Goal: Task Accomplishment & Management: Use online tool/utility

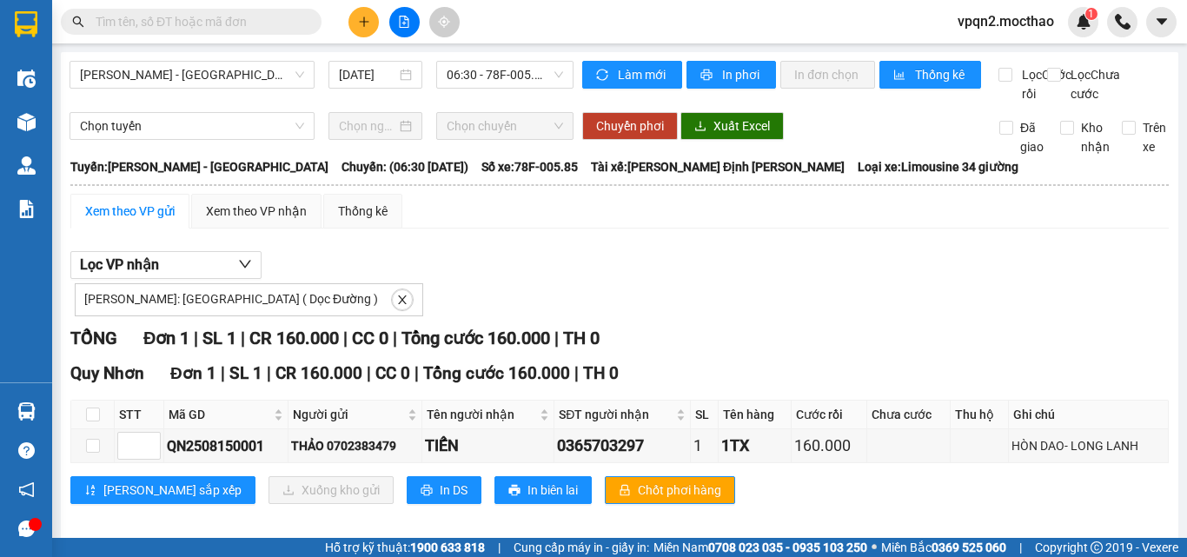
click at [185, 28] on input "text" at bounding box center [198, 21] width 205 height 19
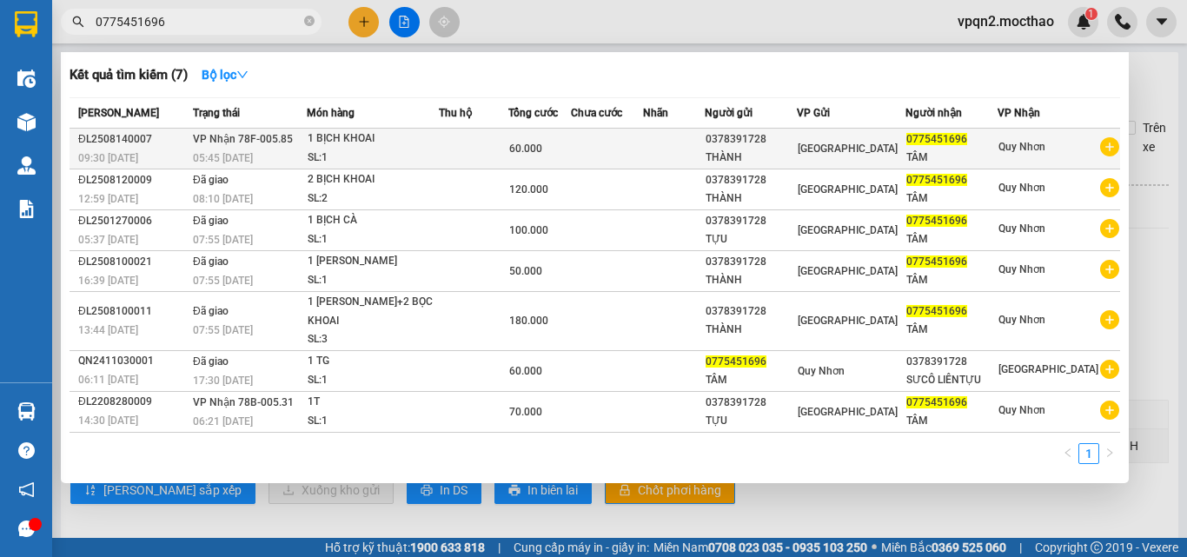
type input "0775451696"
click at [570, 143] on div "60.000" at bounding box center [539, 148] width 61 height 19
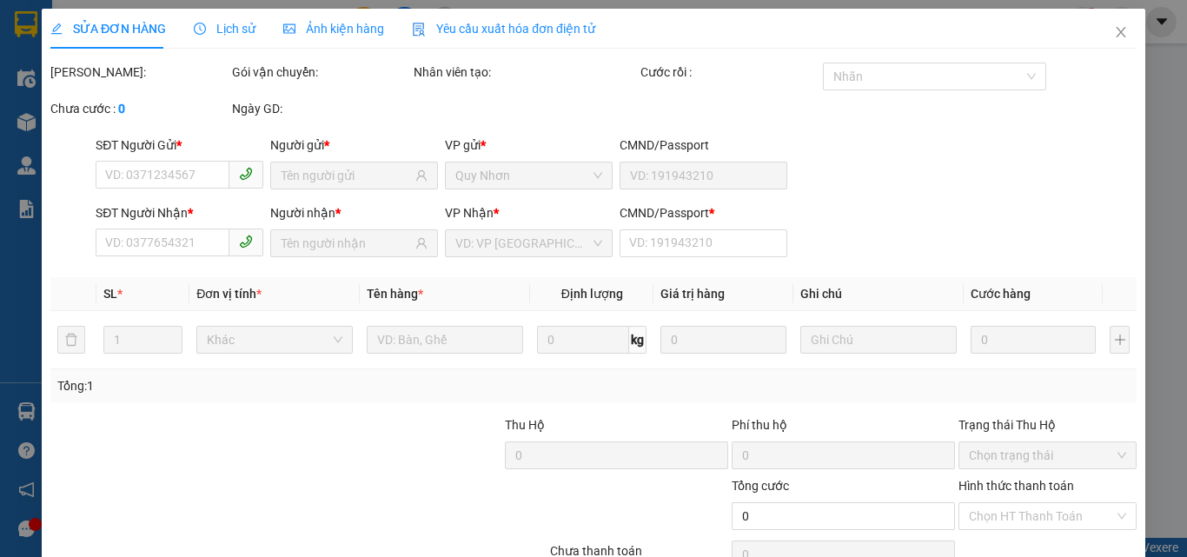
type input "0378391728"
type input "THÀNH"
type input "0775451696"
type input "TÂM"
type input "0"
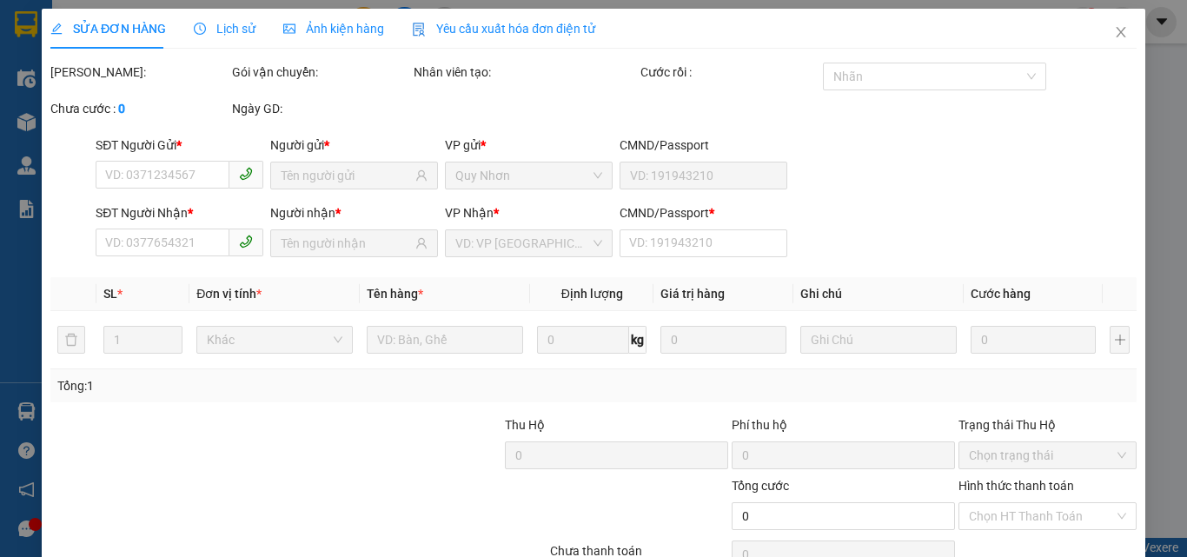
type input "60.000"
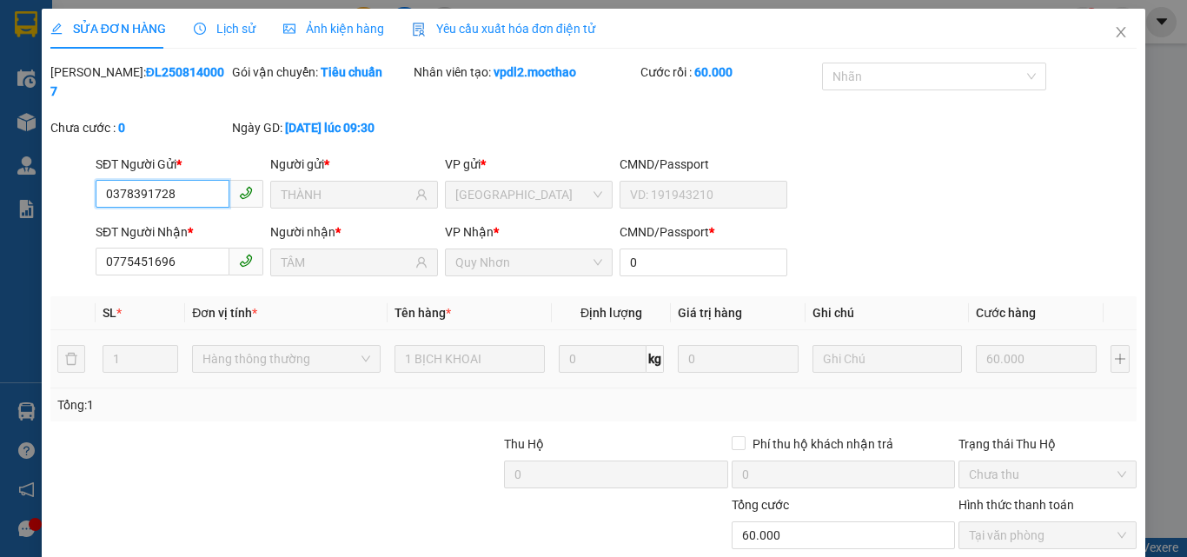
checkbox input "true"
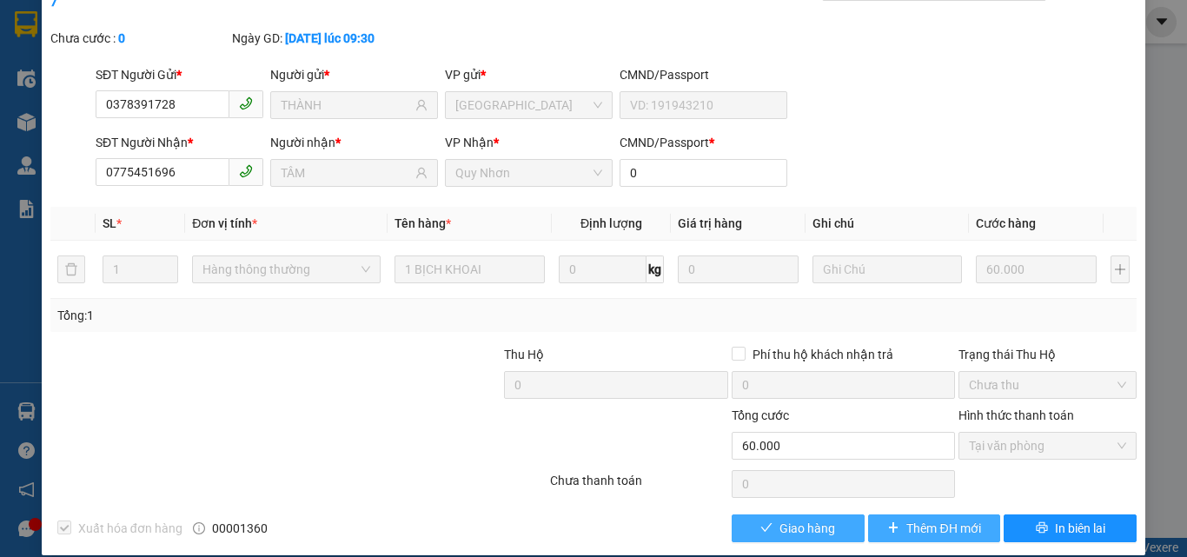
click at [780, 519] on span "Giao hàng" at bounding box center [808, 528] width 56 height 19
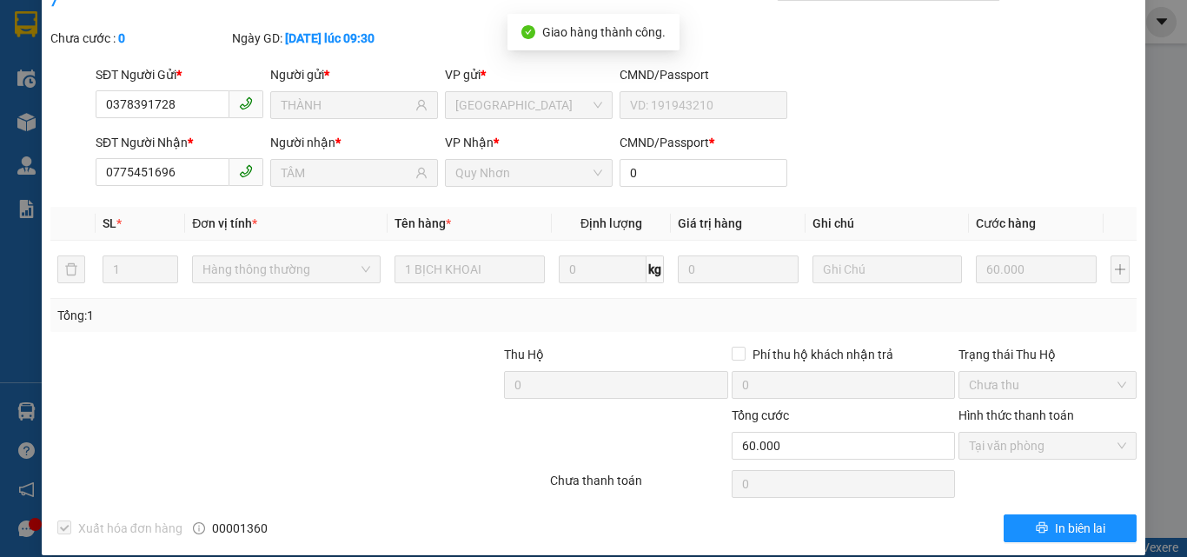
scroll to position [0, 0]
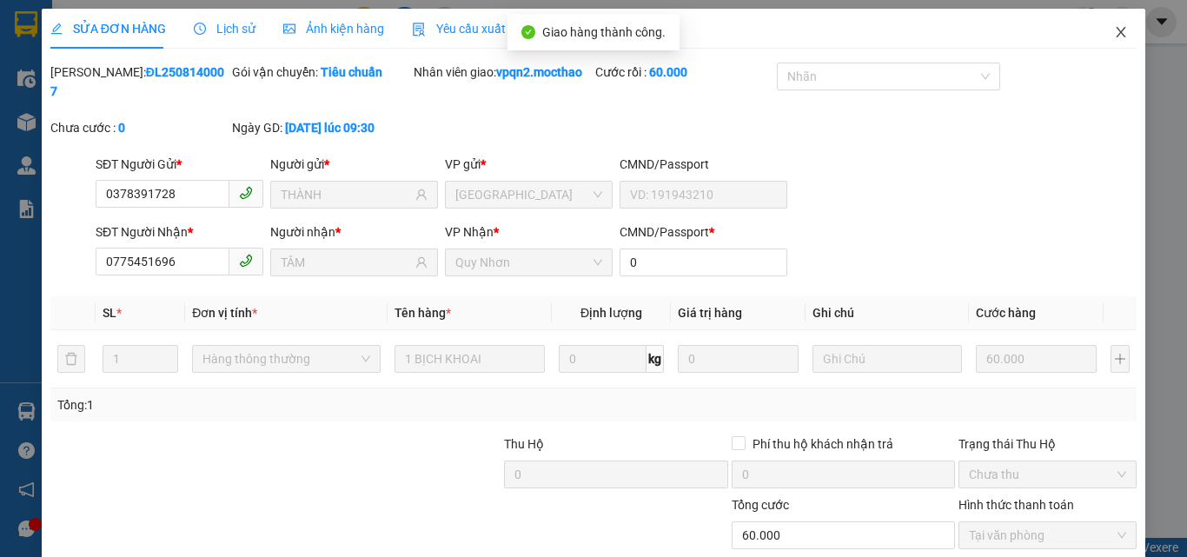
click at [1117, 35] on icon "close" at bounding box center [1122, 32] width 10 height 10
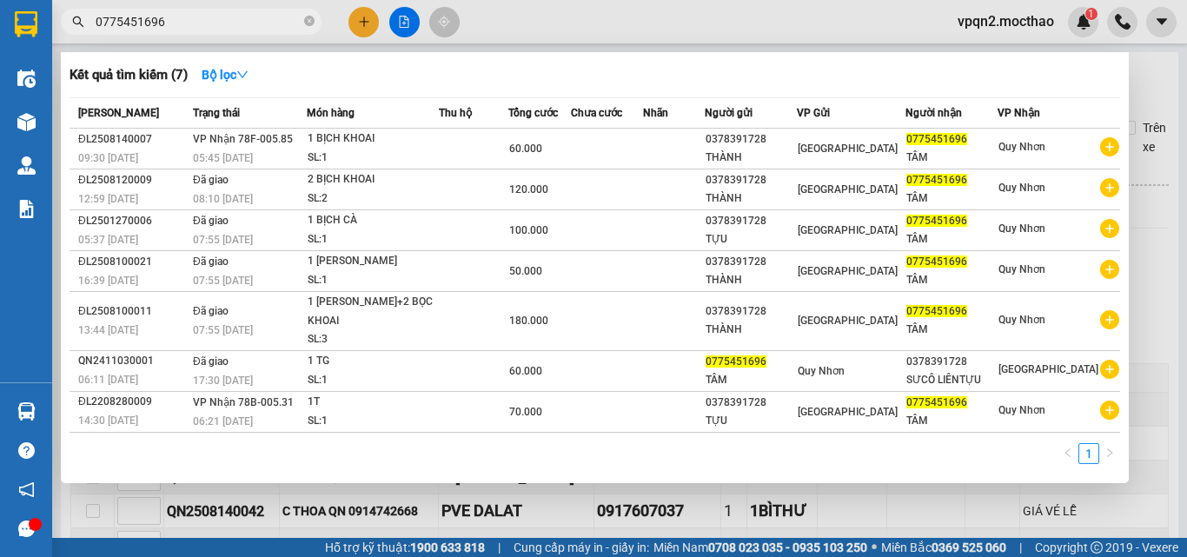
drag, startPoint x: 148, startPoint y: 21, endPoint x: 176, endPoint y: 19, distance: 28.7
click at [176, 19] on input "0775451696" at bounding box center [198, 21] width 205 height 19
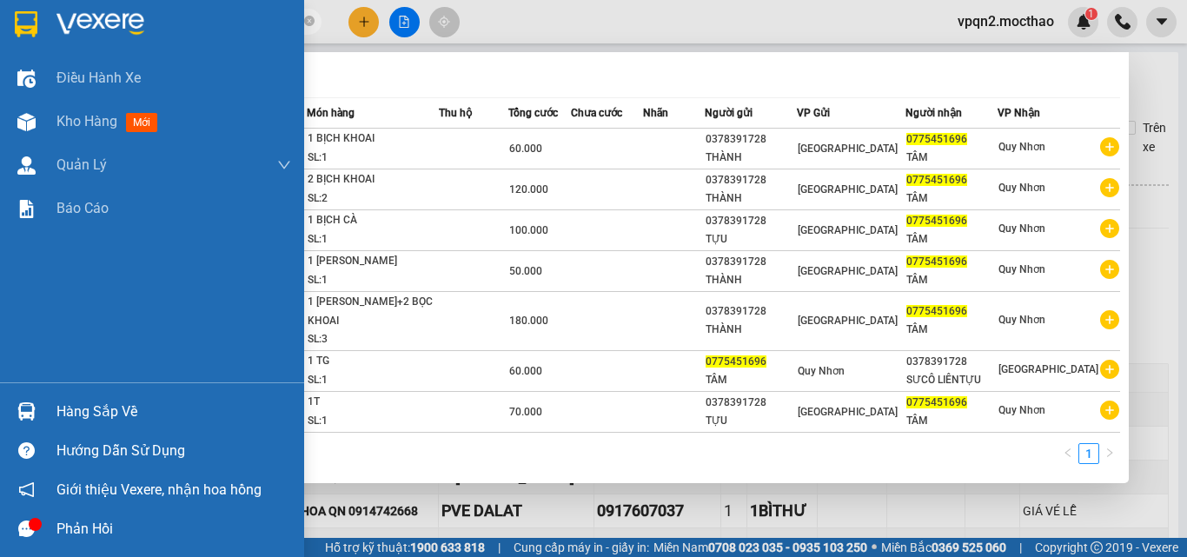
drag, startPoint x: 88, startPoint y: 29, endPoint x: 32, endPoint y: 40, distance: 56.8
click at [32, 40] on section "Kết quả tìm kiếm ( 7 ) Bộ lọc Mã ĐH Trạng thái Món hàng Thu hộ Tổng cước Chưa c…" at bounding box center [593, 278] width 1187 height 557
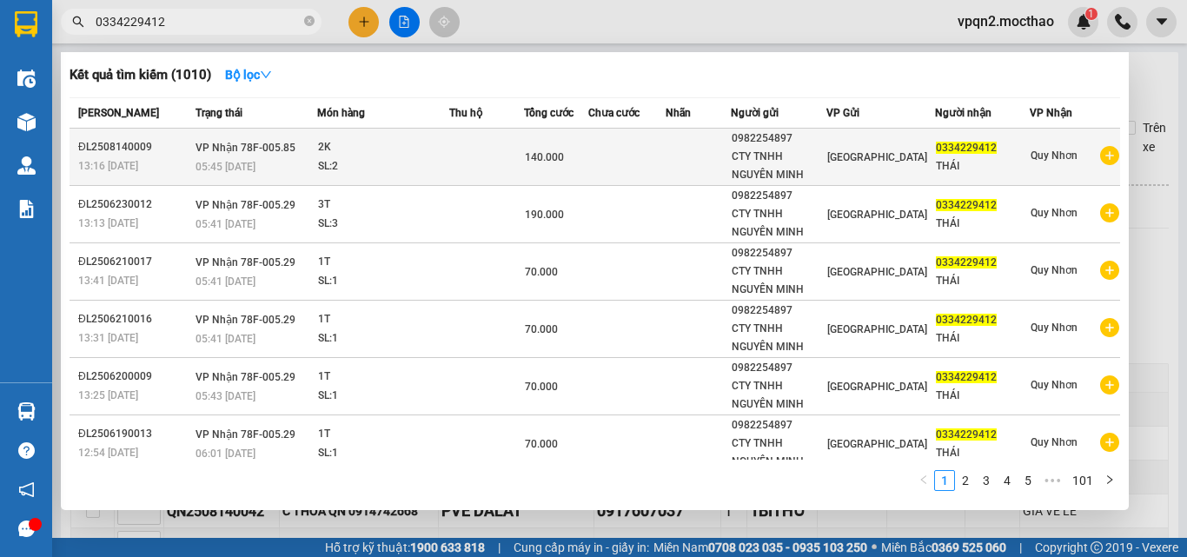
type input "0334229412"
click at [520, 159] on td at bounding box center [486, 157] width 74 height 57
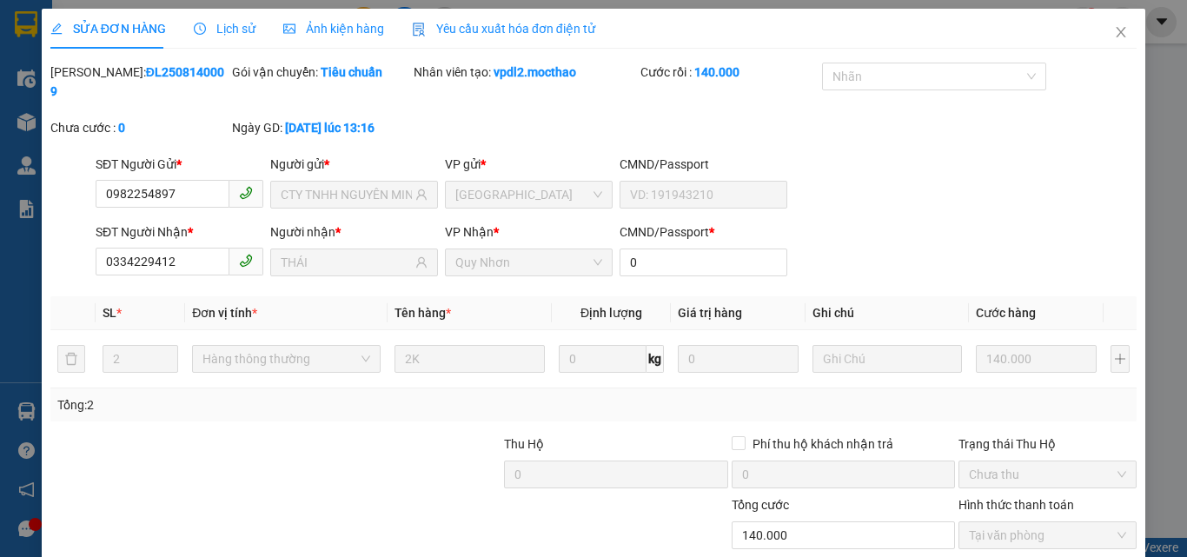
type input "0982254897"
type input "CTY TNHH NGUYÊN MINH"
type input "0334229412"
type input "THÁI"
type input "0"
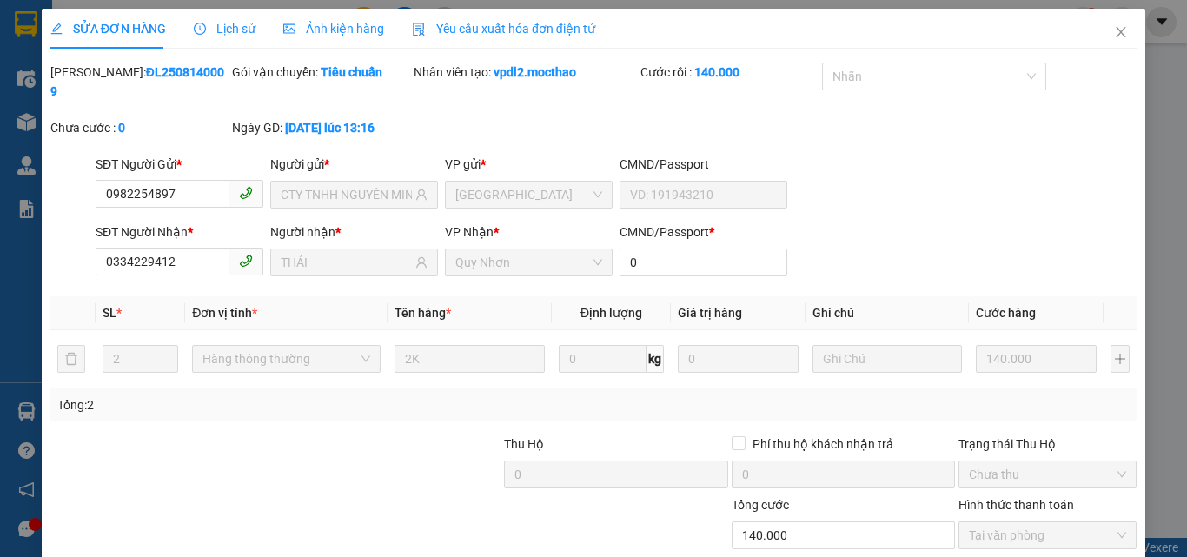
type input "140.000"
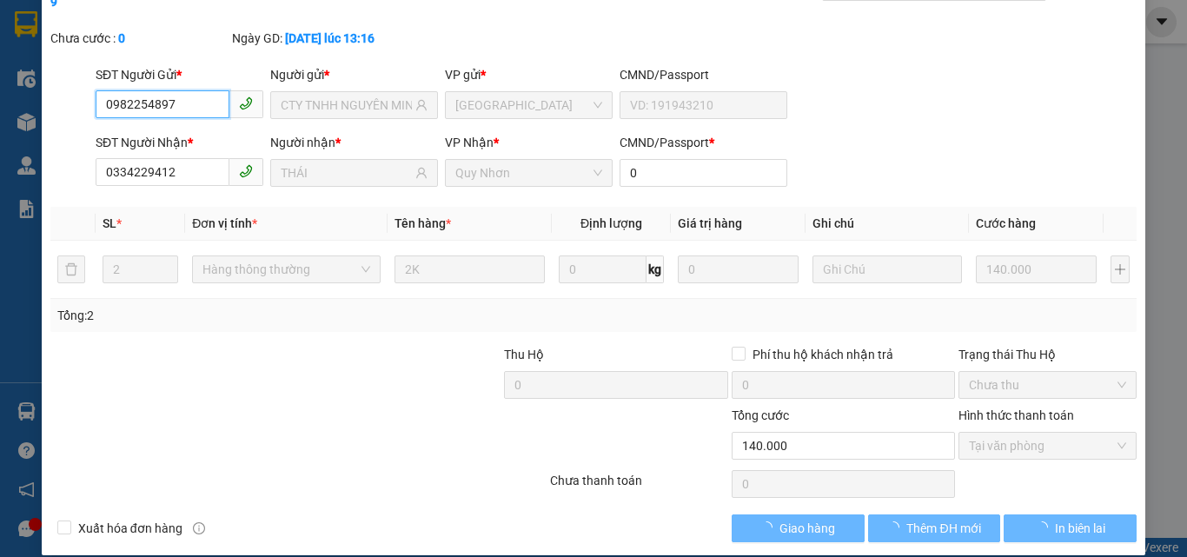
checkbox input "true"
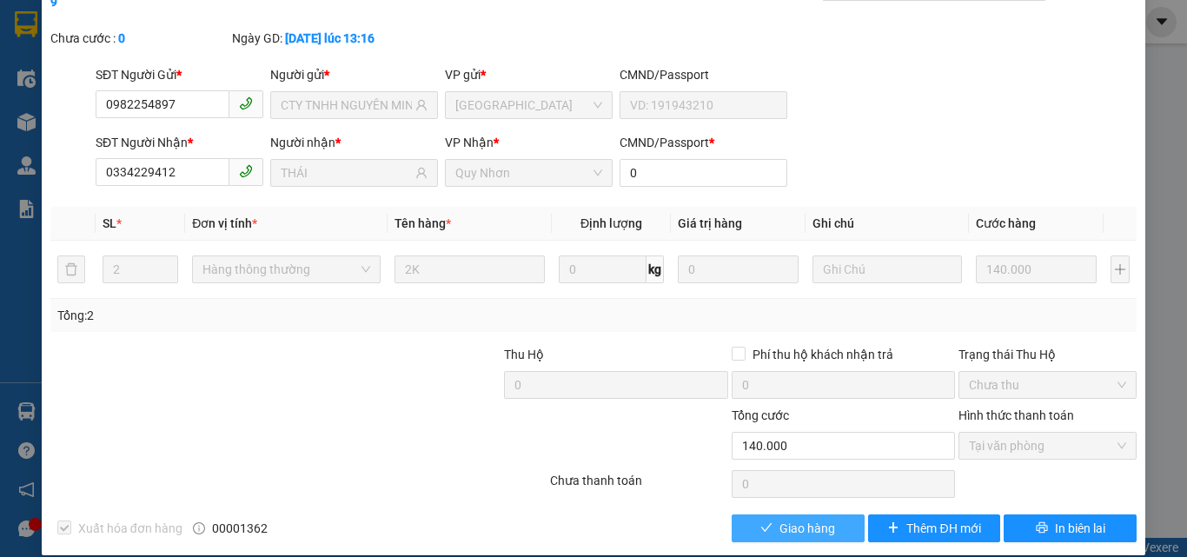
click at [742, 515] on button "Giao hàng" at bounding box center [798, 529] width 133 height 28
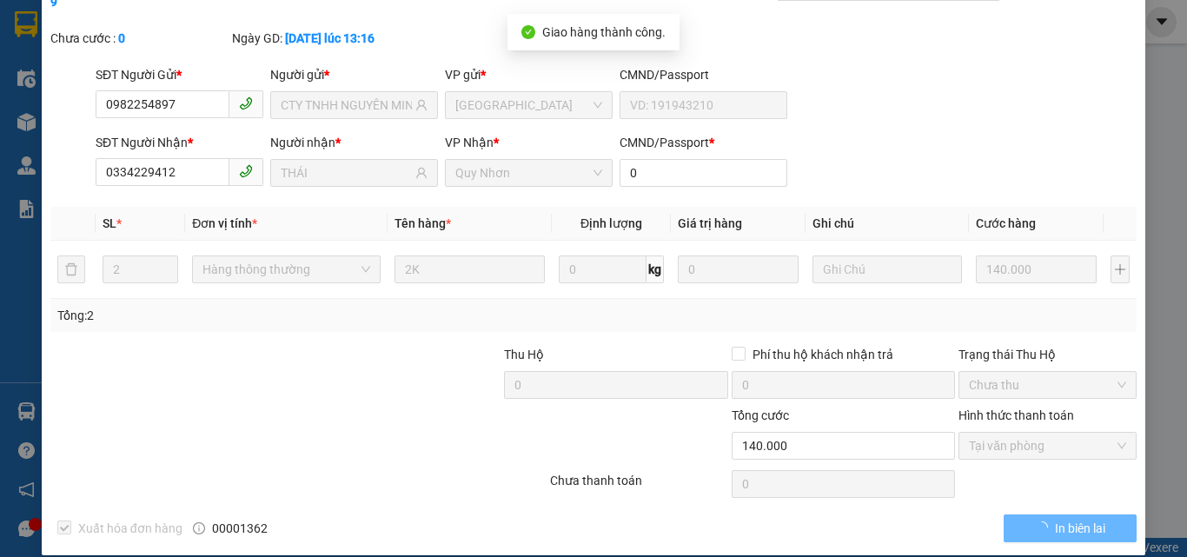
scroll to position [0, 0]
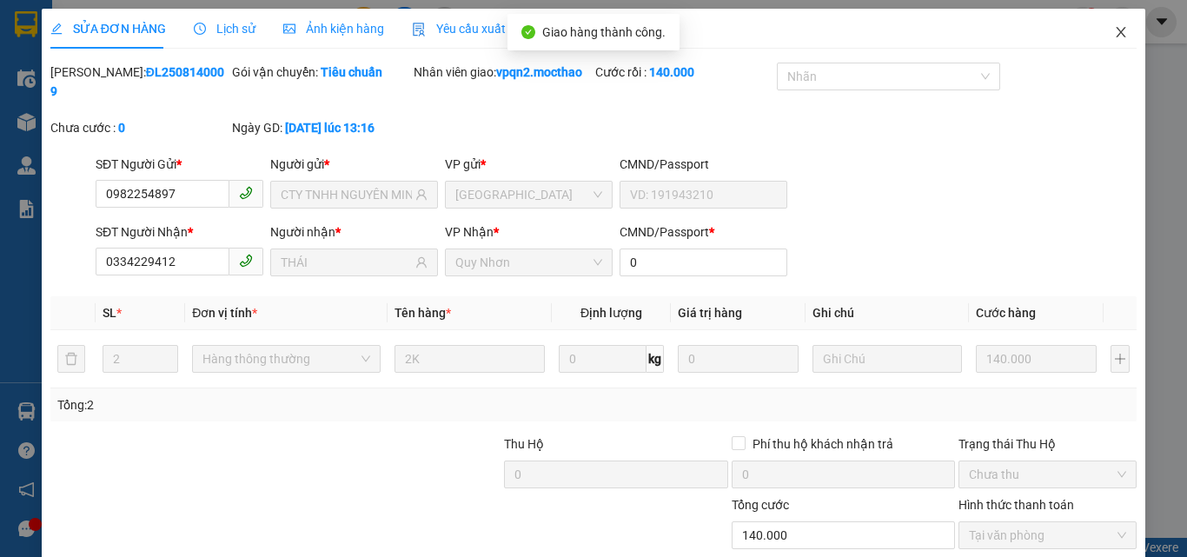
click at [1114, 32] on icon "close" at bounding box center [1121, 32] width 14 height 14
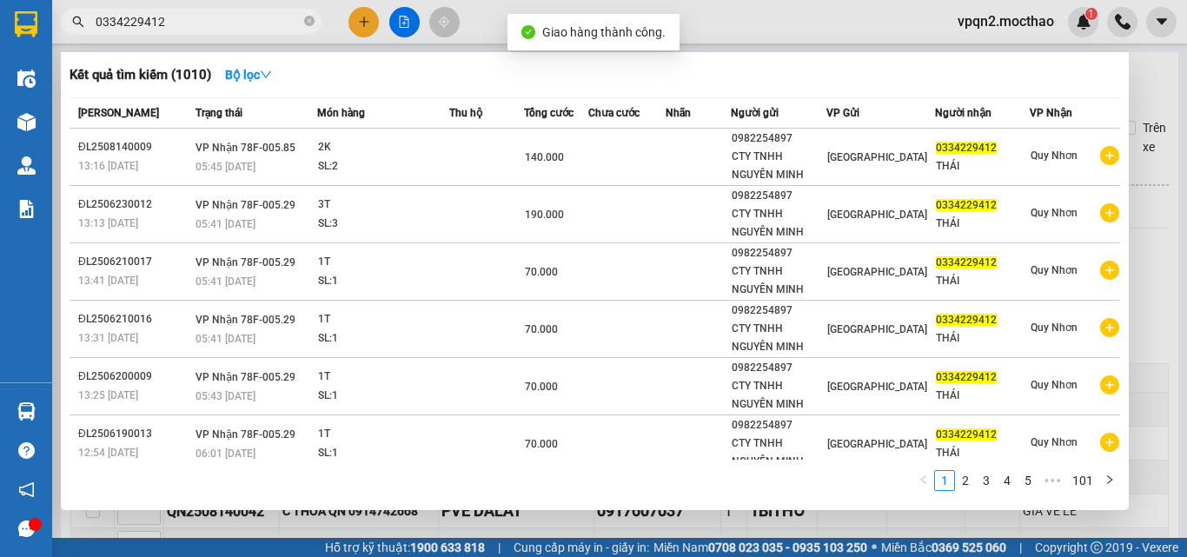
drag, startPoint x: 148, startPoint y: 24, endPoint x: 185, endPoint y: 24, distance: 37.4
click at [185, 24] on input "0334229412" at bounding box center [198, 21] width 205 height 19
type input "0334229412"
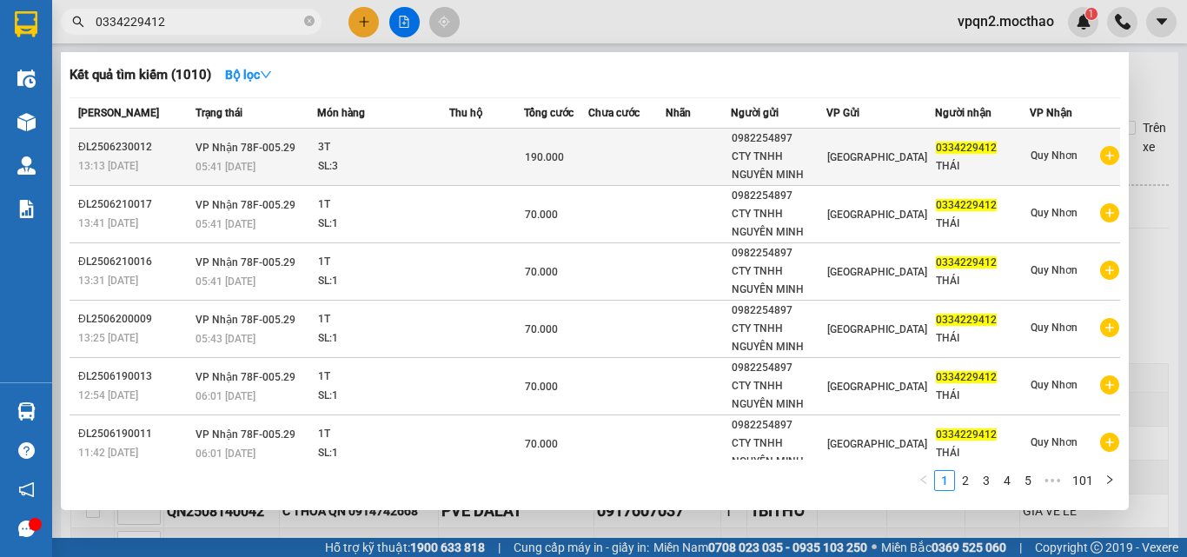
click at [502, 157] on td at bounding box center [486, 157] width 74 height 57
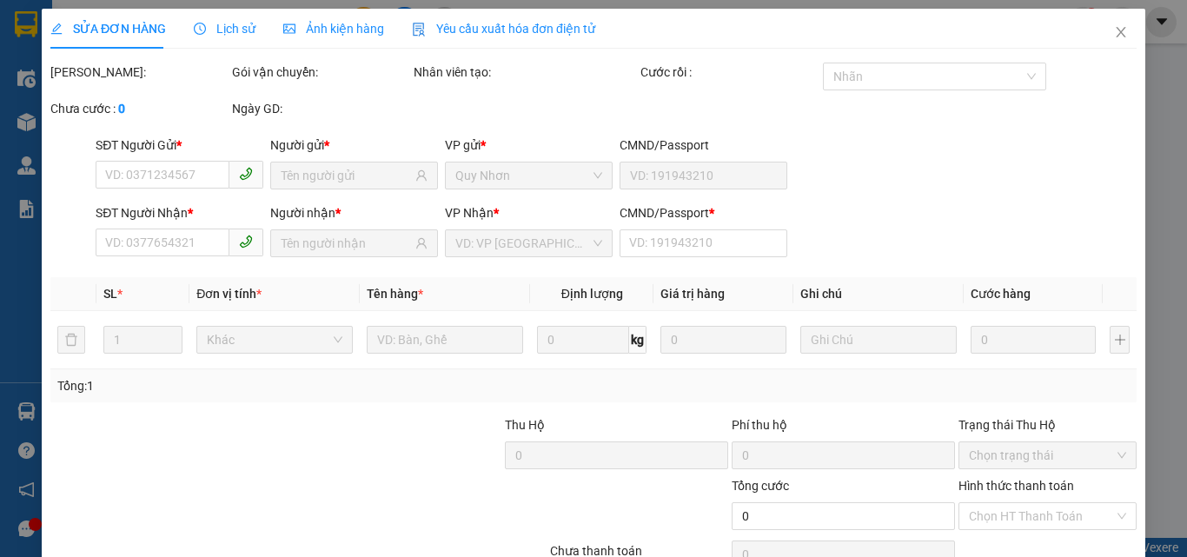
type input "0982254897"
type input "CTY TNHH NGUYÊN MINH"
type input "0334229412"
type input "THÁI"
type input "0"
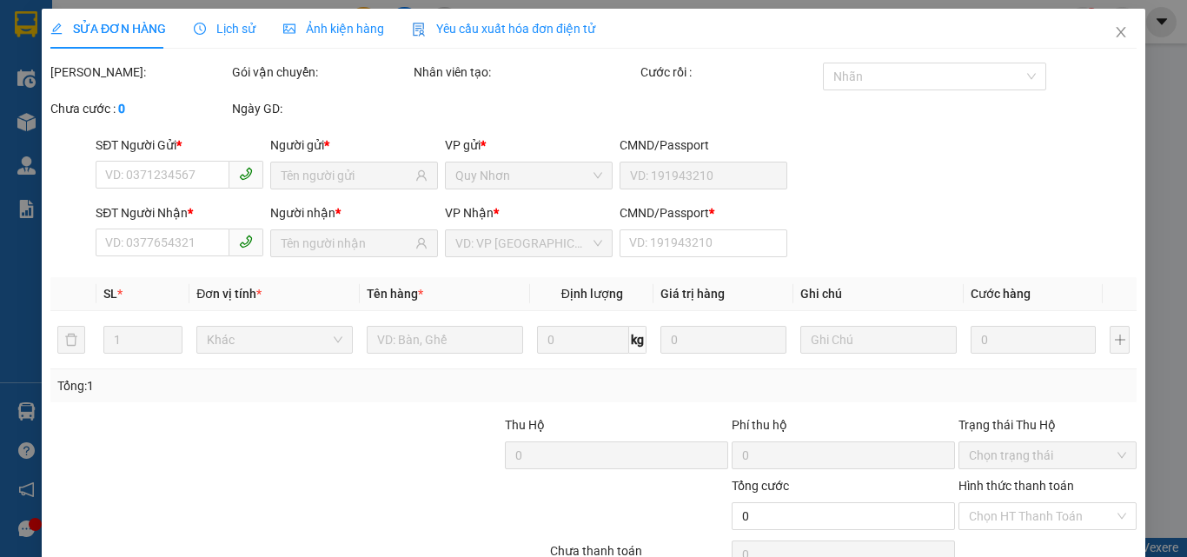
type input "190.000"
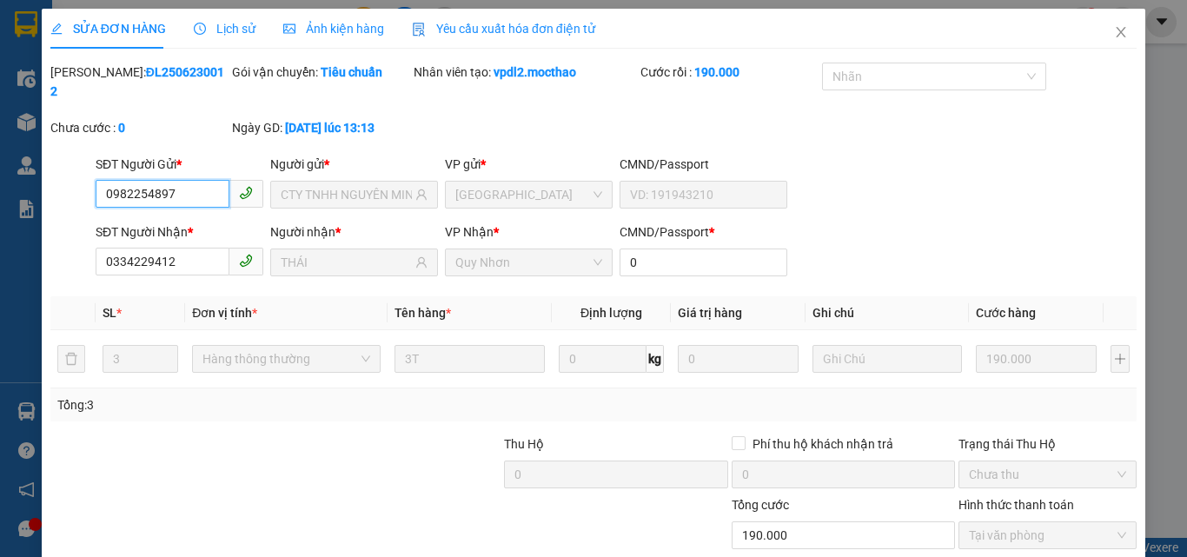
scroll to position [81, 0]
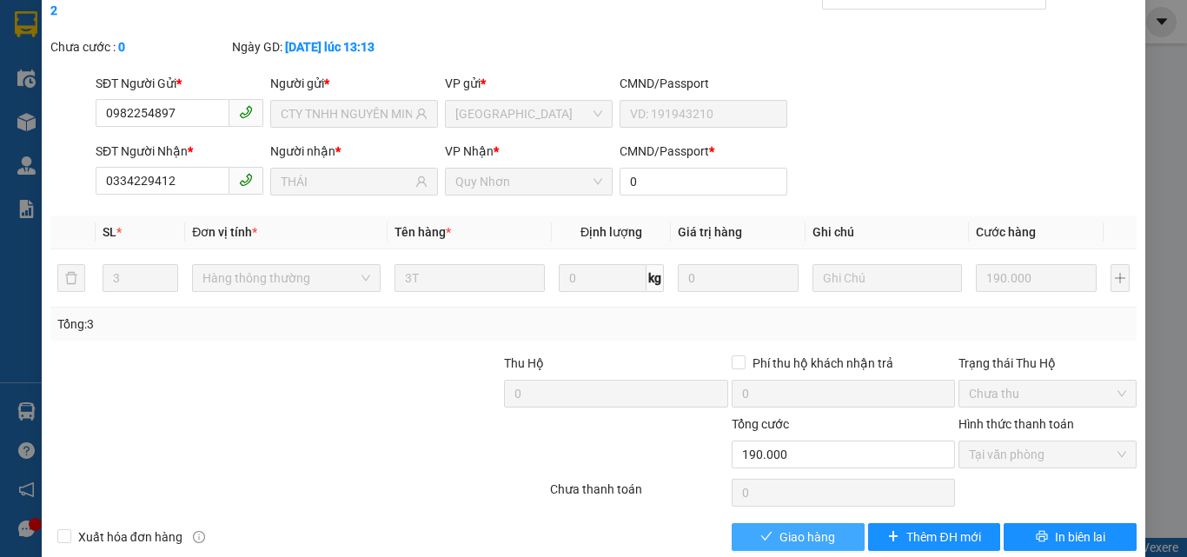
click at [780, 528] on span "Giao hàng" at bounding box center [808, 537] width 56 height 19
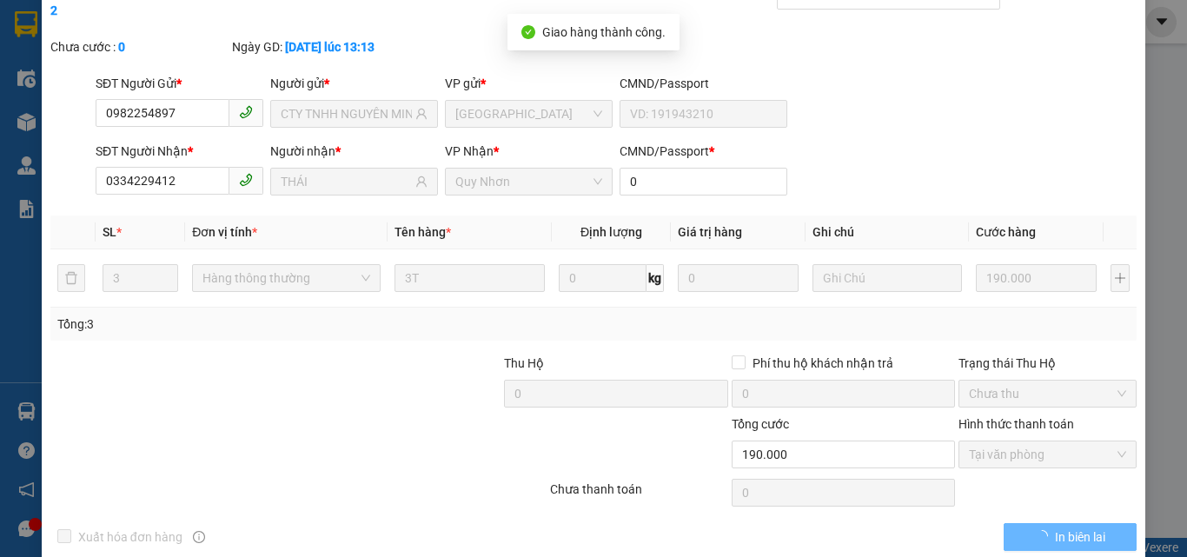
scroll to position [0, 0]
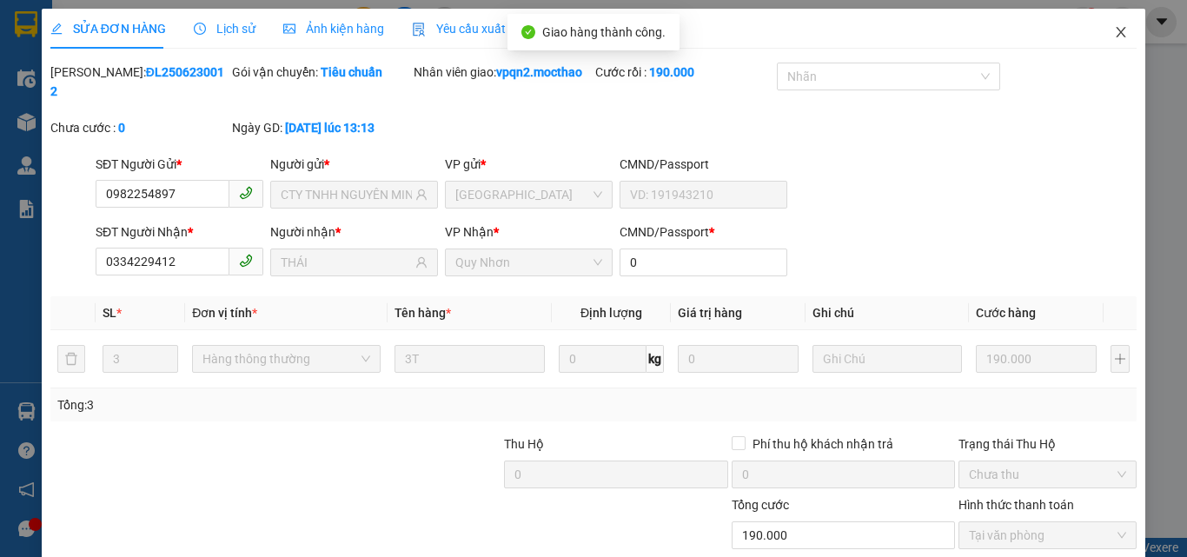
click at [1114, 27] on icon "close" at bounding box center [1121, 32] width 14 height 14
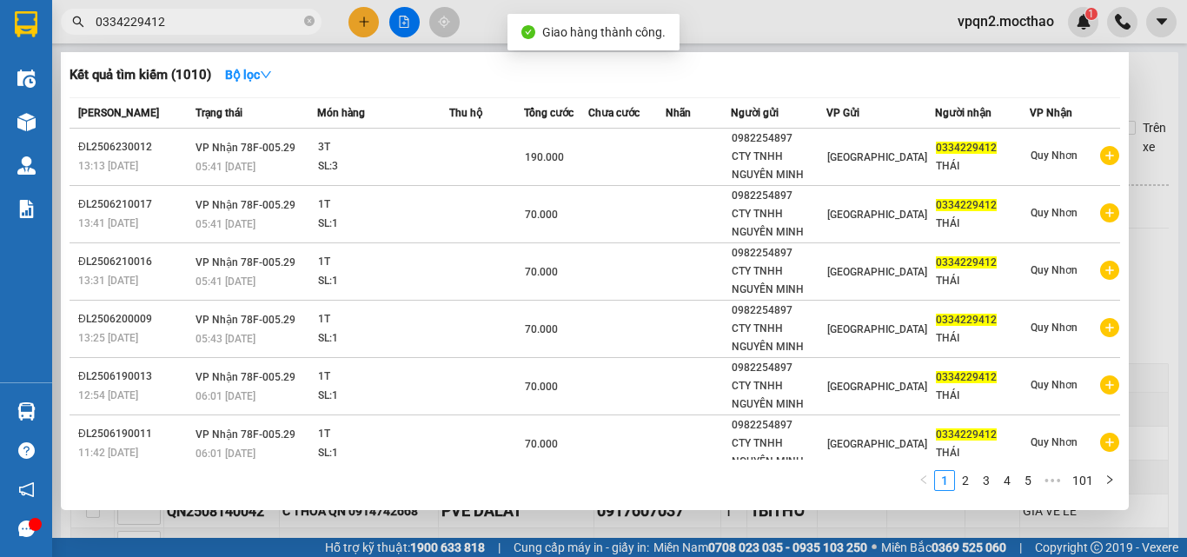
click at [175, 17] on input "0334229412" at bounding box center [198, 21] width 205 height 19
type input "0334229412"
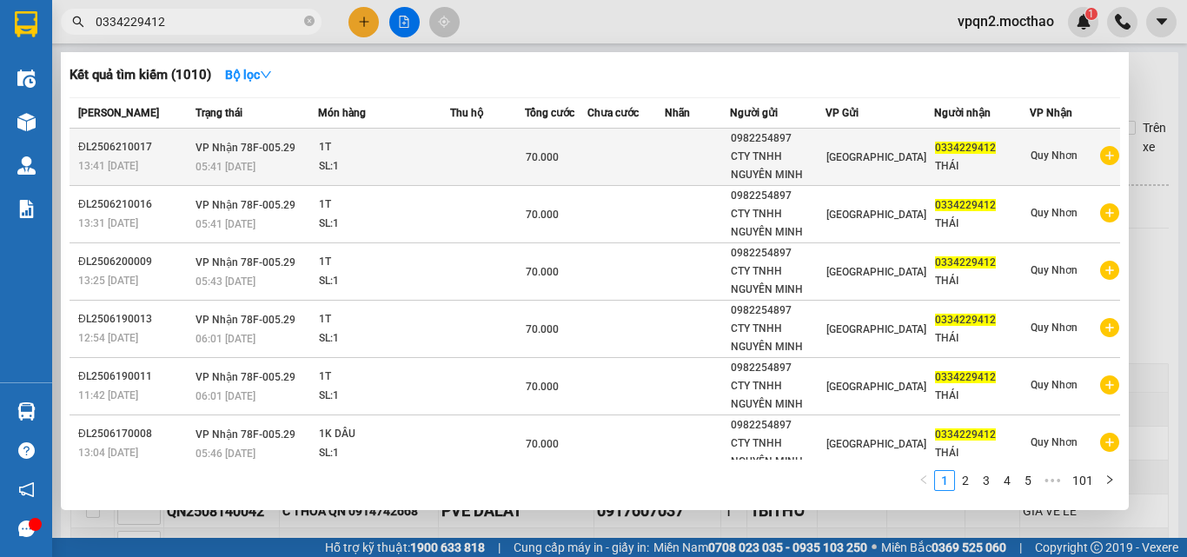
click at [536, 163] on span "70.000" at bounding box center [542, 157] width 33 height 12
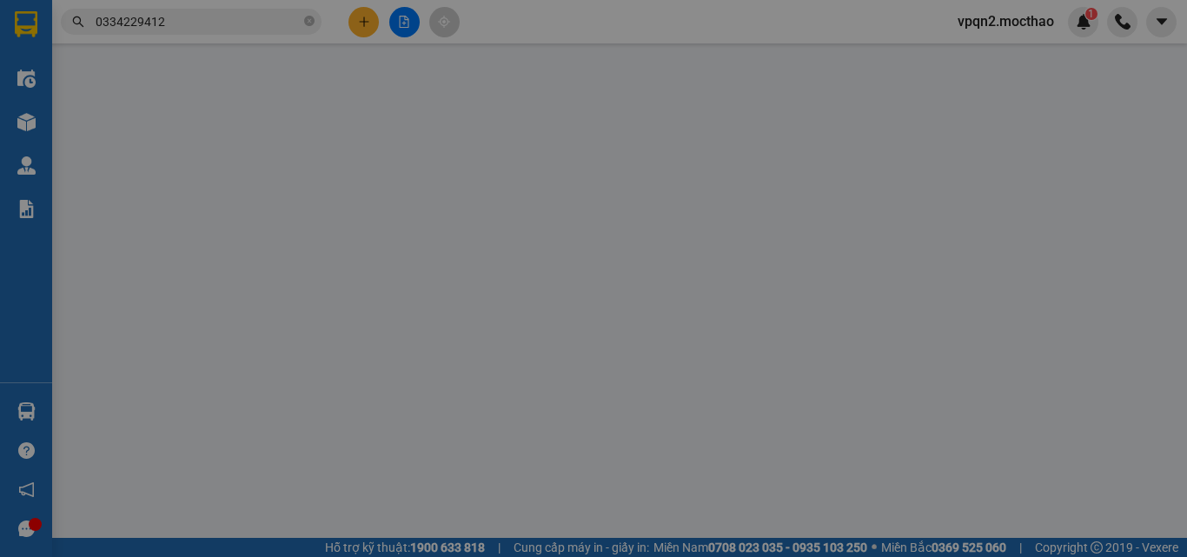
type input "0982254897"
type input "CTY TNHH NGUYÊN MINH"
type input "0334229412"
type input "THÁI"
type input "0"
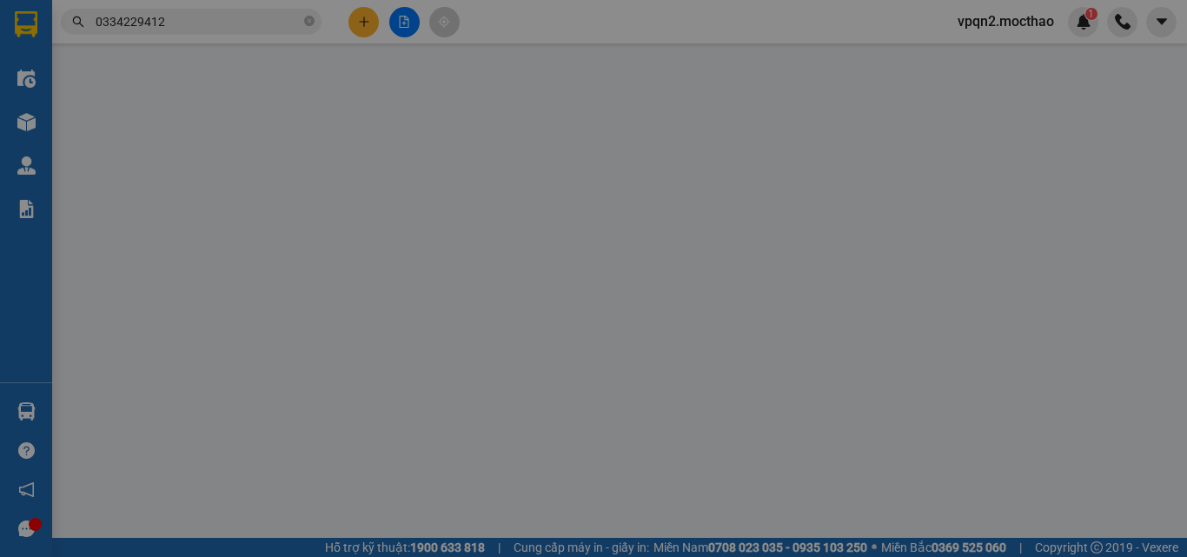
type input "70.000"
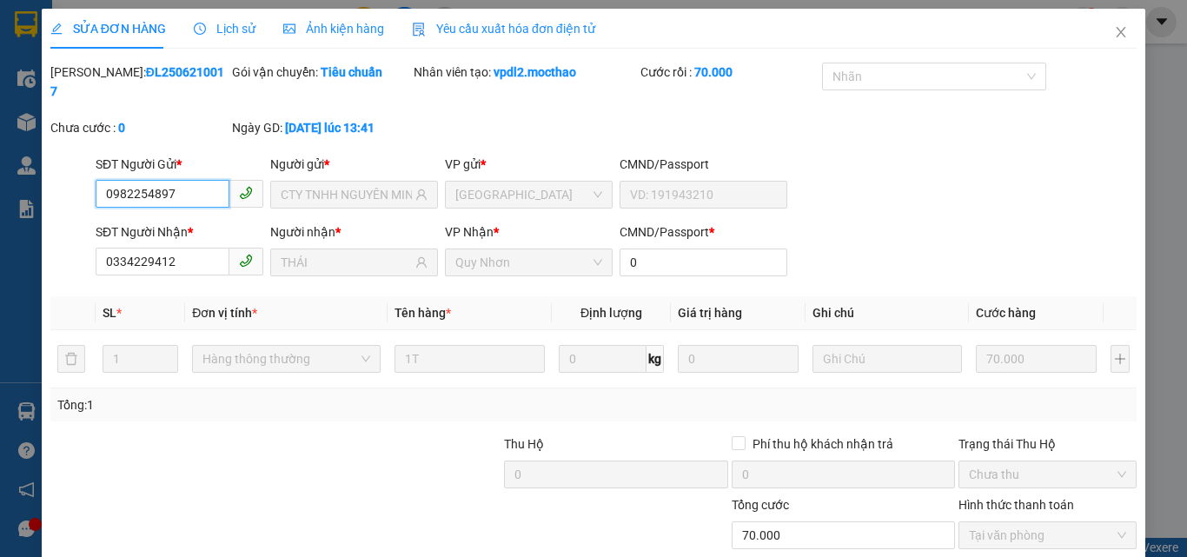
scroll to position [90, 0]
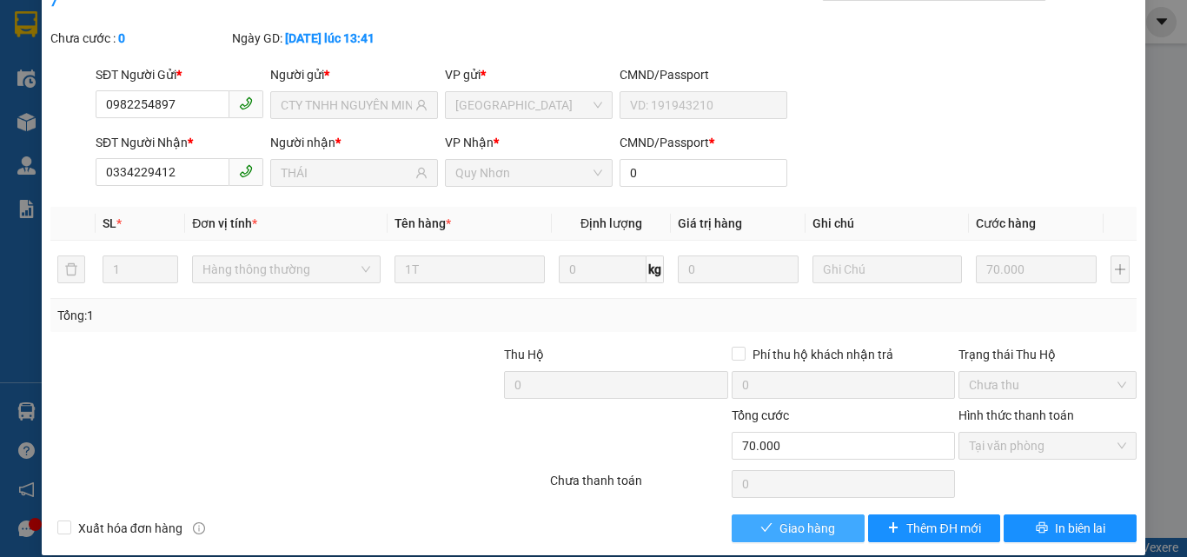
click at [818, 519] on span "Giao hàng" at bounding box center [808, 528] width 56 height 19
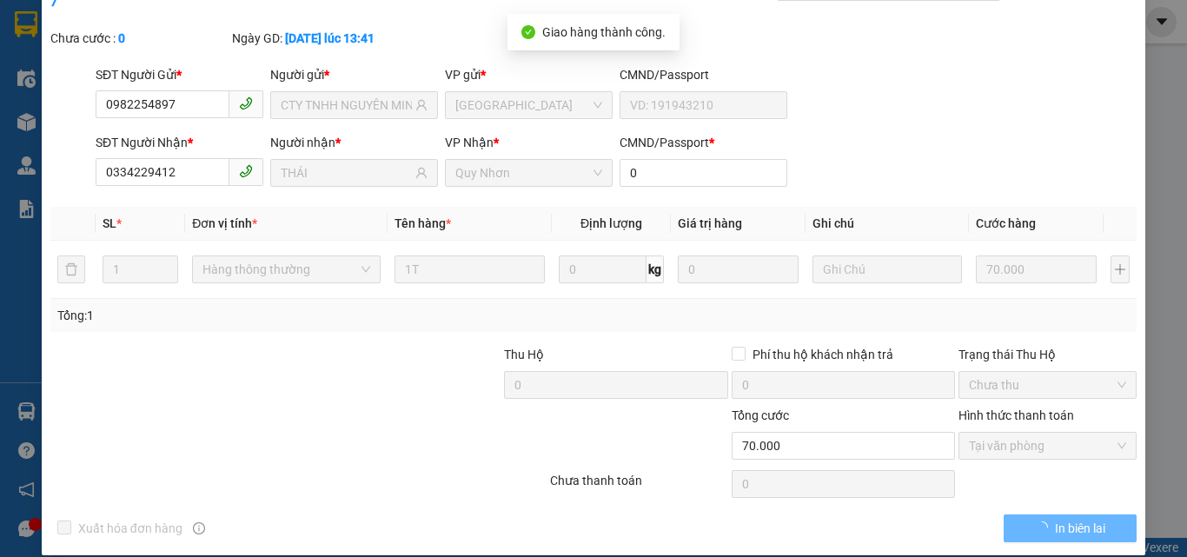
scroll to position [0, 0]
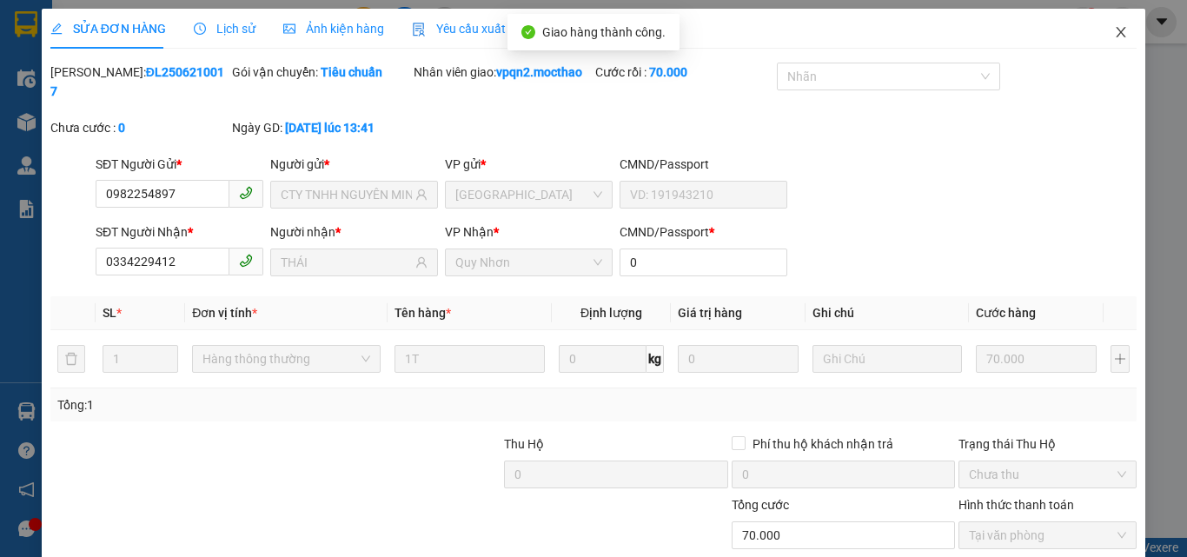
click at [1114, 30] on icon "close" at bounding box center [1121, 32] width 14 height 14
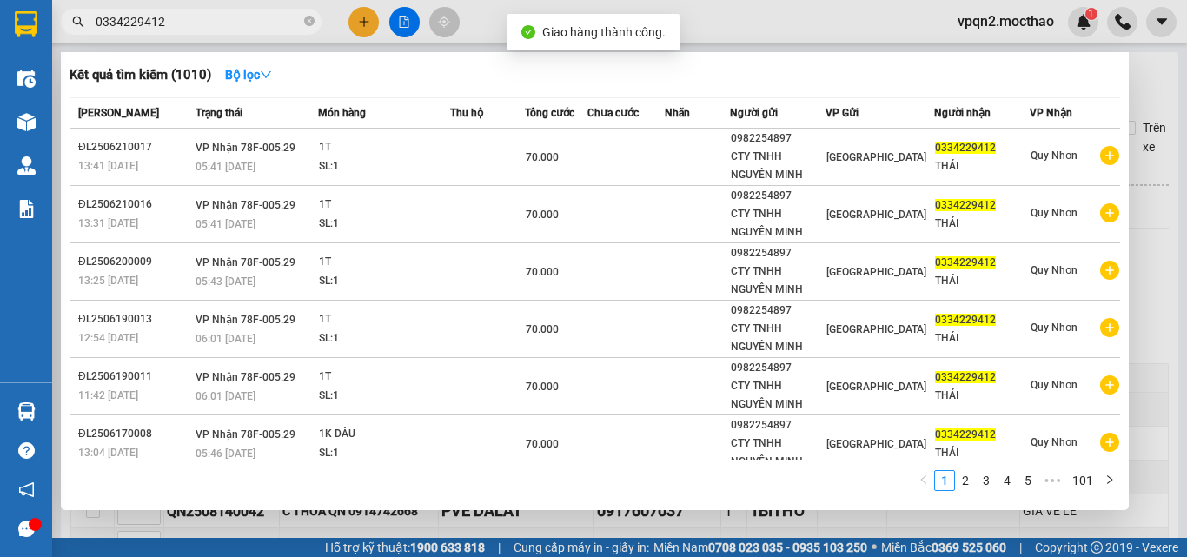
drag, startPoint x: 150, startPoint y: 27, endPoint x: 189, endPoint y: 26, distance: 39.1
click at [189, 26] on input "0334229412" at bounding box center [198, 21] width 205 height 19
type input "0334229412"
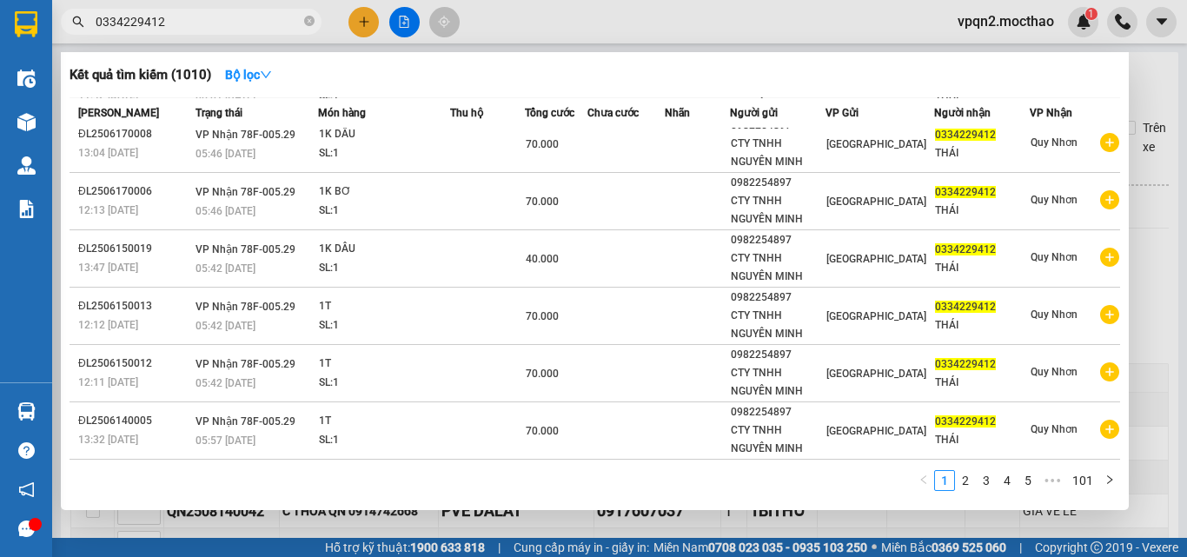
scroll to position [69, 0]
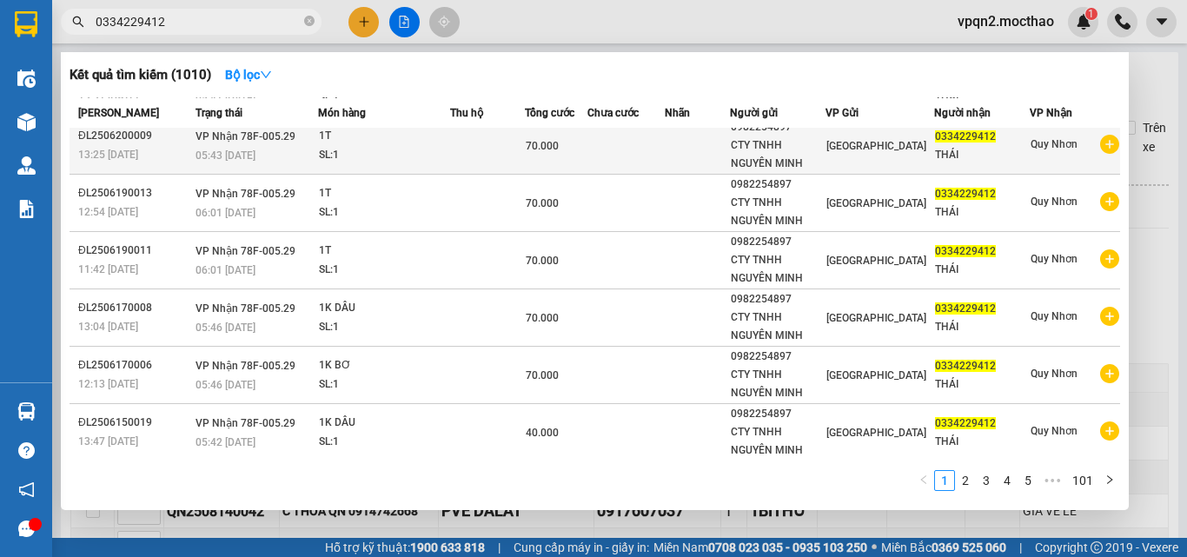
click at [539, 165] on td "70.000" at bounding box center [556, 145] width 63 height 57
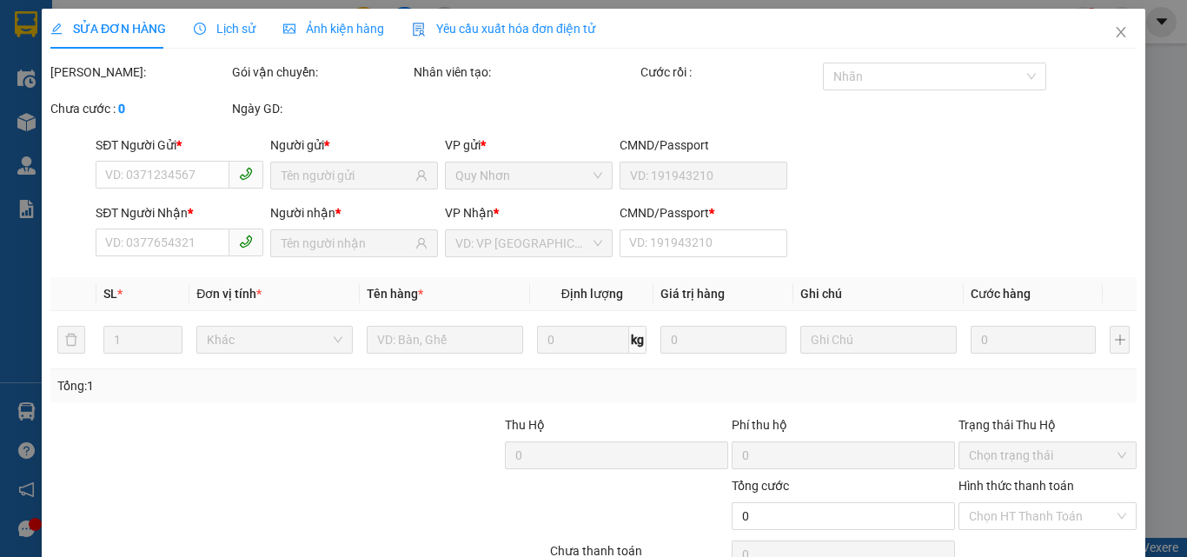
type input "0982254897"
type input "CTY TNHH NGUYÊN MINH"
type input "0334229412"
type input "THÁI"
type input "0"
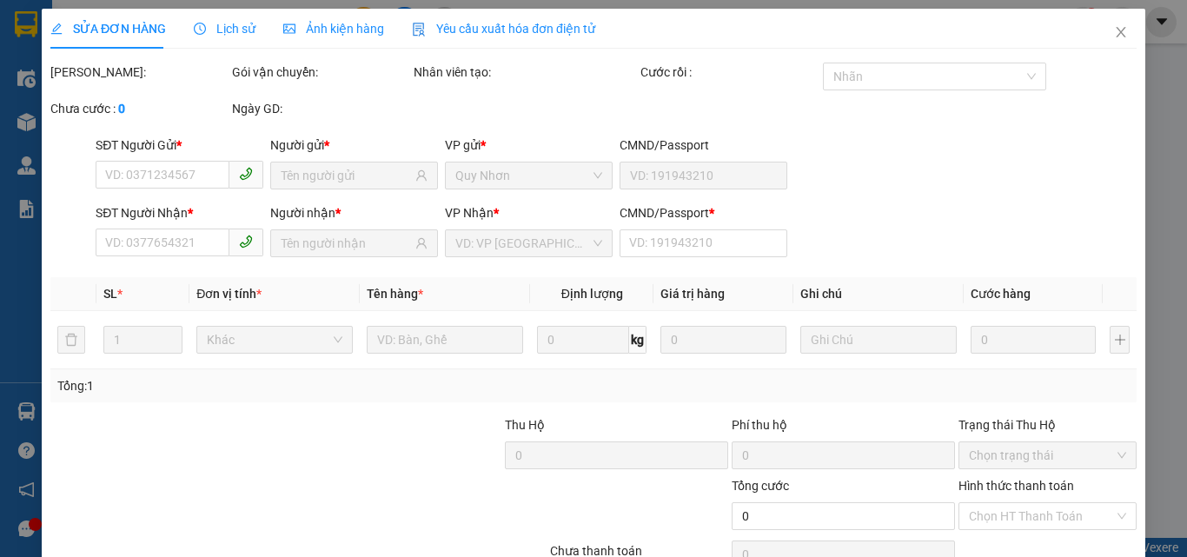
type input "70.000"
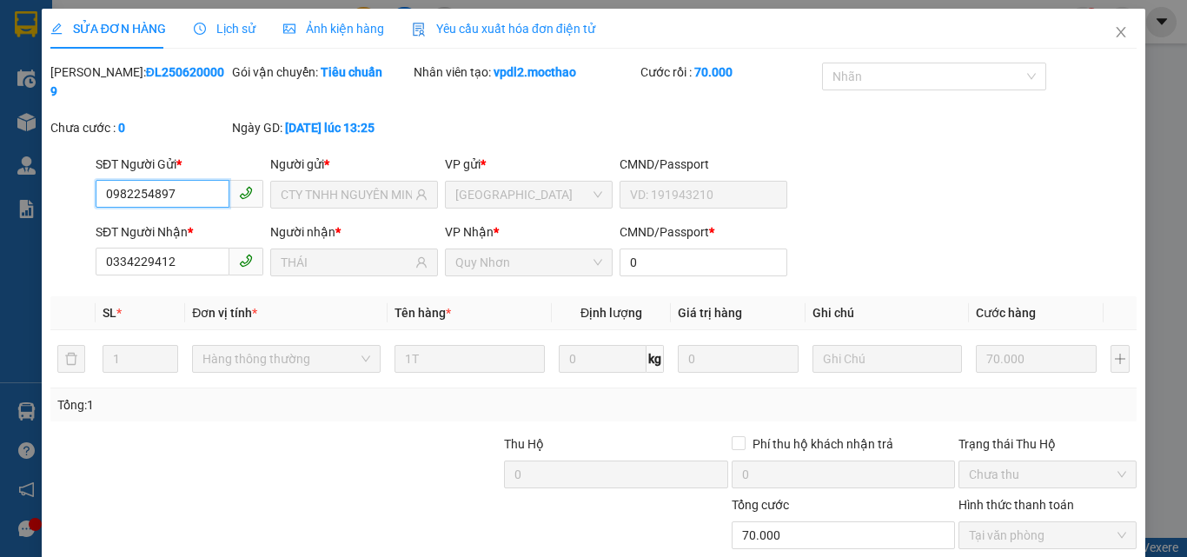
scroll to position [90, 0]
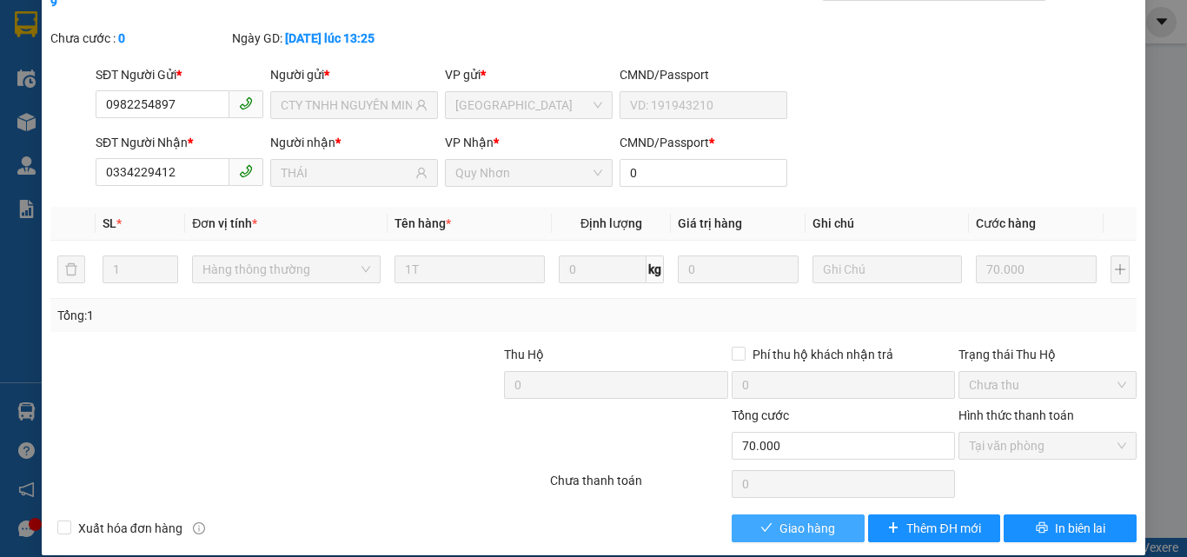
click at [766, 515] on button "Giao hàng" at bounding box center [798, 529] width 133 height 28
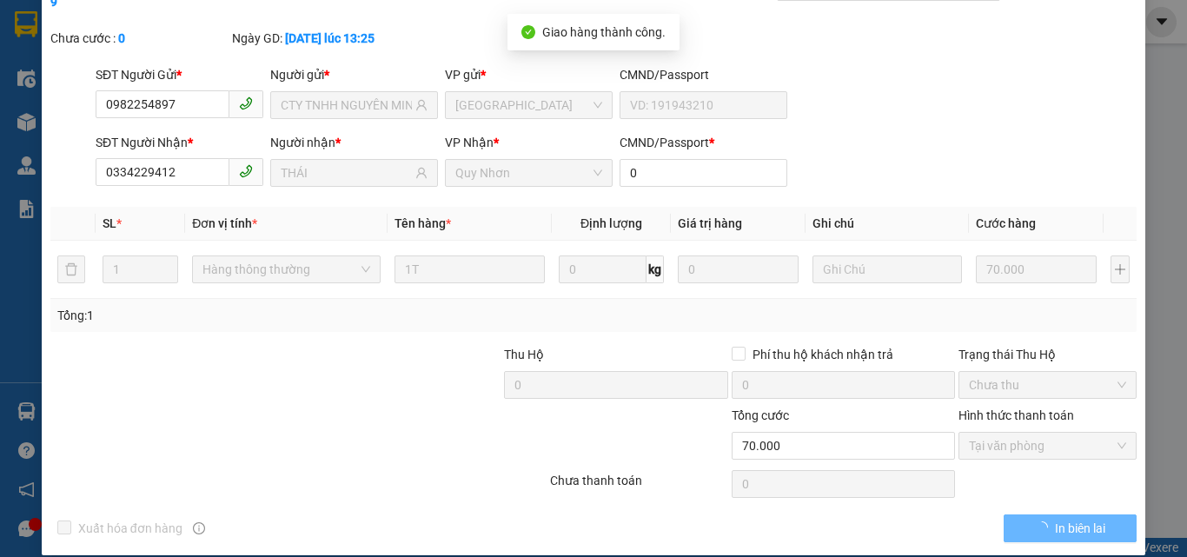
scroll to position [0, 0]
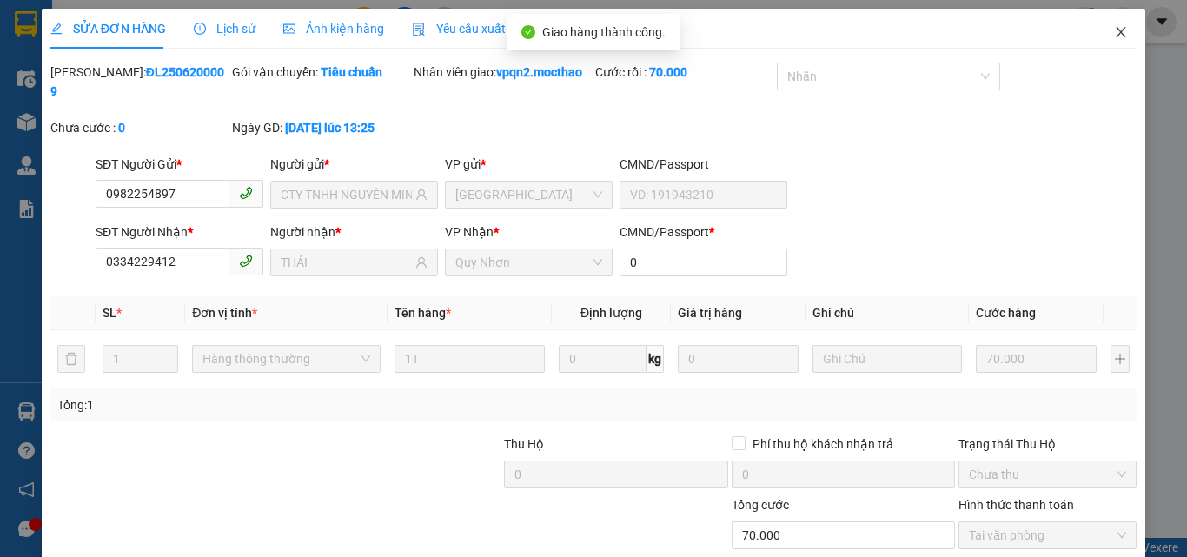
click at [1117, 32] on icon "close" at bounding box center [1122, 32] width 10 height 10
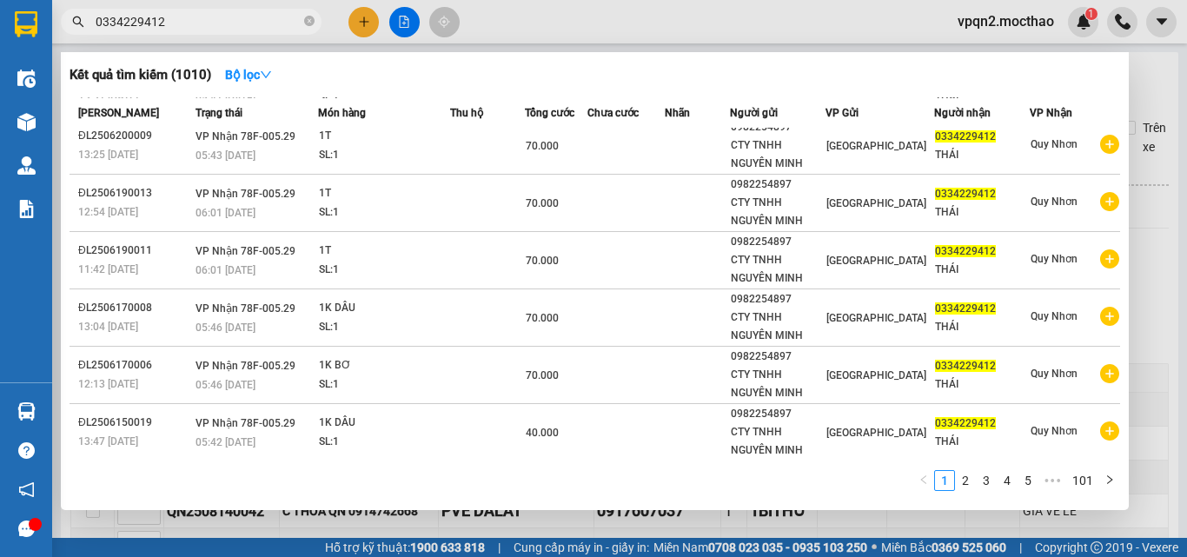
drag, startPoint x: 149, startPoint y: 13, endPoint x: 174, endPoint y: 13, distance: 25.2
click at [174, 13] on input "0334229412" at bounding box center [198, 21] width 205 height 19
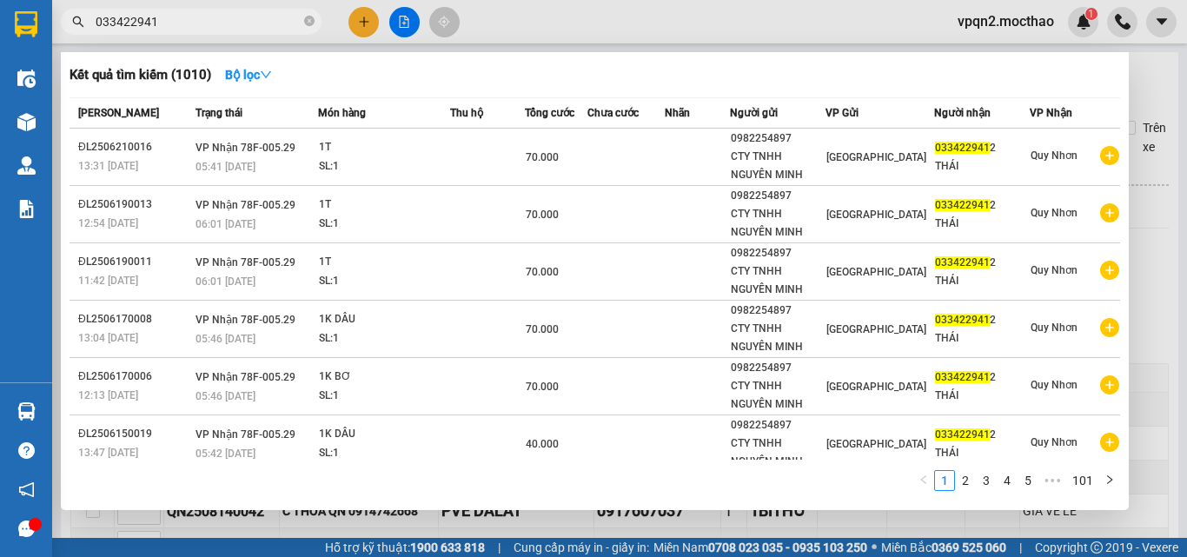
type input "0334229412"
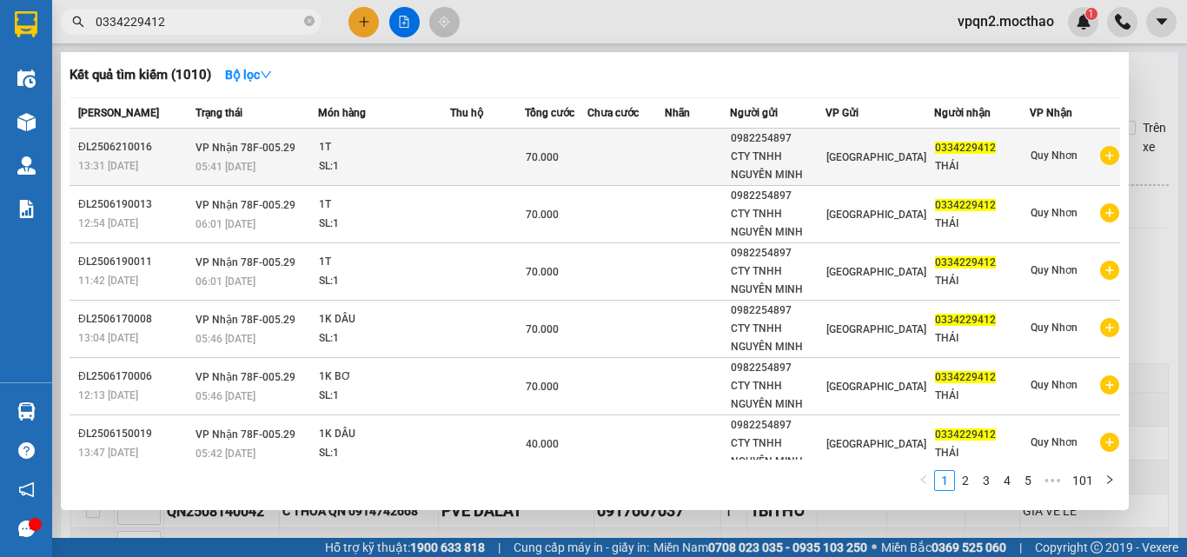
click at [485, 143] on td at bounding box center [487, 157] width 75 height 57
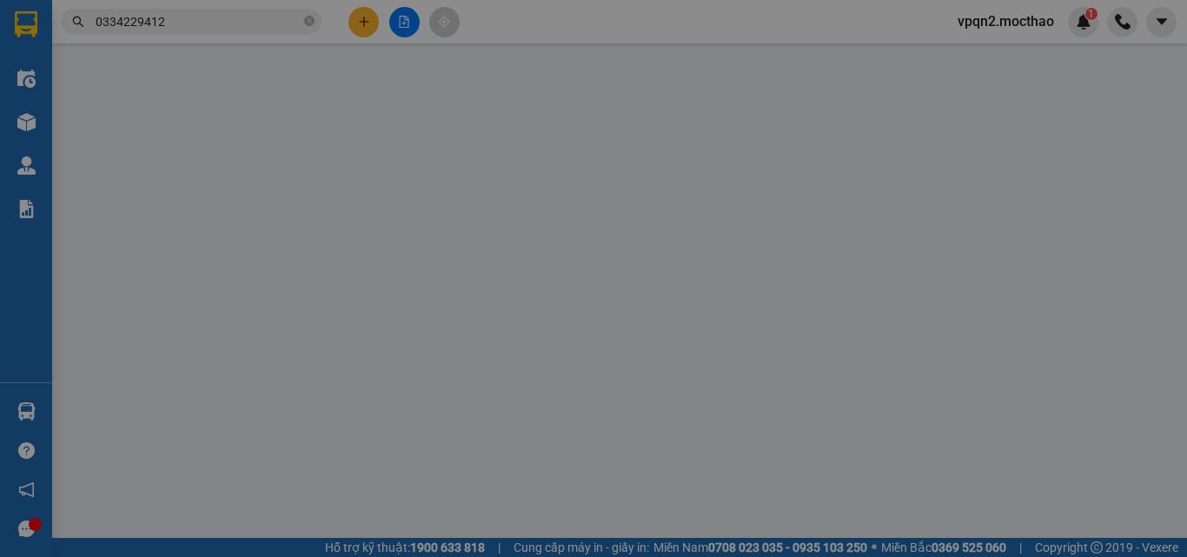
type input "0982254897"
type input "CTY TNHH NGUYÊN MINH"
type input "0334229412"
type input "THÁI"
type input "0"
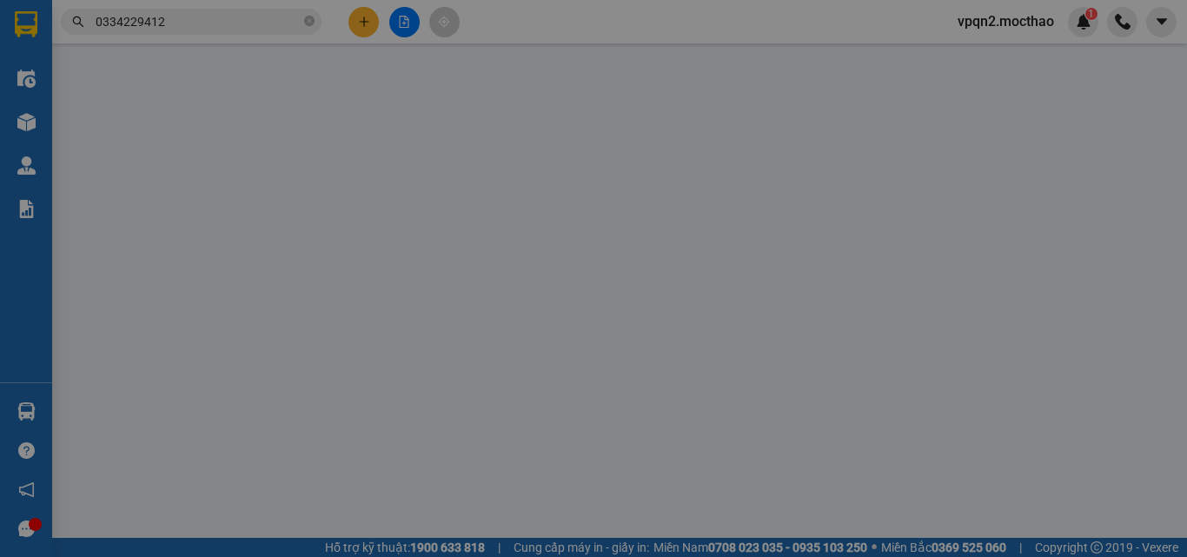
type input "70.000"
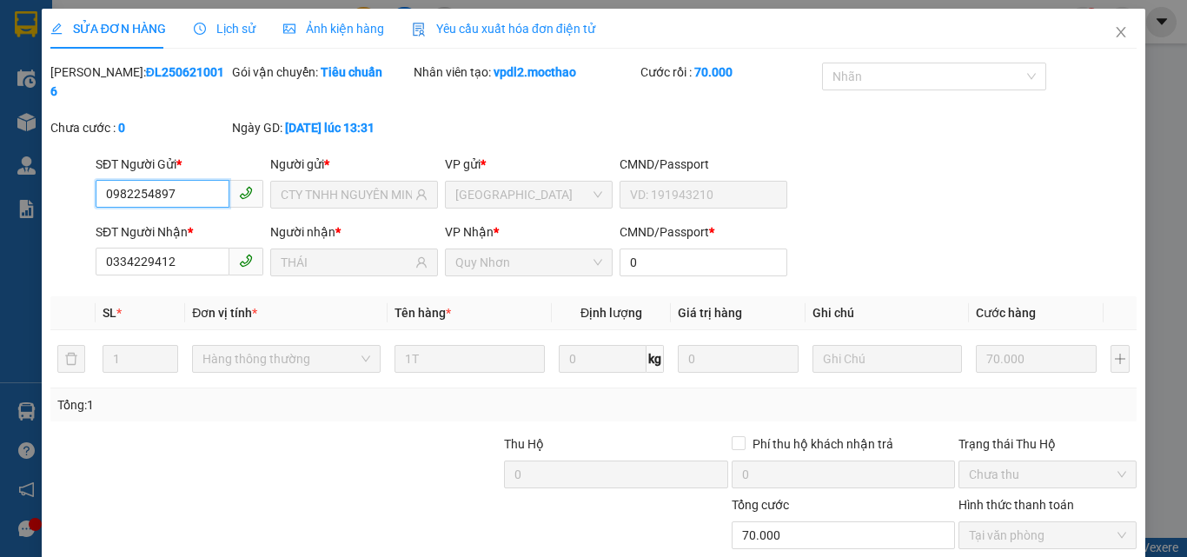
scroll to position [90, 0]
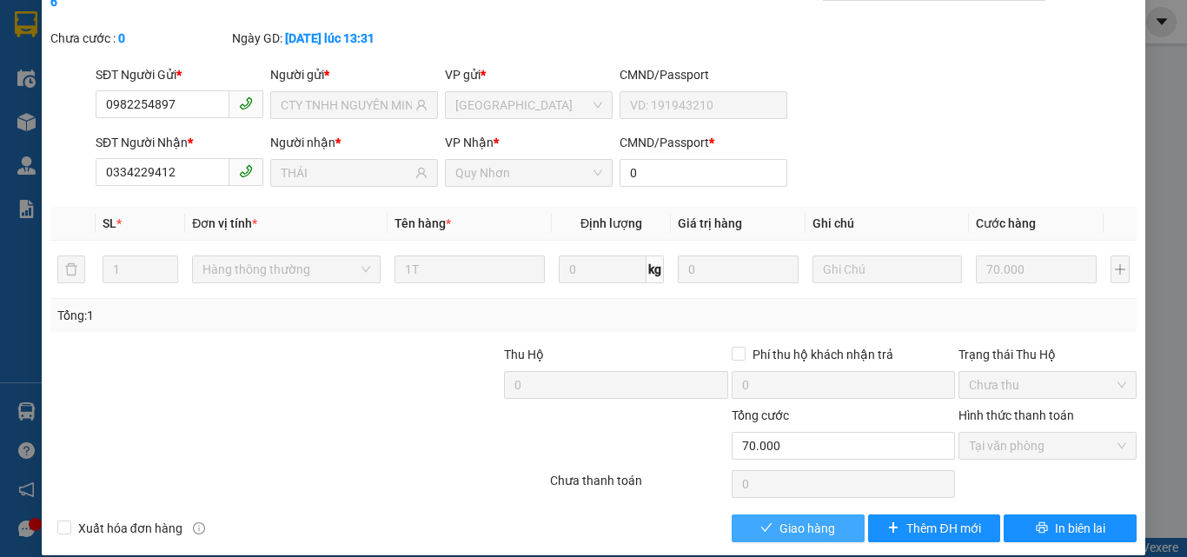
click at [781, 519] on span "Giao hàng" at bounding box center [808, 528] width 56 height 19
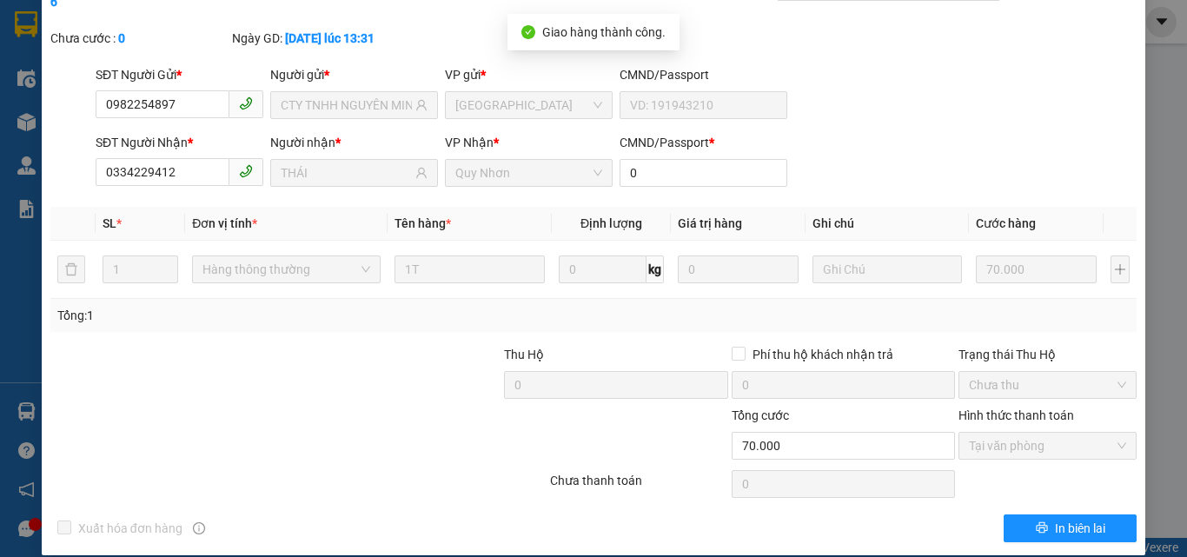
scroll to position [0, 0]
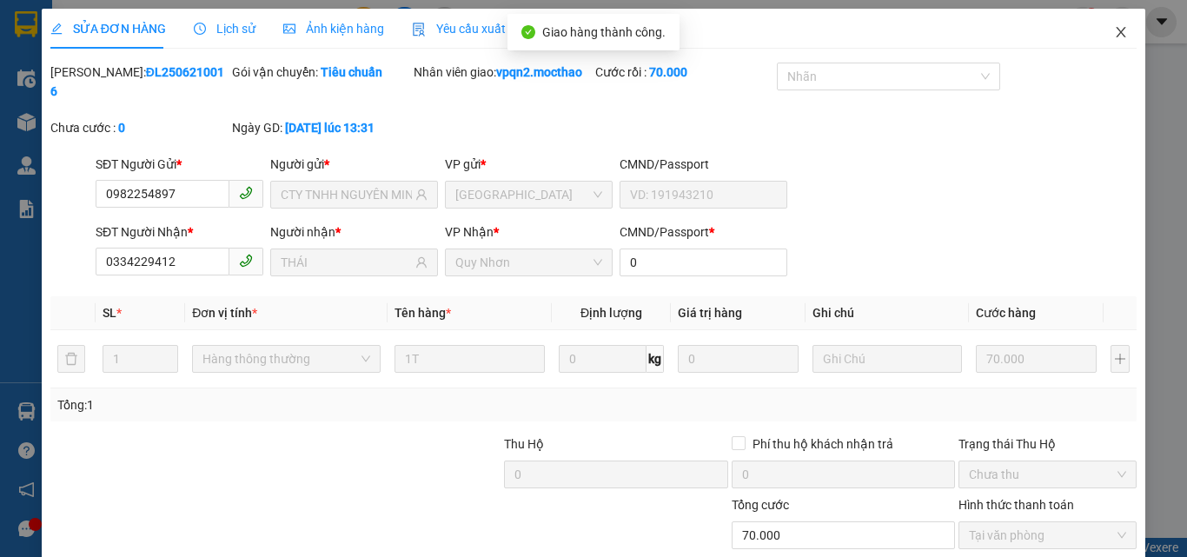
click at [1114, 35] on icon "close" at bounding box center [1121, 32] width 14 height 14
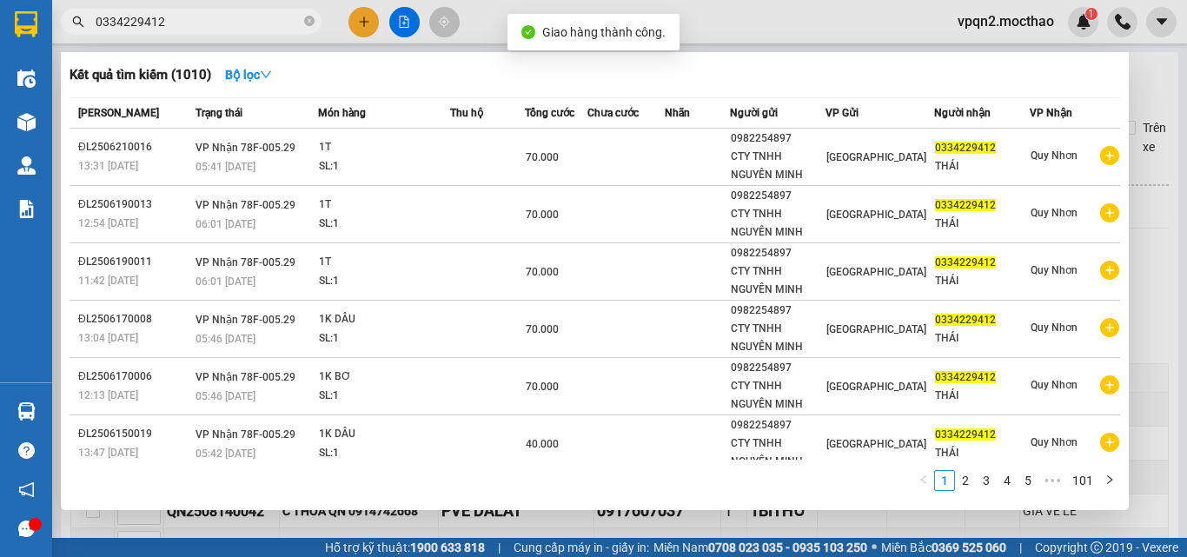
drag, startPoint x: 162, startPoint y: 21, endPoint x: 171, endPoint y: 21, distance: 9.6
click at [171, 21] on input "0334229412" at bounding box center [198, 21] width 205 height 19
type input "0334229412"
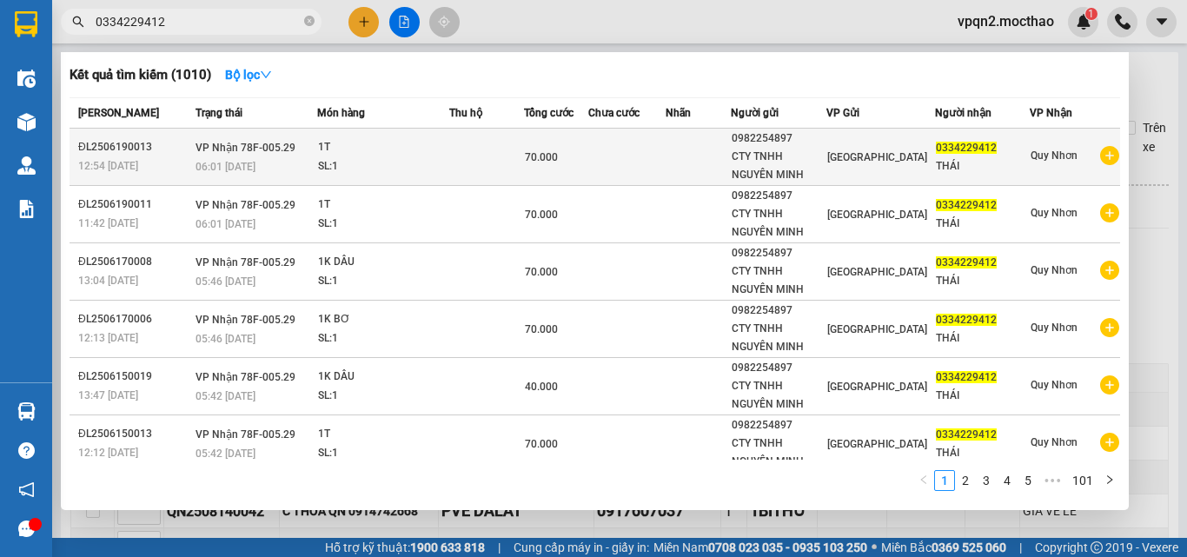
click at [542, 159] on span "70.000" at bounding box center [541, 157] width 33 height 12
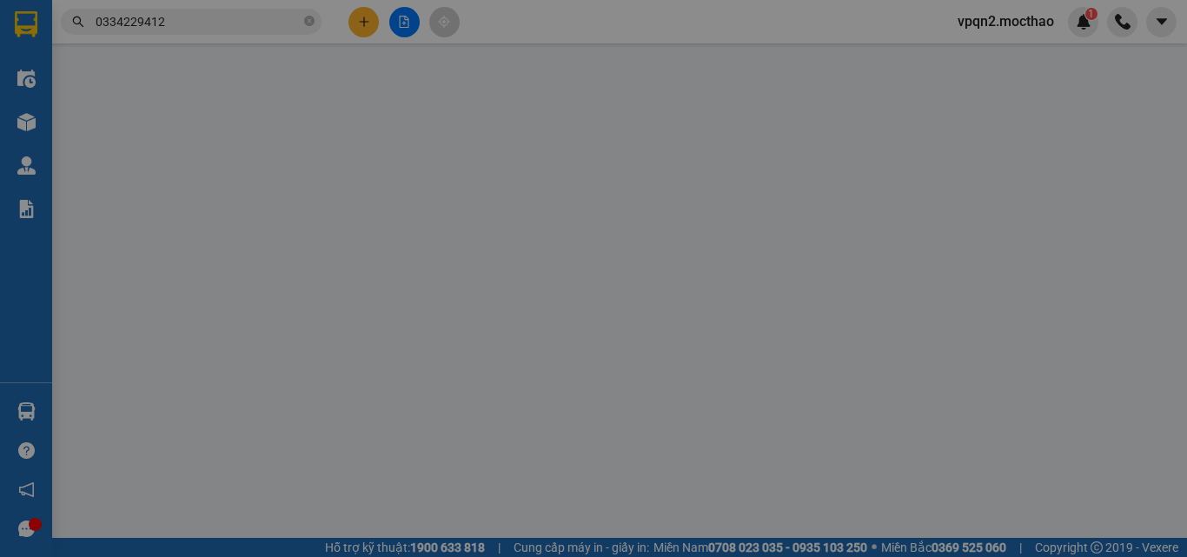
type input "0982254897"
type input "CTY TNHH NGUYÊN MINH"
type input "0334229412"
type input "THÁI"
type input "0"
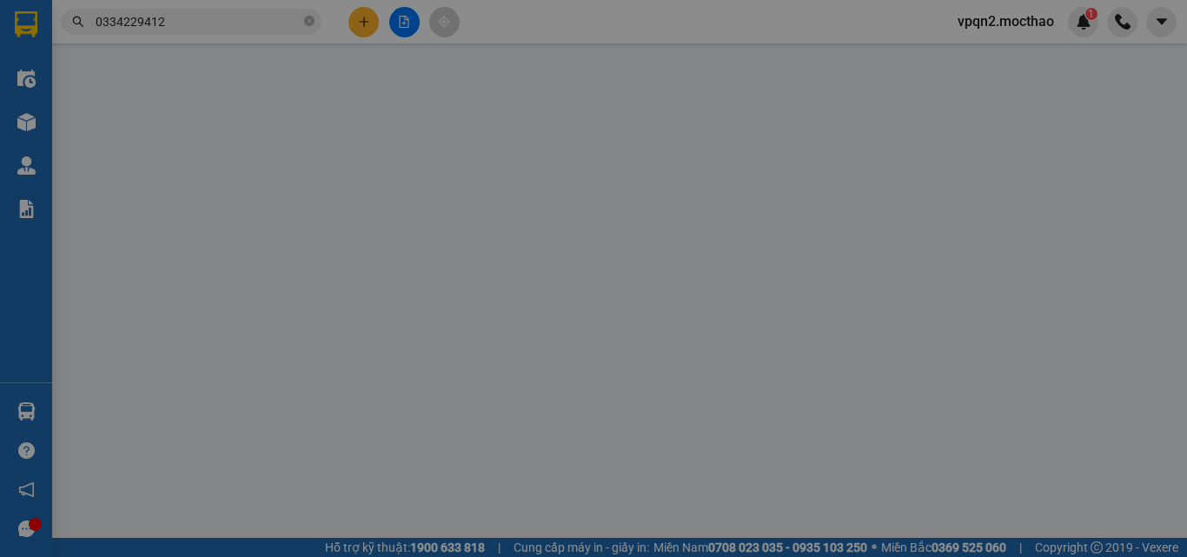
type input "70.000"
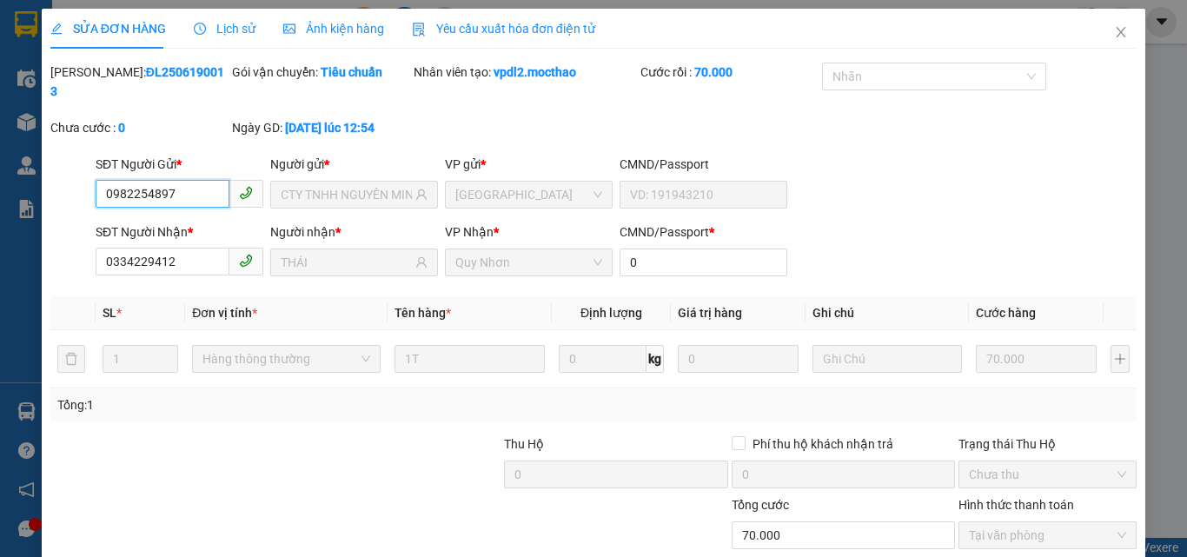
scroll to position [90, 0]
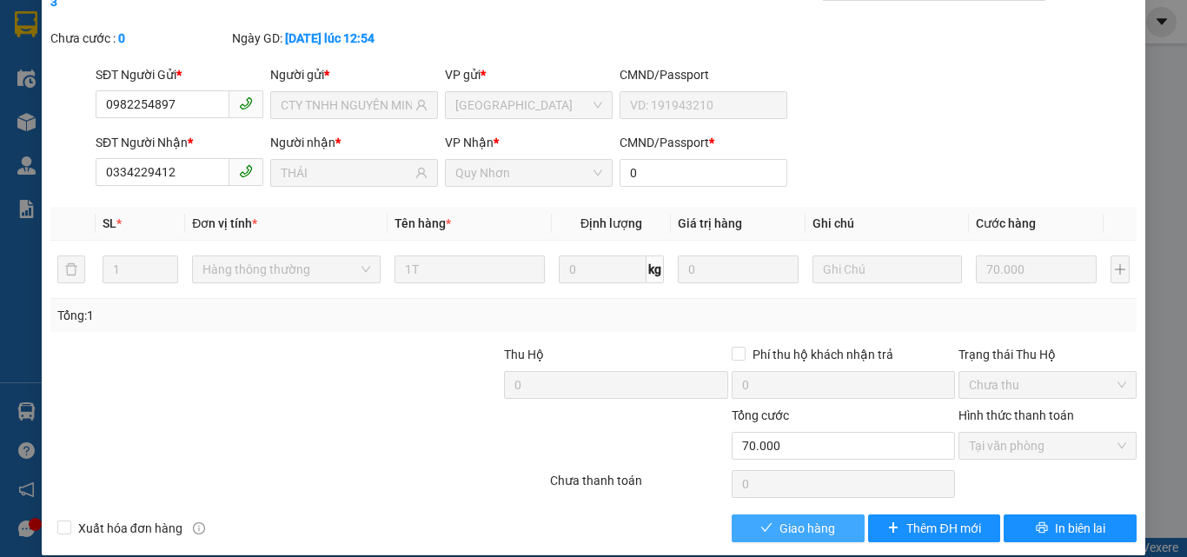
click at [793, 519] on span "Giao hàng" at bounding box center [808, 528] width 56 height 19
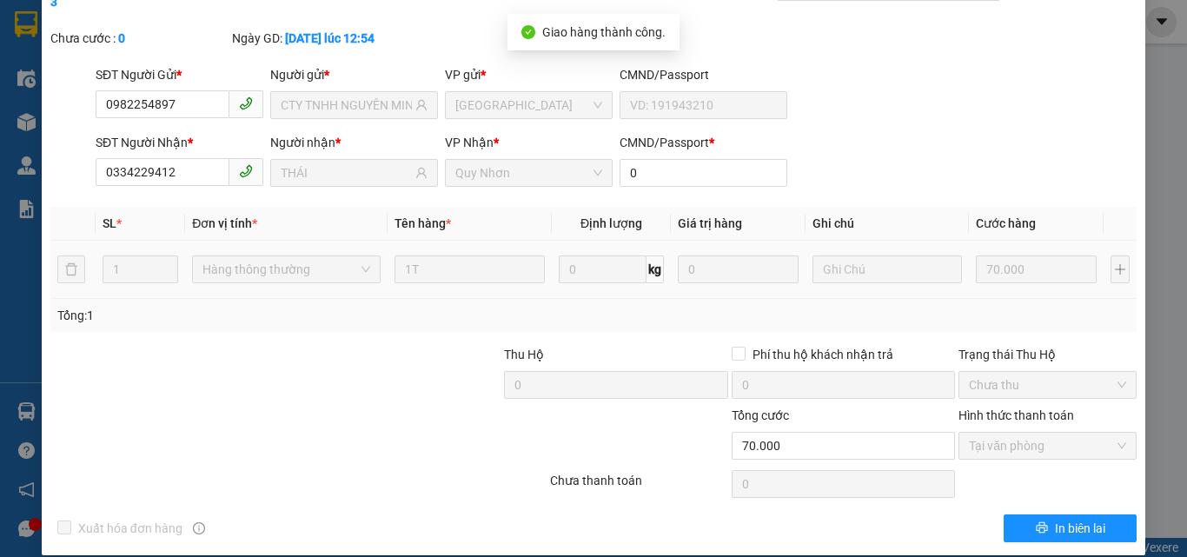
scroll to position [0, 0]
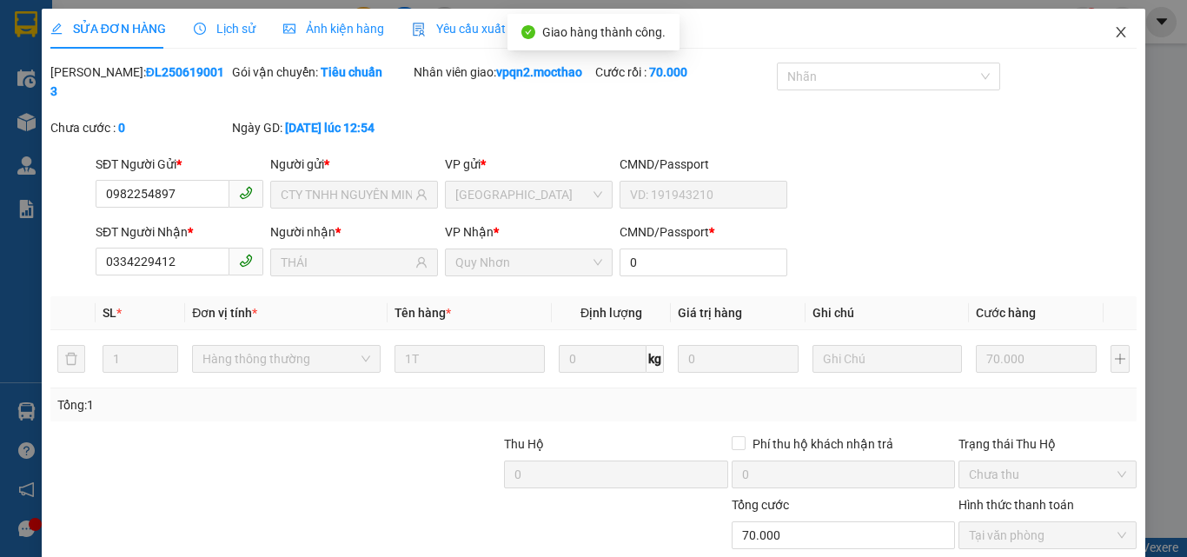
click at [1114, 30] on icon "close" at bounding box center [1121, 32] width 14 height 14
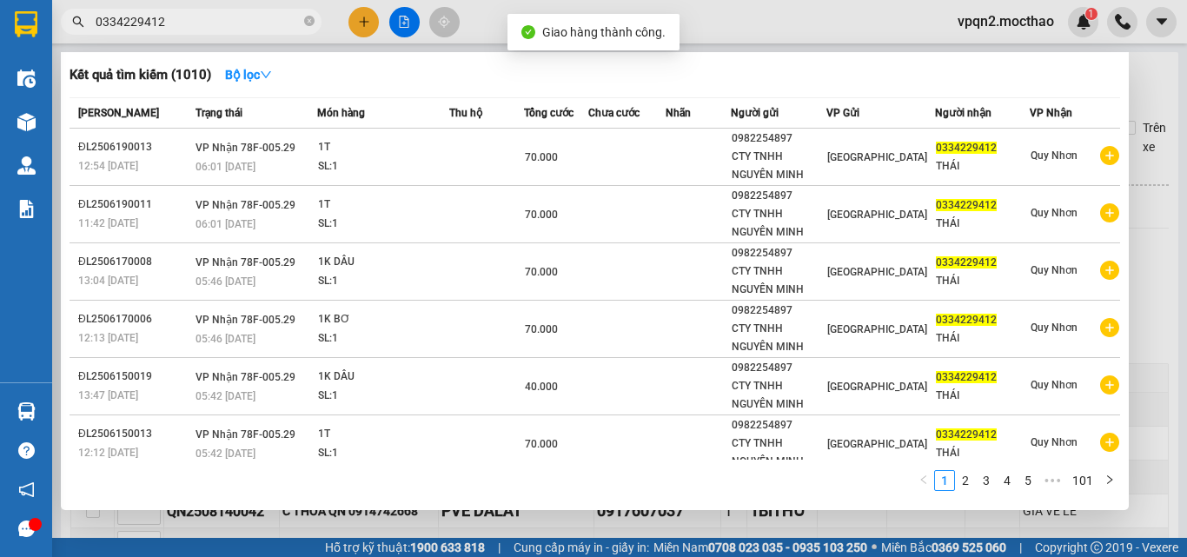
drag, startPoint x: 150, startPoint y: 27, endPoint x: 166, endPoint y: 25, distance: 16.6
click at [166, 25] on input "0334229412" at bounding box center [198, 21] width 205 height 19
type input "0334229412"
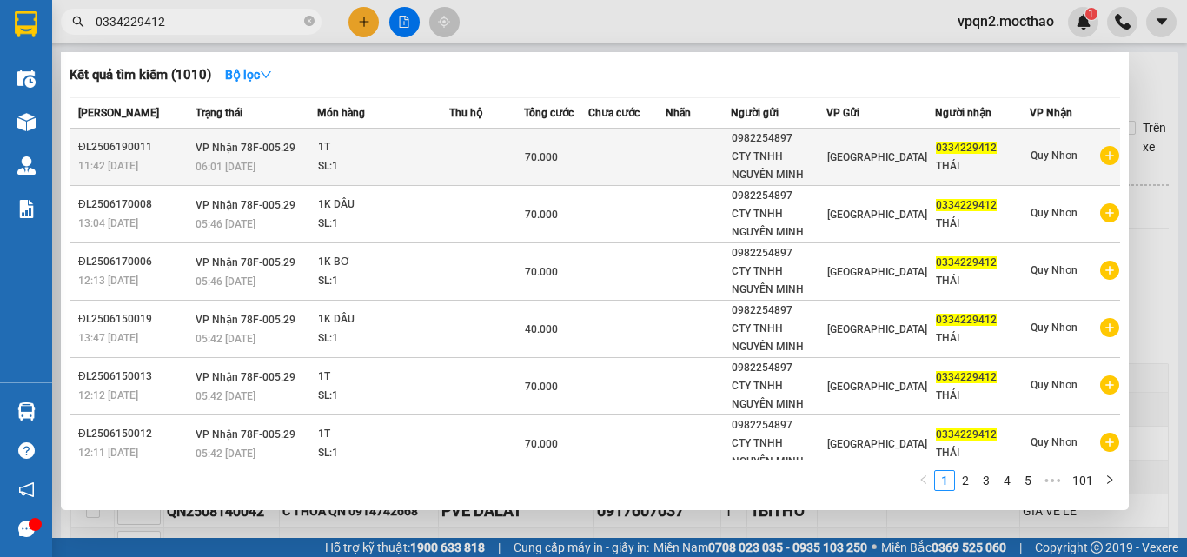
click at [531, 151] on span "70.000" at bounding box center [541, 157] width 33 height 12
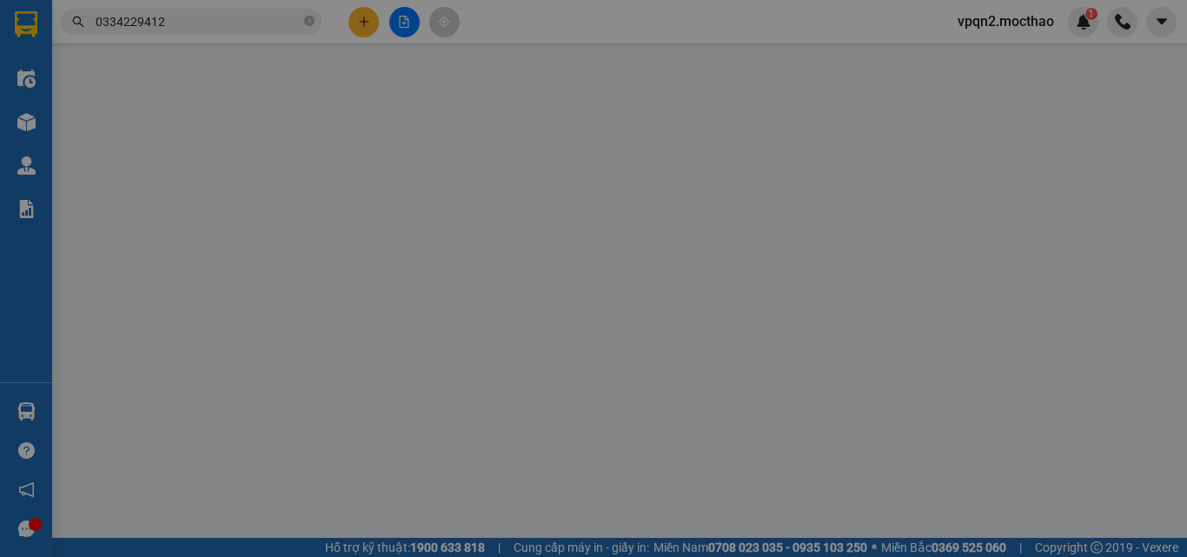
type input "0982254897"
type input "CTY TNHH NGUYÊN MINH"
type input "0334229412"
type input "THÁI"
type input "0"
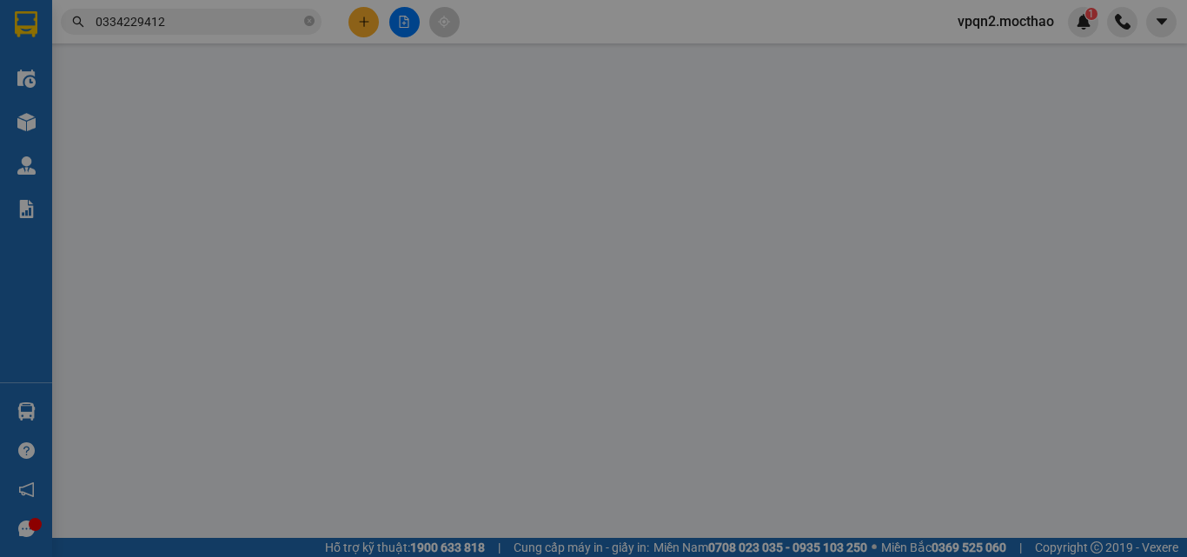
type input "70.000"
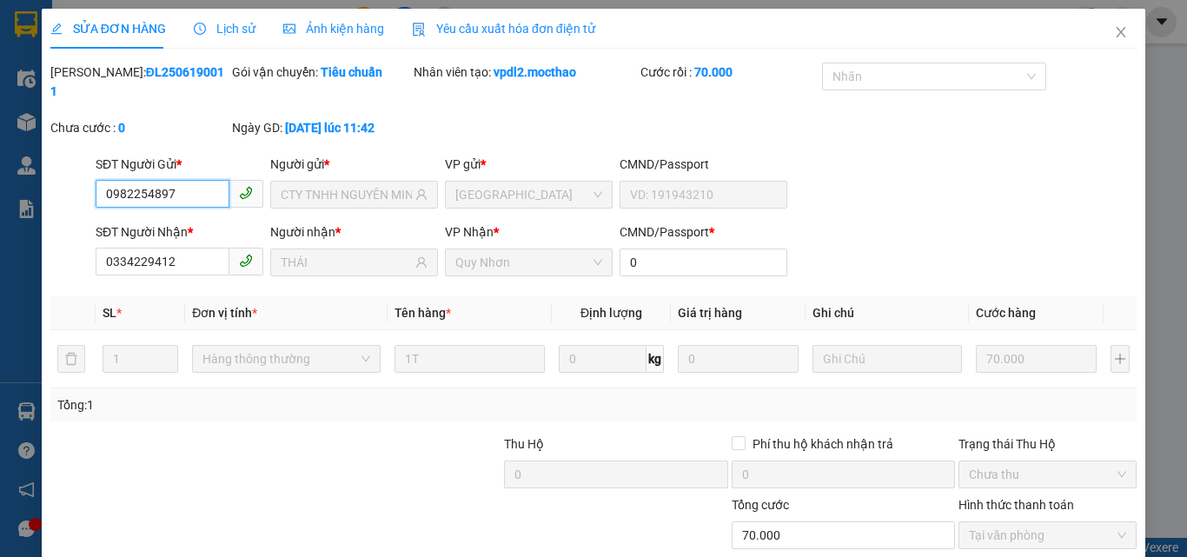
scroll to position [90, 0]
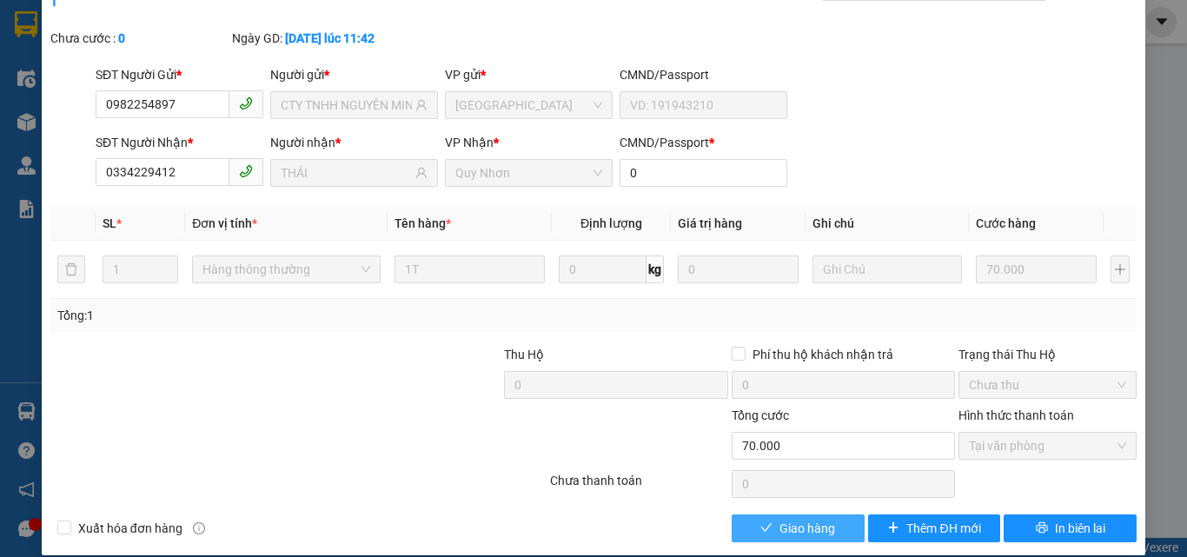
click at [794, 519] on span "Giao hàng" at bounding box center [808, 528] width 56 height 19
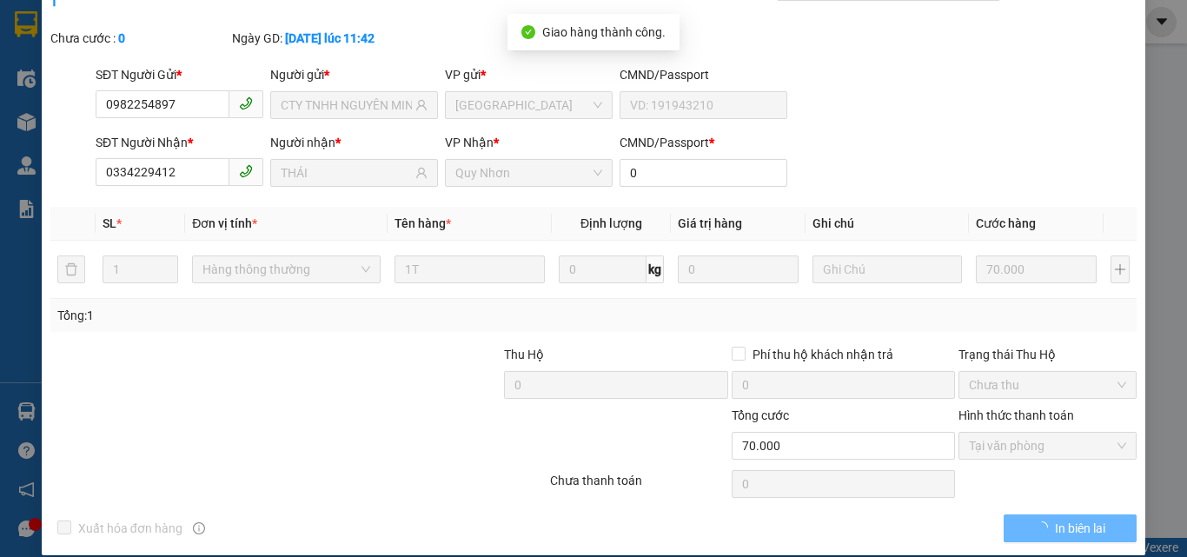
scroll to position [0, 0]
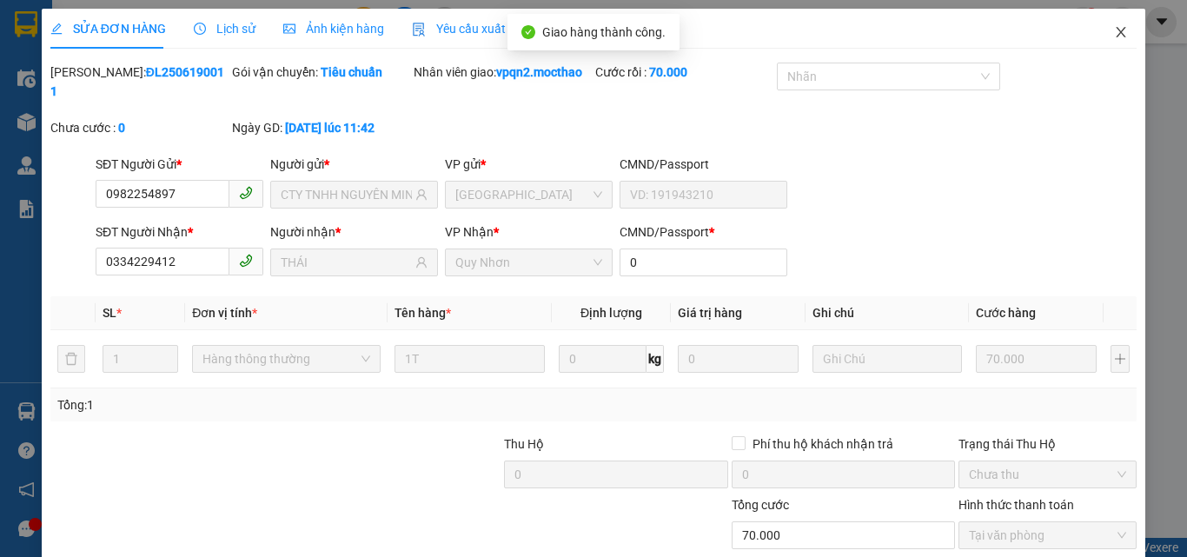
drag, startPoint x: 1105, startPoint y: 29, endPoint x: 668, endPoint y: 38, distance: 437.3
click at [1114, 30] on icon "close" at bounding box center [1121, 32] width 14 height 14
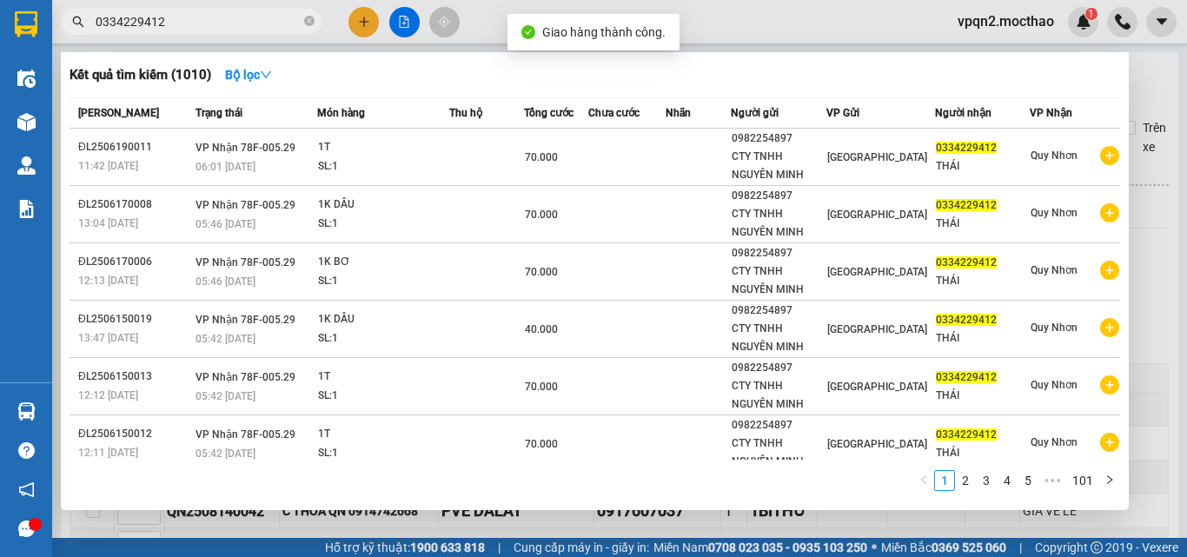
drag, startPoint x: 150, startPoint y: 23, endPoint x: 169, endPoint y: 23, distance: 19.1
click at [169, 23] on input "0334229412" at bounding box center [198, 21] width 205 height 19
type input "0334229412"
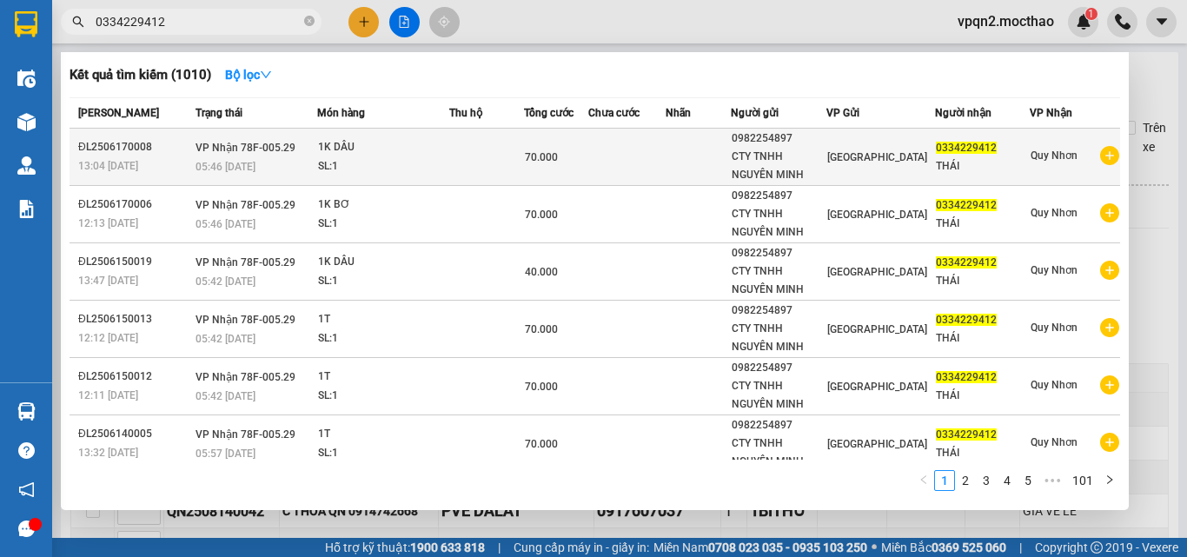
click at [583, 149] on div "70.000" at bounding box center [556, 157] width 63 height 19
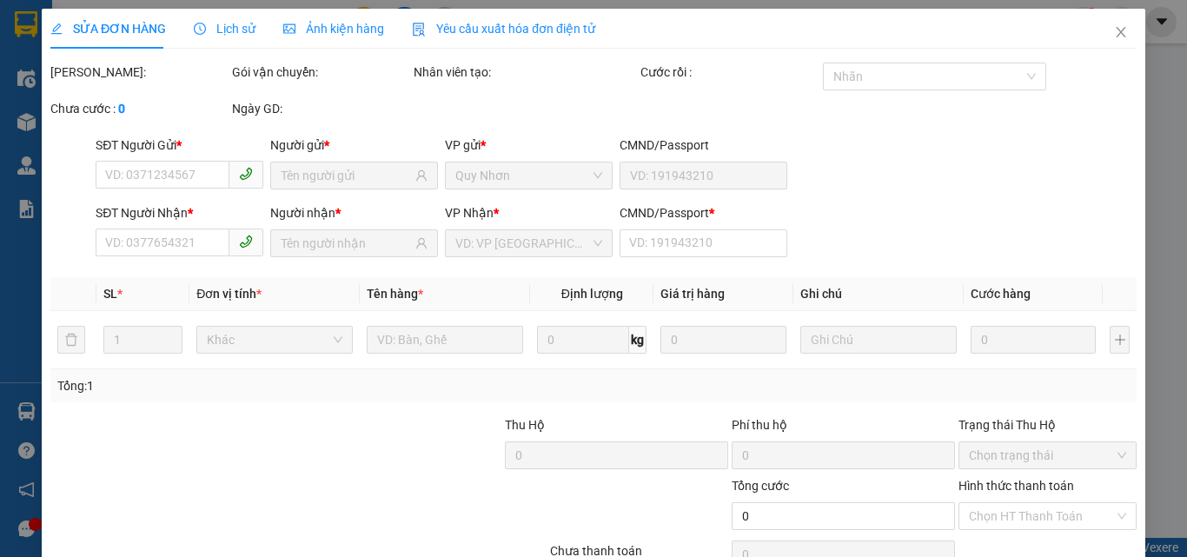
type input "0982254897"
type input "CTY TNHH NGUYÊN MINH"
type input "0334229412"
type input "THÁI"
type input "0"
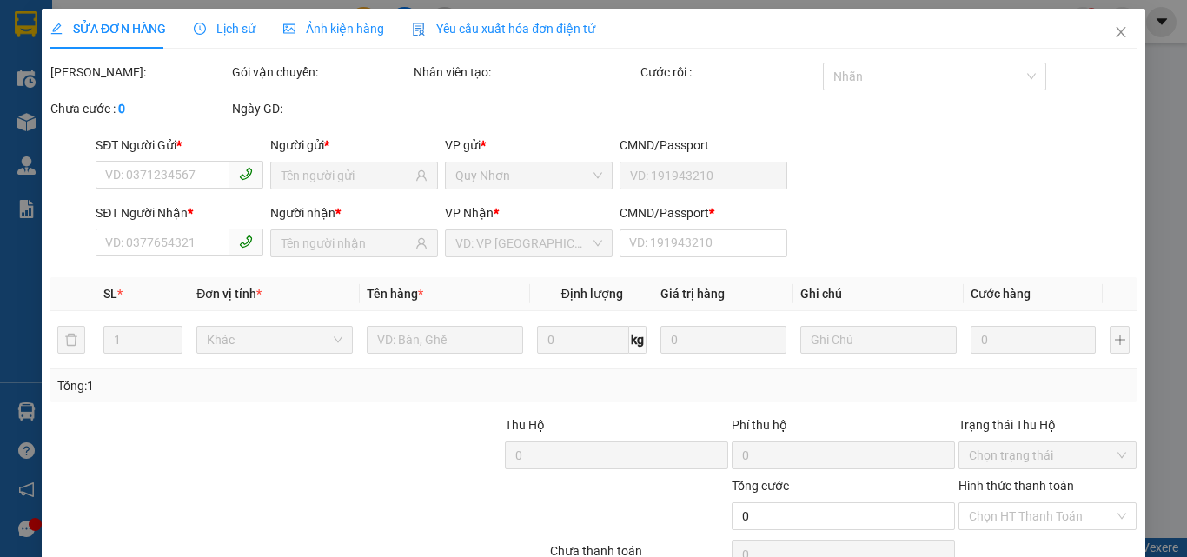
type input "70.000"
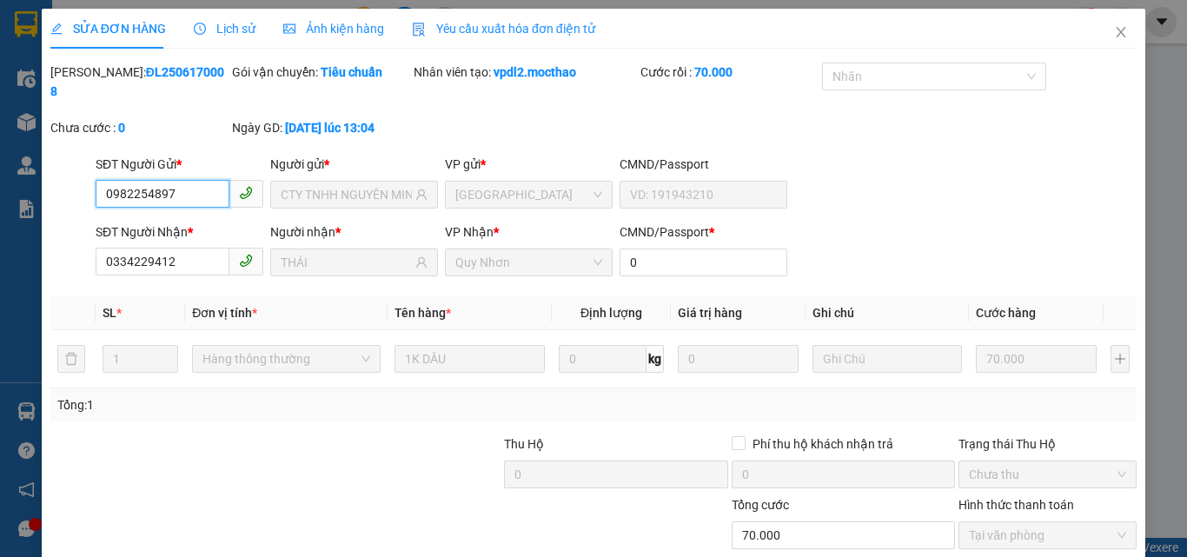
scroll to position [90, 0]
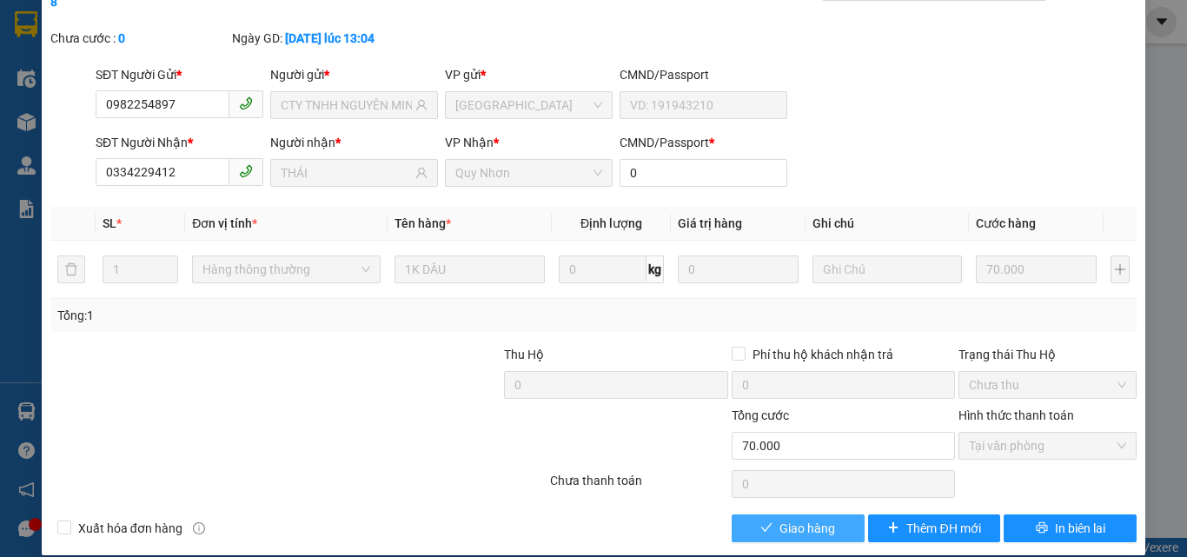
click at [790, 519] on span "Giao hàng" at bounding box center [808, 528] width 56 height 19
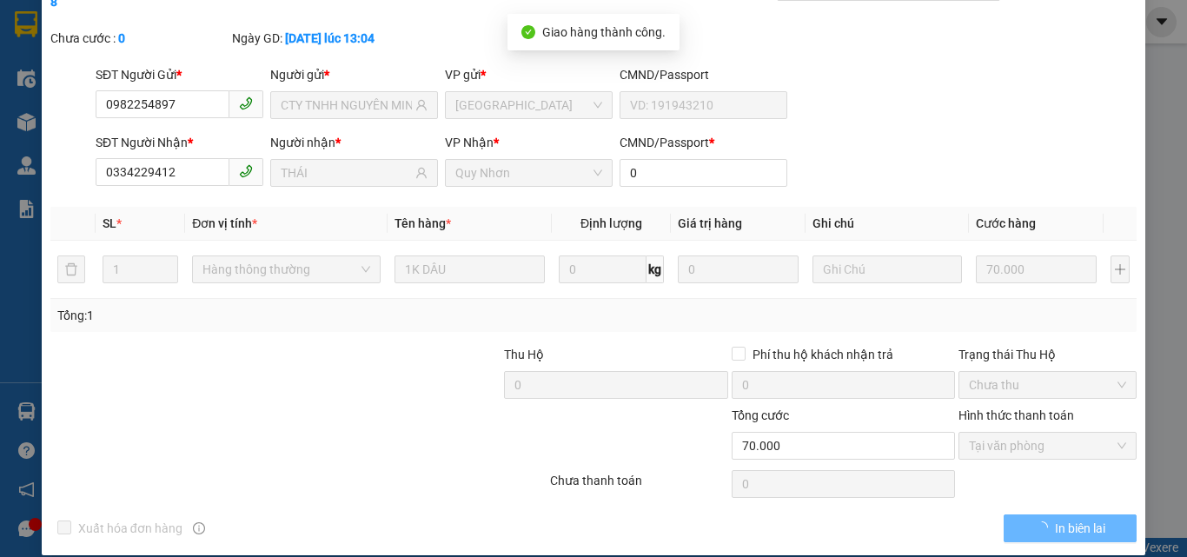
scroll to position [0, 0]
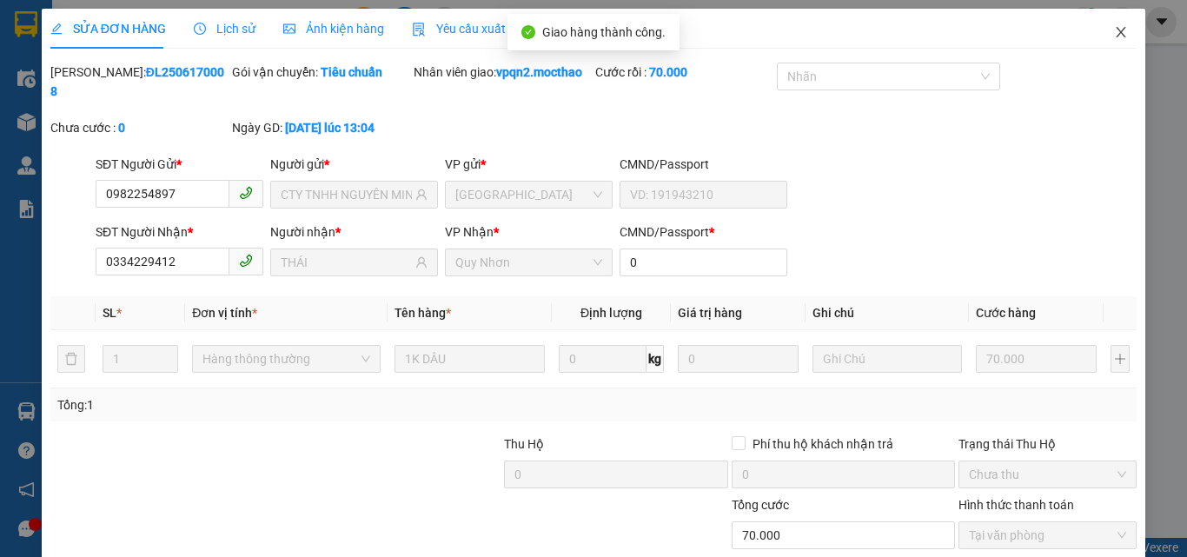
click at [1114, 32] on icon "close" at bounding box center [1121, 32] width 14 height 14
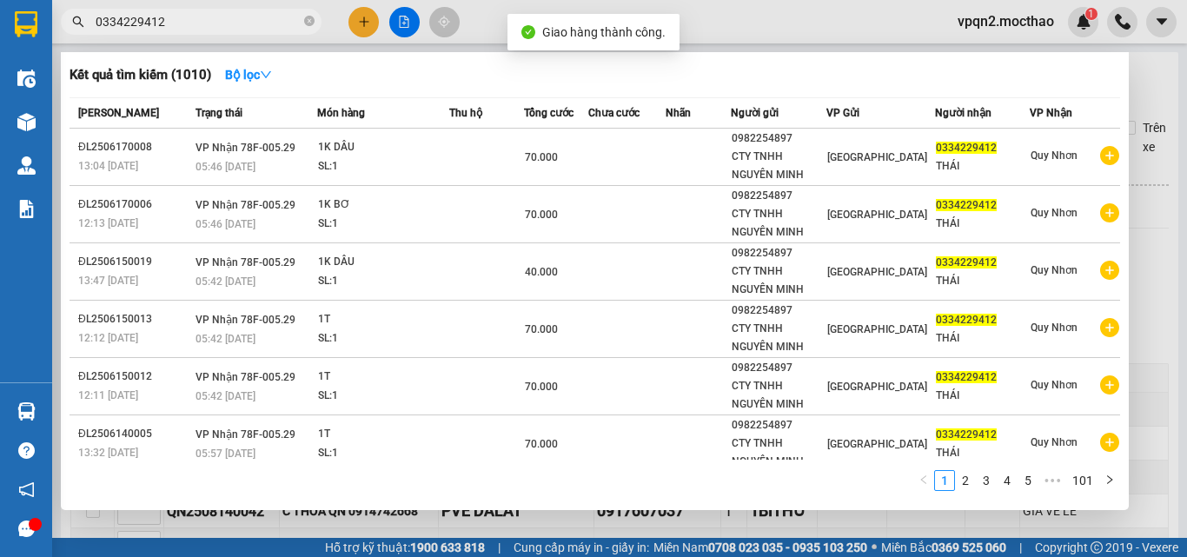
drag, startPoint x: 151, startPoint y: 20, endPoint x: 204, endPoint y: 17, distance: 53.1
click at [203, 17] on input "0334229412" at bounding box center [198, 21] width 205 height 19
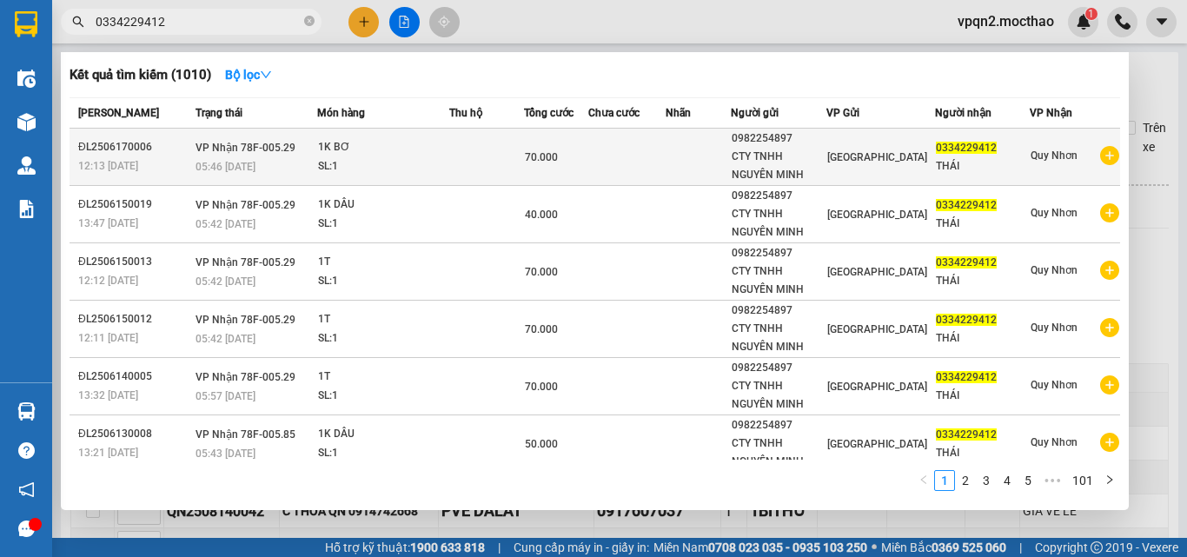
click at [569, 163] on div "70.000" at bounding box center [556, 157] width 63 height 19
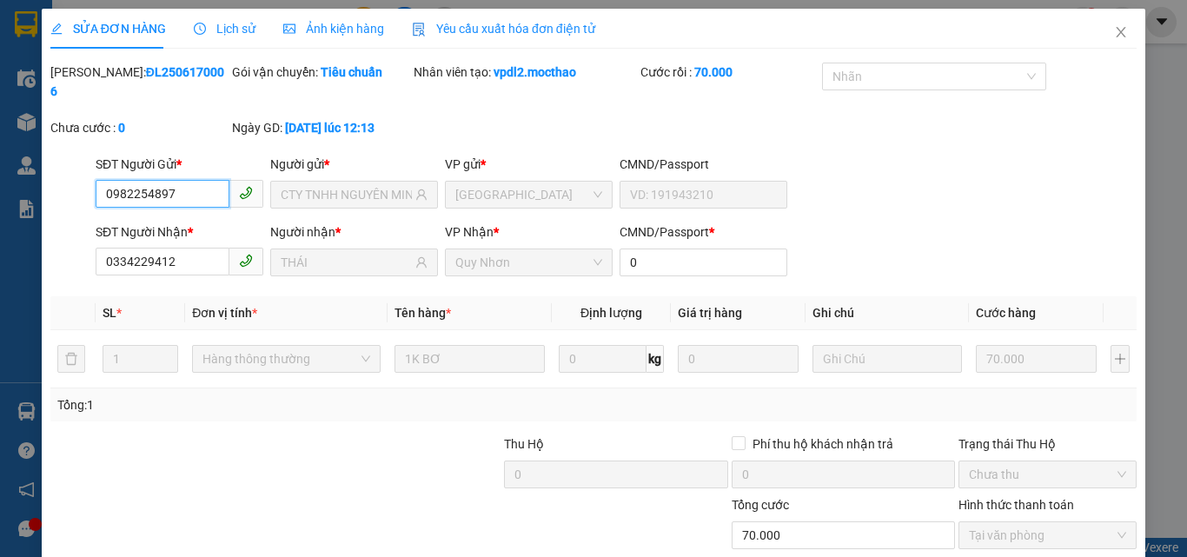
scroll to position [90, 0]
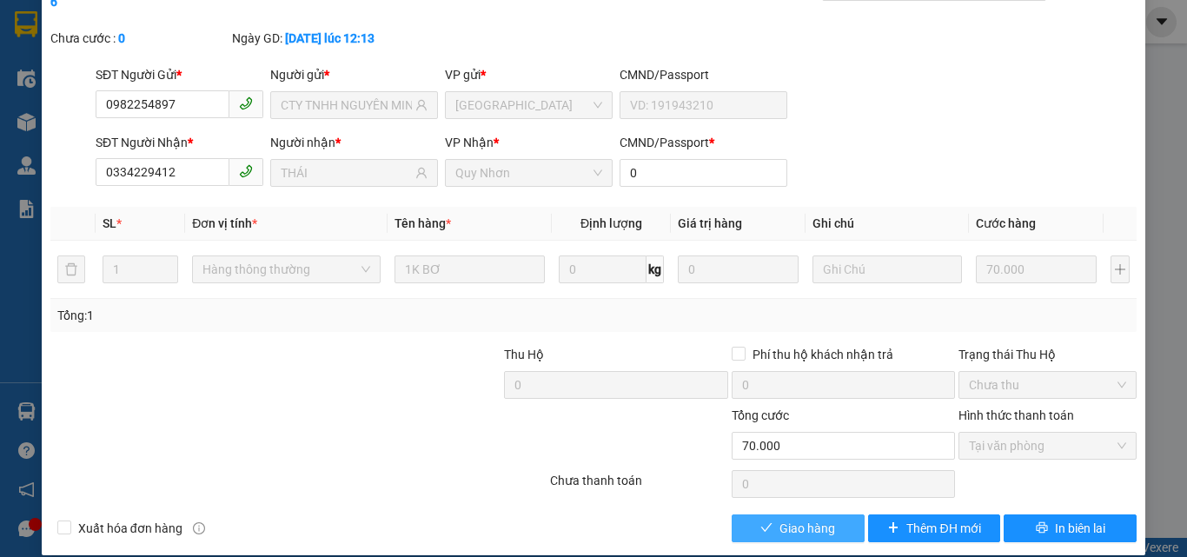
click at [804, 519] on span "Giao hàng" at bounding box center [808, 528] width 56 height 19
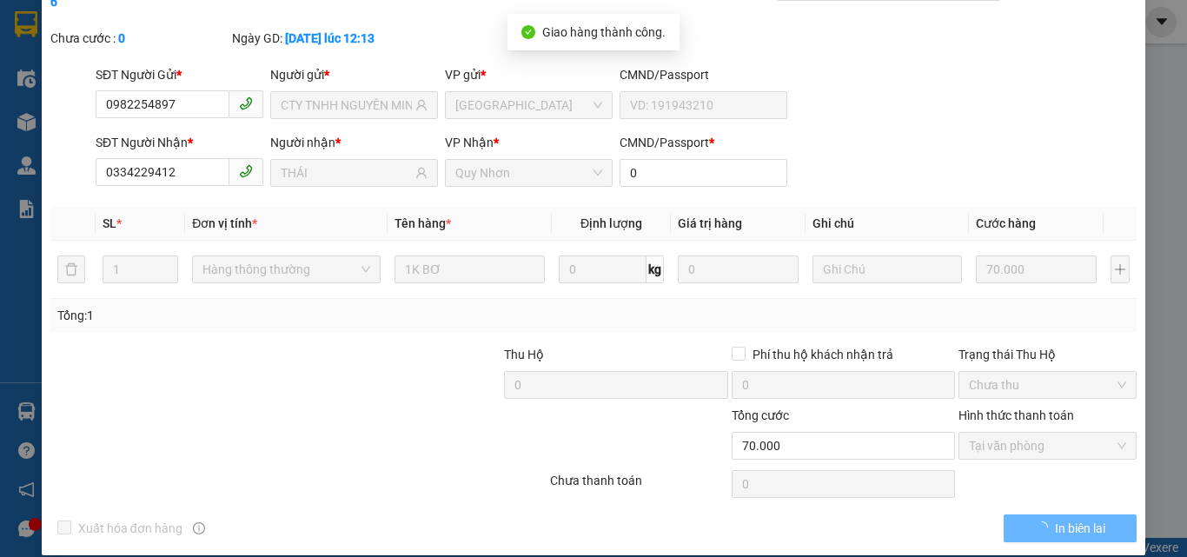
scroll to position [0, 0]
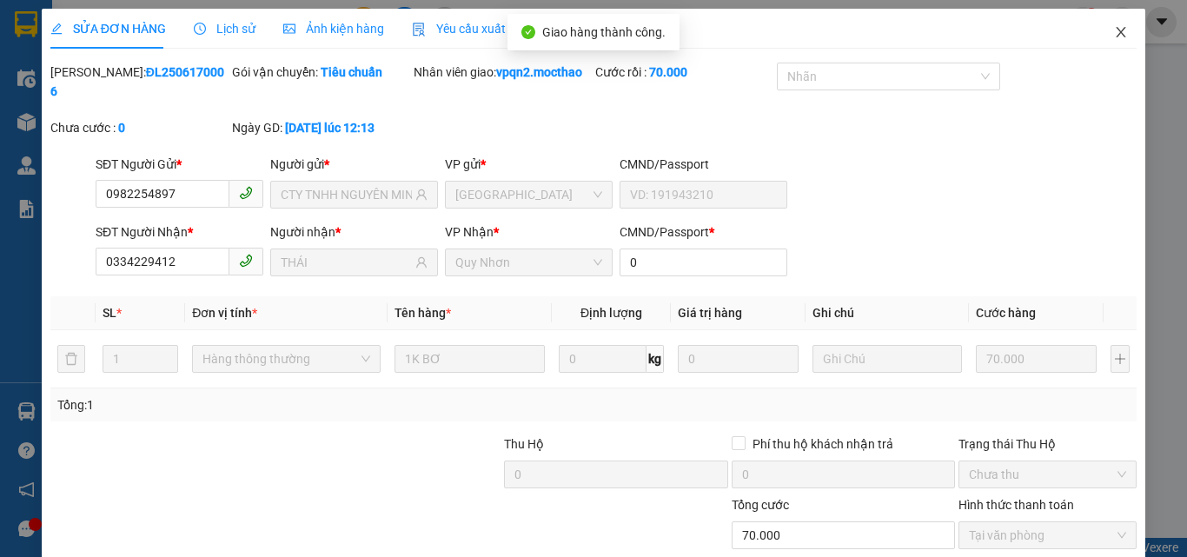
click at [1117, 35] on icon "close" at bounding box center [1122, 32] width 10 height 10
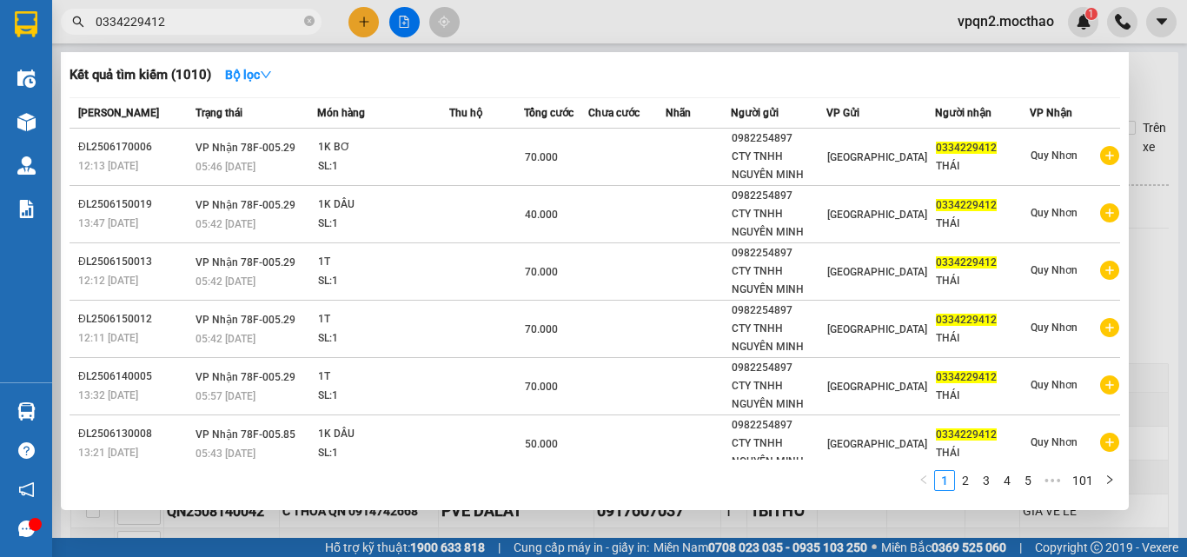
drag, startPoint x: 148, startPoint y: 22, endPoint x: 175, endPoint y: 19, distance: 27.1
click at [175, 19] on input "0334229412" at bounding box center [198, 21] width 205 height 19
type input "0334229412"
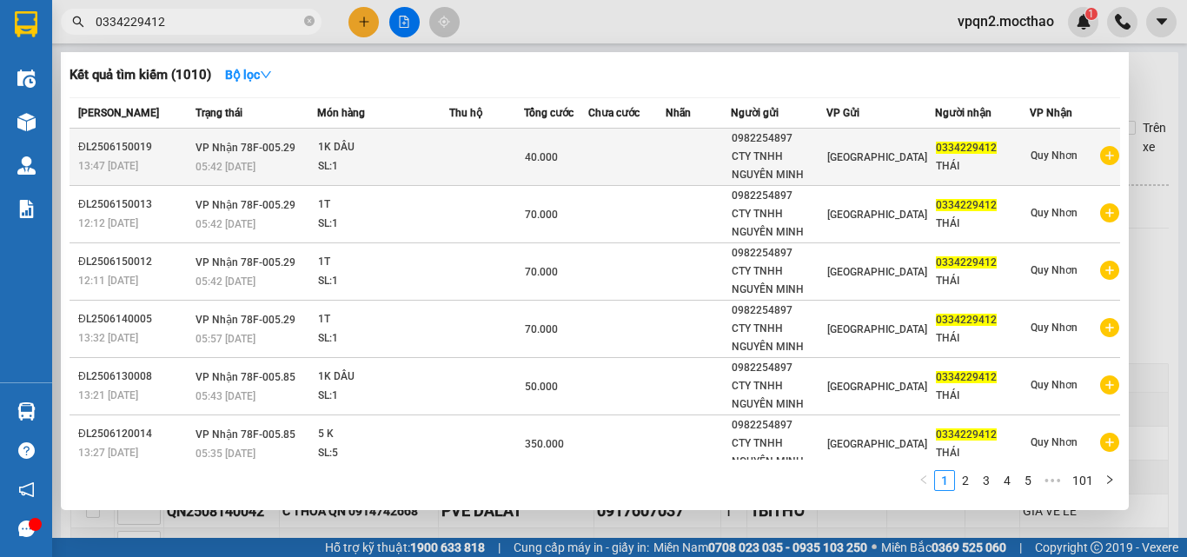
click at [523, 157] on td at bounding box center [486, 157] width 74 height 57
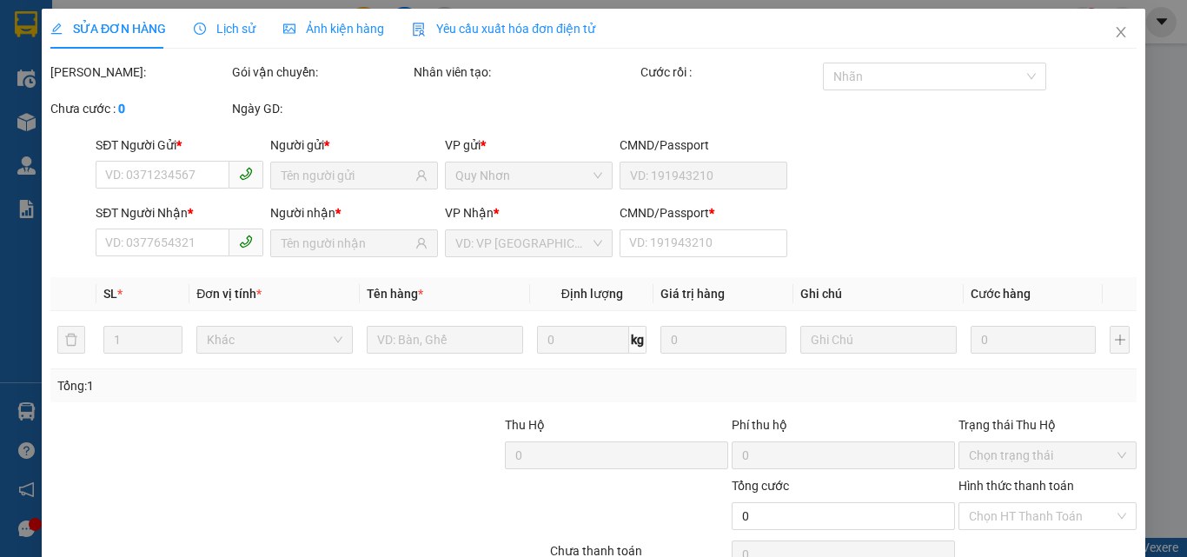
type input "0982254897"
type input "CTY TNHH NGUYÊN MINH"
type input "0334229412"
type input "THÁI"
type input "0"
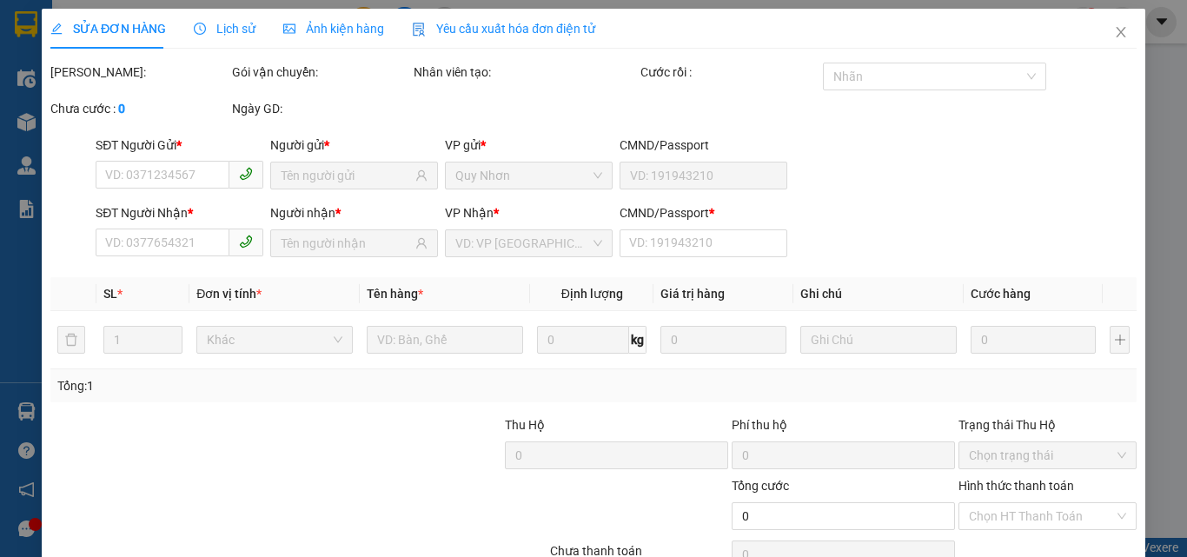
type input "40.000"
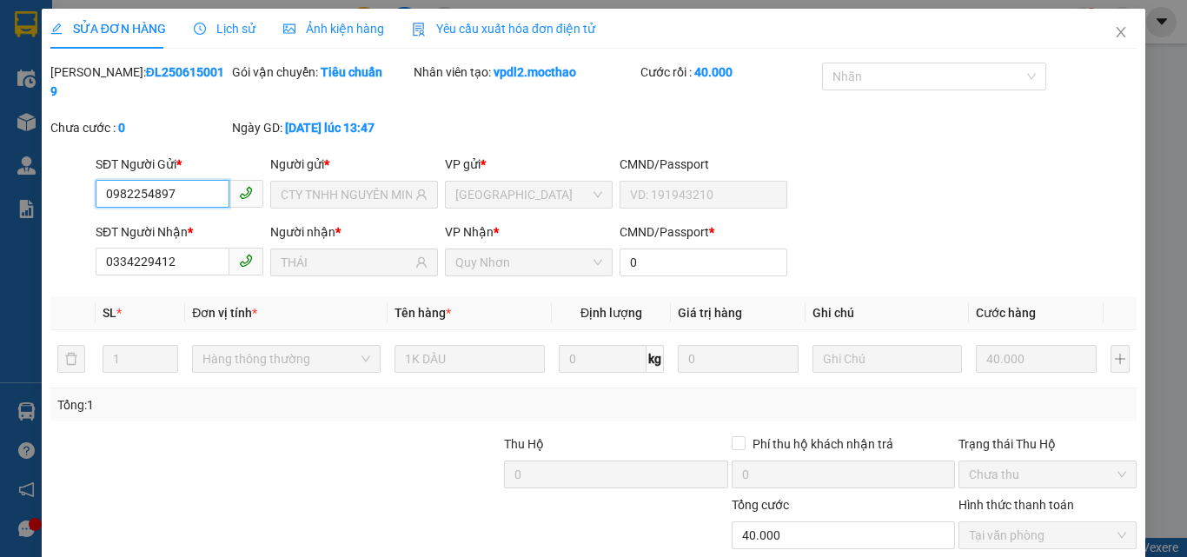
scroll to position [90, 0]
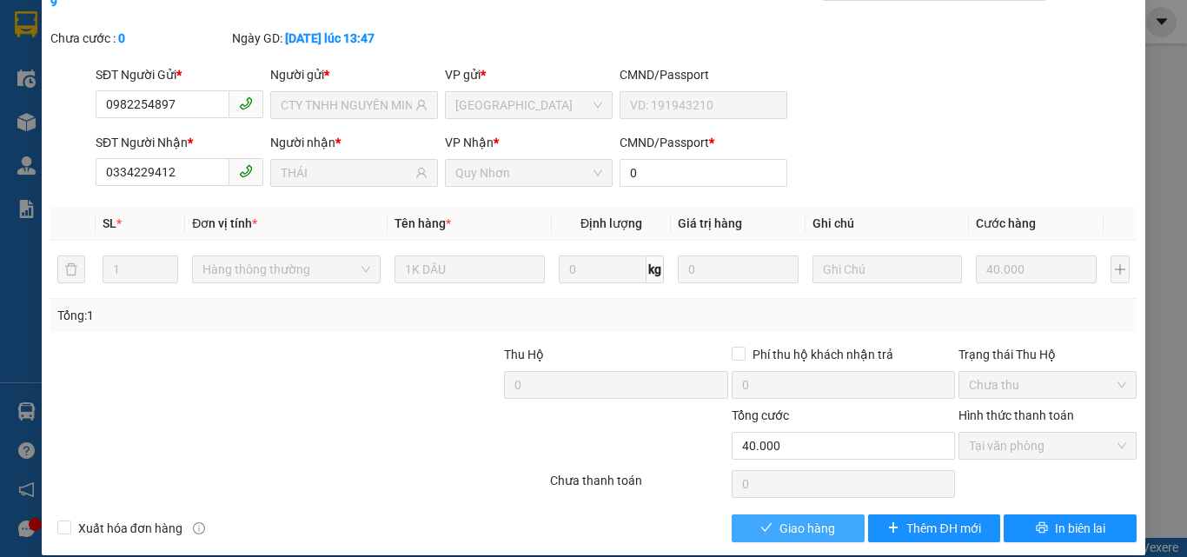
click at [782, 519] on span "Giao hàng" at bounding box center [808, 528] width 56 height 19
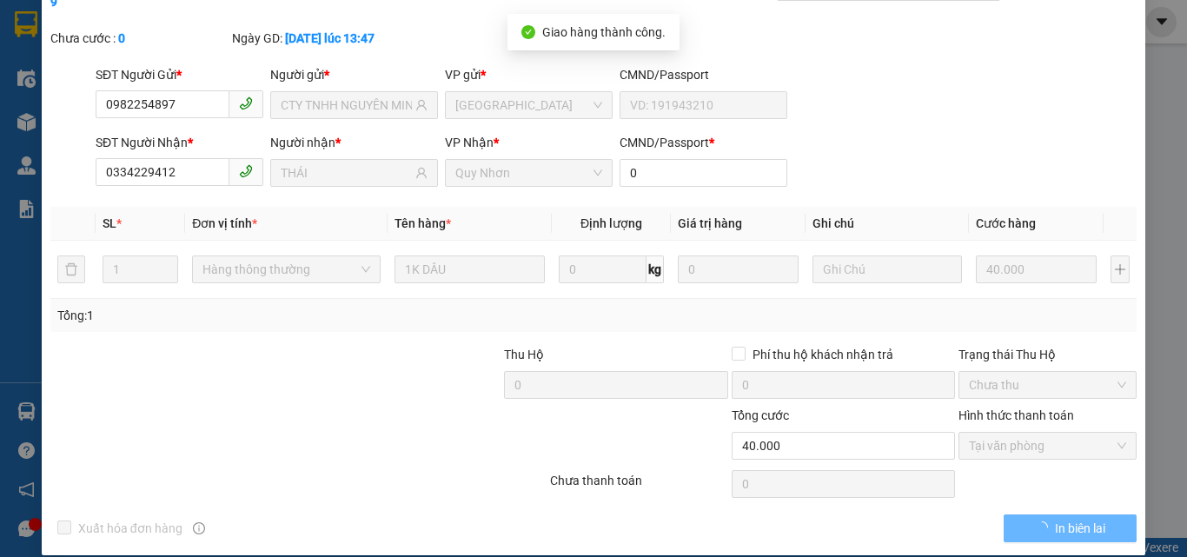
scroll to position [0, 0]
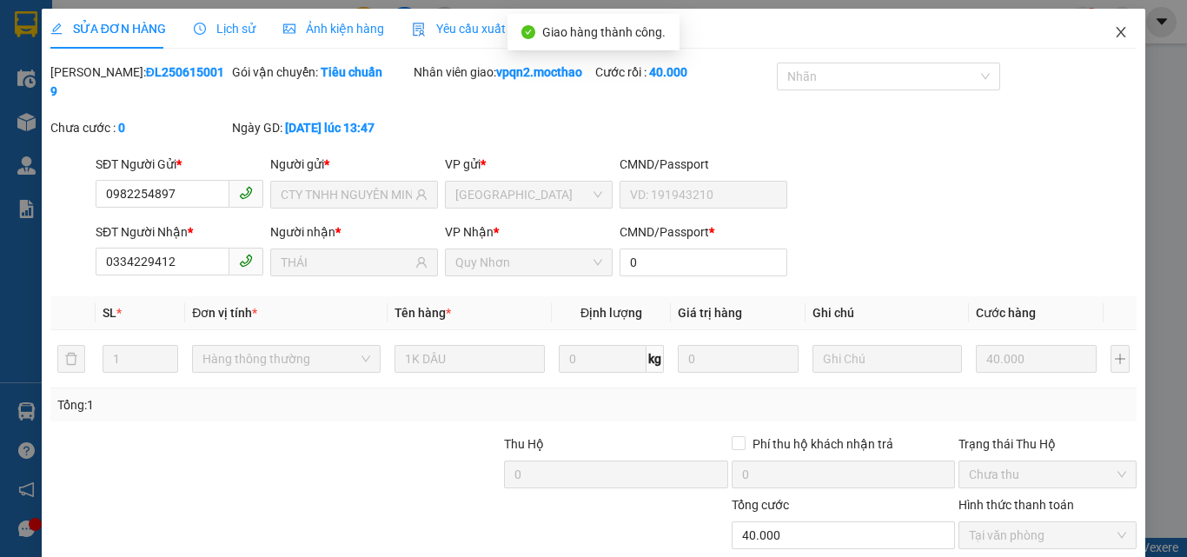
click at [1114, 33] on icon "close" at bounding box center [1121, 32] width 14 height 14
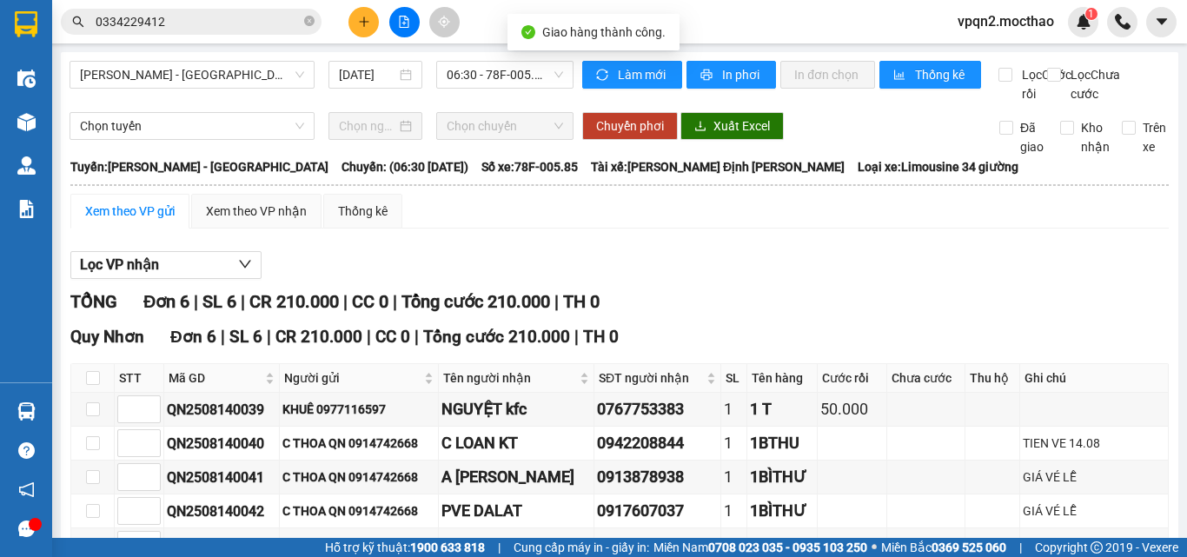
click at [199, 23] on input "0334229412" at bounding box center [198, 21] width 205 height 19
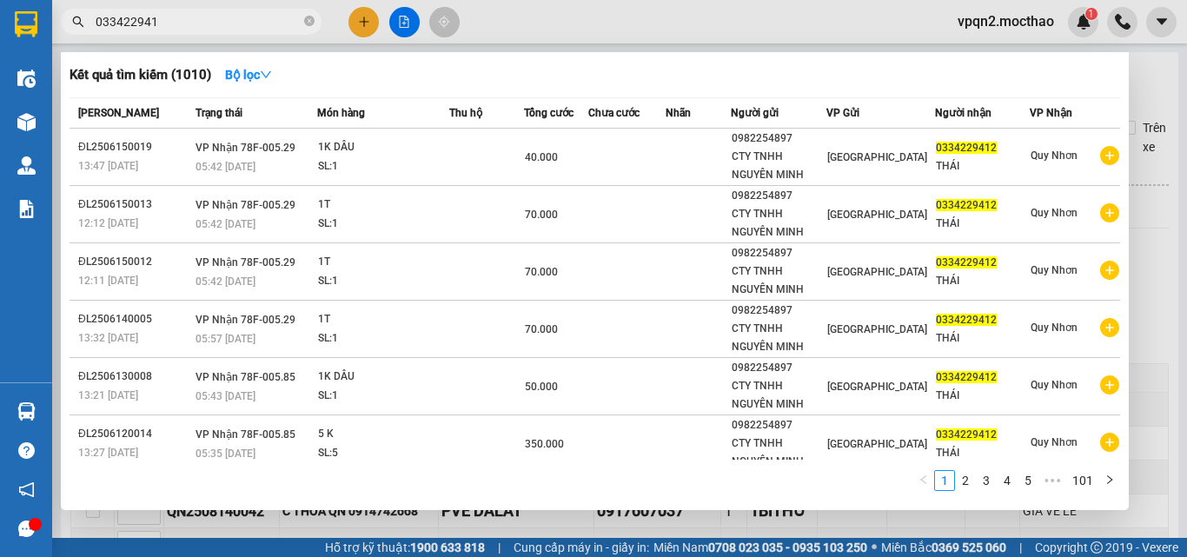
type input "0334229412"
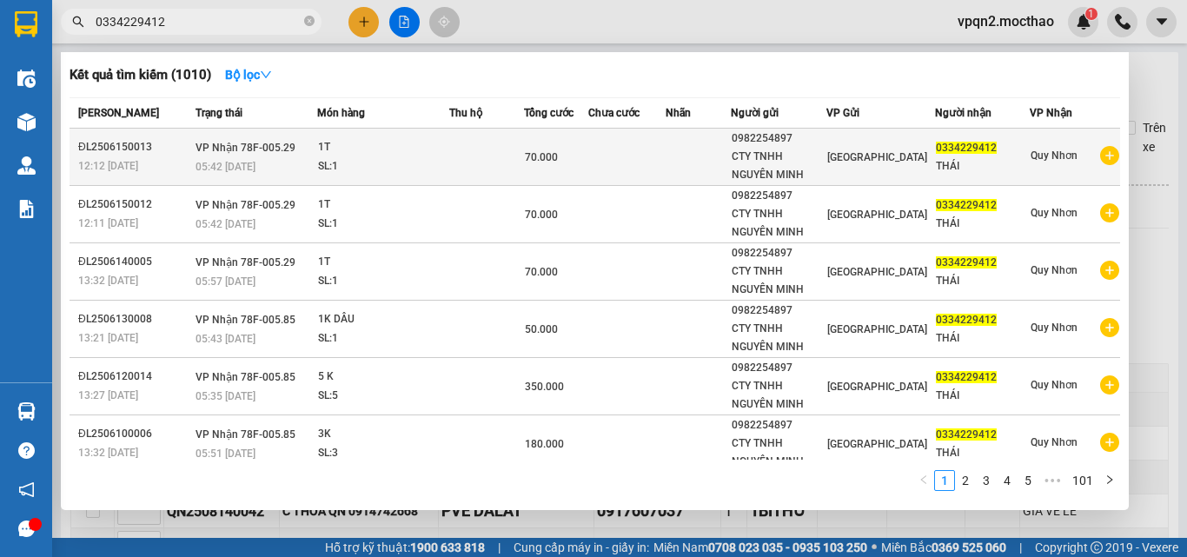
click at [517, 152] on td at bounding box center [486, 157] width 74 height 57
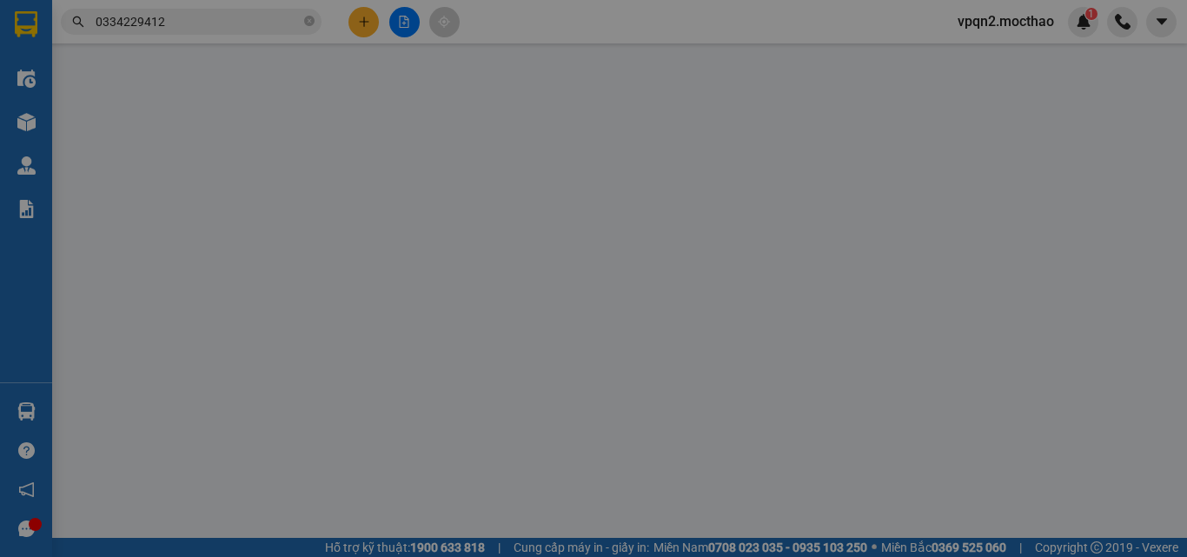
type input "0982254897"
type input "CTY TNHH NGUYÊN MINH"
type input "0334229412"
type input "THÁI"
type input "0"
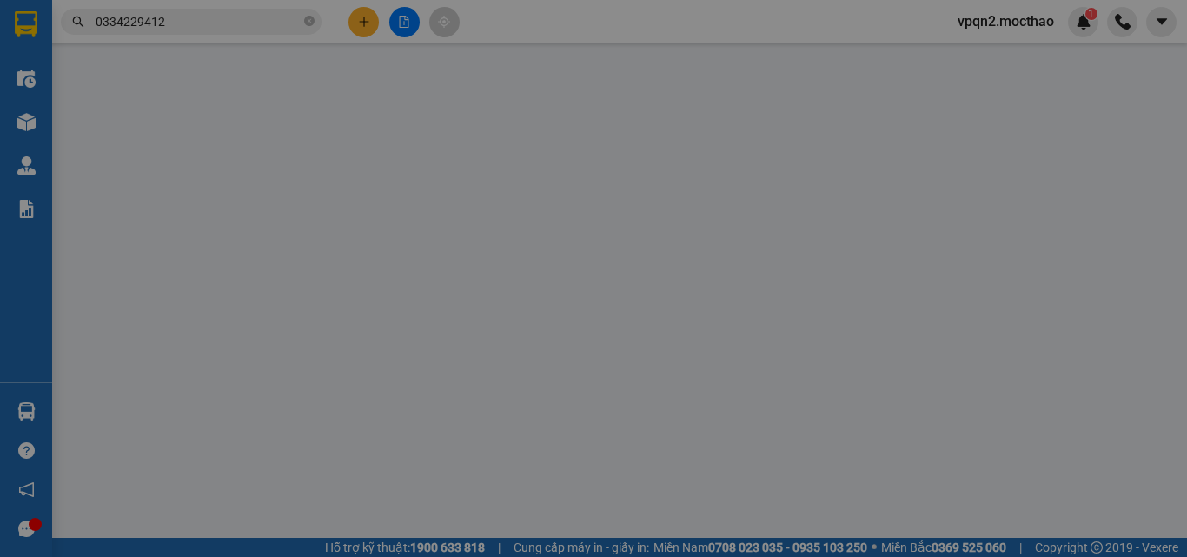
type input "70.000"
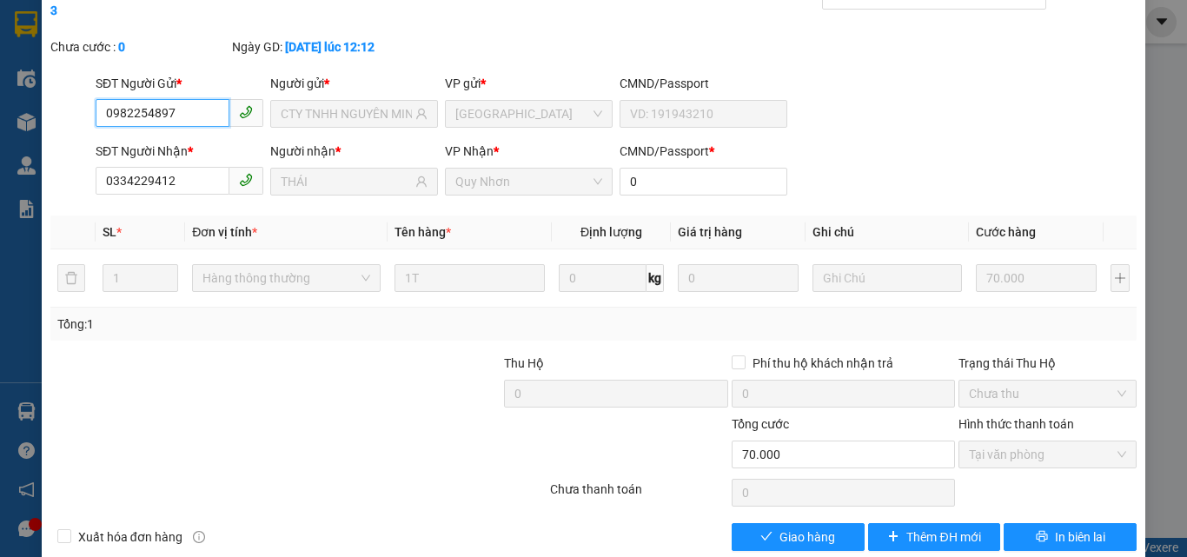
scroll to position [90, 0]
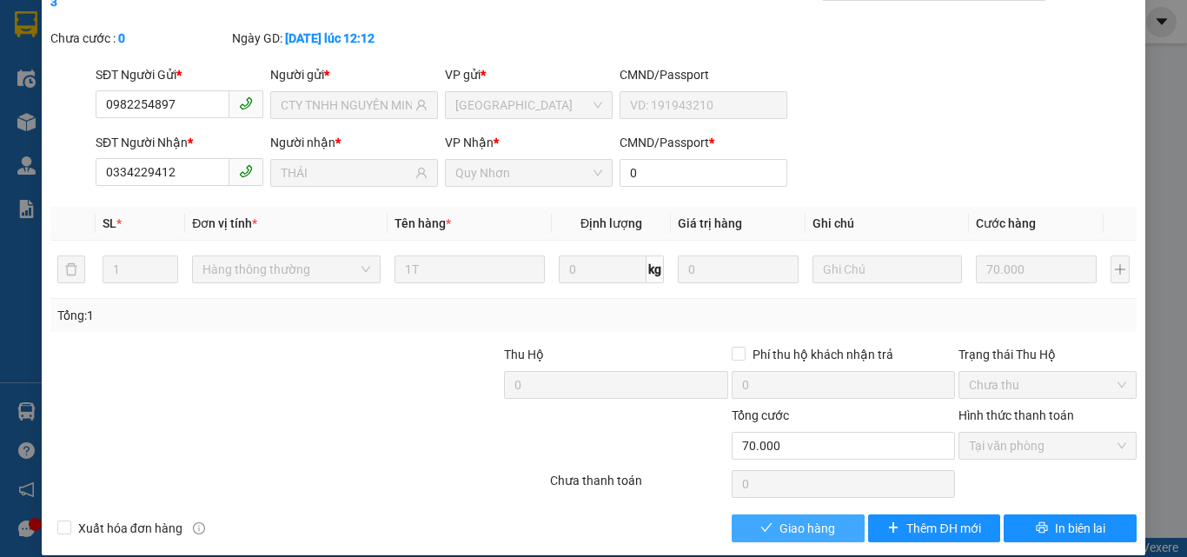
click at [785, 519] on span "Giao hàng" at bounding box center [808, 528] width 56 height 19
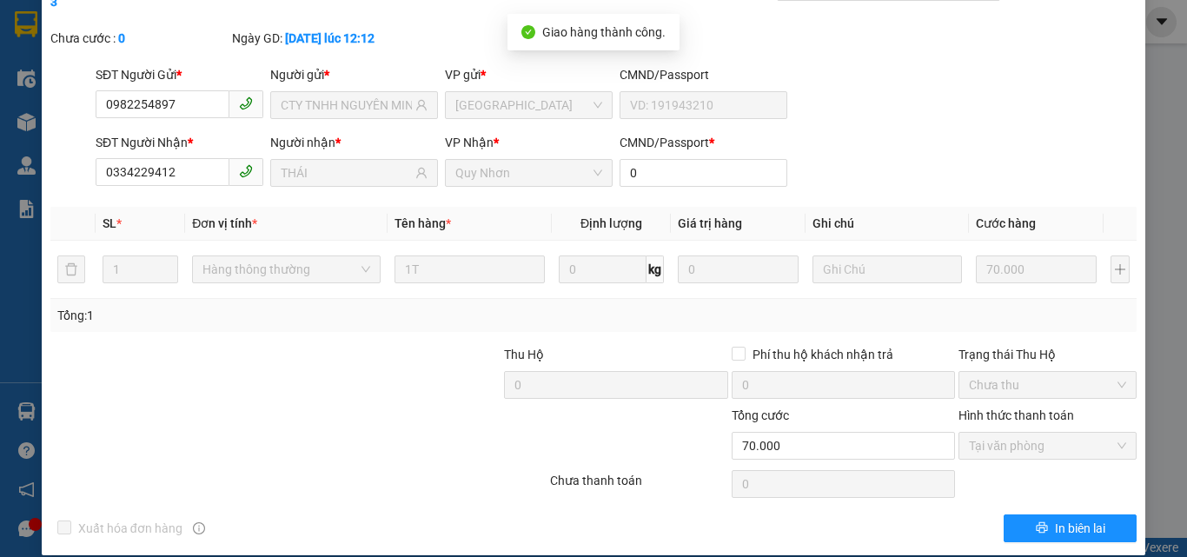
scroll to position [0, 0]
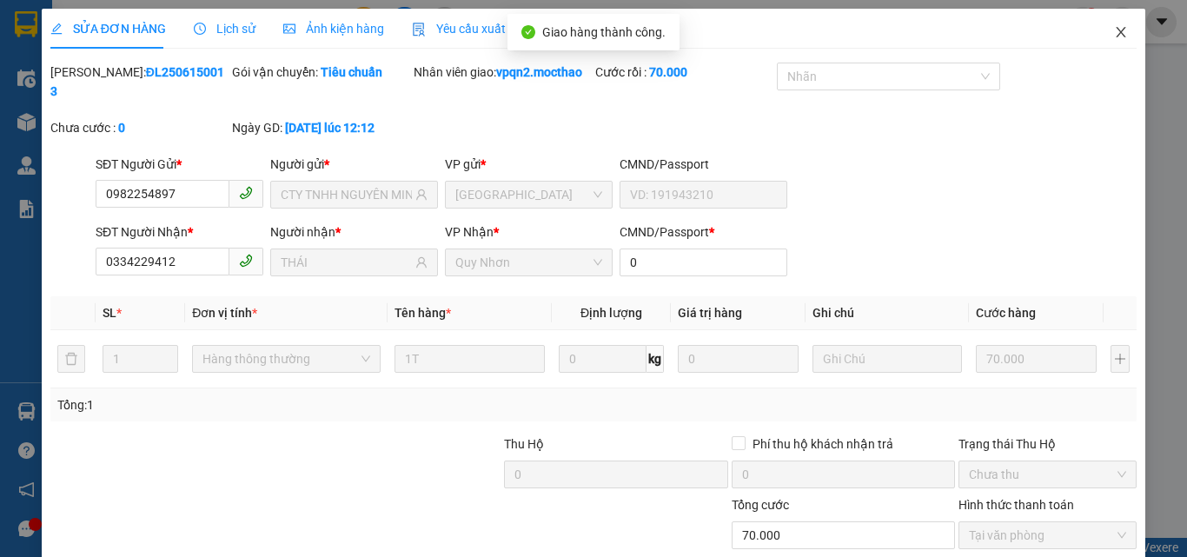
click at [1117, 32] on icon "close" at bounding box center [1122, 32] width 10 height 10
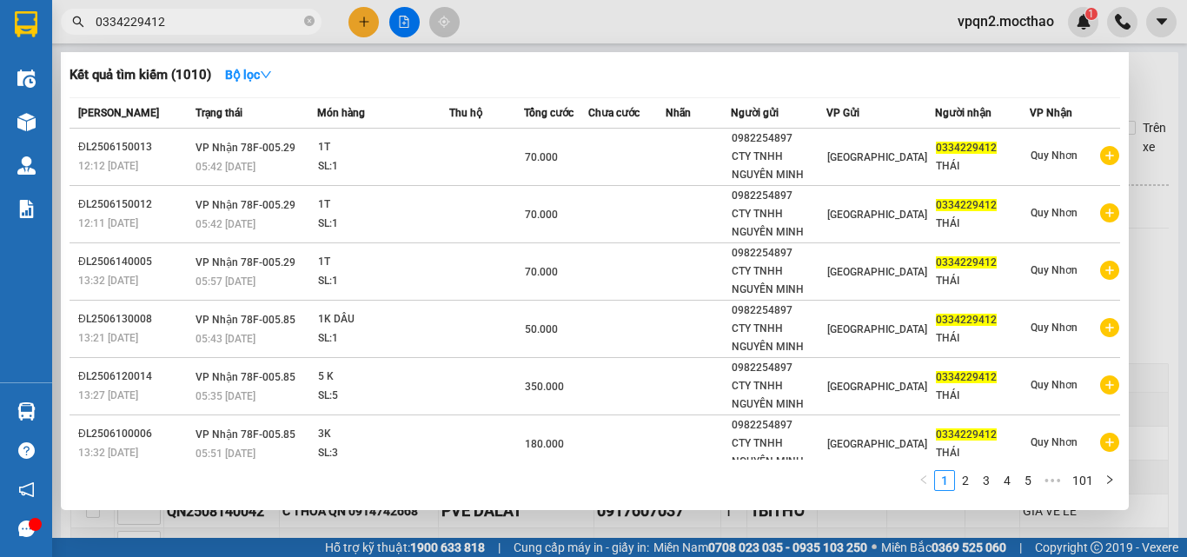
drag, startPoint x: 150, startPoint y: 20, endPoint x: 202, endPoint y: 25, distance: 52.4
click at [202, 25] on input "0334229412" at bounding box center [198, 21] width 205 height 19
type input "0334229412"
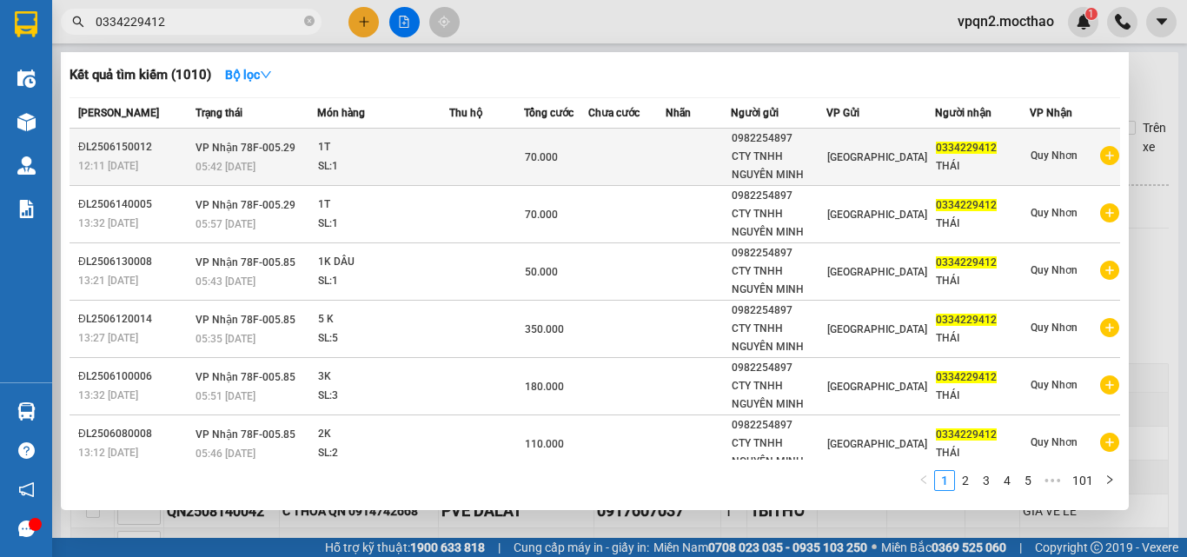
click at [531, 156] on span "70.000" at bounding box center [541, 157] width 33 height 12
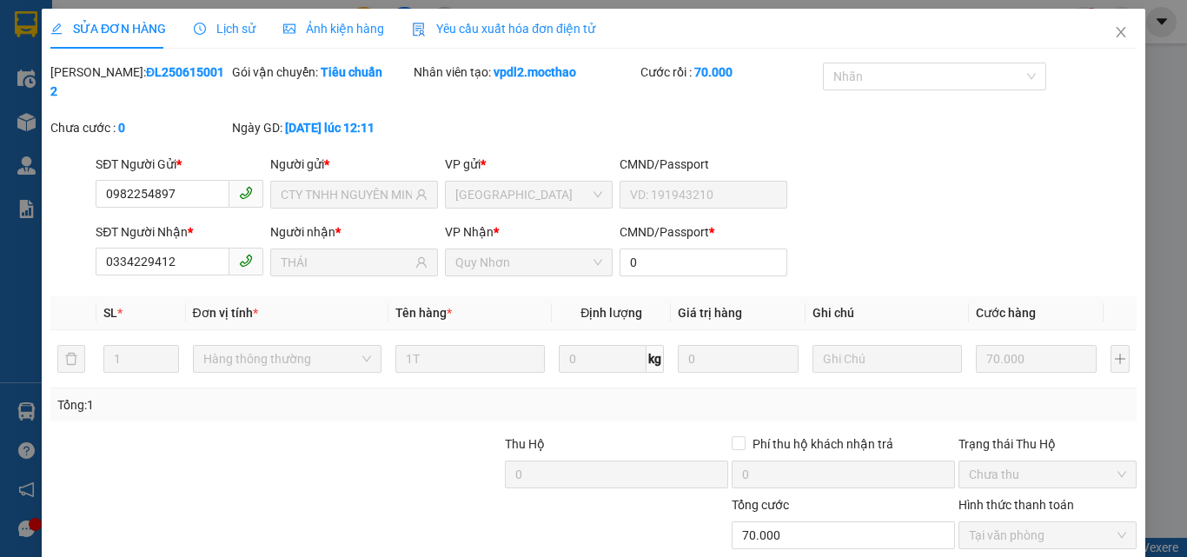
type input "0982254897"
type input "CTY TNHH NGUYÊN MINH"
type input "0334229412"
type input "THÁI"
type input "0"
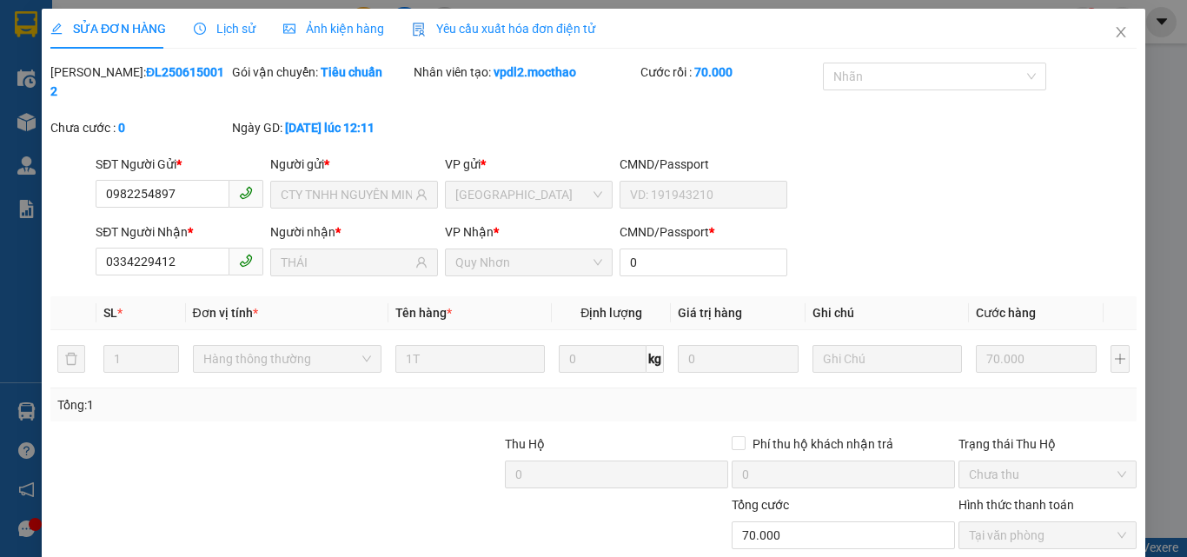
type input "70.000"
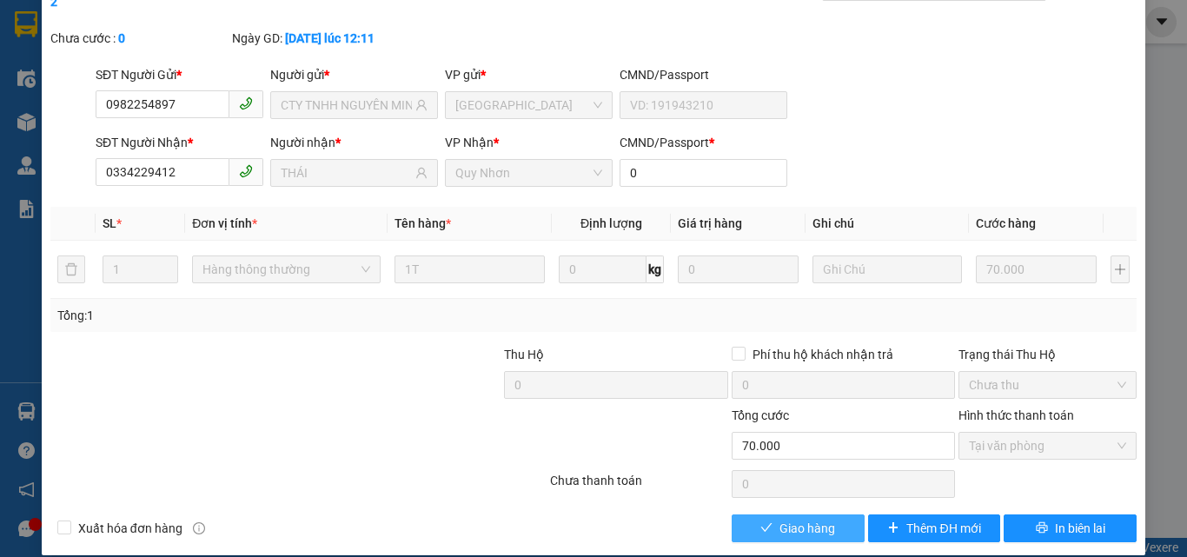
click at [830, 515] on button "Giao hàng" at bounding box center [798, 529] width 133 height 28
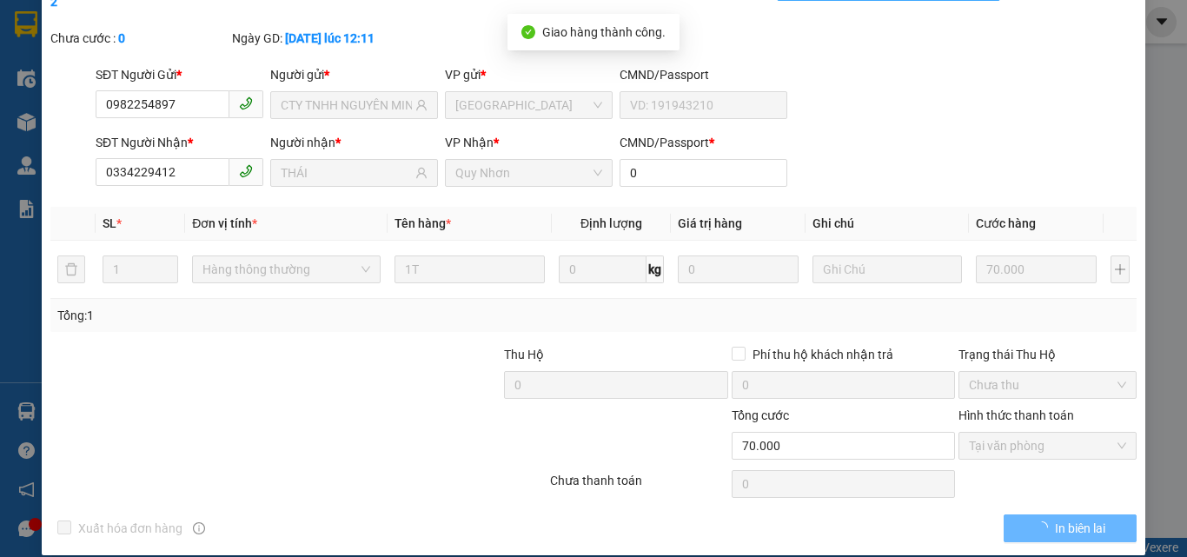
scroll to position [0, 0]
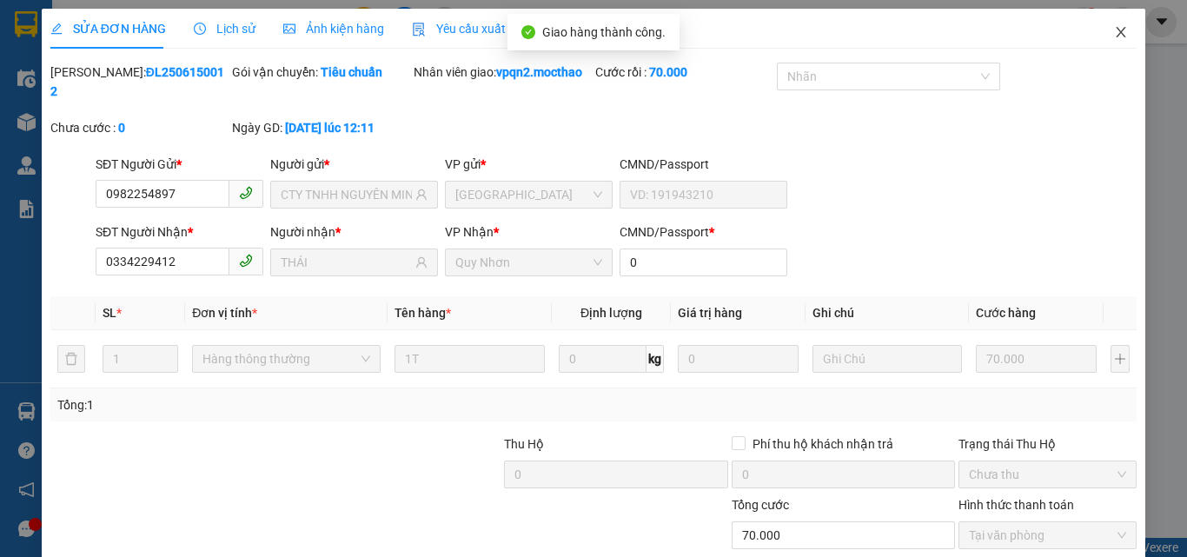
click at [1115, 29] on icon "close" at bounding box center [1121, 32] width 14 height 14
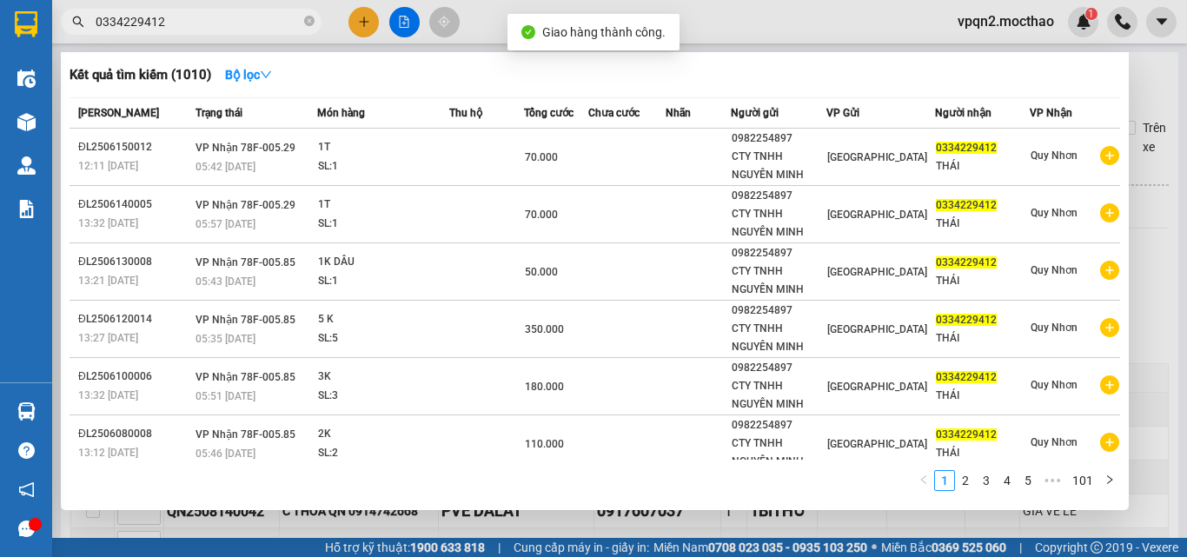
drag, startPoint x: 150, startPoint y: 21, endPoint x: 202, endPoint y: 17, distance: 51.5
click at [202, 17] on input "0334229412" at bounding box center [198, 21] width 205 height 19
type input "0334229412"
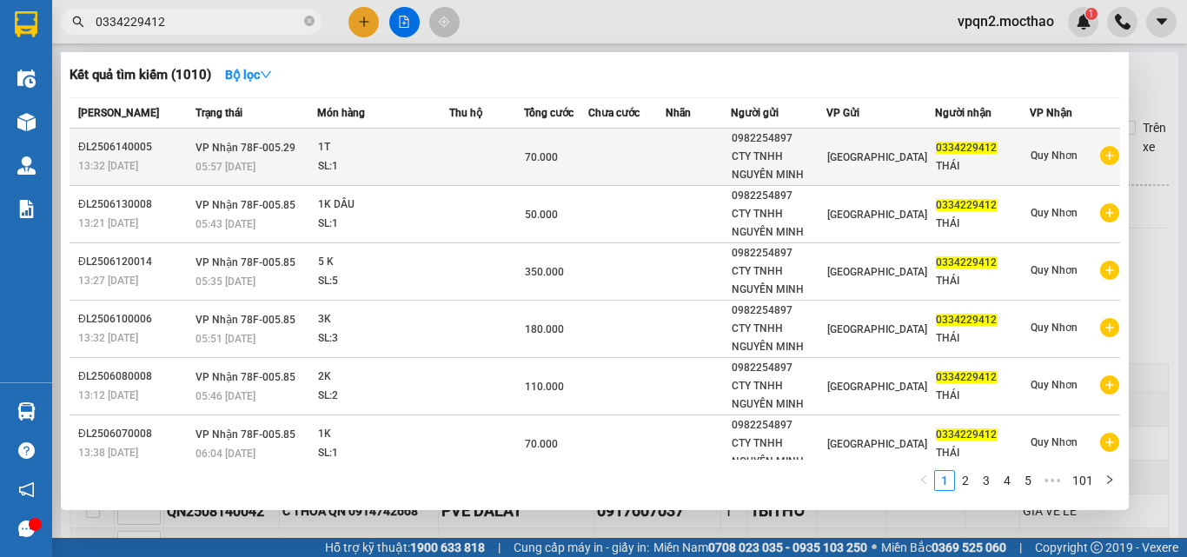
click at [558, 155] on span "70.000" at bounding box center [541, 157] width 33 height 12
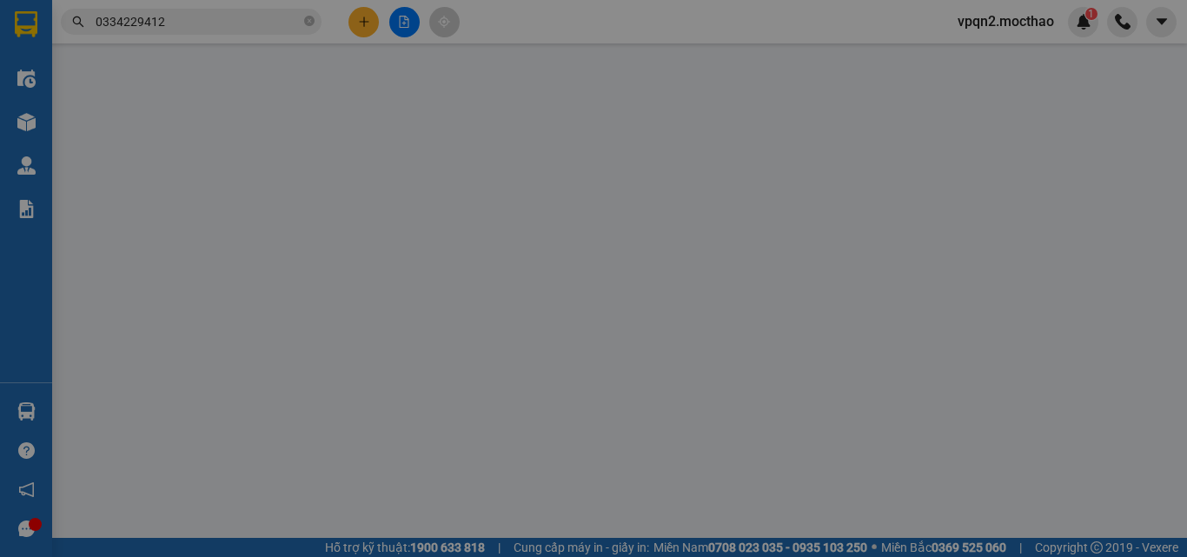
type input "0982254897"
type input "CTY TNHH NGUYÊN MINH"
type input "0334229412"
type input "THÁI"
type input "0"
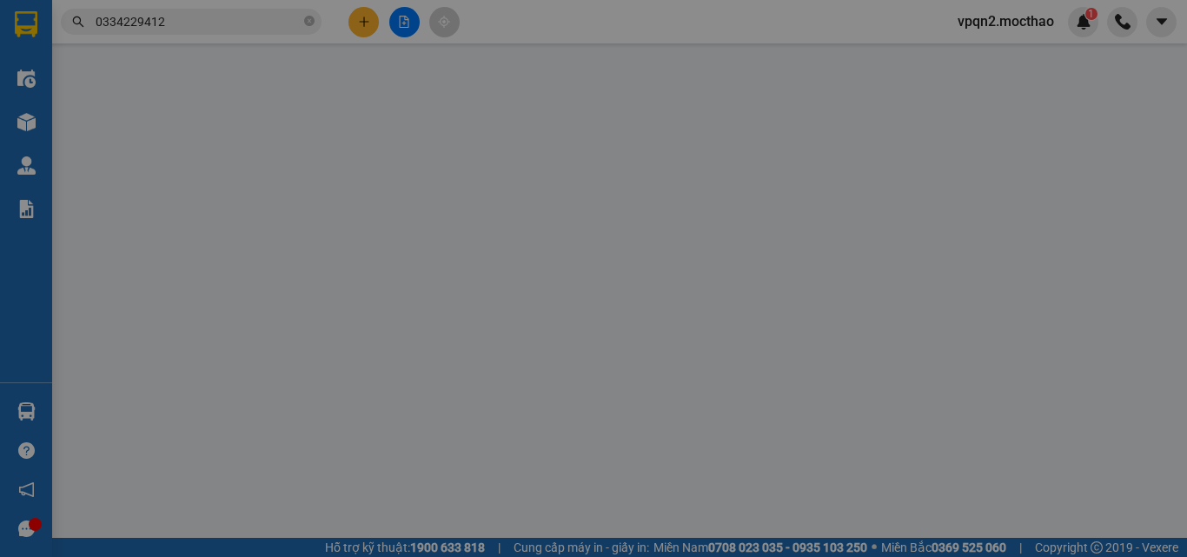
type input "70.000"
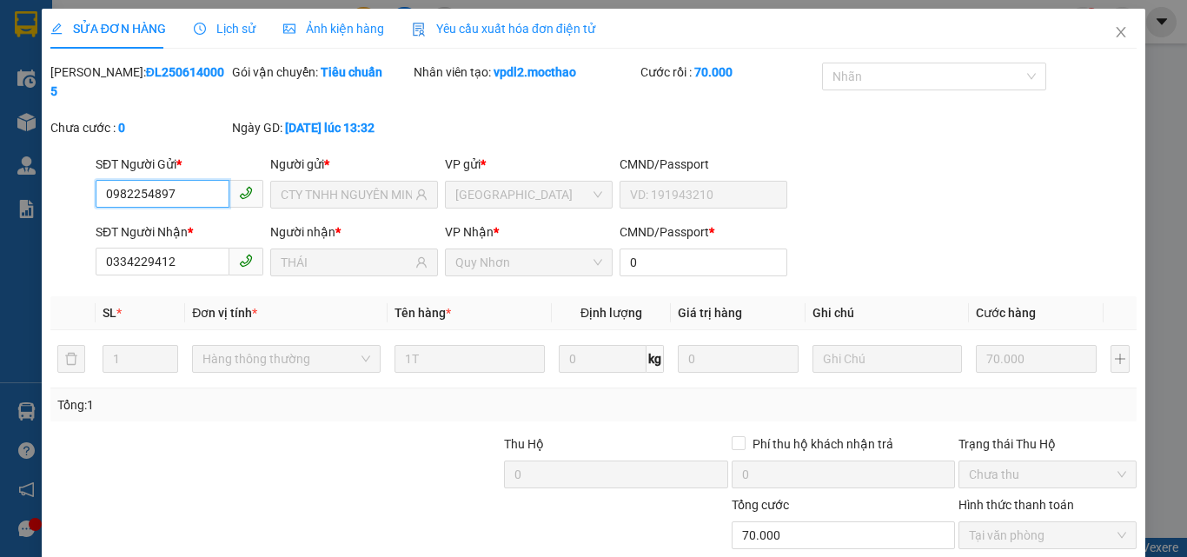
scroll to position [90, 0]
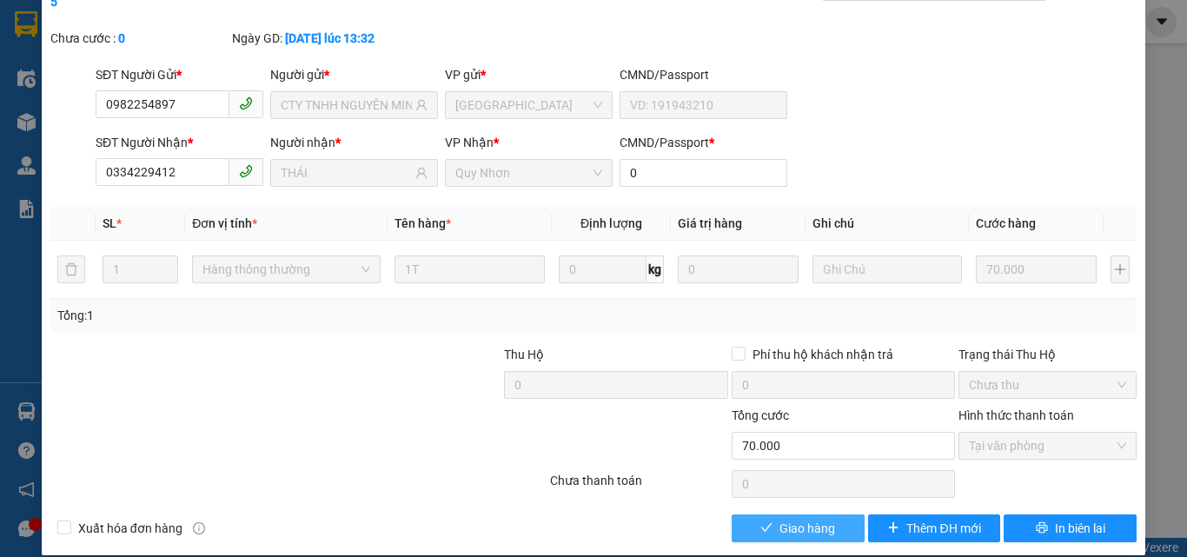
click at [823, 519] on span "Giao hàng" at bounding box center [808, 528] width 56 height 19
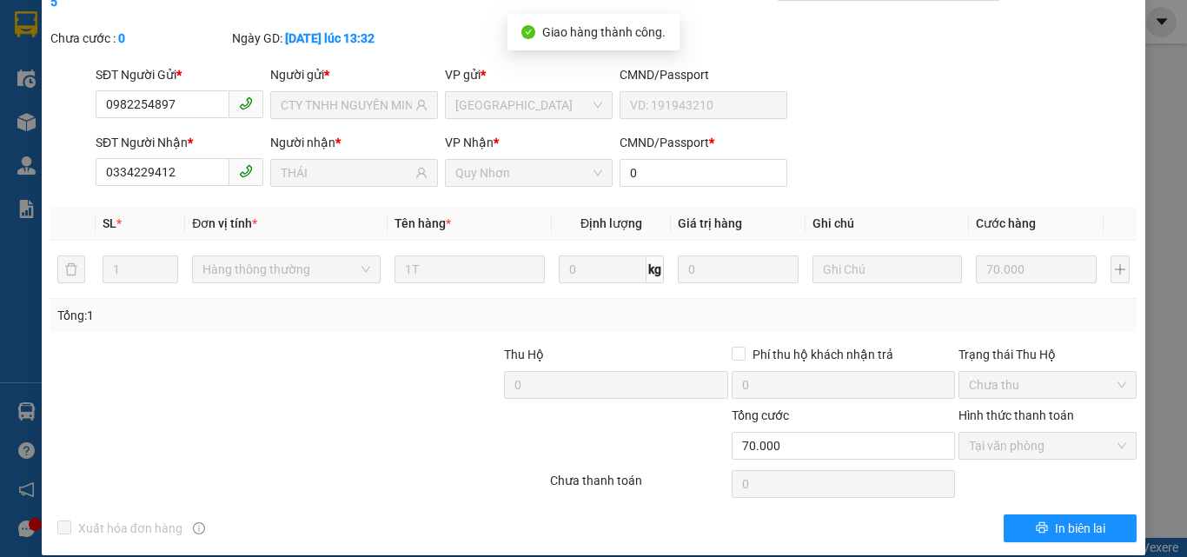
scroll to position [0, 0]
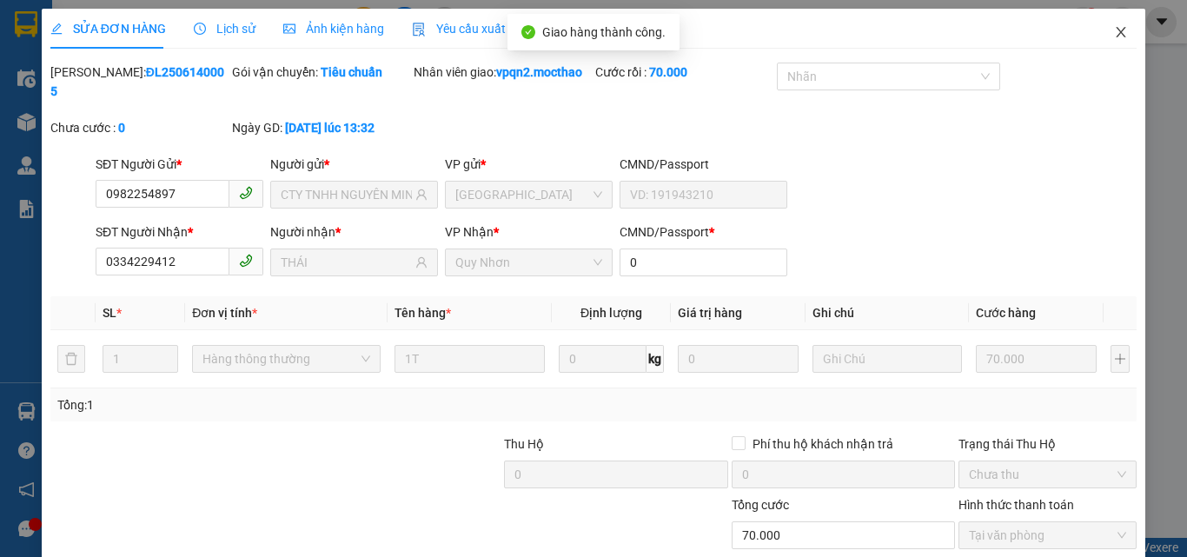
click at [1114, 36] on icon "close" at bounding box center [1121, 32] width 14 height 14
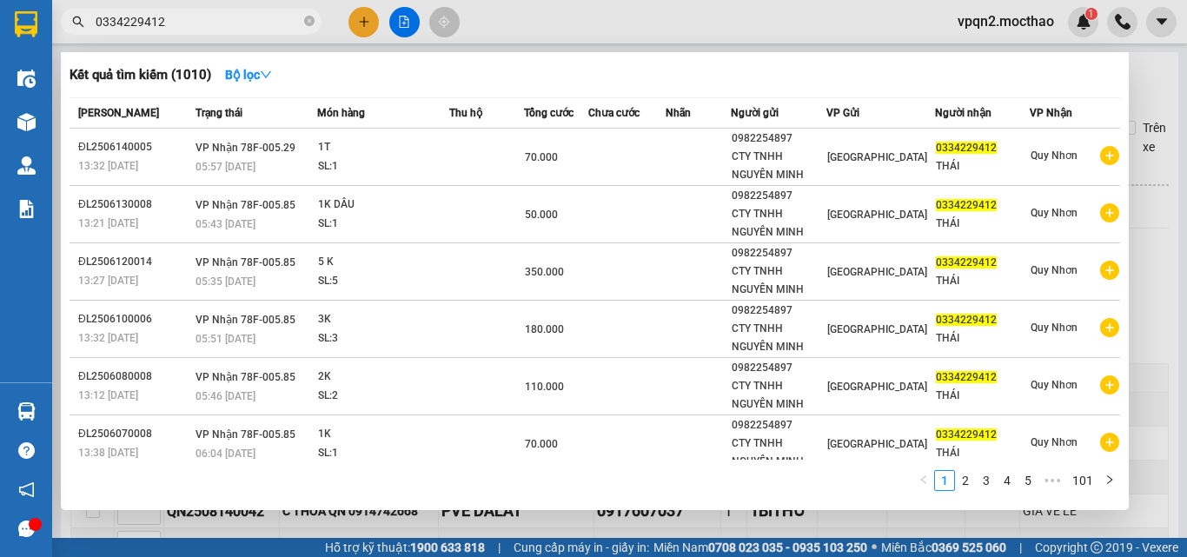
drag, startPoint x: 150, startPoint y: 20, endPoint x: 201, endPoint y: 23, distance: 50.5
click at [201, 23] on input "0334229412" at bounding box center [198, 21] width 205 height 19
type input "0334229412"
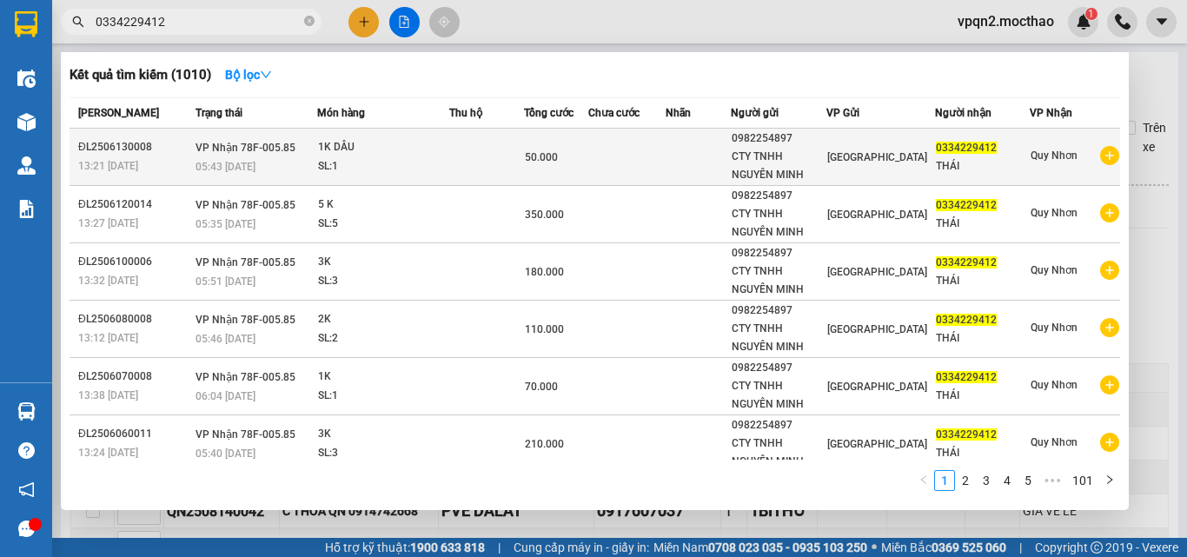
click at [412, 147] on div "1K DÂU" at bounding box center [383, 147] width 130 height 19
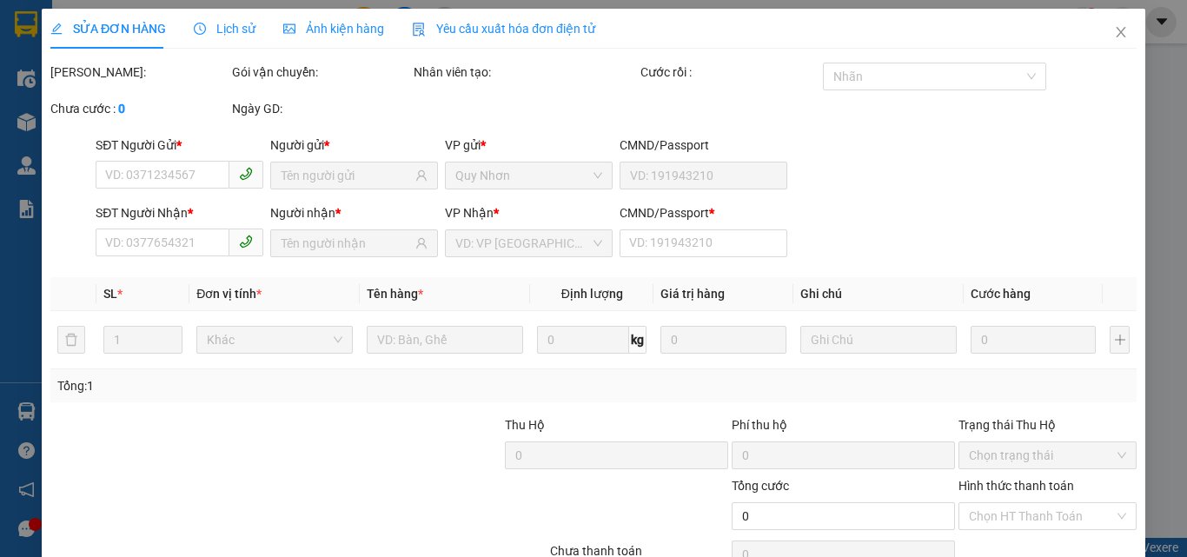
type input "0982254897"
type input "CTY TNHH NGUYÊN MINH"
type input "0334229412"
type input "THÁI"
type input "0"
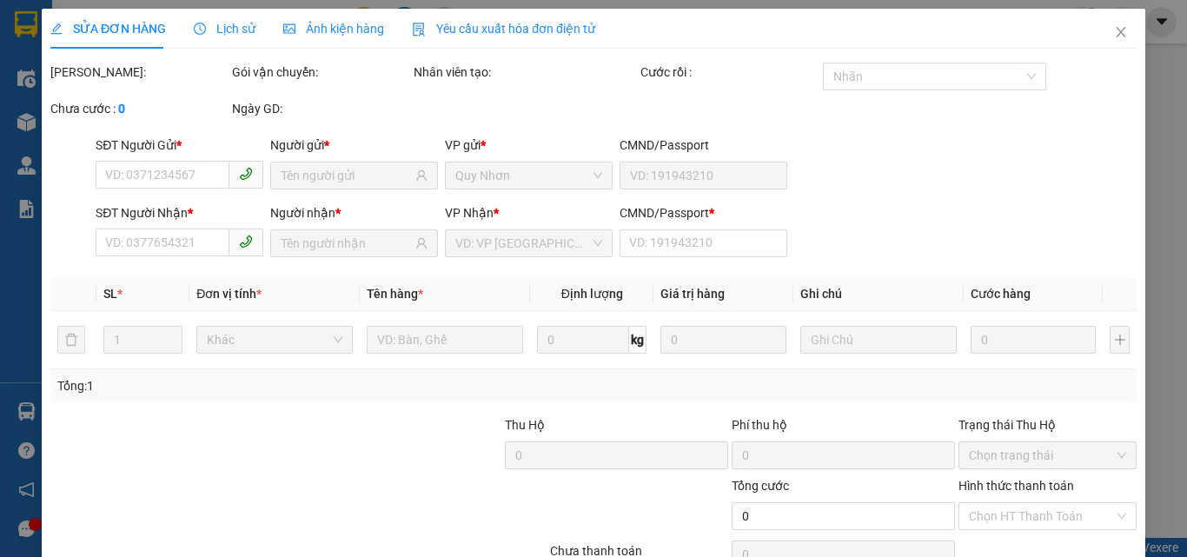
type input "50.000"
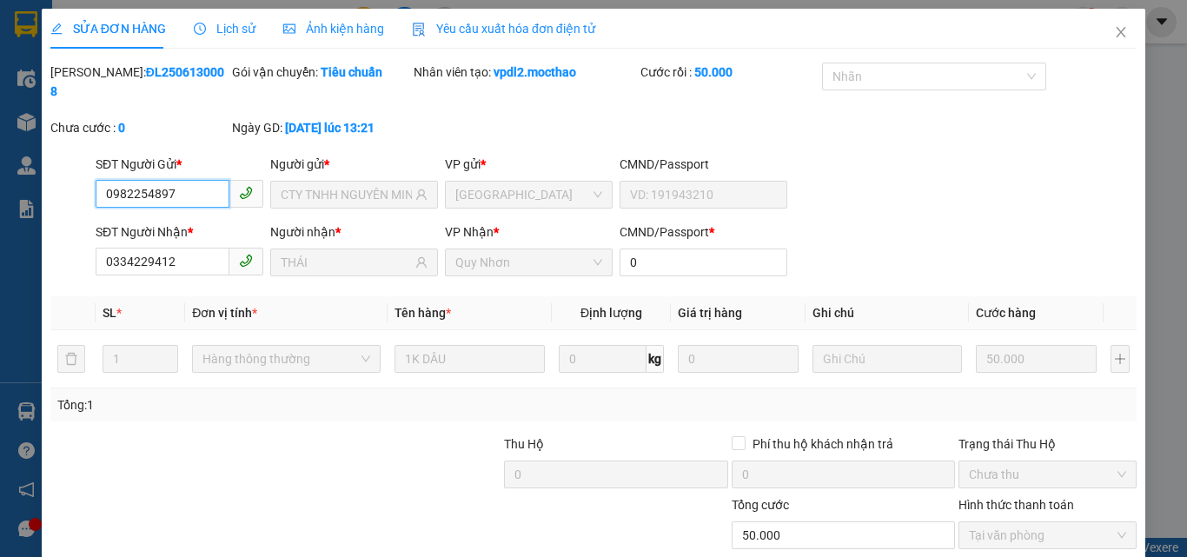
scroll to position [90, 0]
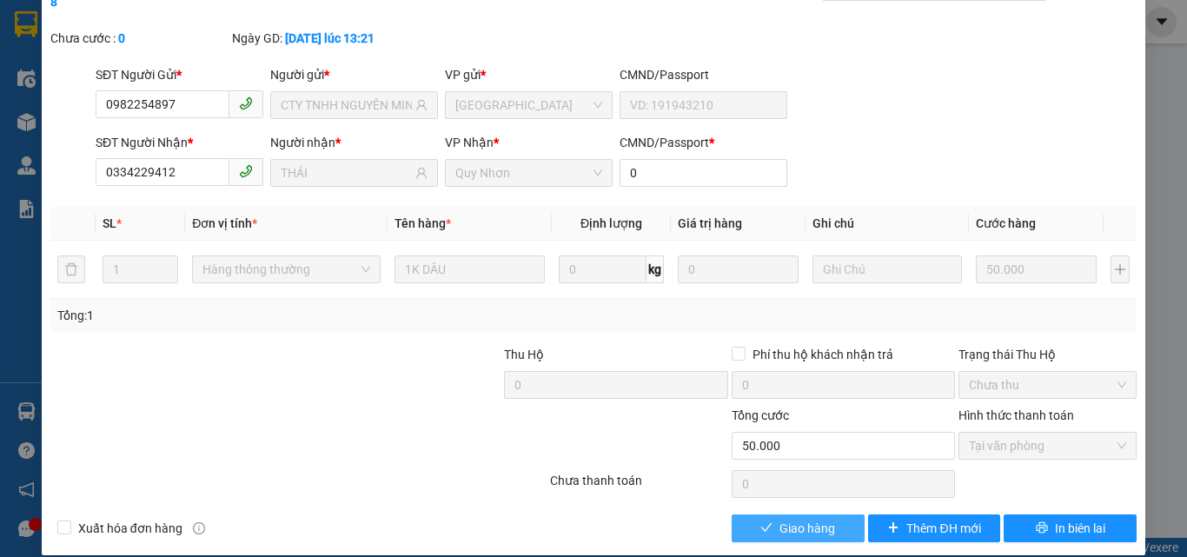
click at [794, 519] on span "Giao hàng" at bounding box center [808, 528] width 56 height 19
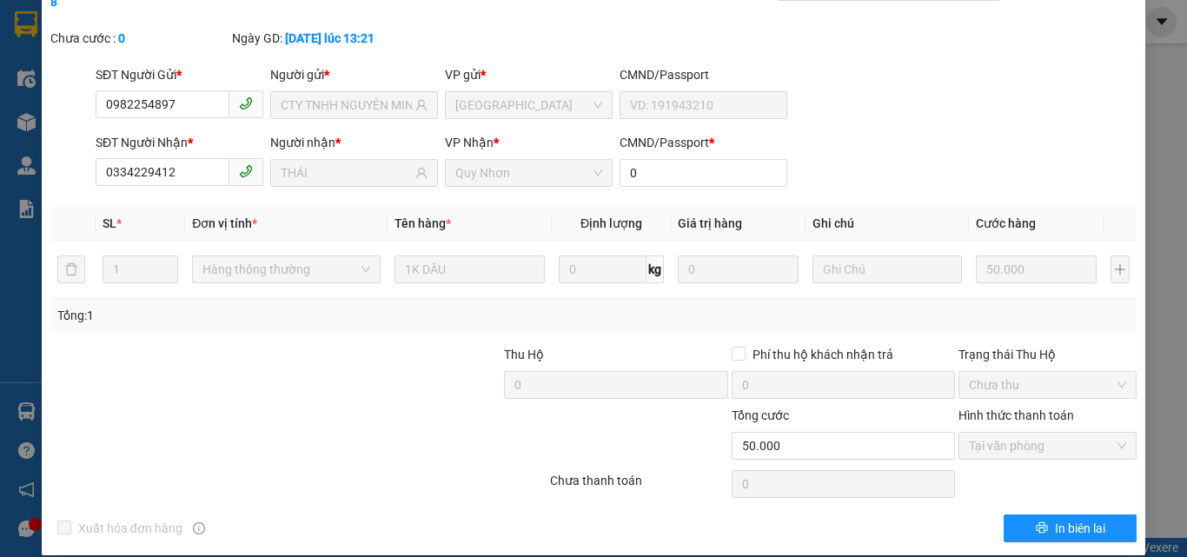
scroll to position [0, 0]
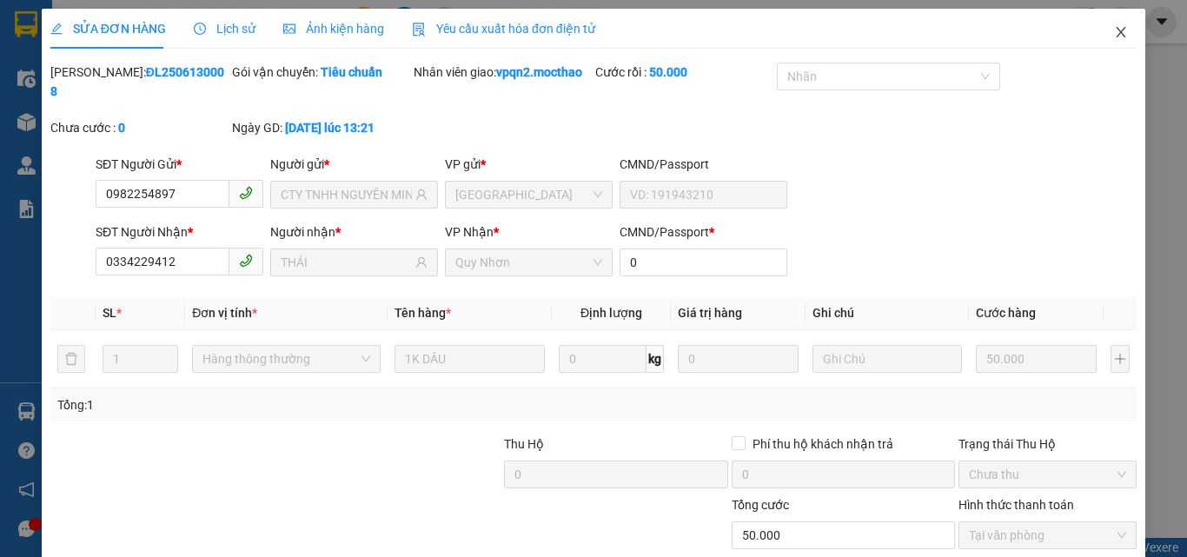
drag, startPoint x: 1109, startPoint y: 33, endPoint x: 608, endPoint y: 45, distance: 501.7
click at [1117, 33] on icon "close" at bounding box center [1122, 32] width 10 height 10
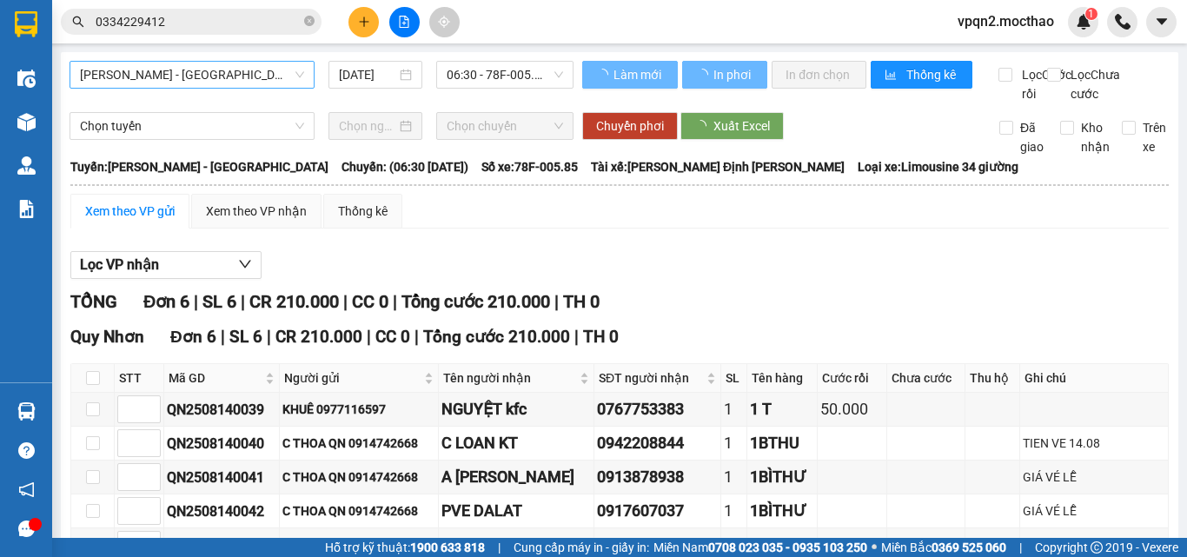
click at [178, 75] on span "[PERSON_NAME] - [GEOGRAPHIC_DATA]" at bounding box center [192, 75] width 224 height 26
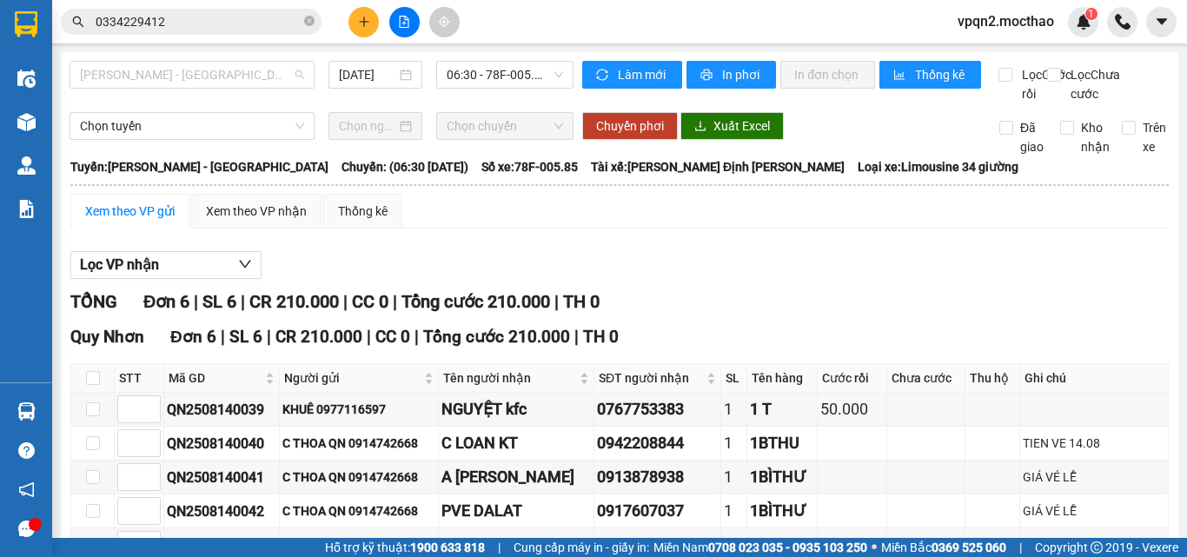
scroll to position [223, 0]
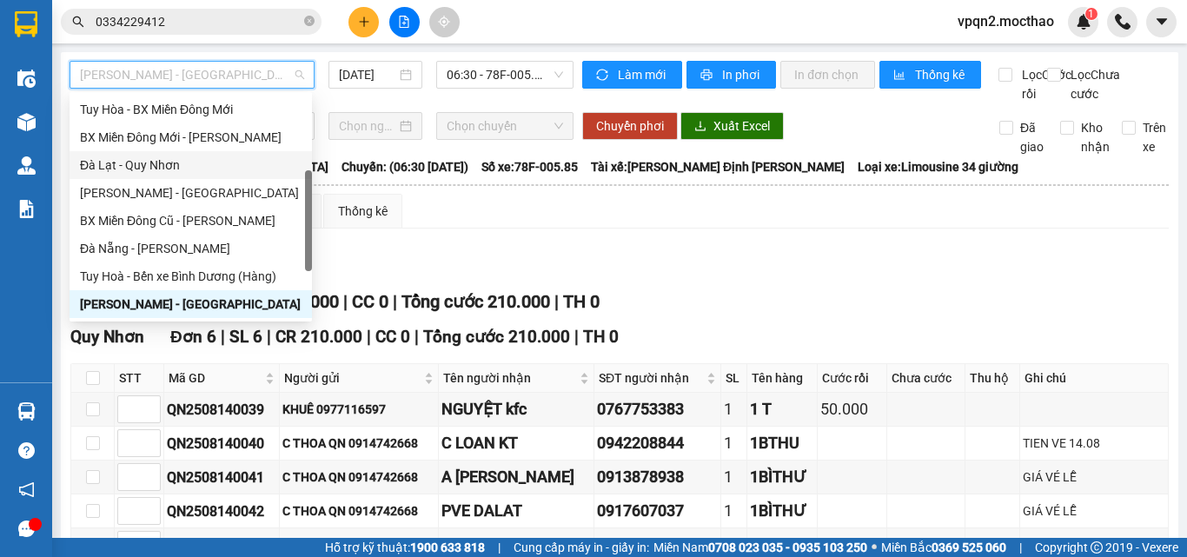
click at [168, 163] on div "Đà Lạt - Quy Nhơn" at bounding box center [191, 165] width 222 height 19
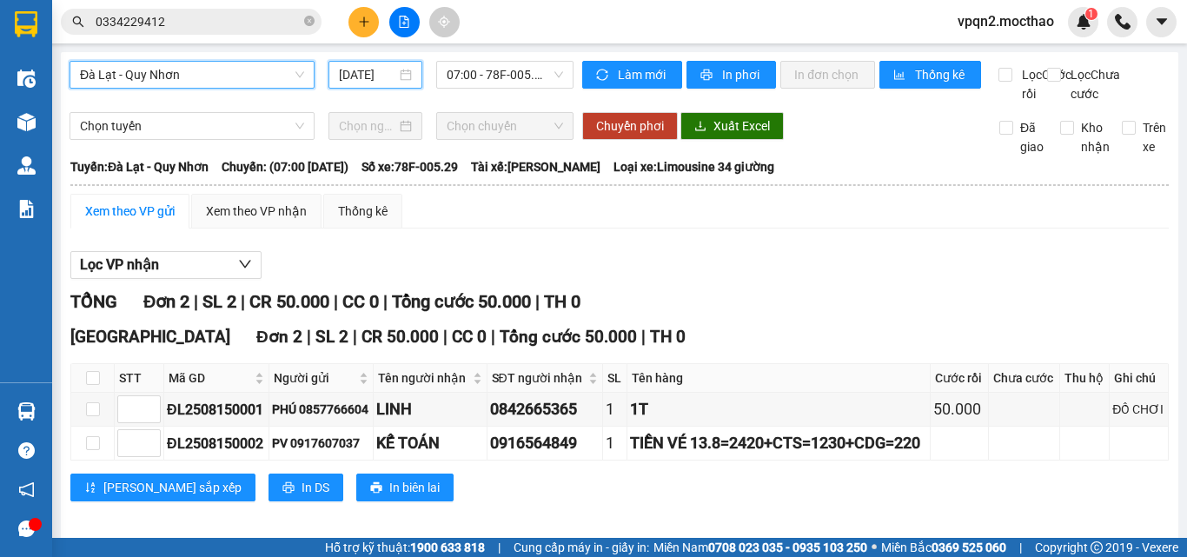
click at [385, 81] on input "[DATE]" at bounding box center [367, 74] width 57 height 19
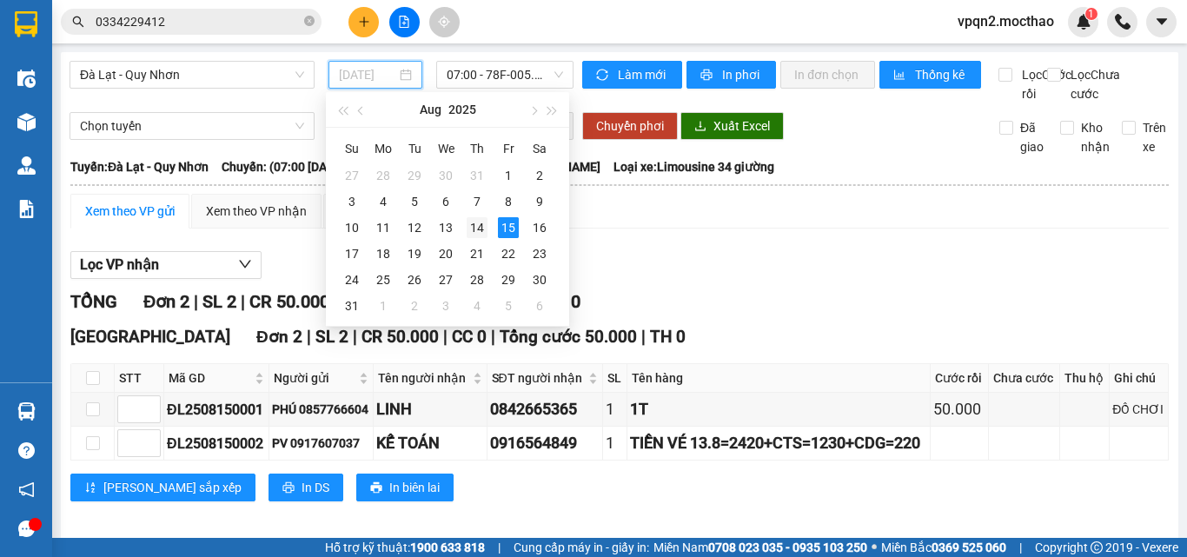
click at [475, 226] on div "14" at bounding box center [477, 227] width 21 height 21
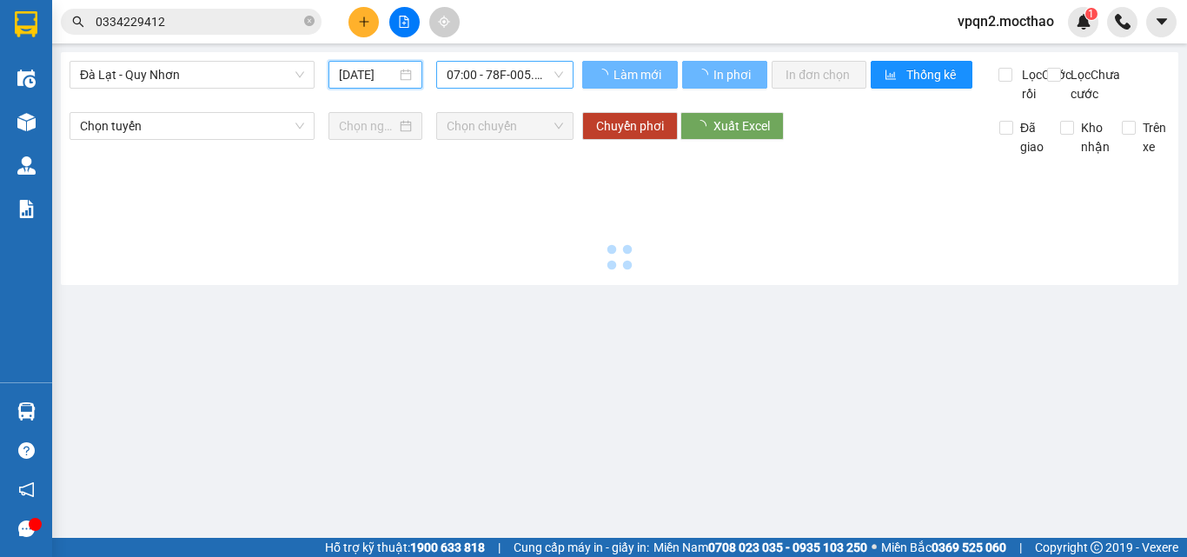
click at [462, 74] on span "07:00 - 78F-005.29" at bounding box center [505, 75] width 116 height 26
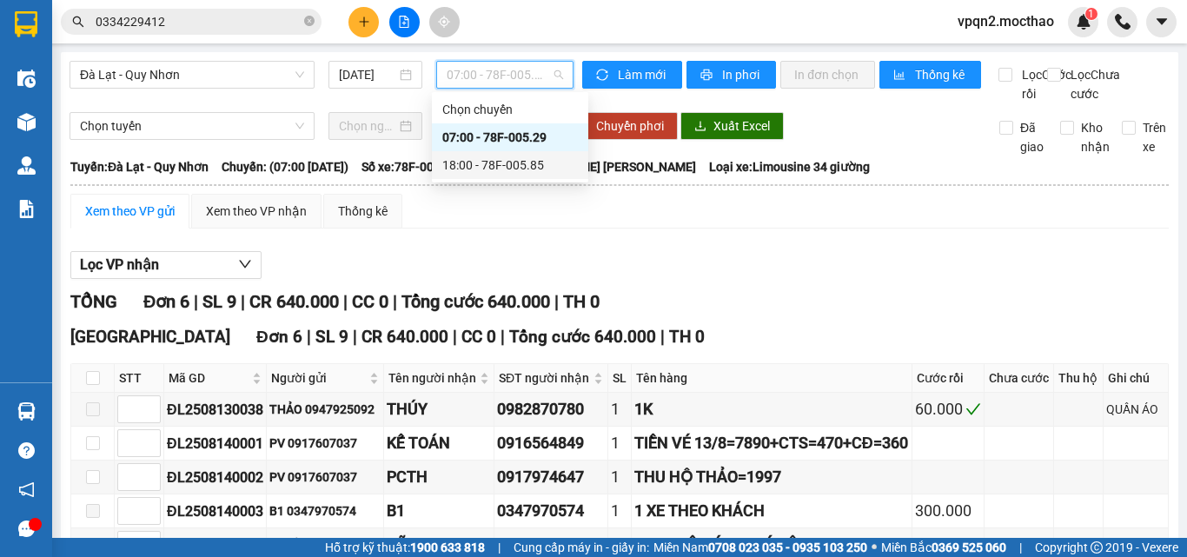
click at [478, 169] on div "18:00 - 78F-005.85" at bounding box center [510, 165] width 136 height 19
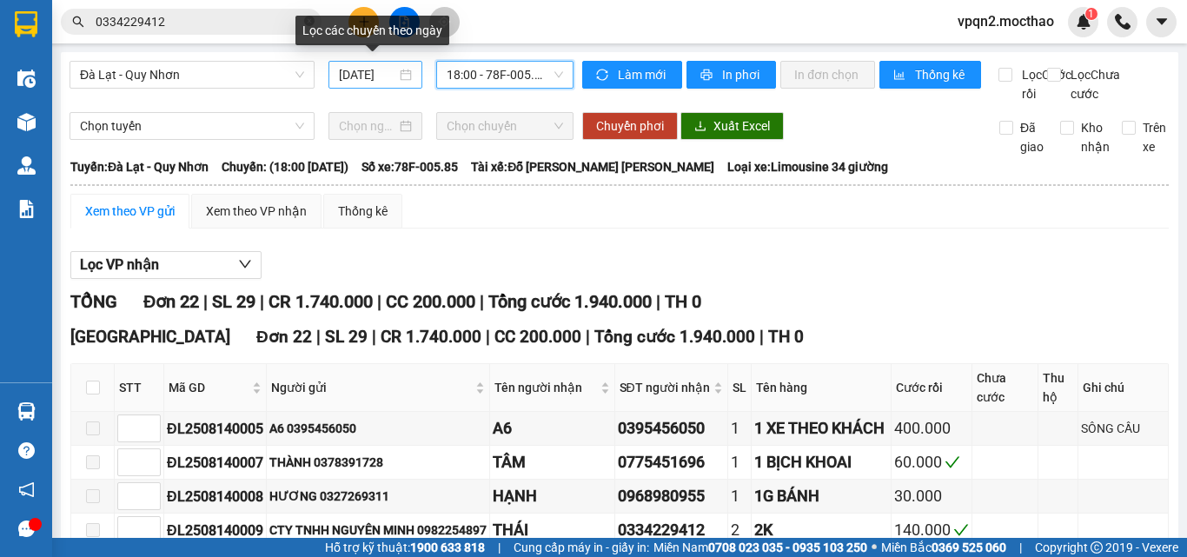
click at [361, 63] on div "[DATE]" at bounding box center [376, 75] width 94 height 28
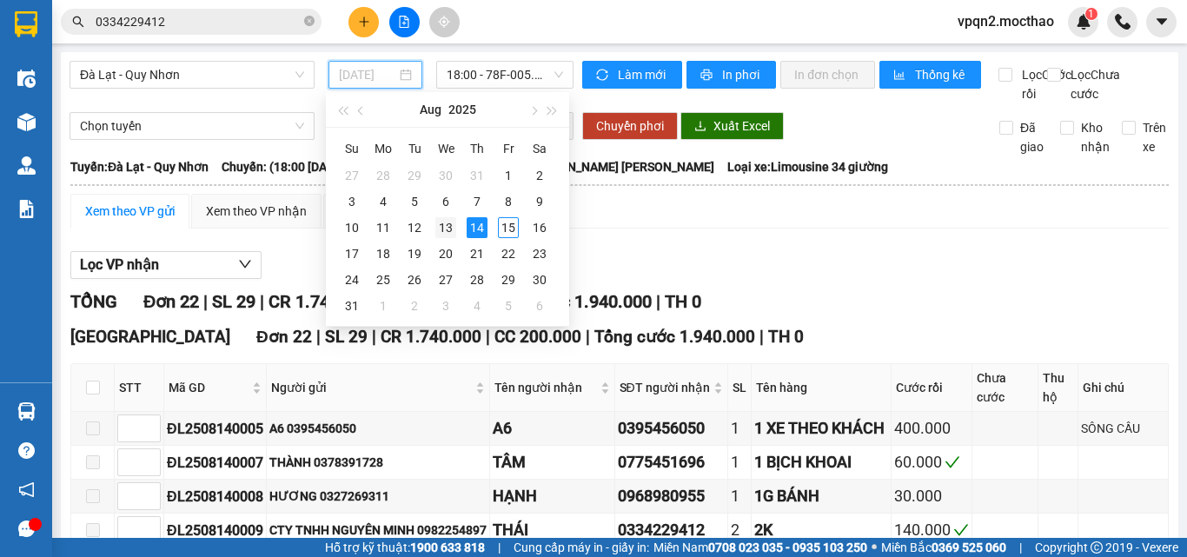
click at [448, 230] on div "13" at bounding box center [445, 227] width 21 height 21
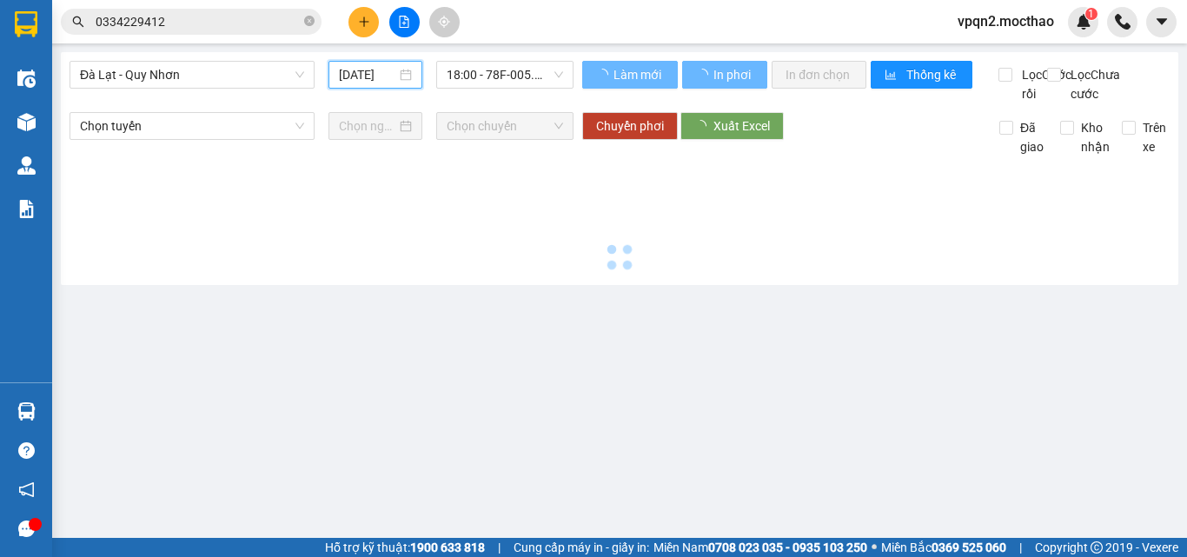
scroll to position [0, 4]
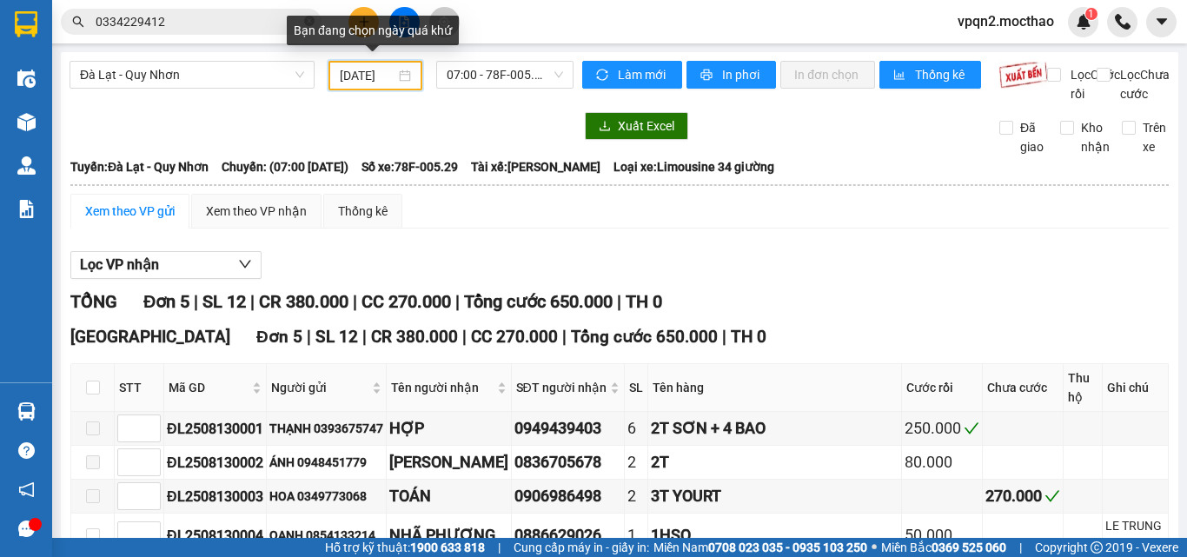
click at [368, 79] on input "13/08/2025" at bounding box center [368, 75] width 56 height 19
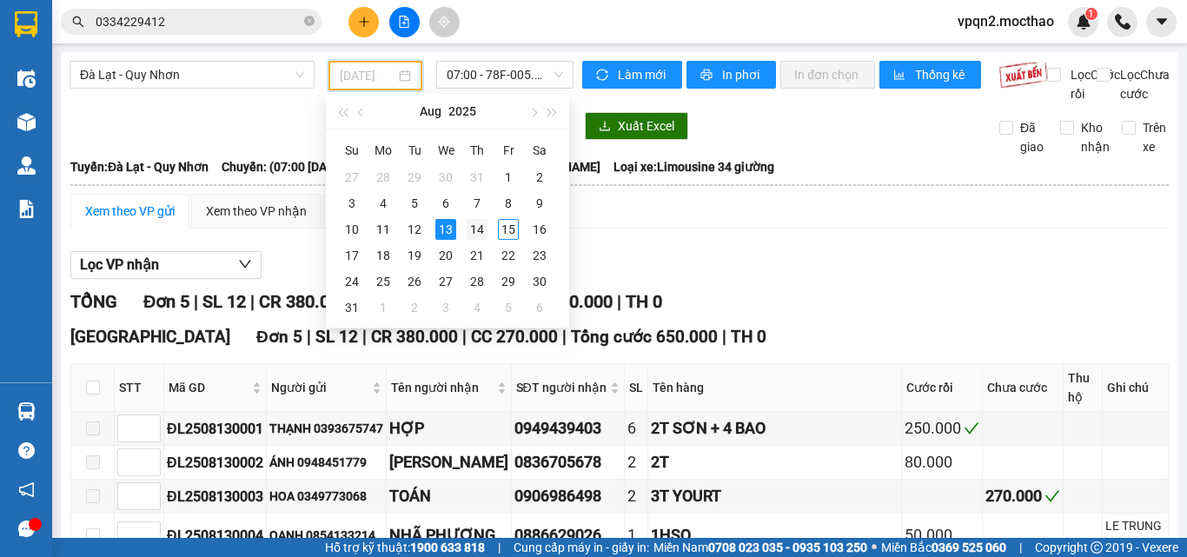
click at [475, 228] on div "14" at bounding box center [477, 229] width 21 height 21
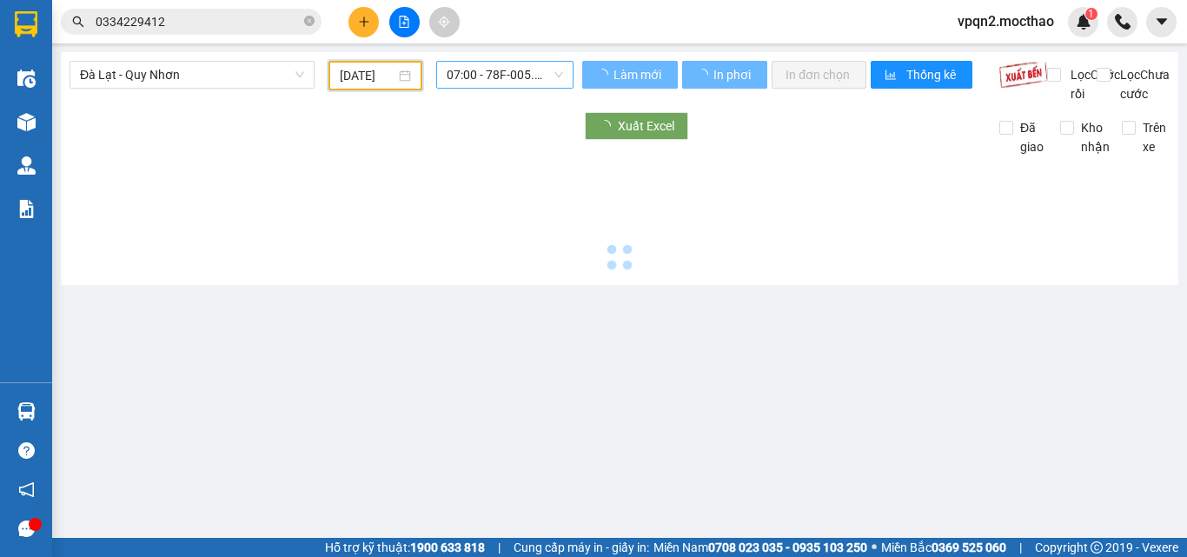
type input "[DATE]"
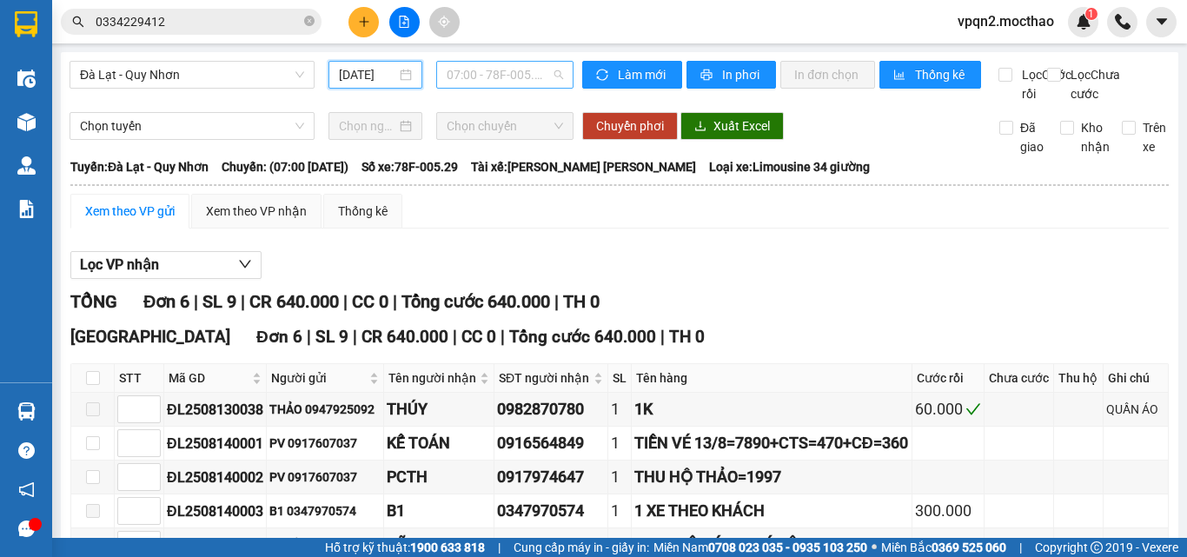
click at [467, 75] on span "07:00 - 78F-005.29" at bounding box center [505, 75] width 116 height 26
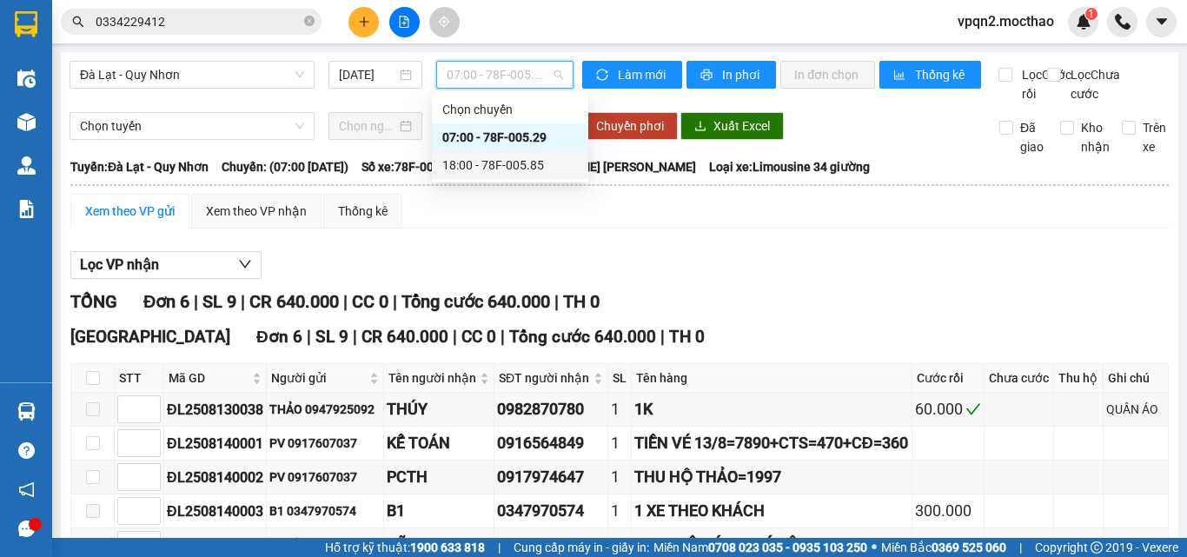
click at [477, 165] on div "18:00 - 78F-005.85" at bounding box center [510, 165] width 136 height 19
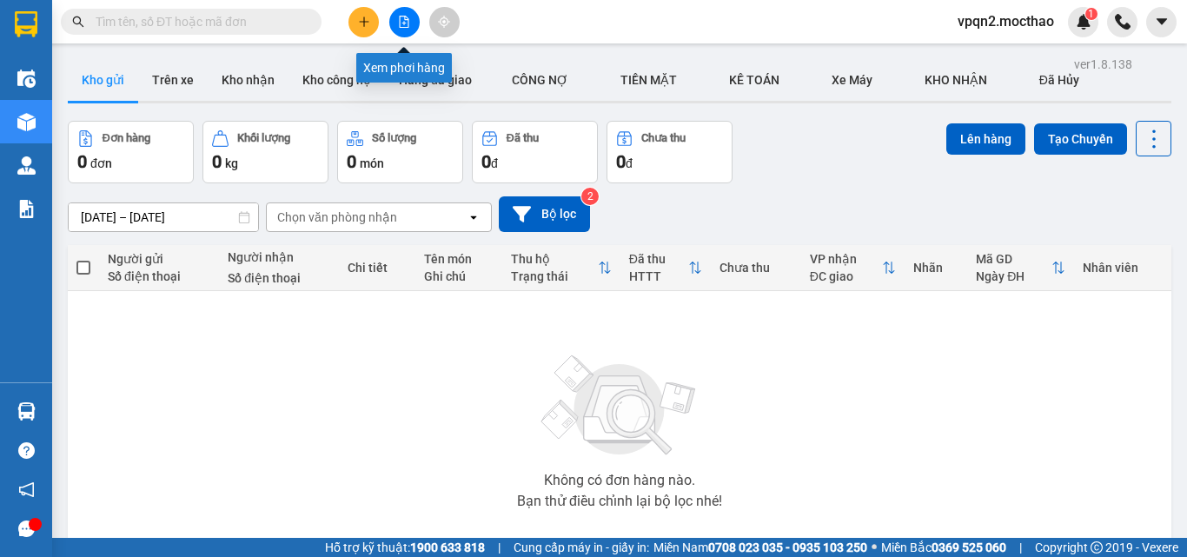
click at [401, 21] on icon "file-add" at bounding box center [404, 22] width 12 height 12
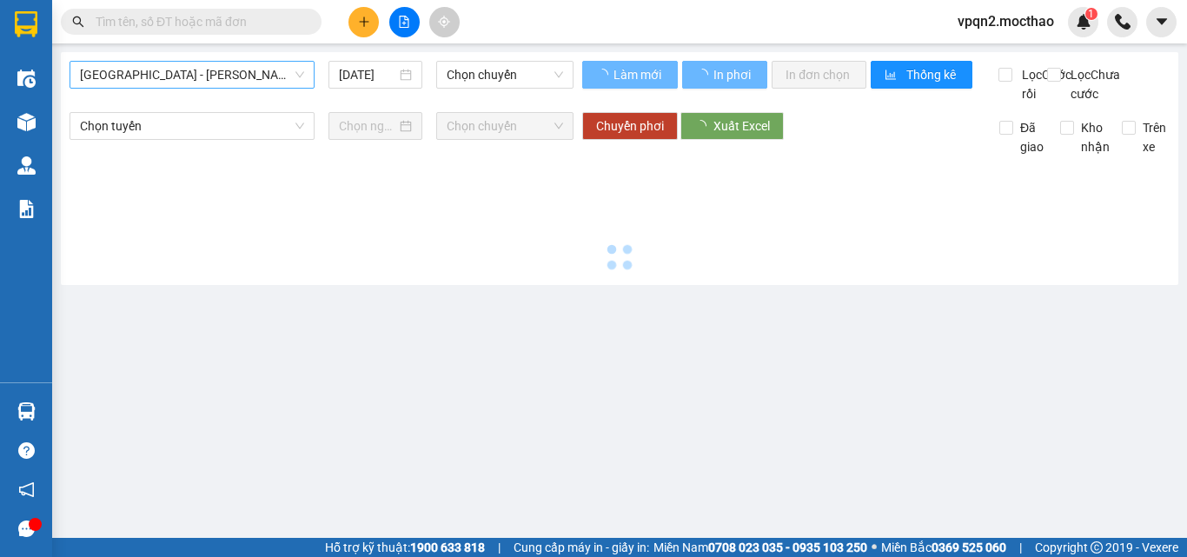
type input "[DATE]"
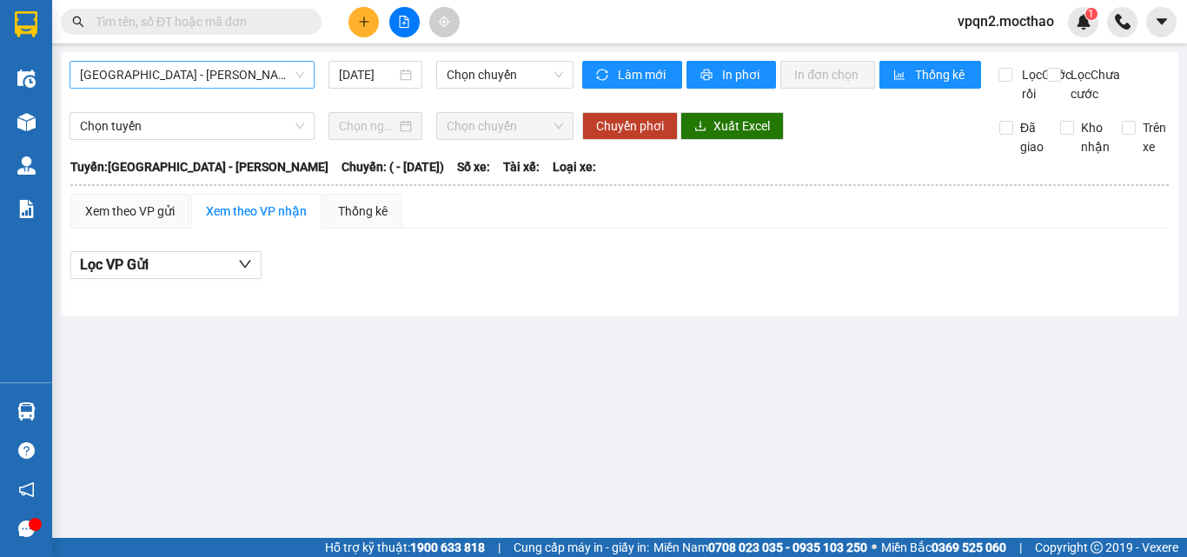
click at [243, 76] on span "[GEOGRAPHIC_DATA] - [PERSON_NAME]" at bounding box center [192, 75] width 224 height 26
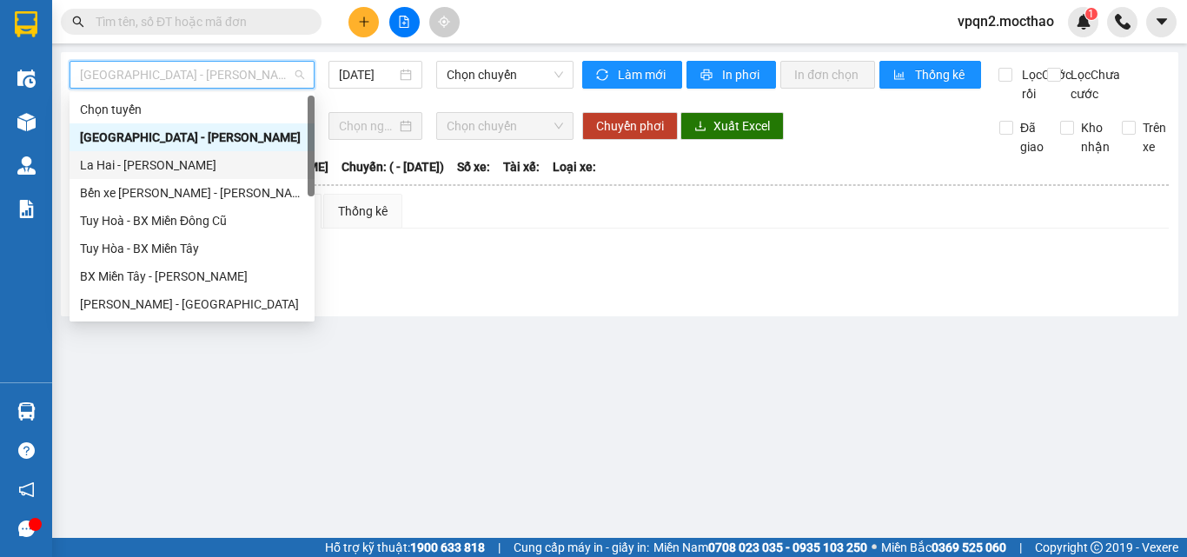
scroll to position [174, 0]
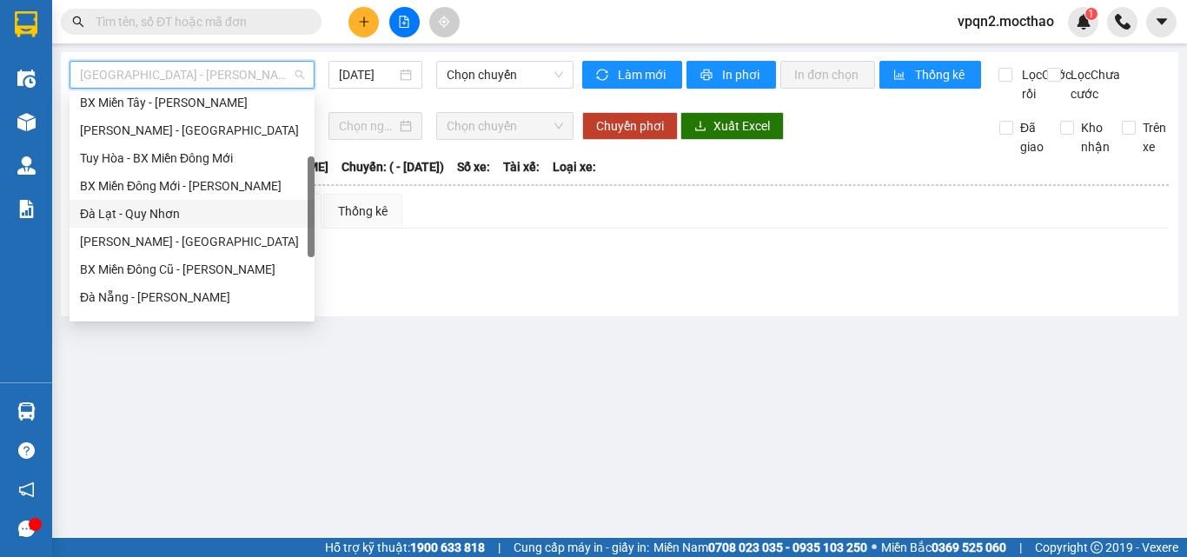
click at [162, 209] on div "Đà Lạt - Quy Nhơn" at bounding box center [192, 213] width 224 height 19
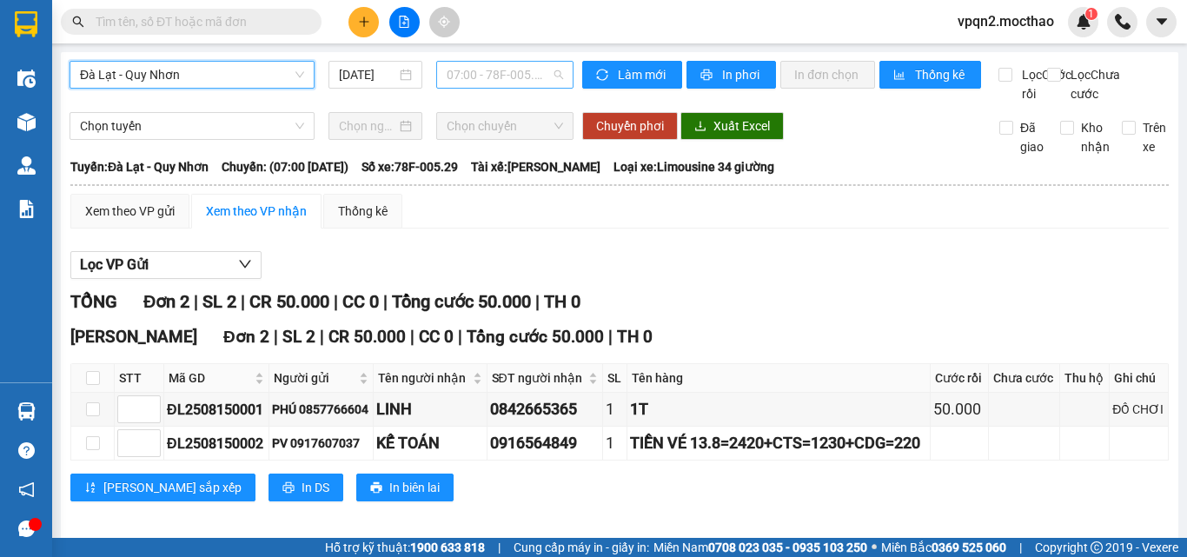
click at [469, 77] on span "07:00 - 78F-005.29" at bounding box center [505, 75] width 116 height 26
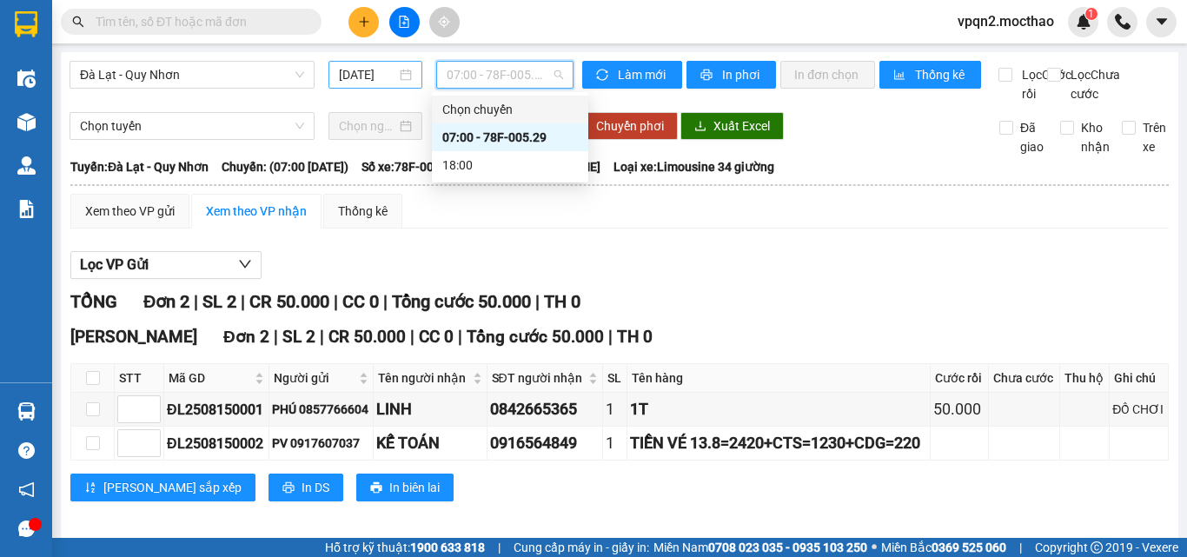
click at [364, 69] on input "[DATE]" at bounding box center [367, 74] width 57 height 19
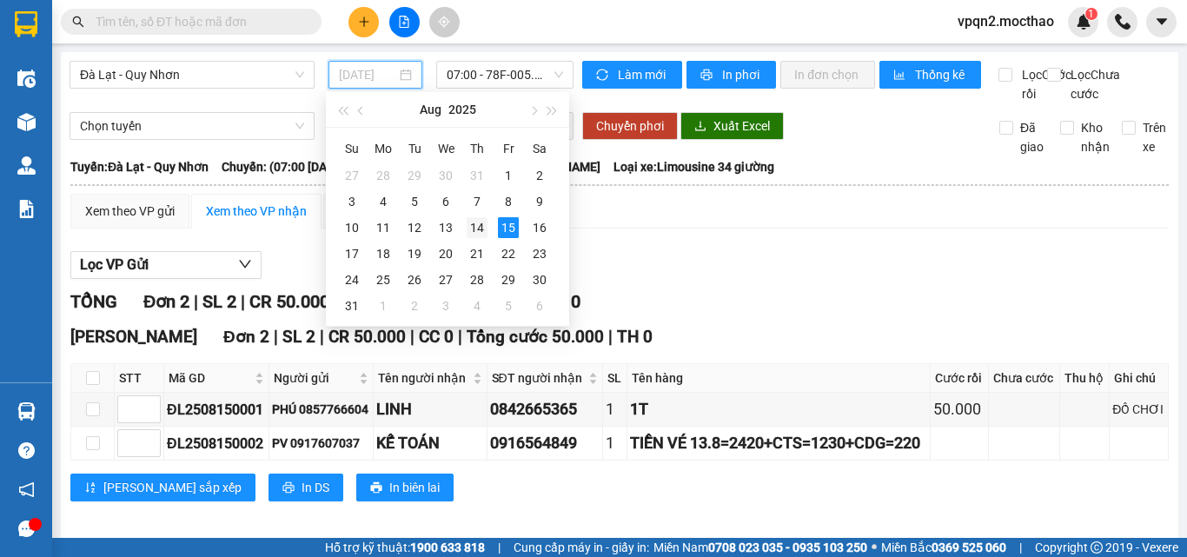
click at [484, 225] on div "14" at bounding box center [477, 227] width 21 height 21
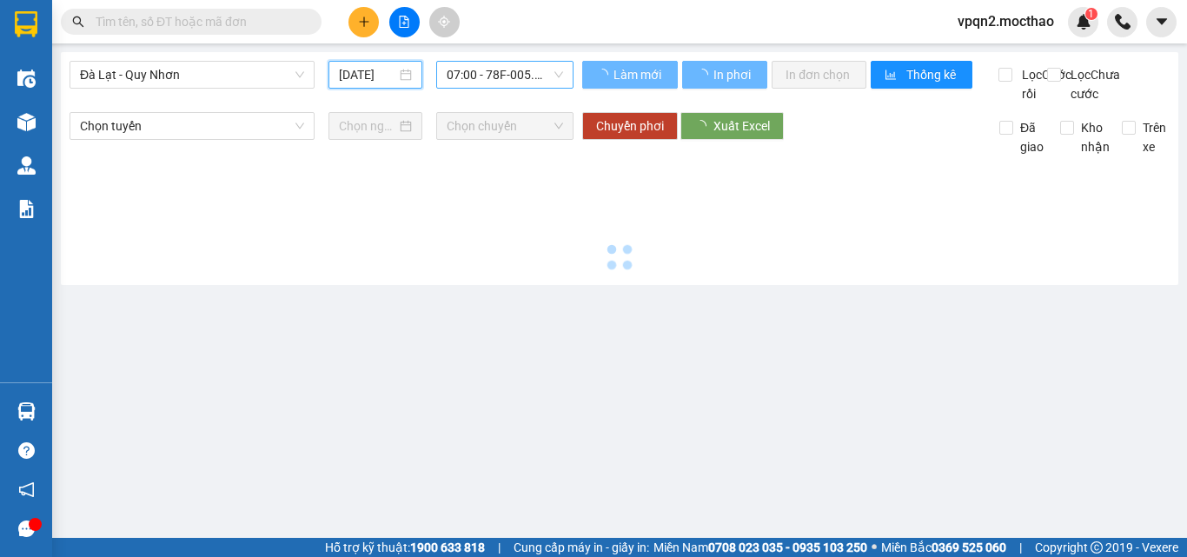
type input "[DATE]"
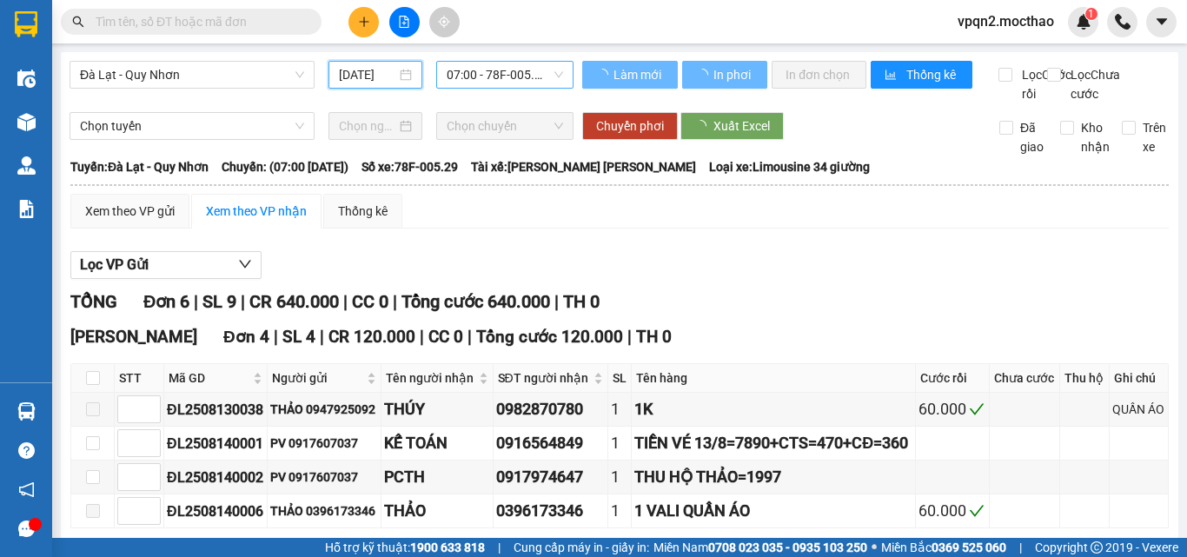
click at [491, 77] on span "07:00 - 78F-005.29" at bounding box center [505, 75] width 116 height 26
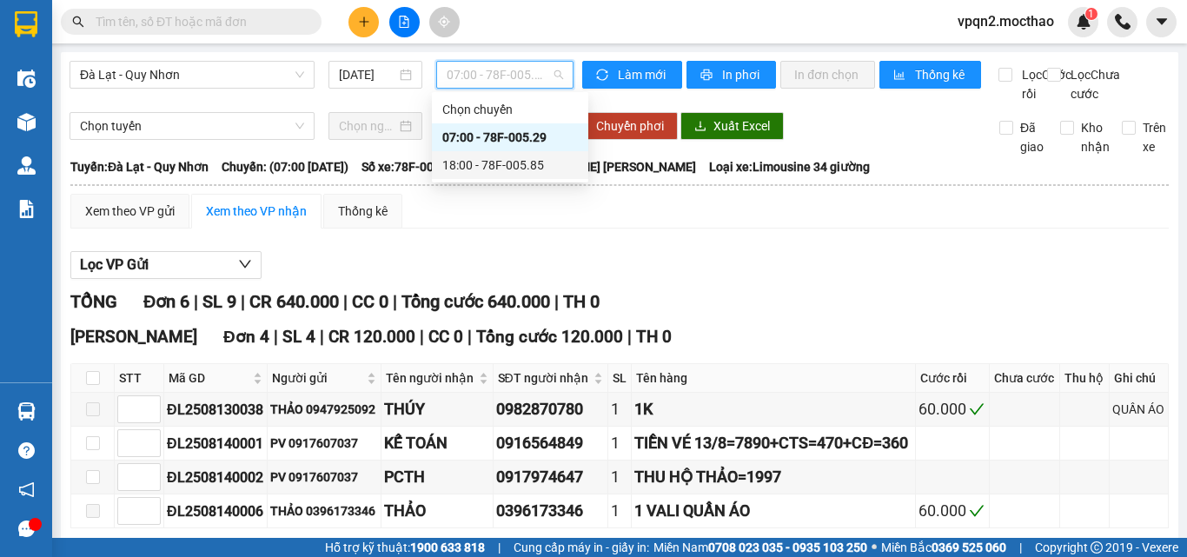
click at [483, 161] on div "18:00 - 78F-005.85" at bounding box center [510, 165] width 136 height 19
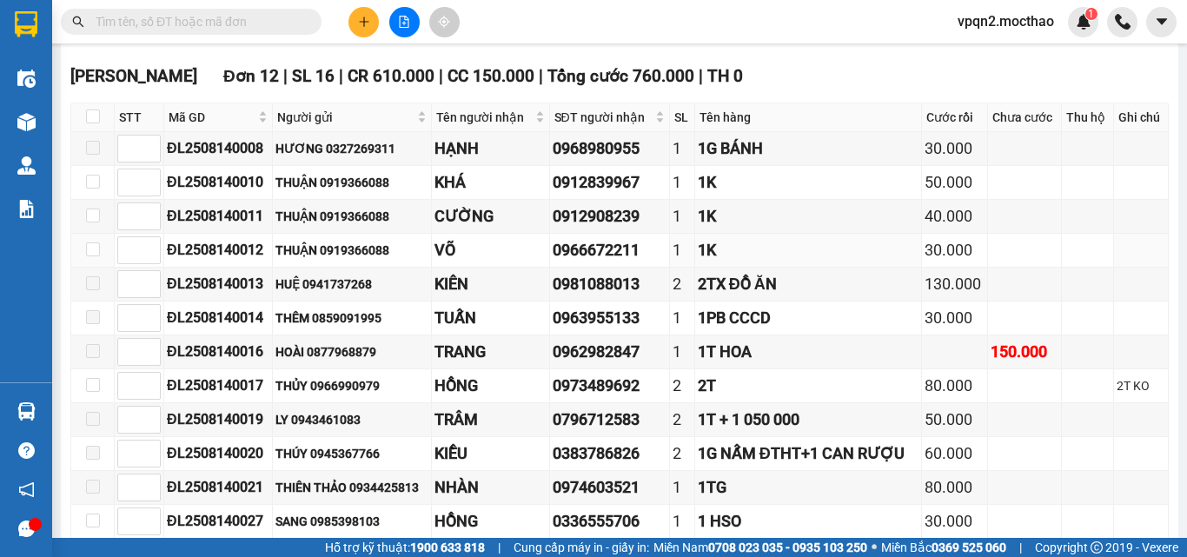
scroll to position [869, 0]
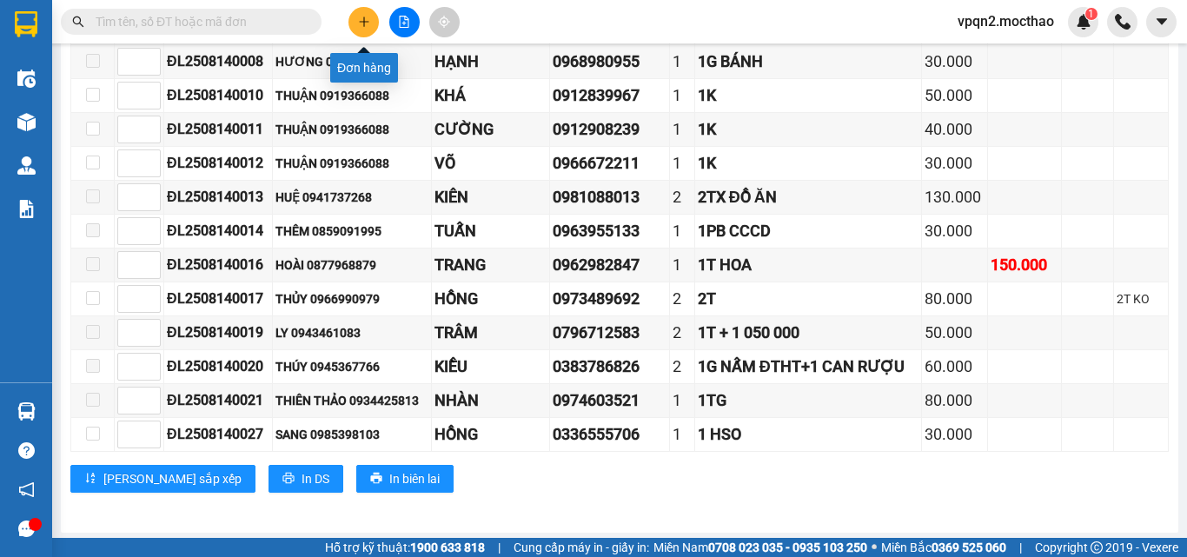
click at [369, 11] on button at bounding box center [364, 22] width 30 height 30
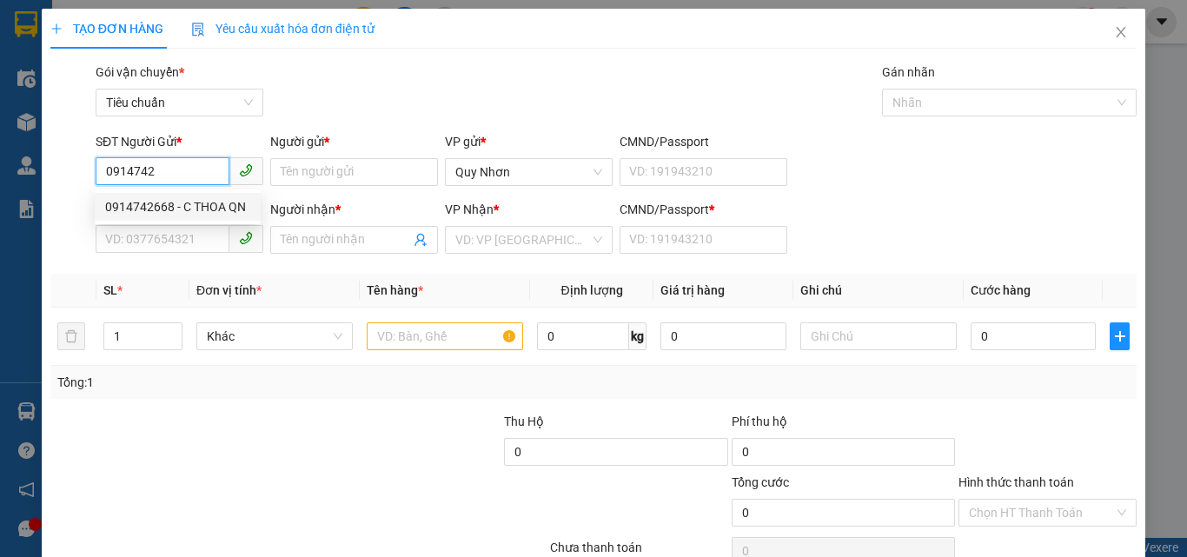
click at [194, 201] on div "0914742668 - C THOA QN" at bounding box center [177, 206] width 145 height 19
type input "0914742668"
type input "C THOA QN"
type input "0917607037"
type input "PV"
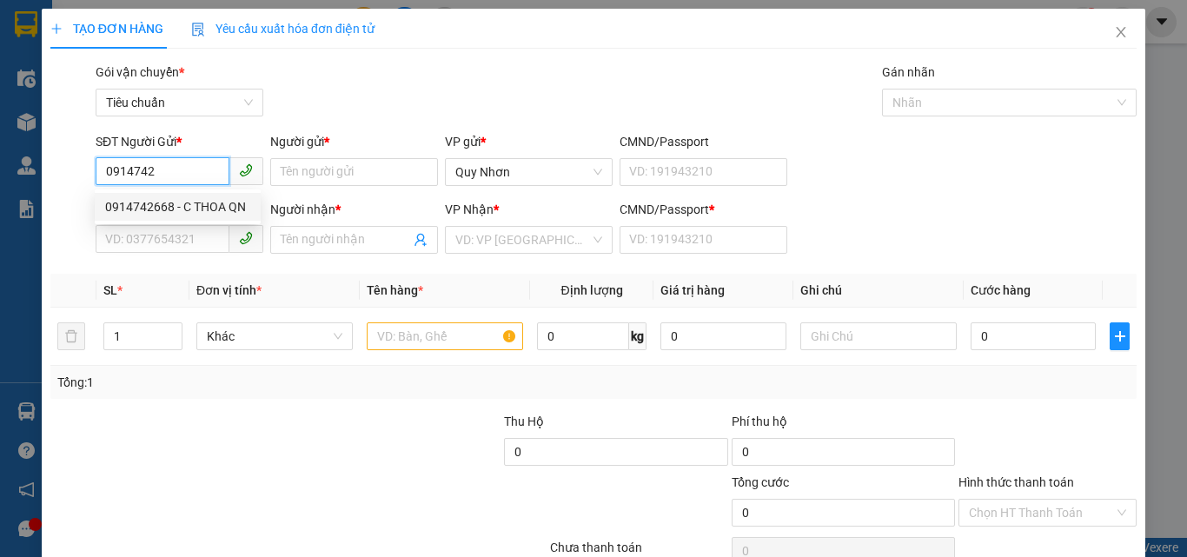
type input "h"
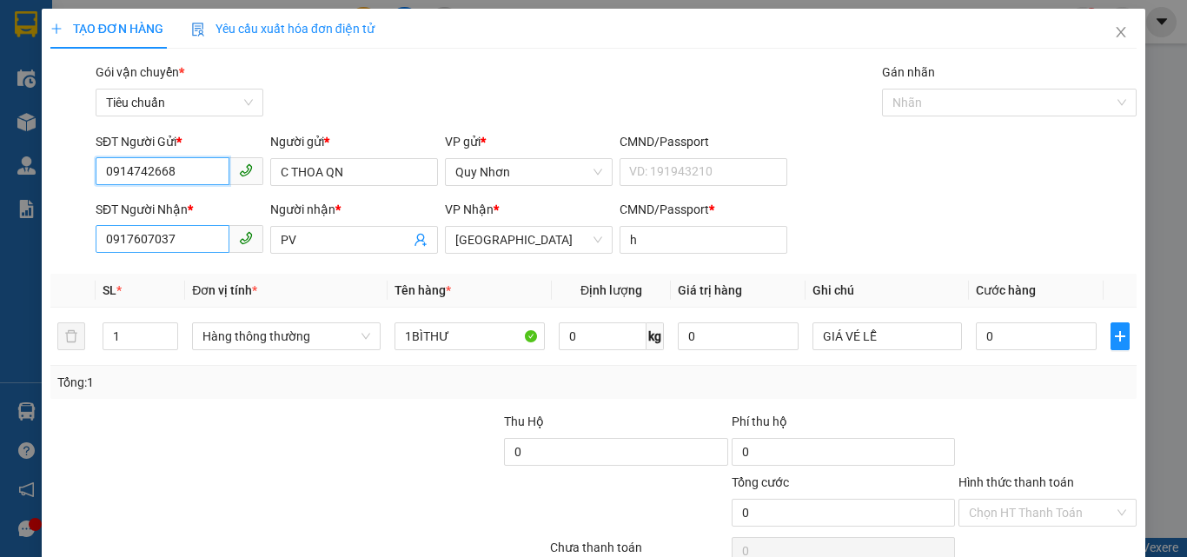
type input "0914742668"
drag, startPoint x: 197, startPoint y: 241, endPoint x: 37, endPoint y: 278, distance: 165.1
click at [37, 271] on div "TẠO ĐƠN HÀNG Yêu cầu xuất [PERSON_NAME] điện tử Transit Pickup Surcharge Ids Tr…" at bounding box center [593, 278] width 1187 height 557
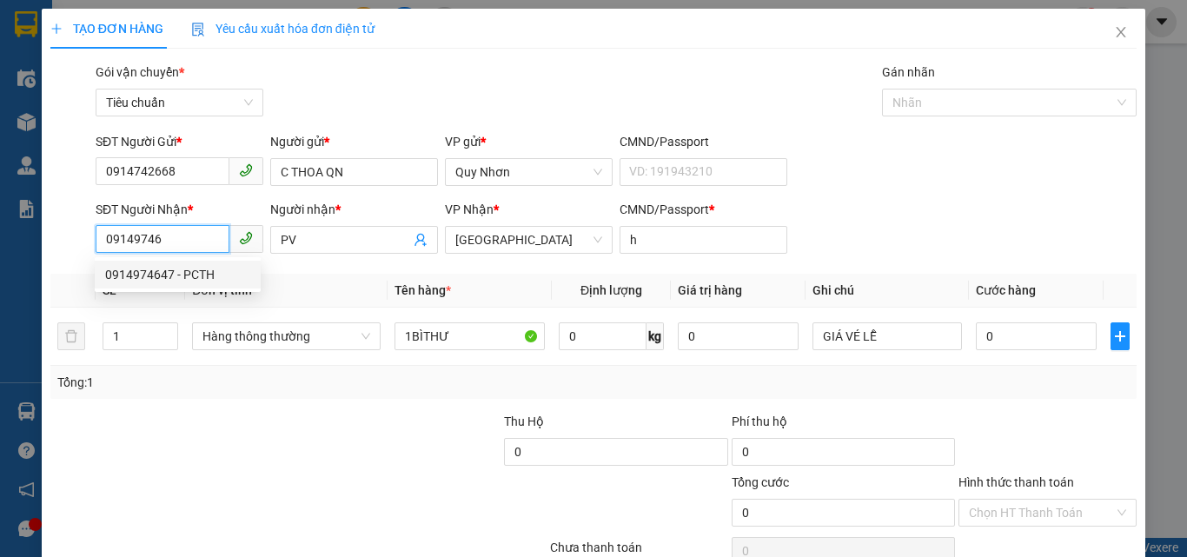
click at [188, 266] on div "0914974647 - PCTH" at bounding box center [177, 274] width 145 height 19
type input "0914974647"
type input "PCTH"
type input "A"
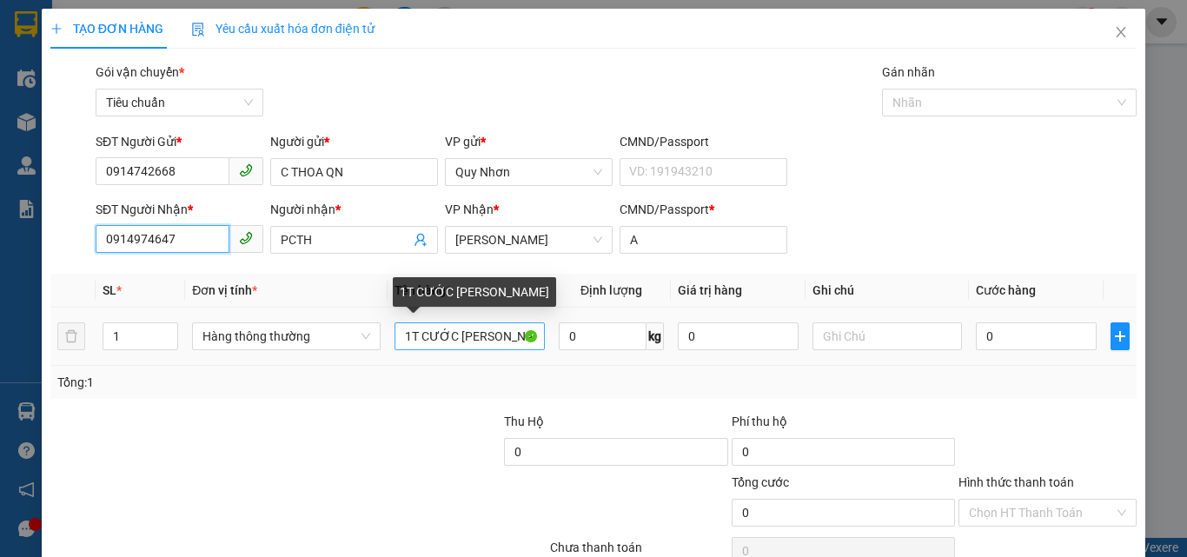
type input "0914974647"
click at [415, 342] on input "1T CƯỚC [PERSON_NAME]" at bounding box center [470, 336] width 150 height 28
drag, startPoint x: 437, startPoint y: 337, endPoint x: 478, endPoint y: 341, distance: 41.0
click at [487, 341] on input "1FILE CƯỚC [PERSON_NAME]" at bounding box center [470, 336] width 150 height 28
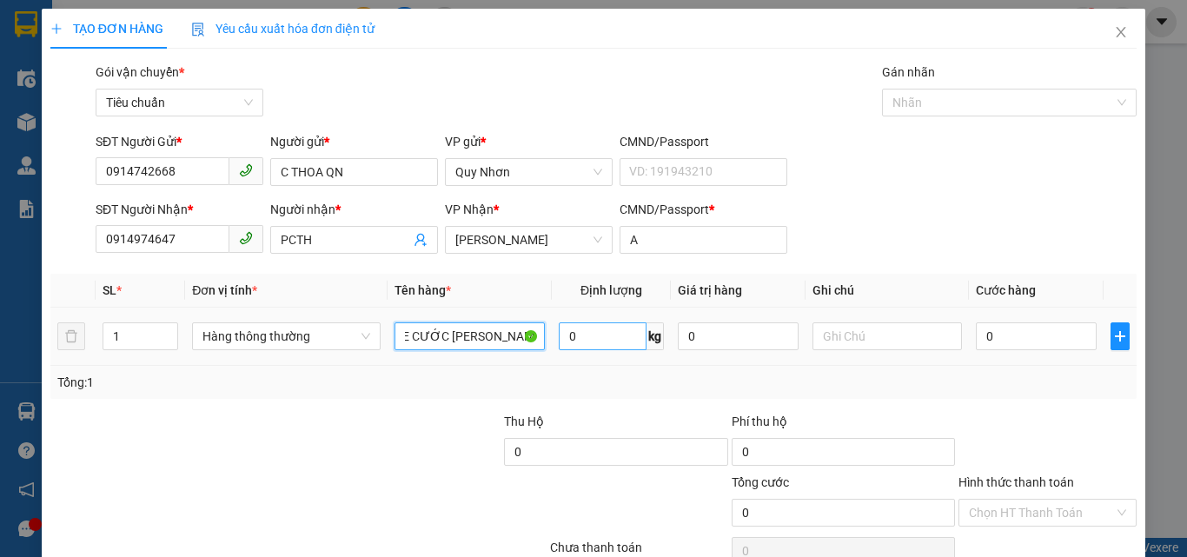
drag, startPoint x: 435, startPoint y: 340, endPoint x: 584, endPoint y: 341, distance: 149.5
click at [584, 341] on tr "1 Hàng thông [PERSON_NAME] 1FILE CƯỚC [PERSON_NAME] 0 kg 0 0" at bounding box center [593, 337] width 1087 height 58
type input "1FILE"
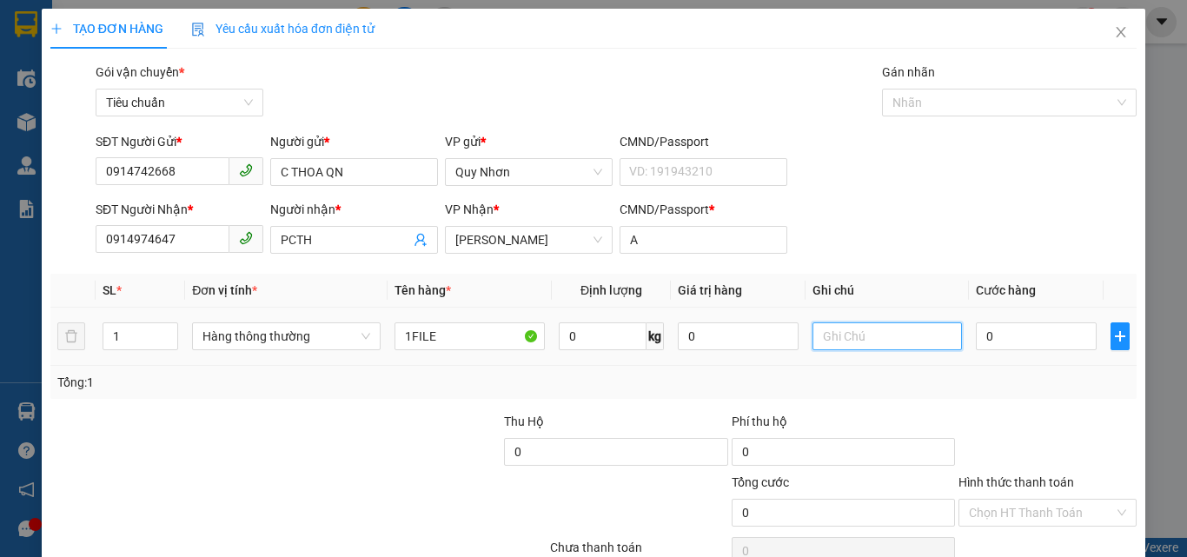
click at [870, 333] on input "text" at bounding box center [888, 336] width 150 height 28
paste input "CƯỚC [PERSON_NAME]"
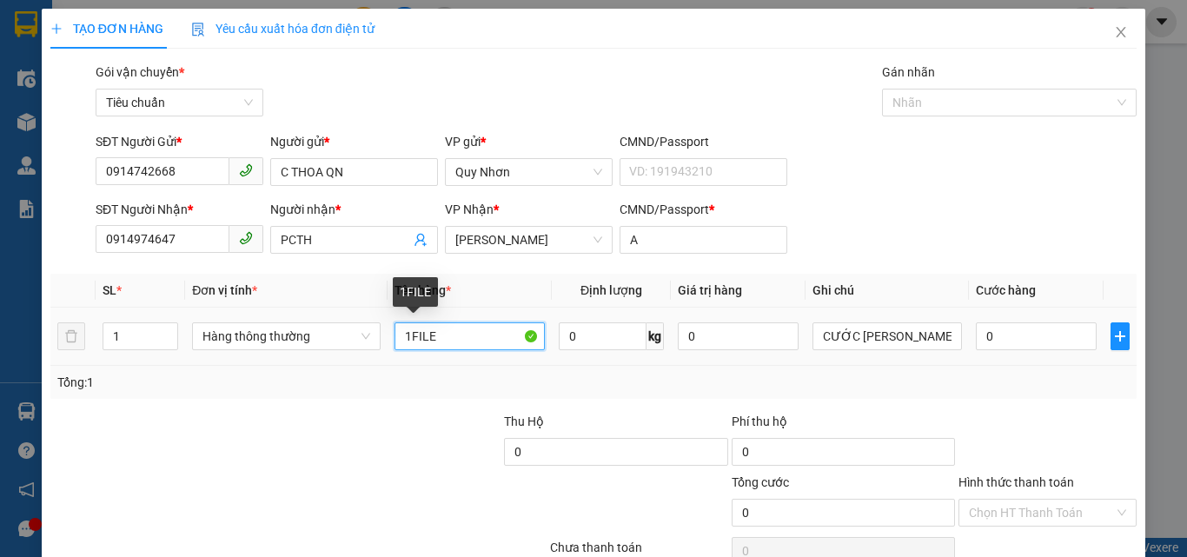
click at [455, 343] on input "1FILE" at bounding box center [470, 336] width 150 height 28
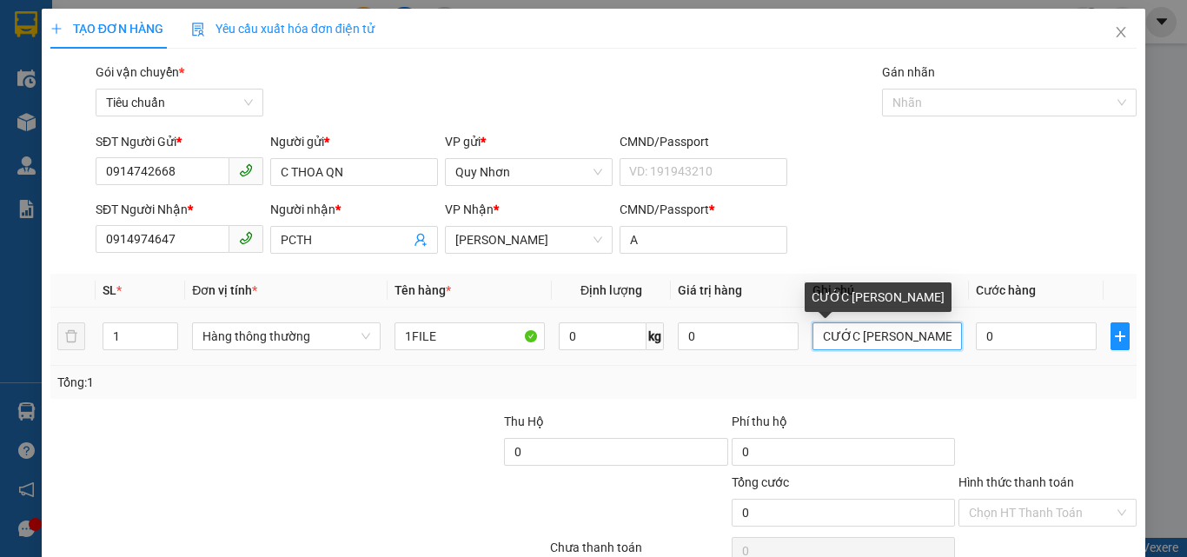
click at [851, 339] on input "CƯỚC [PERSON_NAME]" at bounding box center [888, 336] width 150 height 28
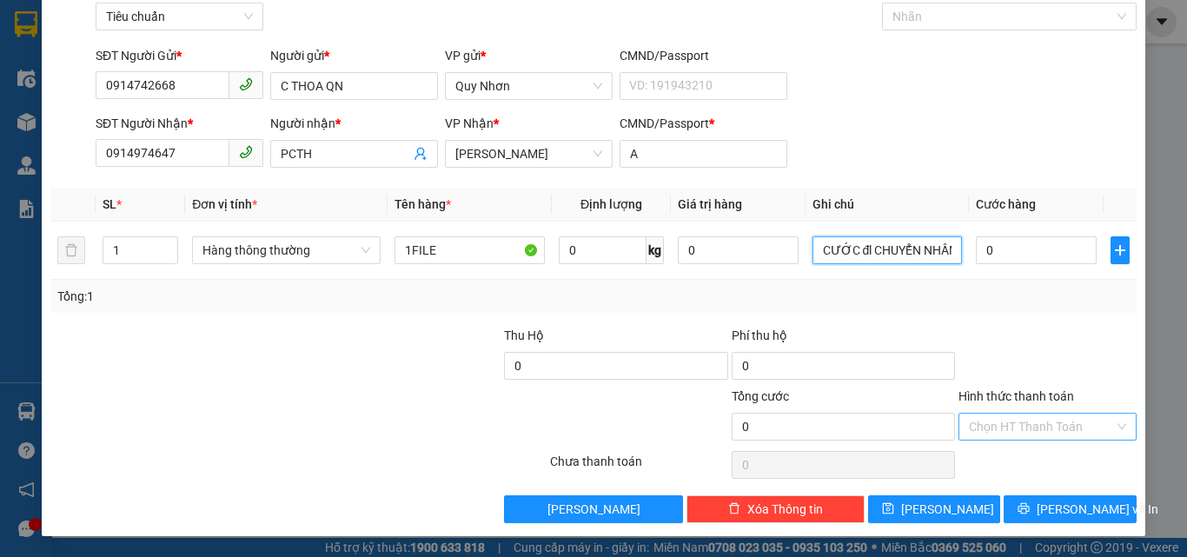
type input "CƯỚC đl CHUYỂN NHẦM"
click at [1022, 415] on input "Hình thức thanh toán" at bounding box center [1041, 427] width 145 height 26
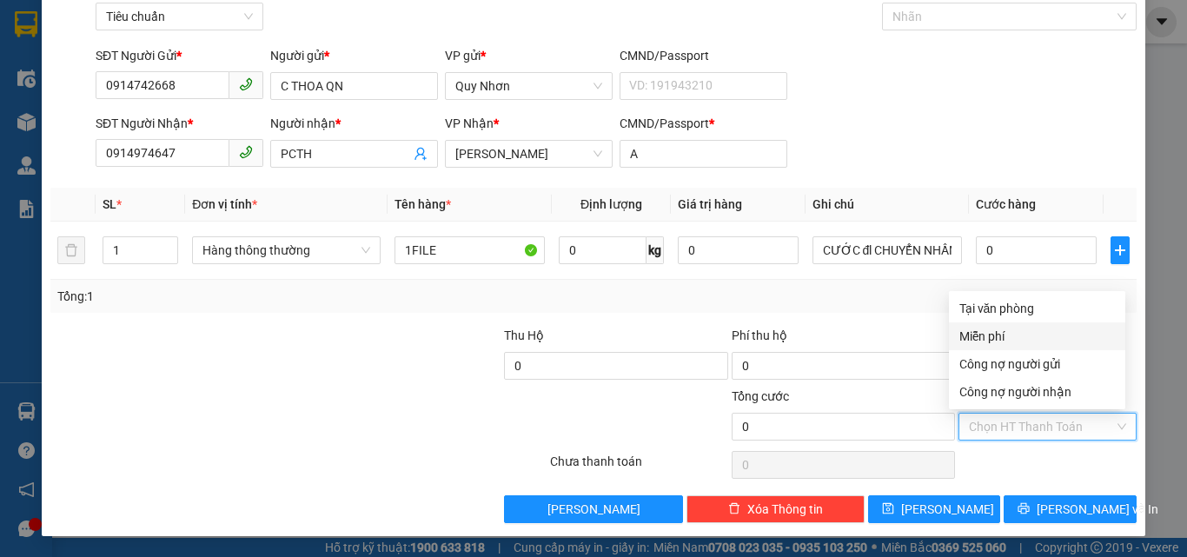
click at [1001, 324] on div "Miễn phí" at bounding box center [1037, 336] width 176 height 28
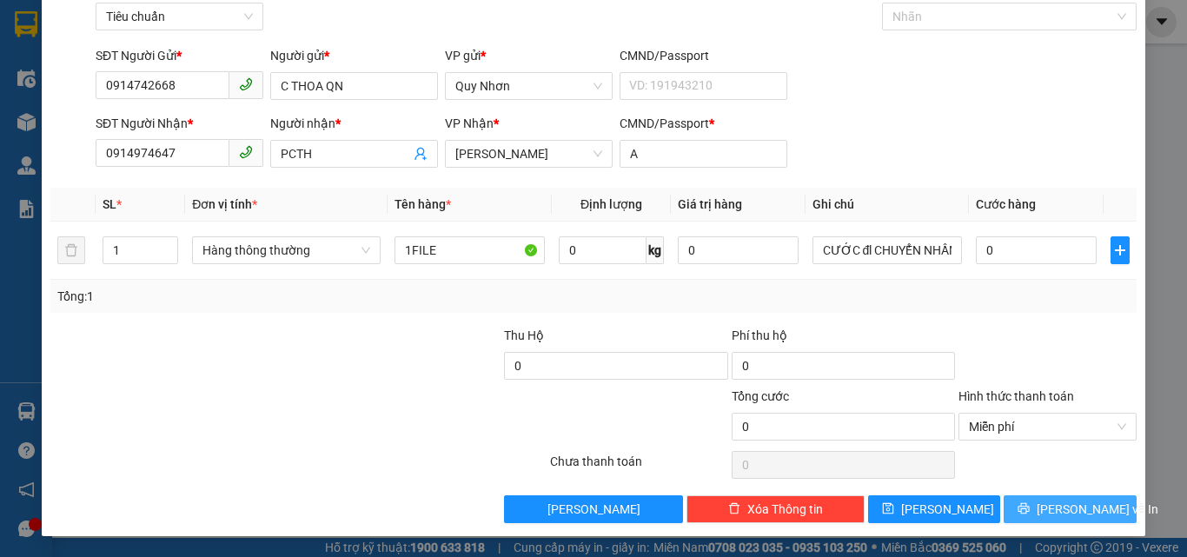
click at [1024, 502] on button "[PERSON_NAME] và In" at bounding box center [1070, 509] width 133 height 28
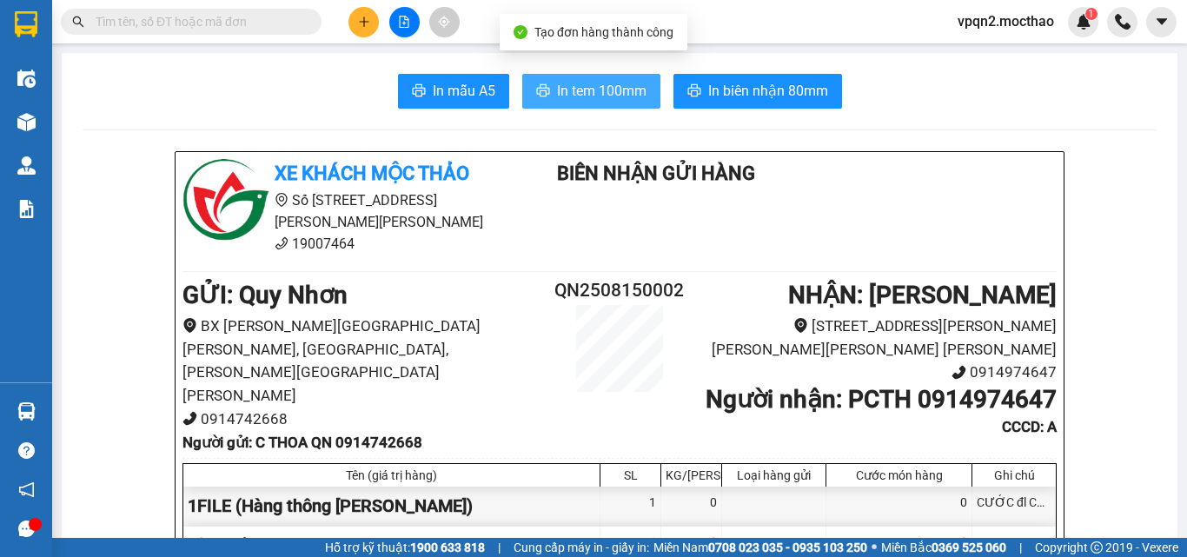
click at [576, 95] on span "In tem 100mm" at bounding box center [602, 91] width 90 height 22
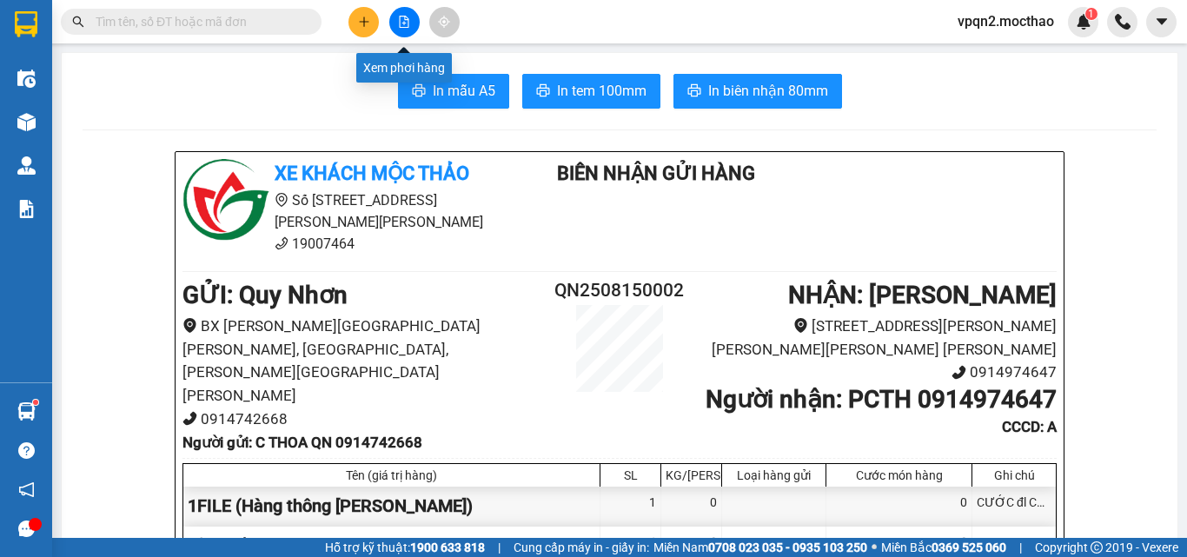
click at [403, 12] on button at bounding box center [404, 22] width 30 height 30
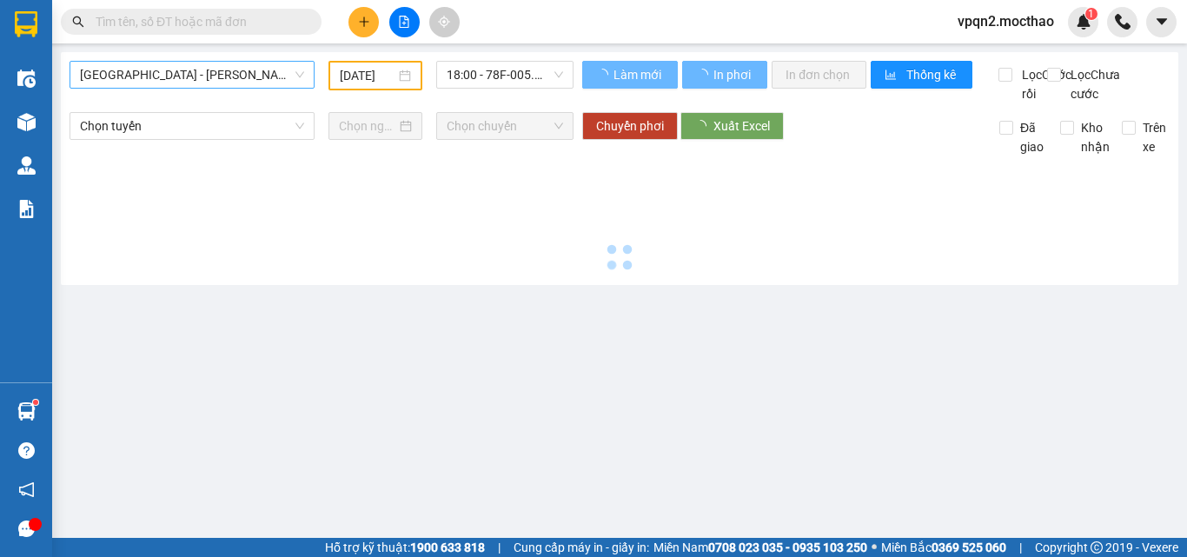
click at [239, 77] on span "[GEOGRAPHIC_DATA] - [PERSON_NAME]" at bounding box center [192, 75] width 224 height 26
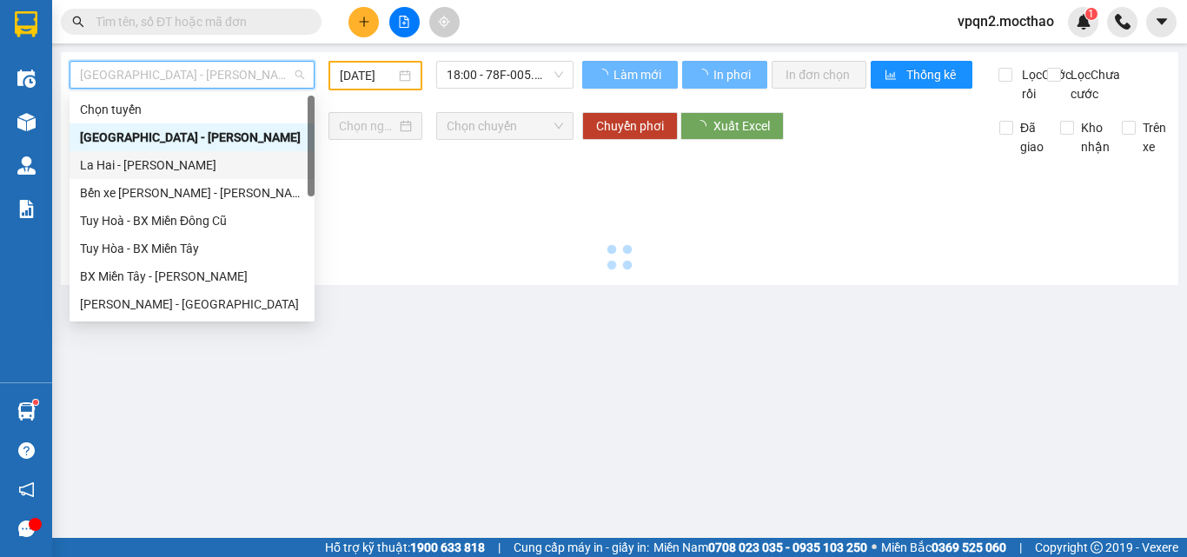
type input "[DATE]"
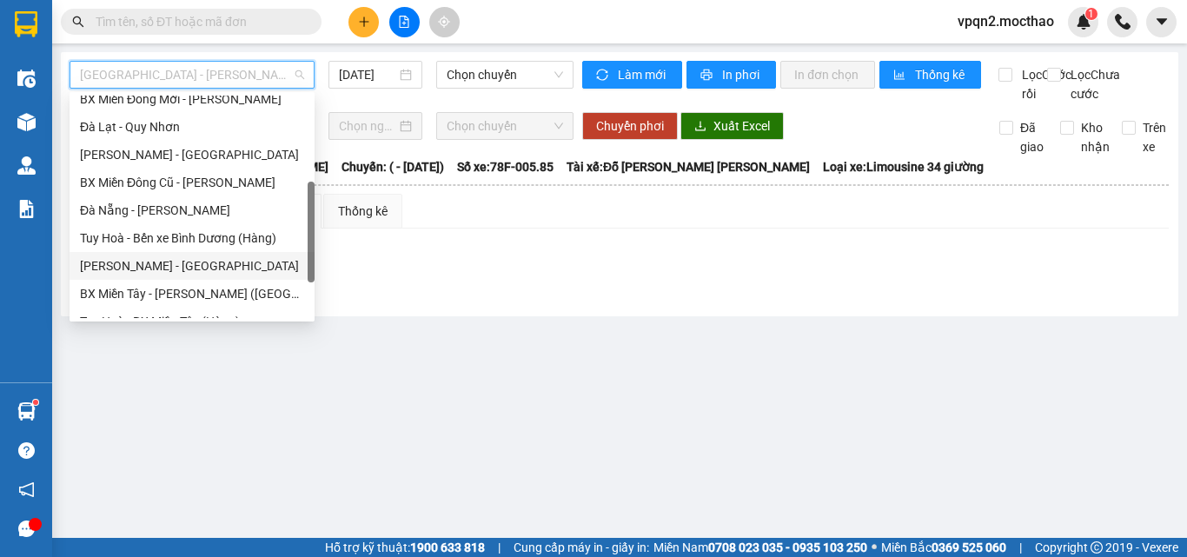
scroll to position [348, 0]
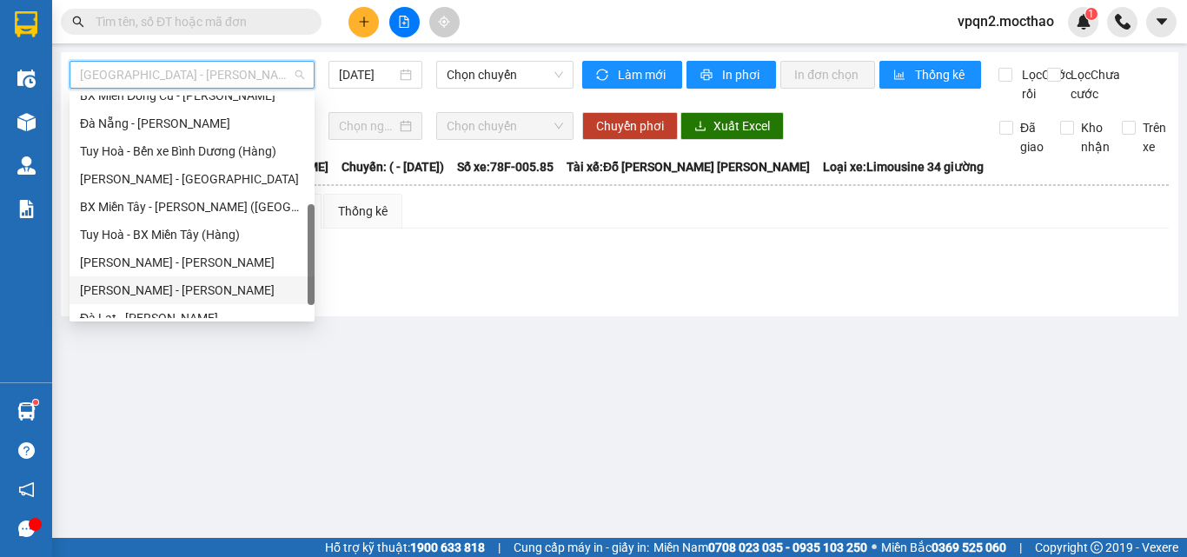
click at [136, 293] on div "[PERSON_NAME] - [PERSON_NAME]" at bounding box center [192, 290] width 224 height 19
type input "[DATE]"
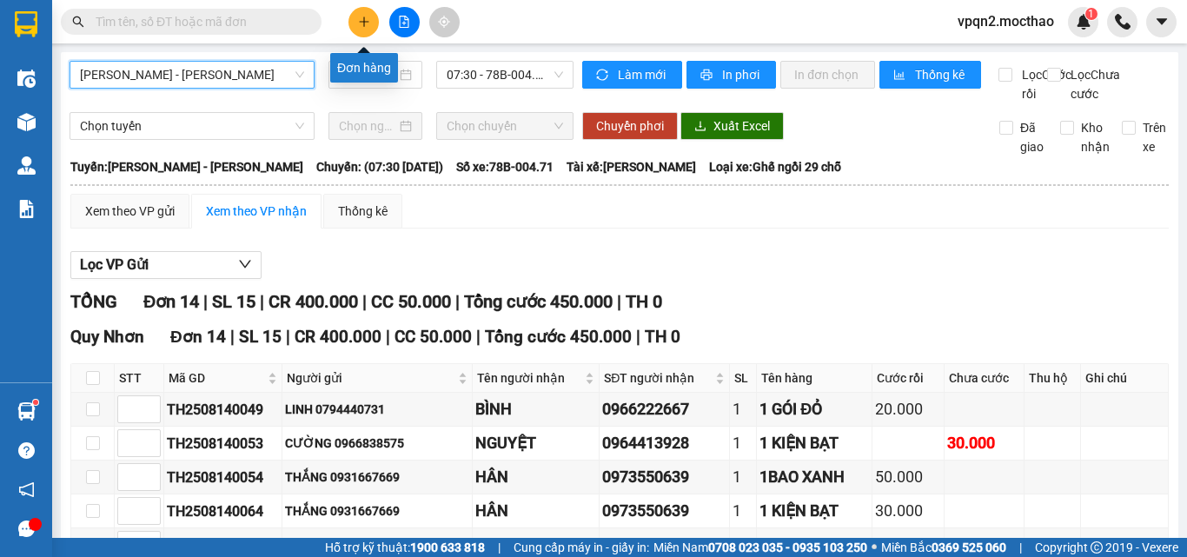
click at [363, 20] on icon "plus" at bounding box center [364, 22] width 12 height 12
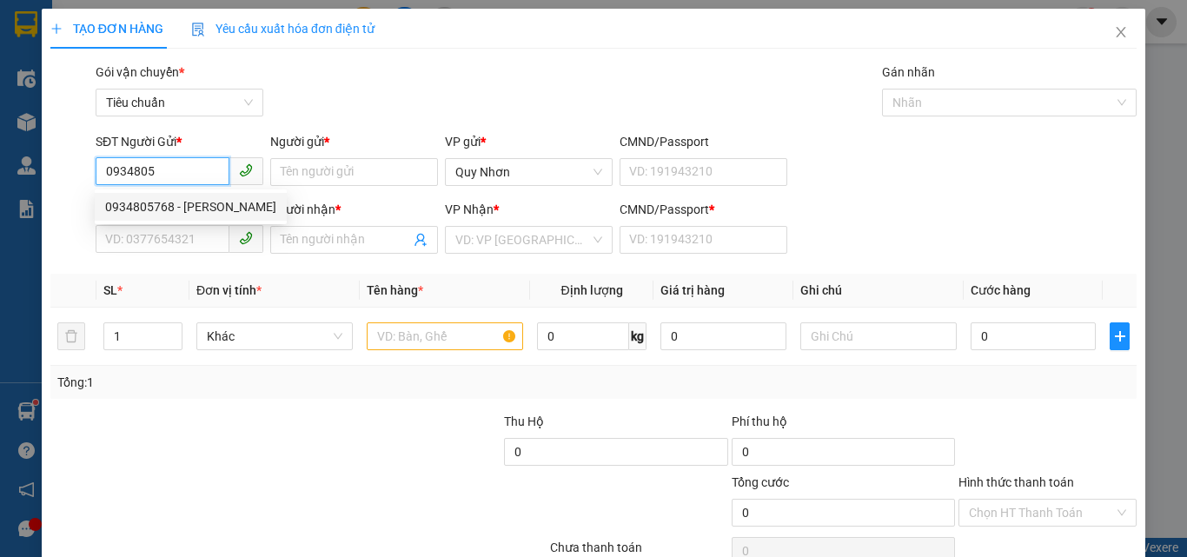
click at [213, 211] on div "0934805768 - [PERSON_NAME]" at bounding box center [190, 206] width 171 height 19
type input "0934805768"
type input "PHƯƠNG"
type input "0903523698"
type input "ĐÔNG HƯNG"
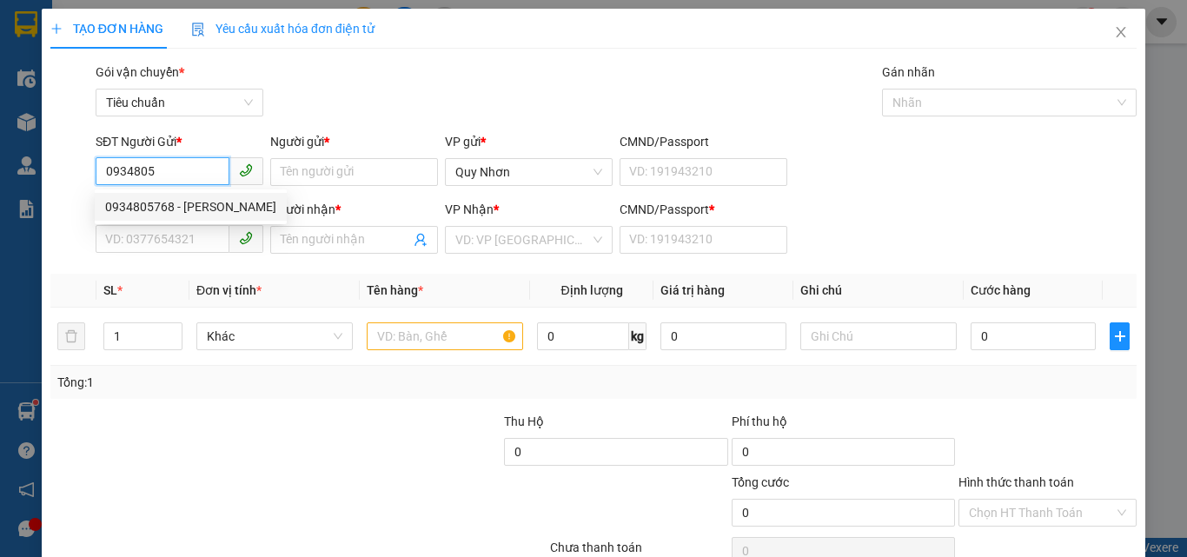
type input "a"
type input "40.000"
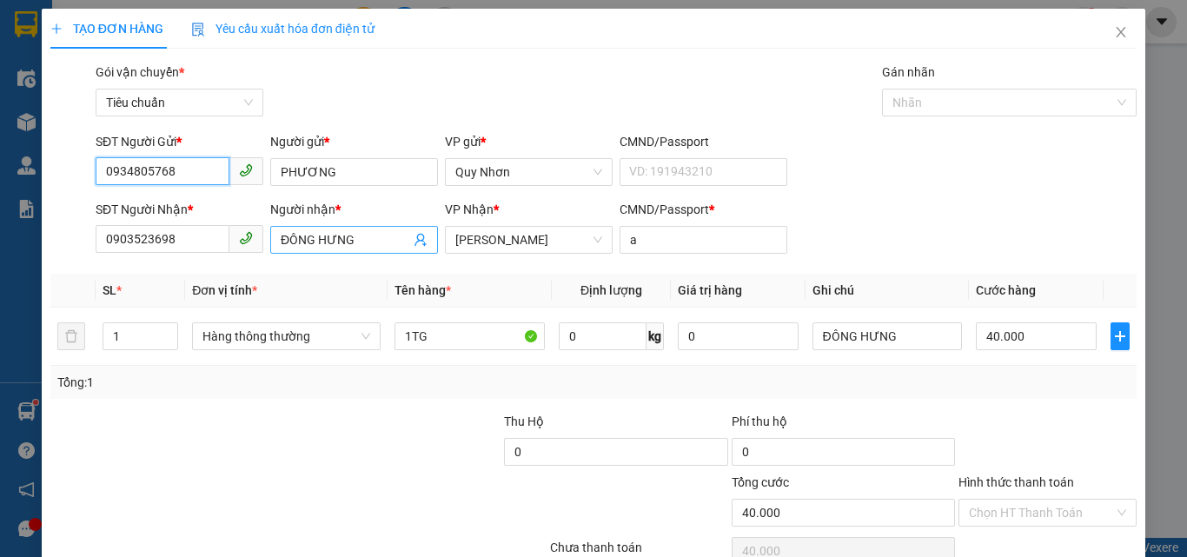
type input "0934805768"
drag, startPoint x: 373, startPoint y: 240, endPoint x: 225, endPoint y: 269, distance: 150.5
click at [225, 269] on div "Transit Pickup Surcharge Ids Transit Deliver Surcharge Ids Transit Deliver Surc…" at bounding box center [593, 336] width 1087 height 547
type input "cô hà"
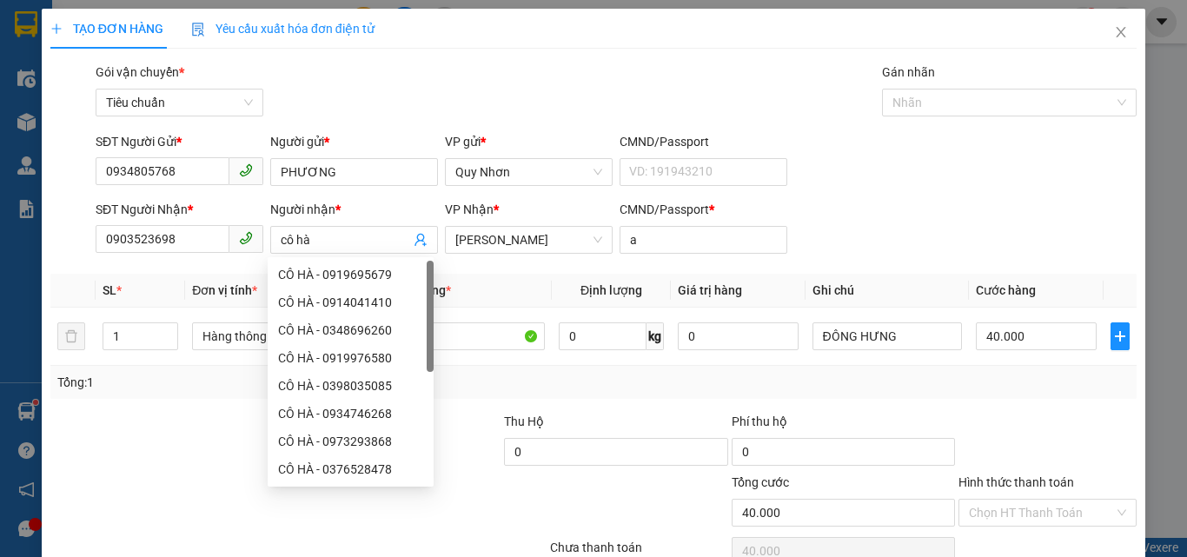
drag, startPoint x: 1080, startPoint y: 275, endPoint x: 1061, endPoint y: 373, distance: 99.9
click at [1075, 297] on th "Cước hàng" at bounding box center [1036, 291] width 134 height 34
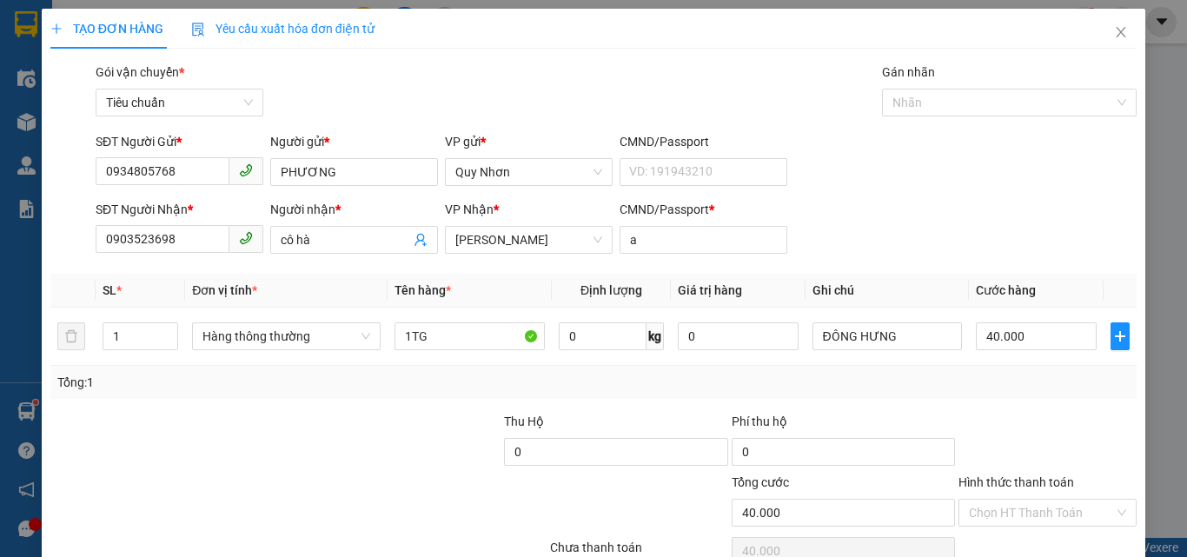
scroll to position [86, 0]
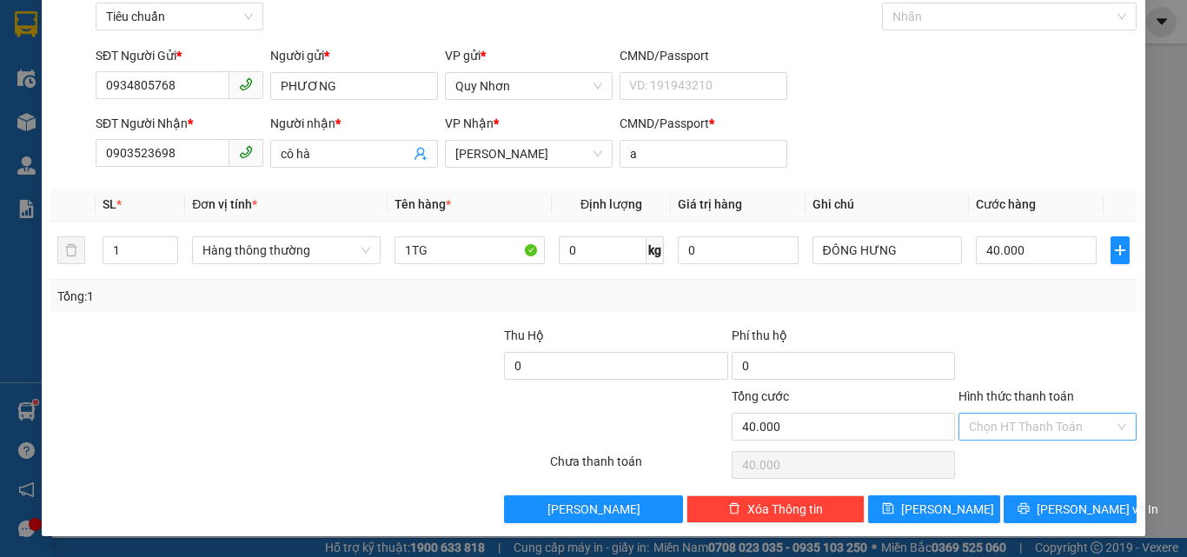
click at [1037, 430] on input "Hình thức thanh toán" at bounding box center [1041, 427] width 145 height 26
click at [1001, 307] on div "Tại văn phòng" at bounding box center [1038, 308] width 156 height 19
type input "0"
click at [1043, 508] on button "[PERSON_NAME] và In" at bounding box center [1070, 509] width 133 height 28
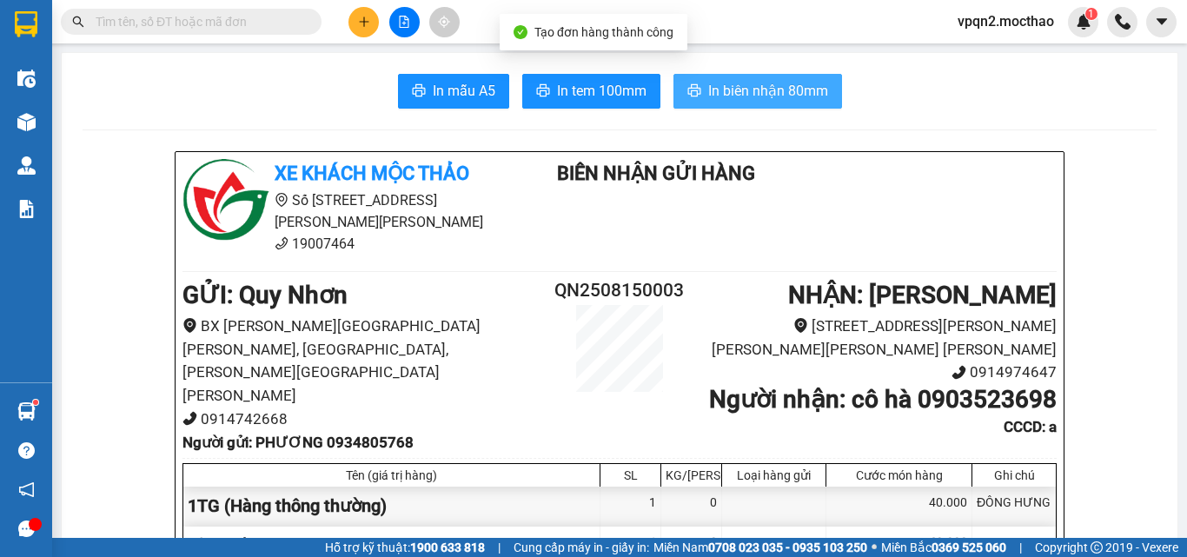
click at [715, 90] on span "In biên nhận 80mm" at bounding box center [768, 91] width 120 height 22
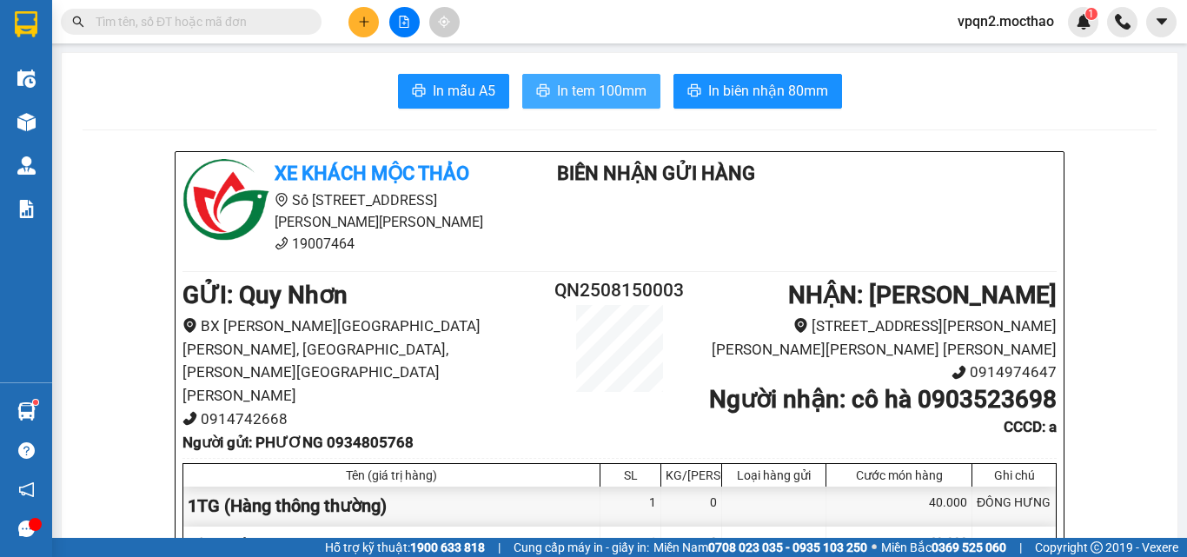
click at [602, 85] on span "In tem 100mm" at bounding box center [602, 91] width 90 height 22
click at [214, 30] on input "text" at bounding box center [198, 21] width 205 height 19
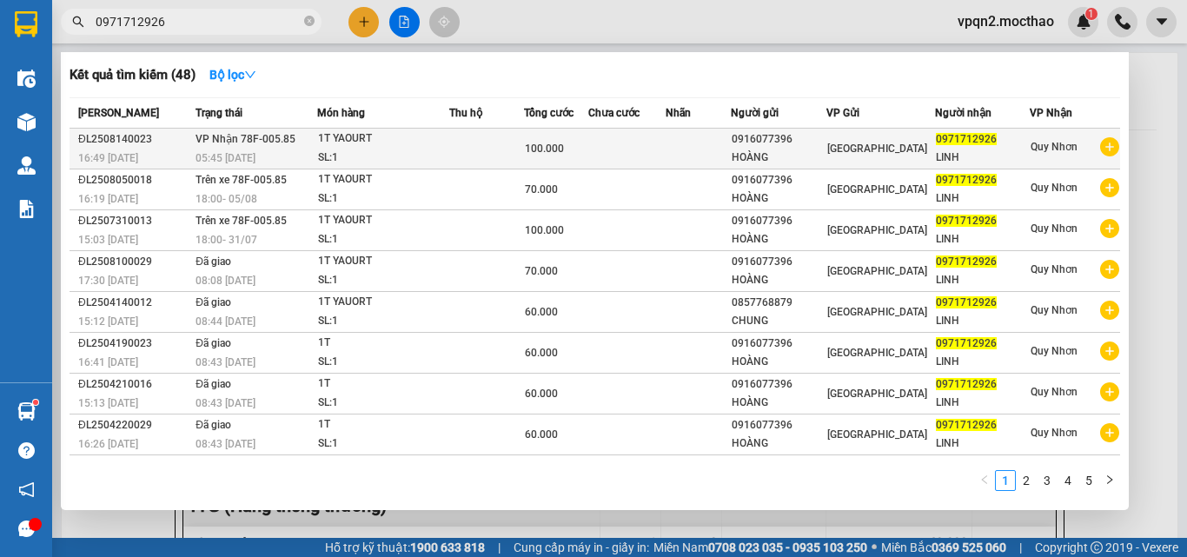
type input "0971712926"
click at [546, 146] on span "100.000" at bounding box center [544, 149] width 39 height 12
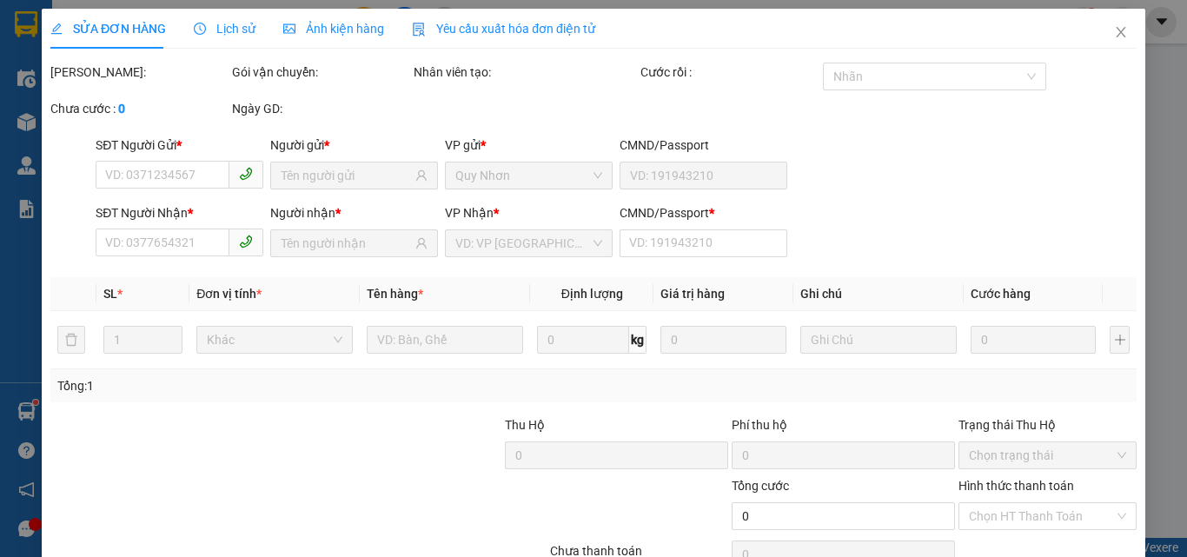
type input "0916077396"
type input "HOÀNG"
type input "0971712926"
type input "LINH"
type input "0"
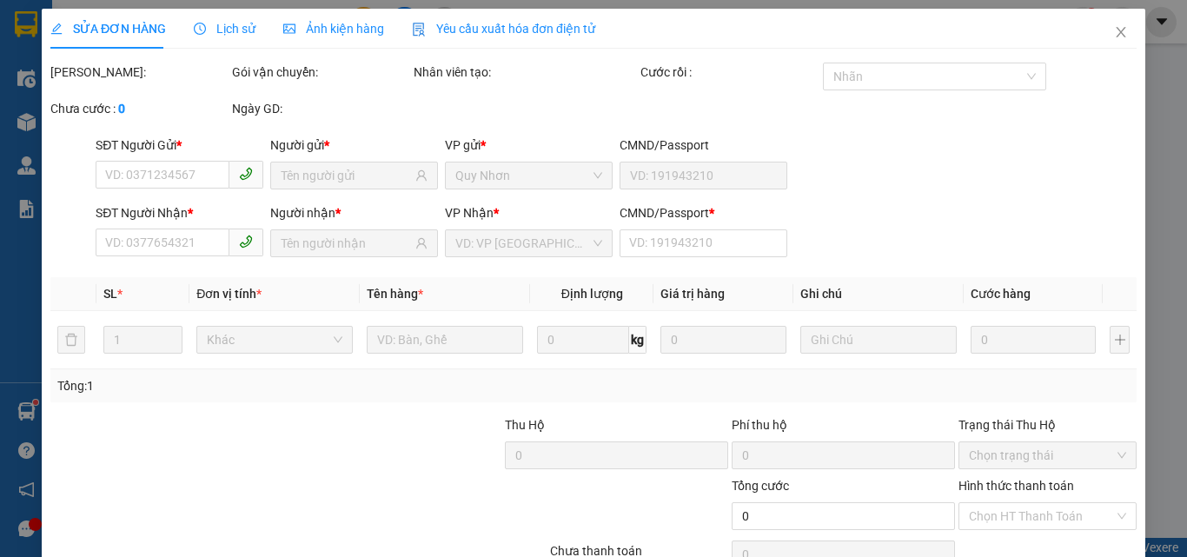
type input "100.000"
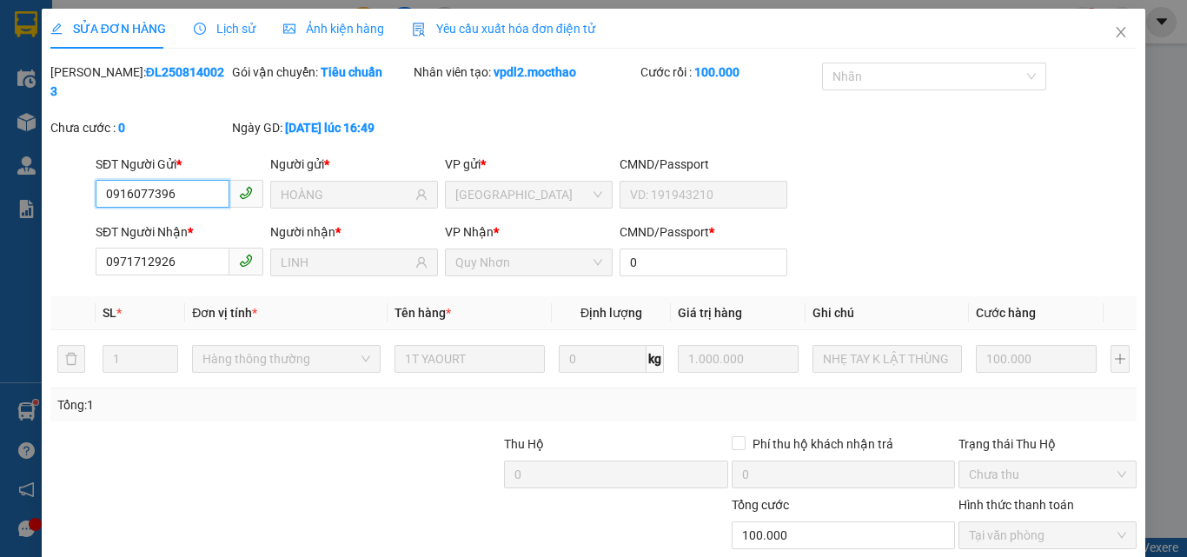
checkbox input "true"
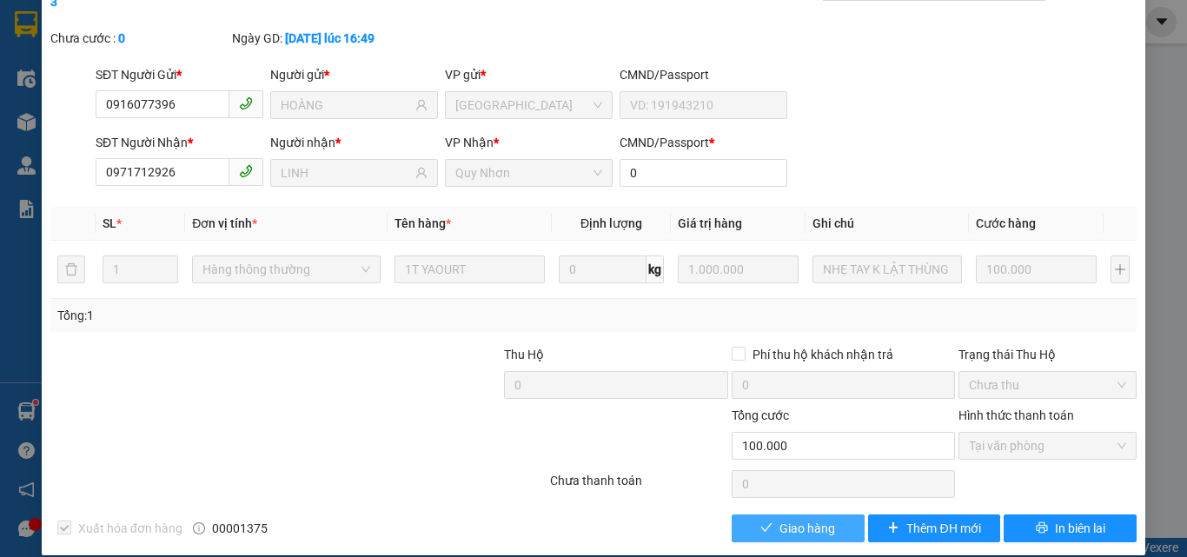
click at [792, 519] on span "Giao hàng" at bounding box center [808, 528] width 56 height 19
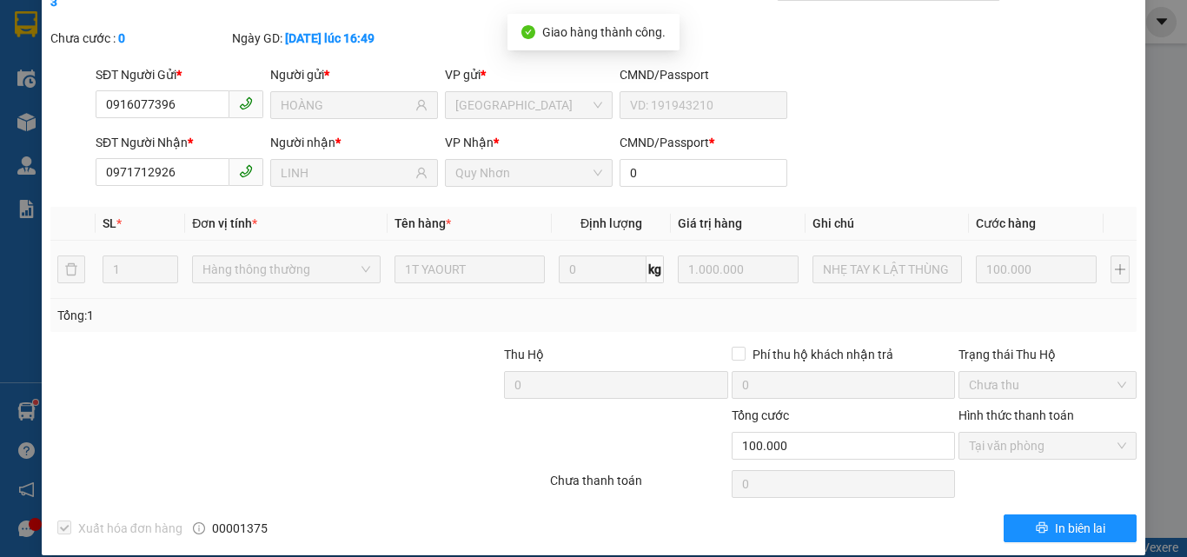
scroll to position [0, 0]
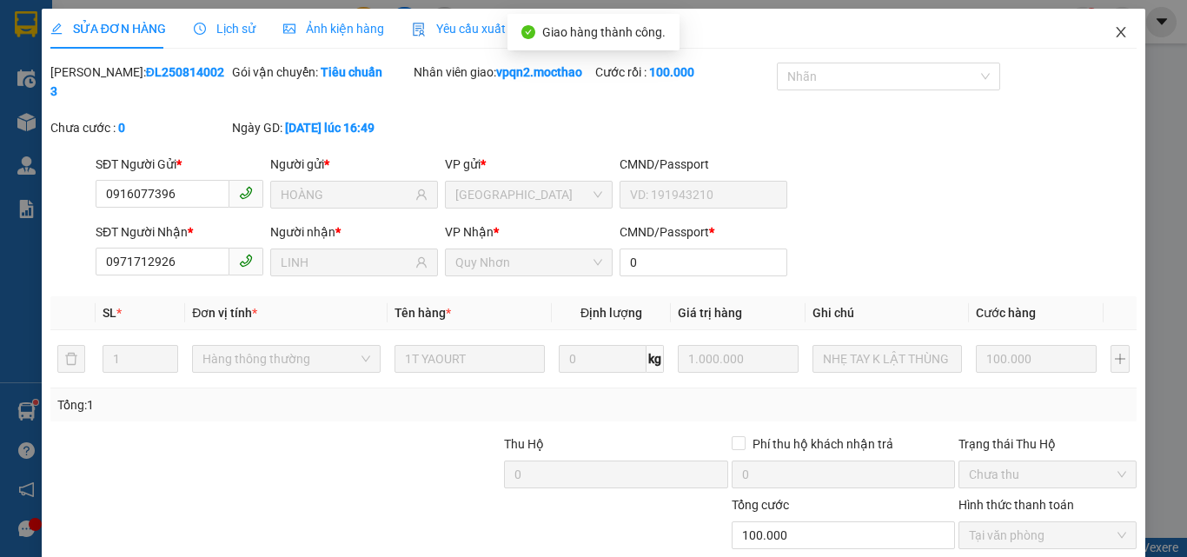
click at [1117, 35] on icon "close" at bounding box center [1122, 32] width 10 height 10
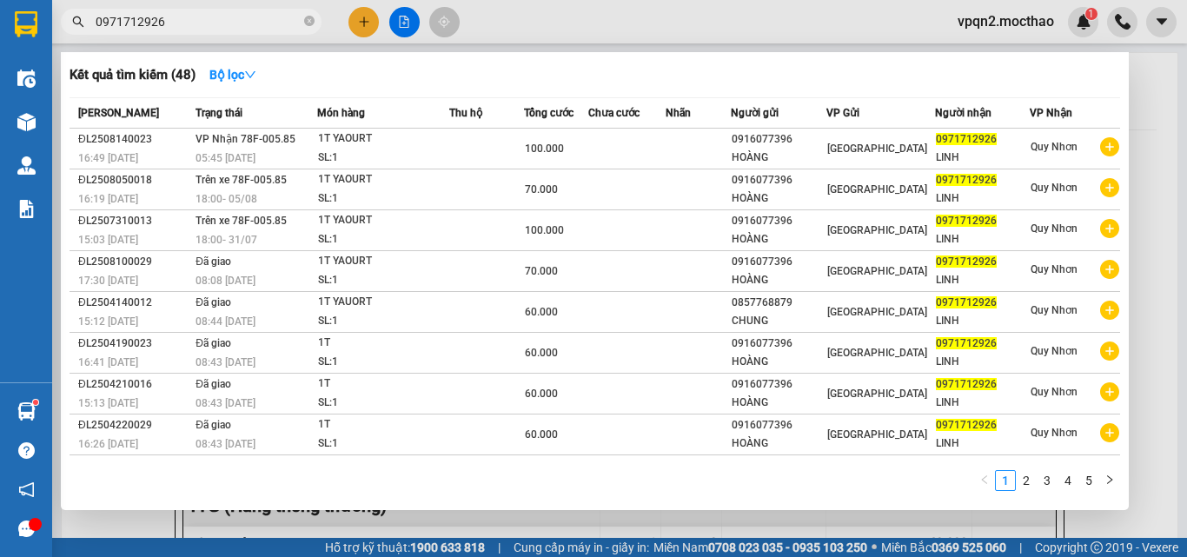
drag, startPoint x: 149, startPoint y: 25, endPoint x: 208, endPoint y: 29, distance: 59.2
click at [208, 29] on input "0971712926" at bounding box center [198, 21] width 205 height 19
type input "0971712926"
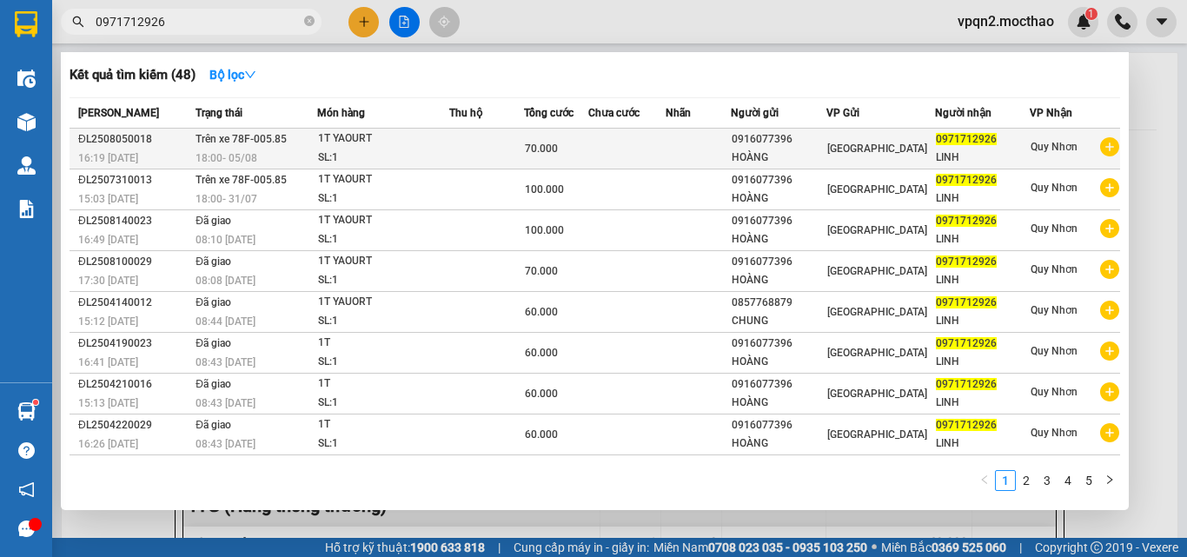
click at [558, 149] on span "70.000" at bounding box center [541, 149] width 33 height 12
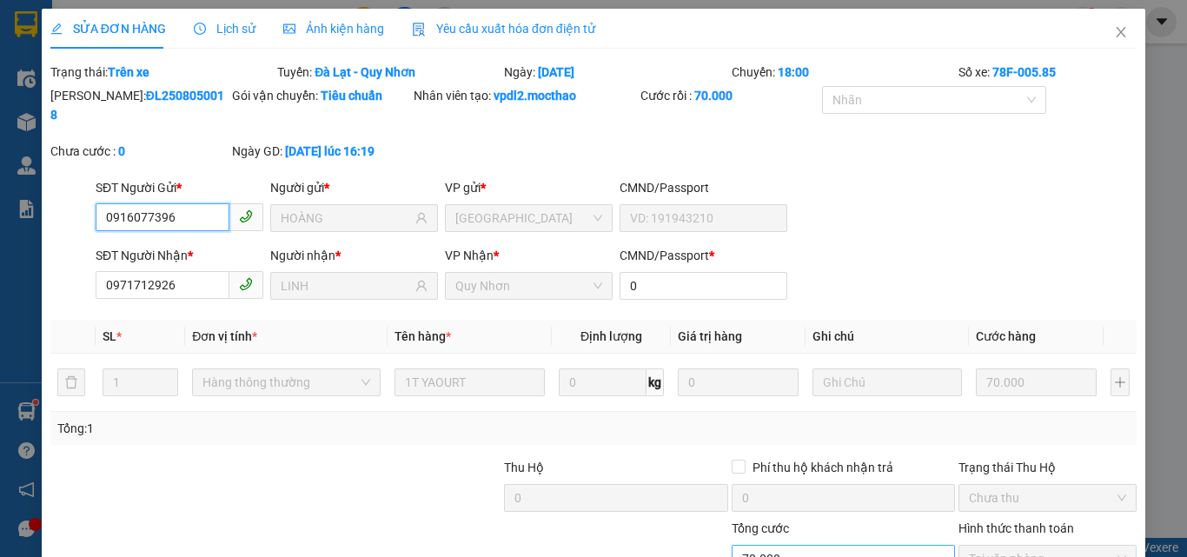
checkbox input "true"
click at [1114, 36] on icon "close" at bounding box center [1121, 32] width 14 height 14
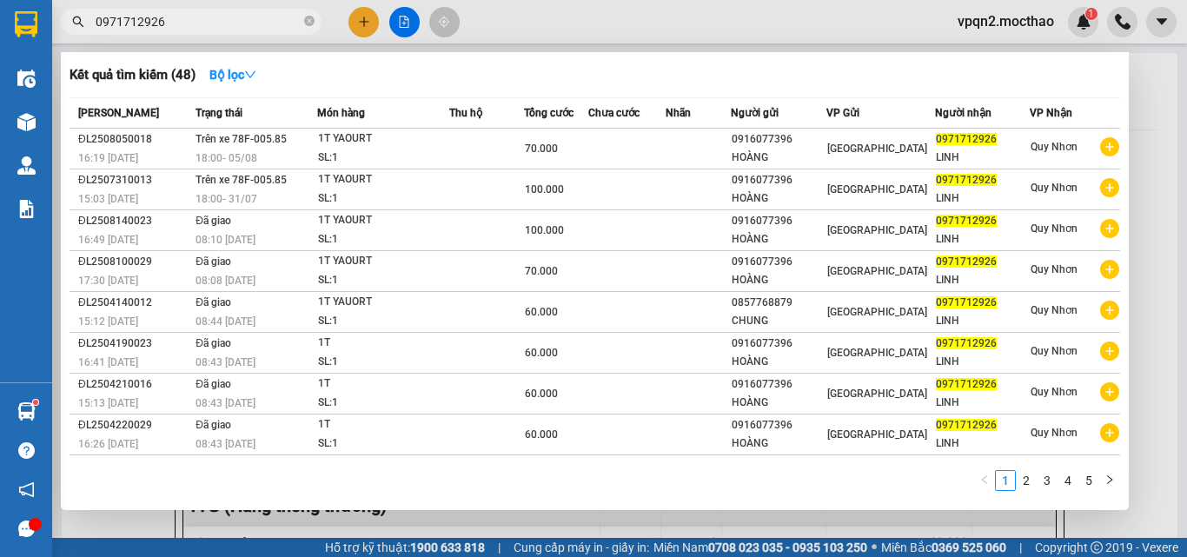
drag, startPoint x: 171, startPoint y: 17, endPoint x: 213, endPoint y: 22, distance: 41.9
click at [213, 22] on input "0971712926" at bounding box center [198, 21] width 205 height 19
type input "0971712926"
click at [62, 37] on div "Kết quả [PERSON_NAME] ( 48 ) Bộ lọc Mã ĐH Trạng thái Món hàng Thu hộ Tổng [PERS…" at bounding box center [169, 22] width 339 height 30
click at [400, 18] on div at bounding box center [593, 278] width 1187 height 557
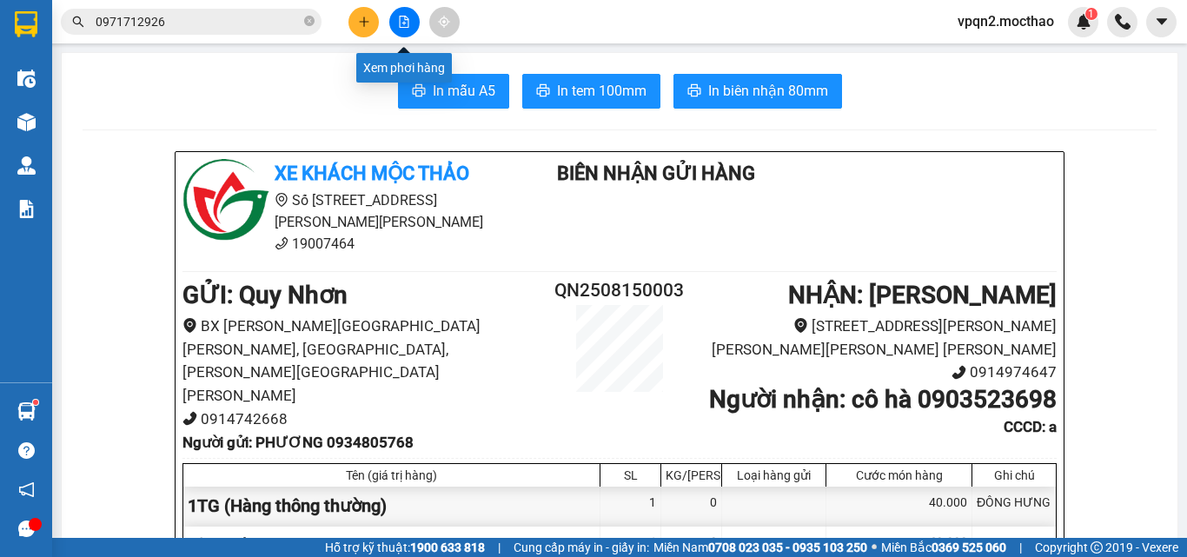
click at [398, 24] on icon "file-add" at bounding box center [404, 22] width 12 height 12
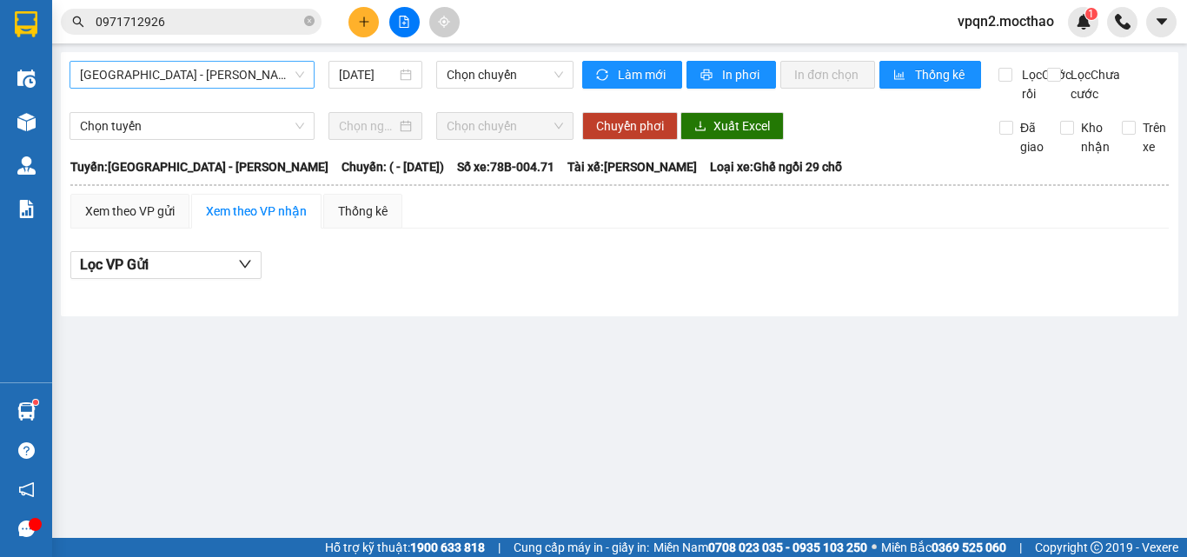
click at [230, 74] on span "[GEOGRAPHIC_DATA] - [PERSON_NAME]" at bounding box center [192, 75] width 224 height 26
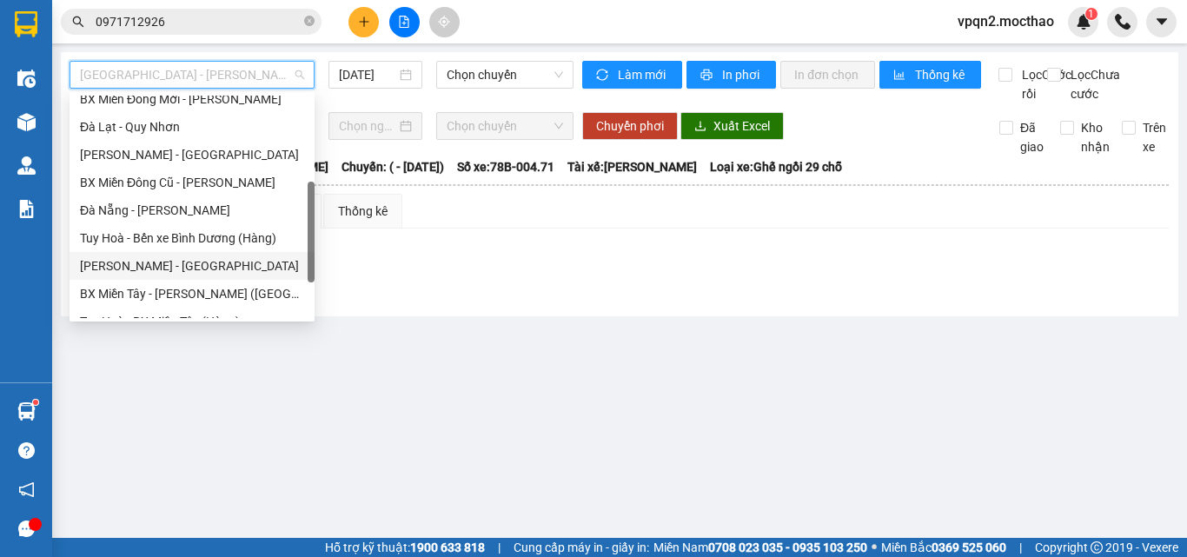
scroll to position [348, 0]
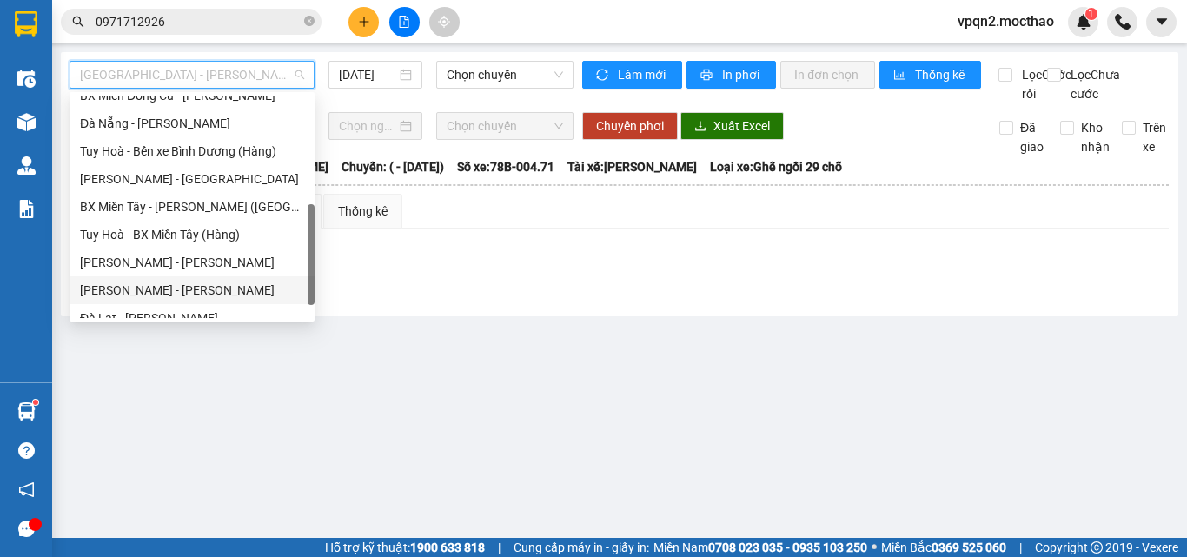
click at [144, 292] on div "[PERSON_NAME] - [PERSON_NAME]" at bounding box center [192, 290] width 224 height 19
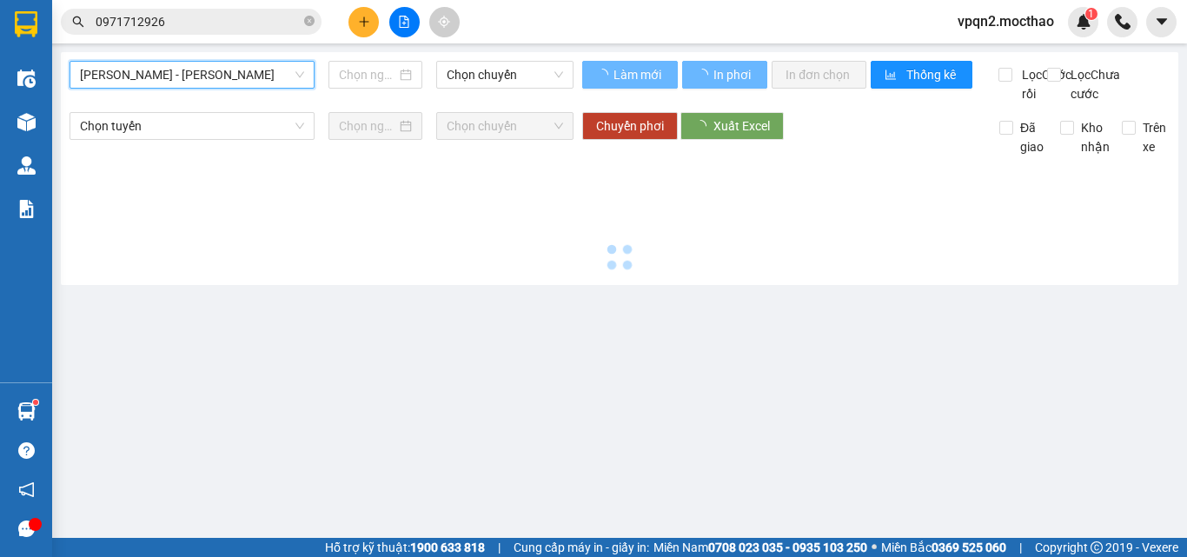
type input "[DATE]"
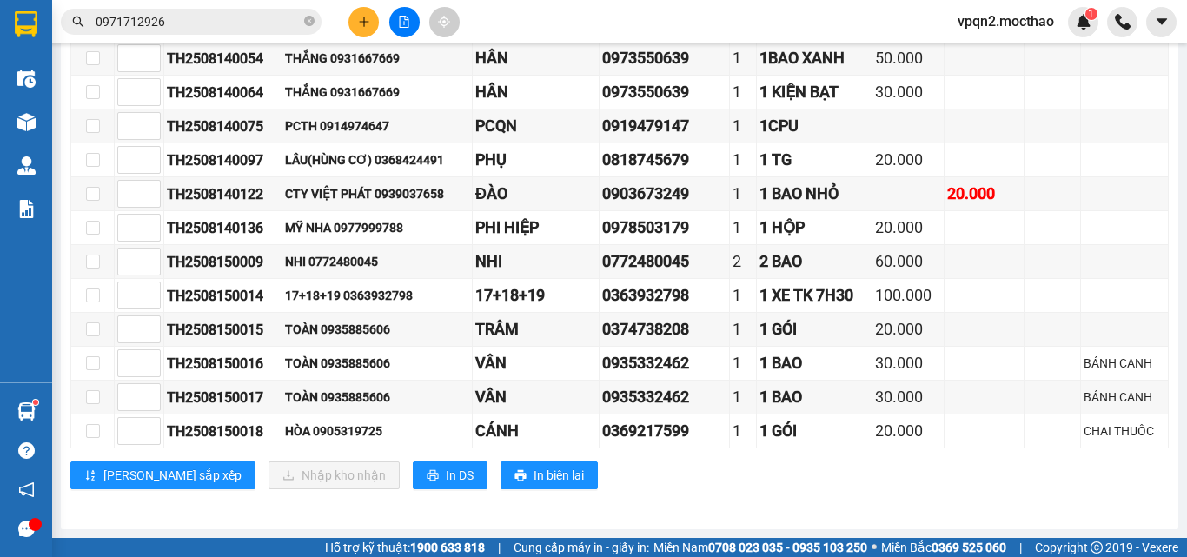
scroll to position [264, 0]
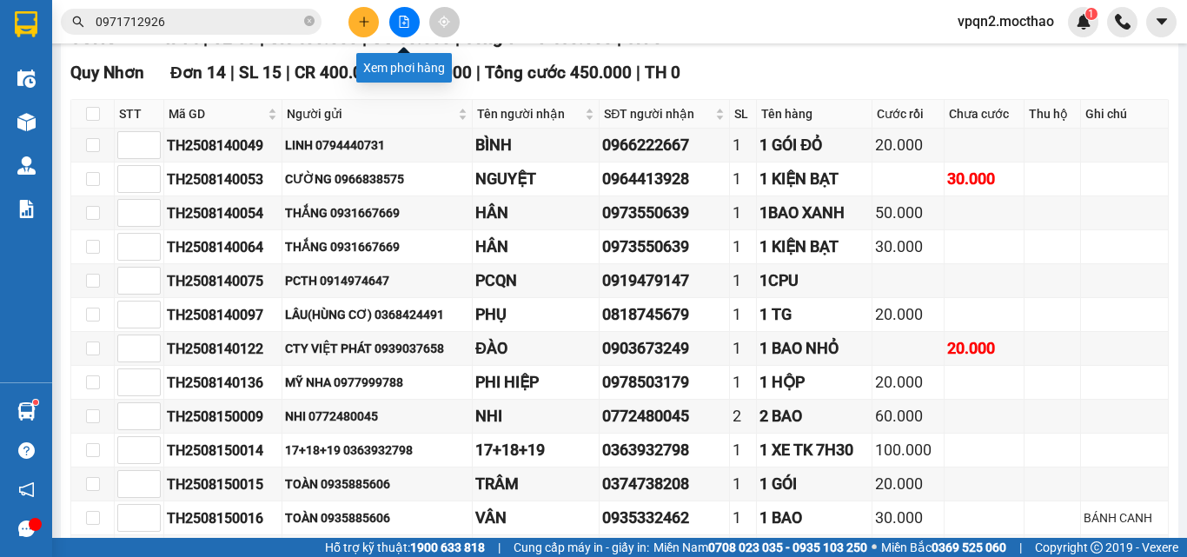
click at [400, 24] on icon "file-add" at bounding box center [405, 22] width 10 height 12
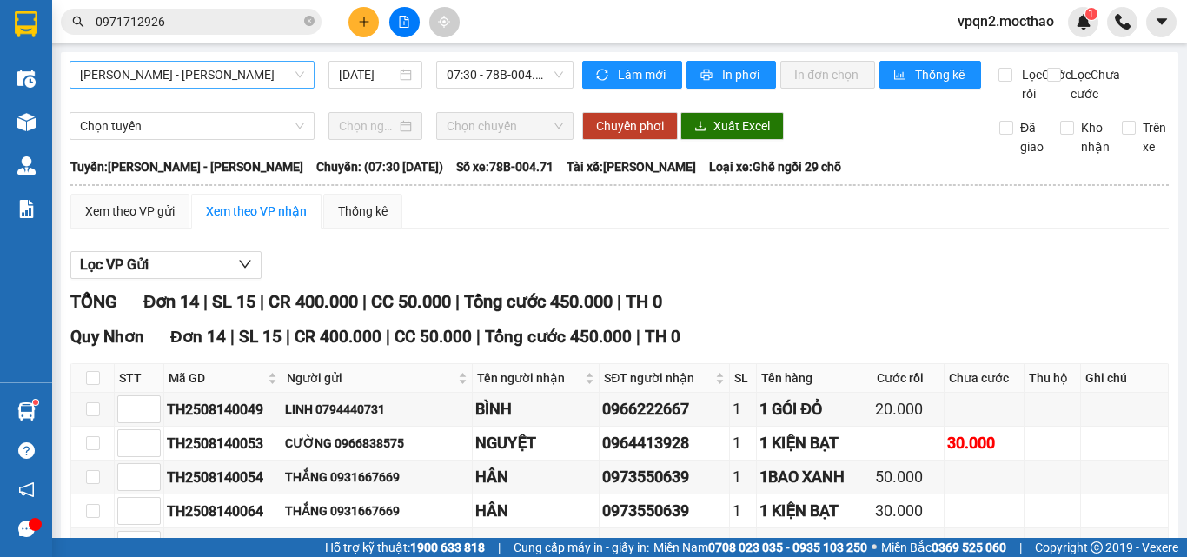
click at [220, 72] on span "[PERSON_NAME] - [PERSON_NAME]" at bounding box center [192, 75] width 224 height 26
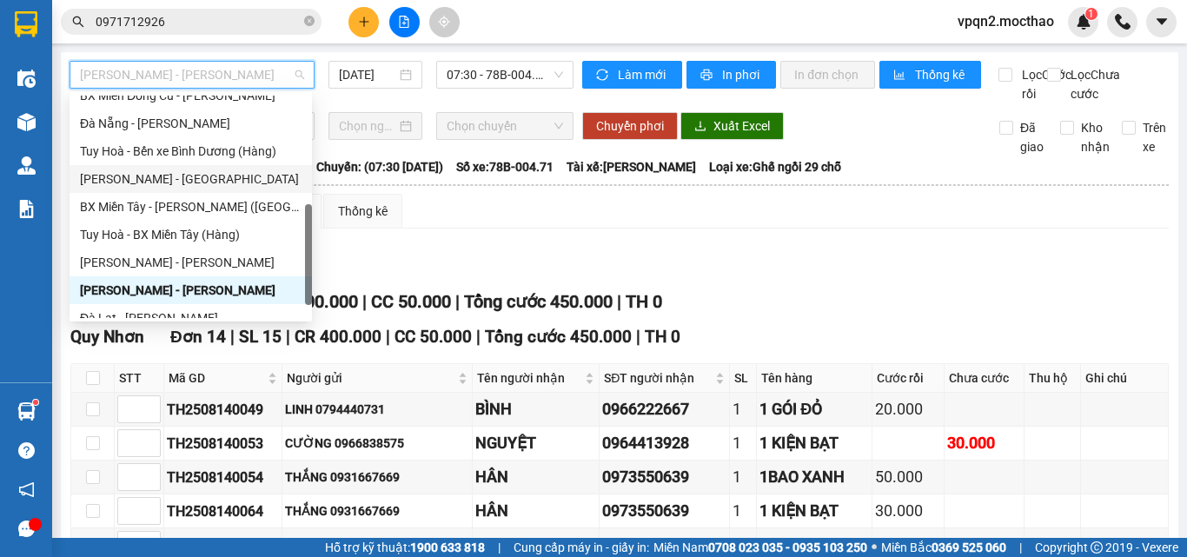
click at [157, 180] on div "[PERSON_NAME] - [GEOGRAPHIC_DATA]" at bounding box center [191, 178] width 222 height 19
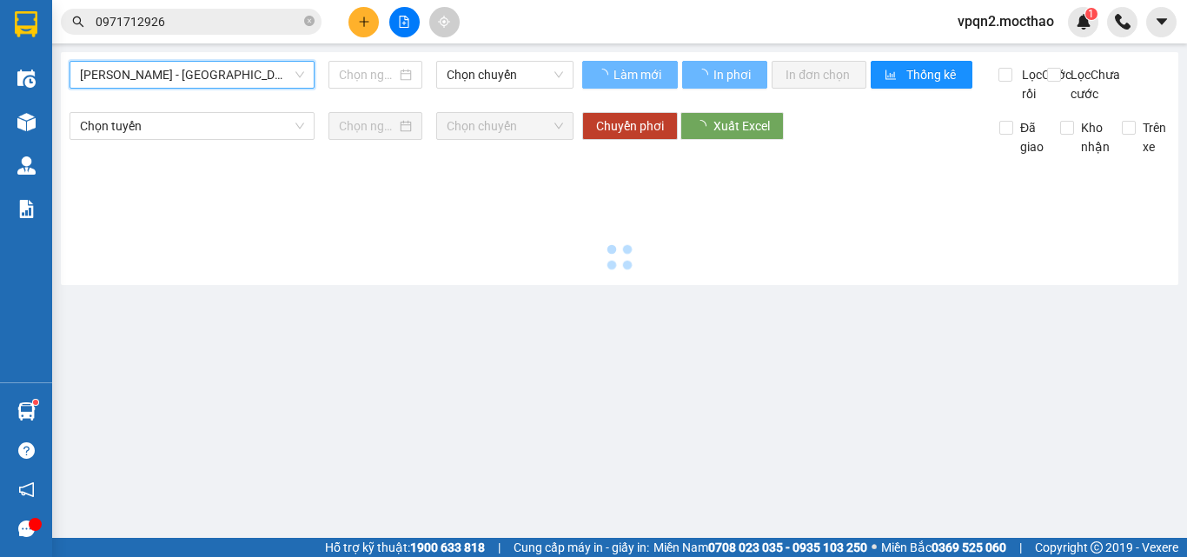
type input "[DATE]"
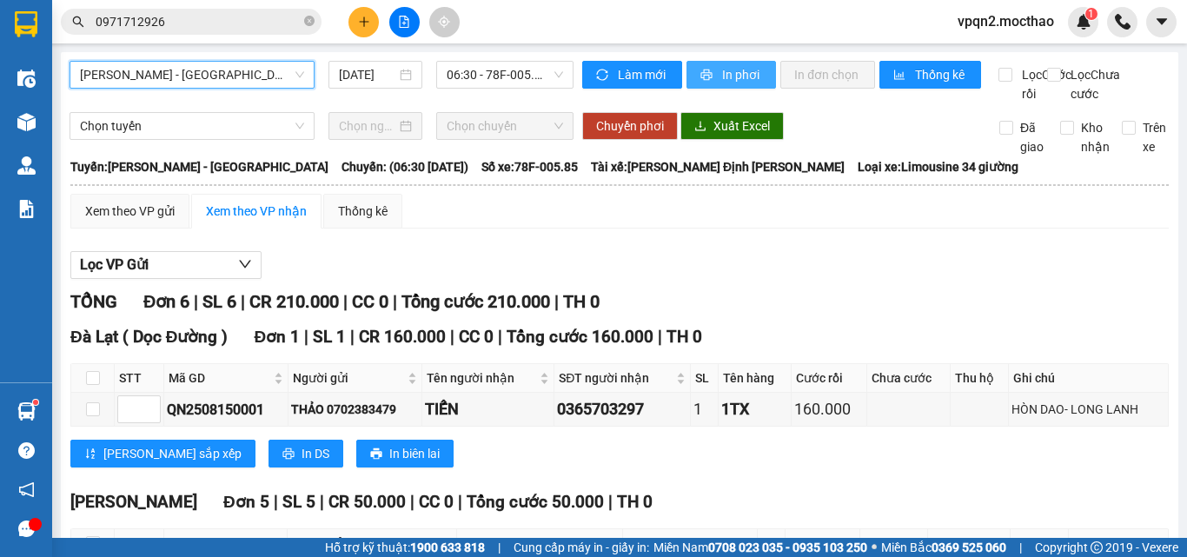
click at [744, 74] on span "In phơi" at bounding box center [742, 74] width 40 height 19
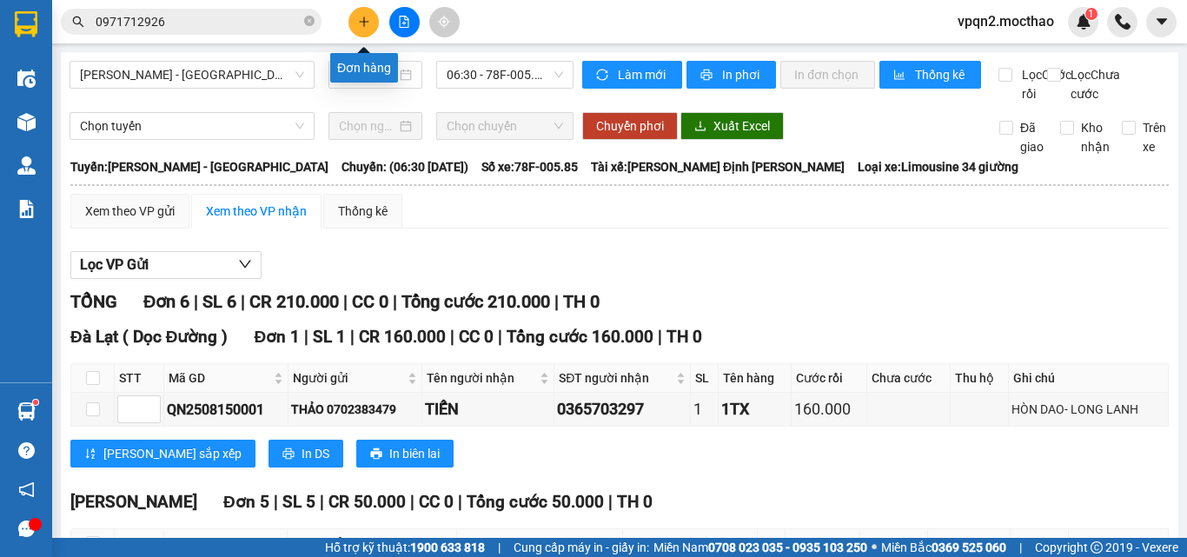
click at [360, 30] on button at bounding box center [364, 22] width 30 height 30
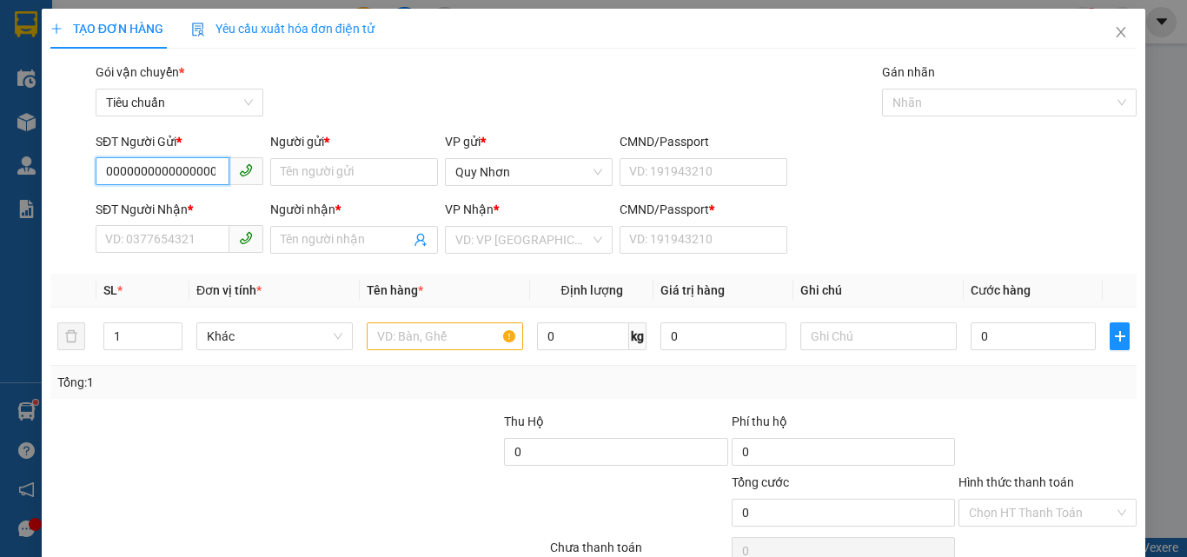
scroll to position [0, 174]
type input "0000000000000000000000000000000000000000000000000000000000000000000000000000"
drag, startPoint x: 216, startPoint y: 175, endPoint x: 75, endPoint y: 205, distance: 144.1
click at [75, 205] on form "SĐT Người Gửi * 000000000000000000000000000000000000000000000000000000000000000…" at bounding box center [593, 196] width 1087 height 129
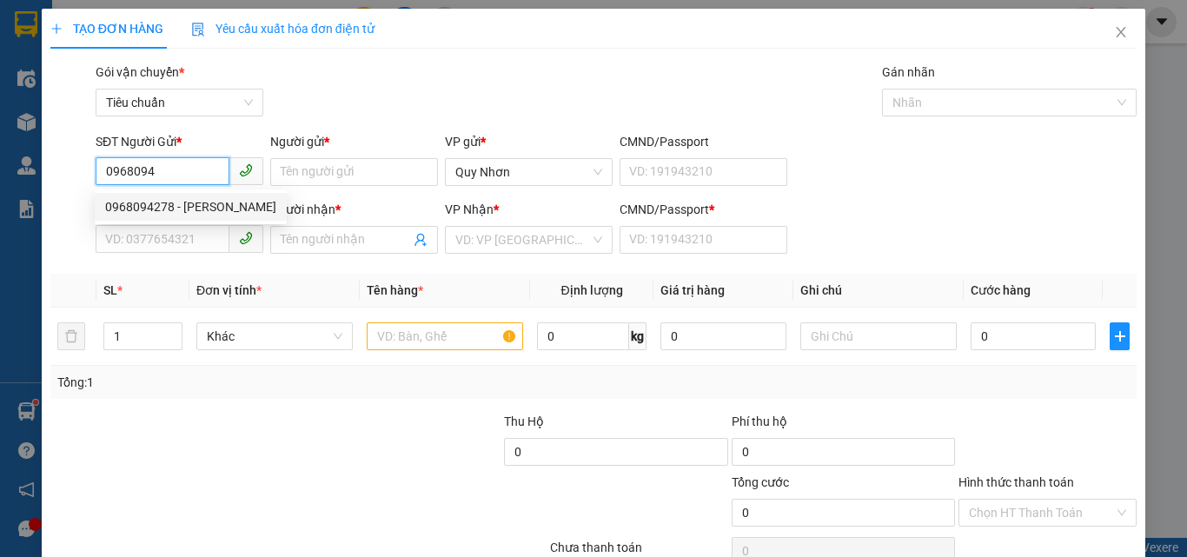
click at [153, 211] on div "0968094278 - [PERSON_NAME]" at bounding box center [190, 206] width 171 height 19
type input "0968094278"
type input "TUẤN"
type input "0911905489"
type input "HIỀN"
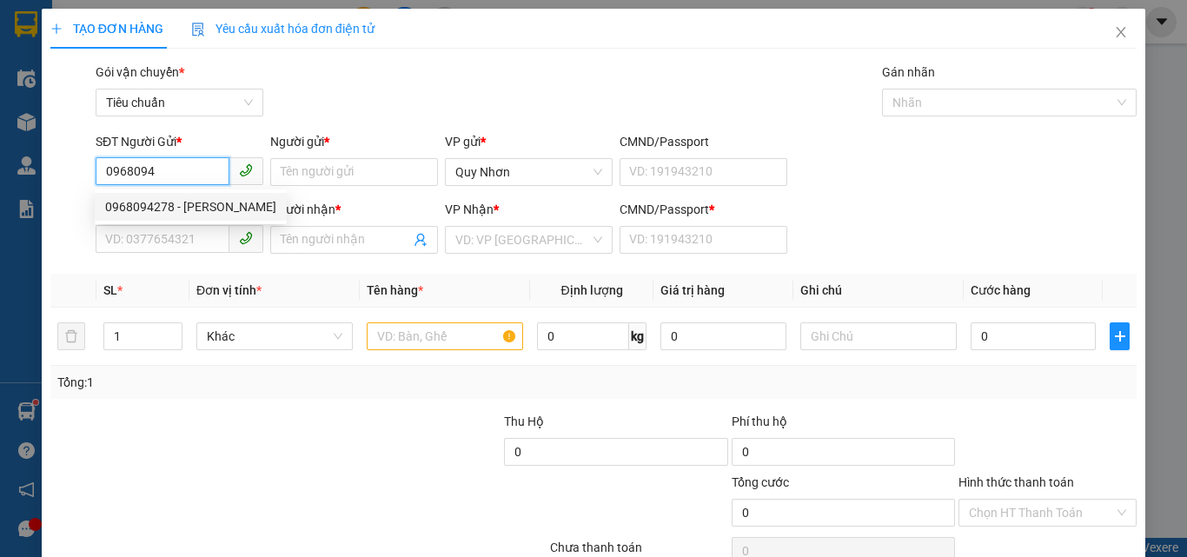
type input "R"
type input "30.000"
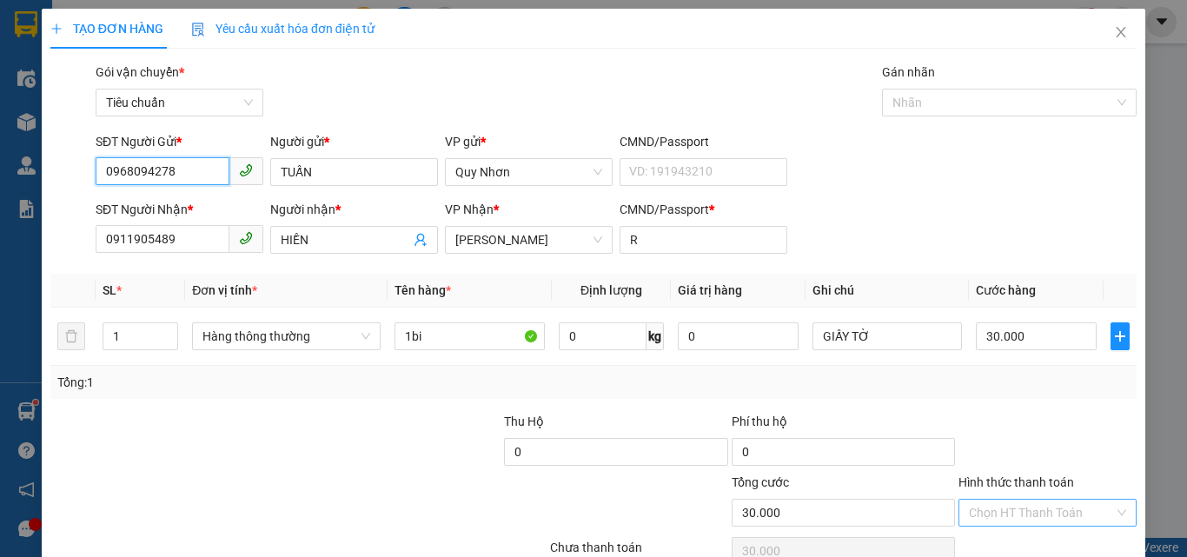
type input "0968094278"
click at [1019, 503] on input "Hình thức thanh toán" at bounding box center [1041, 513] width 145 height 26
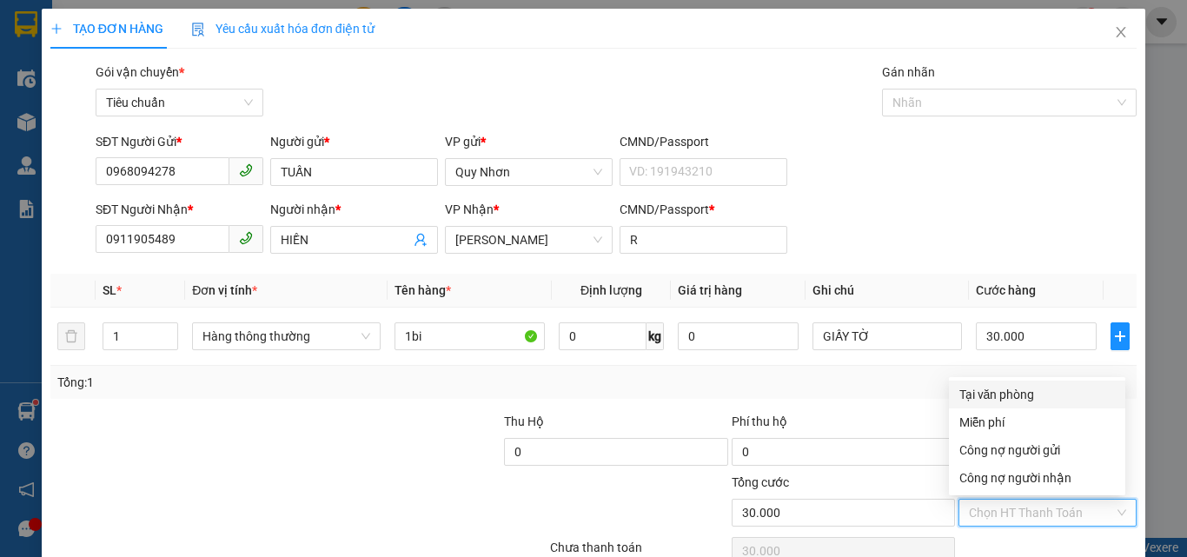
click at [1027, 398] on div "Tại văn phòng" at bounding box center [1038, 394] width 156 height 19
type input "0"
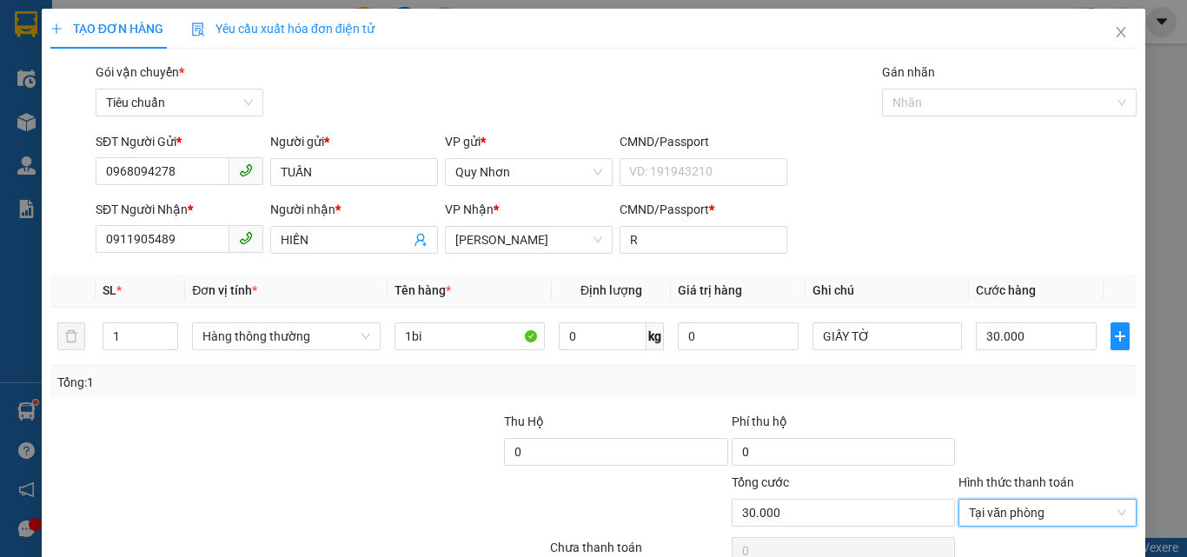
scroll to position [86, 0]
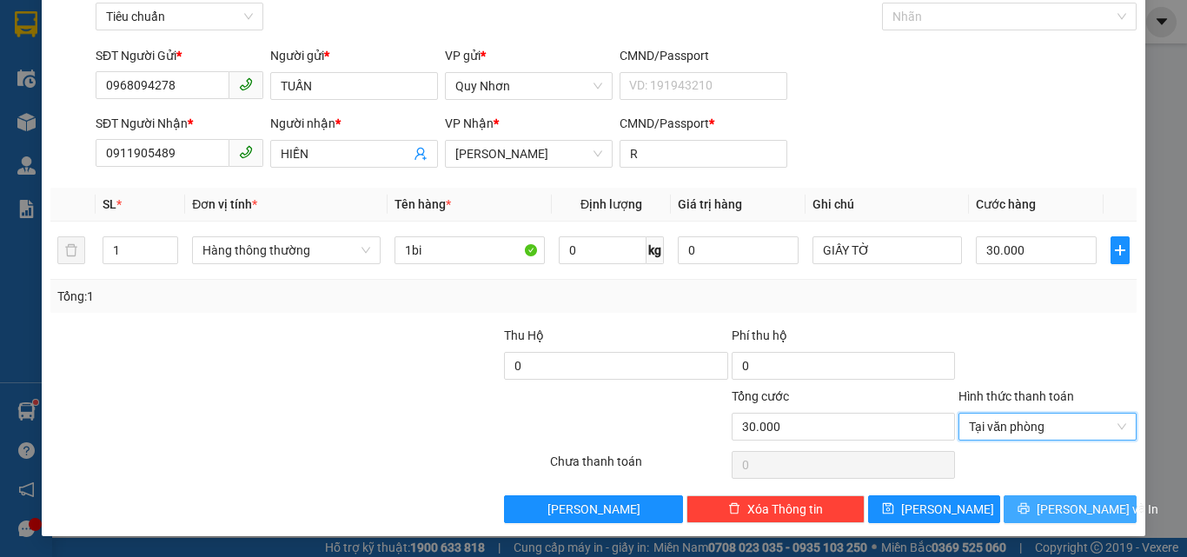
click at [1018, 504] on button "[PERSON_NAME] và In" at bounding box center [1070, 509] width 133 height 28
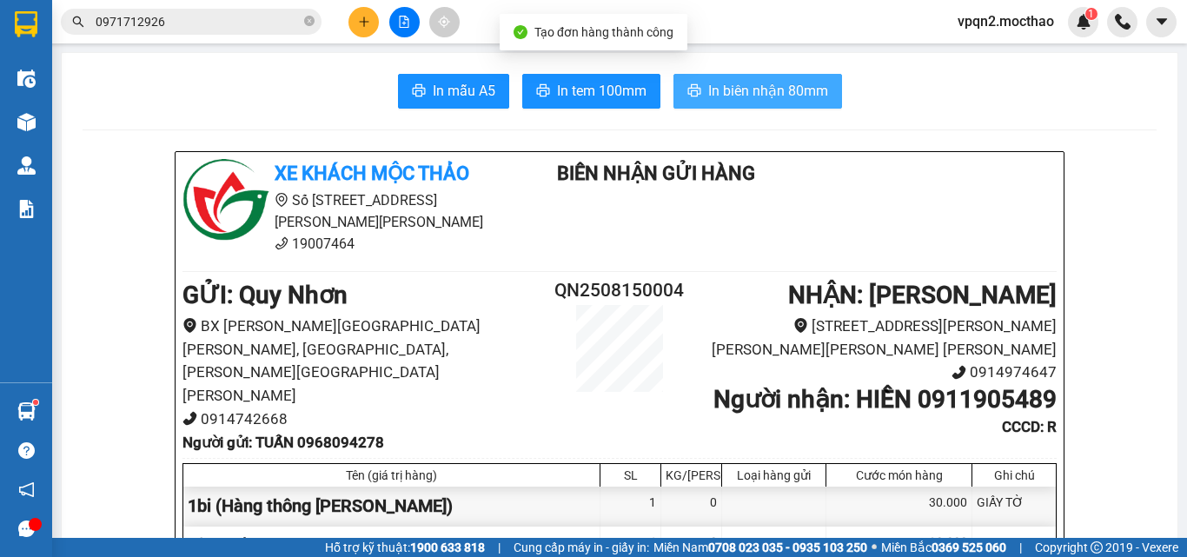
click at [753, 90] on span "In biên nhận 80mm" at bounding box center [768, 91] width 120 height 22
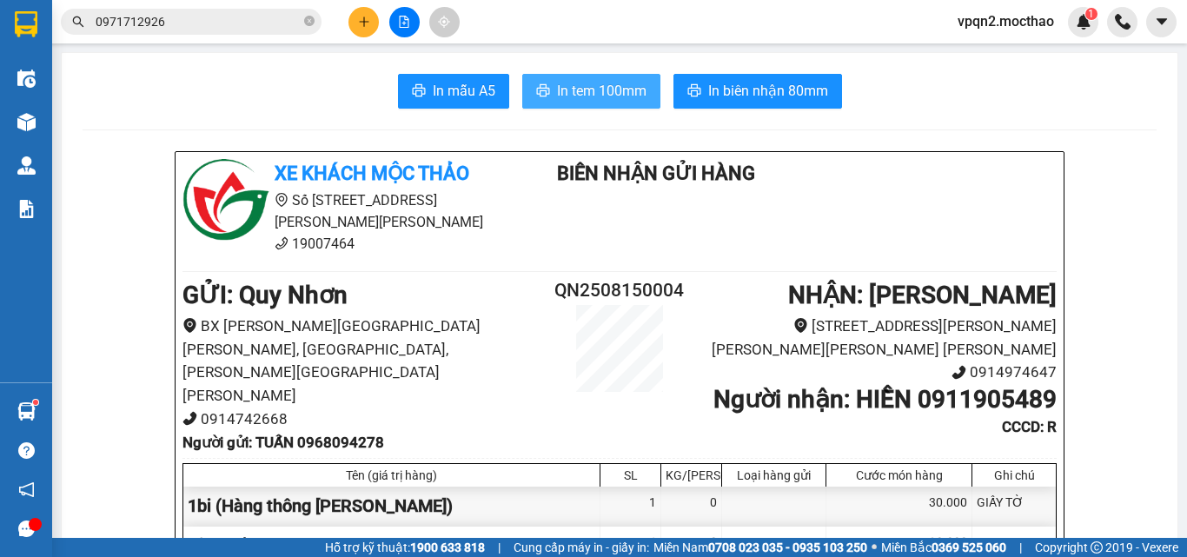
click at [616, 85] on span "In tem 100mm" at bounding box center [602, 91] width 90 height 22
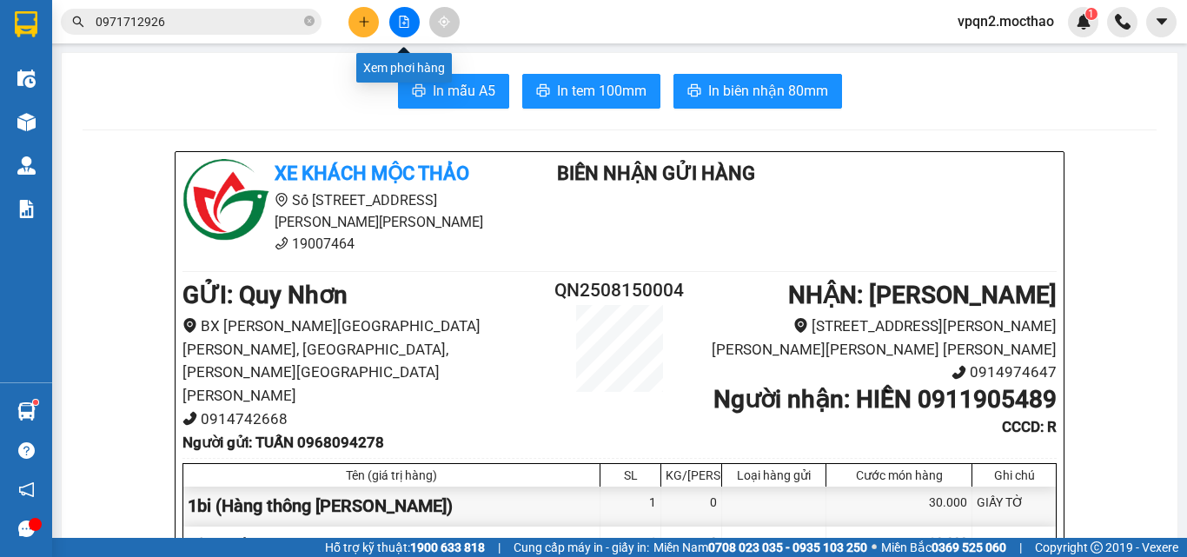
click at [402, 19] on icon "file-add" at bounding box center [404, 22] width 12 height 12
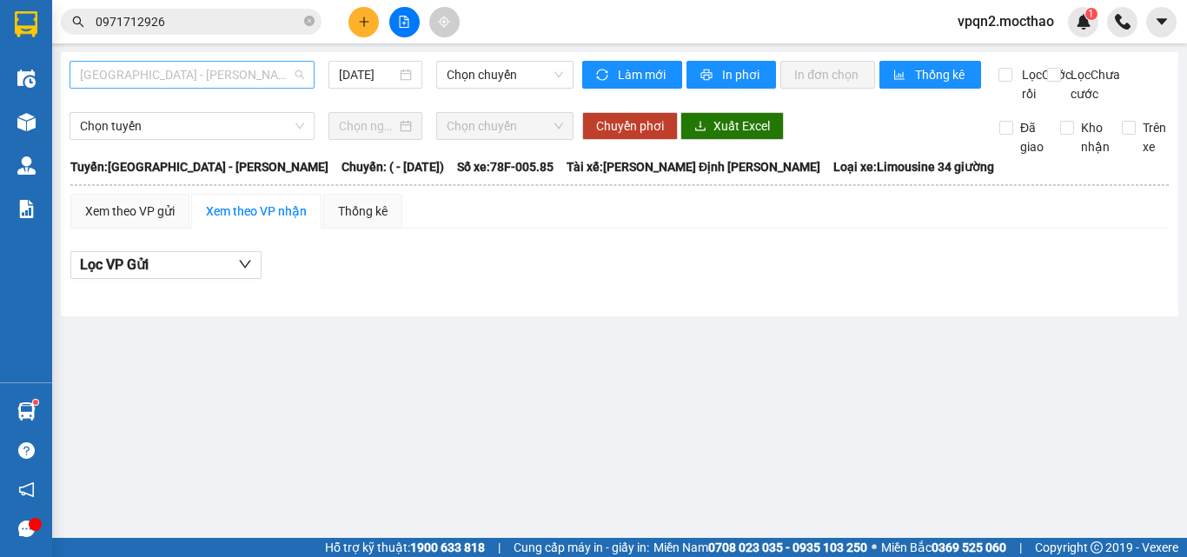
click at [292, 75] on span "[GEOGRAPHIC_DATA] - [PERSON_NAME]" at bounding box center [192, 75] width 224 height 26
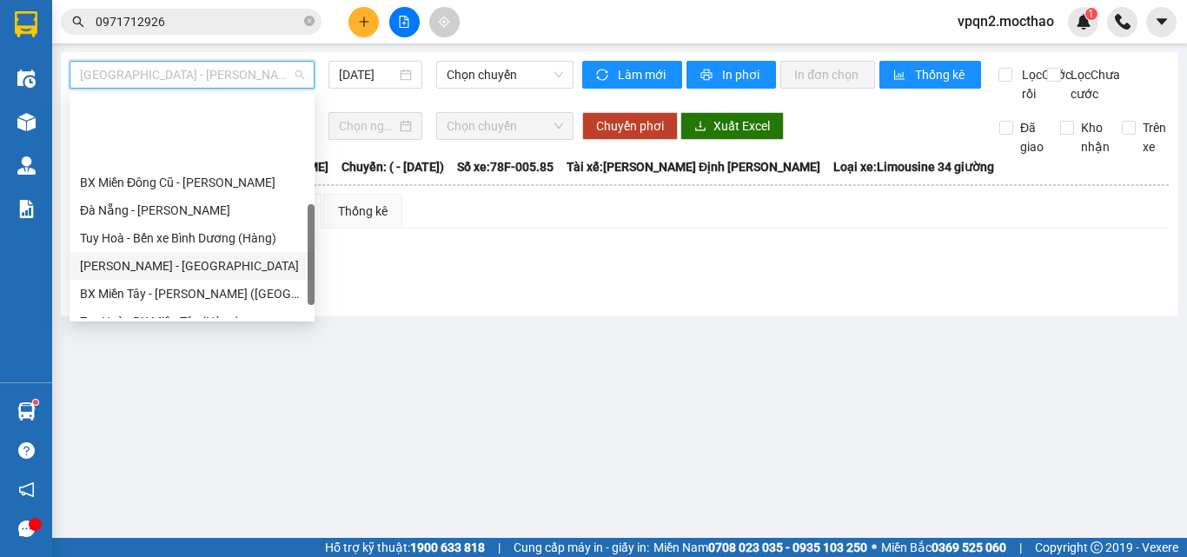
scroll to position [348, 0]
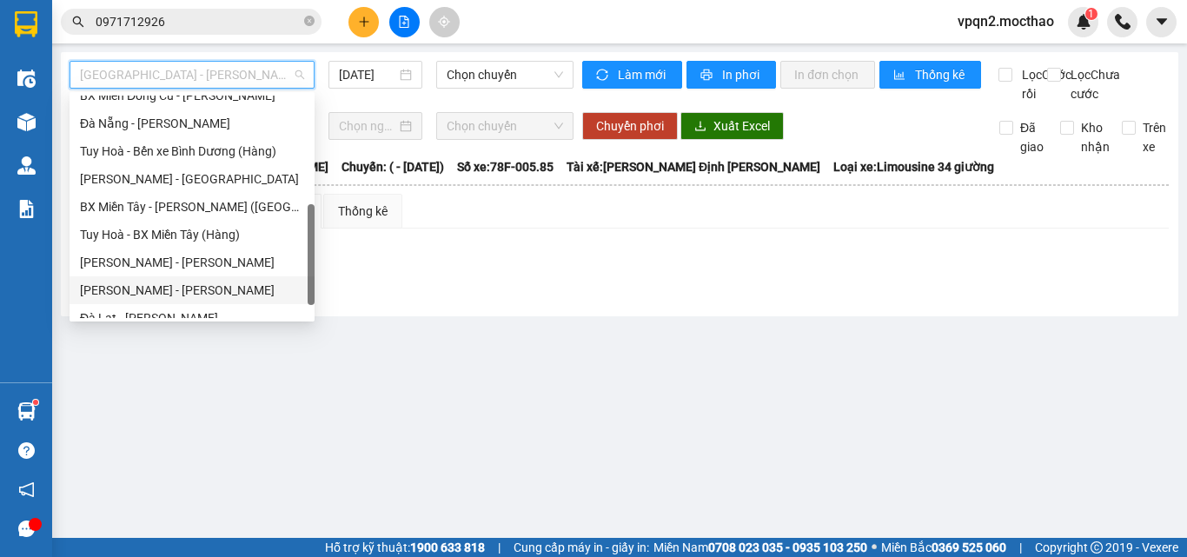
click at [138, 291] on div "[PERSON_NAME] - [PERSON_NAME]" at bounding box center [192, 290] width 224 height 19
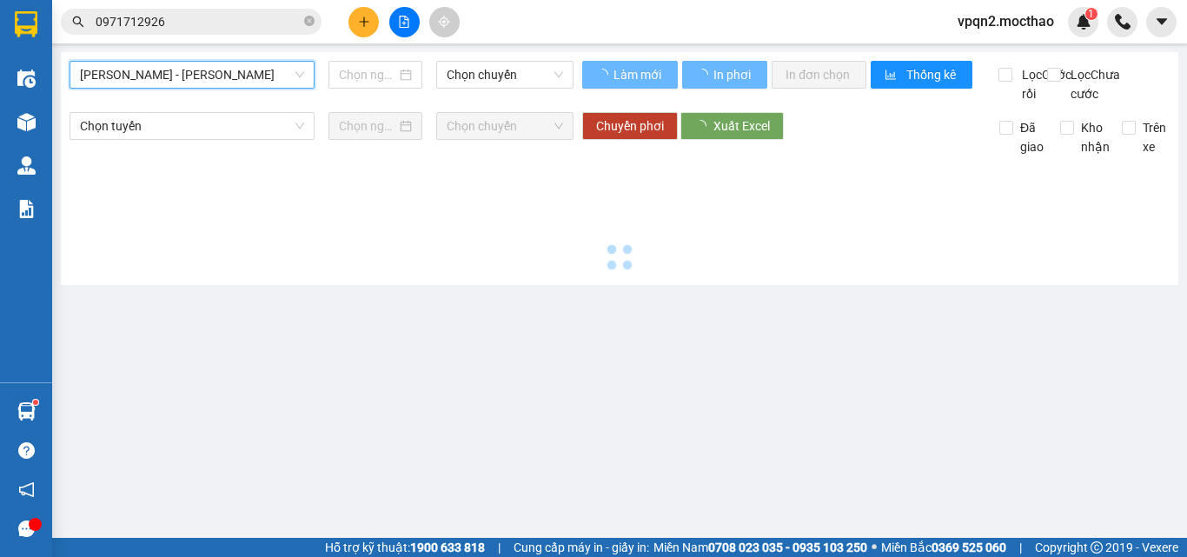
type input "[DATE]"
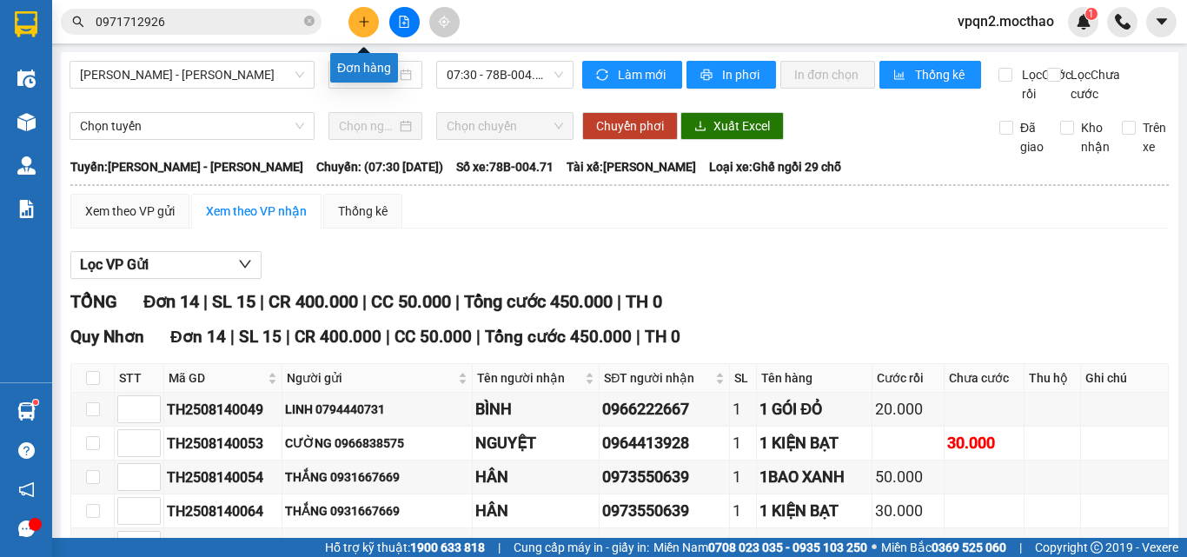
click at [360, 27] on icon "plus" at bounding box center [364, 22] width 12 height 12
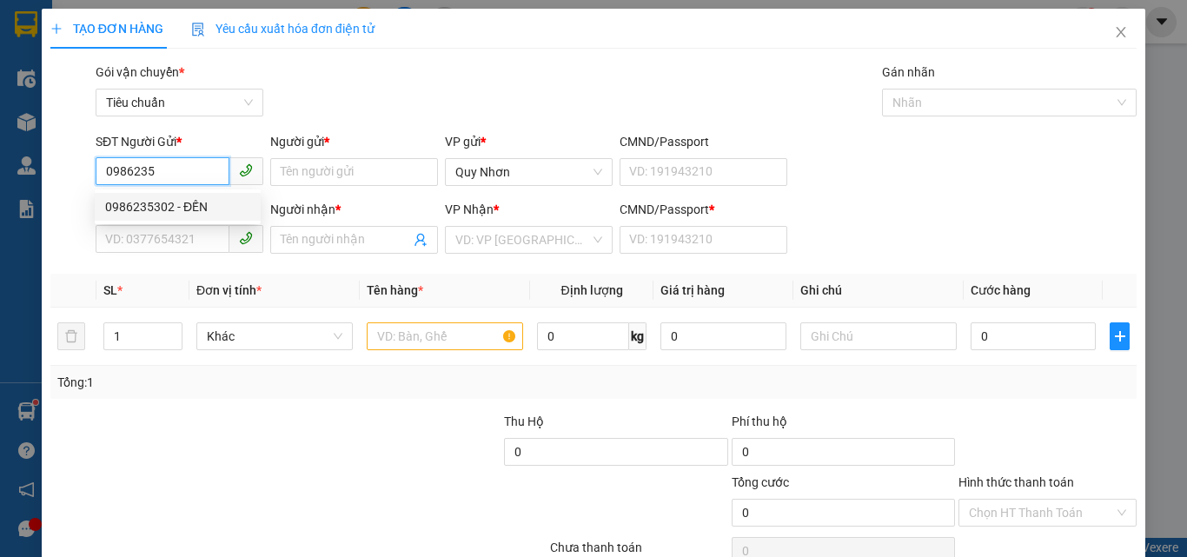
click at [188, 206] on div "0986235302 - ĐẾN" at bounding box center [177, 206] width 145 height 19
type input "0986235302"
type input "ĐẾN"
type input "0377883083"
type input "THÀNH"
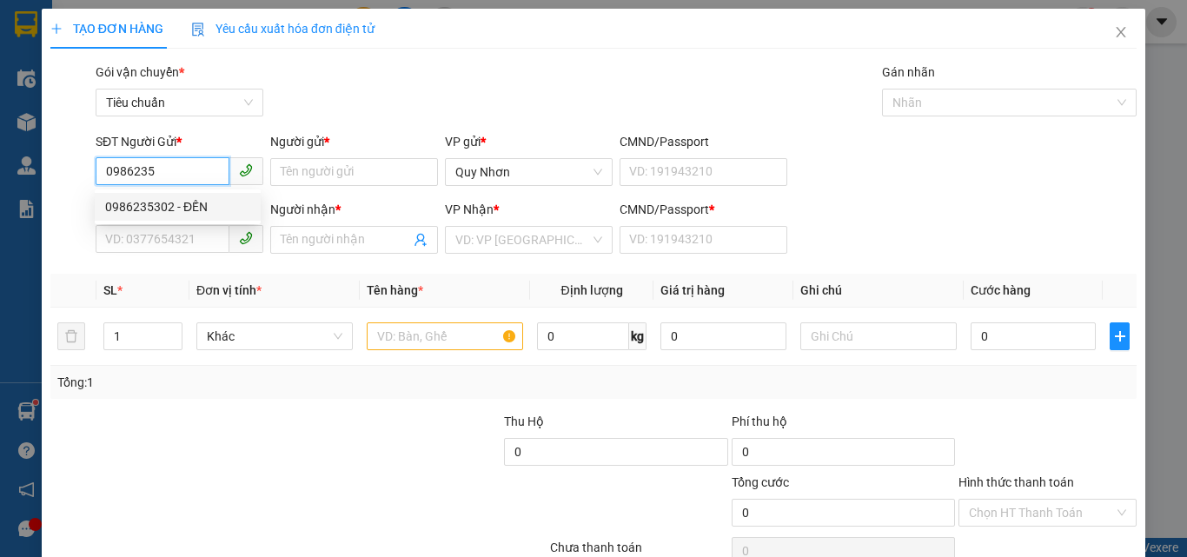
type input "1"
type input "30.000"
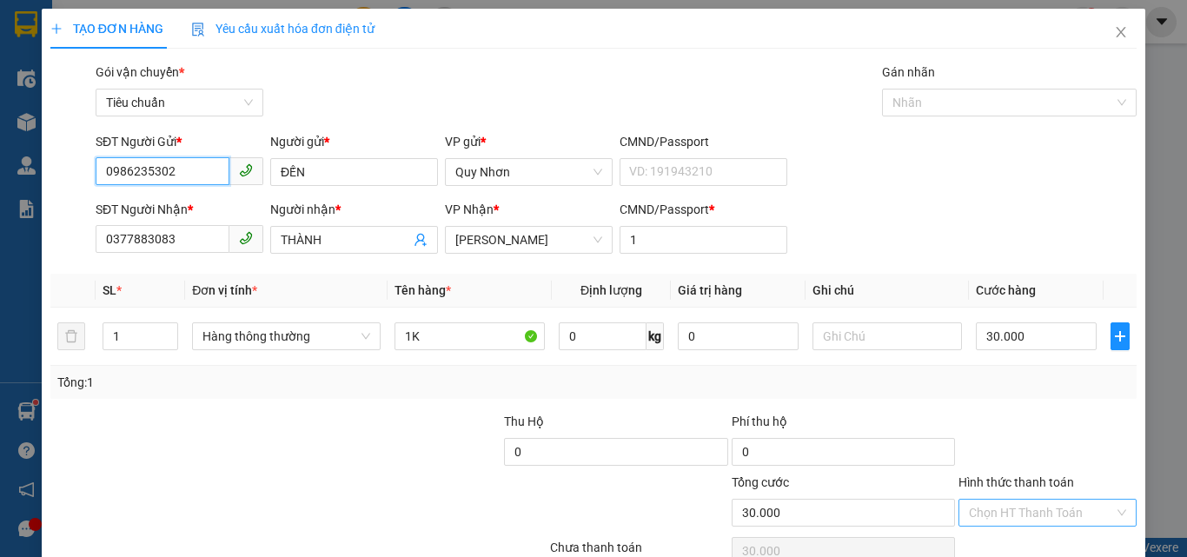
type input "0986235302"
click at [1014, 503] on input "Hình thức thanh toán" at bounding box center [1041, 513] width 145 height 26
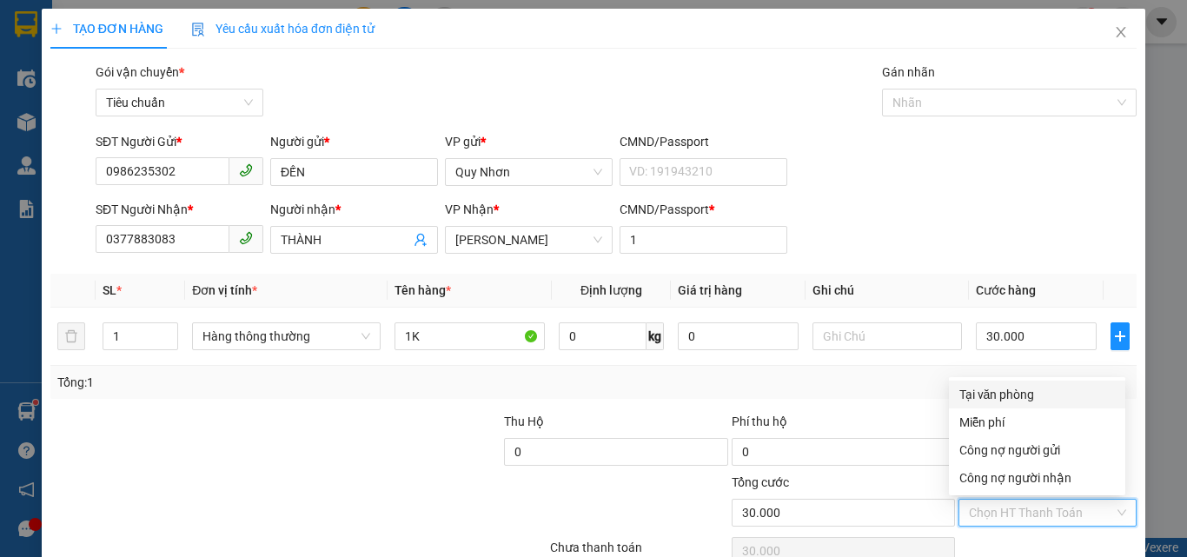
click at [1001, 394] on div "Tại văn phòng" at bounding box center [1038, 394] width 156 height 19
type input "0"
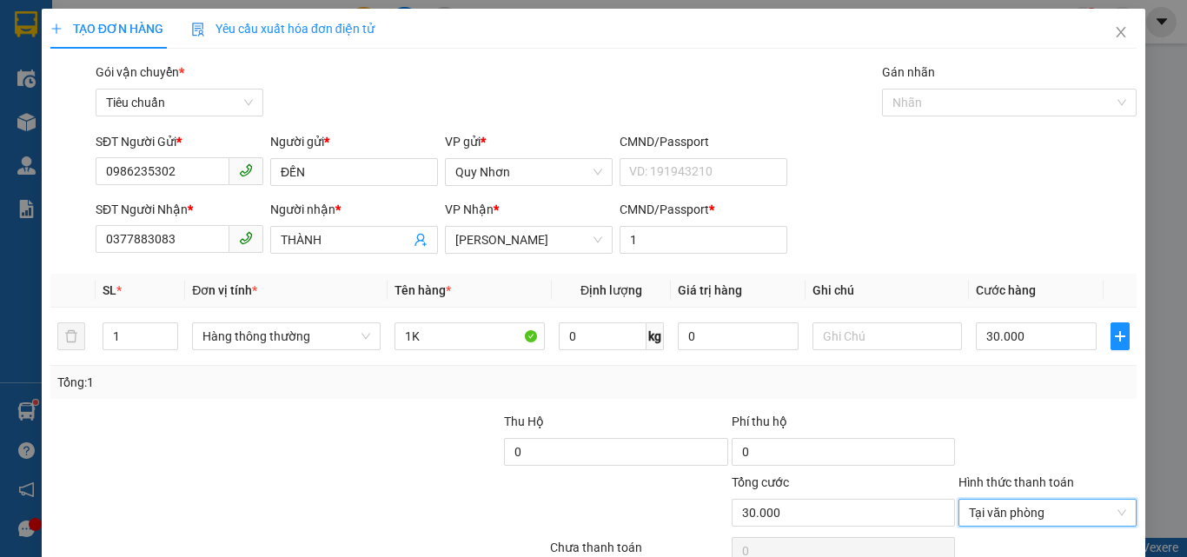
scroll to position [86, 0]
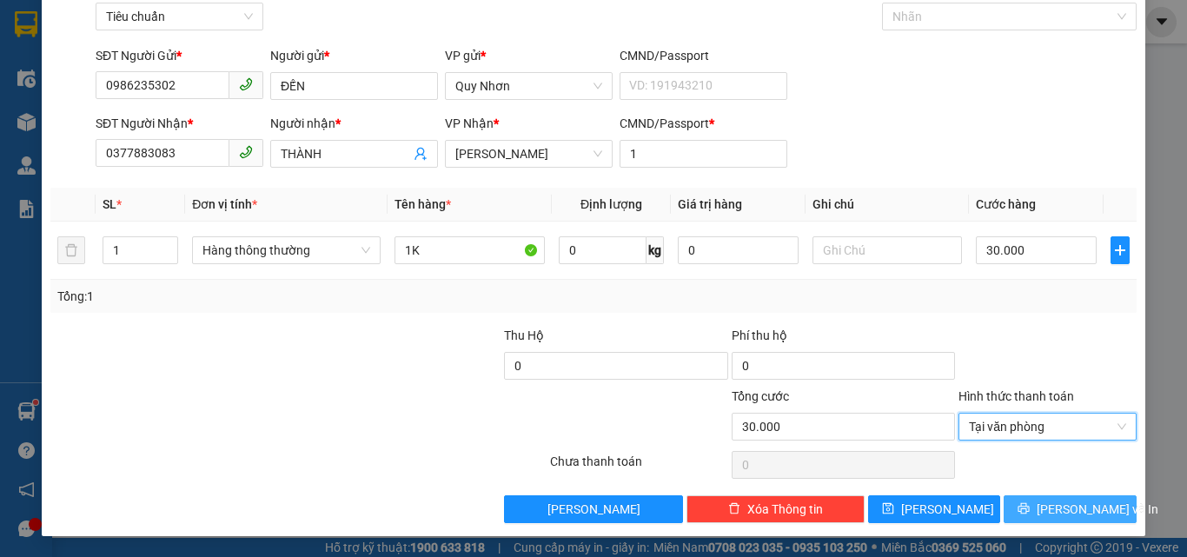
click at [1020, 504] on button "[PERSON_NAME] và In" at bounding box center [1070, 509] width 133 height 28
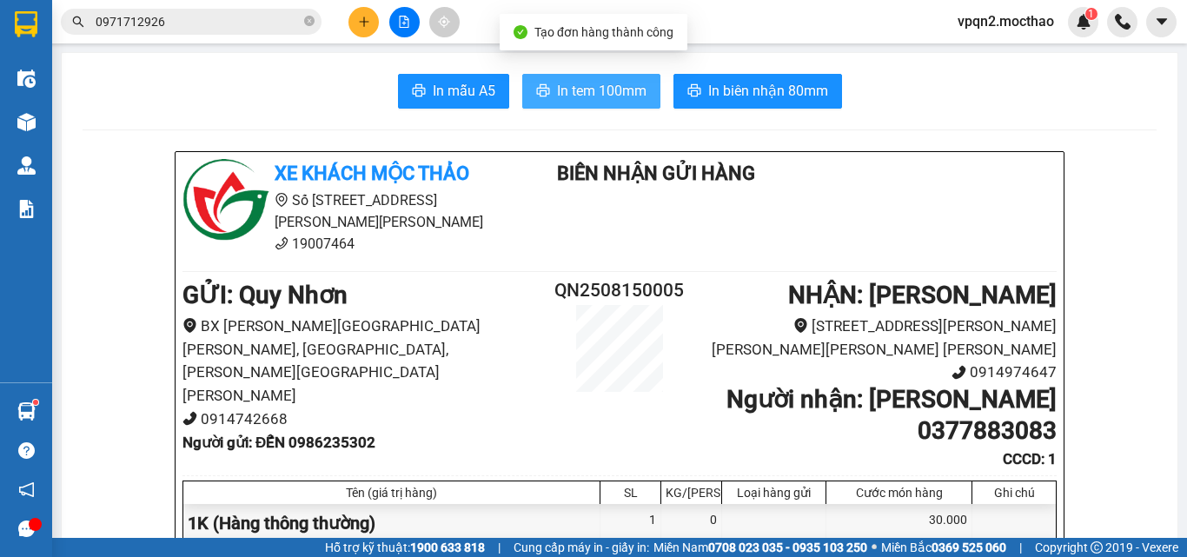
click at [579, 90] on span "In tem 100mm" at bounding box center [602, 91] width 90 height 22
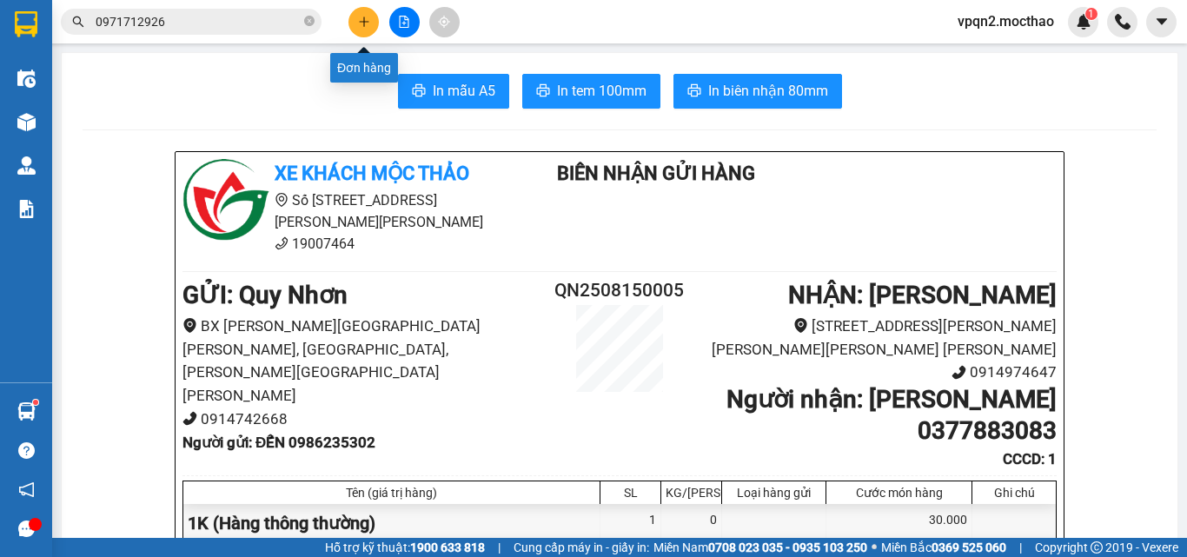
click at [362, 17] on icon "plus" at bounding box center [364, 22] width 12 height 12
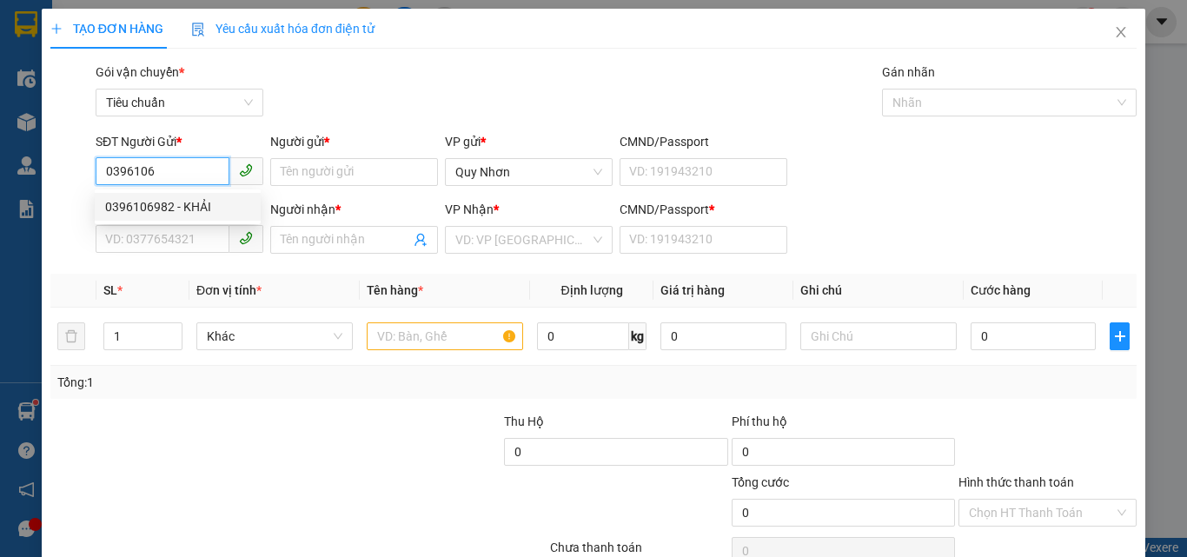
click at [206, 209] on div "0396106982 - KHẢI" at bounding box center [177, 206] width 145 height 19
type input "0396106982"
type input "KHẢI"
type input "0379026436"
type input "NGỌC"
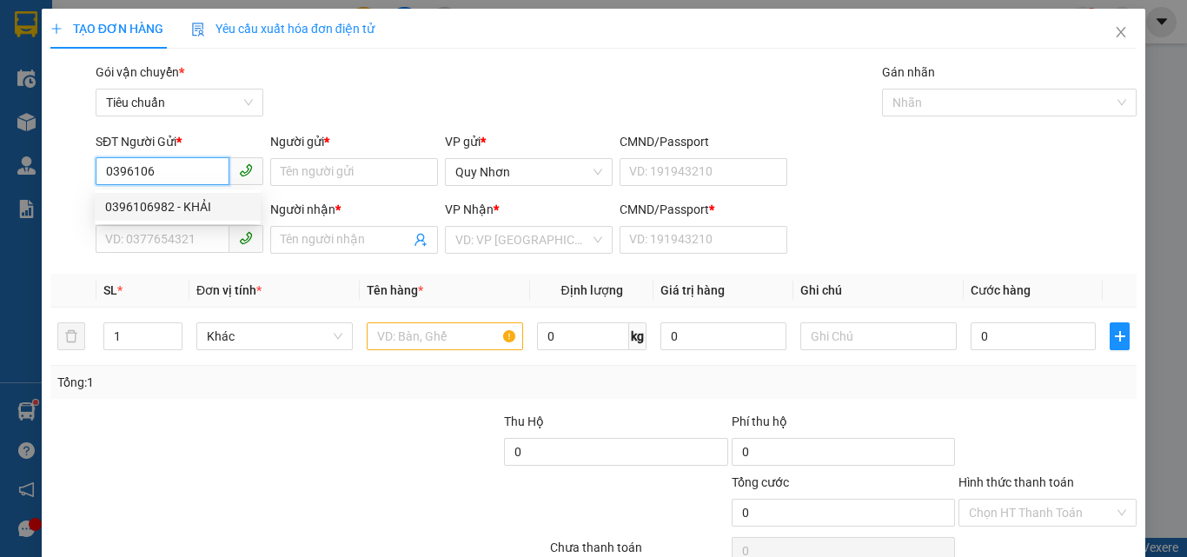
type input "T"
type input "20.000"
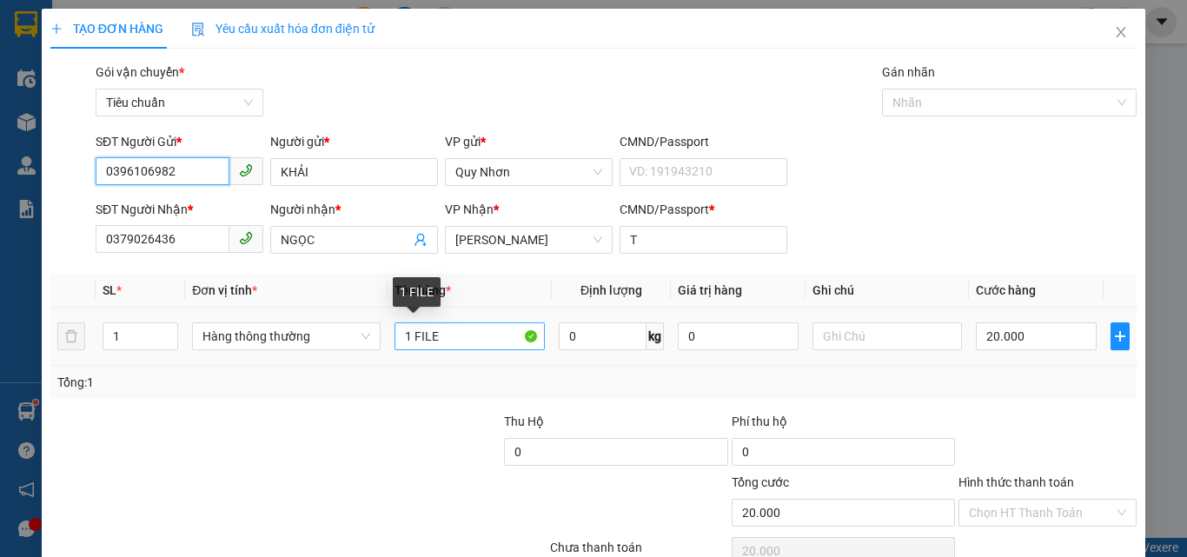
type input "0396106982"
drag, startPoint x: 413, startPoint y: 342, endPoint x: 491, endPoint y: 340, distance: 78.2
click at [491, 340] on input "1 FILE" at bounding box center [470, 336] width 150 height 28
drag, startPoint x: 421, startPoint y: 342, endPoint x: 545, endPoint y: 347, distance: 124.4
click at [545, 347] on td "1 BÌ00STOE" at bounding box center [470, 337] width 164 height 58
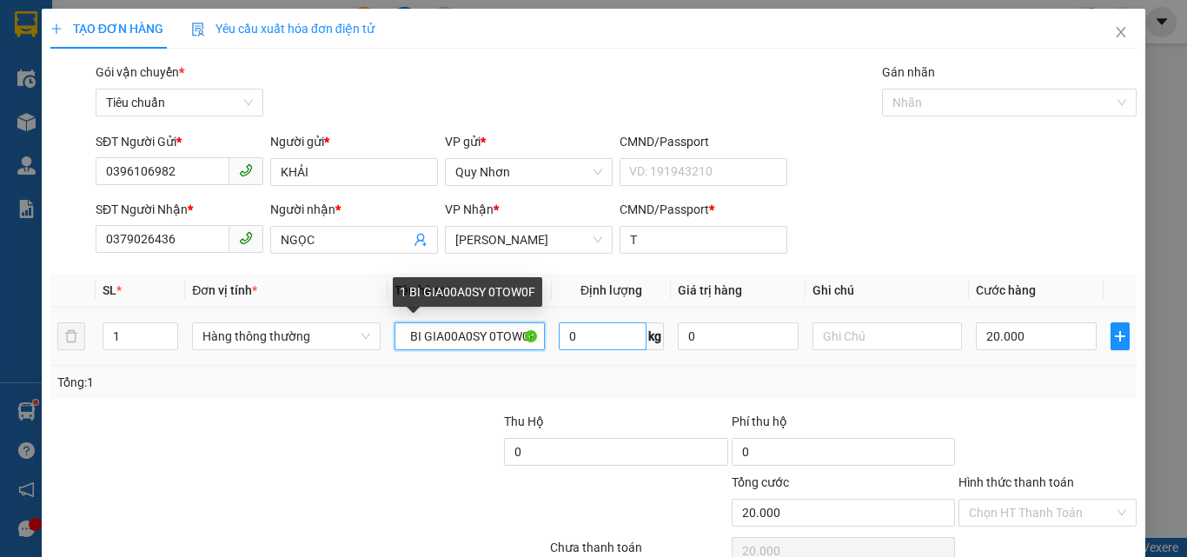
scroll to position [0, 5]
drag, startPoint x: 402, startPoint y: 336, endPoint x: 577, endPoint y: 333, distance: 175.6
click at [577, 333] on tr "1 Hàng thông [PERSON_NAME] 1 BI GIA00A0SY 0TOW0F 0 kg 0 20.000" at bounding box center [593, 337] width 1087 height 58
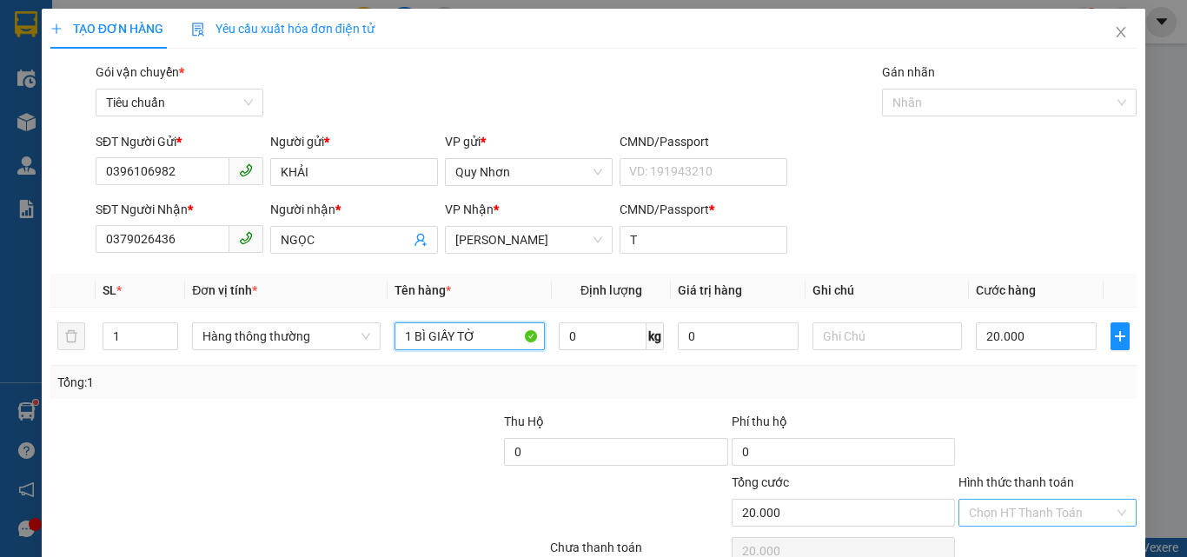
scroll to position [86, 0]
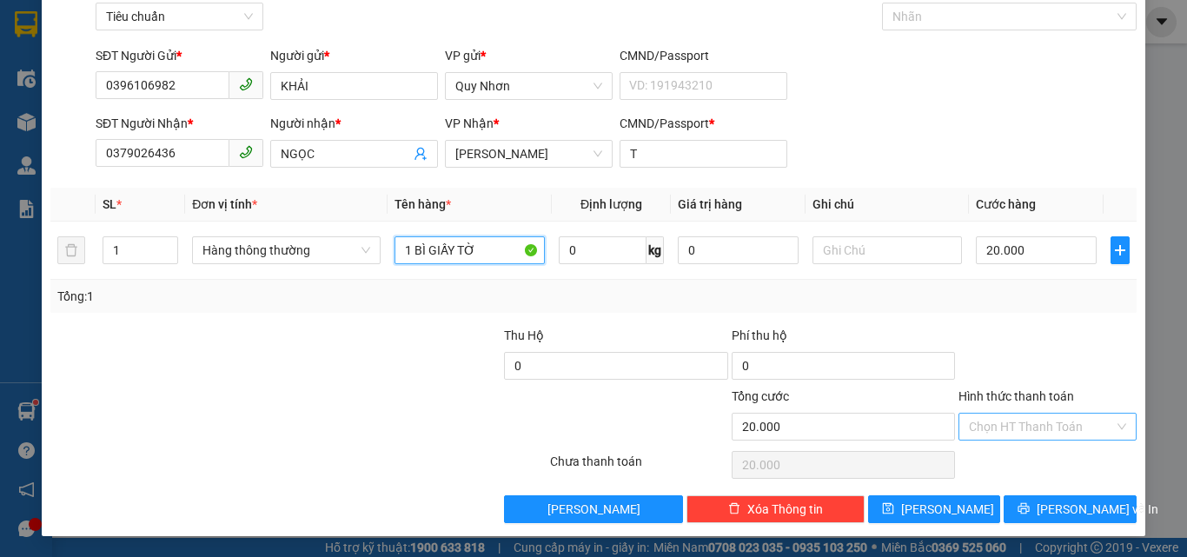
type input "1 BÌ GIẤY TỜ"
drag, startPoint x: 999, startPoint y: 422, endPoint x: 1000, endPoint y: 328, distance: 94.7
click at [999, 417] on input "Hình thức thanh toán" at bounding box center [1041, 427] width 145 height 26
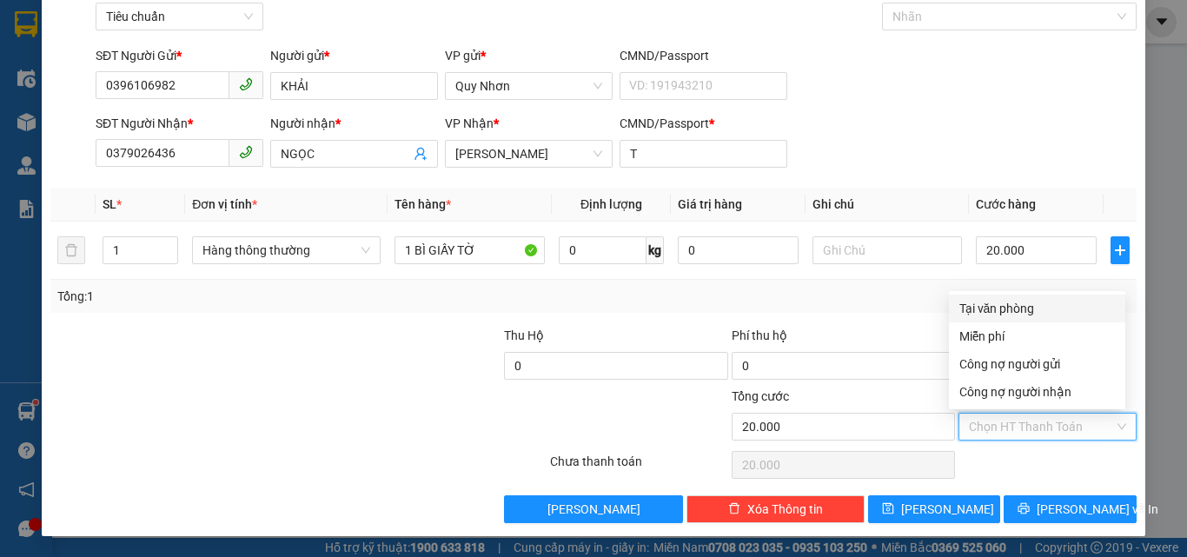
click at [1000, 315] on div "Tại văn phòng" at bounding box center [1038, 308] width 156 height 19
type input "0"
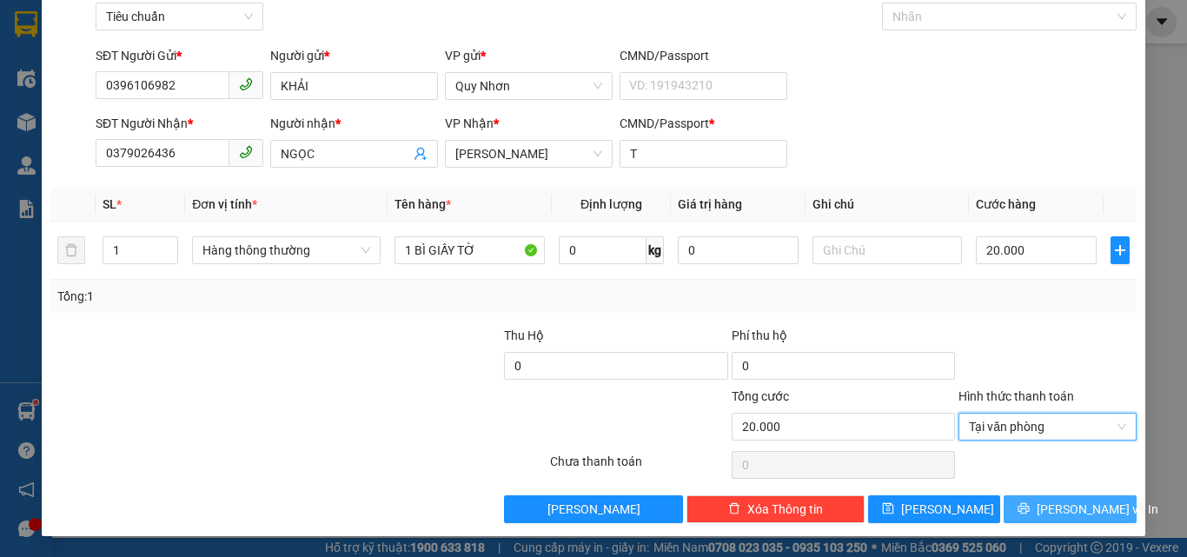
click at [1017, 509] on button "[PERSON_NAME] và In" at bounding box center [1070, 509] width 133 height 28
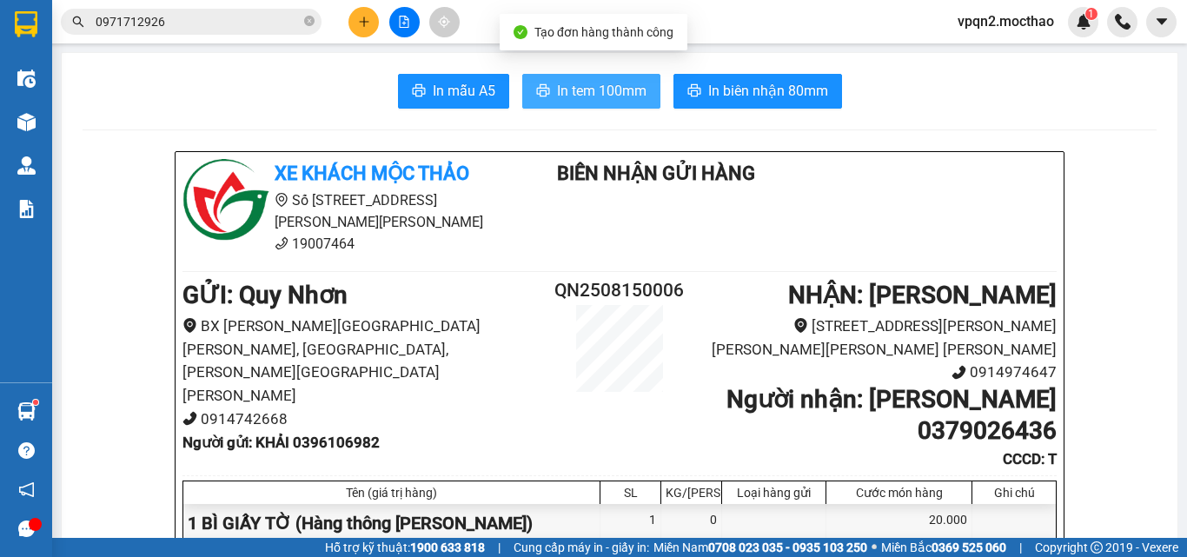
click at [637, 99] on span "In tem 100mm" at bounding box center [602, 91] width 90 height 22
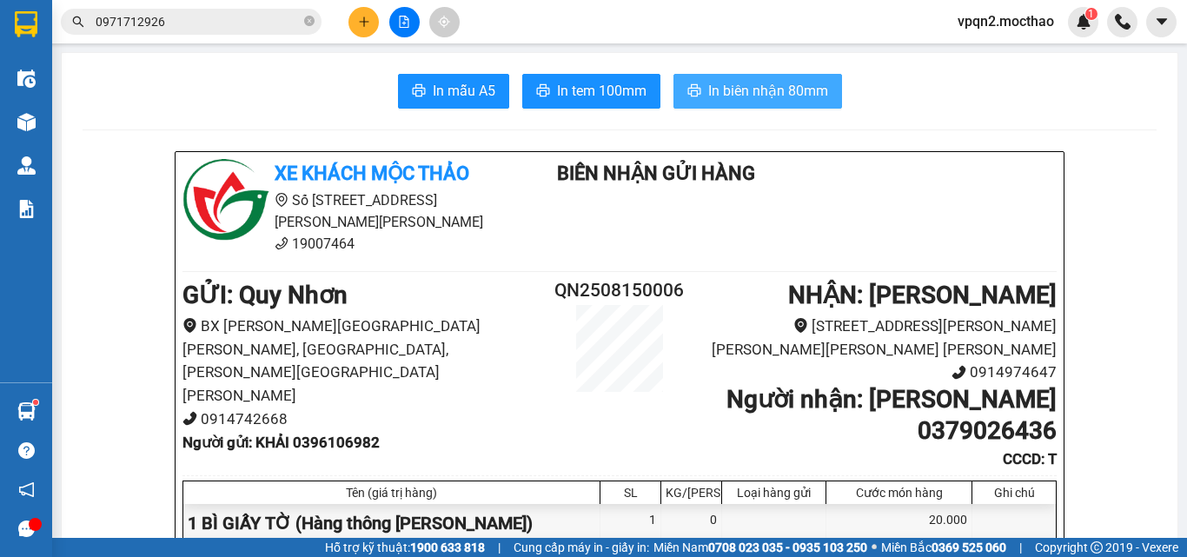
click at [753, 93] on span "In biên nhận 80mm" at bounding box center [768, 91] width 120 height 22
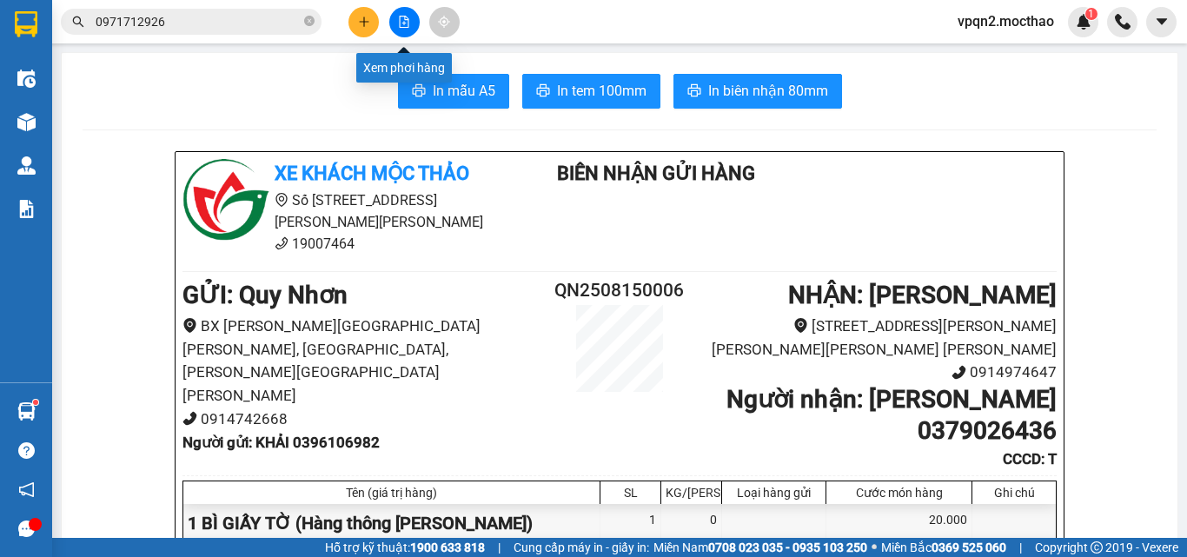
click at [406, 26] on icon "file-add" at bounding box center [404, 22] width 12 height 12
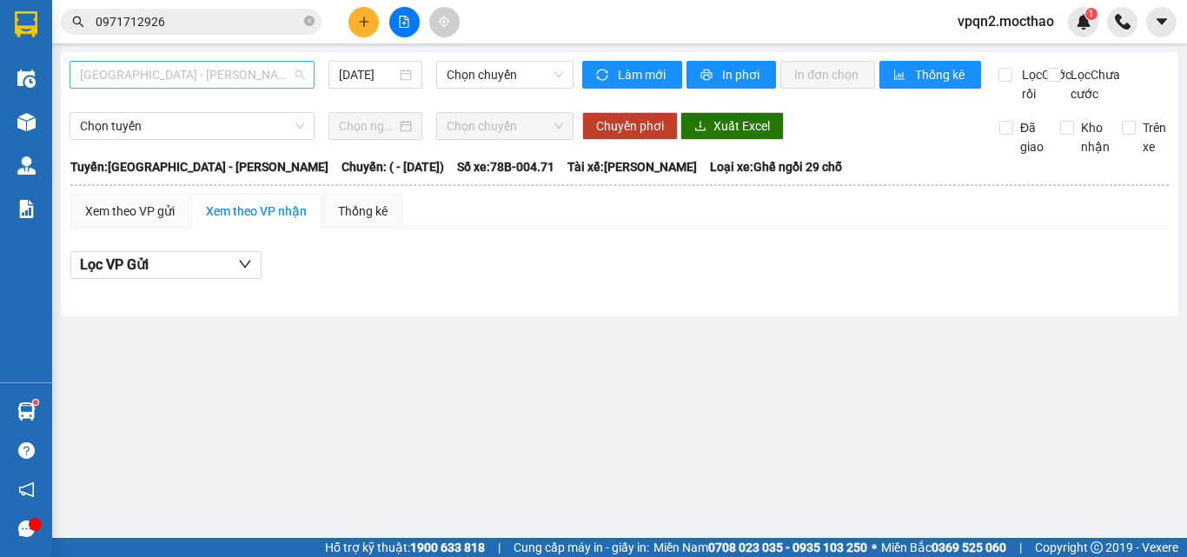
click at [217, 78] on span "[GEOGRAPHIC_DATA] - [PERSON_NAME]" at bounding box center [192, 75] width 224 height 26
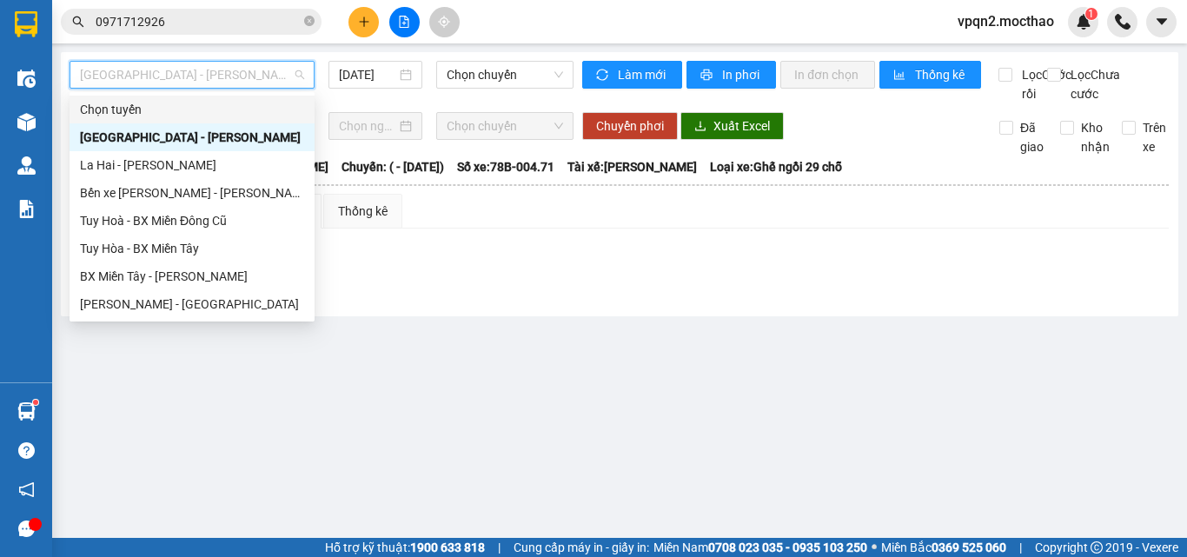
click at [228, 81] on span "[GEOGRAPHIC_DATA] - [PERSON_NAME]" at bounding box center [192, 75] width 224 height 26
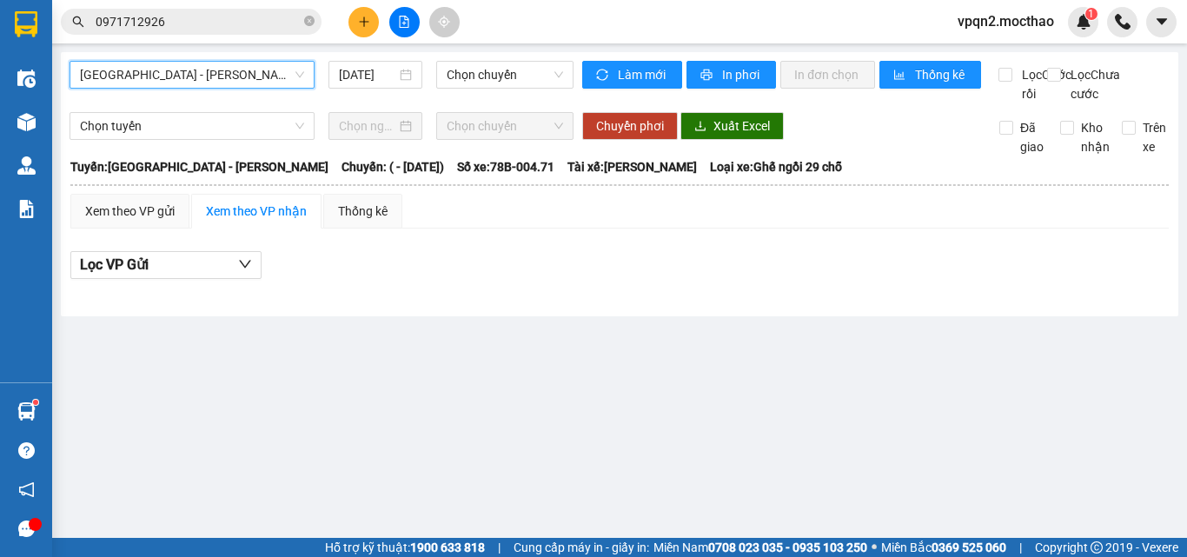
click at [156, 76] on span "[GEOGRAPHIC_DATA] - [PERSON_NAME]" at bounding box center [192, 75] width 224 height 26
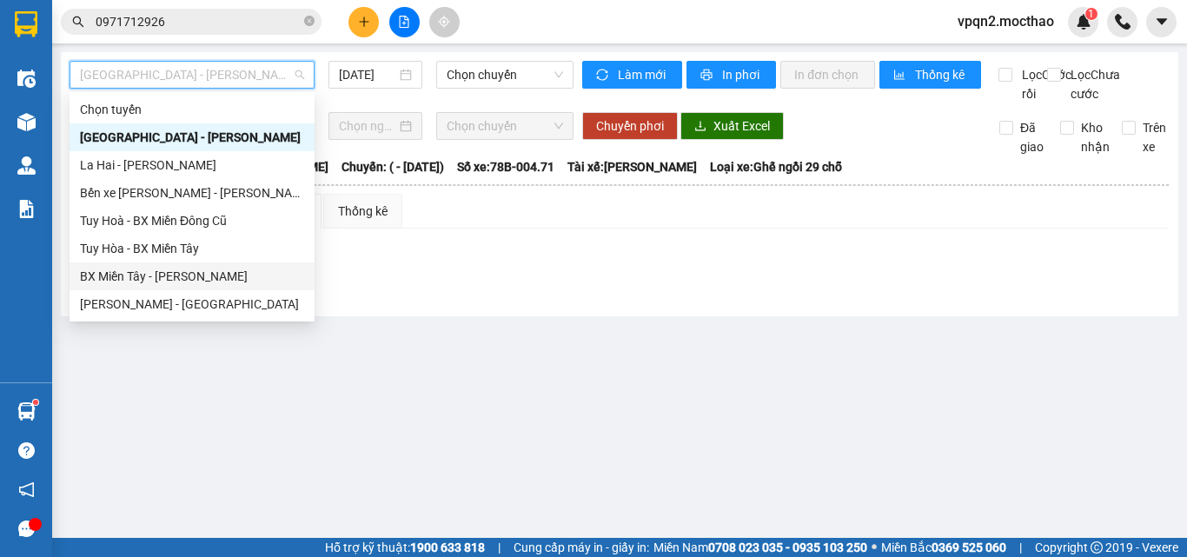
click at [144, 282] on div "BX Miền Tây - [PERSON_NAME]" at bounding box center [192, 276] width 224 height 19
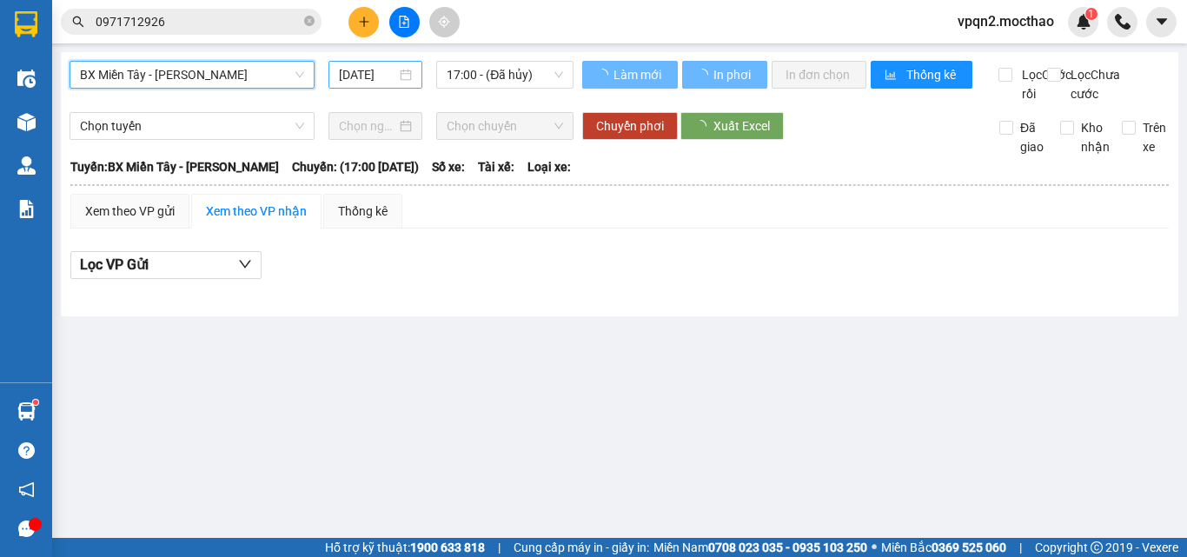
click at [379, 79] on input "[DATE]" at bounding box center [367, 74] width 57 height 19
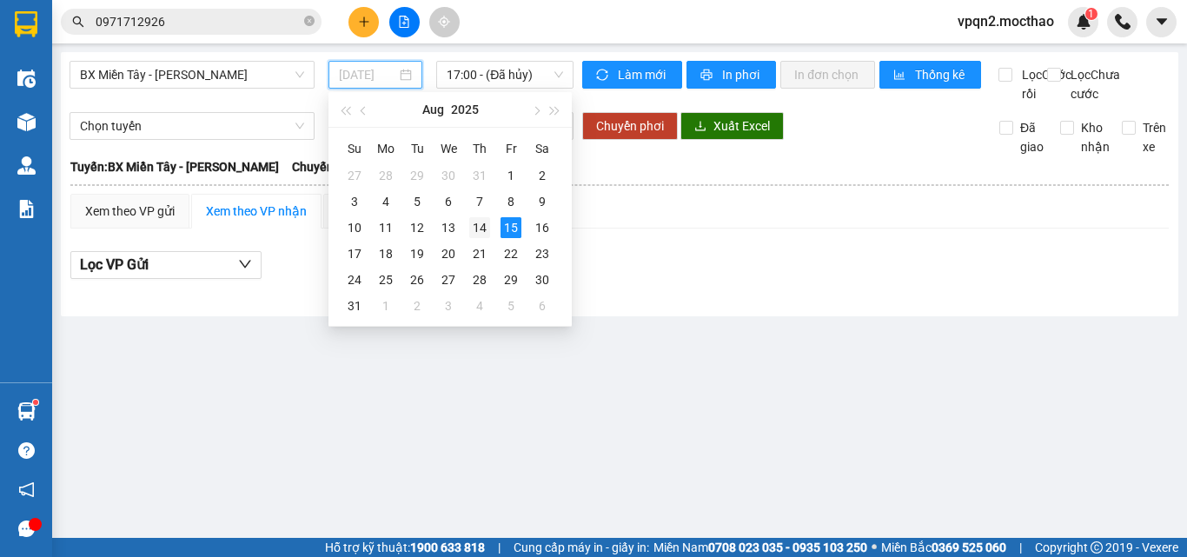
click at [479, 233] on div "14" at bounding box center [479, 227] width 21 height 21
type input "[DATE]"
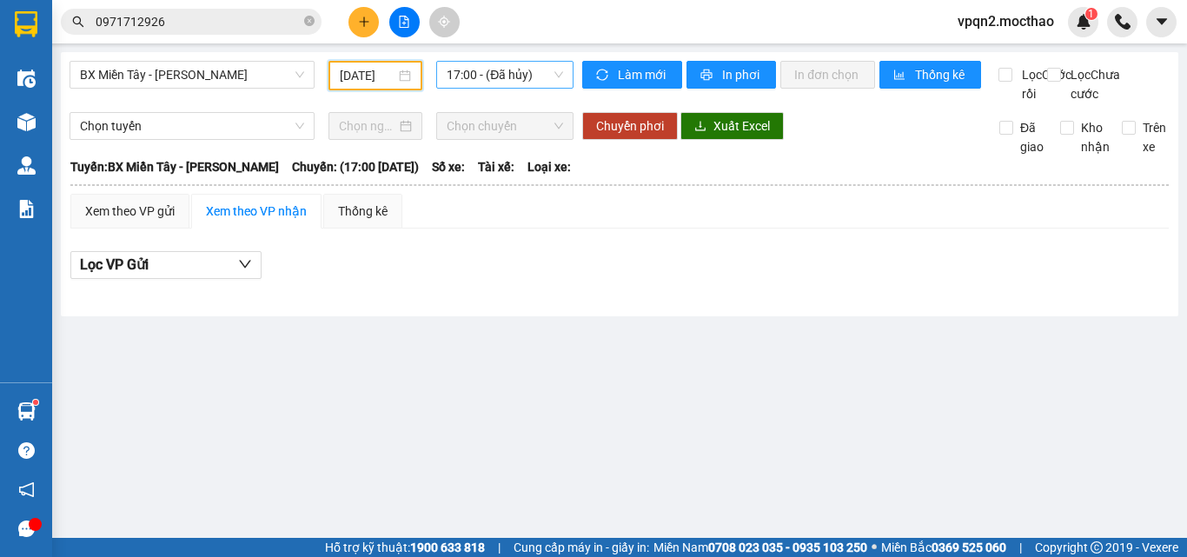
click at [511, 76] on span "17:00 - (Đã hủy)" at bounding box center [505, 75] width 116 height 26
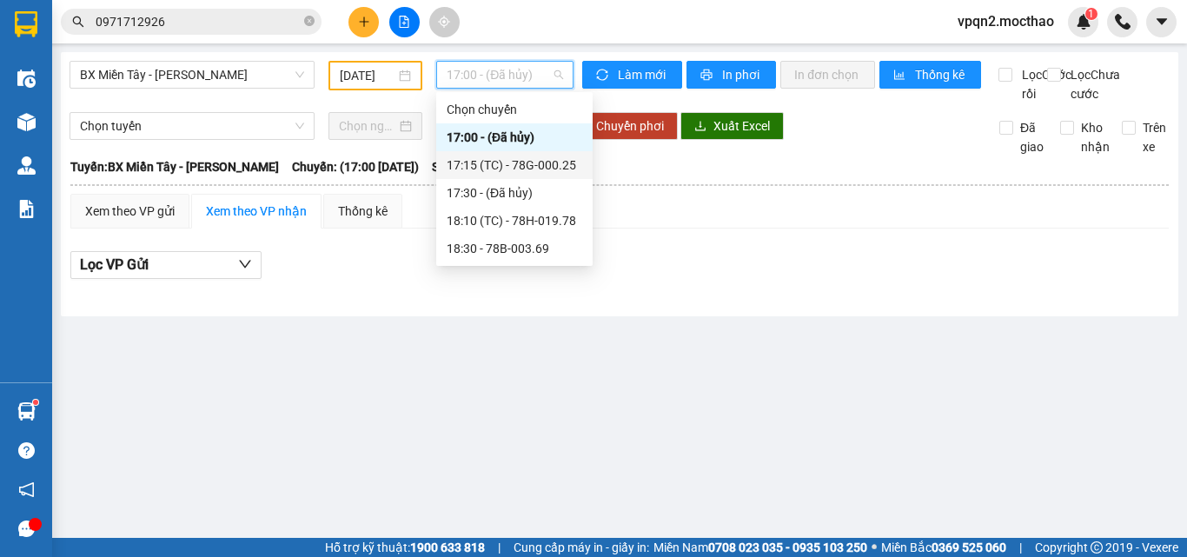
click at [535, 166] on div "17:15 (TC) - 78G-000.25" at bounding box center [515, 165] width 136 height 19
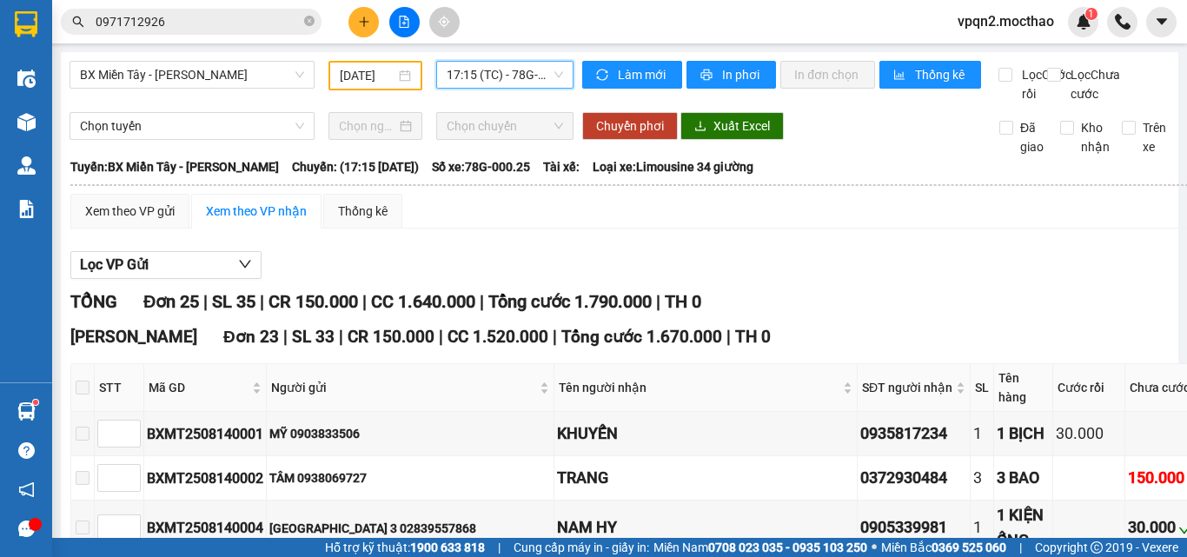
click at [529, 81] on span "17:15 (TC) - 78G-000.25" at bounding box center [505, 75] width 116 height 26
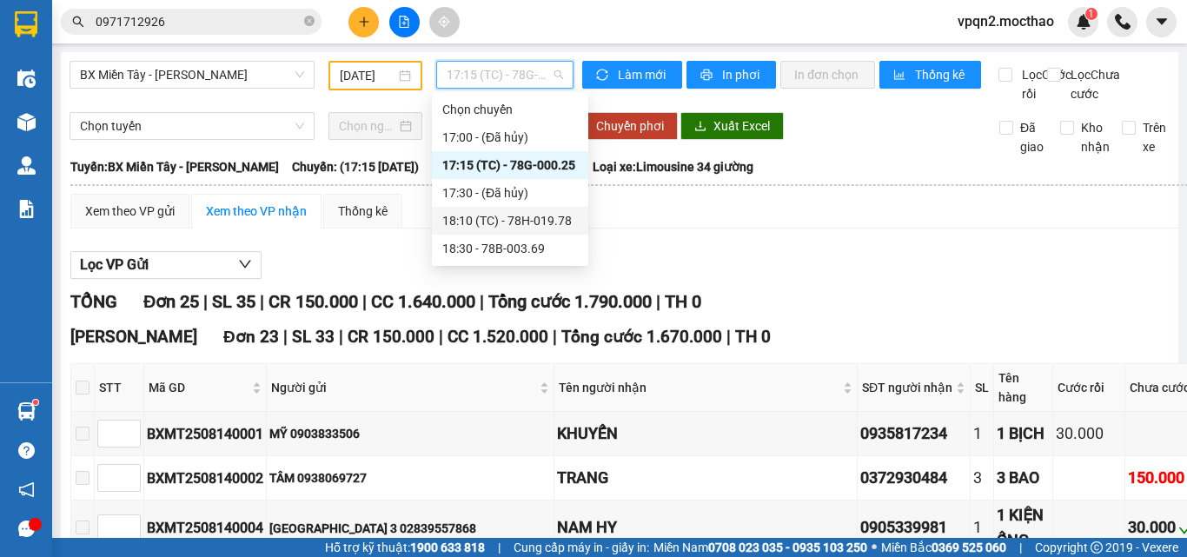
click at [540, 221] on div "18:10 (TC) - 78H-019.78" at bounding box center [510, 220] width 136 height 19
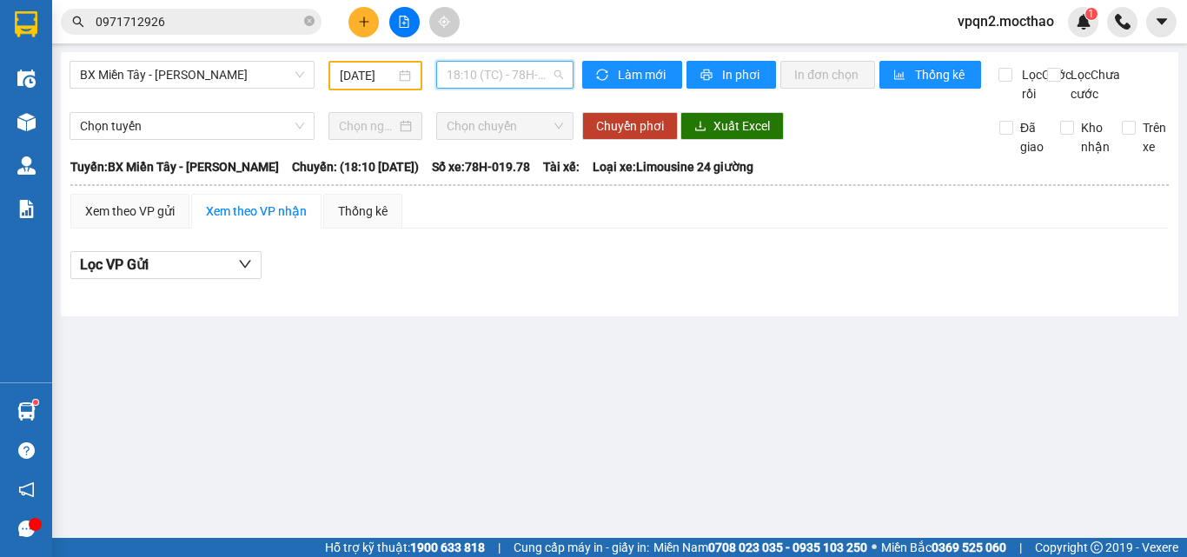
click at [498, 76] on span "18:10 (TC) - 78H-019.78" at bounding box center [505, 75] width 116 height 26
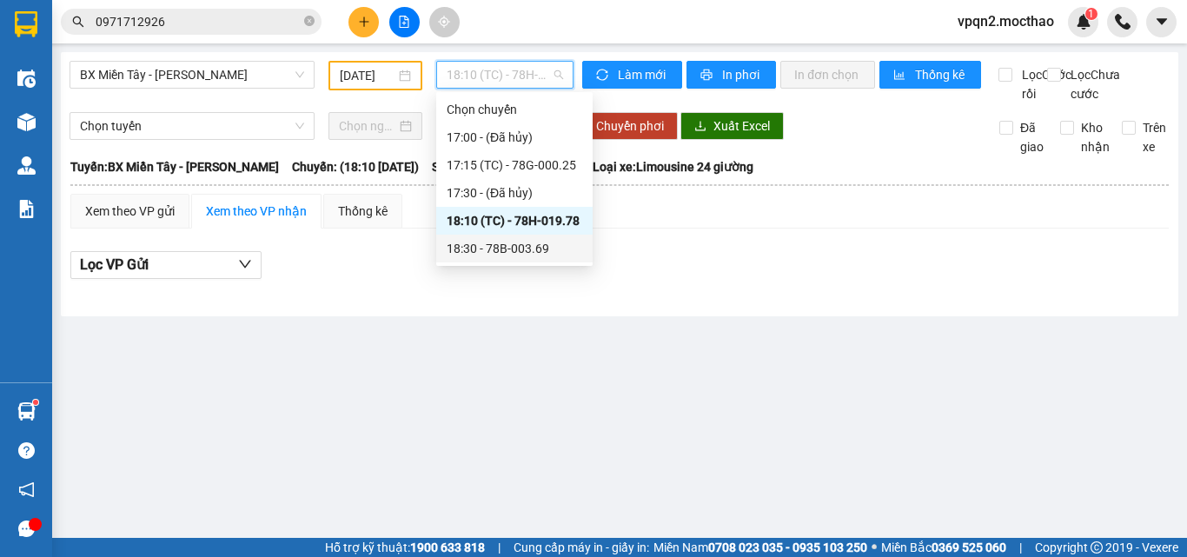
click at [521, 249] on div "18:30 - 78B-003.69" at bounding box center [515, 248] width 136 height 19
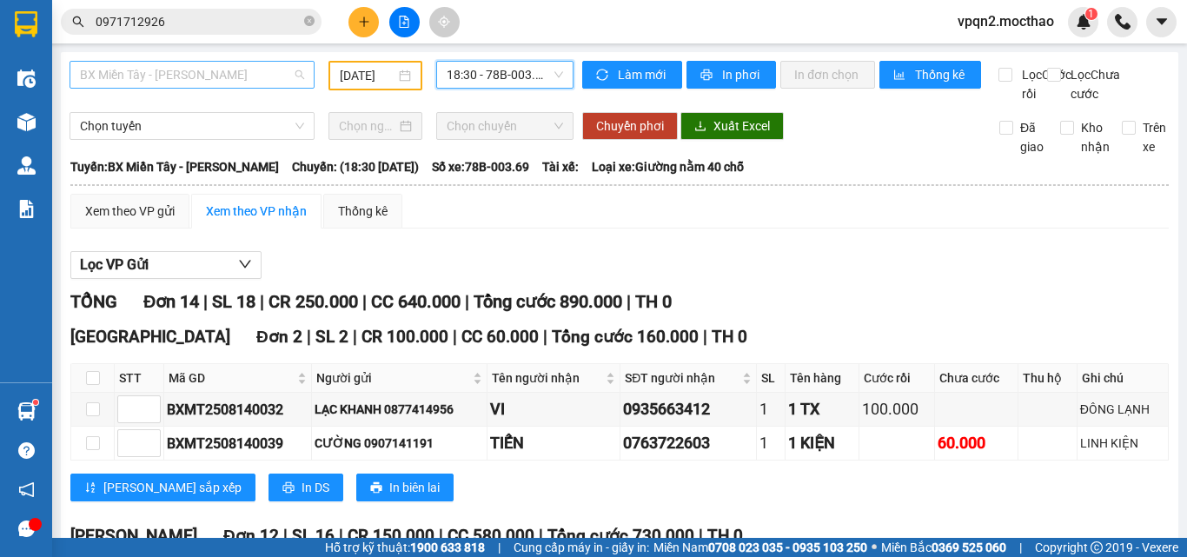
click at [194, 79] on span "BX Miền Tây - [PERSON_NAME]" at bounding box center [192, 75] width 224 height 26
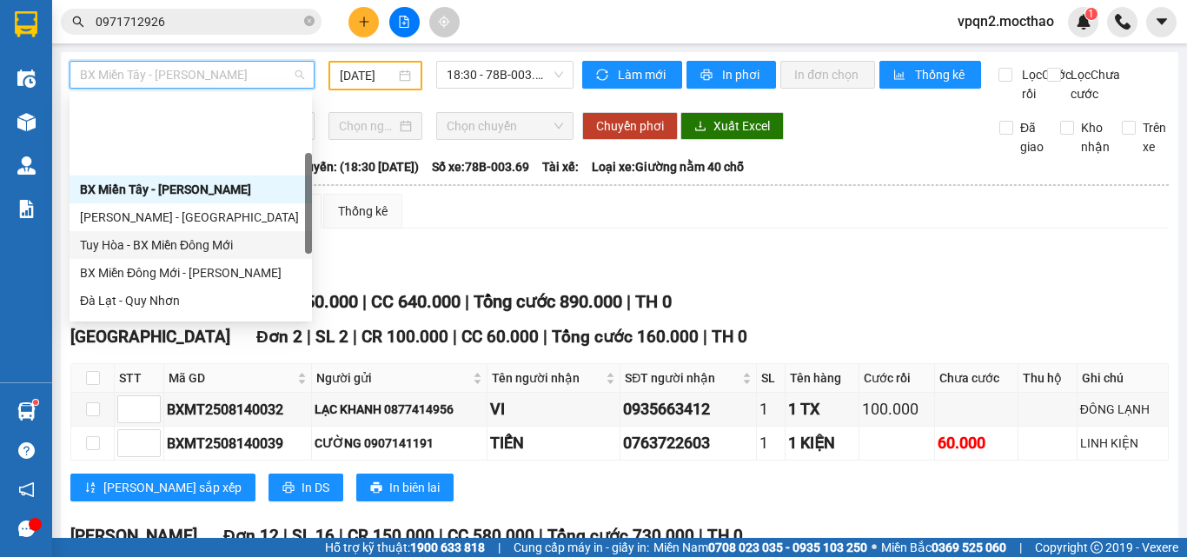
scroll to position [174, 0]
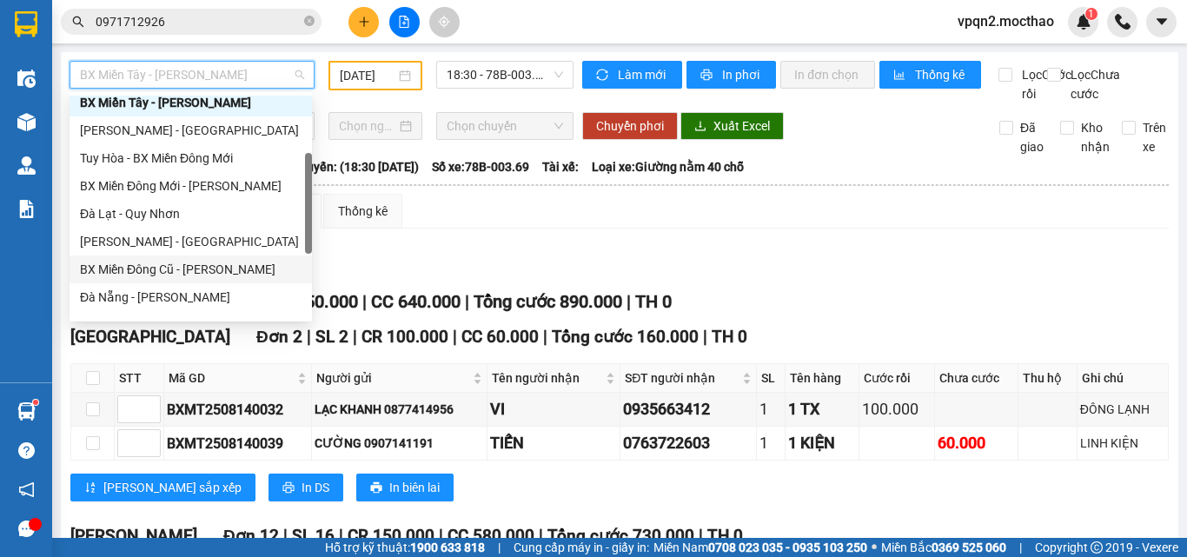
click at [183, 267] on div "BX Miền Đông Cũ - [PERSON_NAME]" at bounding box center [191, 269] width 222 height 19
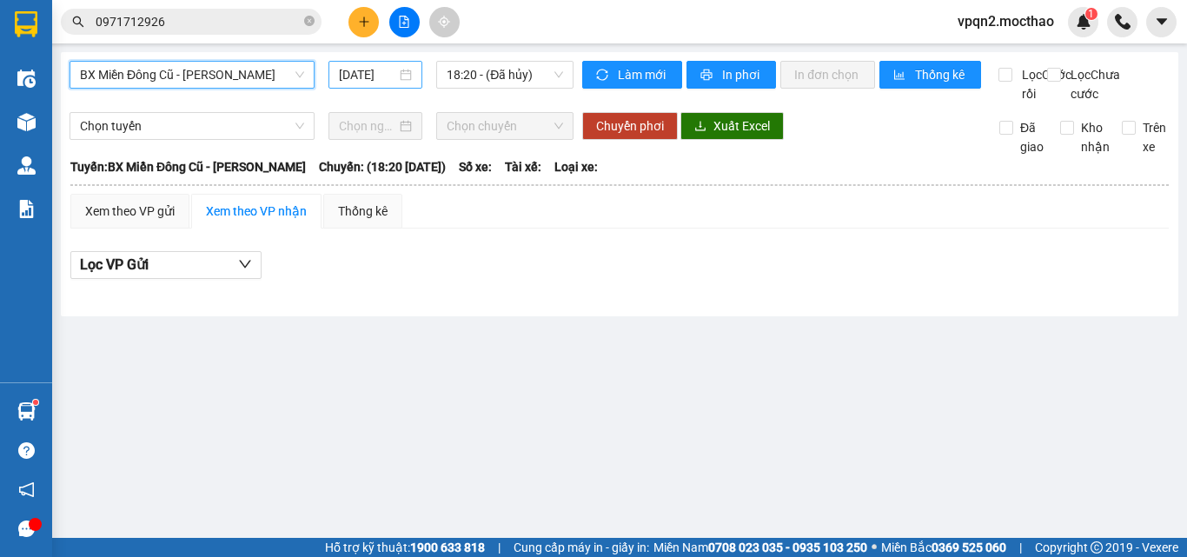
click at [362, 79] on input "[DATE]" at bounding box center [367, 74] width 57 height 19
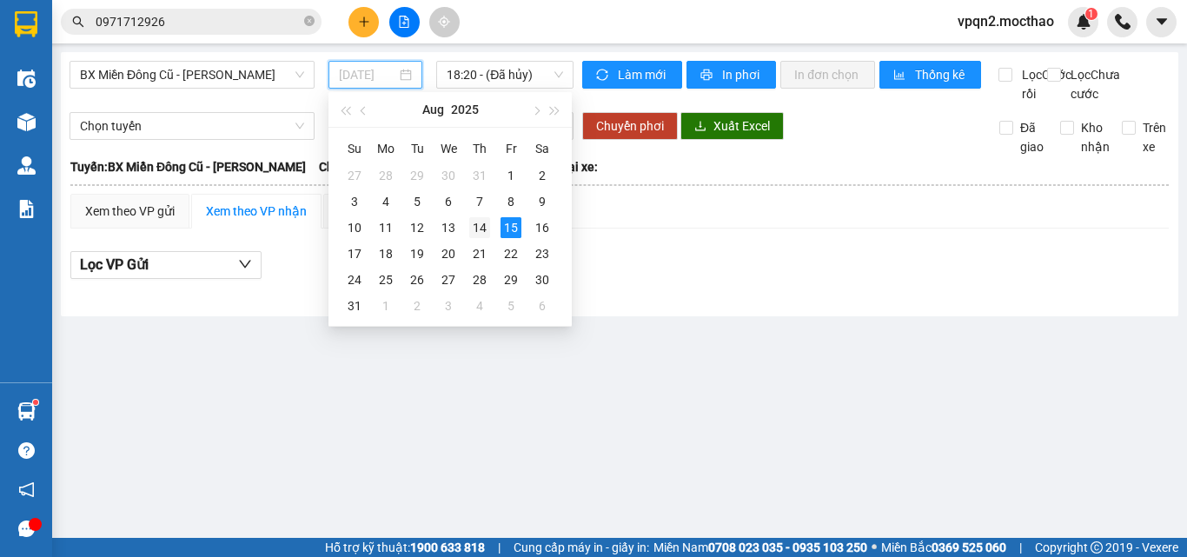
click at [488, 225] on div "14" at bounding box center [479, 227] width 21 height 21
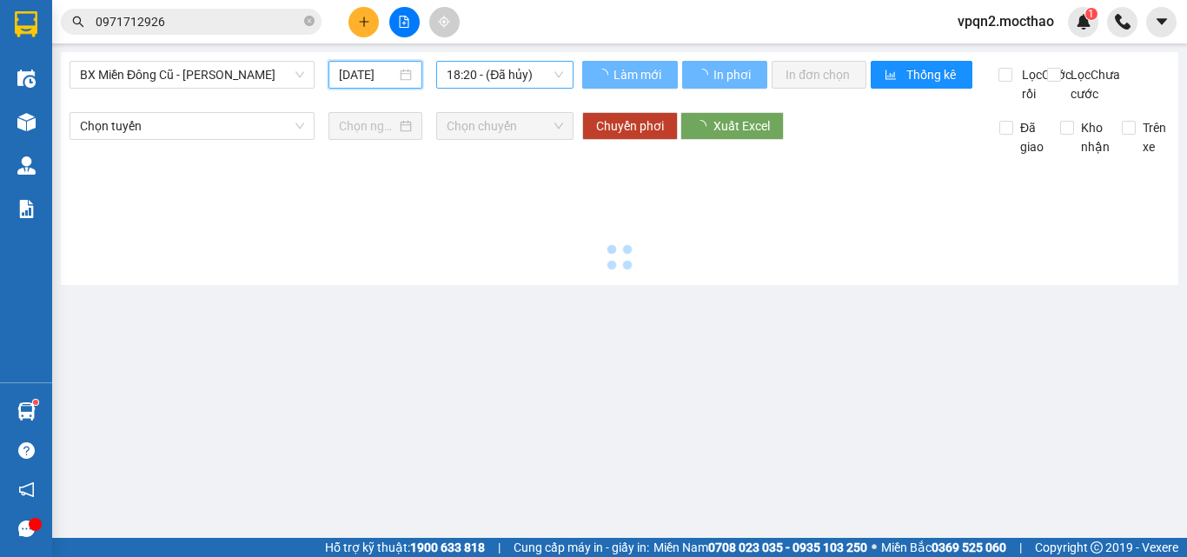
type input "[DATE]"
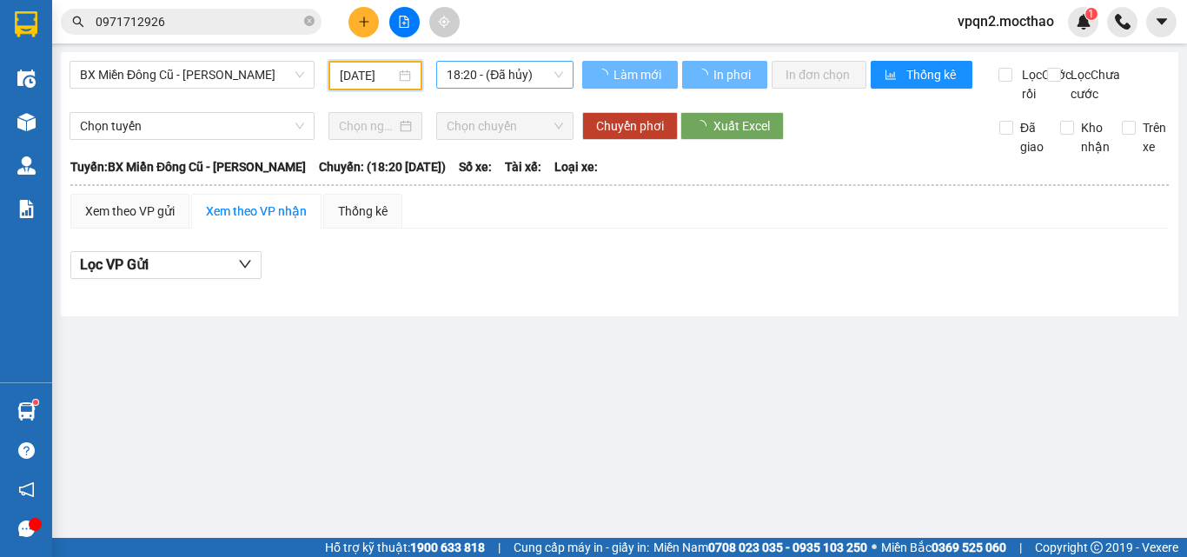
click at [526, 63] on span "18:20 - (Đã hủy)" at bounding box center [505, 75] width 116 height 26
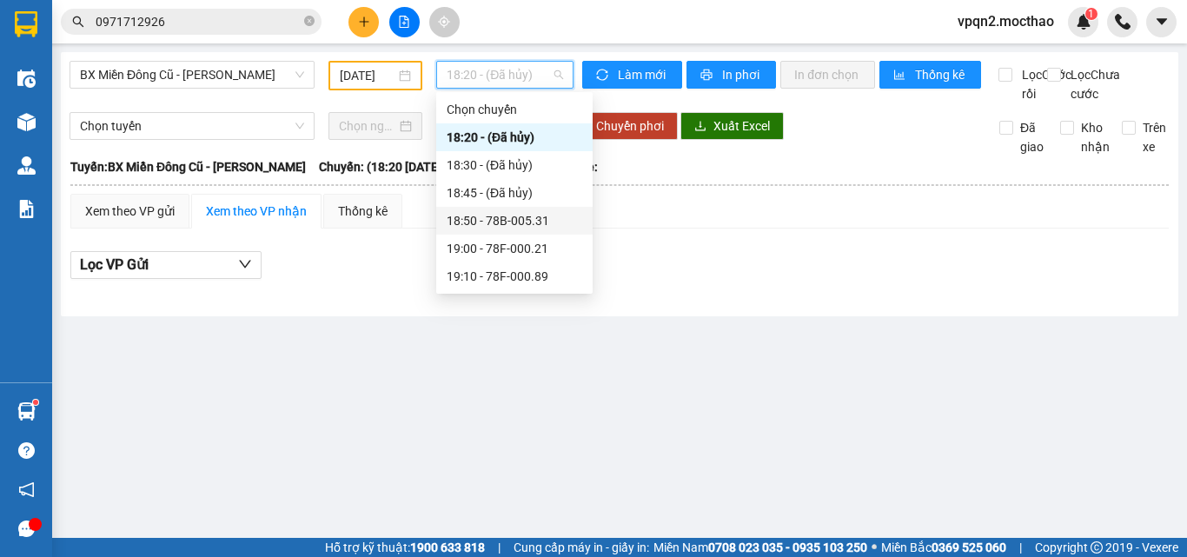
click at [522, 221] on div "18:50 - 78B-005.31" at bounding box center [515, 220] width 136 height 19
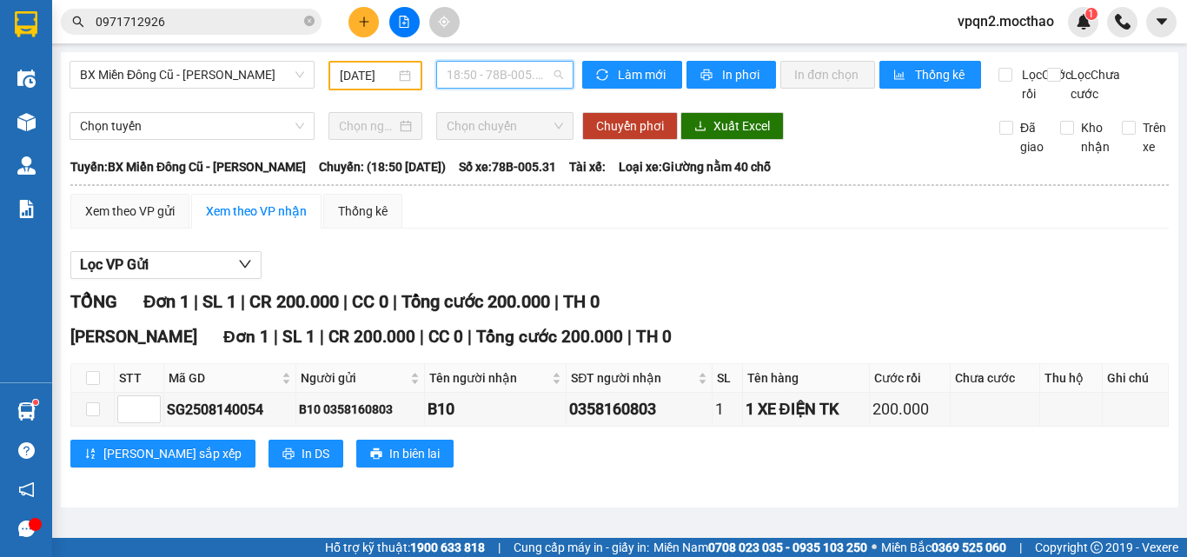
click at [508, 77] on span "18:50 - 78B-005.31" at bounding box center [505, 75] width 116 height 26
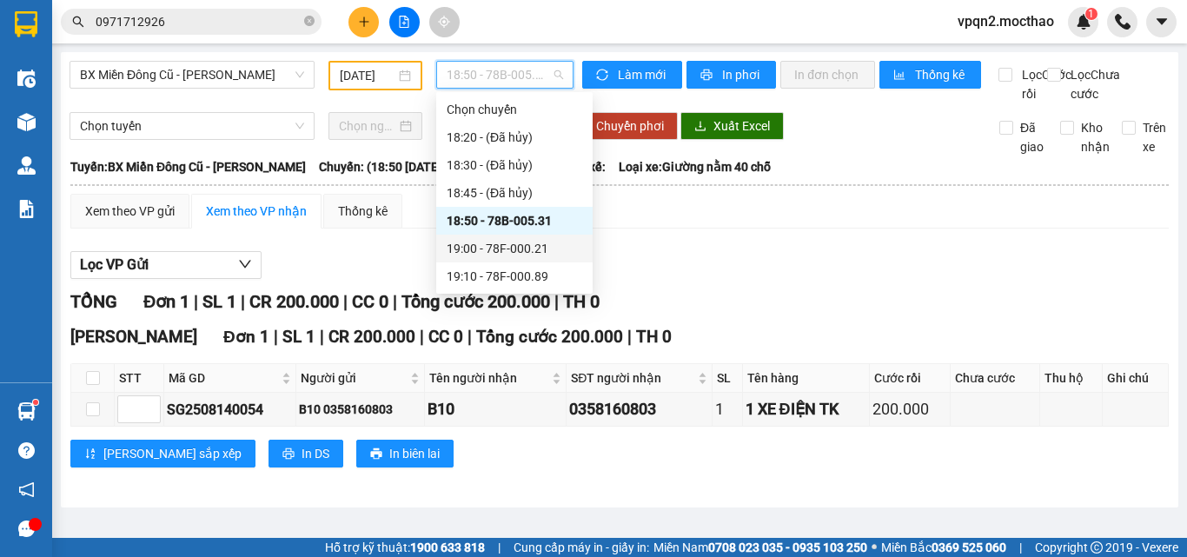
click at [508, 249] on div "19:00 - 78F-000.21" at bounding box center [515, 248] width 136 height 19
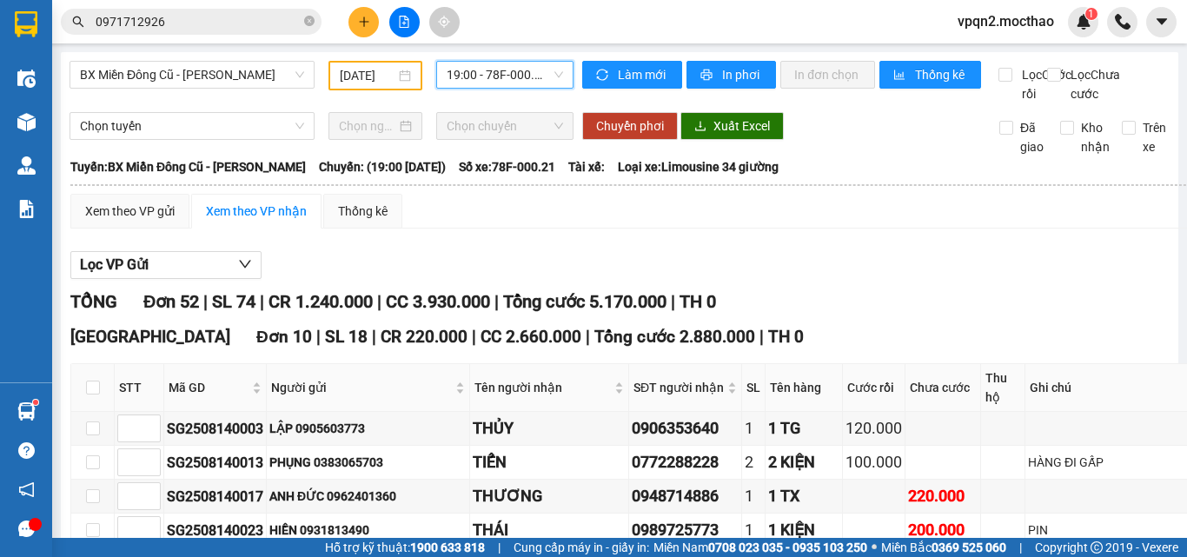
click at [544, 75] on span "19:00 - 78F-000.21" at bounding box center [505, 75] width 116 height 26
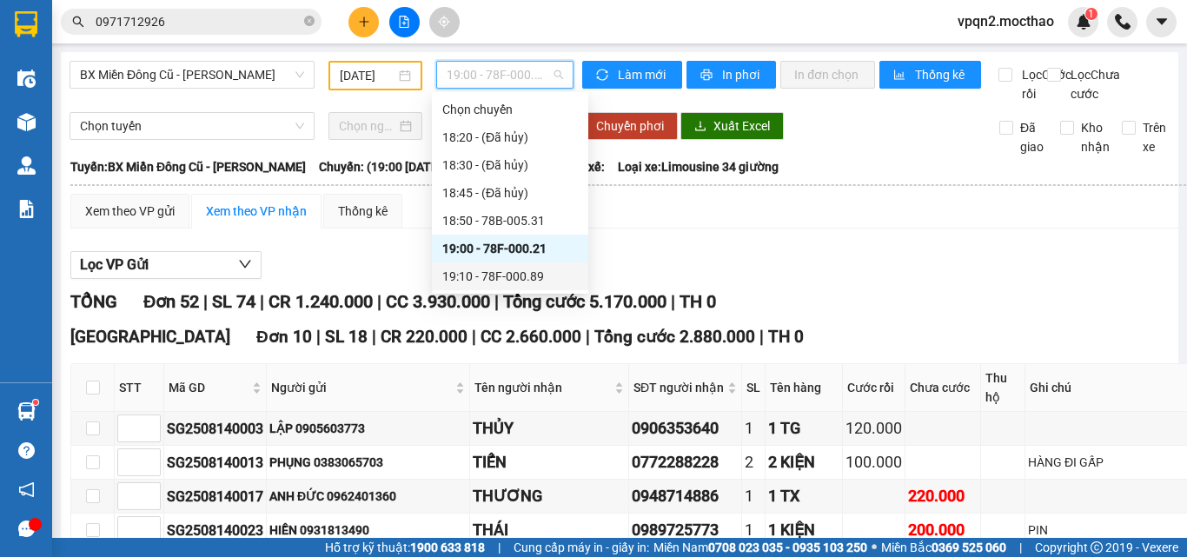
click at [515, 277] on div "19:10 - 78F-000.89" at bounding box center [510, 276] width 136 height 19
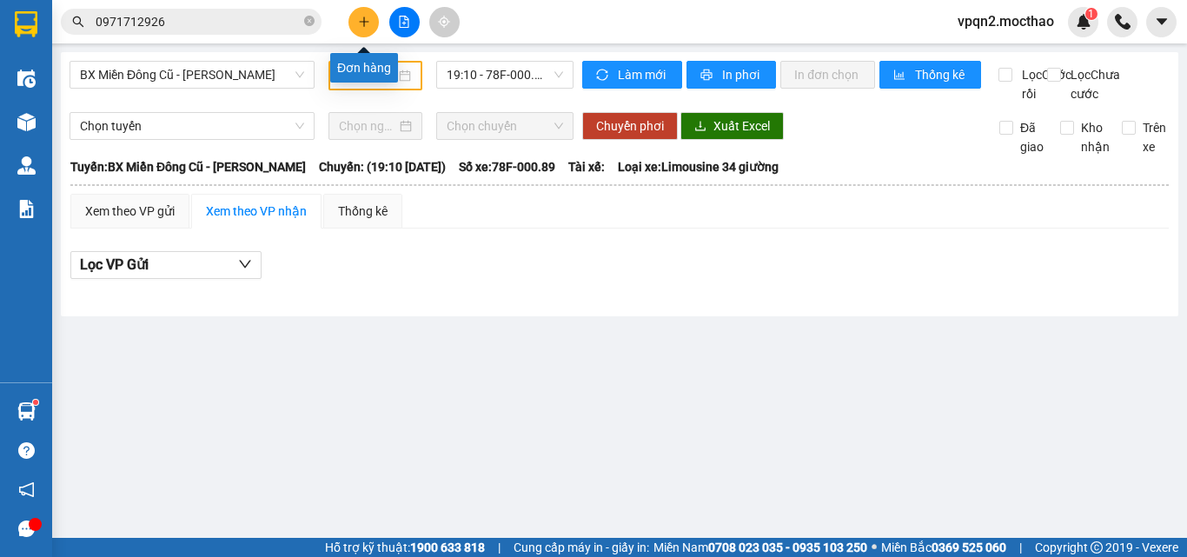
click at [355, 17] on button at bounding box center [364, 22] width 30 height 30
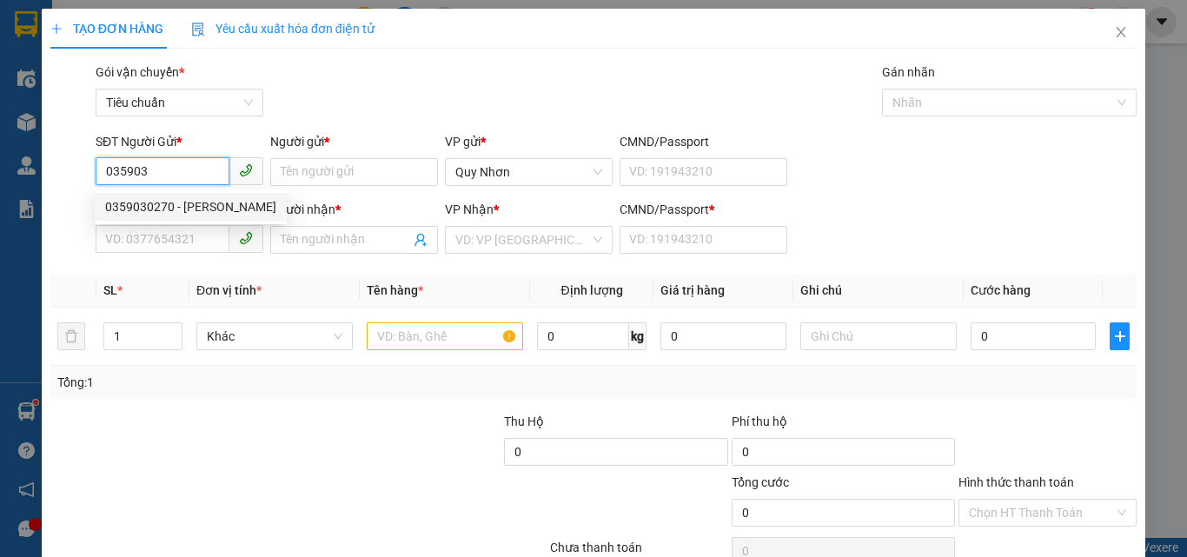
click at [184, 207] on div "0359030270 - [PERSON_NAME]" at bounding box center [190, 206] width 171 height 19
type input "0359030270"
type input "CHINH"
type input "0862807414"
type input "LINH"
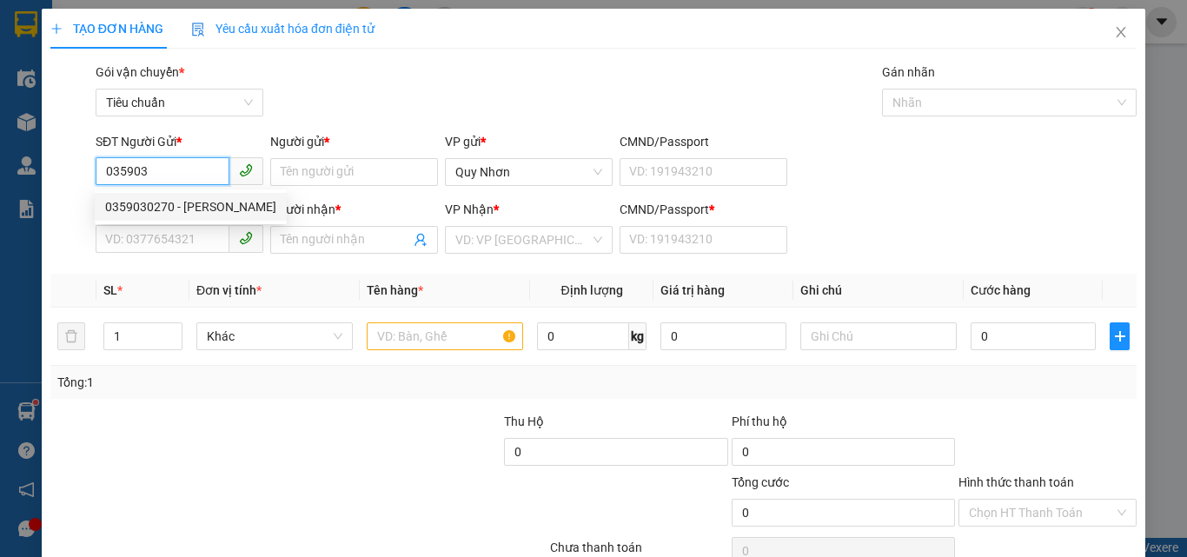
type input "a"
type input "180.000"
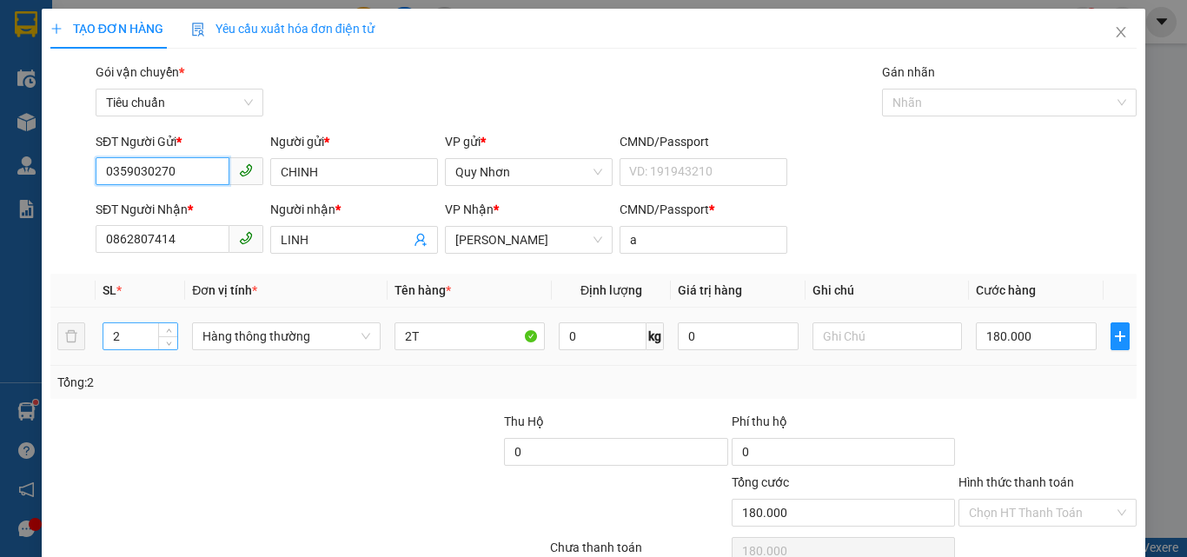
type input "0359030270"
drag, startPoint x: 130, startPoint y: 339, endPoint x: 94, endPoint y: 339, distance: 35.6
click at [94, 339] on tr "2 Hàng thông [PERSON_NAME] 2T 0 kg 0 180.000" at bounding box center [593, 337] width 1087 height 58
type input "3"
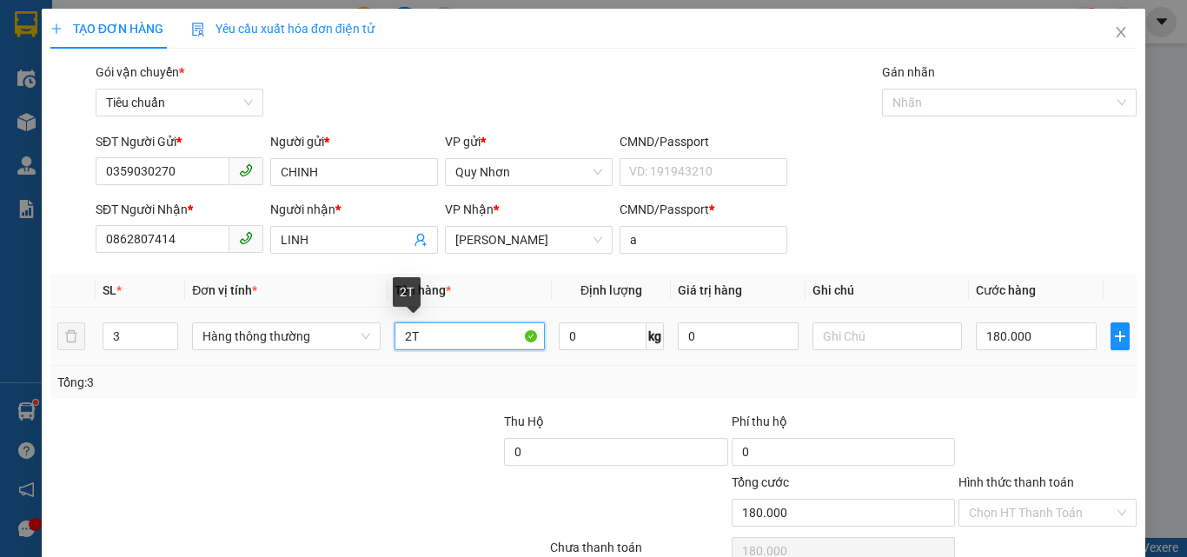
click at [401, 332] on input "2T" at bounding box center [470, 336] width 150 height 28
type input "0"
click at [435, 332] on input "3T" at bounding box center [470, 336] width 150 height 28
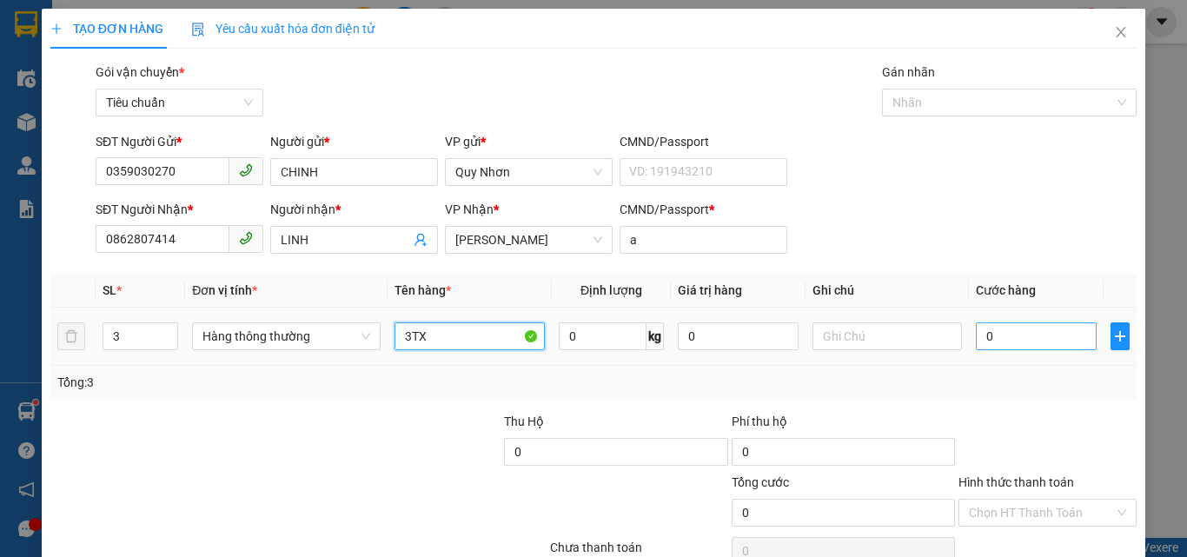
type input "3TX"
type input "3"
type input "35"
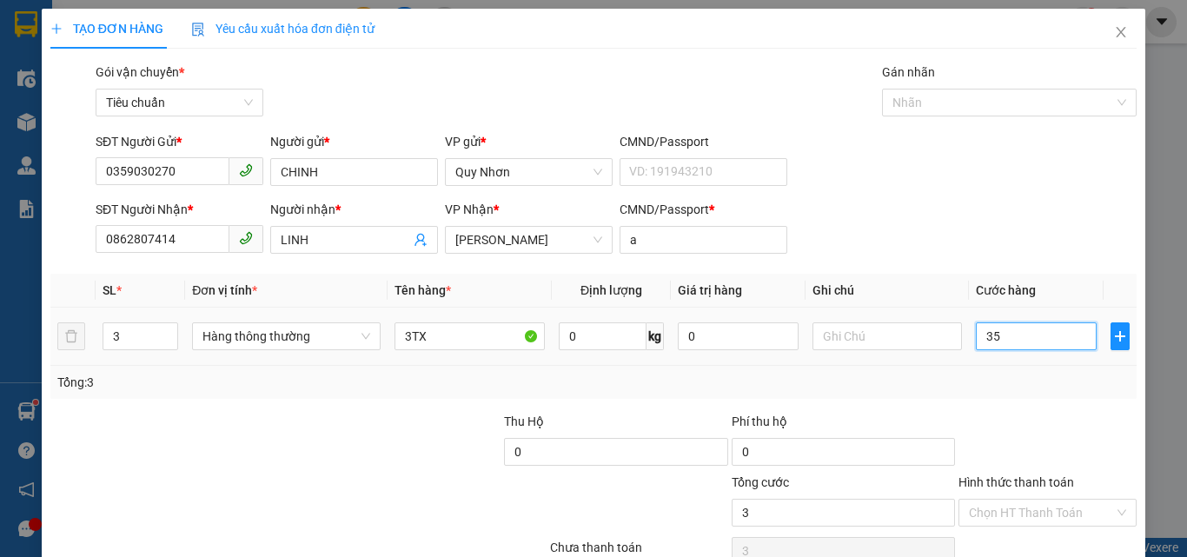
type input "35"
type input "350"
type input "3.500"
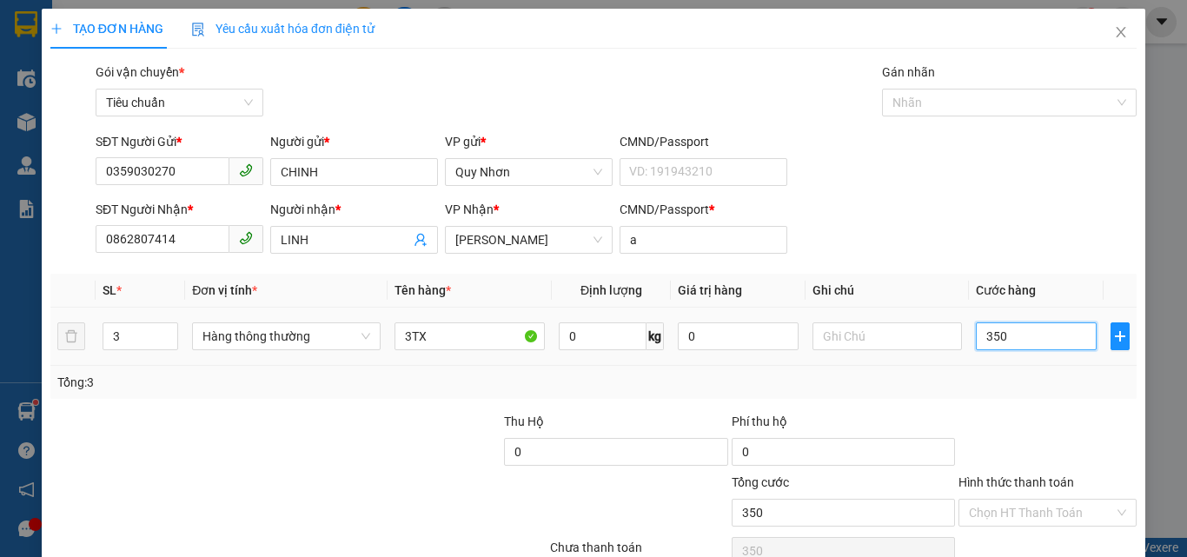
type input "3.500"
type input "35.000"
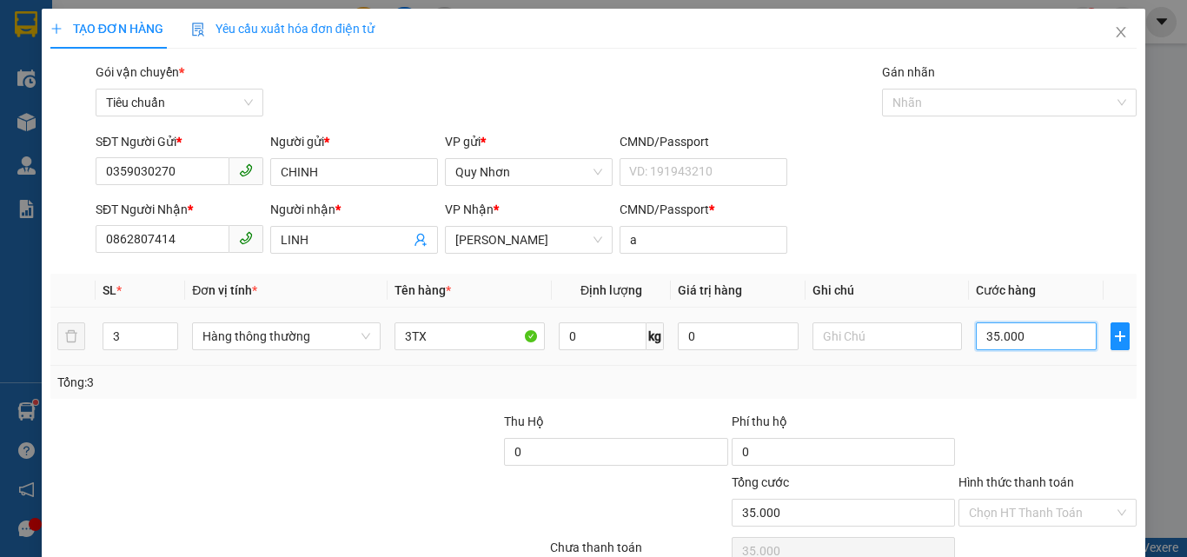
type input "350.000"
click at [984, 335] on input "350.000" at bounding box center [1036, 336] width 120 height 28
type input "3.350.000"
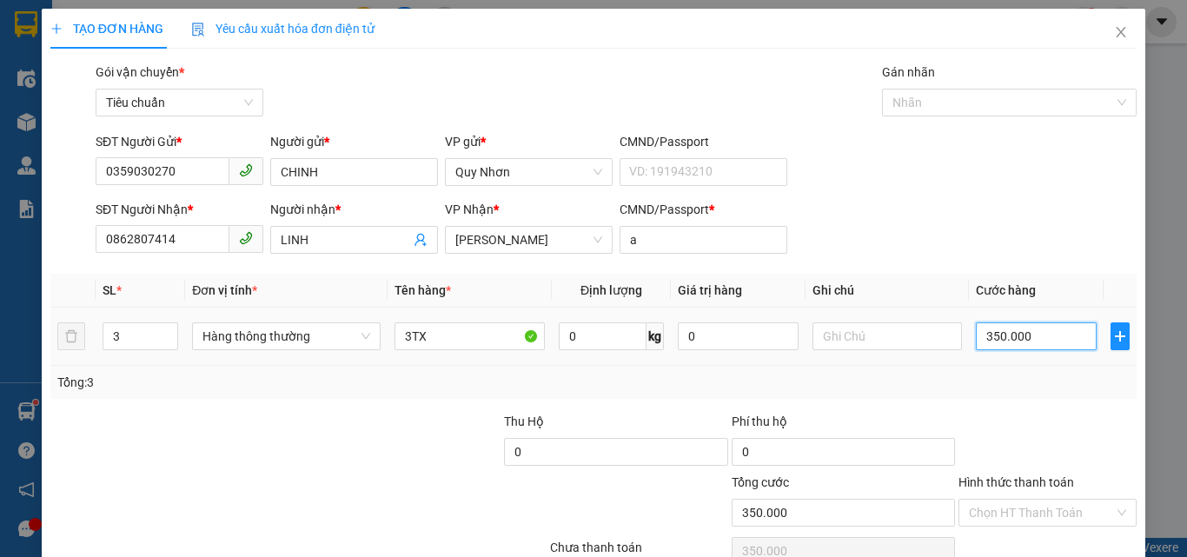
type input "3.350.000"
click at [995, 336] on input "3.350.000" at bounding box center [1036, 336] width 120 height 28
type input "330.000"
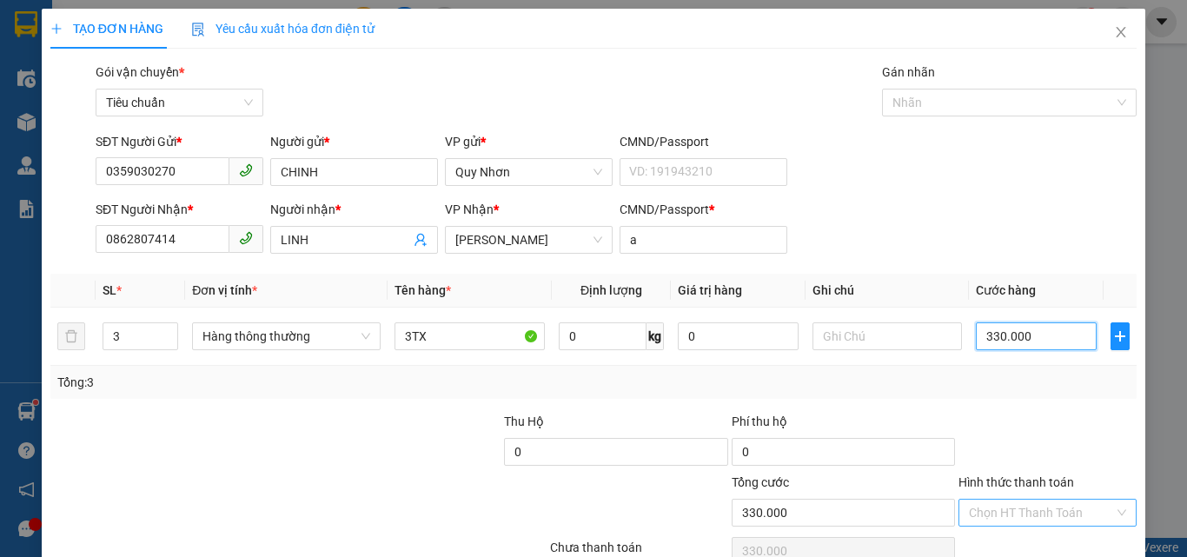
type input "330.000"
click at [988, 508] on input "Hình thức thanh toán" at bounding box center [1041, 513] width 145 height 26
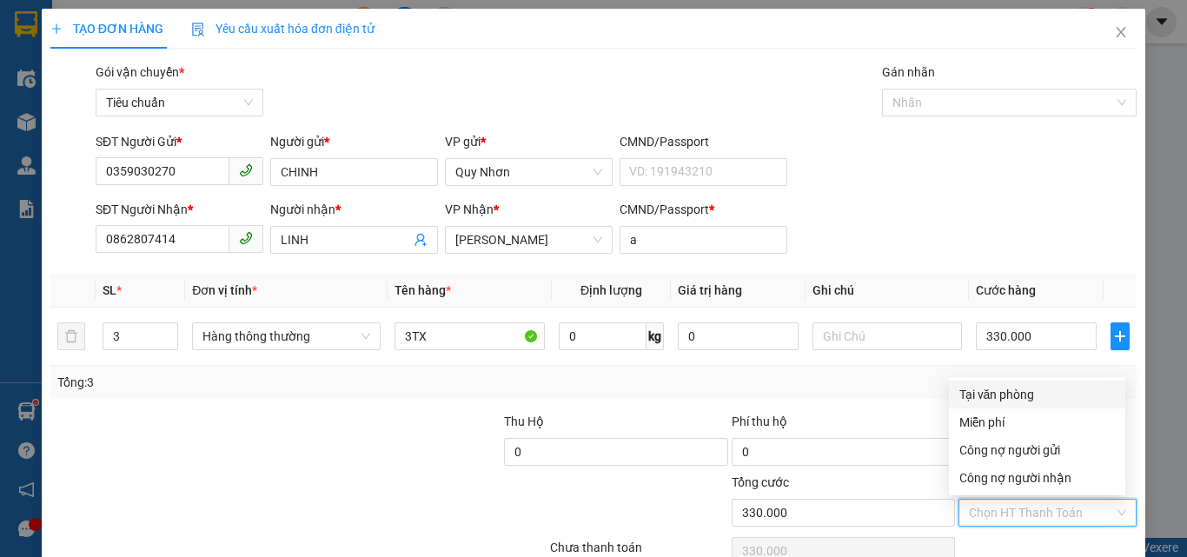
click at [1011, 386] on div "Tại văn phòng" at bounding box center [1038, 394] width 156 height 19
type input "0"
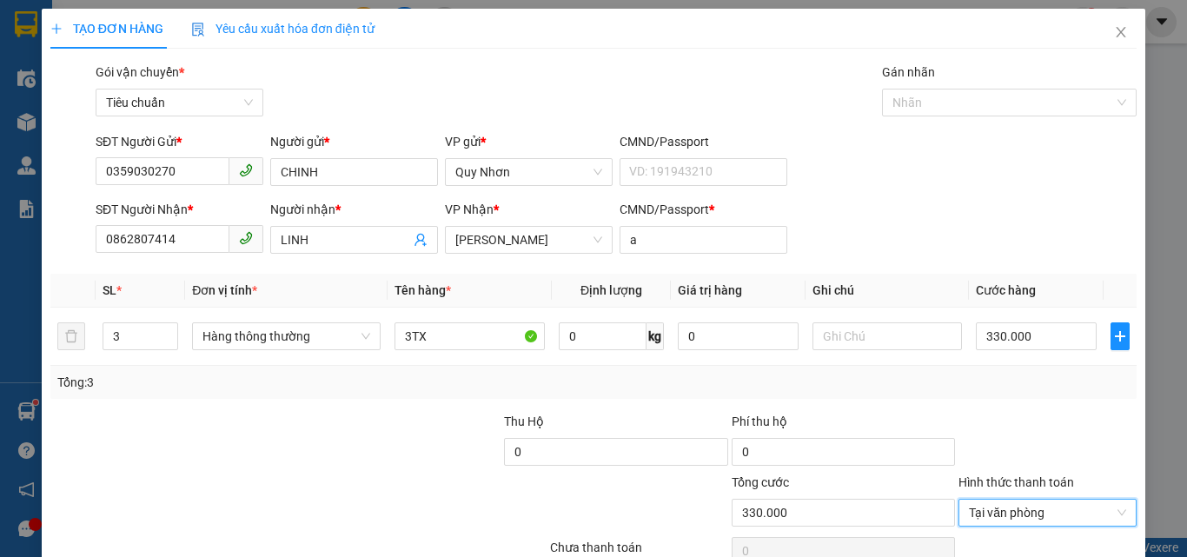
scroll to position [86, 0]
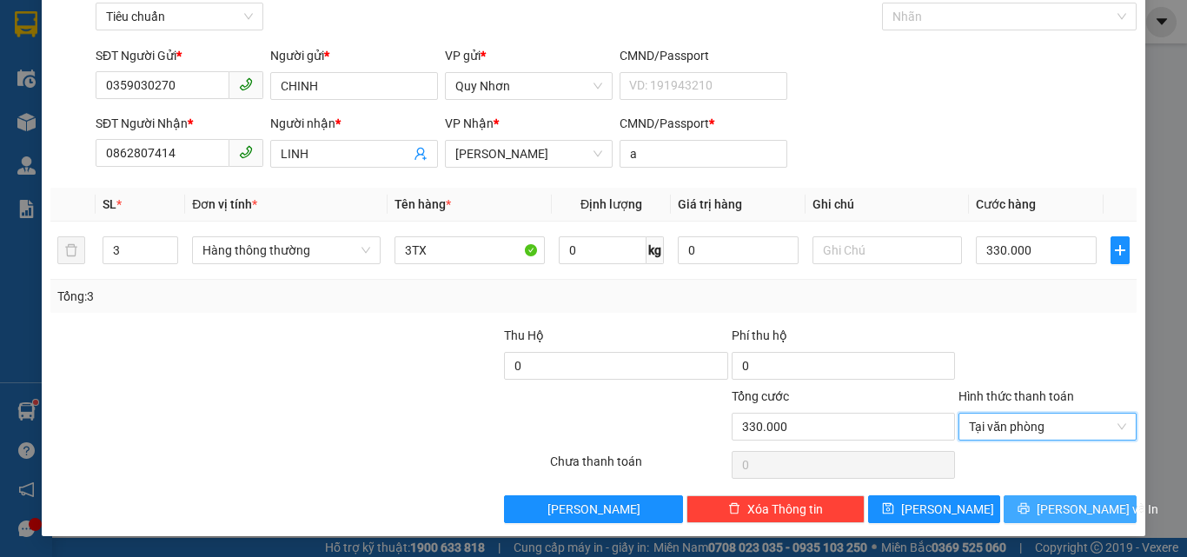
click at [1027, 512] on icon "printer" at bounding box center [1024, 508] width 11 height 11
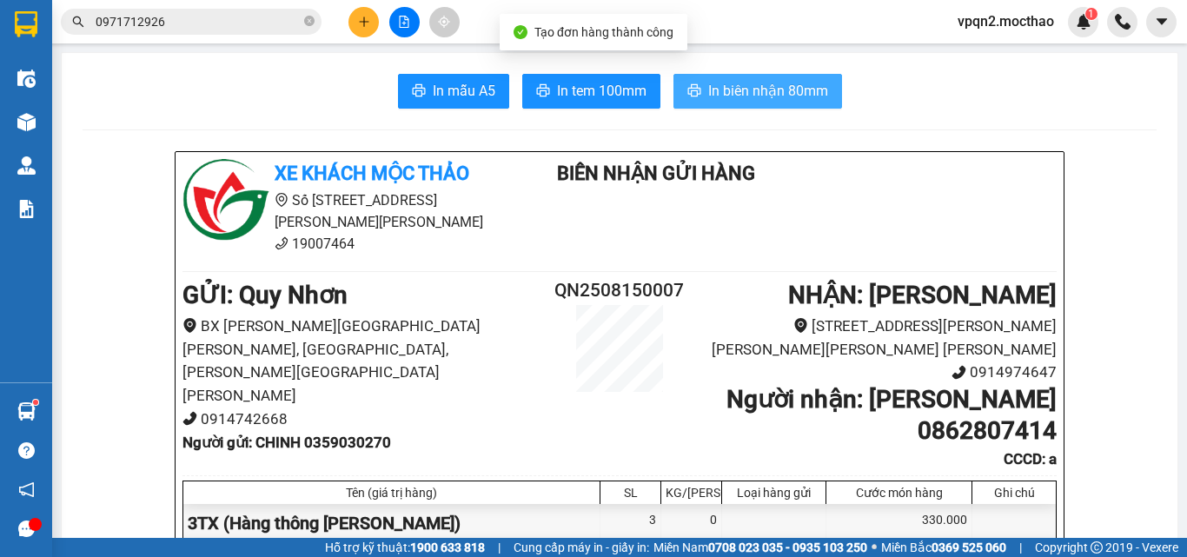
click at [781, 89] on span "In biên nhận 80mm" at bounding box center [768, 91] width 120 height 22
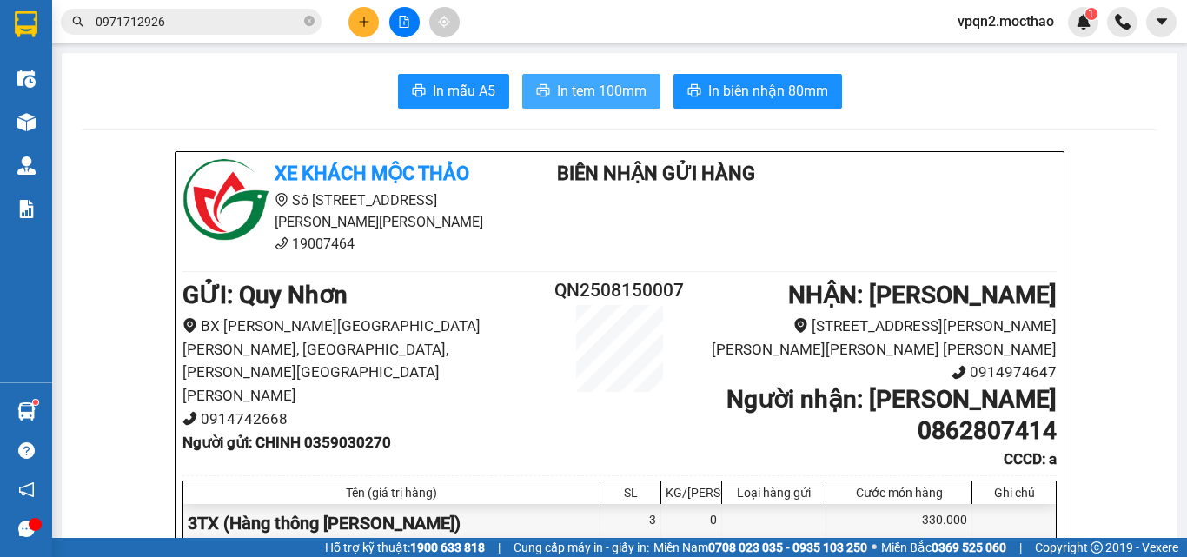
click at [608, 96] on span "In tem 100mm" at bounding box center [602, 91] width 90 height 22
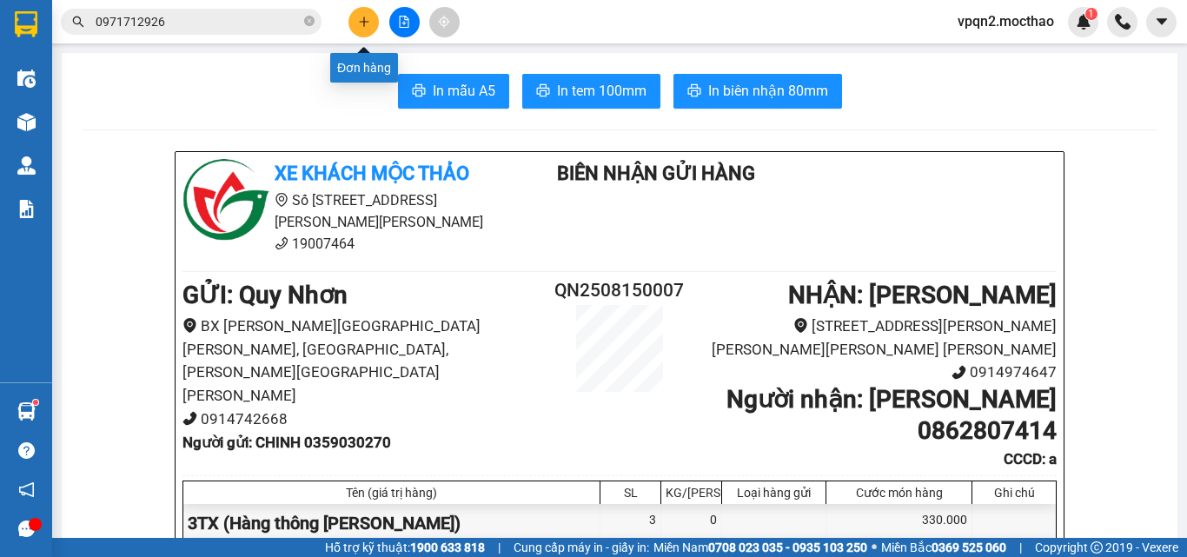
click at [362, 26] on icon "plus" at bounding box center [364, 22] width 12 height 12
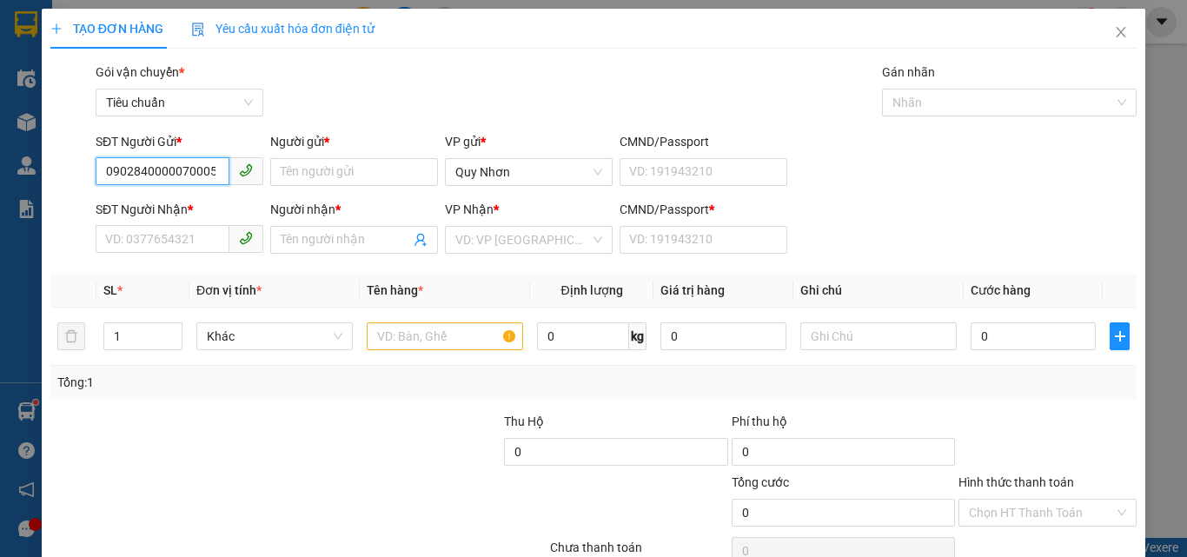
scroll to position [0, 23]
drag, startPoint x: 131, startPoint y: 176, endPoint x: 514, endPoint y: 175, distance: 382.5
click at [514, 175] on div "SĐT Người Gửi * 09028400000700050050000000000000000000000000000000000 090284000…" at bounding box center [616, 162] width 1048 height 61
type input "0902840000070005005000000000000000000000000000000000000000000000000000"
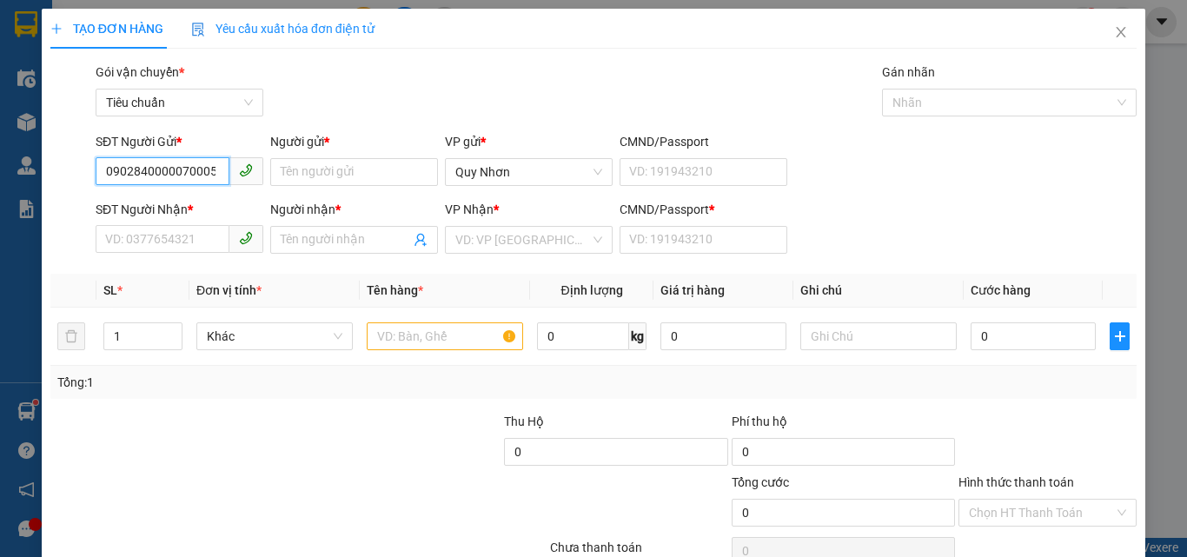
drag, startPoint x: 222, startPoint y: 169, endPoint x: 88, endPoint y: 187, distance: 135.0
click at [88, 187] on div "SĐT Người Gửi * 090284000007000500500000000000000000000000000000000000000000000…" at bounding box center [594, 162] width 1090 height 61
click at [148, 208] on div "0902840755 - [PERSON_NAME]" at bounding box center [190, 206] width 171 height 19
type input "0902840755"
type input "CƯỜNG"
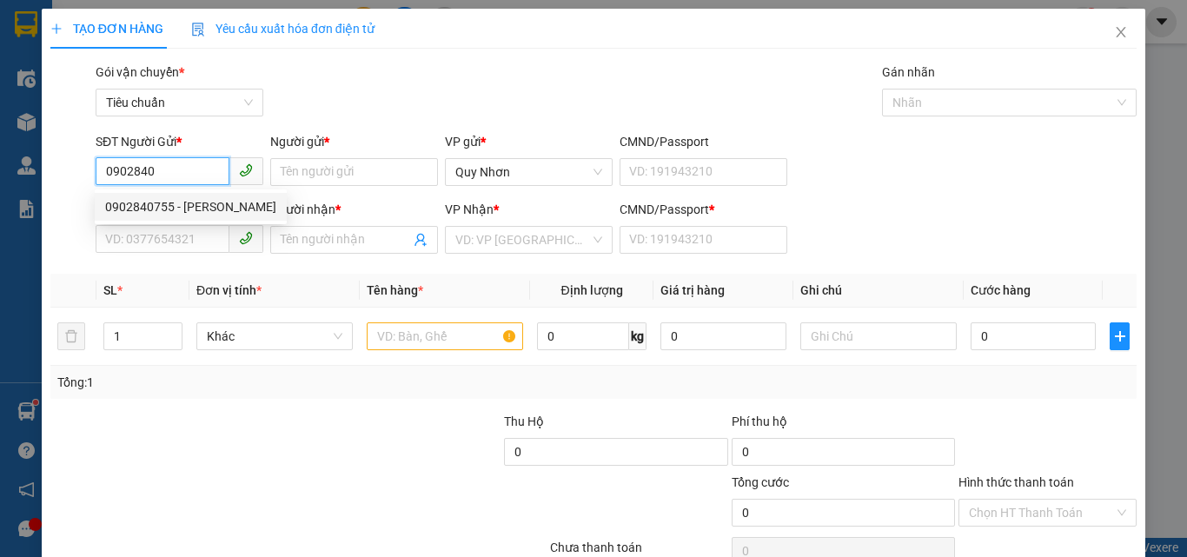
type input "0935020206"
type input "BẰNG"
type input "T"
type input "20.000"
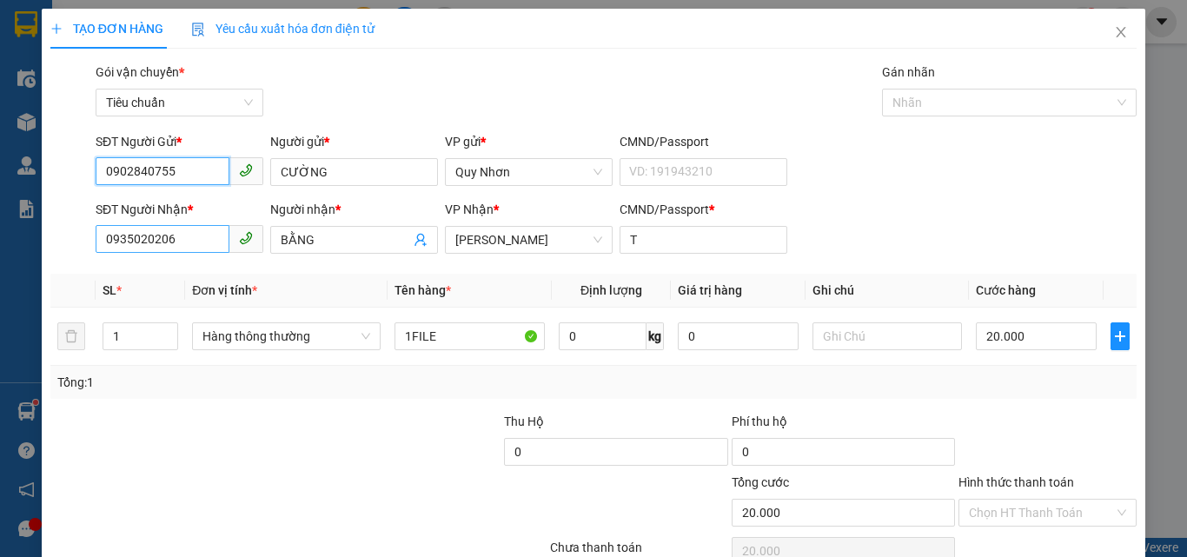
type input "0902840755"
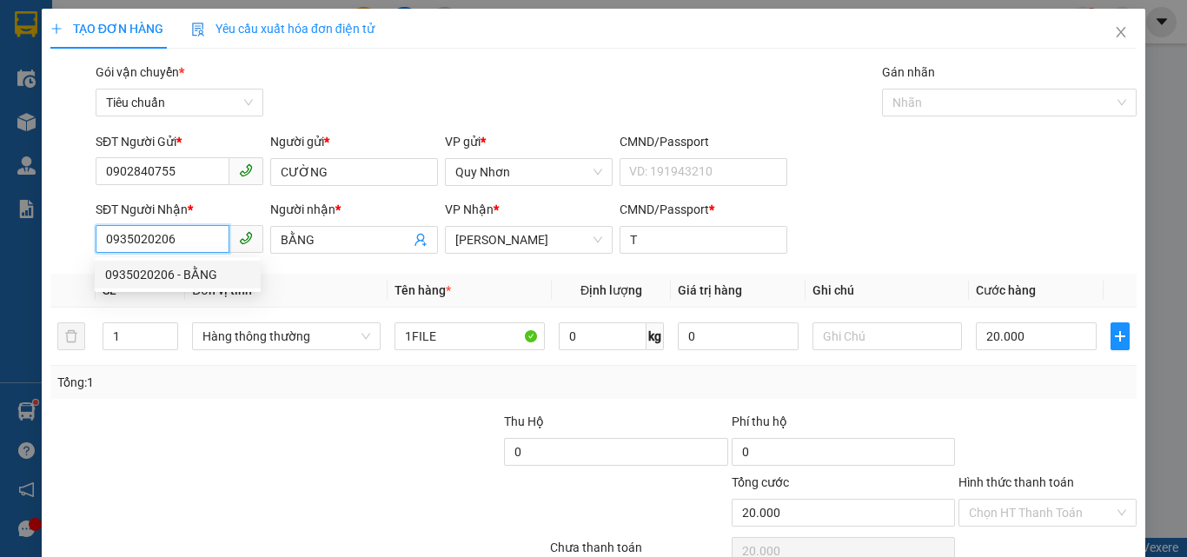
drag, startPoint x: 196, startPoint y: 243, endPoint x: 0, endPoint y: 281, distance: 200.0
click at [0, 281] on div "TẠO ĐƠN HÀNG Yêu cầu xuất [PERSON_NAME] điện tử Transit Pickup Surcharge Ids Tr…" at bounding box center [593, 278] width 1187 height 557
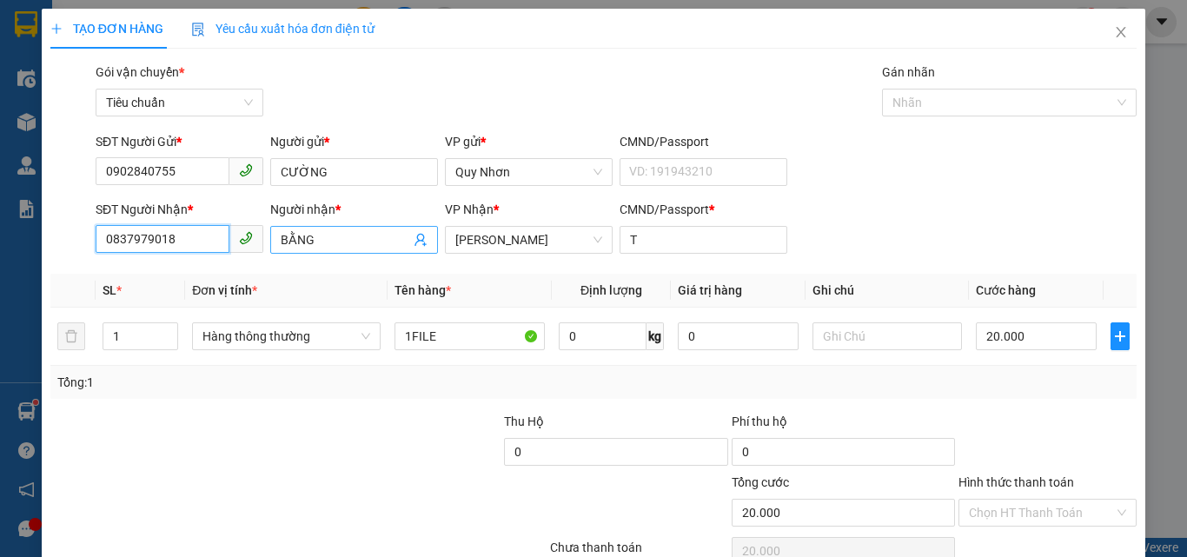
type input "0837979018"
drag, startPoint x: 307, startPoint y: 240, endPoint x: 219, endPoint y: 256, distance: 89.3
click at [219, 256] on div "SĐT Người [PERSON_NAME] * 0837979018 Người [PERSON_NAME] * BẰNG BẰNG [PERSON_NA…" at bounding box center [616, 230] width 1048 height 61
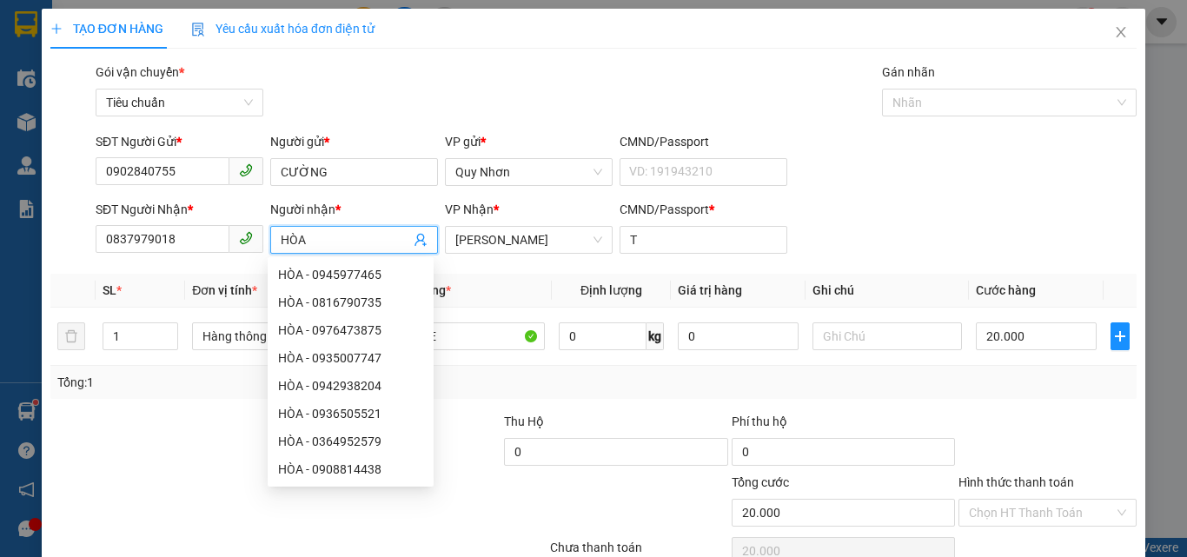
type input "HÒA"
click at [498, 290] on th "Tên hàng *" at bounding box center [470, 291] width 164 height 34
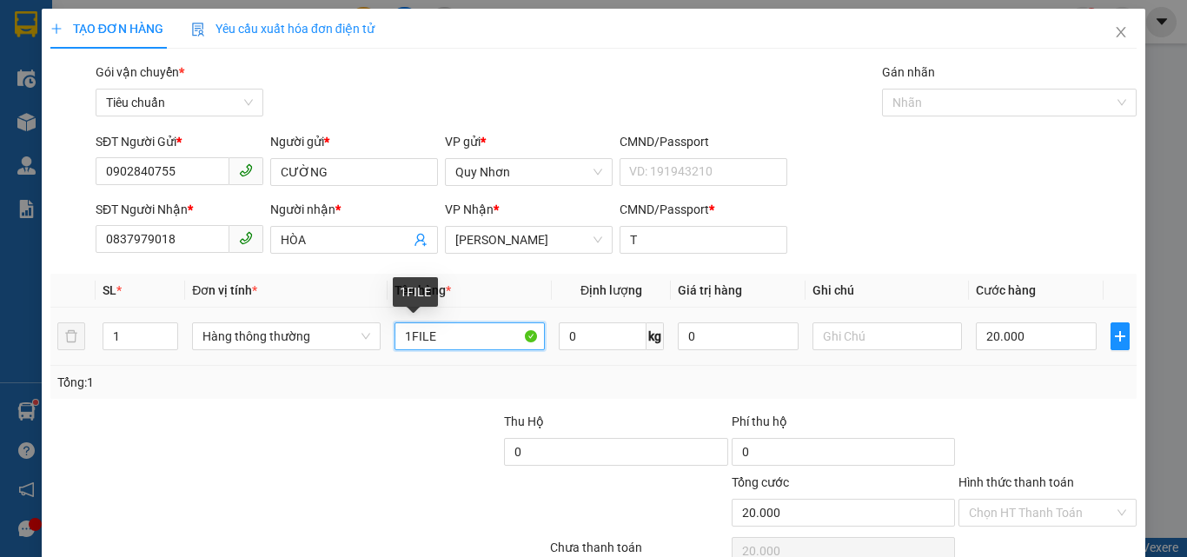
drag, startPoint x: 463, startPoint y: 341, endPoint x: 602, endPoint y: 366, distance: 141.3
click at [602, 366] on div "SL * Đơn vị tính * Tên hàng * Định [PERSON_NAME] trị hàng Ghi [PERSON_NAME] hàn…" at bounding box center [593, 336] width 1087 height 125
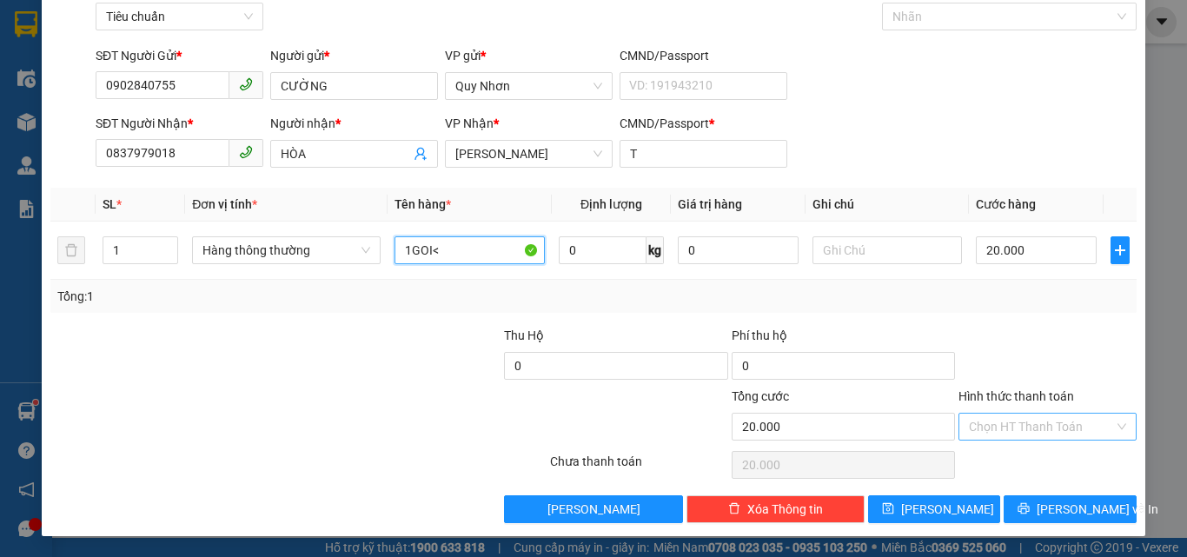
type input "1GOI<"
click at [1035, 429] on input "Hình thức thanh toán" at bounding box center [1041, 427] width 145 height 26
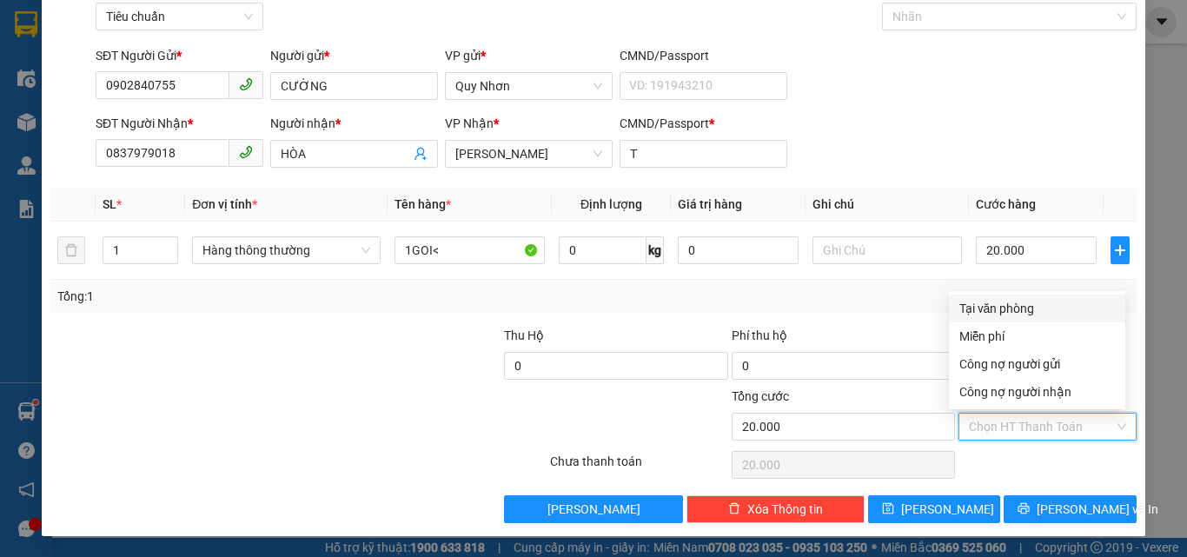
click at [1016, 309] on div "Tại văn phòng" at bounding box center [1038, 308] width 156 height 19
type input "0"
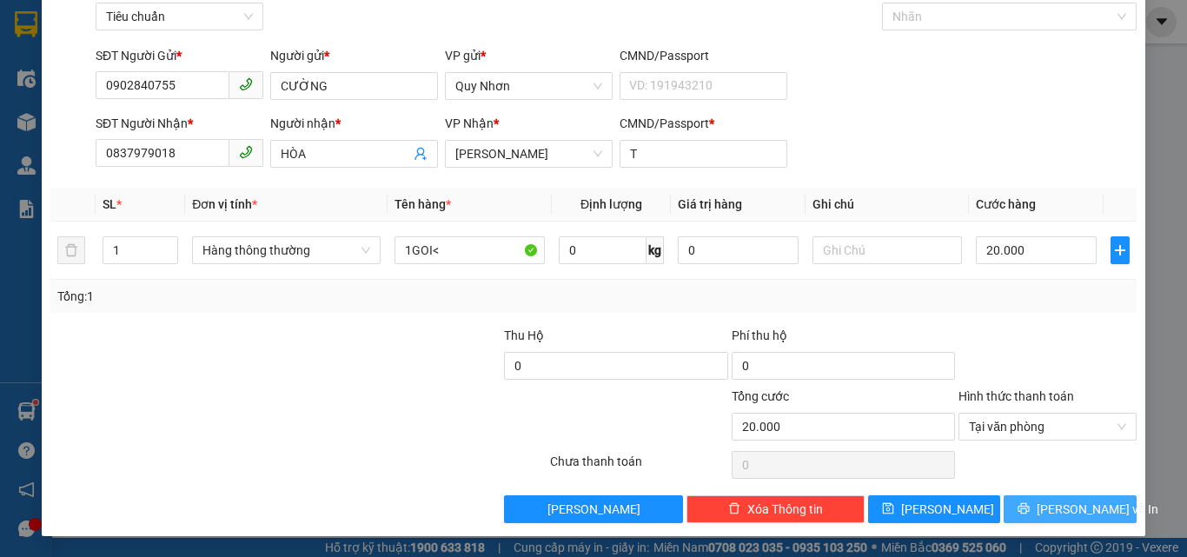
drag, startPoint x: 1025, startPoint y: 505, endPoint x: 999, endPoint y: 502, distance: 26.2
click at [1025, 506] on icon "printer" at bounding box center [1024, 508] width 12 height 12
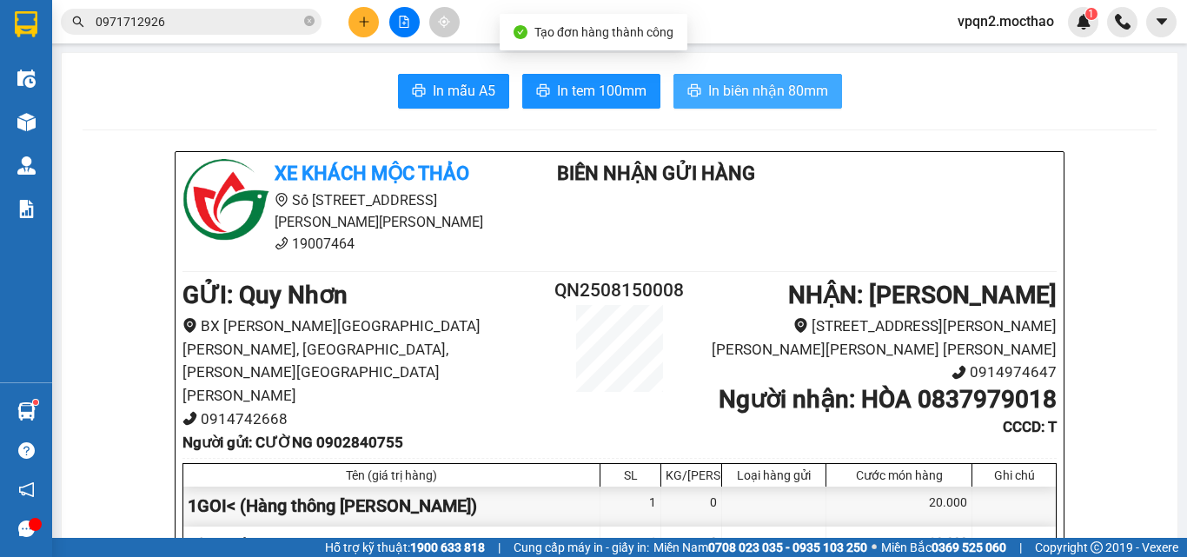
click at [769, 90] on span "In biên nhận 80mm" at bounding box center [768, 91] width 120 height 22
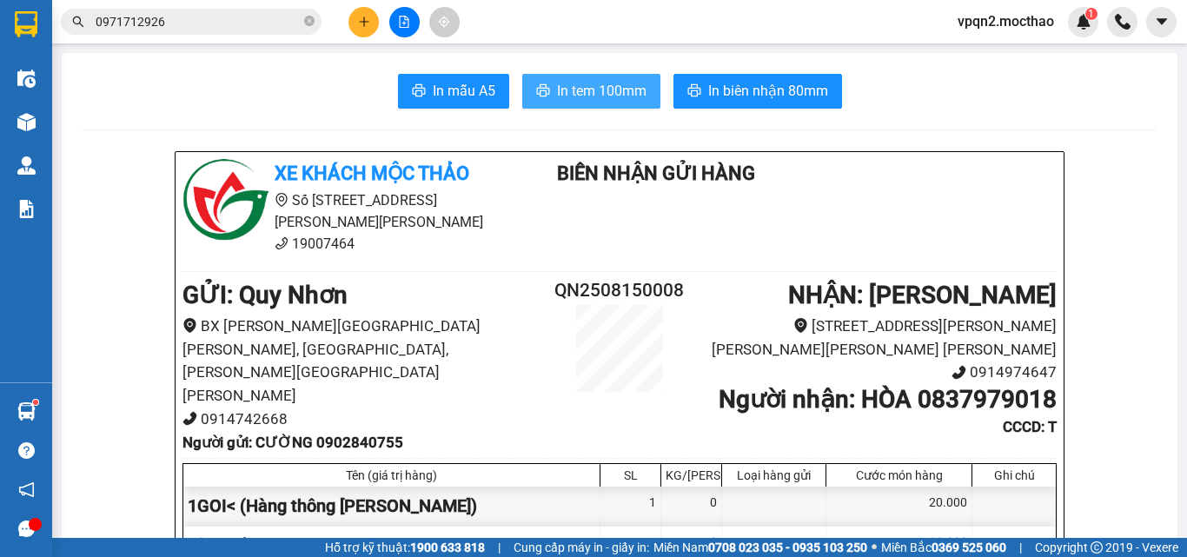
click at [613, 91] on span "In tem 100mm" at bounding box center [602, 91] width 90 height 22
click at [363, 19] on icon "plus" at bounding box center [364, 22] width 12 height 12
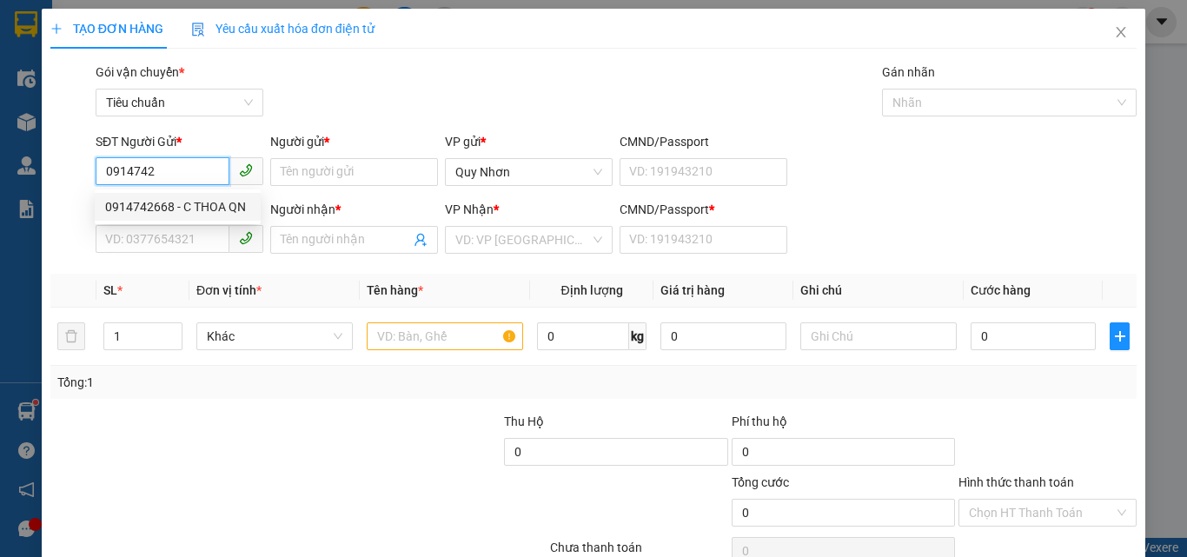
click at [201, 209] on div "0914742668 - C THOA QN" at bounding box center [177, 206] width 145 height 19
type input "0914742668"
type input "C THOA QN"
type input "0914974647"
type input "PCTH"
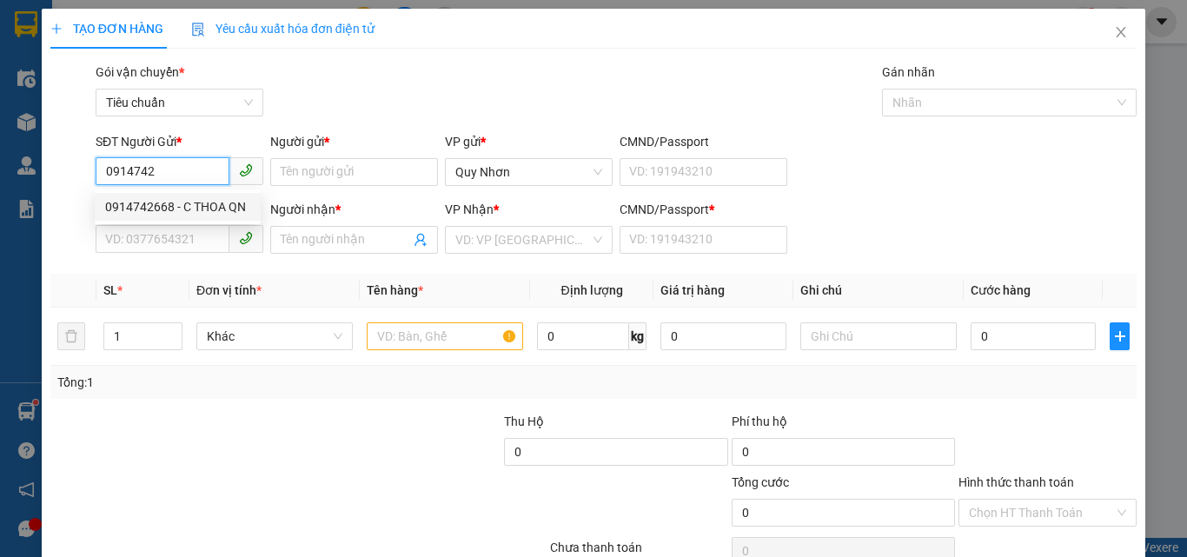
type input "A"
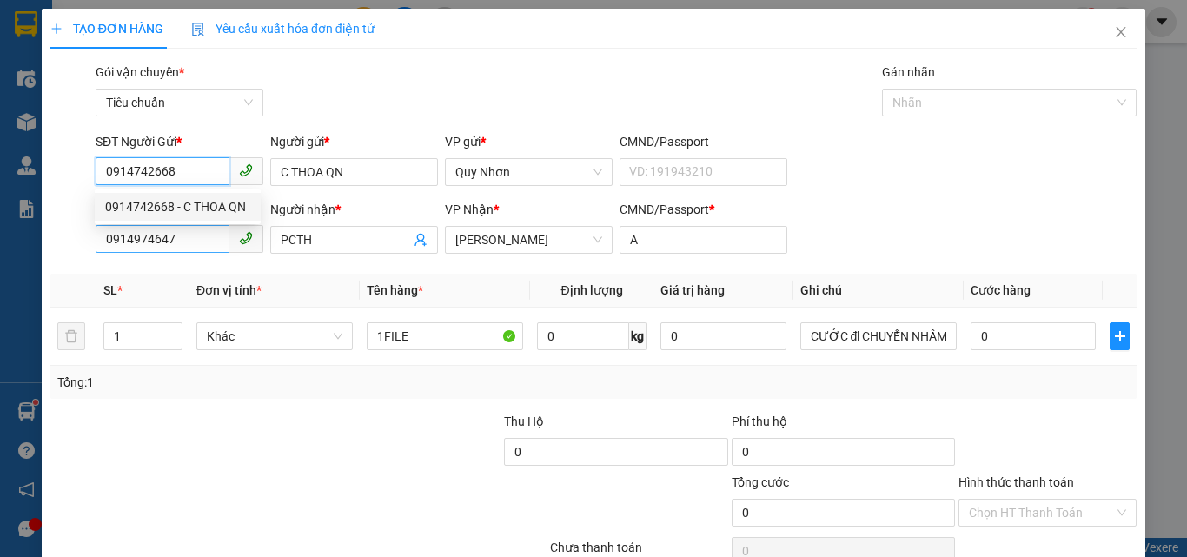
type input "0914742668"
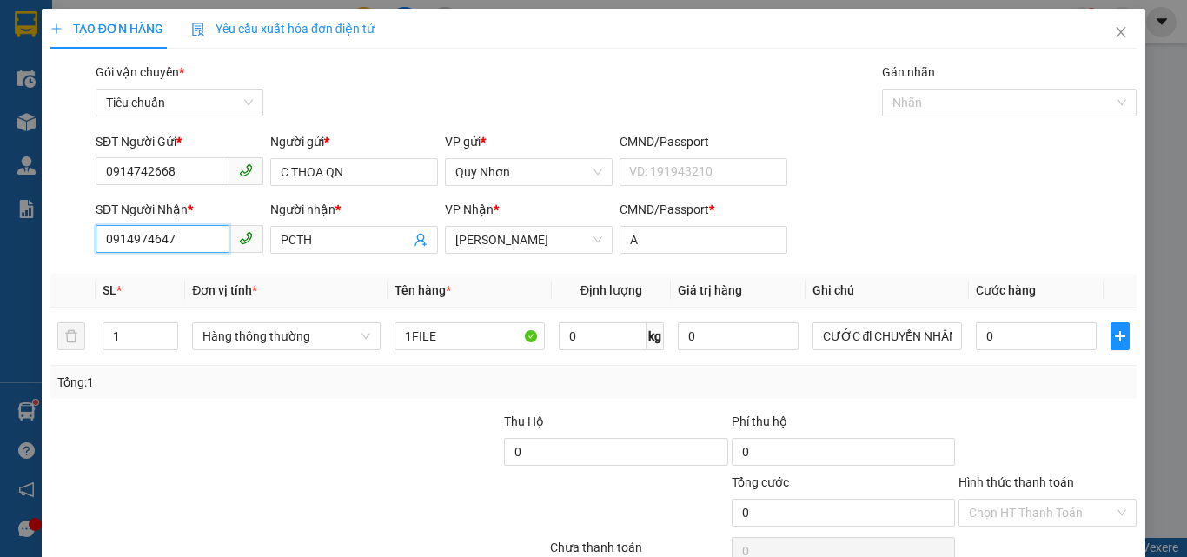
drag, startPoint x: 181, startPoint y: 236, endPoint x: 43, endPoint y: 244, distance: 138.5
click at [43, 244] on div "TẠO ĐƠN HÀNG Yêu cầu xuất [PERSON_NAME] điện tử Transit Pickup Surcharge Ids Tr…" at bounding box center [594, 316] width 1104 height 614
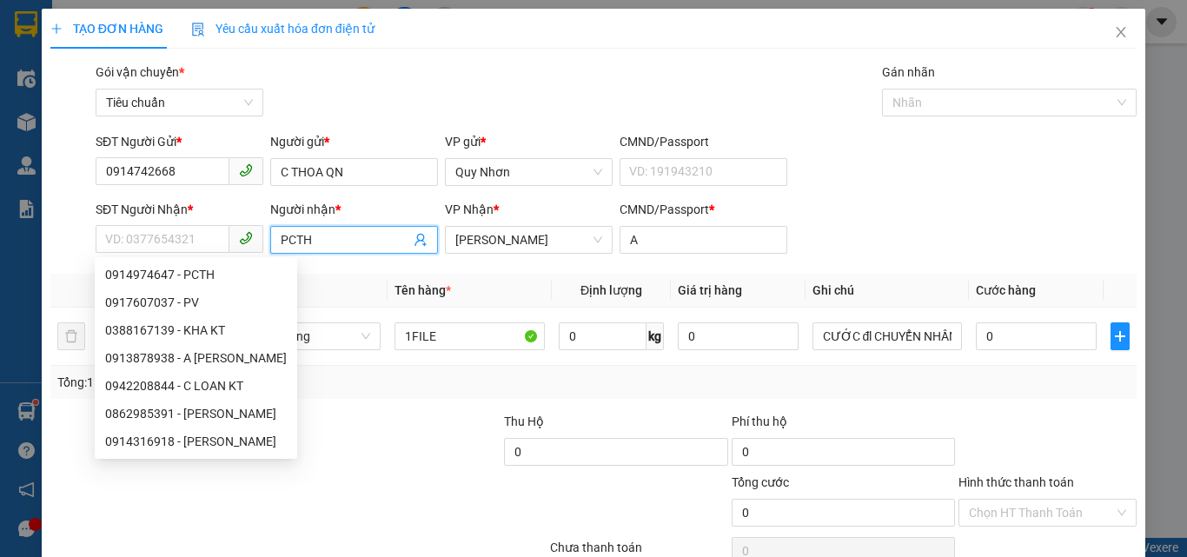
click at [241, 258] on div "SĐT Người [PERSON_NAME] * VD: 0377654321 Người [PERSON_NAME] * PCTH PCTH [PERSO…" at bounding box center [616, 230] width 1048 height 61
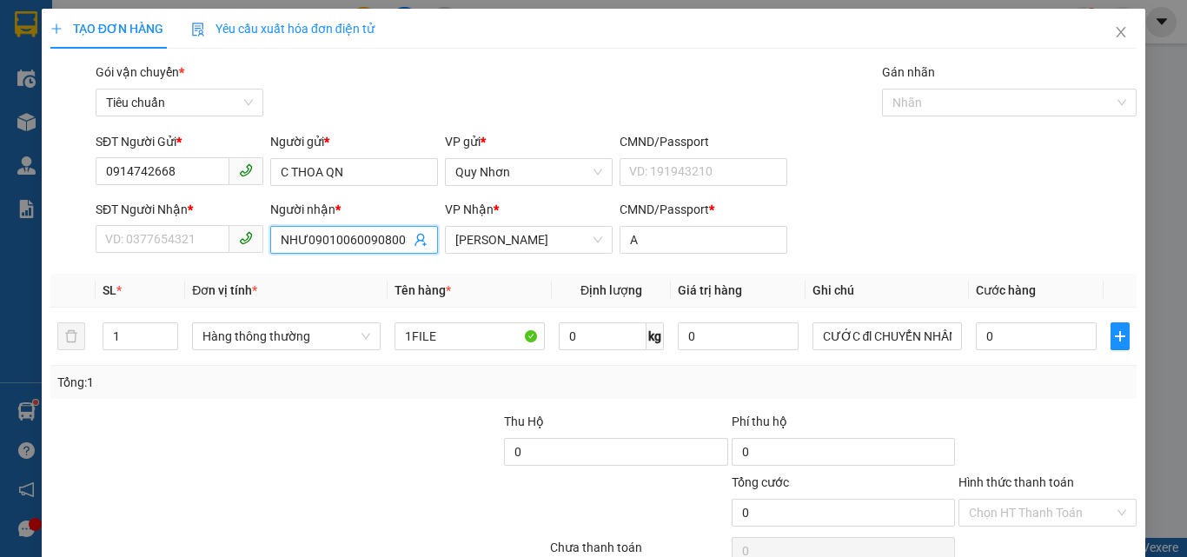
scroll to position [0, 13]
type input "NHƯ09010060090800380000000000000000"
drag, startPoint x: 412, startPoint y: 236, endPoint x: 162, endPoint y: 254, distance: 250.9
click at [158, 254] on div "SĐT Người [PERSON_NAME] * VD: 0377654321 Người [PERSON_NAME] * NHƯ0901006009080…" at bounding box center [616, 230] width 1048 height 61
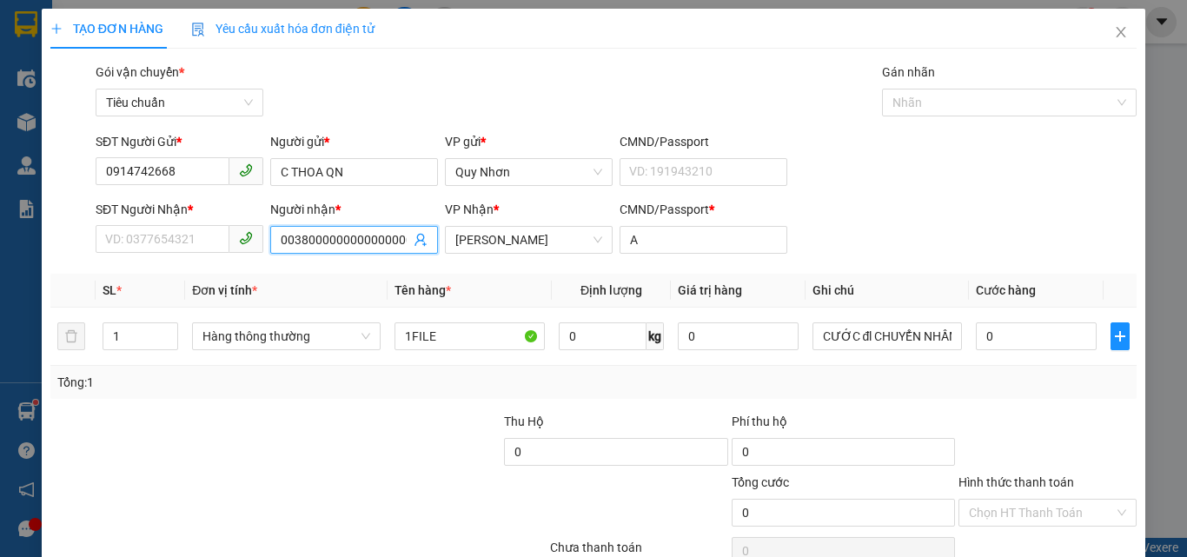
click at [391, 240] on input "NHƯ09010060090800380000000000000000" at bounding box center [346, 239] width 130 height 19
drag, startPoint x: 403, startPoint y: 238, endPoint x: 169, endPoint y: 243, distance: 233.9
click at [171, 247] on div "SĐT Người [PERSON_NAME] * VD: 0377654321 Người [PERSON_NAME] * NHƯ0901006009080…" at bounding box center [616, 230] width 1048 height 61
type input "0"
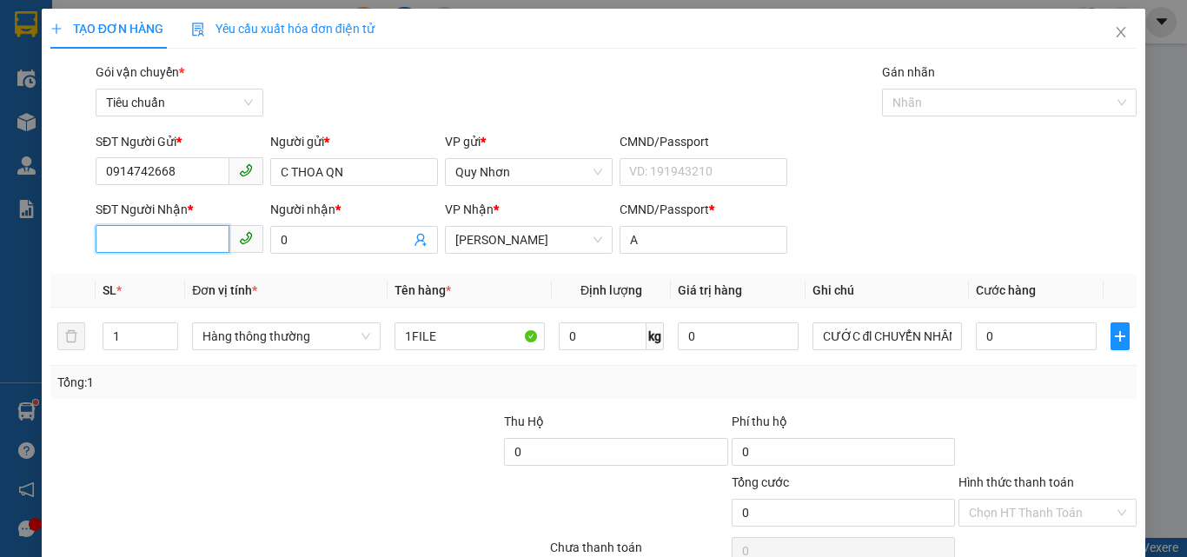
click at [166, 243] on input "SĐT Người Nhận *" at bounding box center [163, 239] width 134 height 28
click at [198, 276] on div "0916983869 - A NHƯ KT" at bounding box center [177, 274] width 145 height 19
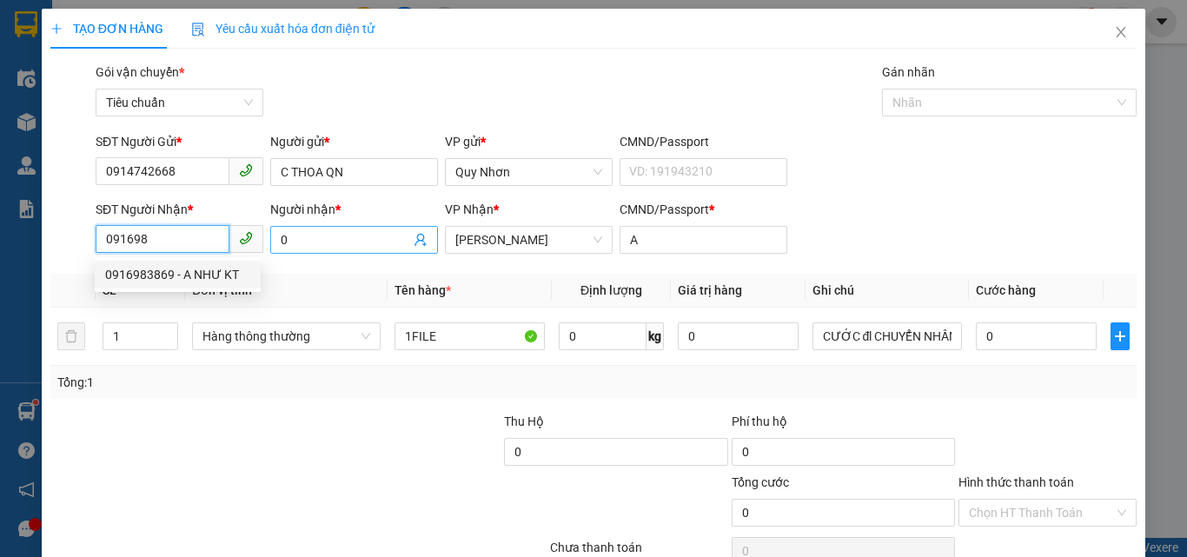
type input "0916983869"
type input "A NHƯ KT"
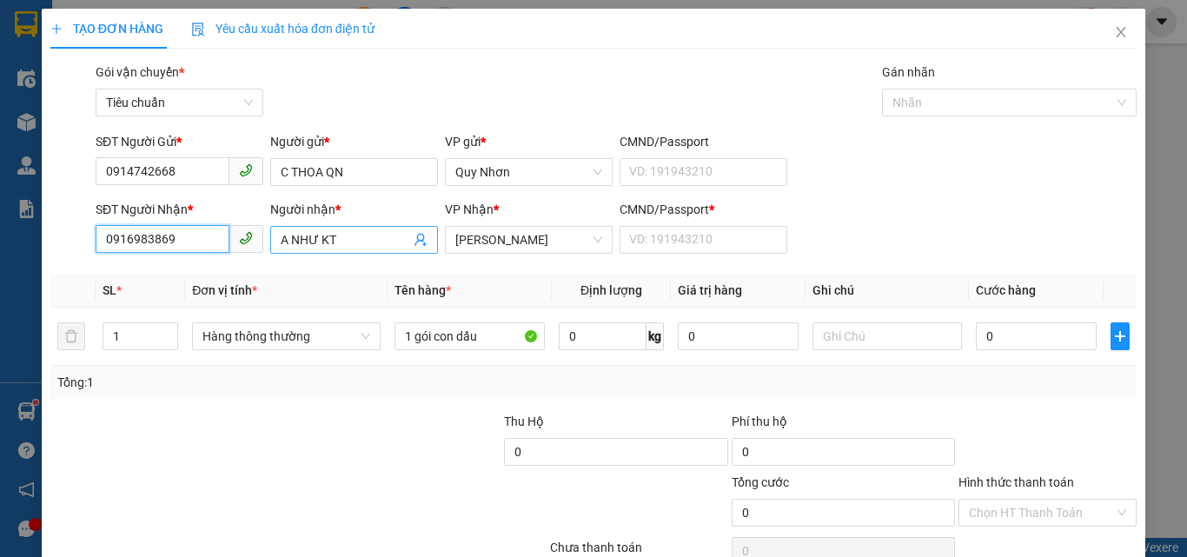
type input "0916983869"
click at [341, 240] on input "A NHƯ KT" at bounding box center [346, 239] width 130 height 19
type input "A NHƯ KTT"
click at [998, 515] on input "Hình thức thanh toán" at bounding box center [1041, 513] width 145 height 26
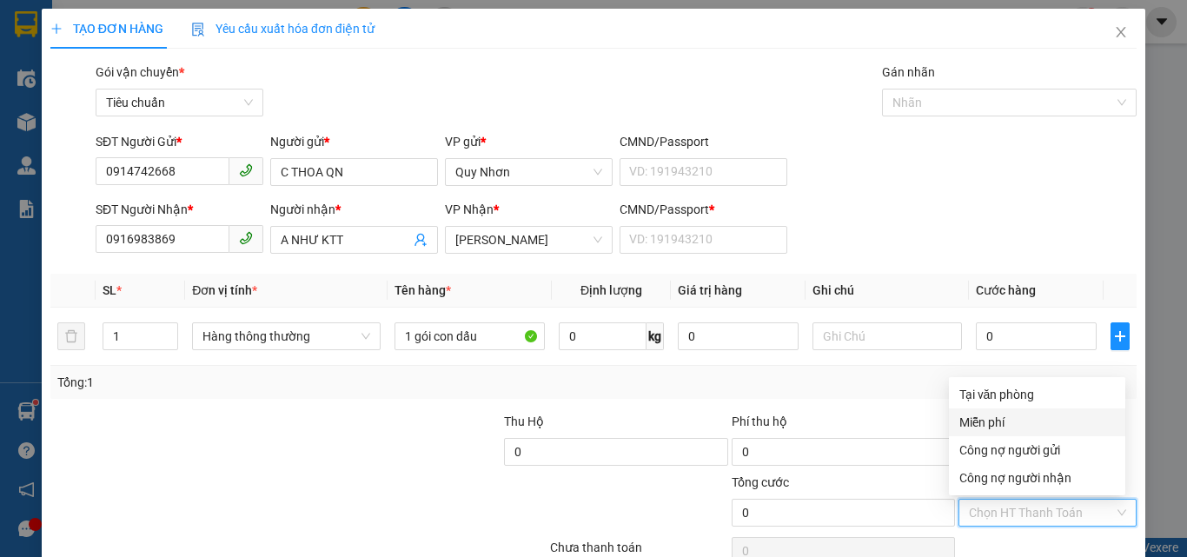
click at [1010, 421] on div "Miễn phí" at bounding box center [1038, 422] width 156 height 19
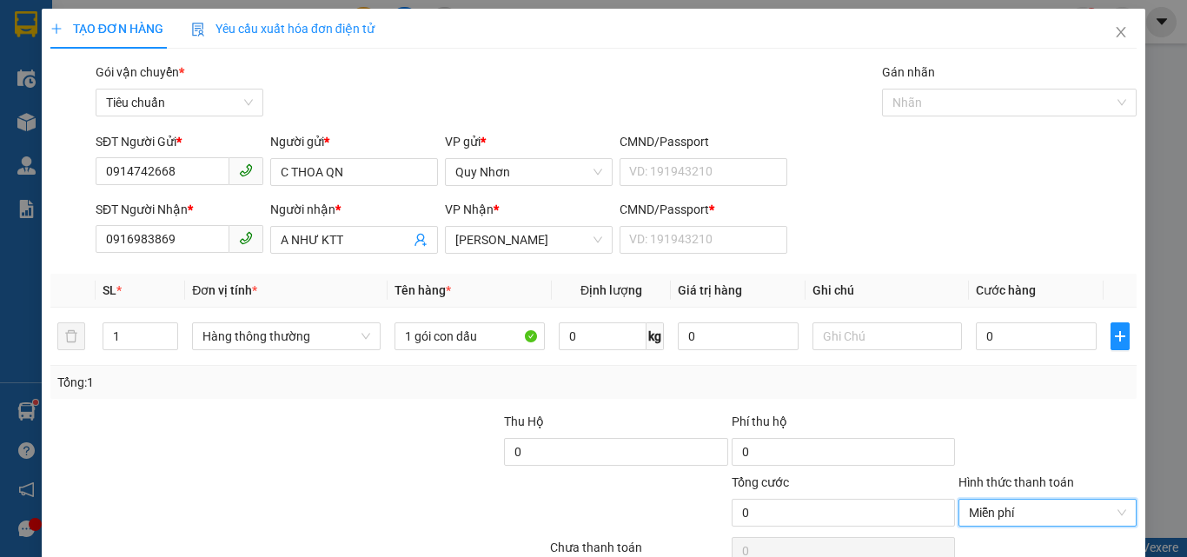
scroll to position [86, 0]
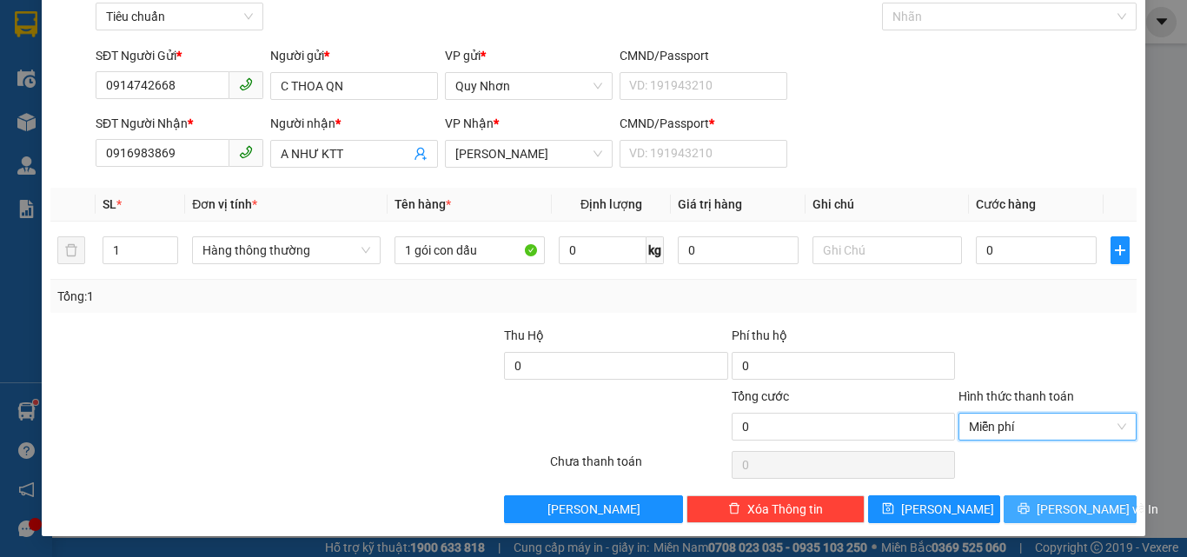
click at [1030, 508] on icon "printer" at bounding box center [1024, 508] width 12 height 12
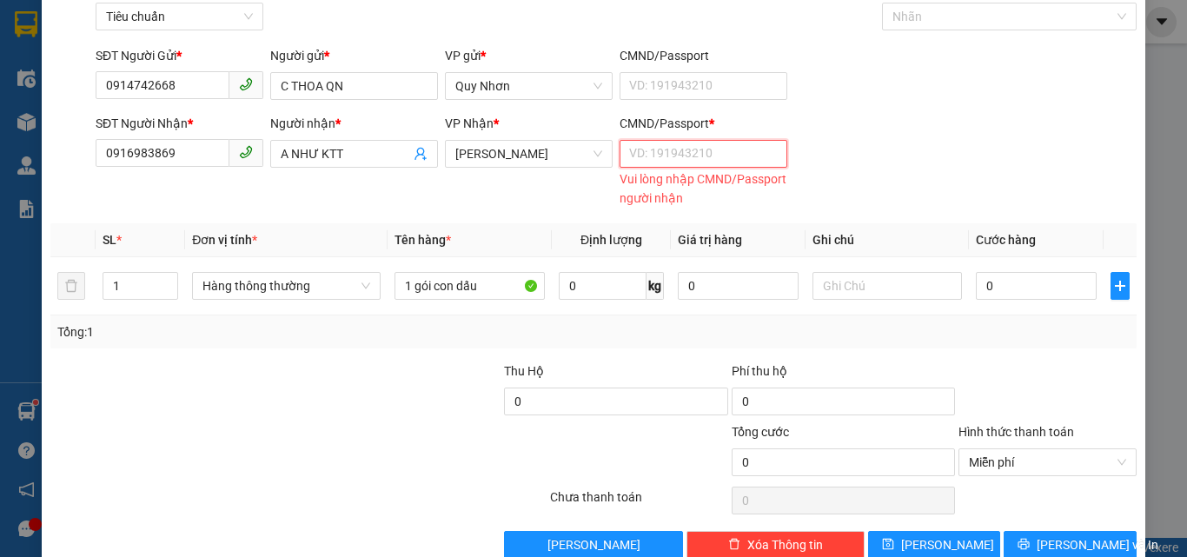
click at [651, 165] on input "CMND/Passport *" at bounding box center [704, 154] width 168 height 28
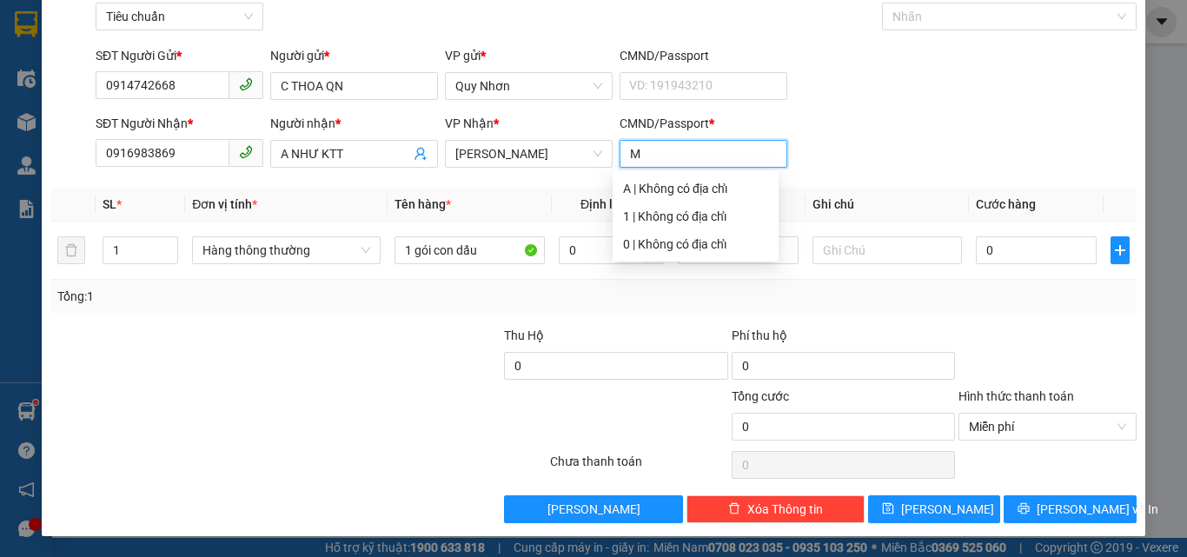
type input "M"
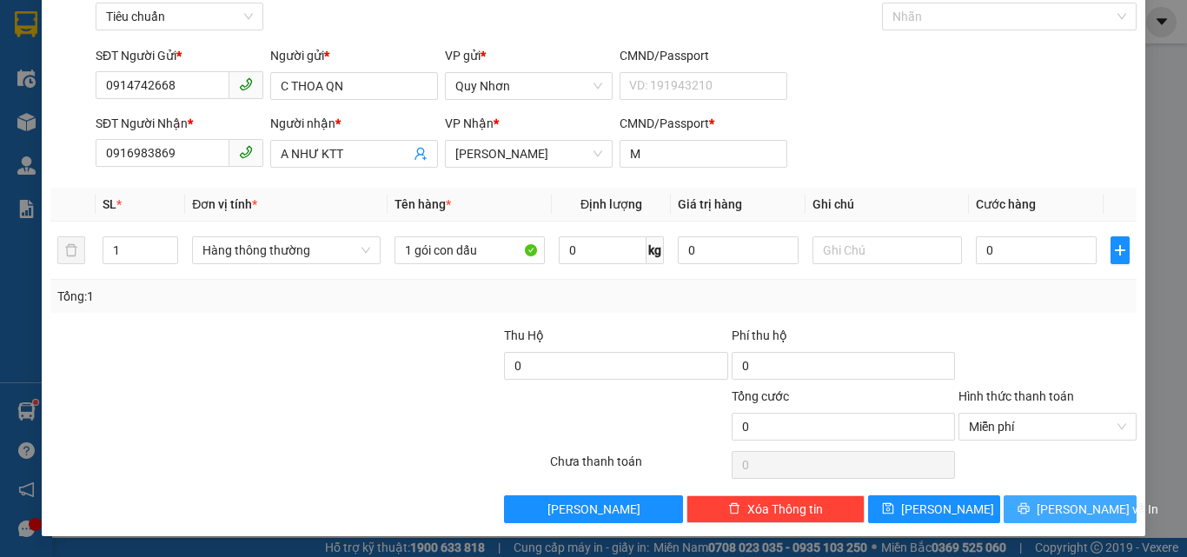
click at [1046, 504] on span "[PERSON_NAME] và In" at bounding box center [1098, 509] width 122 height 19
click at [1017, 502] on button "[PERSON_NAME] và In" at bounding box center [1070, 509] width 133 height 28
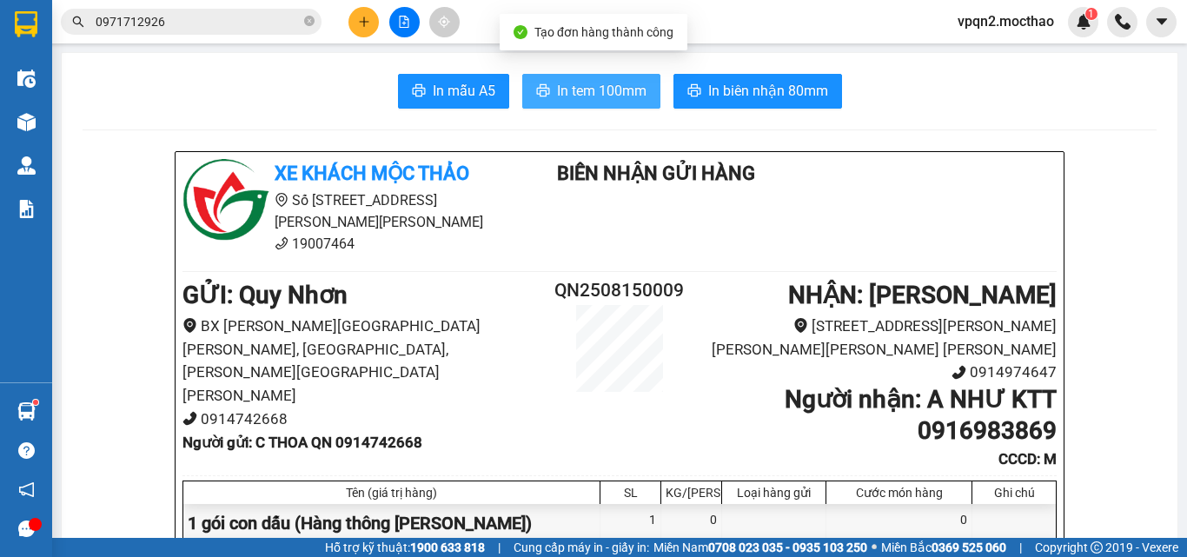
click at [618, 83] on span "In tem 100mm" at bounding box center [602, 91] width 90 height 22
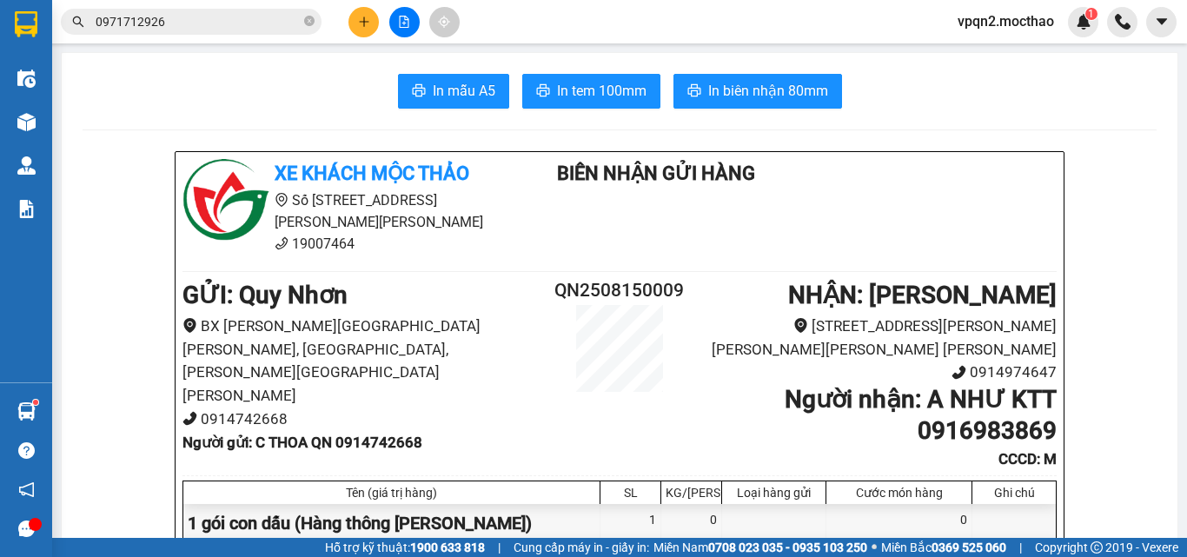
click at [368, 23] on icon "plus" at bounding box center [364, 22] width 12 height 12
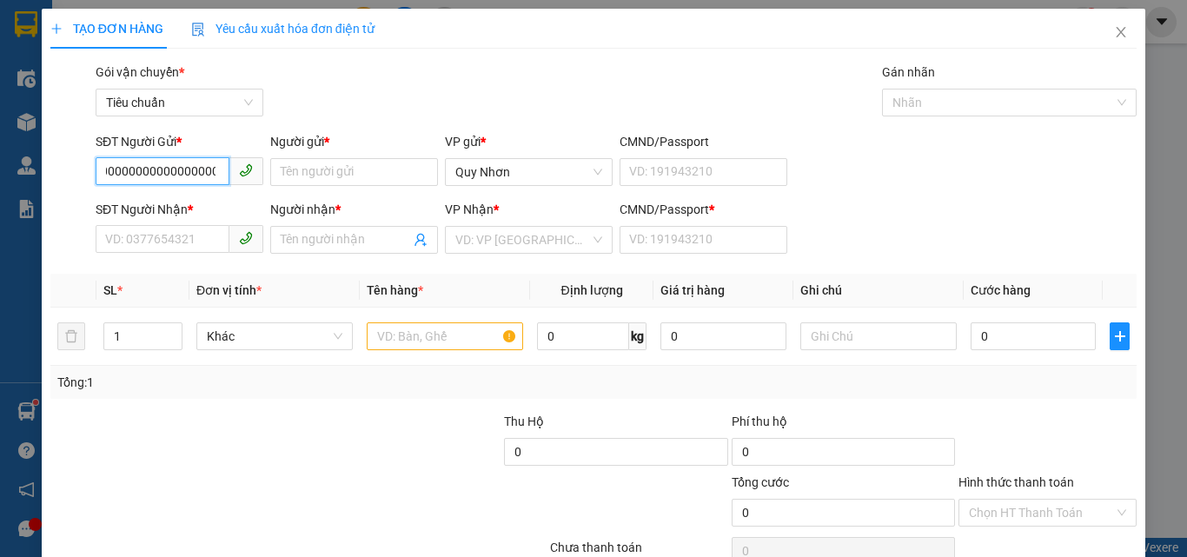
scroll to position [0, 76]
type input "000000000000"
drag, startPoint x: 200, startPoint y: 163, endPoint x: 58, endPoint y: 187, distance: 143.8
click at [60, 187] on div "SĐT Người Gửi * 000000000000 000000000000 Người gửi * Tên người gửi VP gửi * [P…" at bounding box center [594, 162] width 1090 height 61
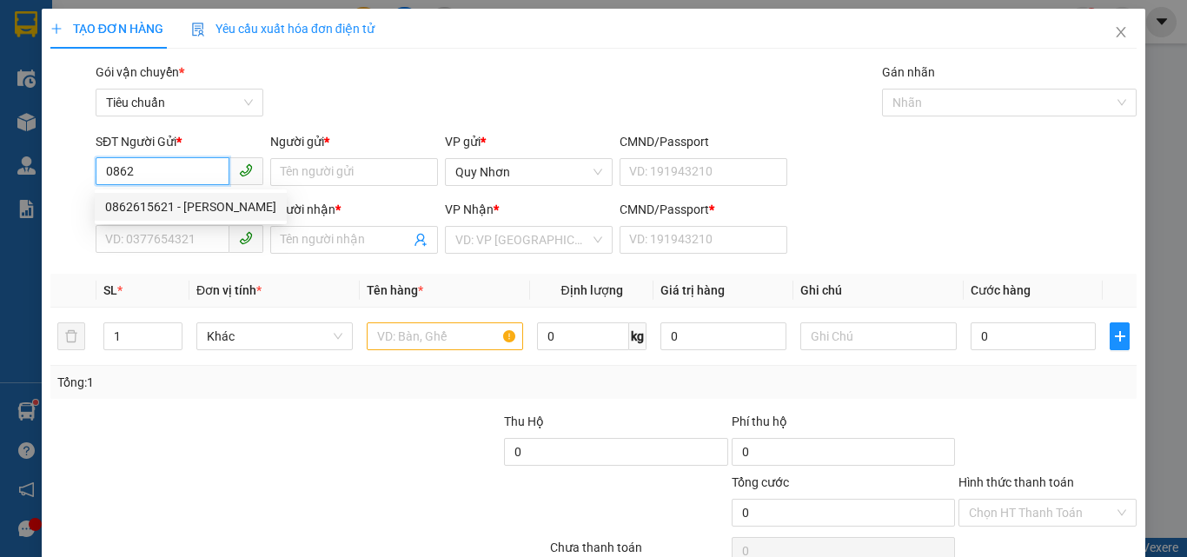
click at [190, 204] on div "0862615621 - [PERSON_NAME]" at bounding box center [190, 206] width 171 height 19
type input "0862615621"
type input "PHONG"
type input "0939037658"
type input "CTY VIỆT PHÁT"
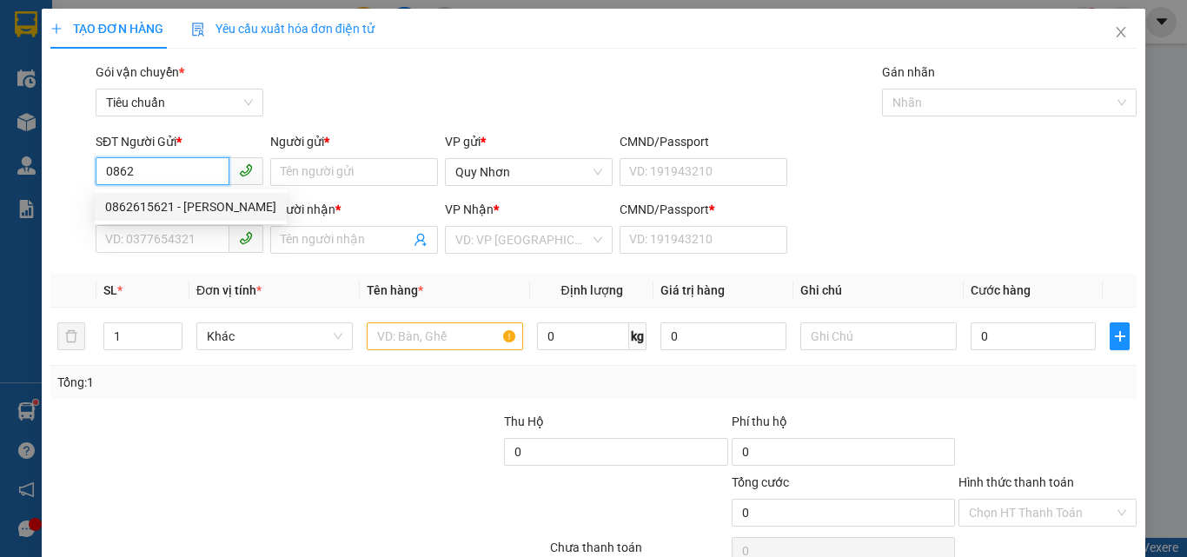
type input "A"
type input "30.000"
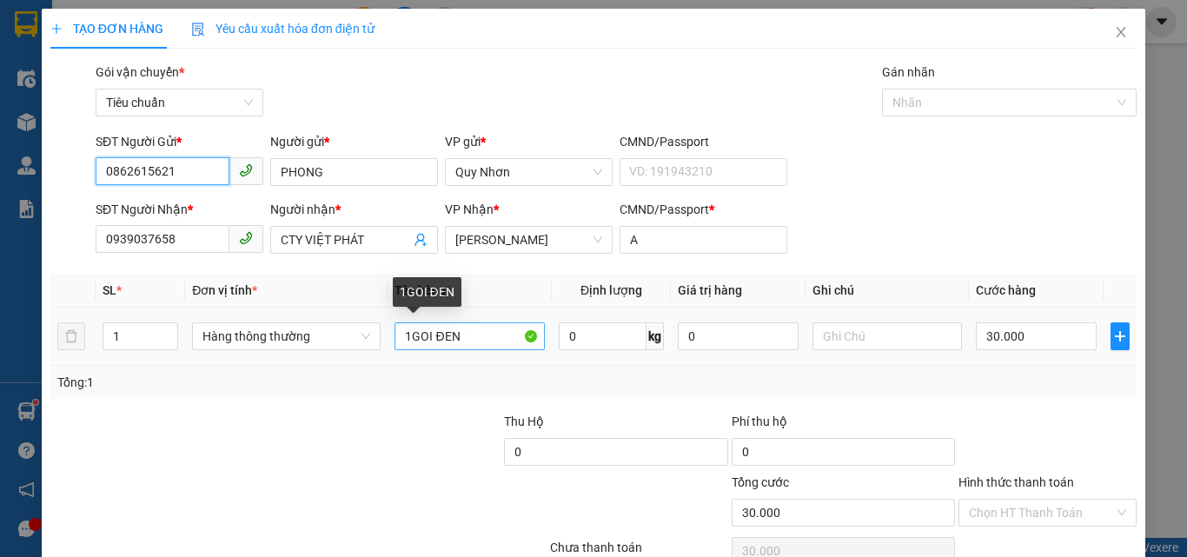
type input "0862615621"
drag, startPoint x: 409, startPoint y: 331, endPoint x: 426, endPoint y: 339, distance: 19.1
click at [426, 339] on input "1GOI ĐEN" at bounding box center [470, 336] width 150 height 28
type input "1BII ĐEN"
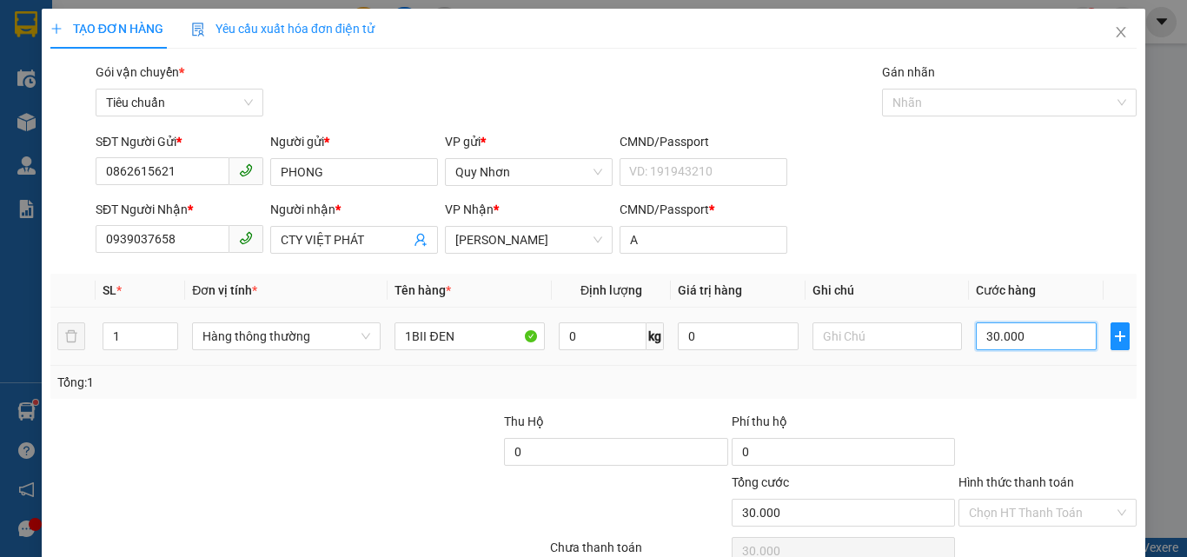
click at [1003, 340] on input "30.000" at bounding box center [1036, 336] width 120 height 28
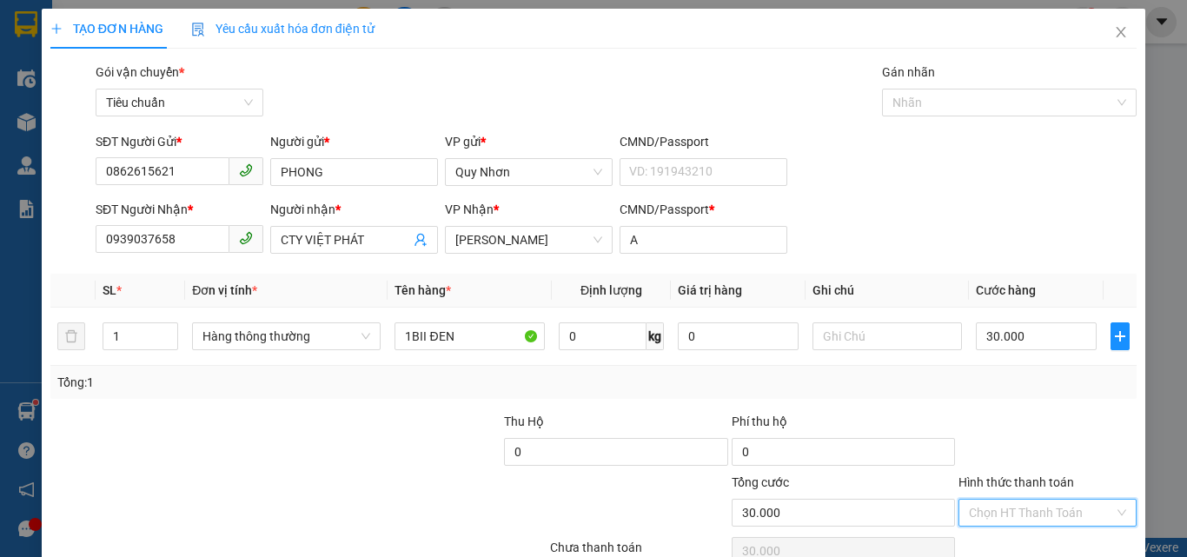
click at [1042, 510] on input "Hình thức thanh toán" at bounding box center [1041, 513] width 145 height 26
drag, startPoint x: 1028, startPoint y: 397, endPoint x: 1015, endPoint y: 477, distance: 81.0
click at [1027, 397] on div "Tại văn phòng" at bounding box center [1038, 394] width 156 height 19
type input "0"
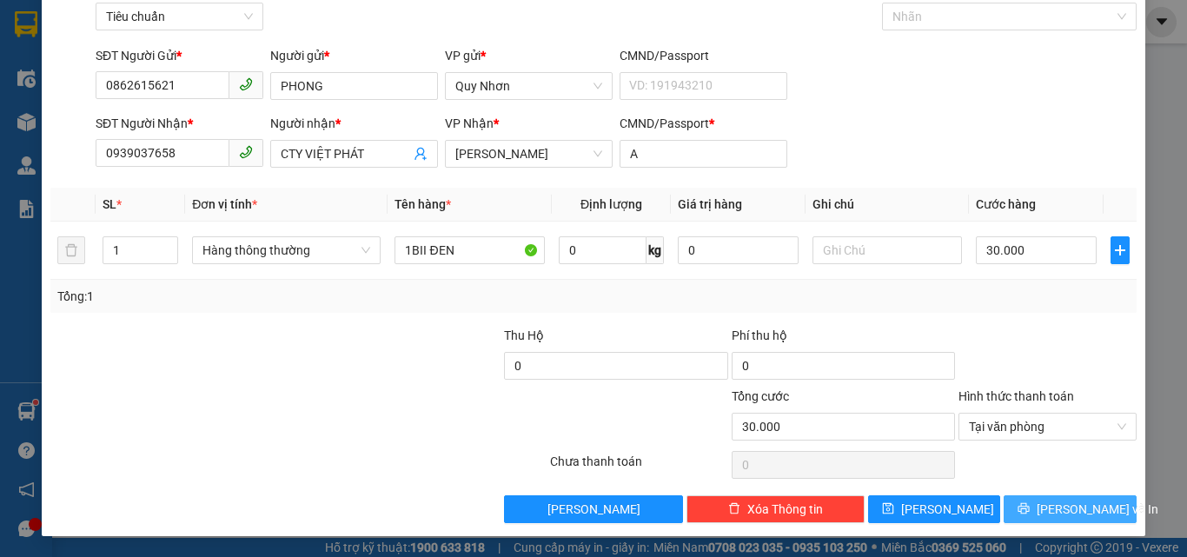
click at [1030, 514] on icon "printer" at bounding box center [1024, 508] width 12 height 12
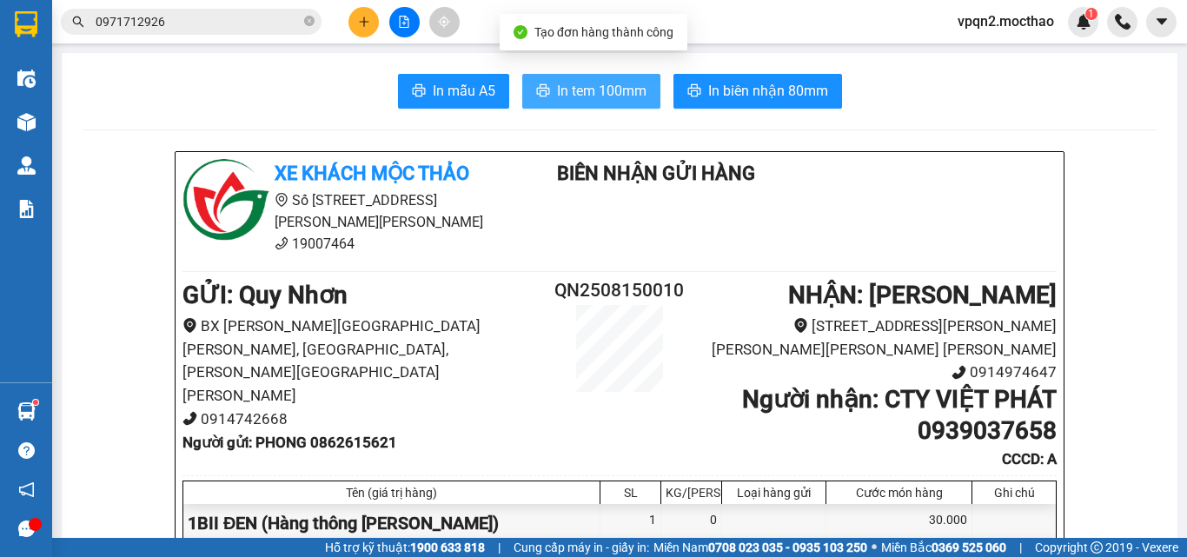
click at [582, 94] on span "In tem 100mm" at bounding box center [602, 91] width 90 height 22
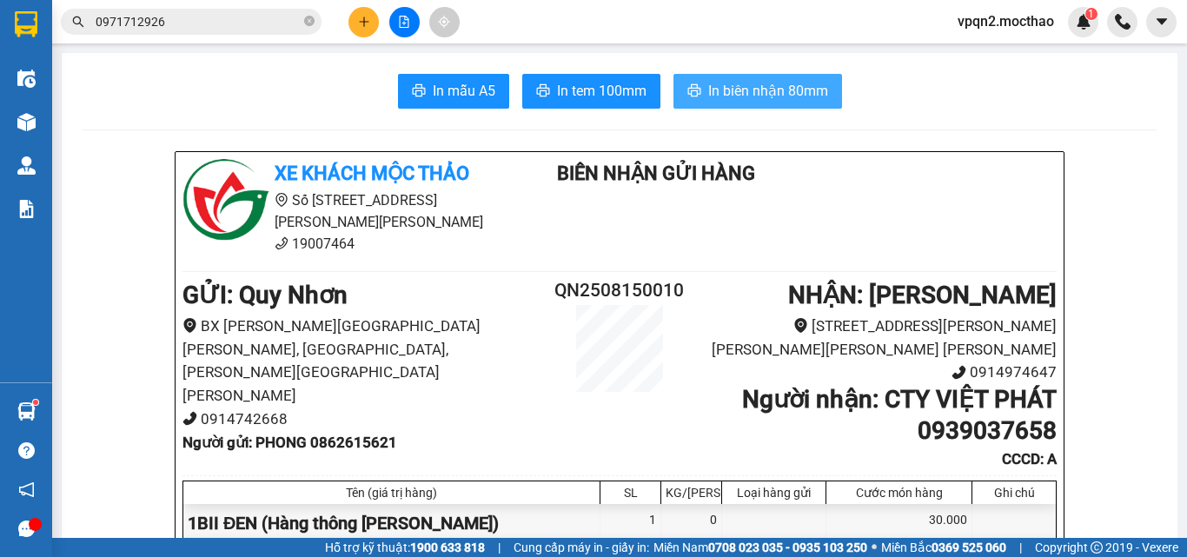
click at [783, 83] on span "In biên nhận 80mm" at bounding box center [768, 91] width 120 height 22
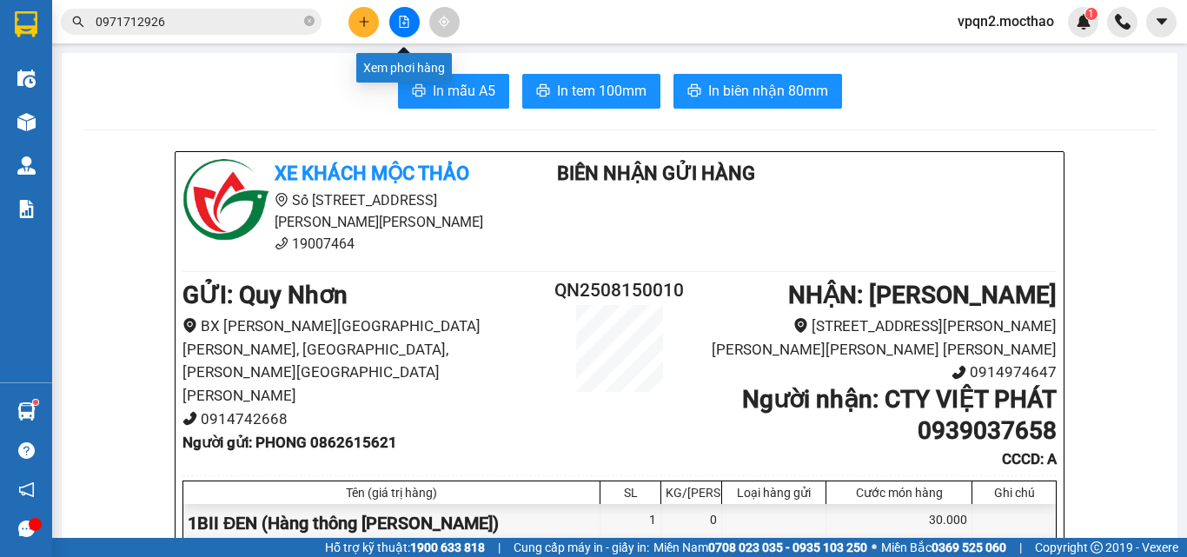
click at [405, 23] on icon "file-add" at bounding box center [405, 22] width 10 height 12
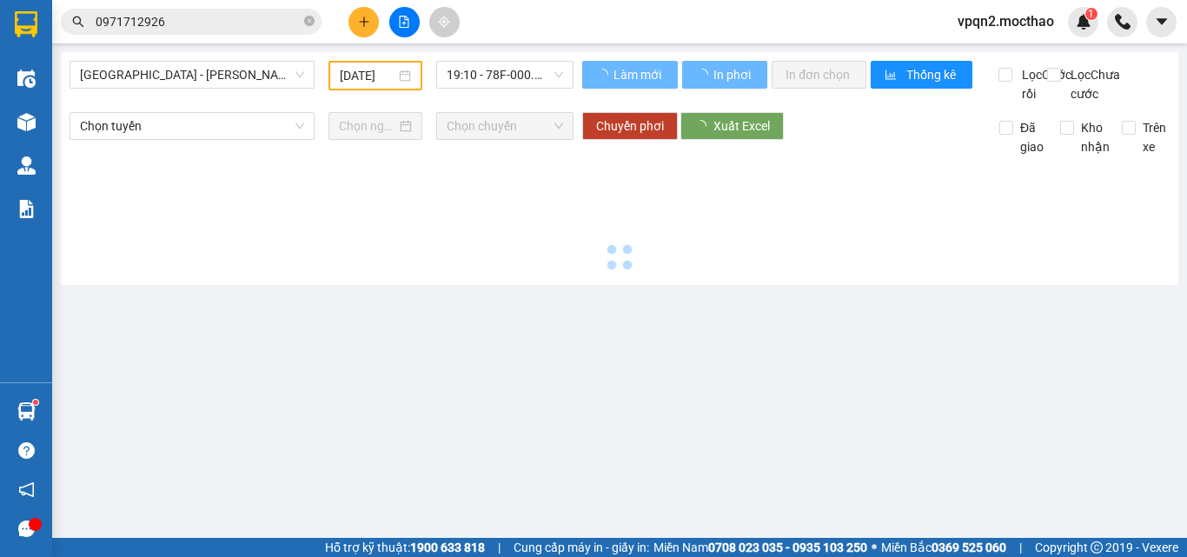
type input "[DATE]"
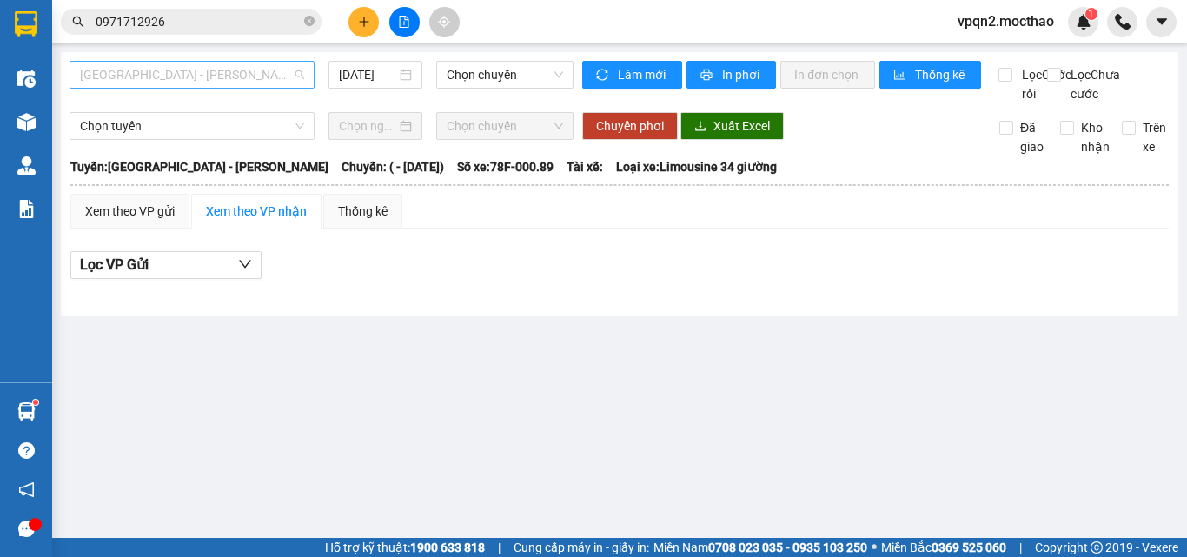
click at [248, 69] on span "[GEOGRAPHIC_DATA] - [PERSON_NAME]" at bounding box center [192, 75] width 224 height 26
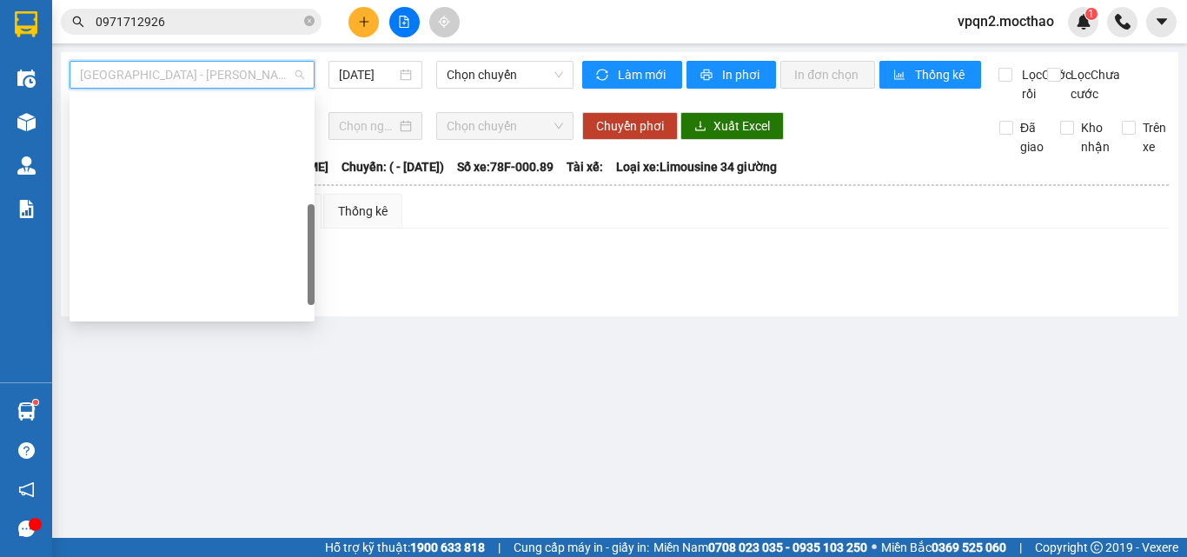
scroll to position [348, 0]
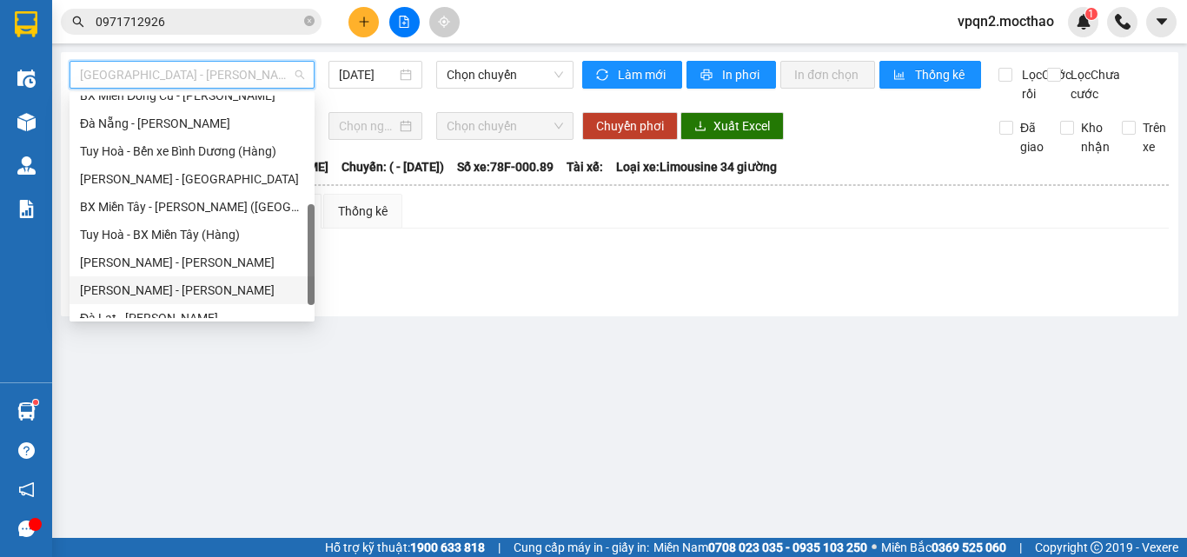
click at [131, 293] on div "[PERSON_NAME] - [PERSON_NAME]" at bounding box center [192, 290] width 224 height 19
type input "[DATE]"
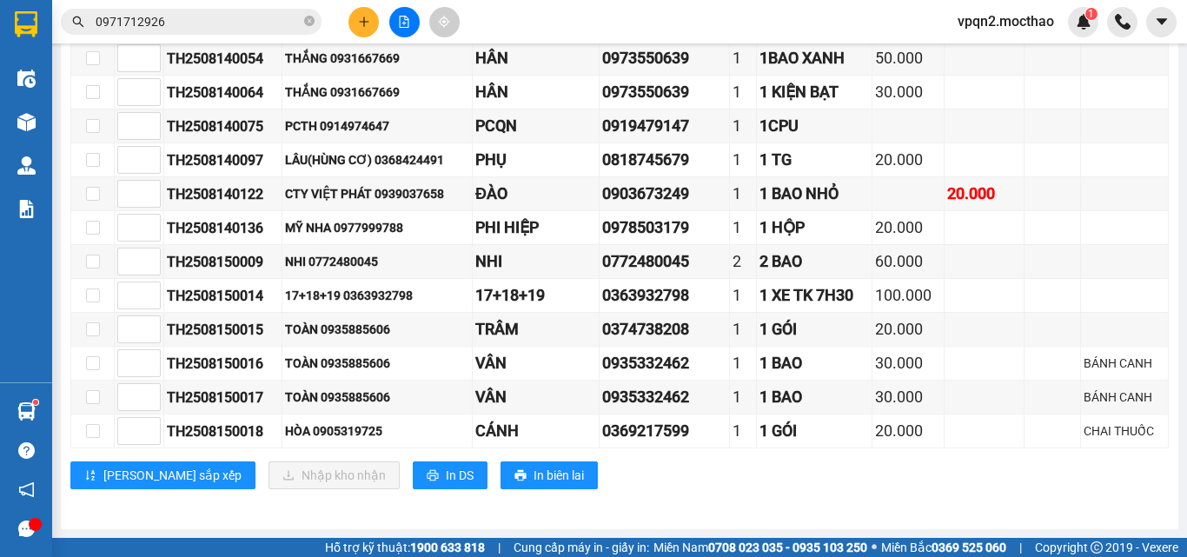
scroll to position [174, 0]
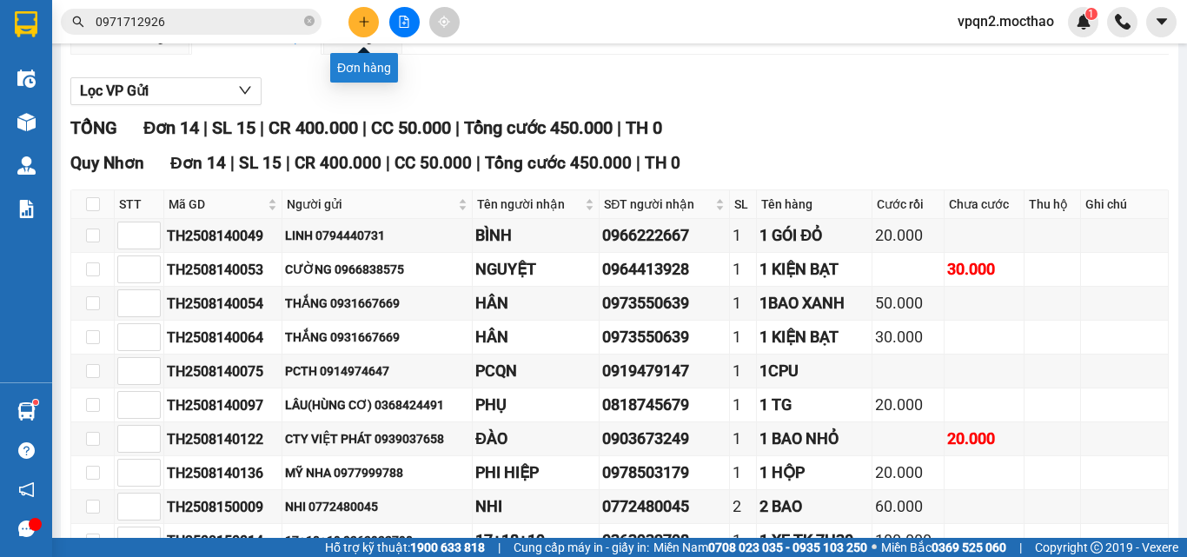
click at [361, 22] on icon "plus" at bounding box center [364, 21] width 10 height 1
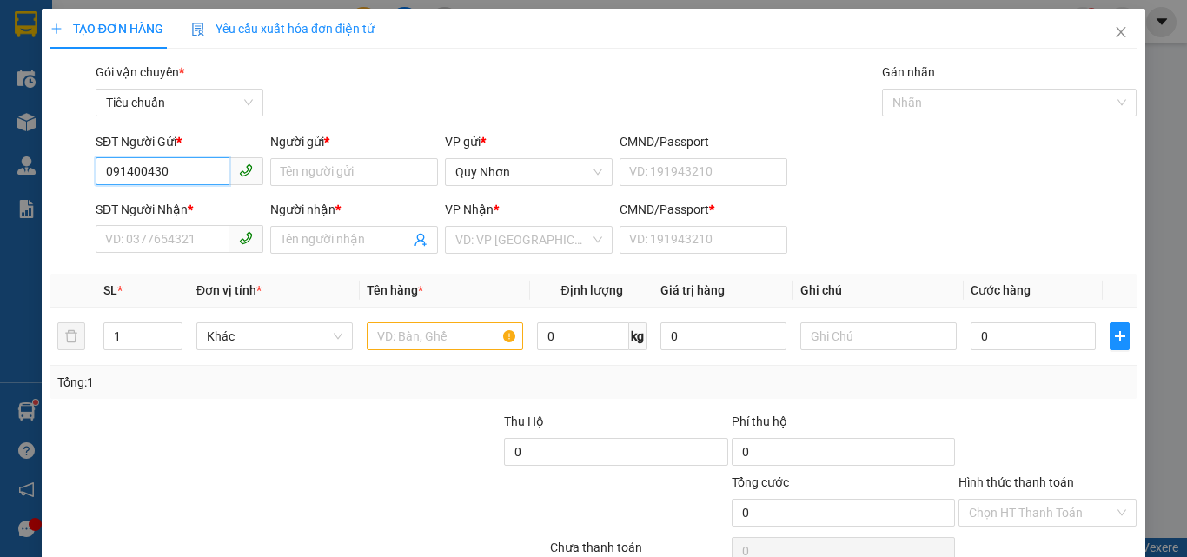
type input "0914004303"
click at [212, 197] on div "0914004303 - [PERSON_NAME]" at bounding box center [191, 207] width 192 height 28
type input "QUANG"
type input "0836908242"
type input "[PERSON_NAME]"
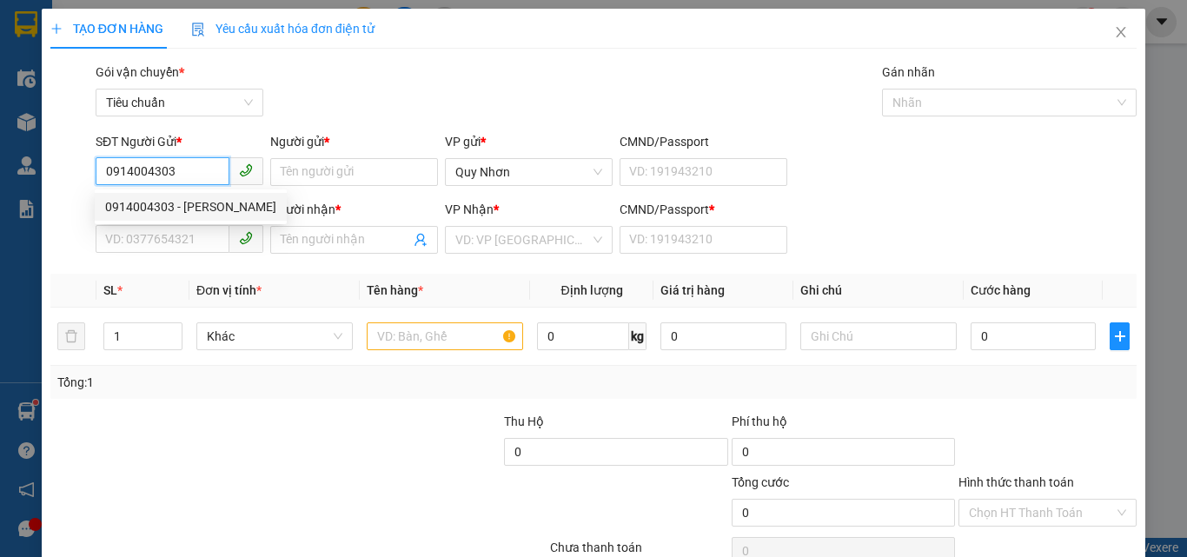
type input "L"
type input "30.000"
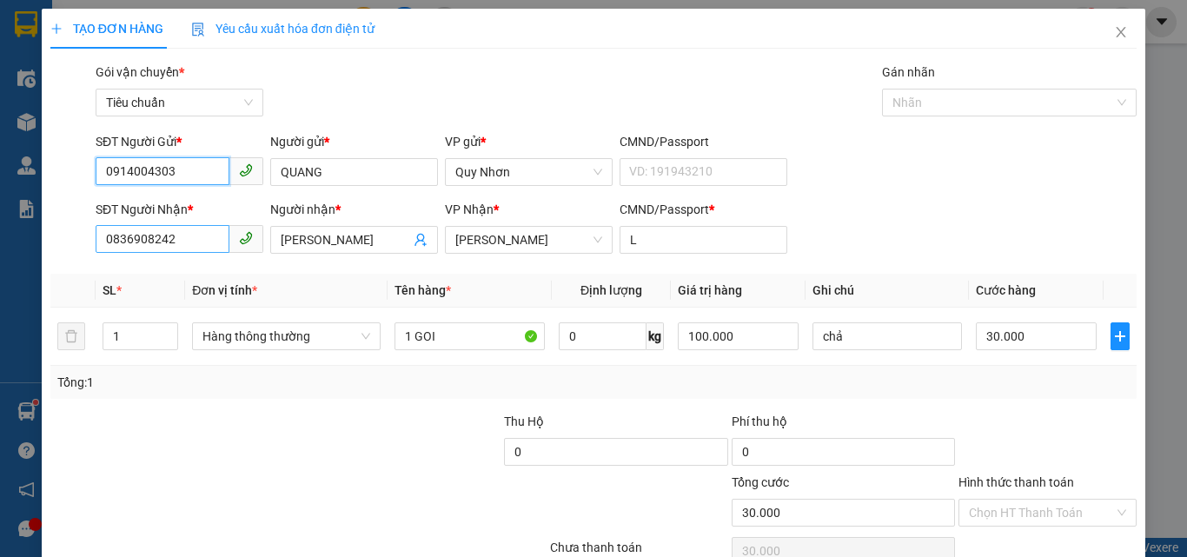
type input "0914004303"
drag, startPoint x: 192, startPoint y: 234, endPoint x: 34, endPoint y: 266, distance: 161.4
click at [34, 266] on div "TẠO ĐƠN HÀNG Yêu cầu xuất [PERSON_NAME] điện tử Transit Pickup Surcharge Ids Tr…" at bounding box center [593, 278] width 1187 height 557
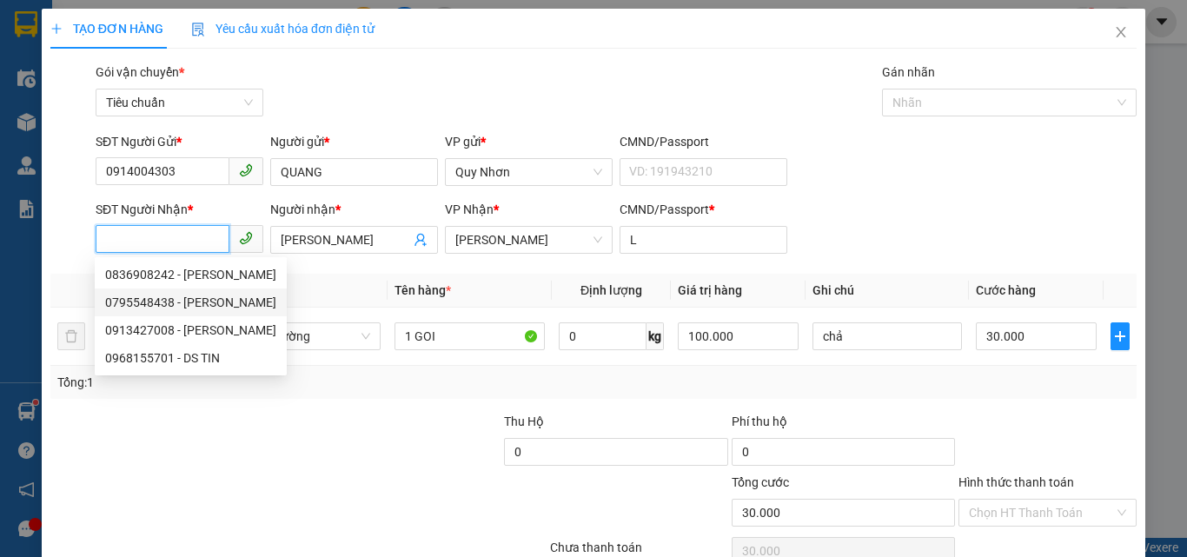
click at [155, 303] on div "0795548438 - [PERSON_NAME]" at bounding box center [190, 302] width 171 height 19
type input "0795548438"
type input "HƯƠNG"
type input "A"
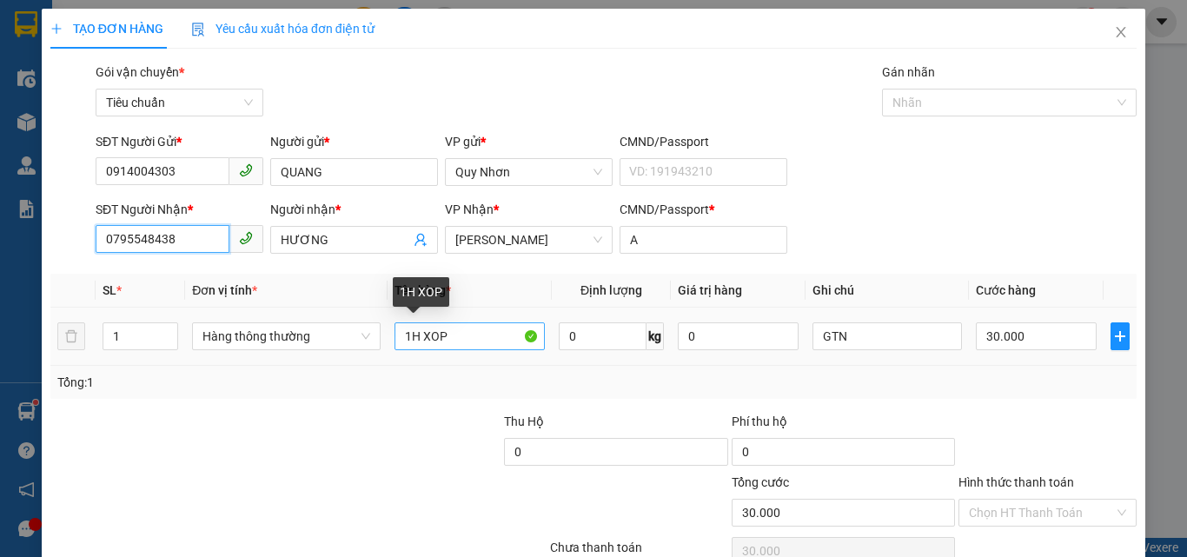
type input "0795548438"
drag, startPoint x: 409, startPoint y: 336, endPoint x: 522, endPoint y: 336, distance: 113.0
click at [522, 336] on input "1H XOP" at bounding box center [470, 336] width 150 height 28
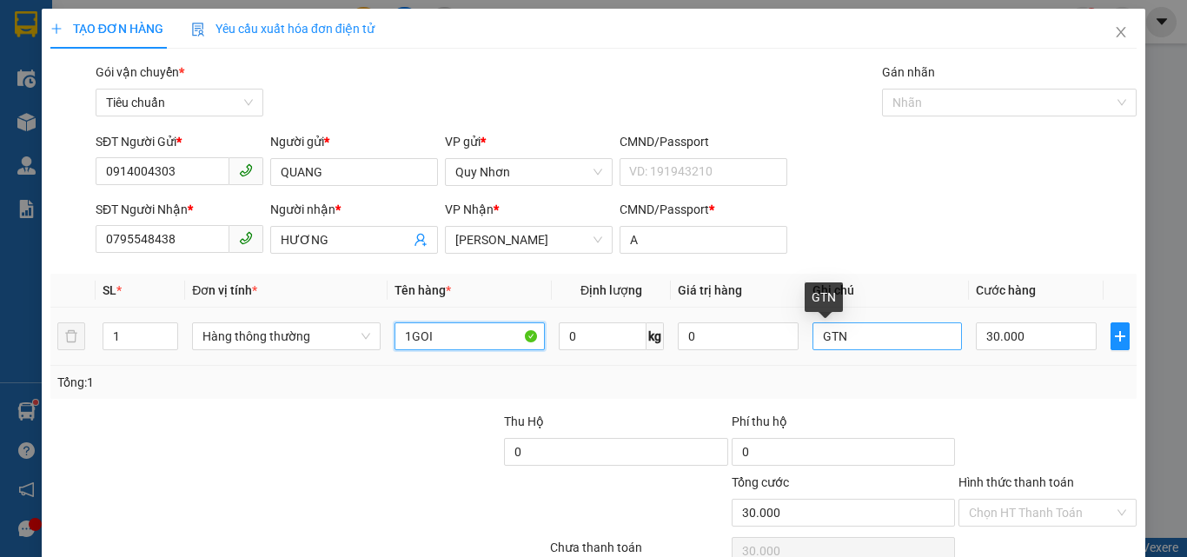
type input "1GOI"
click at [853, 339] on input "GTN" at bounding box center [888, 336] width 150 height 28
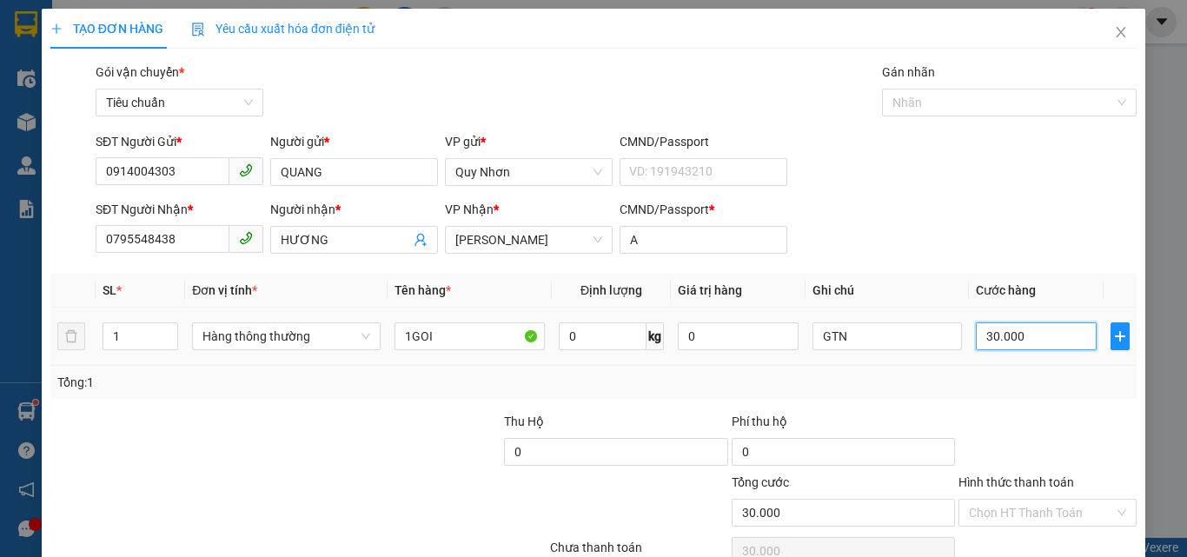
click at [1026, 340] on input "30.000" at bounding box center [1036, 336] width 120 height 28
type input "2"
type input "20"
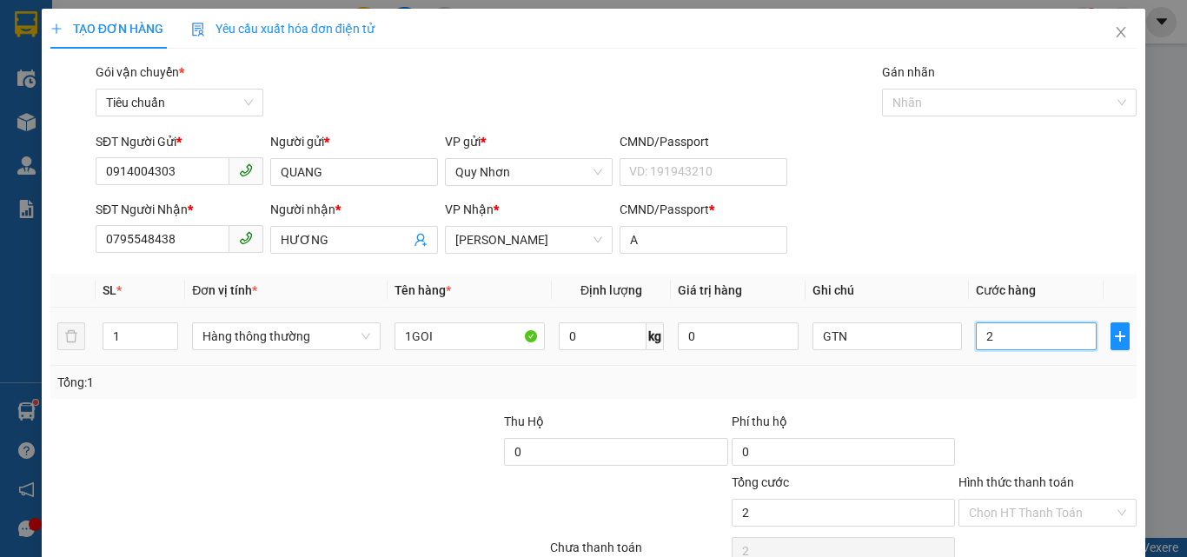
type input "20"
type input "200"
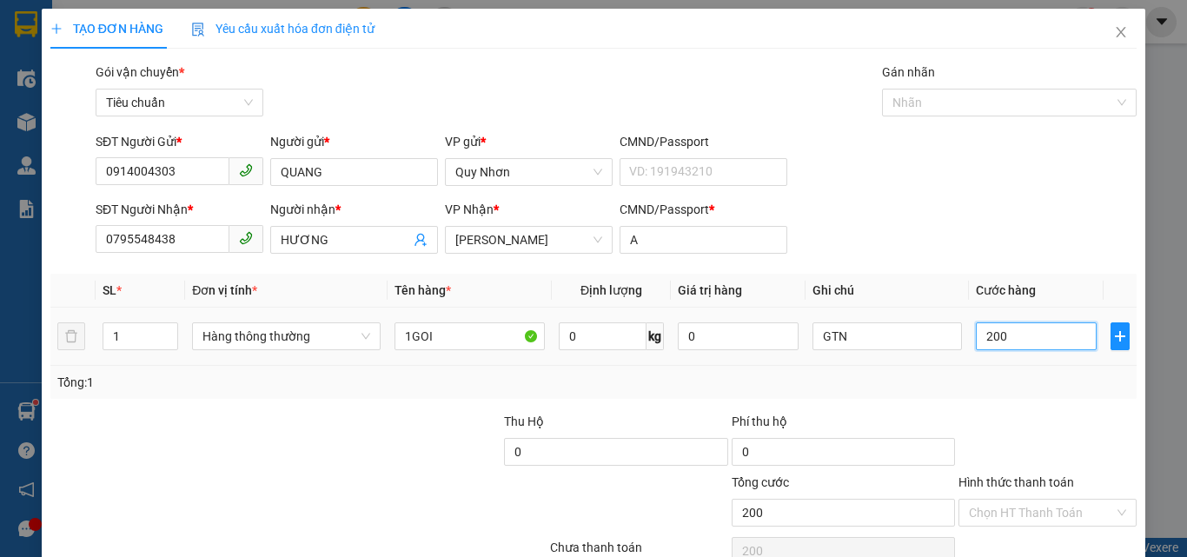
type input "2.000"
type input "20.000"
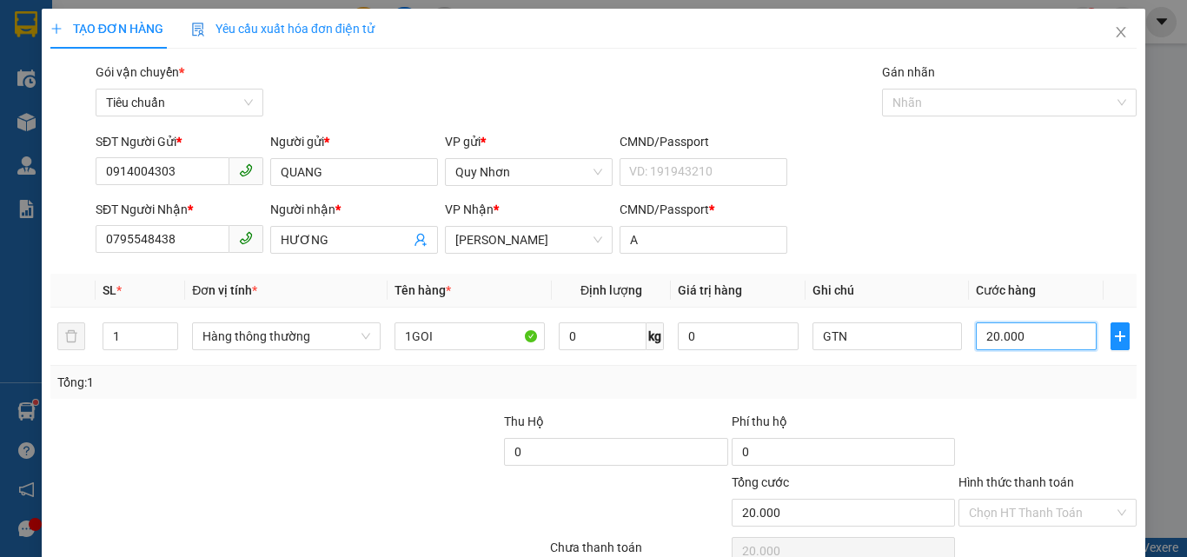
scroll to position [86, 0]
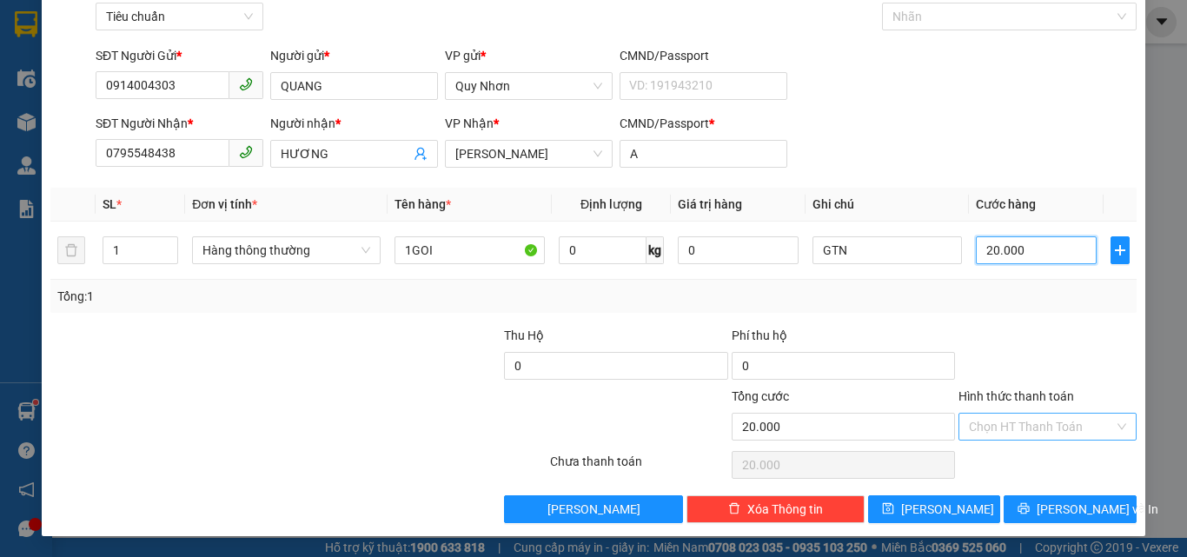
type input "20.000"
click at [1013, 428] on input "Hình thức thanh toán" at bounding box center [1041, 427] width 145 height 26
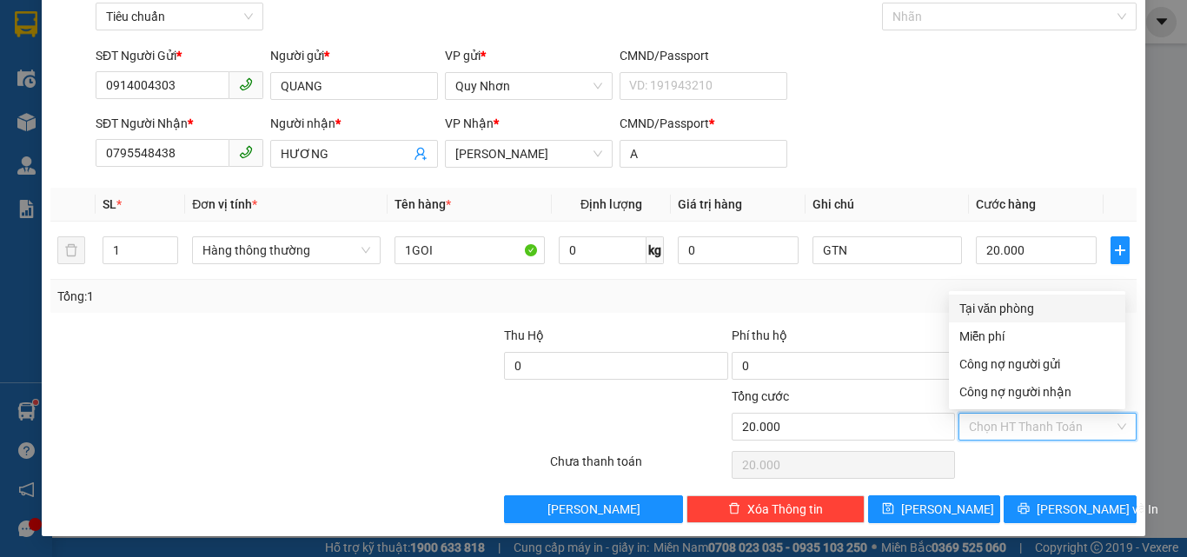
click at [1003, 303] on div "Tại văn phòng" at bounding box center [1038, 308] width 156 height 19
type input "0"
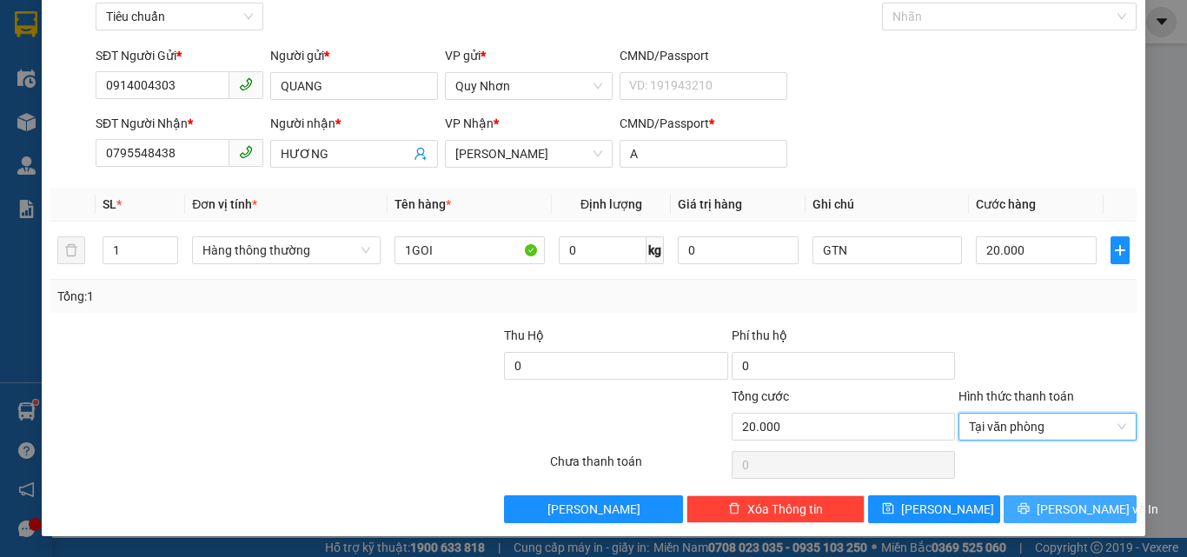
drag, startPoint x: 1046, startPoint y: 512, endPoint x: 1010, endPoint y: 500, distance: 37.7
click at [1045, 512] on span "[PERSON_NAME] và In" at bounding box center [1098, 509] width 122 height 19
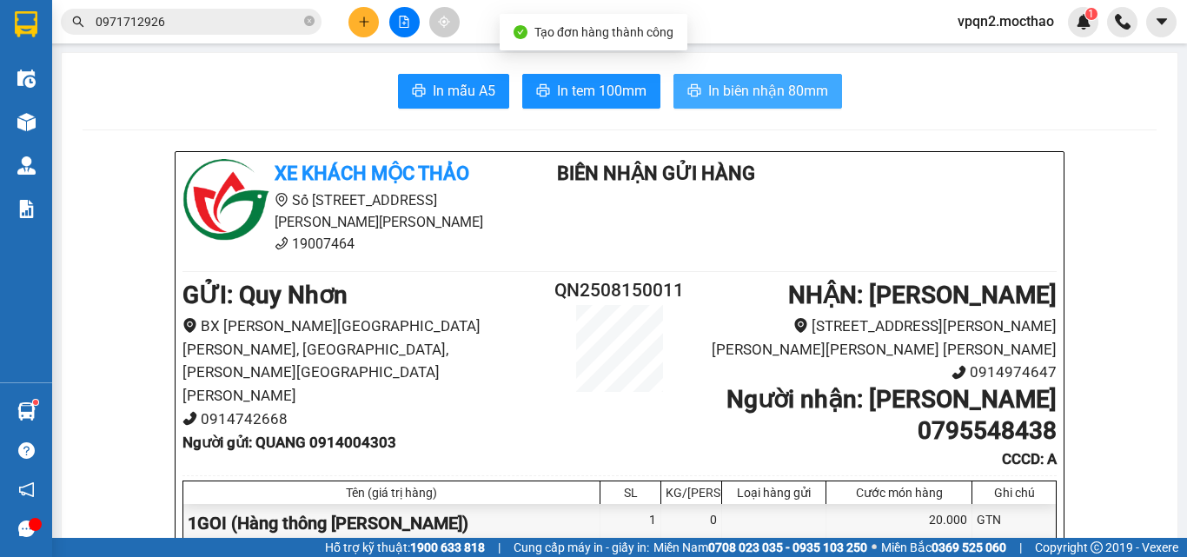
click at [734, 83] on span "In biên nhận 80mm" at bounding box center [768, 91] width 120 height 22
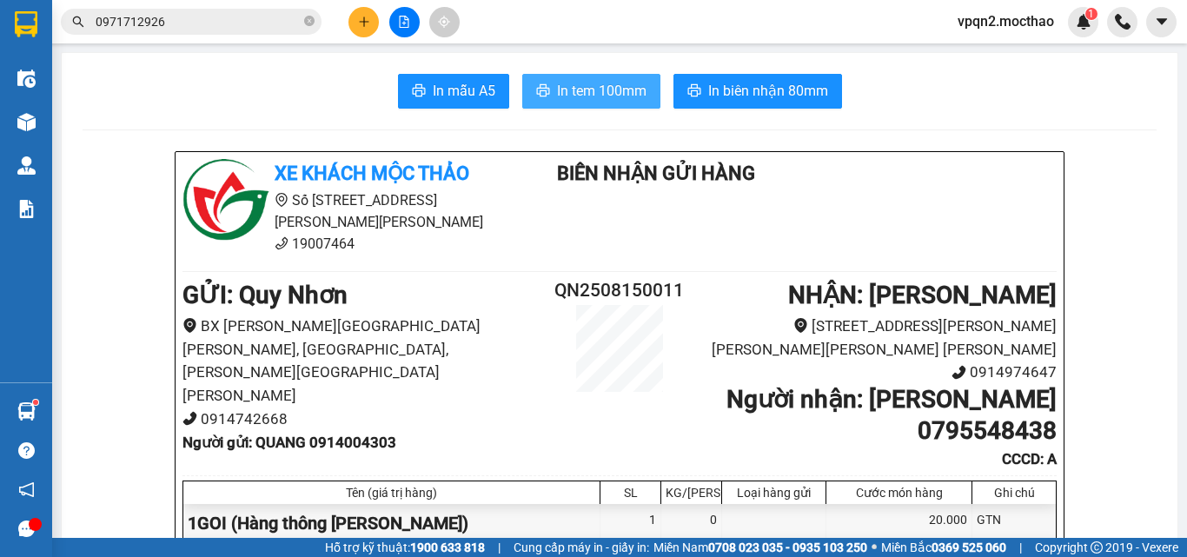
click at [590, 103] on button "In tem 100mm" at bounding box center [591, 91] width 138 height 35
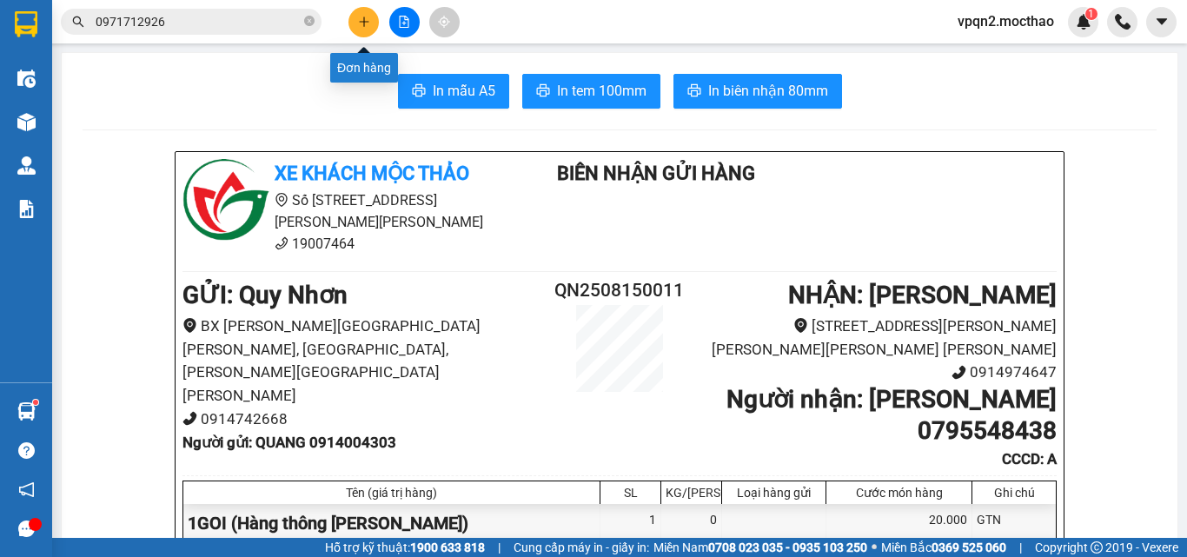
click at [363, 22] on icon "plus" at bounding box center [364, 21] width 10 height 1
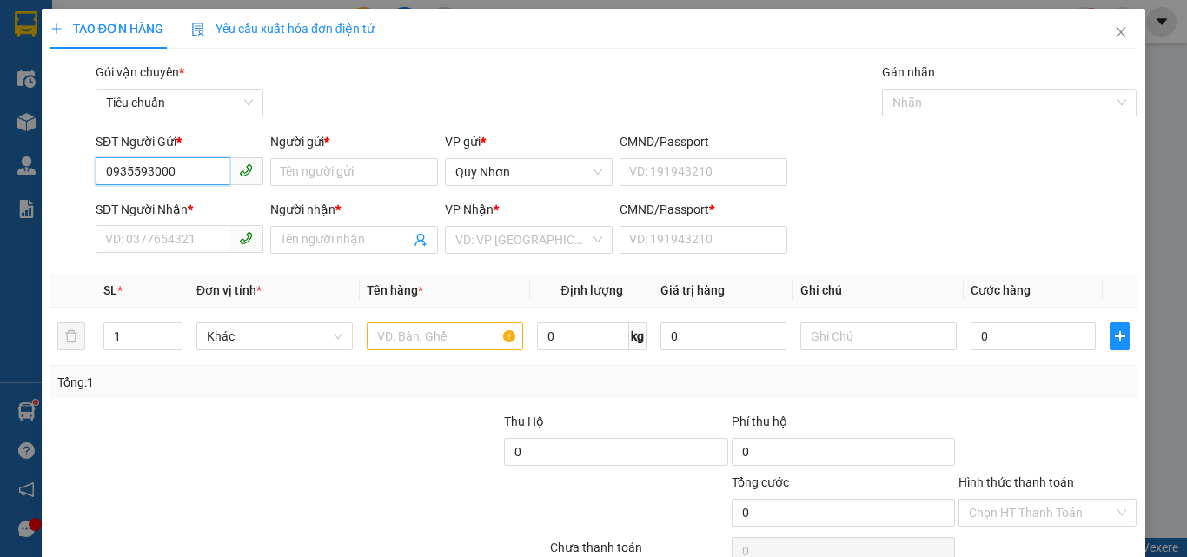
drag, startPoint x: 189, startPoint y: 166, endPoint x: 0, endPoint y: 210, distance: 194.6
click at [0, 210] on div "TẠO ĐƠN HÀNG Yêu cầu xuất [PERSON_NAME] điện tử Transit Pickup Surcharge Ids Tr…" at bounding box center [593, 278] width 1187 height 557
click at [196, 203] on div "0935593023 - LAB [PERSON_NAME]" at bounding box center [203, 206] width 196 height 19
type input "0935593023"
type input "LAB [PERSON_NAME]"
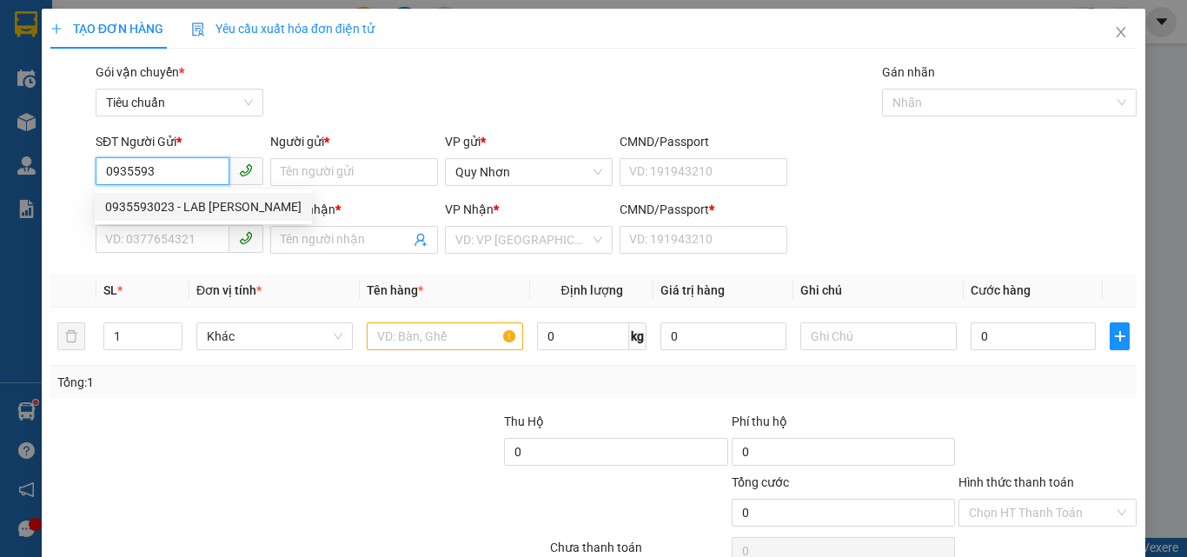
type input "0917488339"
type input "NHƯ Ý"
type input "A"
type input "20.000"
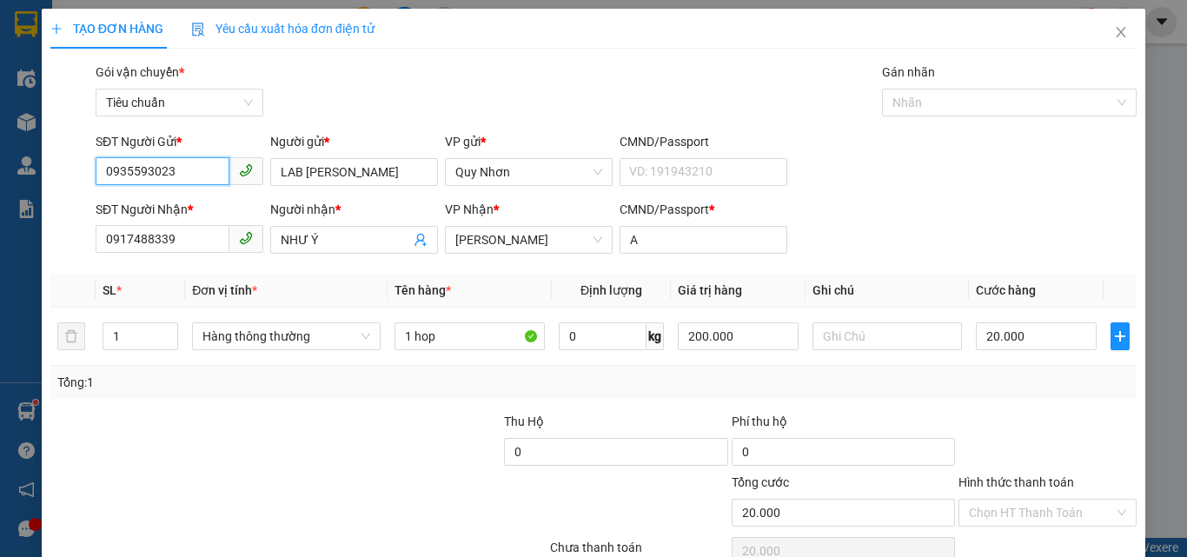
scroll to position [86, 0]
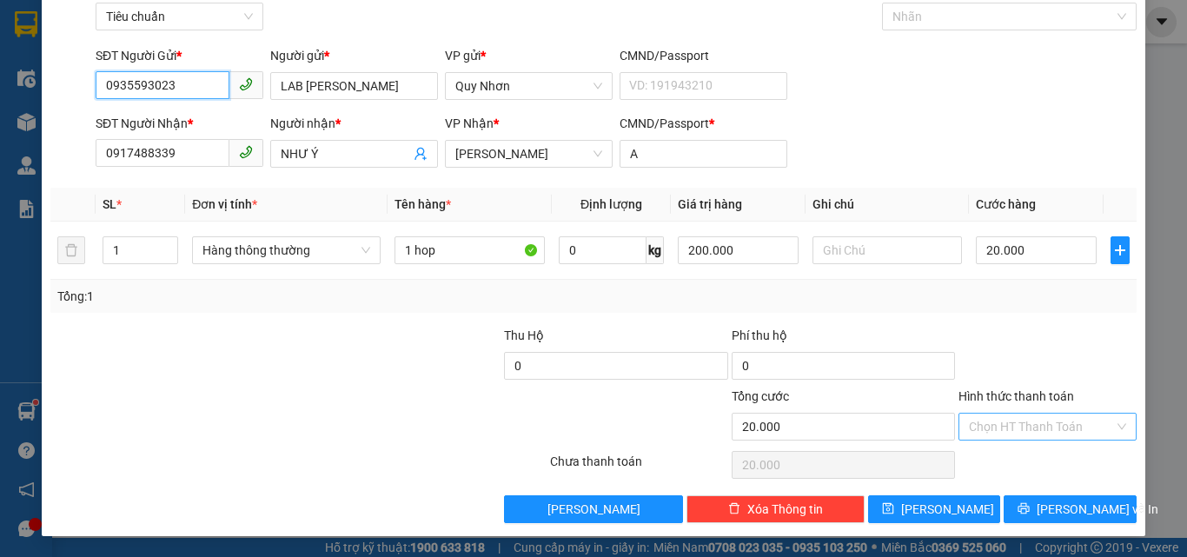
type input "0935593023"
drag, startPoint x: 1025, startPoint y: 433, endPoint x: 1020, endPoint y: 410, distance: 23.0
click at [1026, 429] on input "Hình thức thanh toán" at bounding box center [1041, 427] width 145 height 26
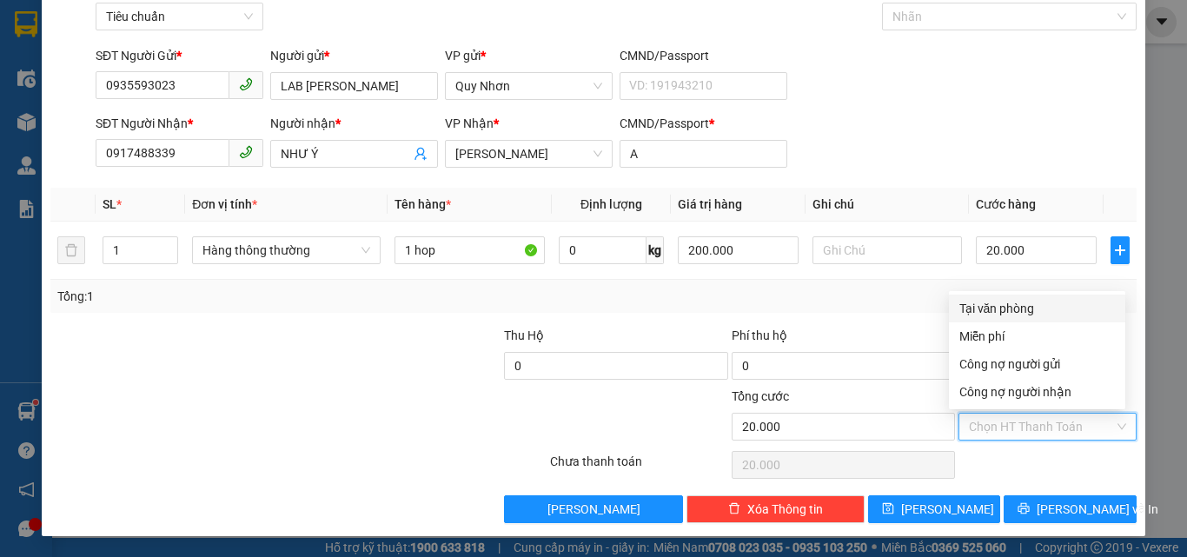
click at [995, 316] on div "Tại văn phòng" at bounding box center [1038, 308] width 156 height 19
type input "0"
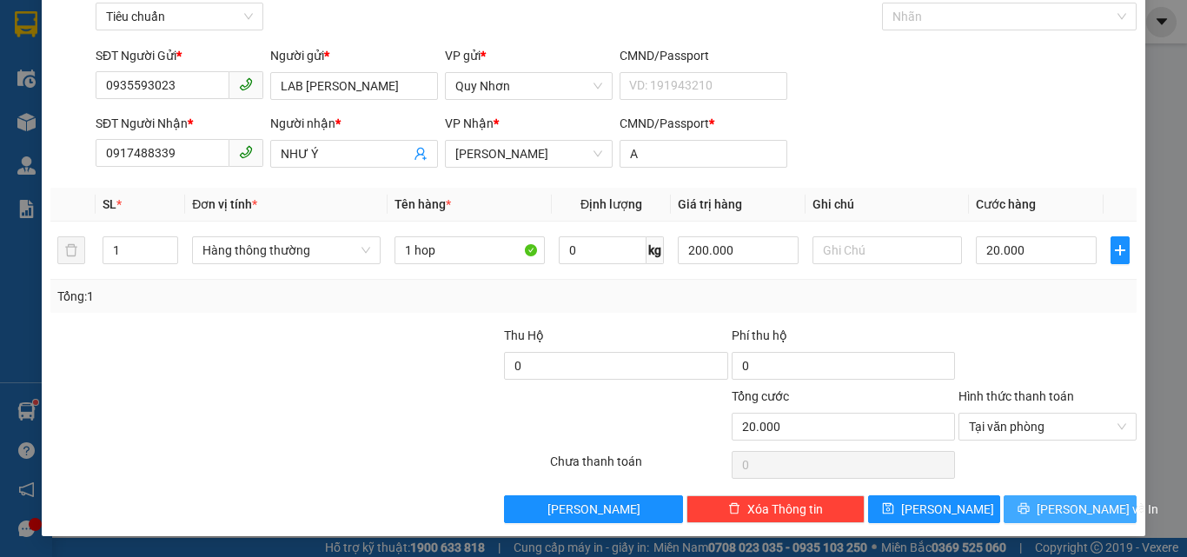
click at [1043, 499] on button "[PERSON_NAME] và In" at bounding box center [1070, 509] width 133 height 28
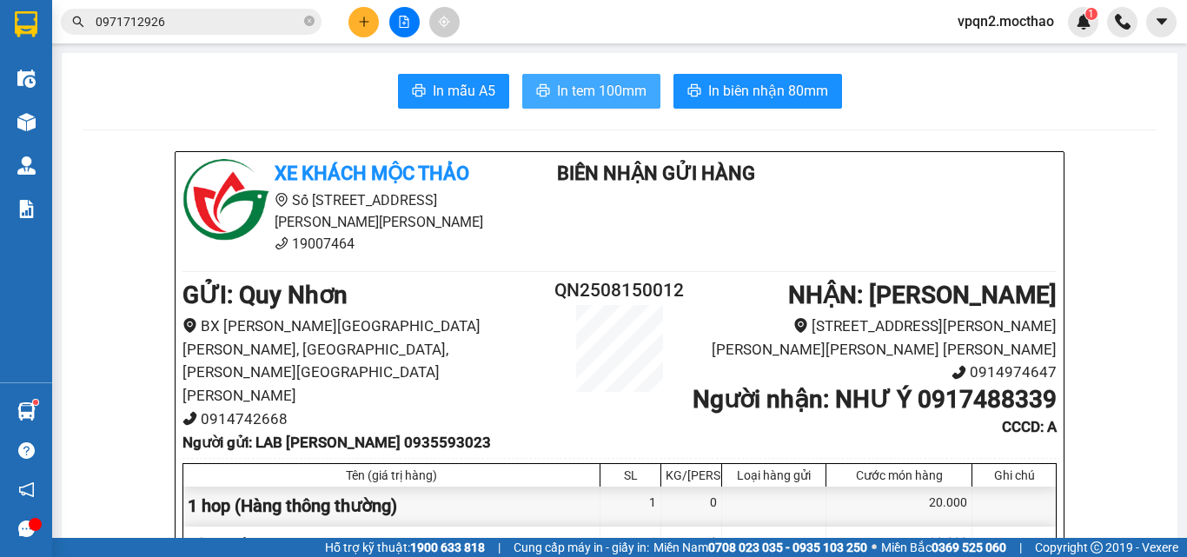
click at [571, 83] on span "In tem 100mm" at bounding box center [602, 91] width 90 height 22
click at [376, 27] on button at bounding box center [364, 22] width 30 height 30
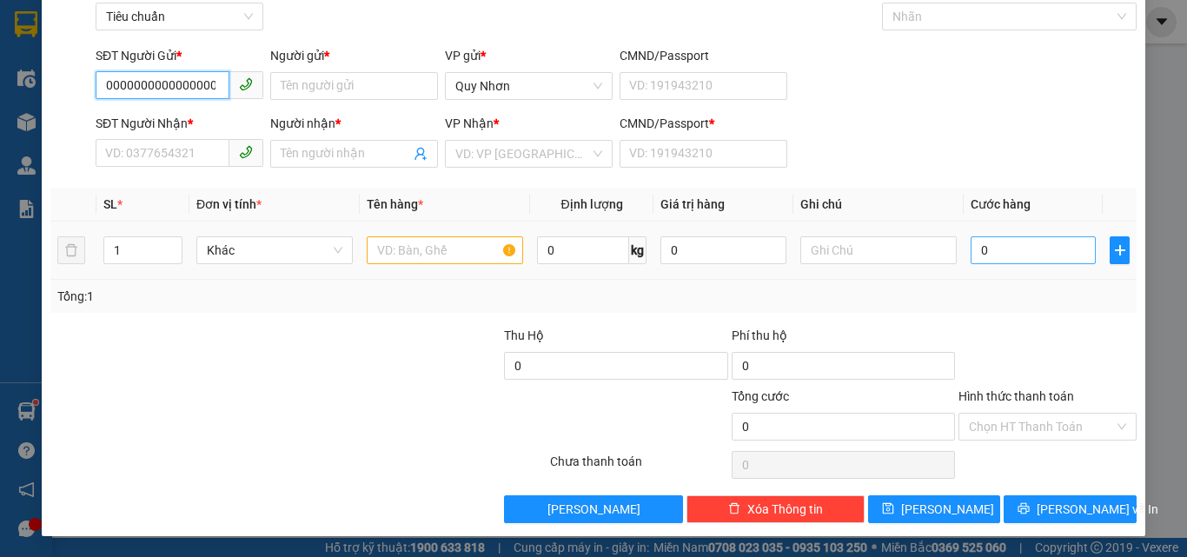
scroll to position [0, 168]
drag, startPoint x: 109, startPoint y: 82, endPoint x: 706, endPoint y: 142, distance: 600.2
click at [706, 142] on form "SĐT Người Gửi * 032700000000000000000000000000000000000000 03270000000000000000…" at bounding box center [593, 110] width 1087 height 129
type input "03270000000000000000000000"
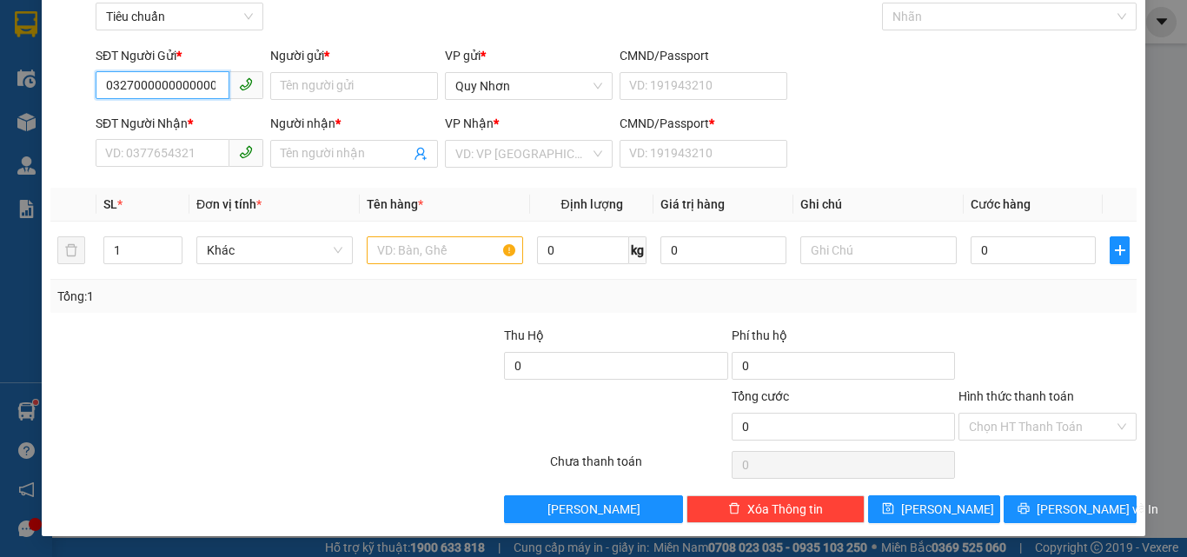
drag, startPoint x: 224, startPoint y: 86, endPoint x: 0, endPoint y: 148, distance: 232.6
click at [0, 148] on div "TẠO ĐƠN HÀNG Yêu cầu xuất [PERSON_NAME] điện tử Transit Pickup Surcharge Ids Tr…" at bounding box center [593, 278] width 1187 height 557
type input "0327206260"
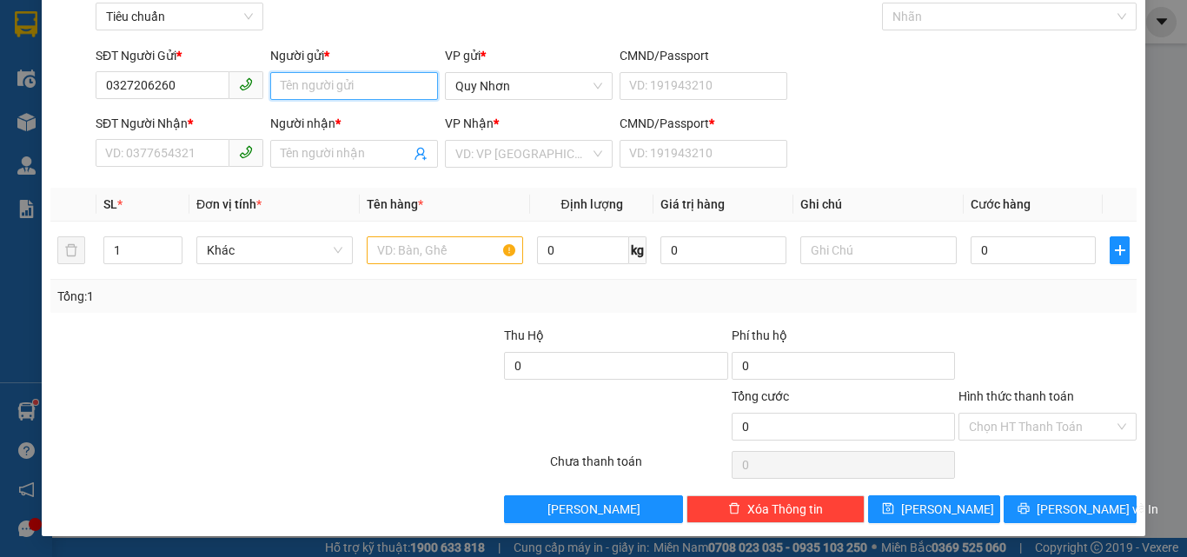
click at [340, 92] on input "Người gửi *" at bounding box center [354, 86] width 168 height 28
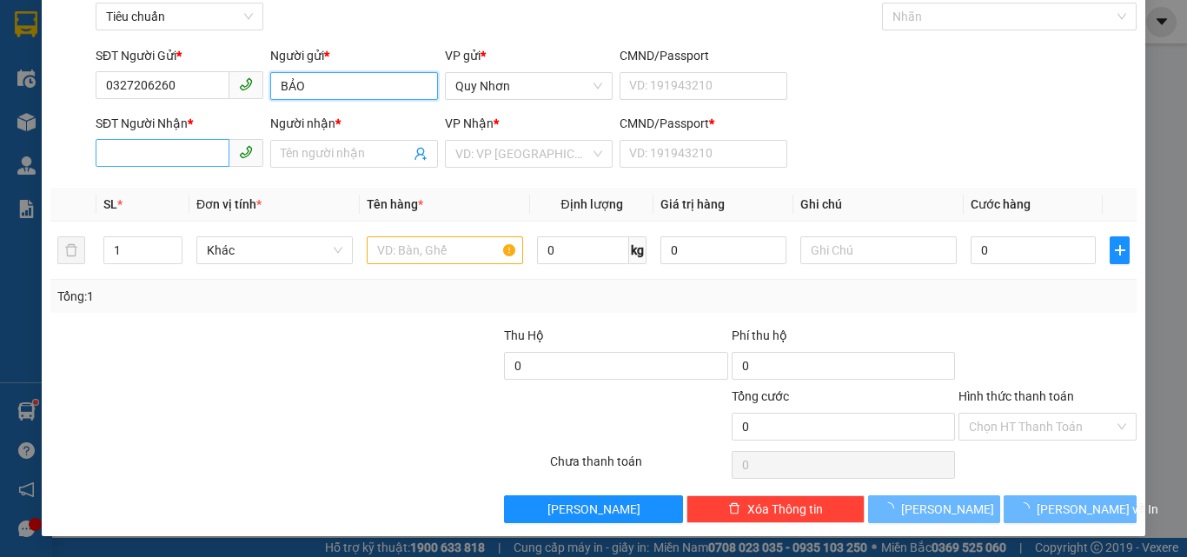
type input "BẢO"
click at [191, 153] on input "SĐT Người Nhận *" at bounding box center [163, 153] width 134 height 28
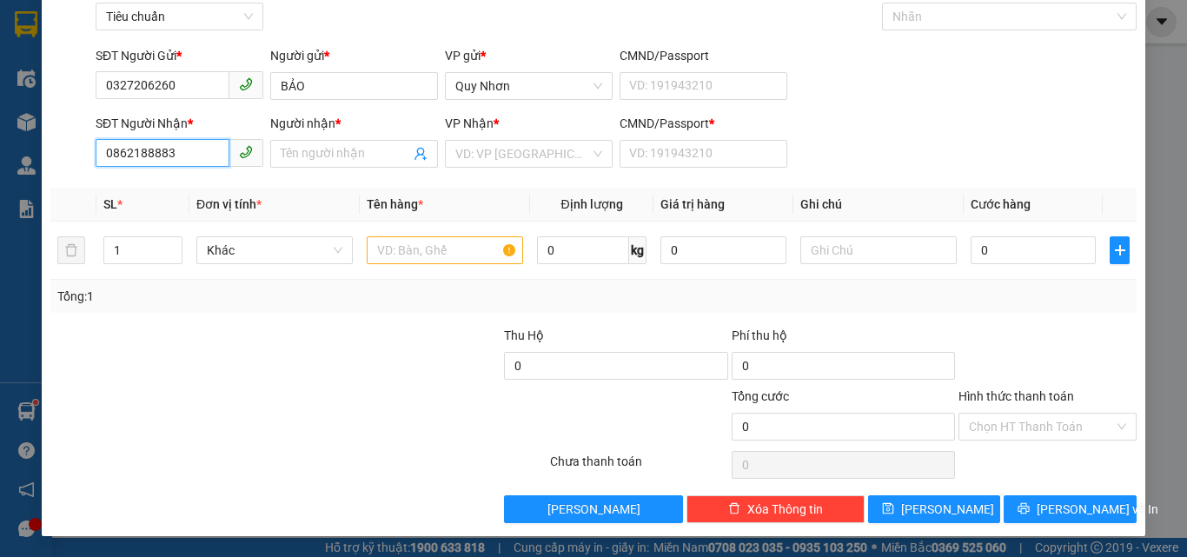
drag, startPoint x: 133, startPoint y: 150, endPoint x: 191, endPoint y: 183, distance: 66.5
click at [136, 153] on input "0862188883" at bounding box center [163, 153] width 134 height 28
type input "0862818883"
click at [316, 150] on input "Người nhận *" at bounding box center [346, 153] width 130 height 19
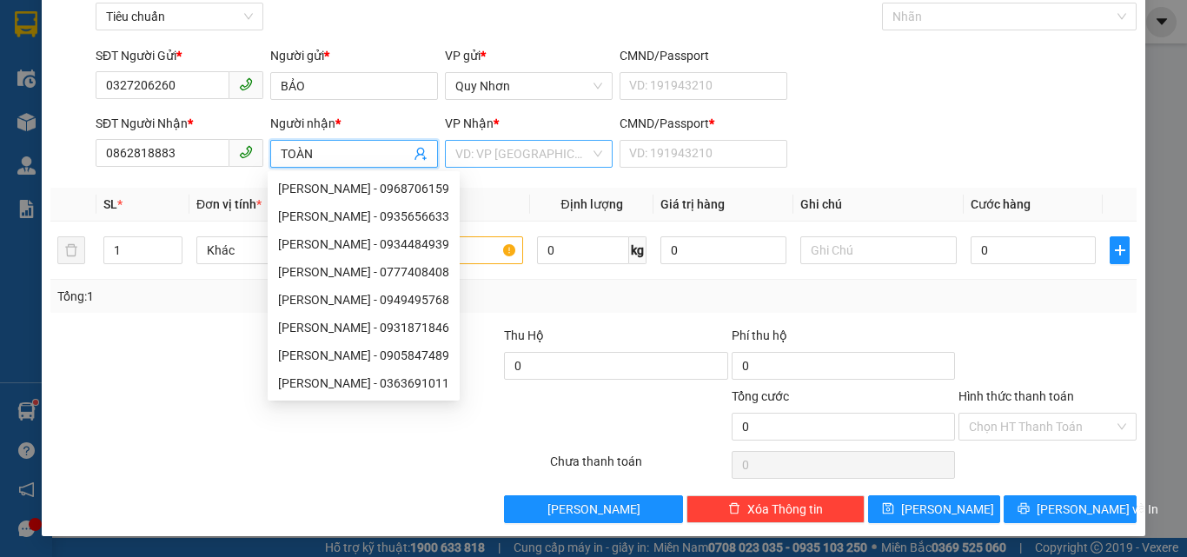
type input "TOÀN"
click at [477, 154] on input "search" at bounding box center [522, 154] width 135 height 26
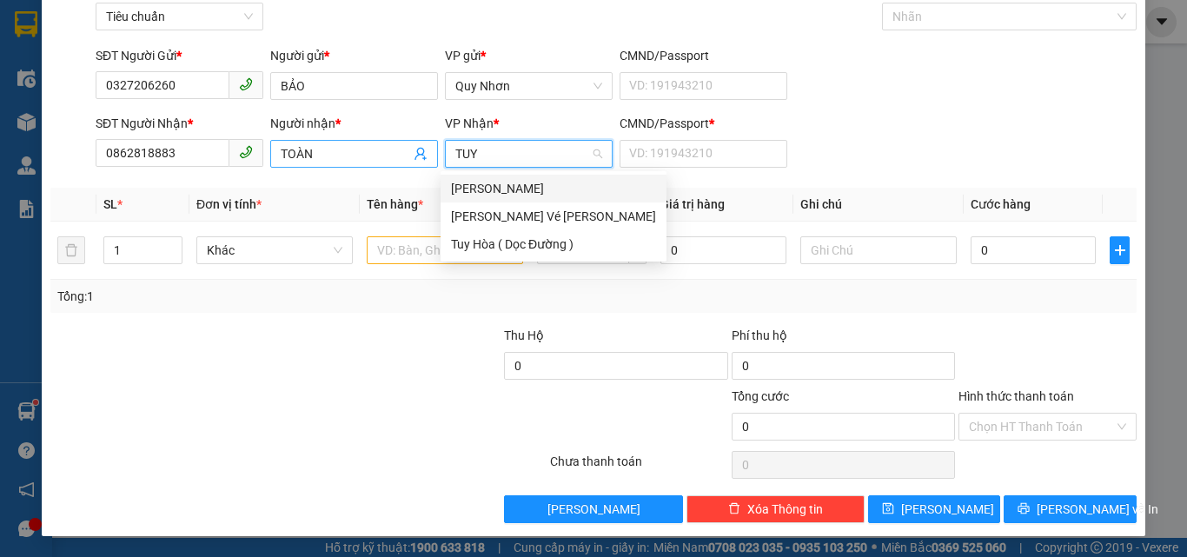
type input "TUY"
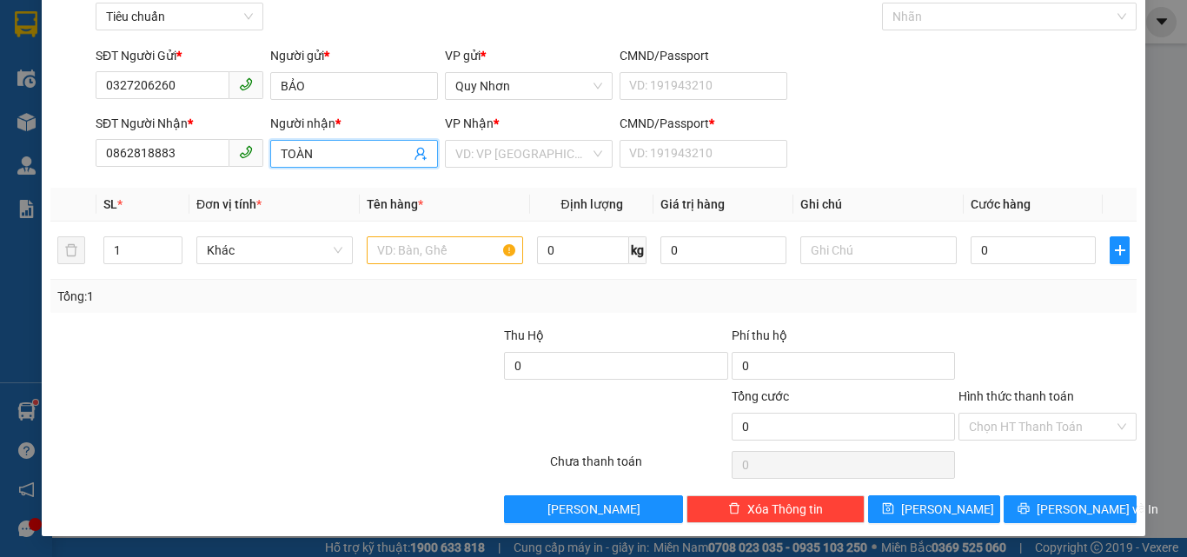
drag, startPoint x: 283, startPoint y: 155, endPoint x: 260, endPoint y: 158, distance: 23.7
click at [260, 158] on div "SĐT Người [PERSON_NAME] * 0862818883 Người [PERSON_NAME] * [PERSON_NAME] [PERSO…" at bounding box center [616, 144] width 1048 height 61
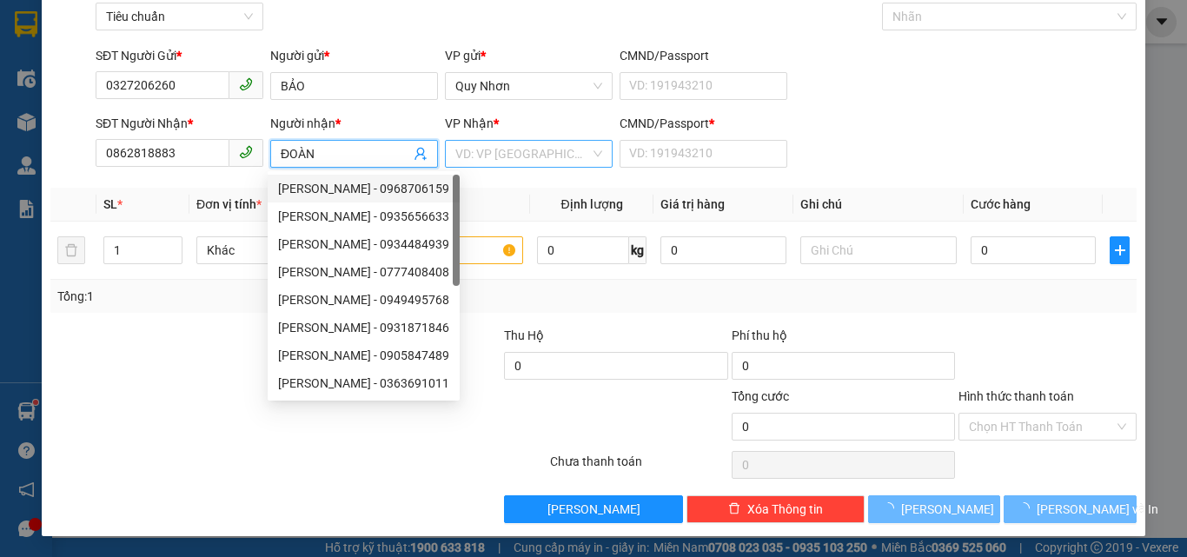
type input "ĐOÀN"
click at [501, 150] on input "search" at bounding box center [522, 154] width 135 height 26
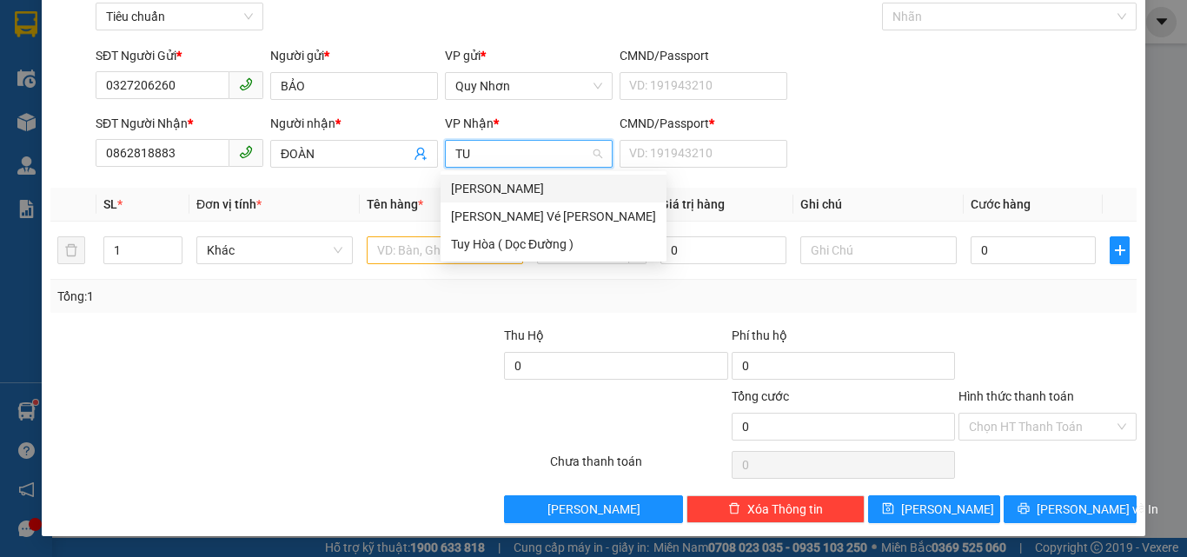
type input "TUY"
click at [476, 188] on div "[PERSON_NAME]" at bounding box center [553, 188] width 205 height 19
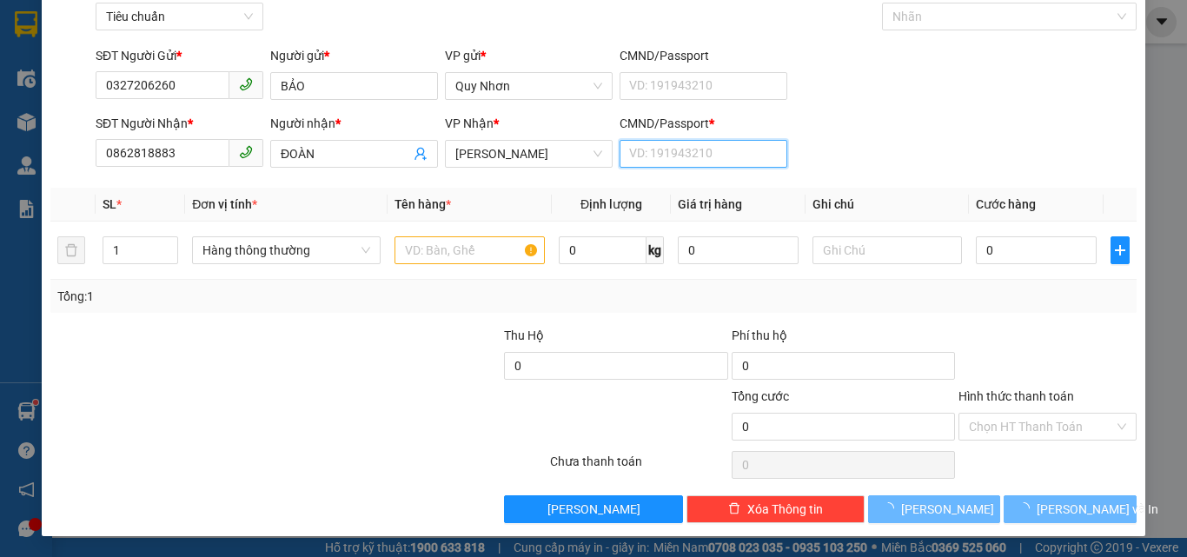
click at [634, 157] on input "CMND/Passport *" at bounding box center [704, 154] width 168 height 28
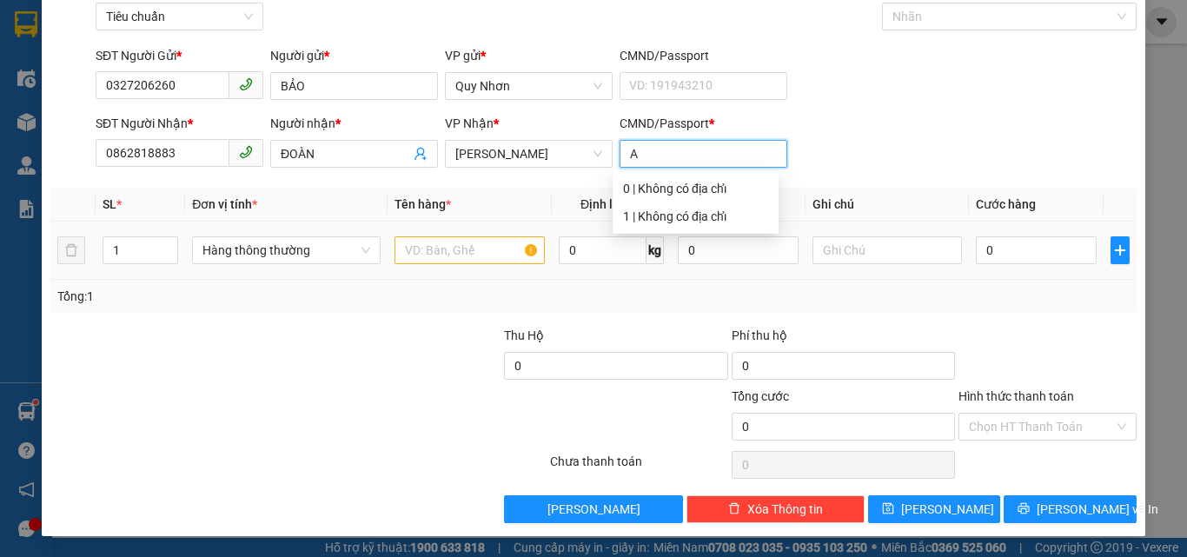
type input "A"
click at [430, 255] on input "text" at bounding box center [470, 250] width 150 height 28
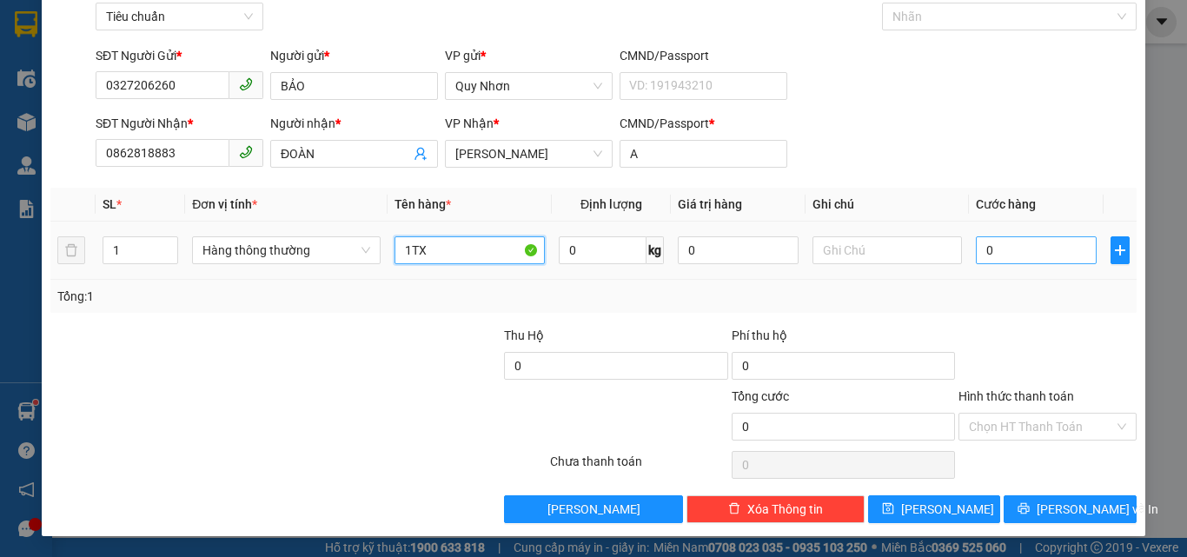
type input "1TX"
click at [1005, 249] on input "0" at bounding box center [1036, 250] width 120 height 28
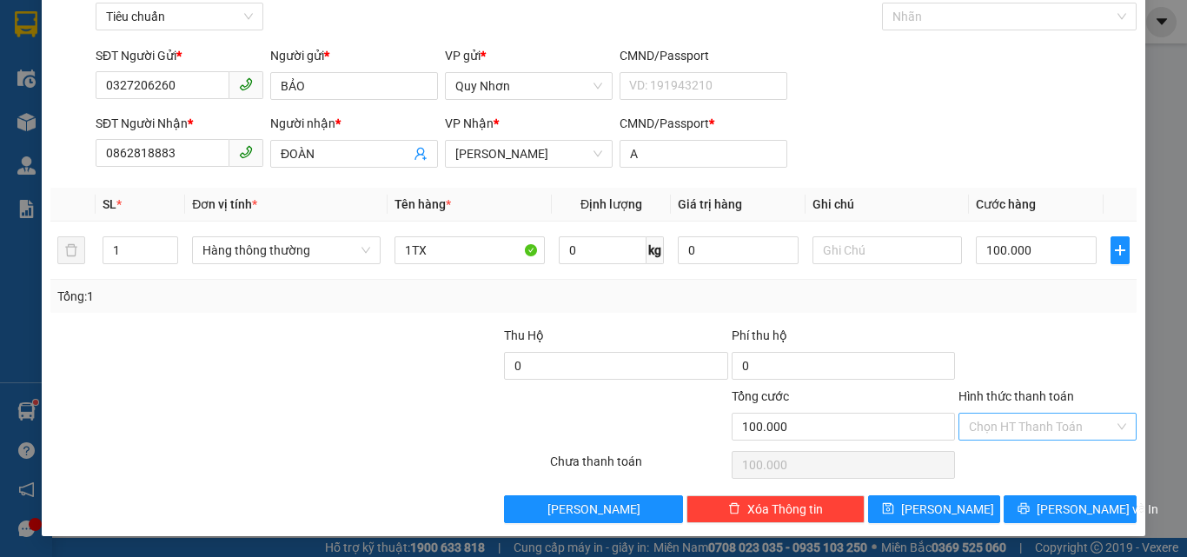
click at [1014, 426] on input "Hình thức thanh toán" at bounding box center [1041, 427] width 145 height 26
click at [1014, 311] on div "Tại văn phòng" at bounding box center [1038, 308] width 156 height 19
click at [1038, 509] on button "[PERSON_NAME] và In" at bounding box center [1070, 509] width 133 height 28
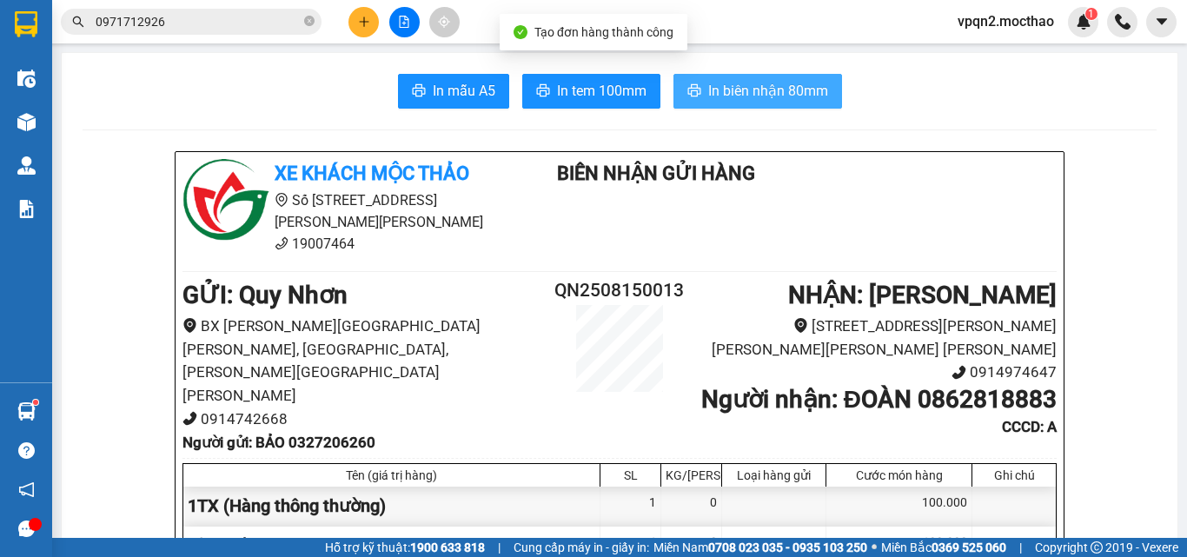
click at [733, 94] on span "In biên nhận 80mm" at bounding box center [768, 91] width 120 height 22
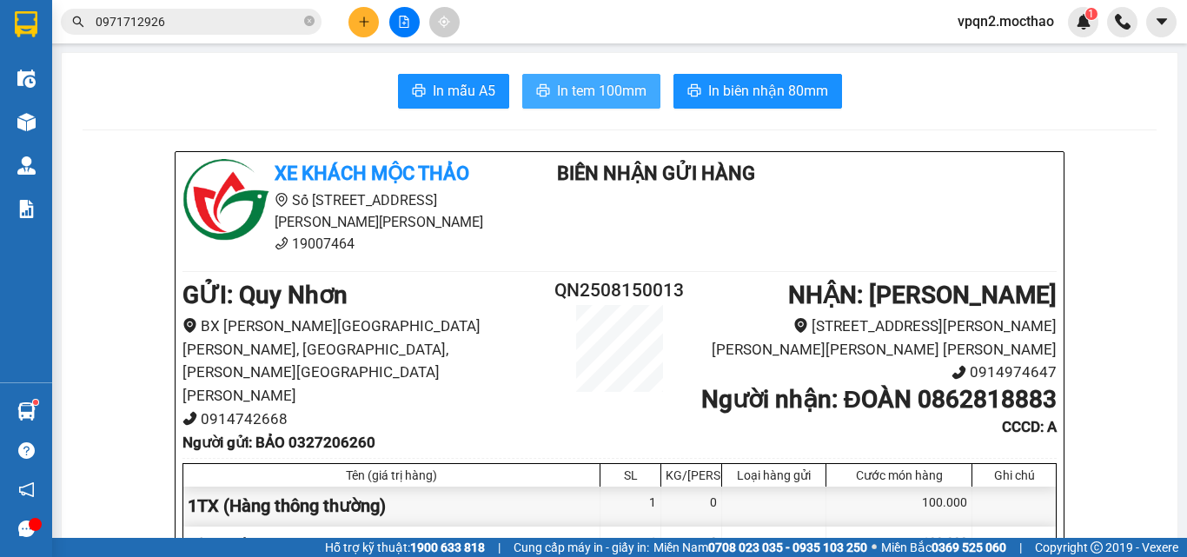
click at [620, 84] on span "In tem 100mm" at bounding box center [602, 91] width 90 height 22
click at [358, 14] on button at bounding box center [364, 22] width 30 height 30
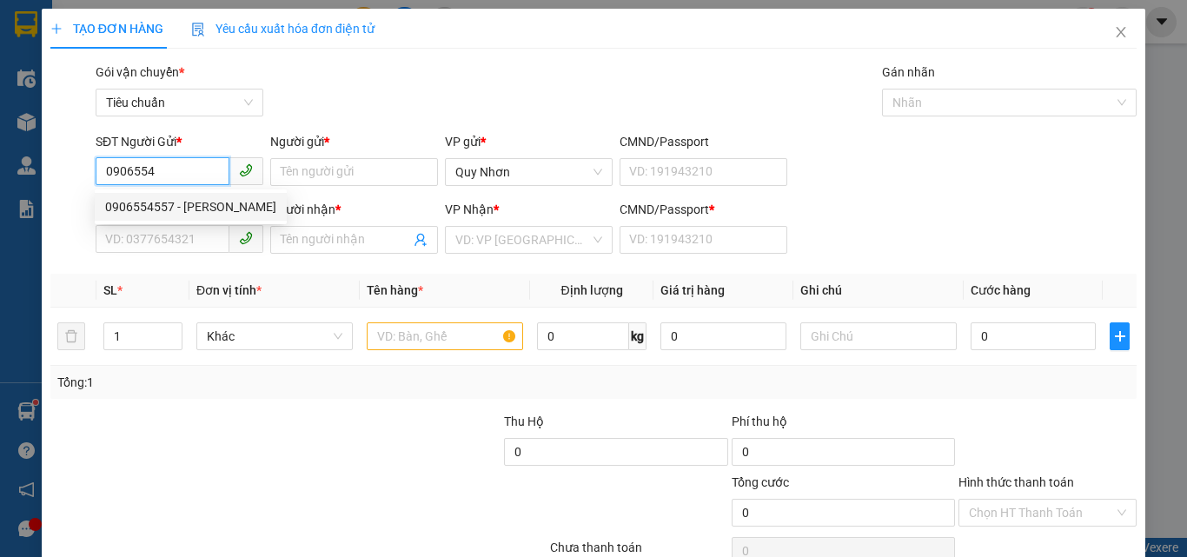
click at [187, 213] on div "0906554557 - [PERSON_NAME]" at bounding box center [190, 206] width 171 height 19
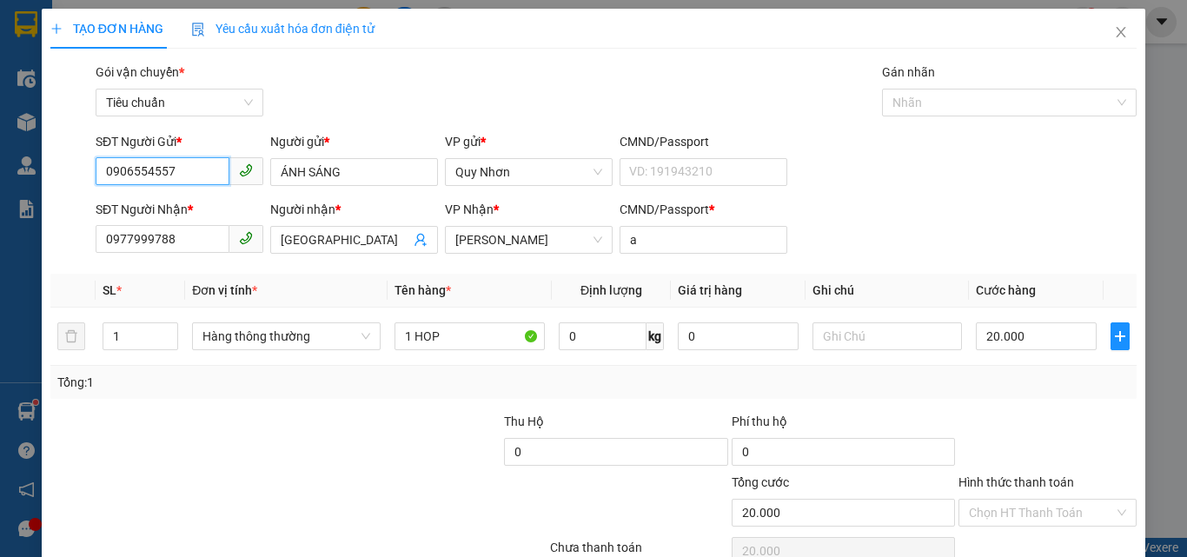
scroll to position [86, 0]
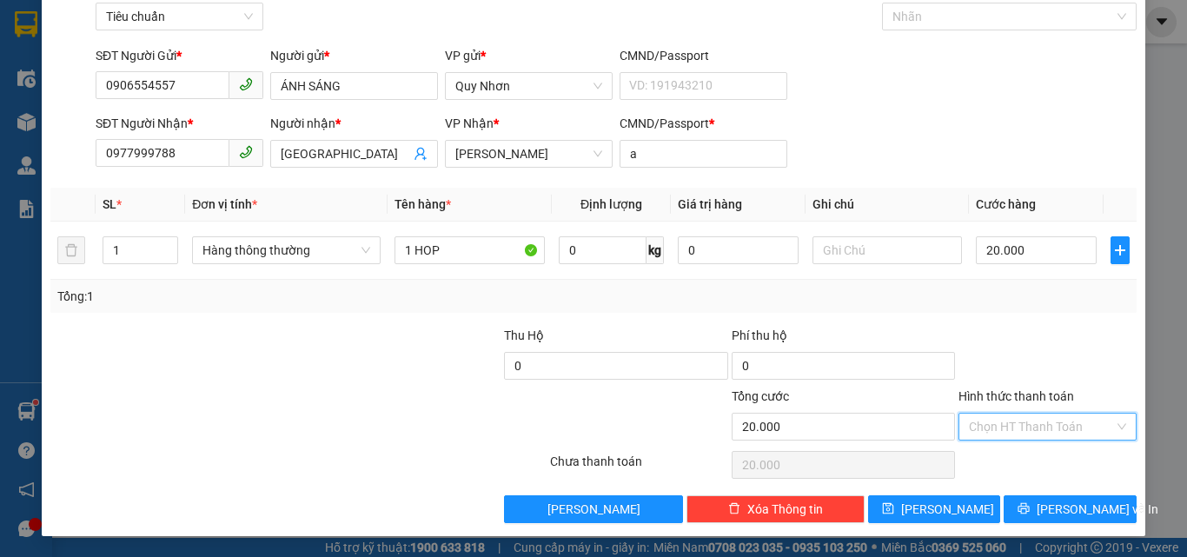
click at [1020, 437] on input "Hình thức thanh toán" at bounding box center [1041, 427] width 145 height 26
click at [1010, 307] on div "Tại văn phòng" at bounding box center [1038, 308] width 156 height 19
click at [1020, 506] on button "[PERSON_NAME] và In" at bounding box center [1070, 509] width 133 height 28
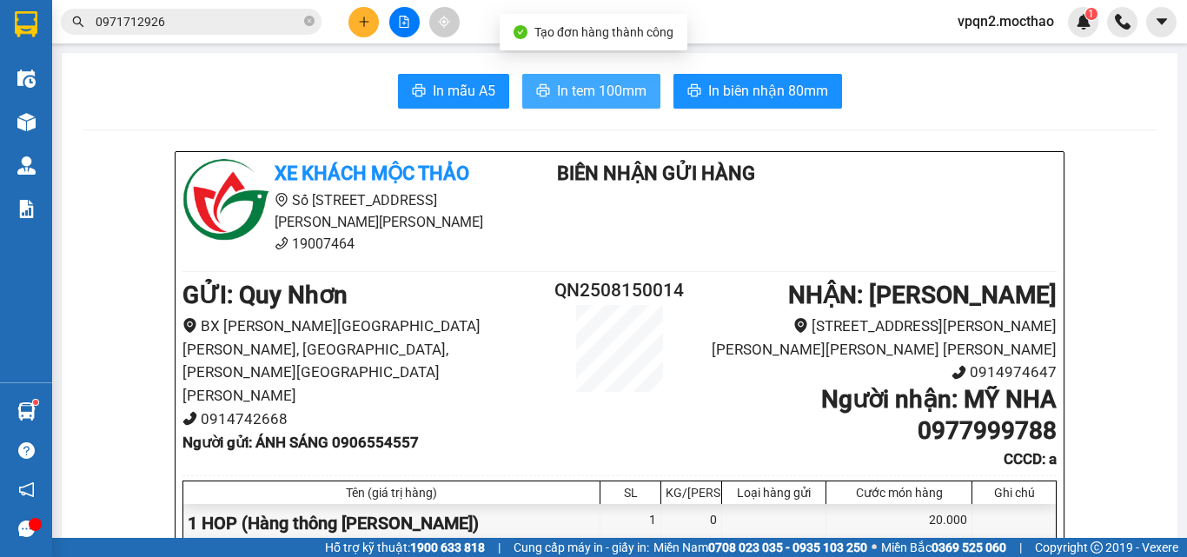
click at [589, 86] on span "In tem 100mm" at bounding box center [602, 91] width 90 height 22
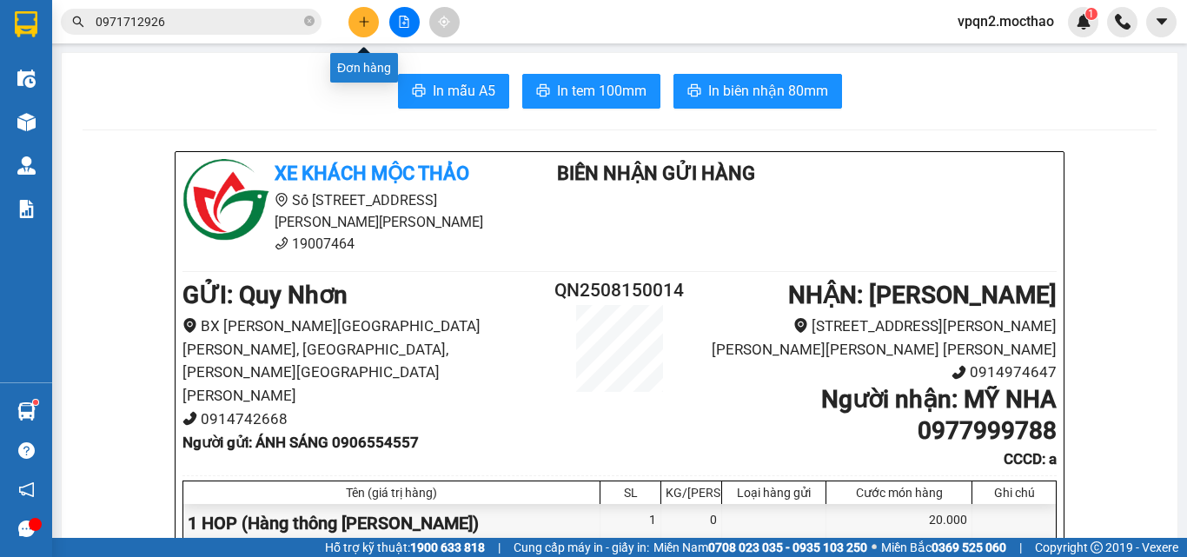
click at [358, 24] on icon "plus" at bounding box center [364, 22] width 12 height 12
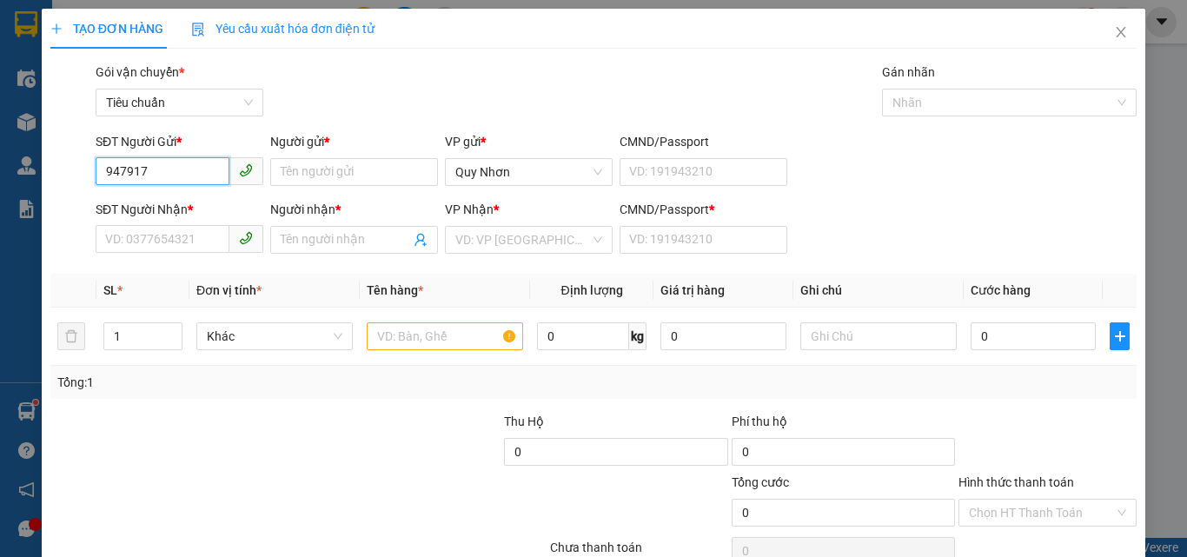
click at [103, 170] on input "947917" at bounding box center [163, 171] width 134 height 28
click at [186, 207] on div "0947917933 - ĐỊNH" at bounding box center [177, 206] width 145 height 19
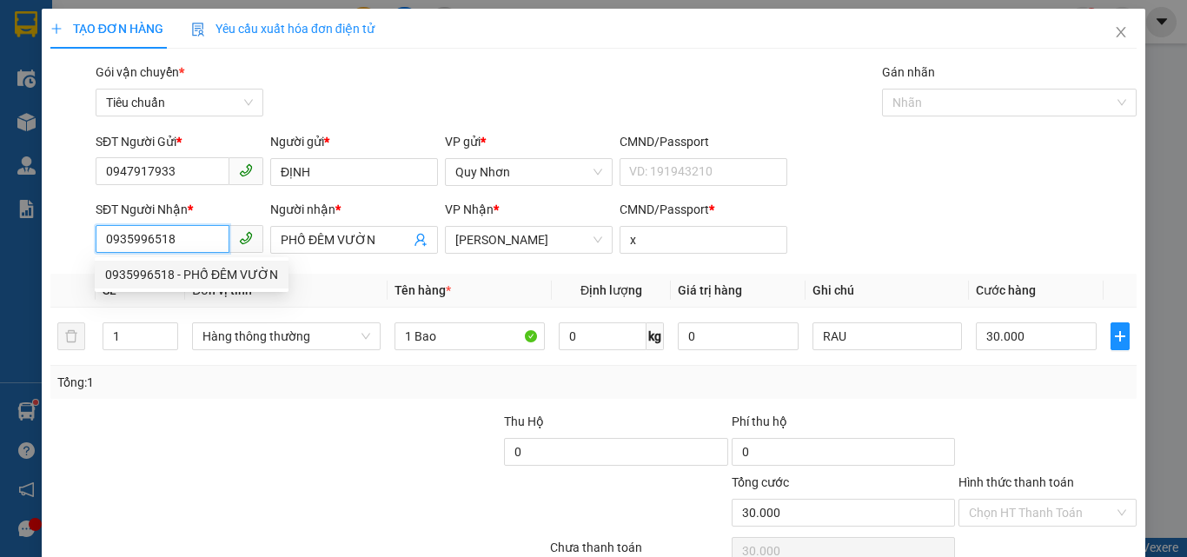
drag, startPoint x: 207, startPoint y: 232, endPoint x: 37, endPoint y: 266, distance: 173.7
click at [37, 266] on div "TẠO ĐƠN HÀNG Yêu cầu xuất [PERSON_NAME] điện tử Transit Pickup Surcharge Ids Tr…" at bounding box center [593, 278] width 1187 height 557
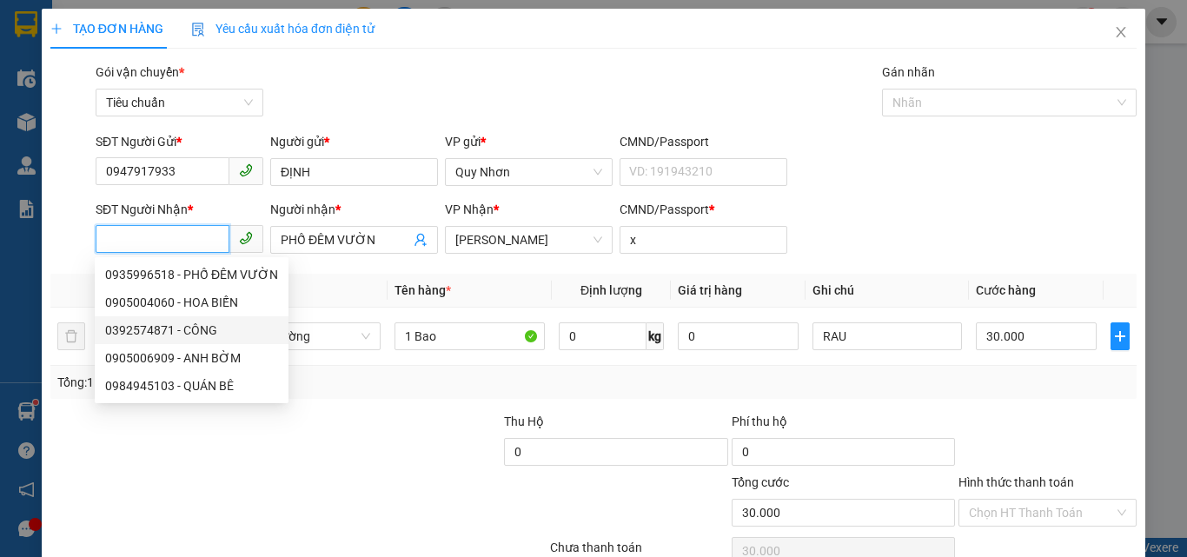
click at [178, 336] on div "0392574871 - CÔNG" at bounding box center [191, 330] width 173 height 19
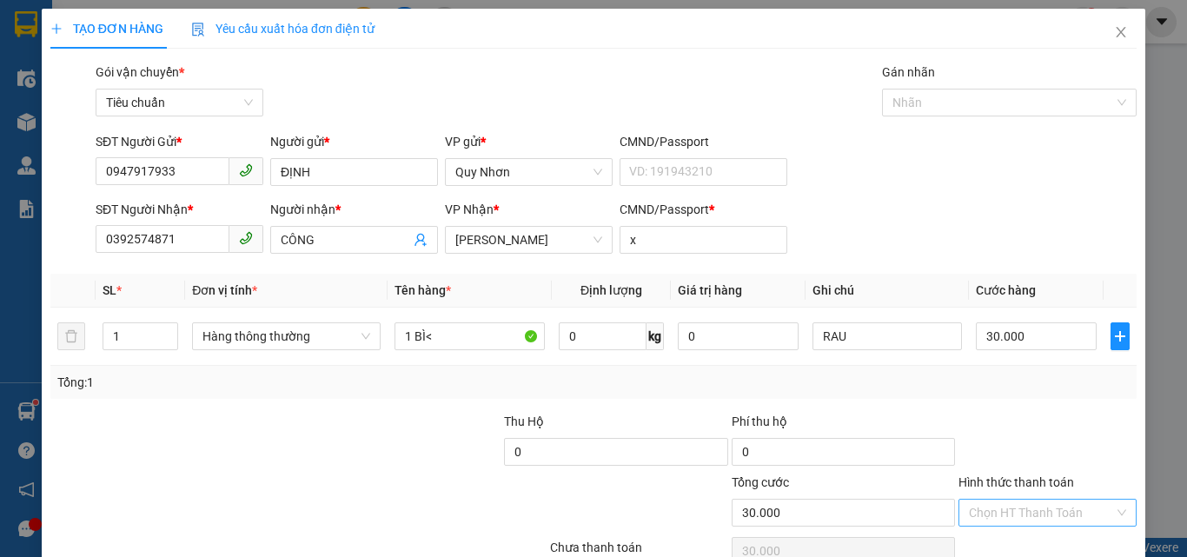
click at [1005, 513] on input "Hình thức thanh toán" at bounding box center [1041, 513] width 145 height 26
click at [997, 384] on div "Tại văn phòng" at bounding box center [1037, 395] width 176 height 28
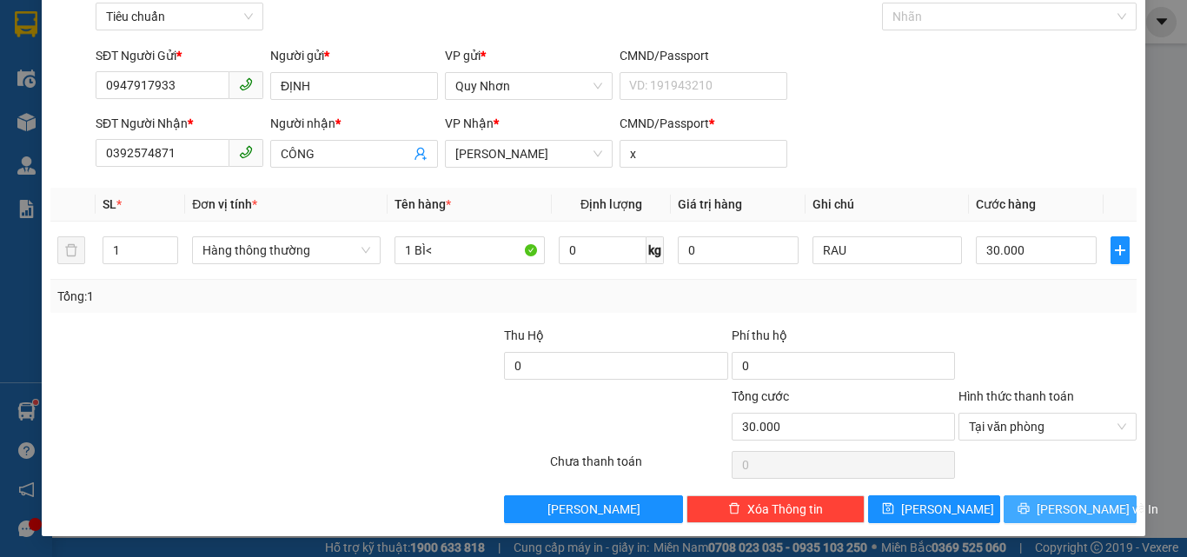
click at [1018, 508] on button "[PERSON_NAME] và In" at bounding box center [1070, 509] width 133 height 28
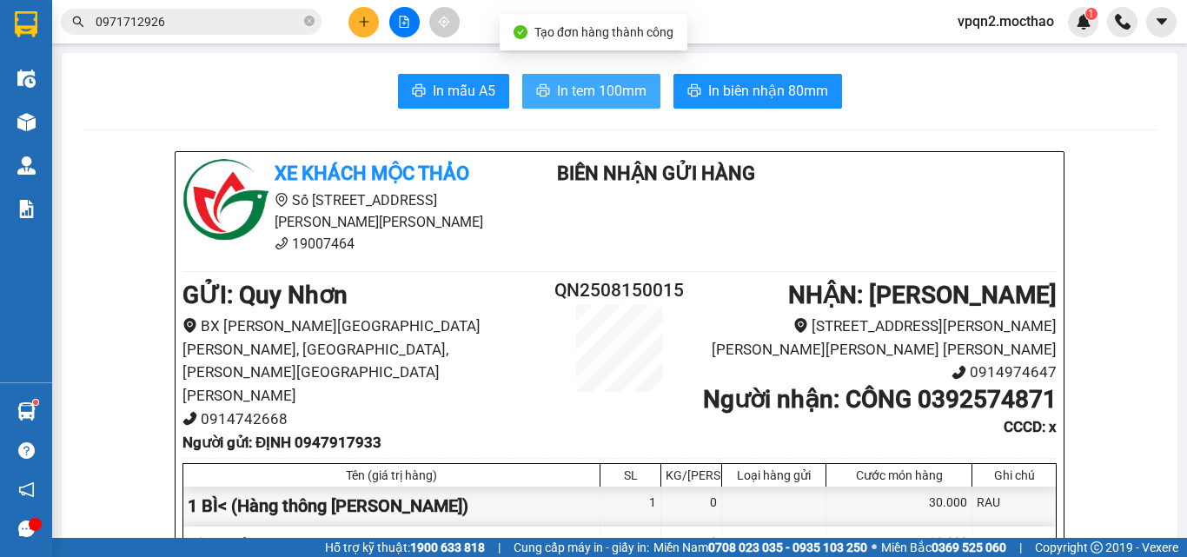
click at [614, 98] on span "In tem 100mm" at bounding box center [602, 91] width 90 height 22
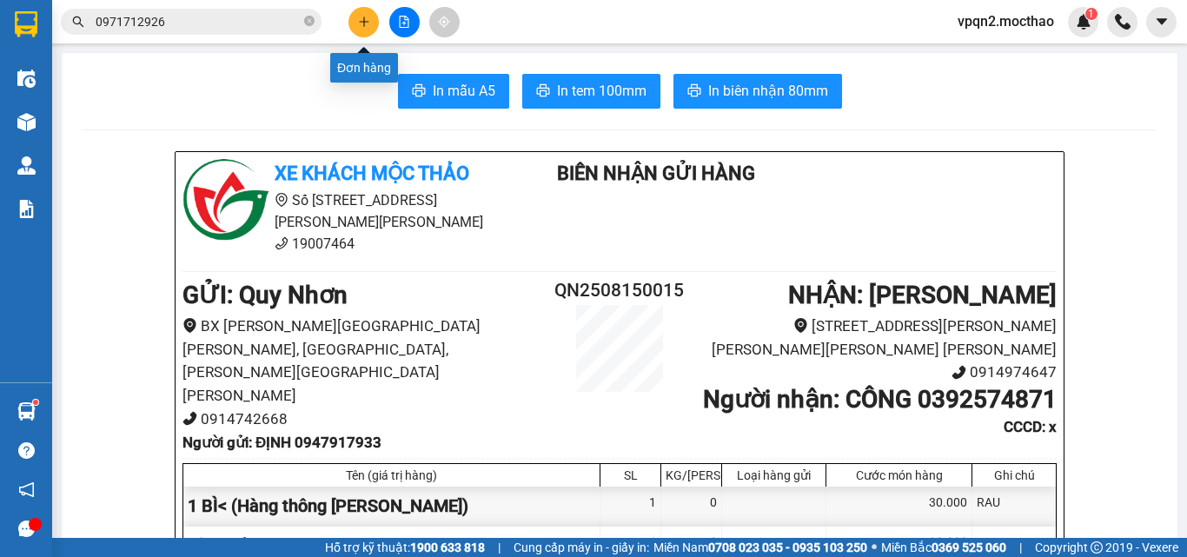
click at [369, 25] on icon "plus" at bounding box center [364, 22] width 12 height 12
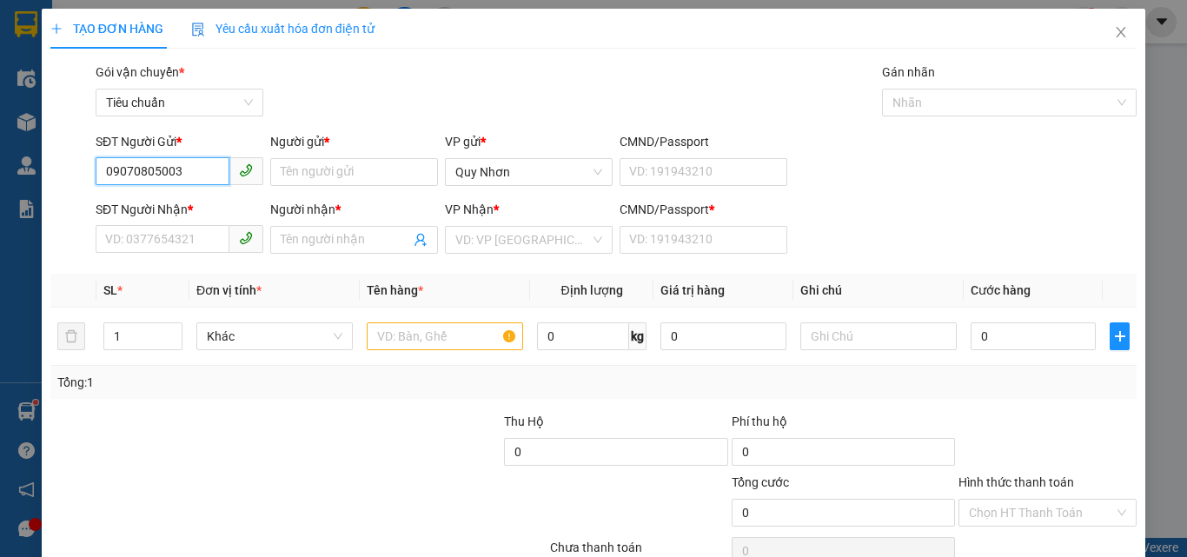
drag, startPoint x: 130, startPoint y: 175, endPoint x: 256, endPoint y: 175, distance: 126.0
click at [256, 175] on span "09070805003" at bounding box center [180, 171] width 168 height 28
click at [122, 176] on input "090785" at bounding box center [163, 171] width 134 height 28
click at [181, 204] on div "0978503179 - PHI [PERSON_NAME]" at bounding box center [202, 206] width 194 height 19
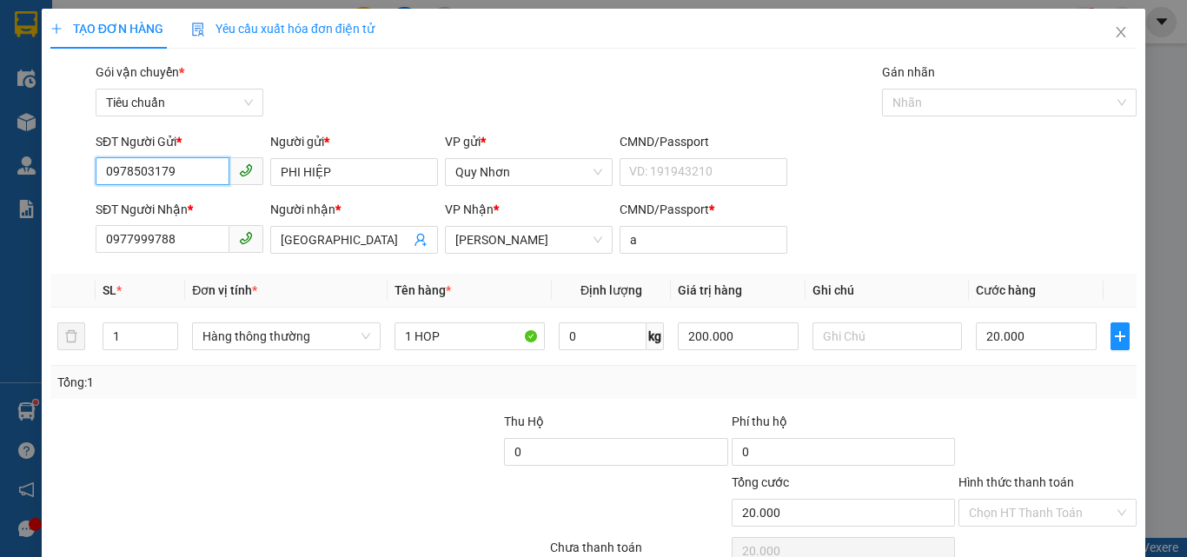
scroll to position [86, 0]
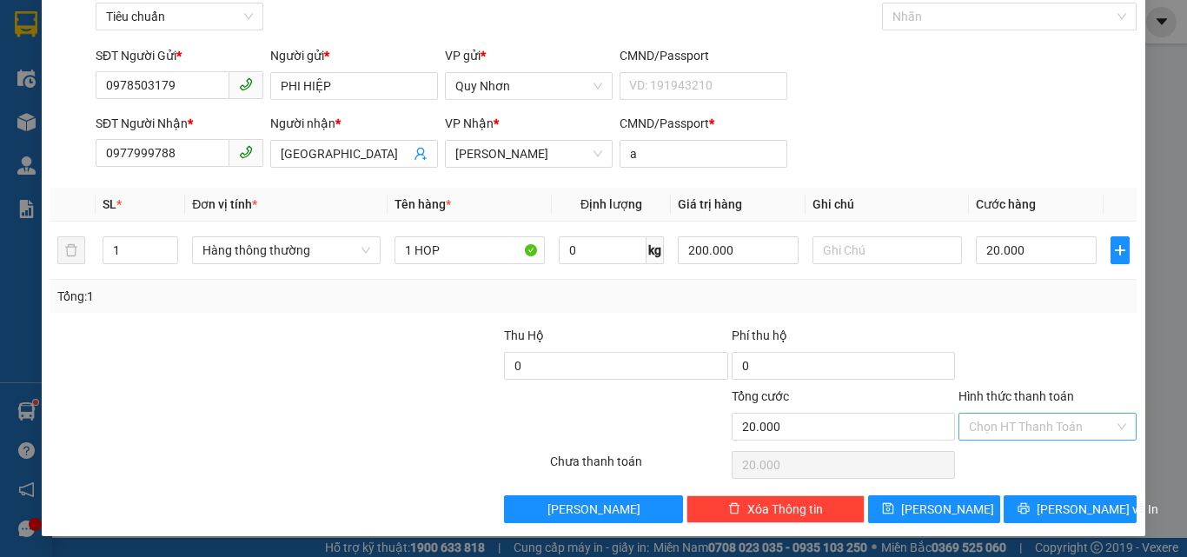
drag, startPoint x: 1049, startPoint y: 420, endPoint x: 1041, endPoint y: 415, distance: 9.4
click at [1047, 419] on input "Hình thức thanh toán" at bounding box center [1041, 427] width 145 height 26
click at [984, 313] on div "Tại văn phòng" at bounding box center [1038, 308] width 156 height 19
click at [1062, 508] on span "[PERSON_NAME] và In" at bounding box center [1098, 509] width 122 height 19
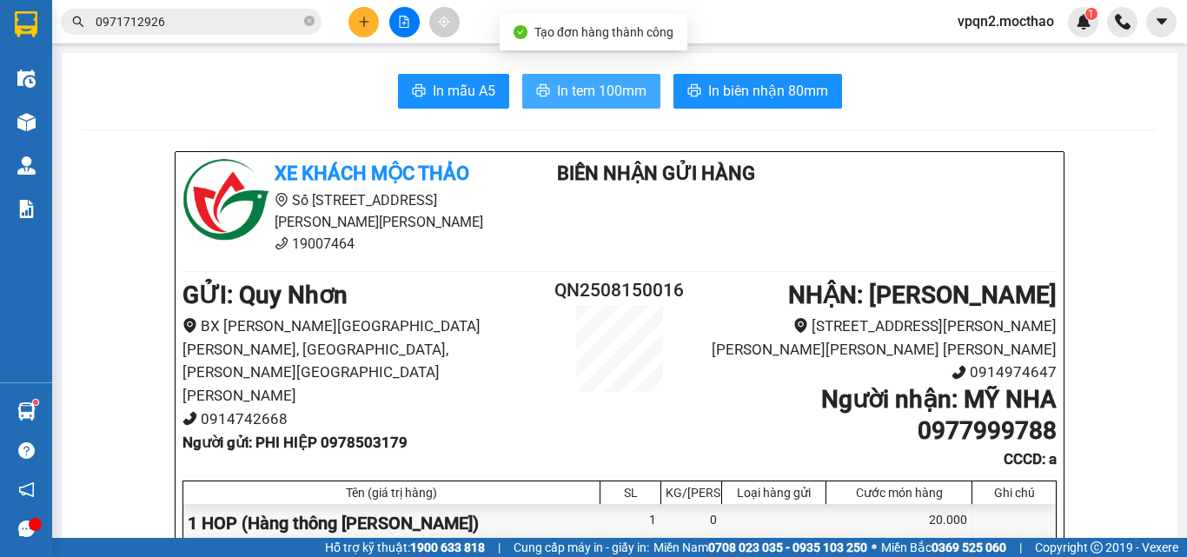
click at [599, 90] on span "In tem 100mm" at bounding box center [602, 91] width 90 height 22
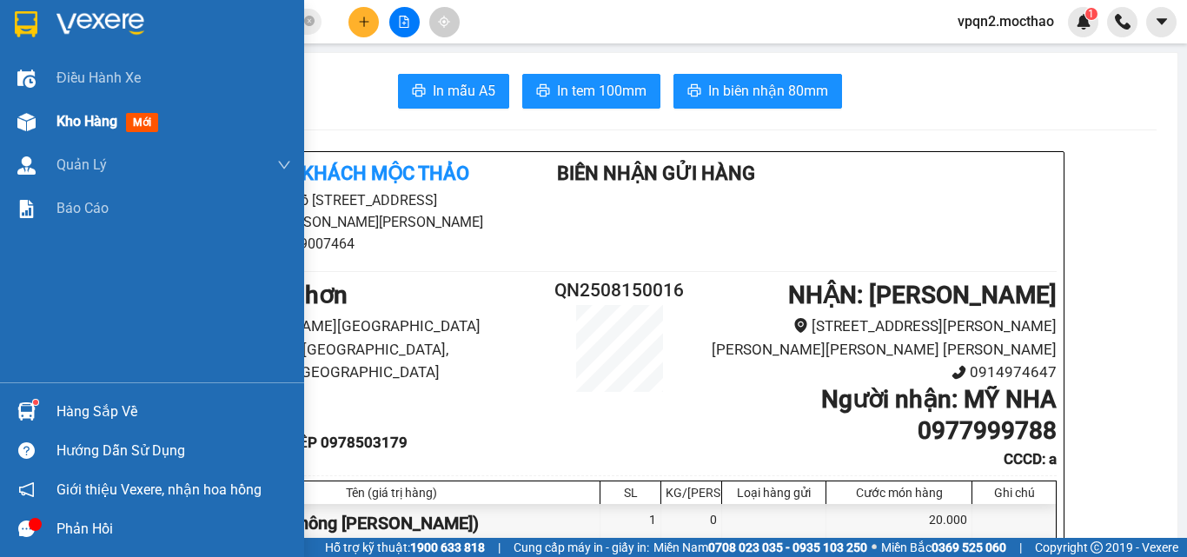
click at [51, 117] on div "Kho hàng mới" at bounding box center [152, 121] width 304 height 43
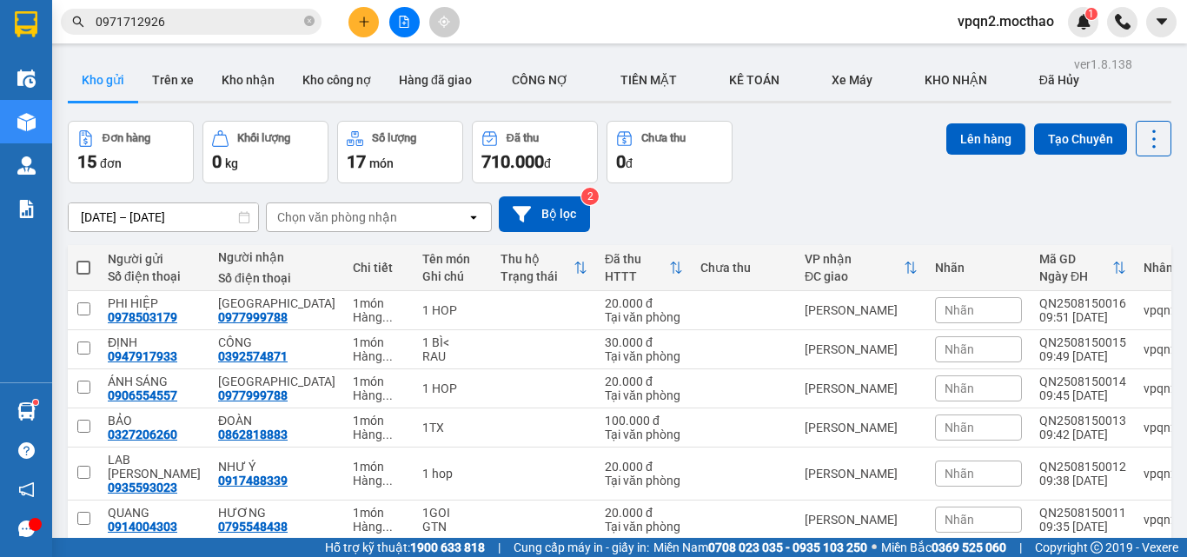
click at [368, 18] on icon "plus" at bounding box center [364, 22] width 12 height 12
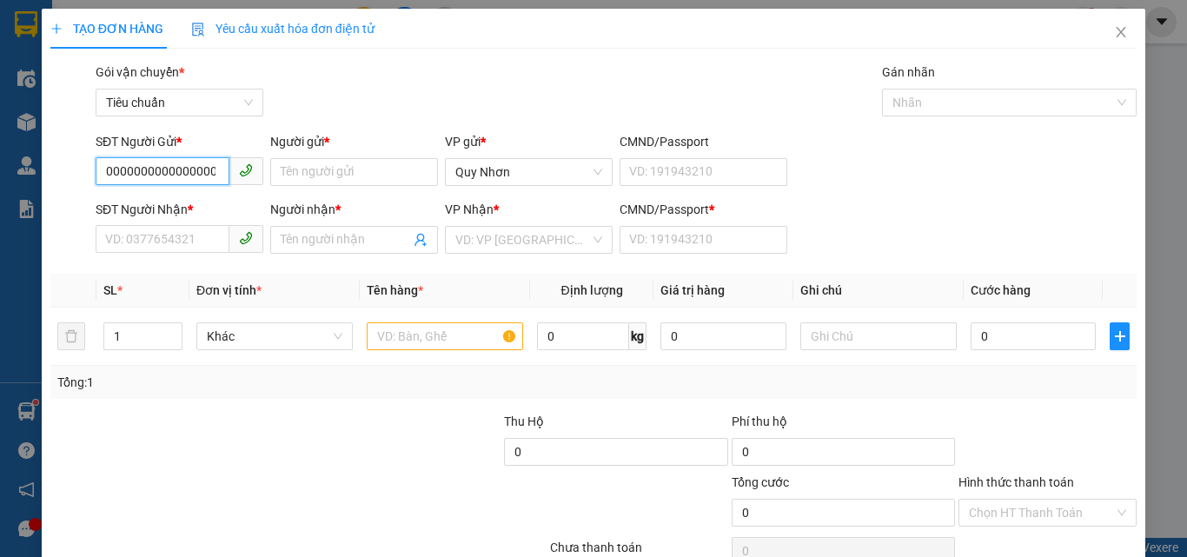
drag, startPoint x: 212, startPoint y: 167, endPoint x: 0, endPoint y: 183, distance: 212.7
click at [0, 183] on div "TẠO ĐƠN HÀNG Yêu cầu xuất [PERSON_NAME] điện tử Transit Pickup Surcharge Ids Tr…" at bounding box center [593, 278] width 1187 height 557
click at [189, 209] on div "0948188346 - CHÂN" at bounding box center [177, 206] width 145 height 19
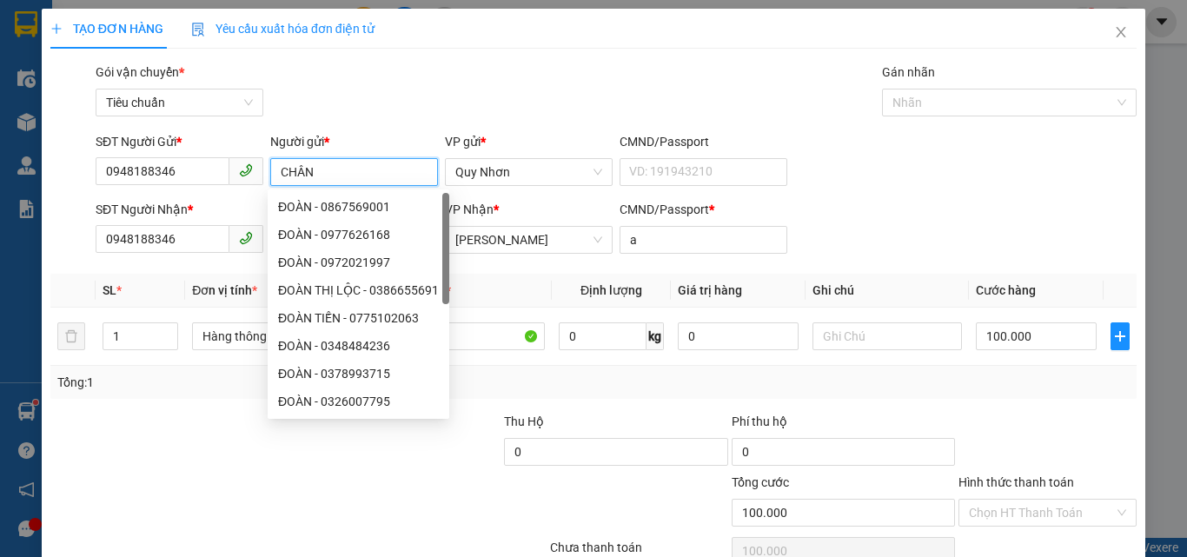
drag, startPoint x: 291, startPoint y: 170, endPoint x: 238, endPoint y: 179, distance: 53.7
click at [238, 179] on div "SĐT Người Gửi * 0948188346 Người gửi * [PERSON_NAME] gửi * [PERSON_NAME] CMND/P…" at bounding box center [616, 162] width 1048 height 61
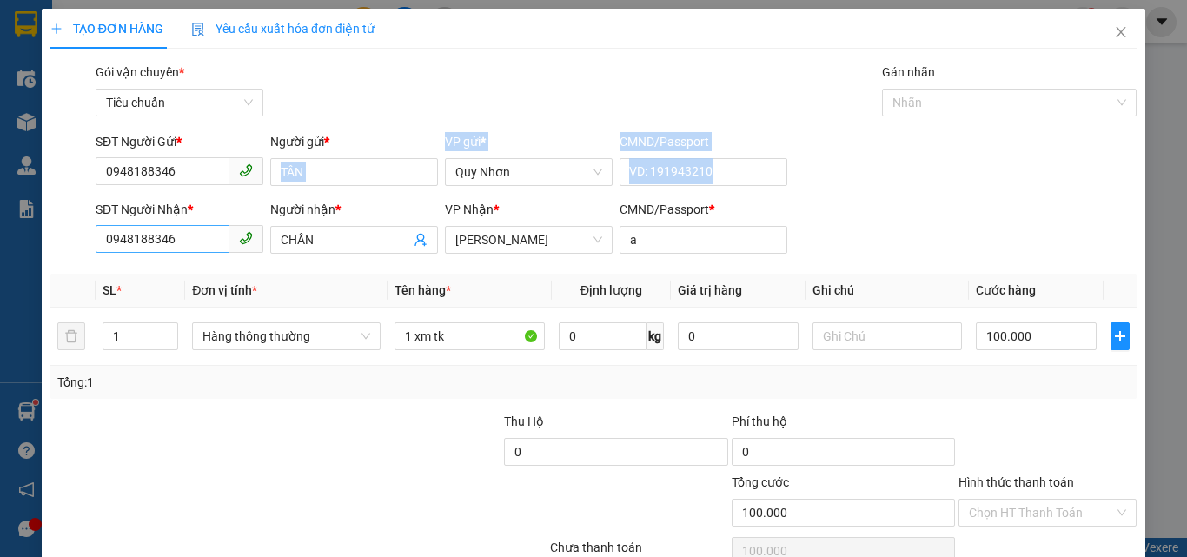
drag, startPoint x: 164, startPoint y: 209, endPoint x: 138, endPoint y: 242, distance: 42.1
click at [95, 223] on form "SĐT Người Gửi * 0948188346 Người gửi * TÂN VP gửi * [PERSON_NAME] CMND/Passport…" at bounding box center [593, 196] width 1087 height 129
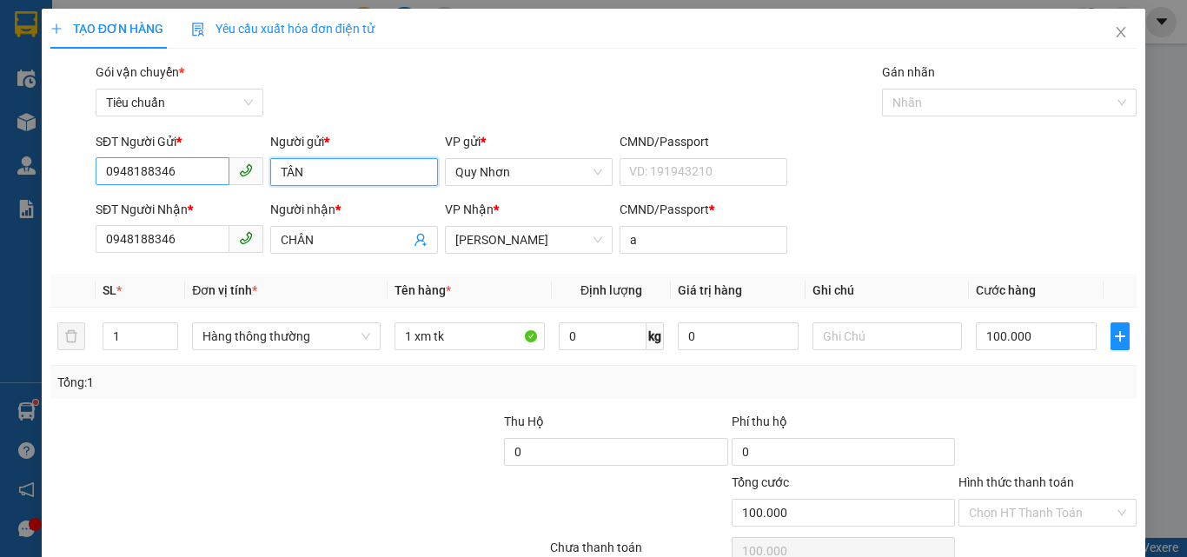
drag, startPoint x: 306, startPoint y: 171, endPoint x: 207, endPoint y: 178, distance: 99.3
click at [203, 187] on div "SĐT Người Gửi * 0948188346 Người gửi * TÂN TÂN VP gửi * [PERSON_NAME] CMND/Pass…" at bounding box center [616, 162] width 1048 height 61
drag, startPoint x: 302, startPoint y: 176, endPoint x: 365, endPoint y: 176, distance: 63.5
click at [365, 176] on input "TRAAN" at bounding box center [354, 172] width 168 height 28
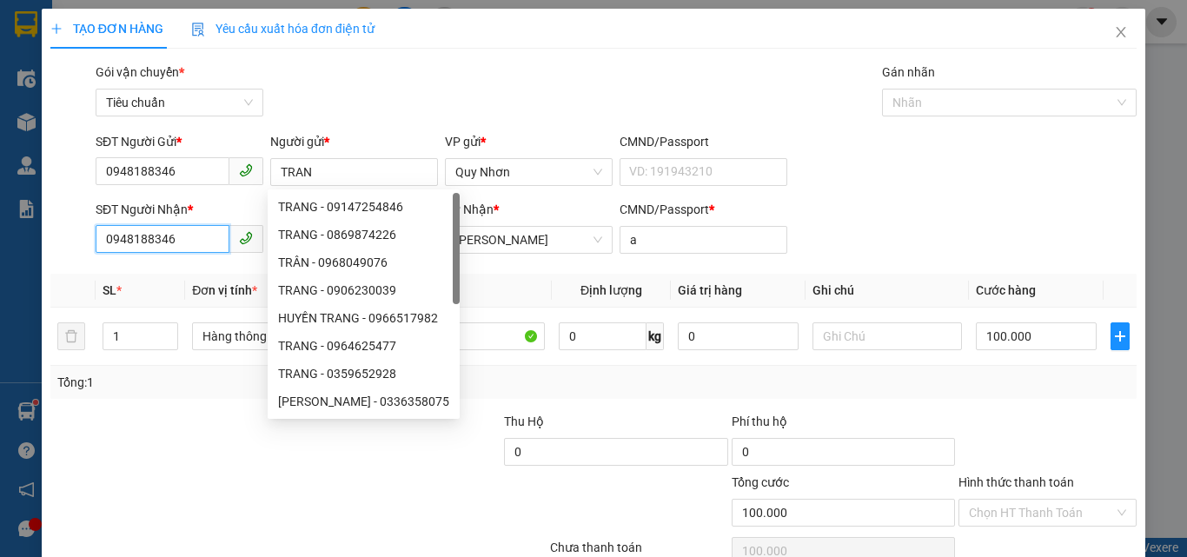
drag, startPoint x: 204, startPoint y: 236, endPoint x: 16, endPoint y: 261, distance: 190.3
click at [16, 261] on div "TẠO ĐƠN HÀNG Yêu cầu xuất [PERSON_NAME] điện tử Transit Pickup Surcharge Ids Tr…" at bounding box center [593, 278] width 1187 height 557
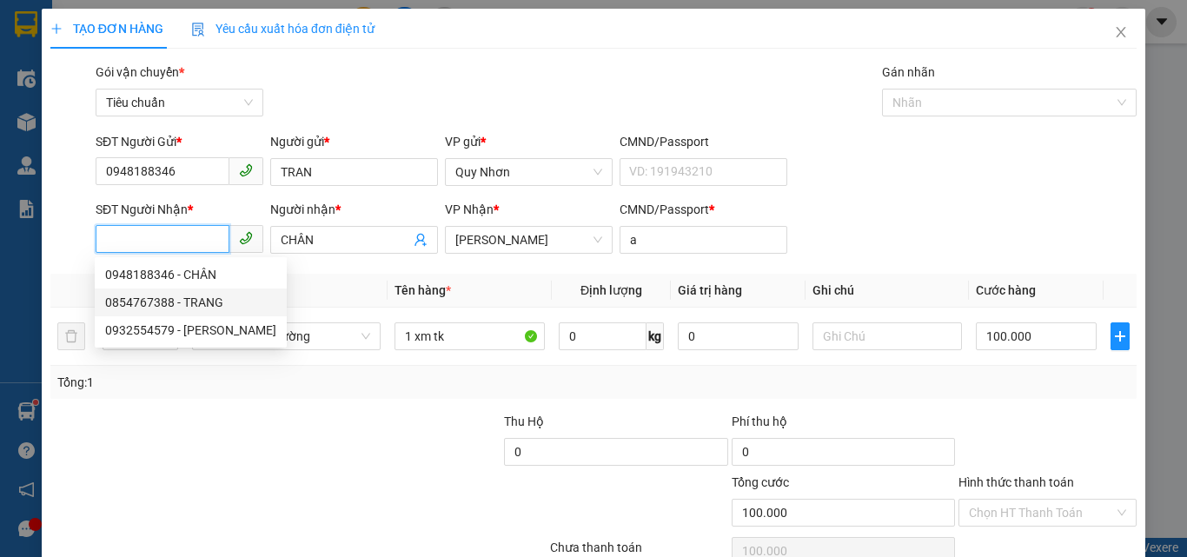
click at [160, 301] on div "0854767388 - TRANG" at bounding box center [190, 302] width 171 height 19
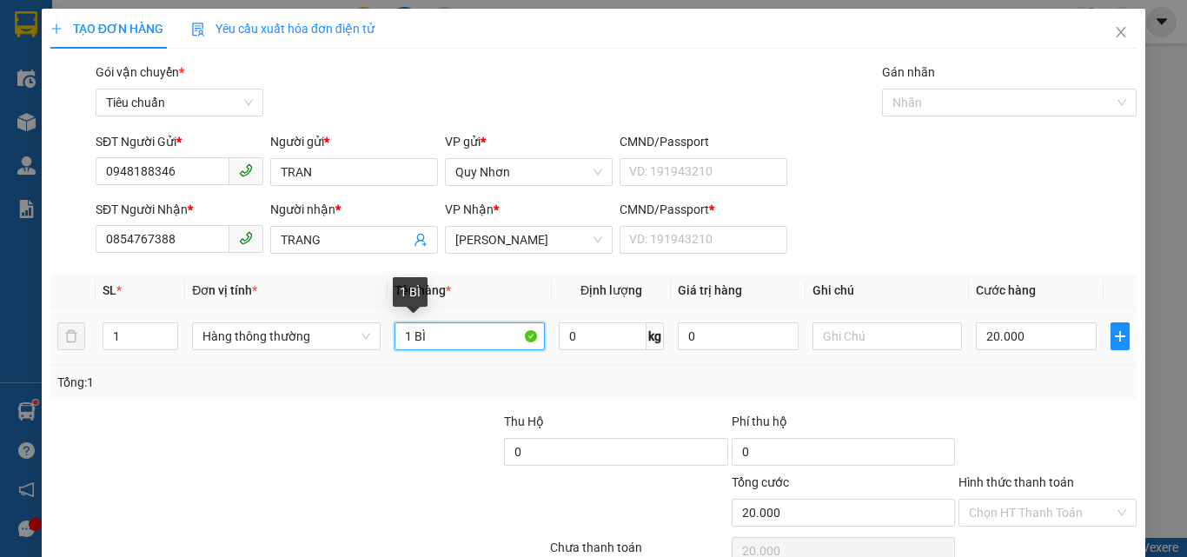
drag, startPoint x: 411, startPoint y: 337, endPoint x: 542, endPoint y: 345, distance: 131.5
click at [542, 345] on td "1 BÌ" at bounding box center [470, 337] width 164 height 58
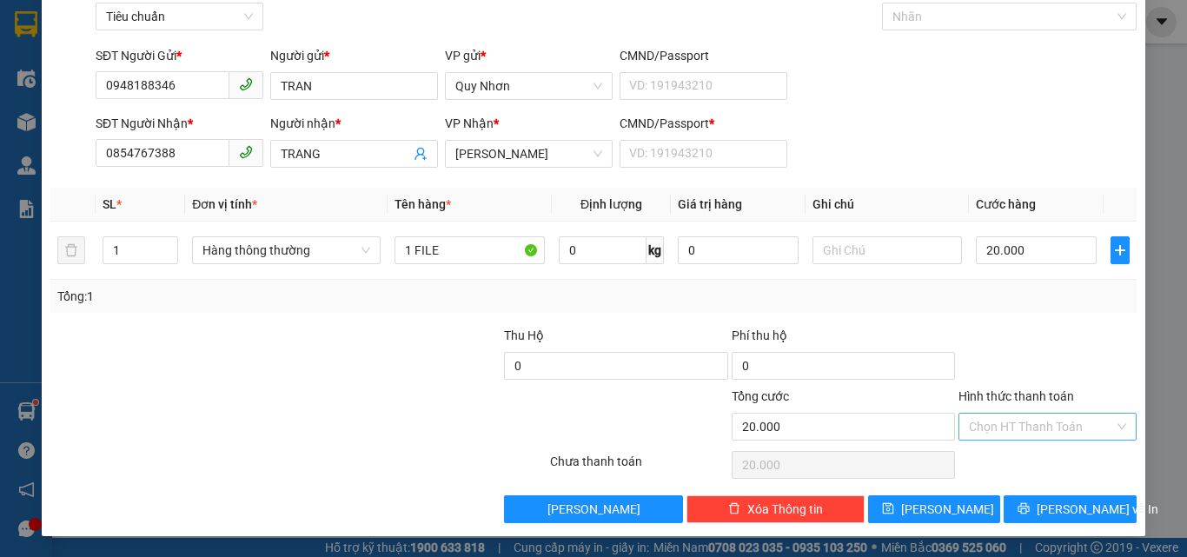
click at [1037, 434] on input "Hình thức thanh toán" at bounding box center [1041, 427] width 145 height 26
drag, startPoint x: 1007, startPoint y: 302, endPoint x: 1034, endPoint y: 394, distance: 96.0
click at [1007, 302] on div "Tại văn phòng" at bounding box center [1038, 308] width 156 height 19
click at [1044, 512] on span "[PERSON_NAME] và In" at bounding box center [1098, 509] width 122 height 19
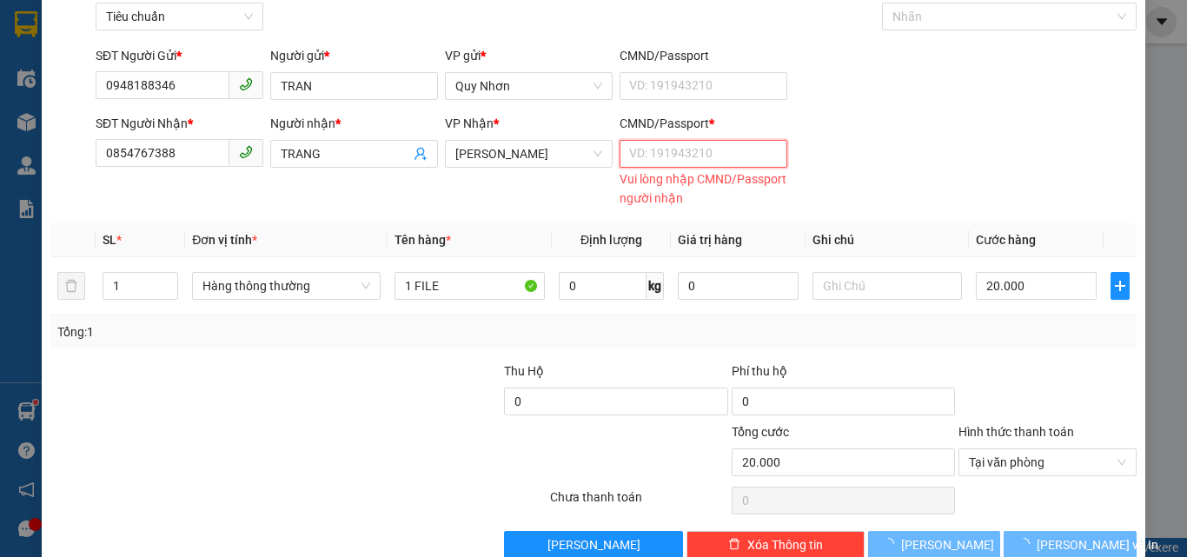
click at [666, 152] on input "CMND/Passport *" at bounding box center [704, 154] width 168 height 28
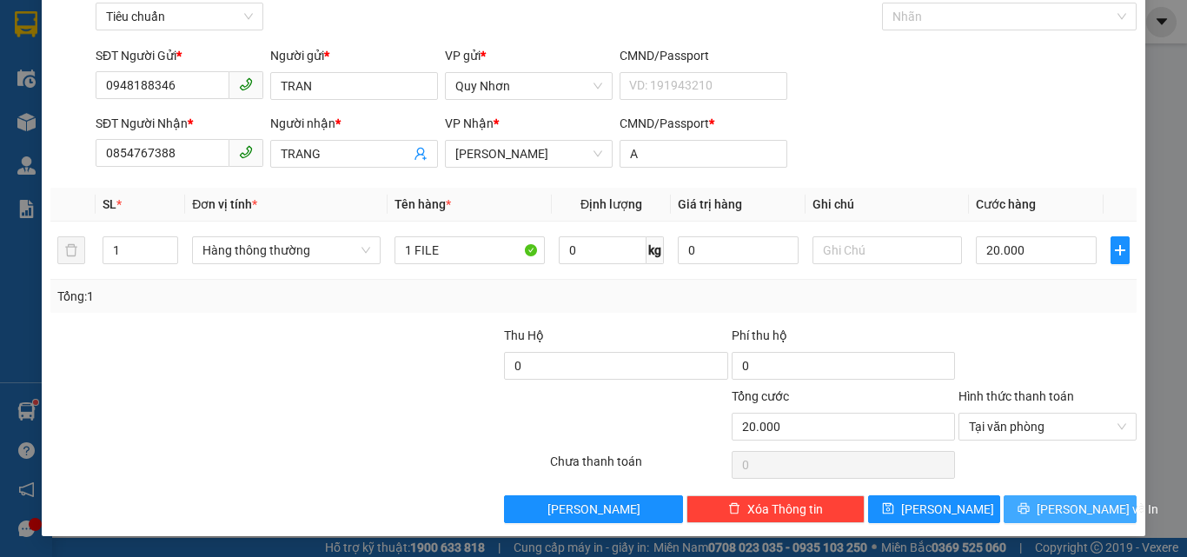
click at [1049, 502] on span "[PERSON_NAME] và In" at bounding box center [1098, 509] width 122 height 19
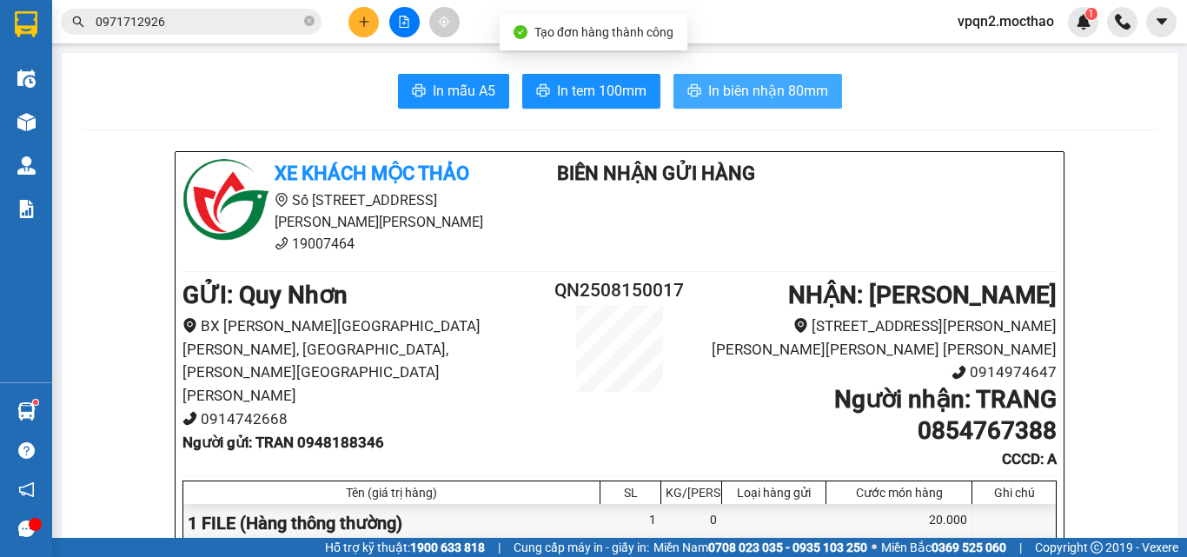
click at [713, 85] on span "In biên nhận 80mm" at bounding box center [768, 91] width 120 height 22
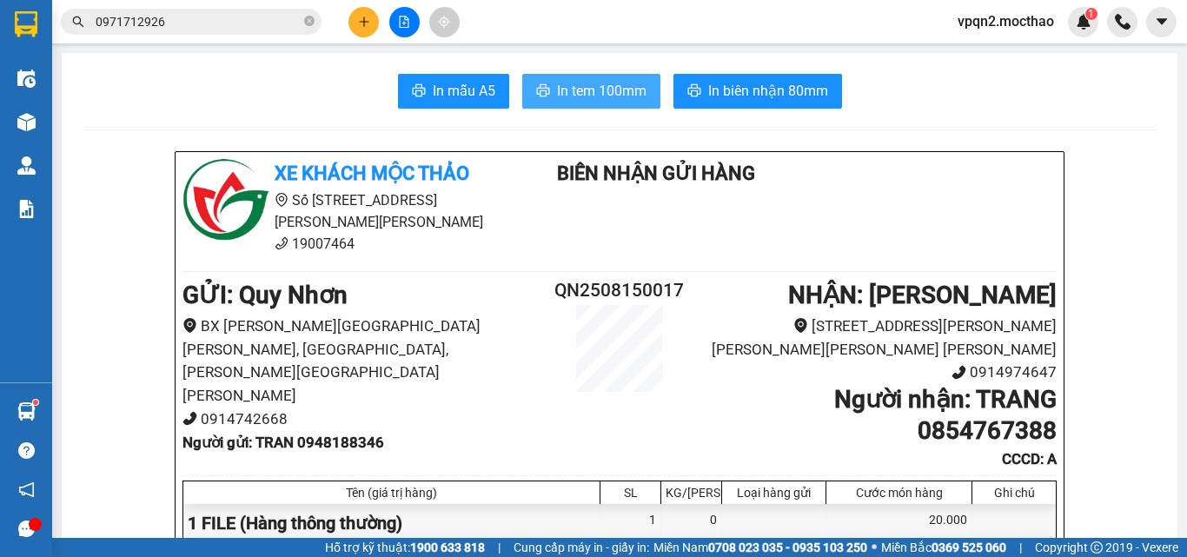
click at [616, 98] on span "In tem 100mm" at bounding box center [602, 91] width 90 height 22
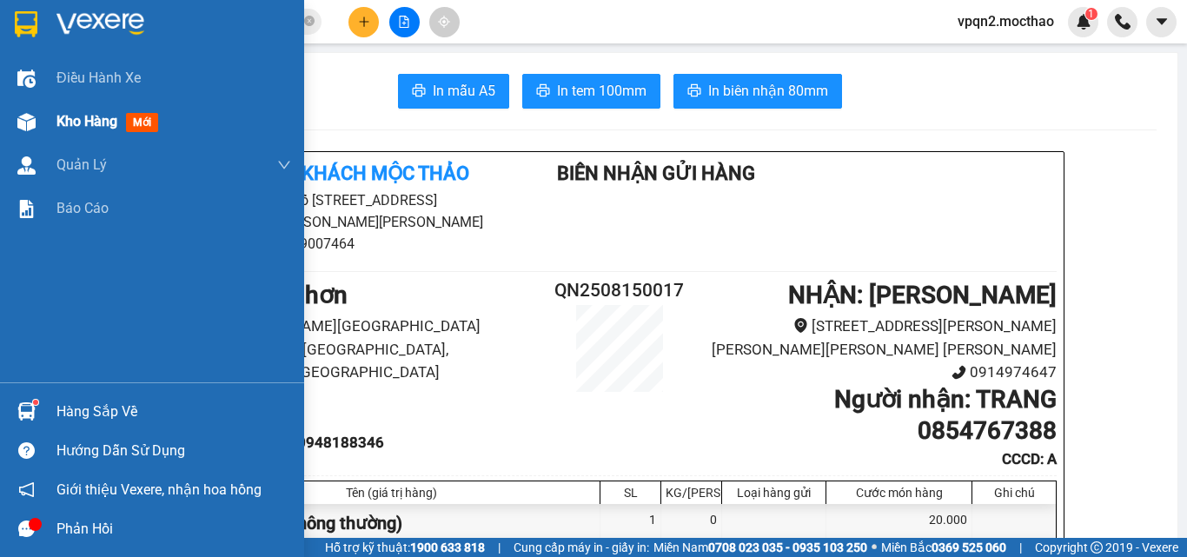
click at [67, 127] on span "Kho hàng" at bounding box center [86, 121] width 61 height 17
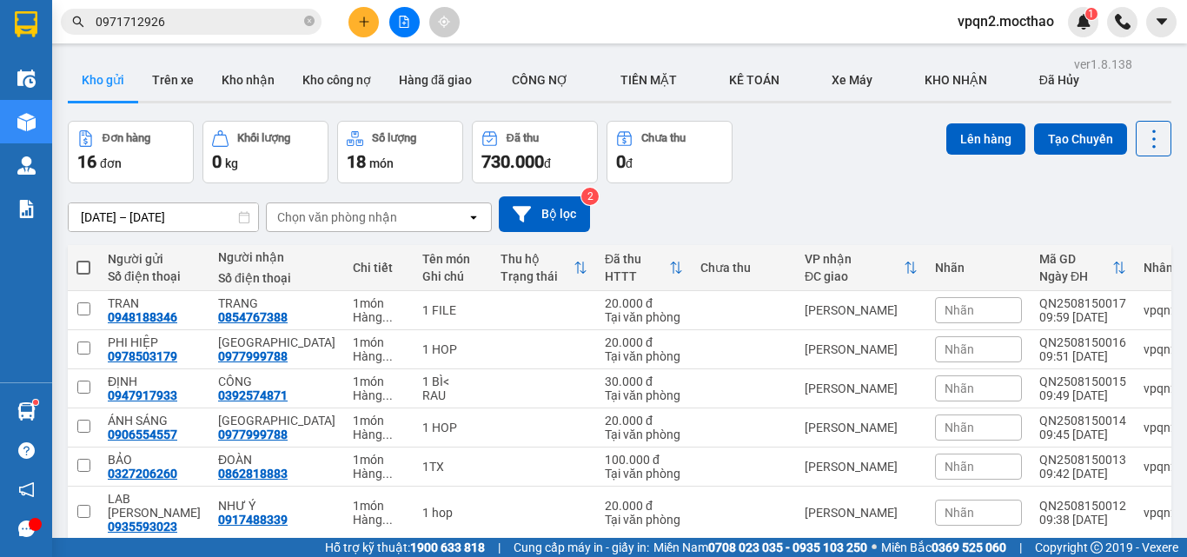
click at [85, 264] on span at bounding box center [83, 268] width 14 height 14
click at [83, 259] on input "checkbox" at bounding box center [83, 259] width 0 height 0
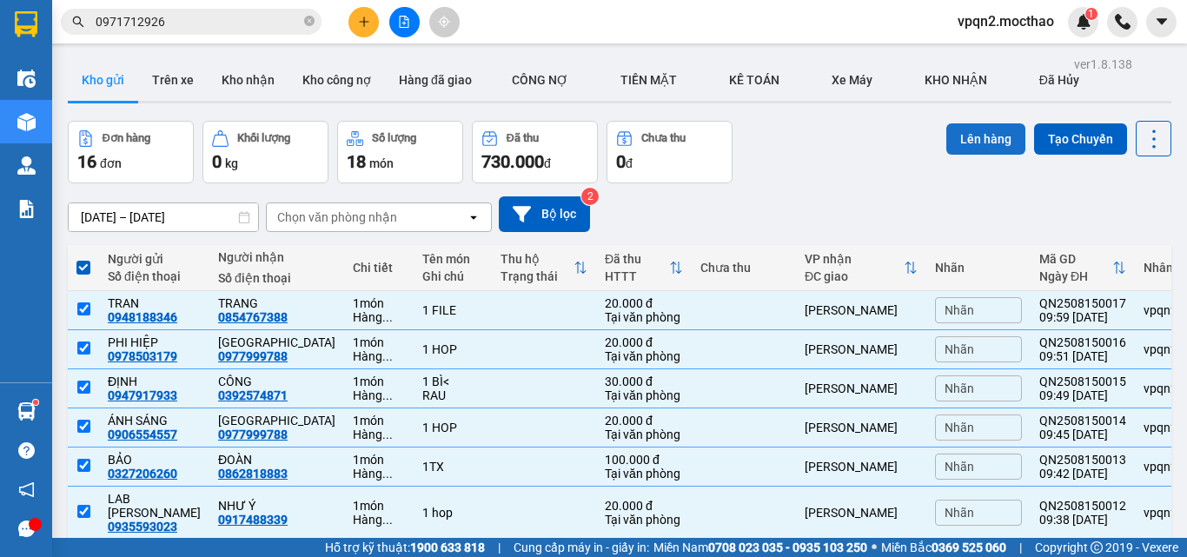
click at [970, 132] on button "Lên hàng" at bounding box center [986, 138] width 79 height 31
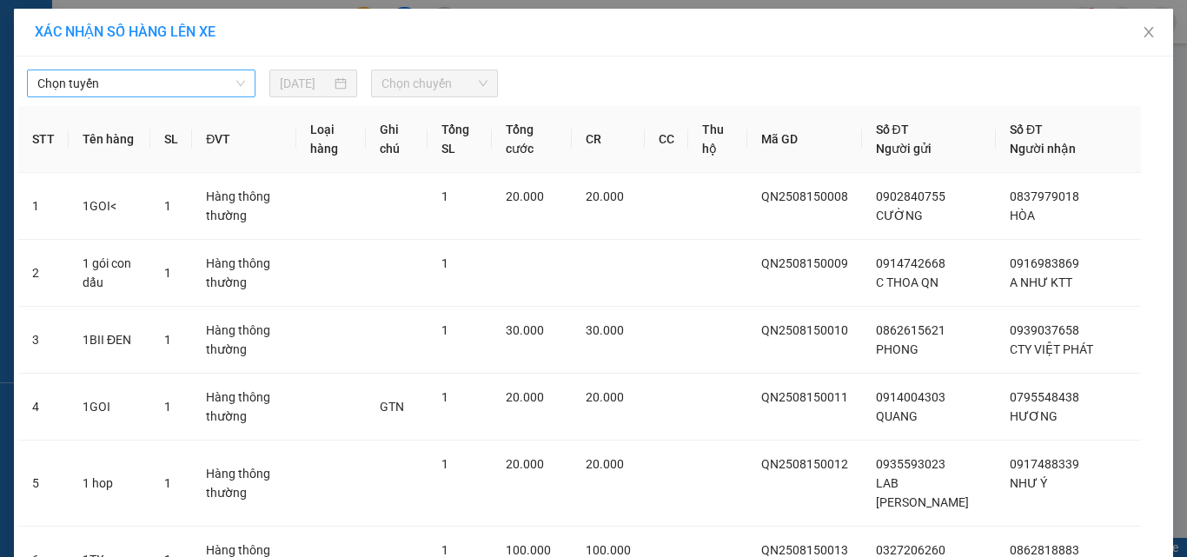
click at [160, 82] on span "Chọn tuyến" at bounding box center [141, 83] width 208 height 26
click at [175, 90] on span "Chọn tuyến" at bounding box center [141, 83] width 208 height 26
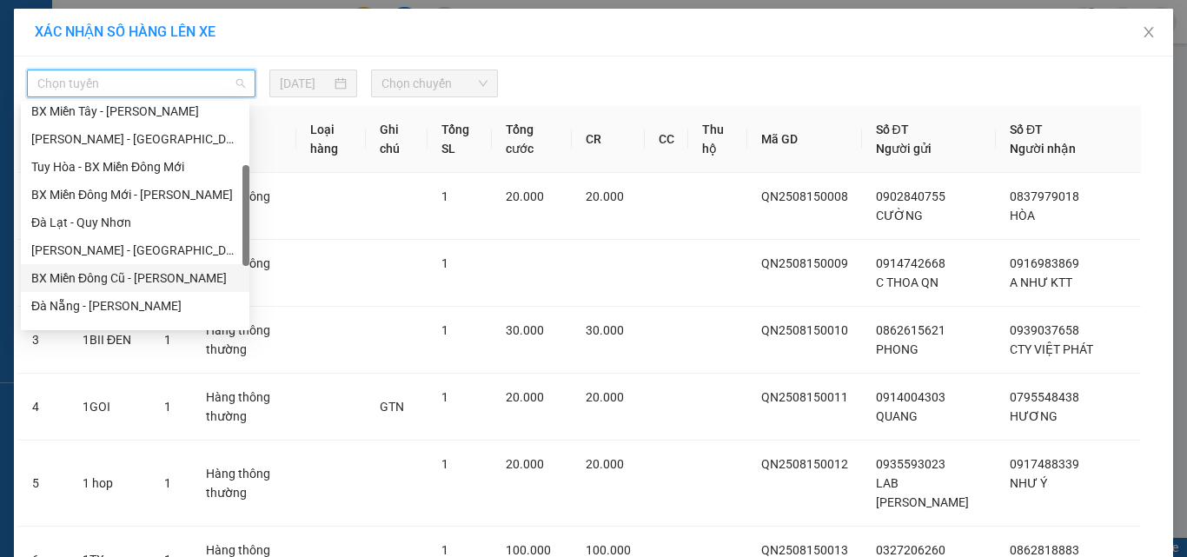
scroll to position [348, 0]
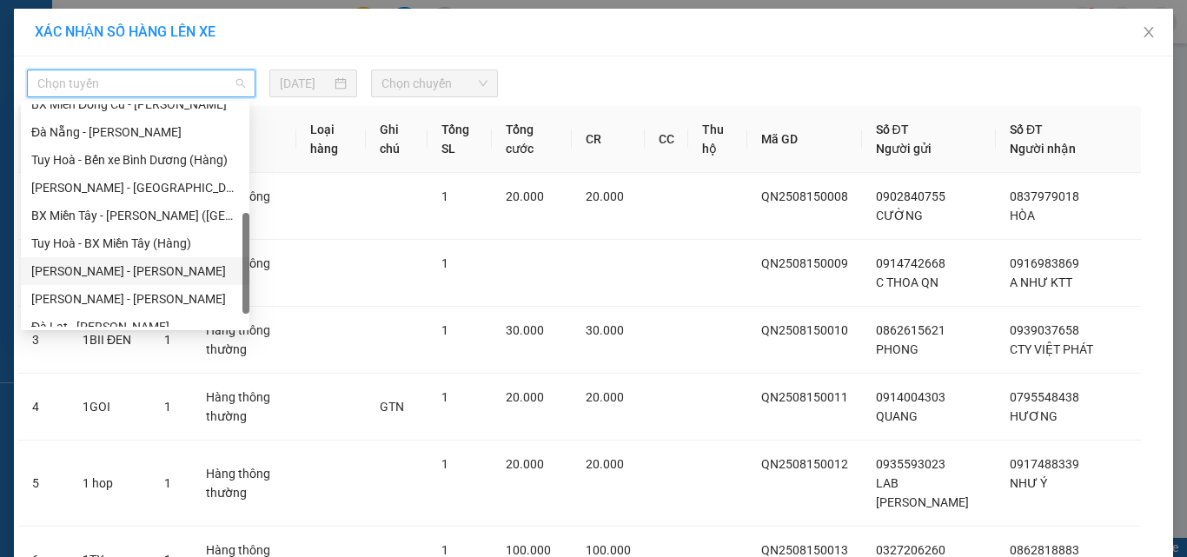
click at [118, 270] on div "[PERSON_NAME] - [PERSON_NAME]" at bounding box center [135, 271] width 208 height 19
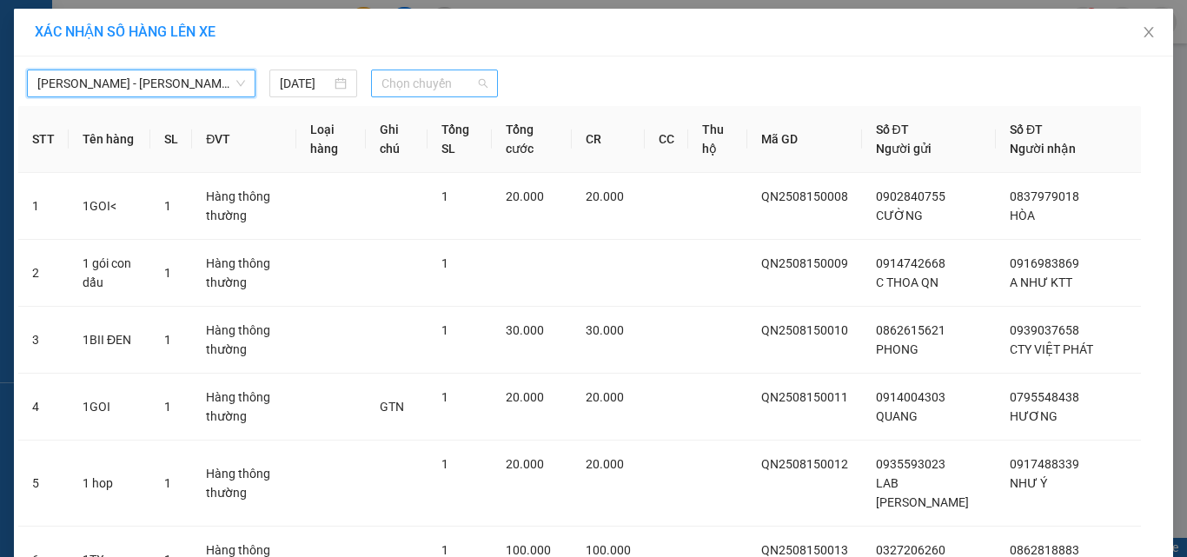
click at [395, 83] on span "Chọn chuyến" at bounding box center [435, 83] width 107 height 26
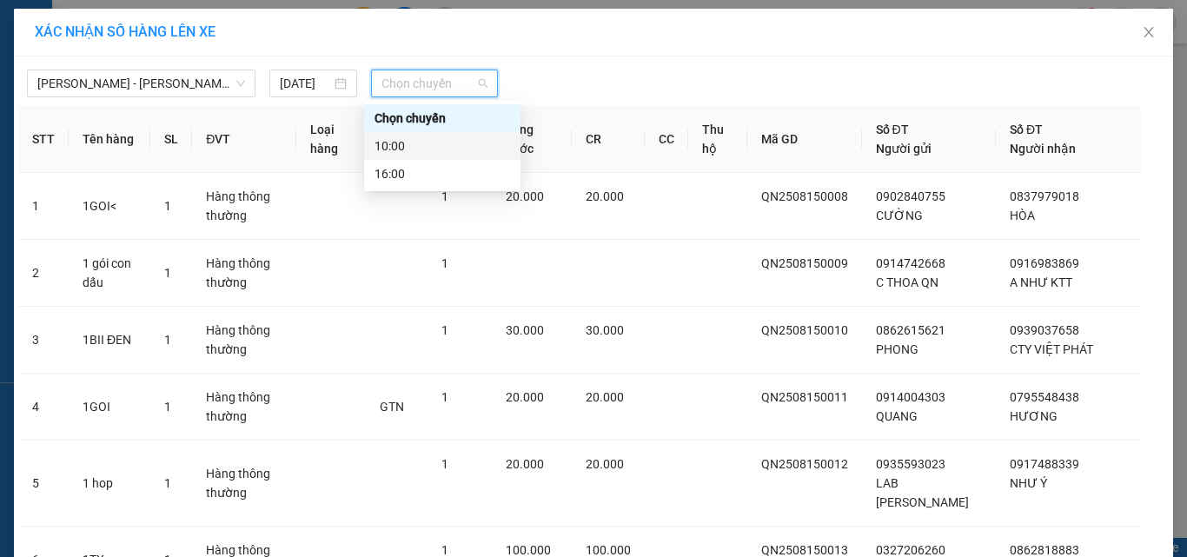
click at [399, 140] on div "10:00" at bounding box center [443, 145] width 136 height 19
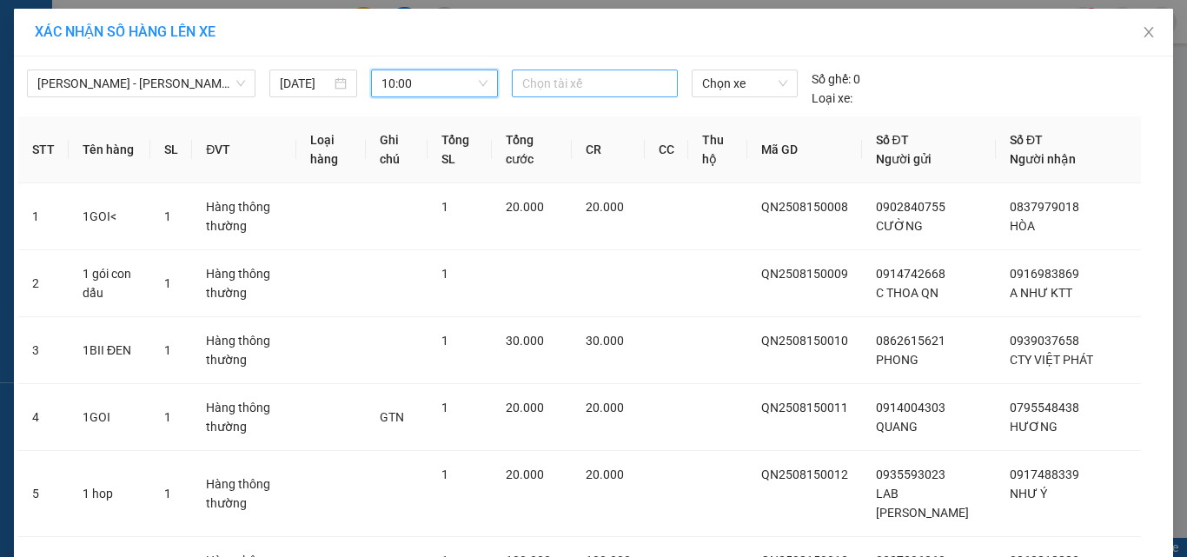
click at [592, 84] on div at bounding box center [595, 83] width 158 height 21
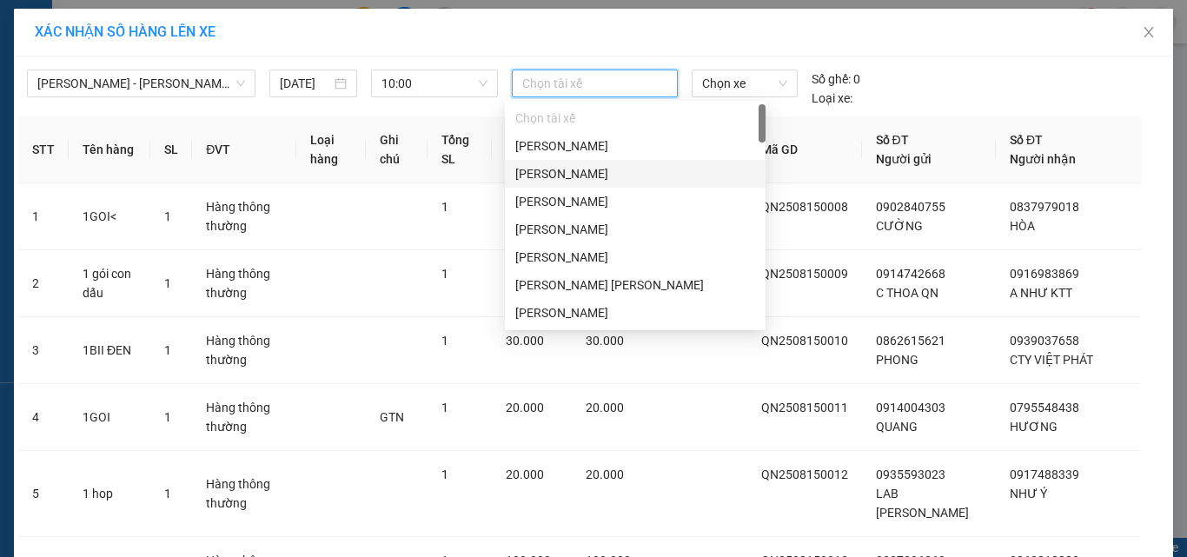
click at [574, 173] on div "[PERSON_NAME]" at bounding box center [635, 173] width 240 height 19
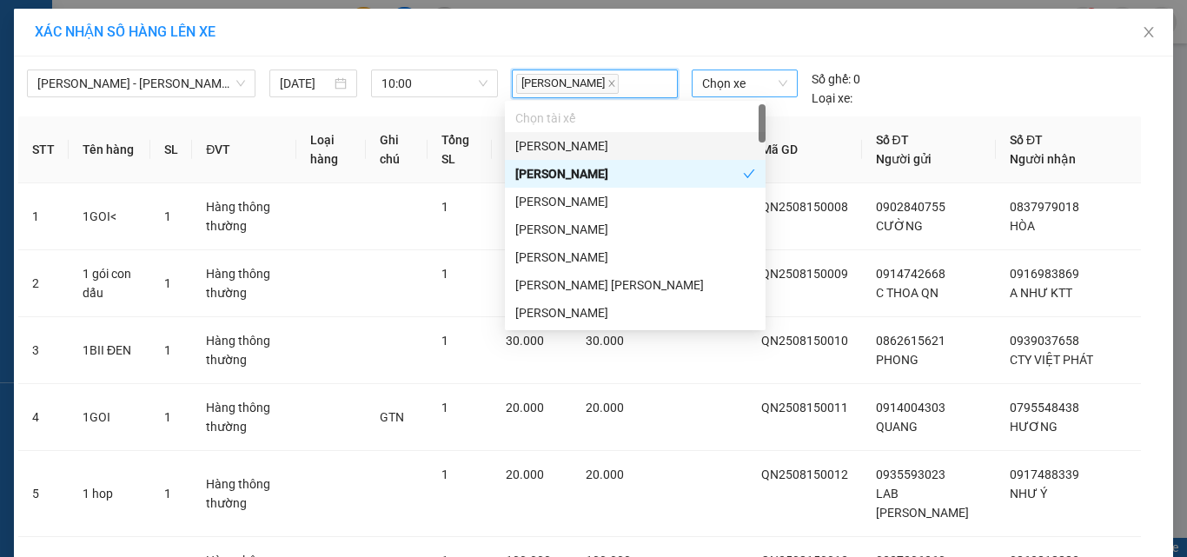
click at [754, 85] on span "Chọn xe" at bounding box center [744, 83] width 85 height 26
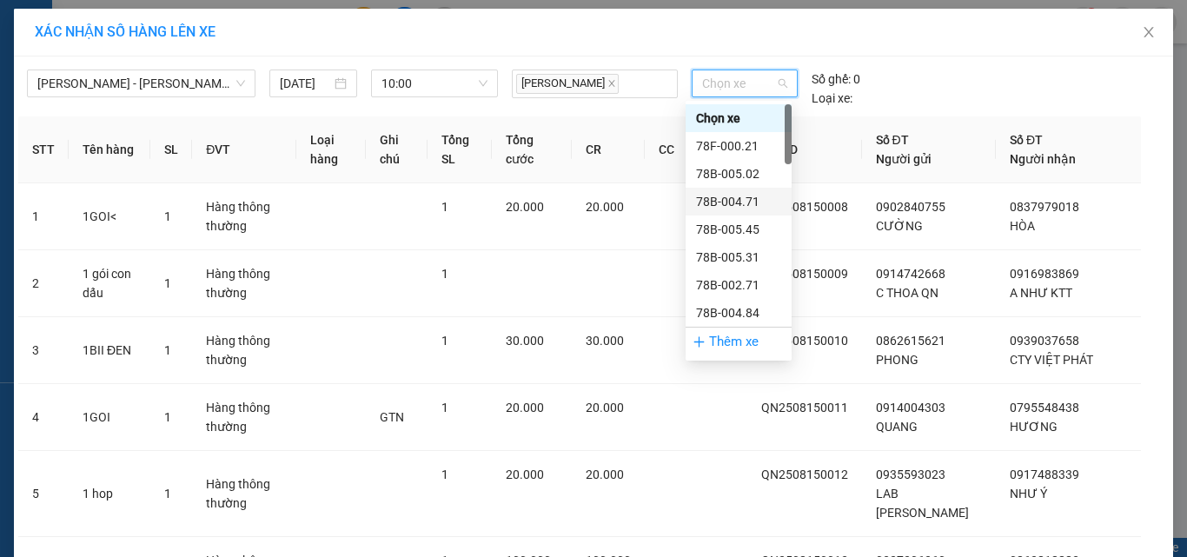
click at [742, 198] on div "78B-004.71" at bounding box center [738, 201] width 85 height 19
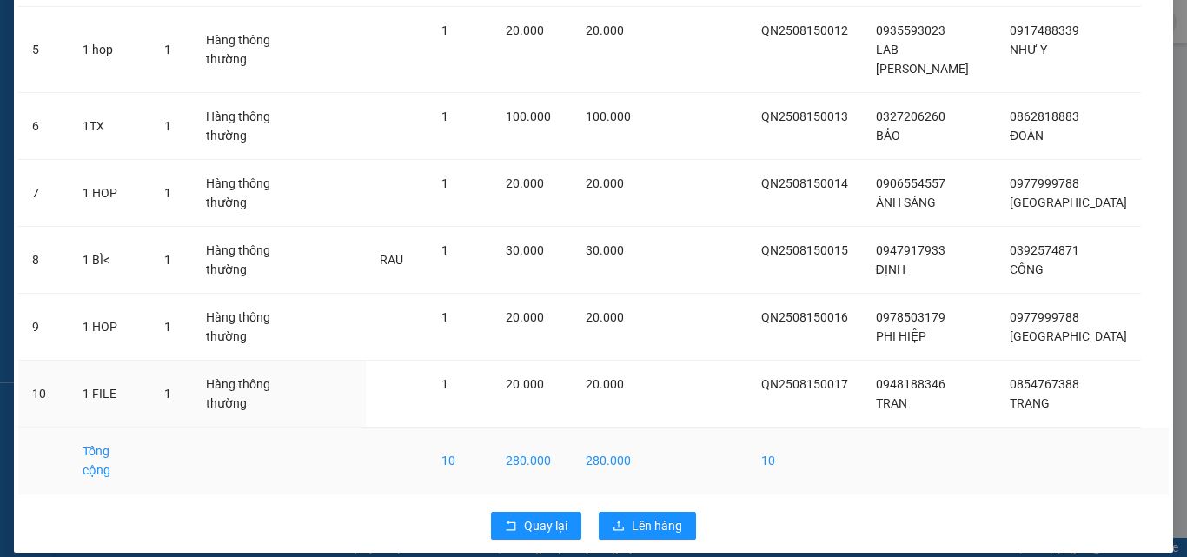
scroll to position [451, 0]
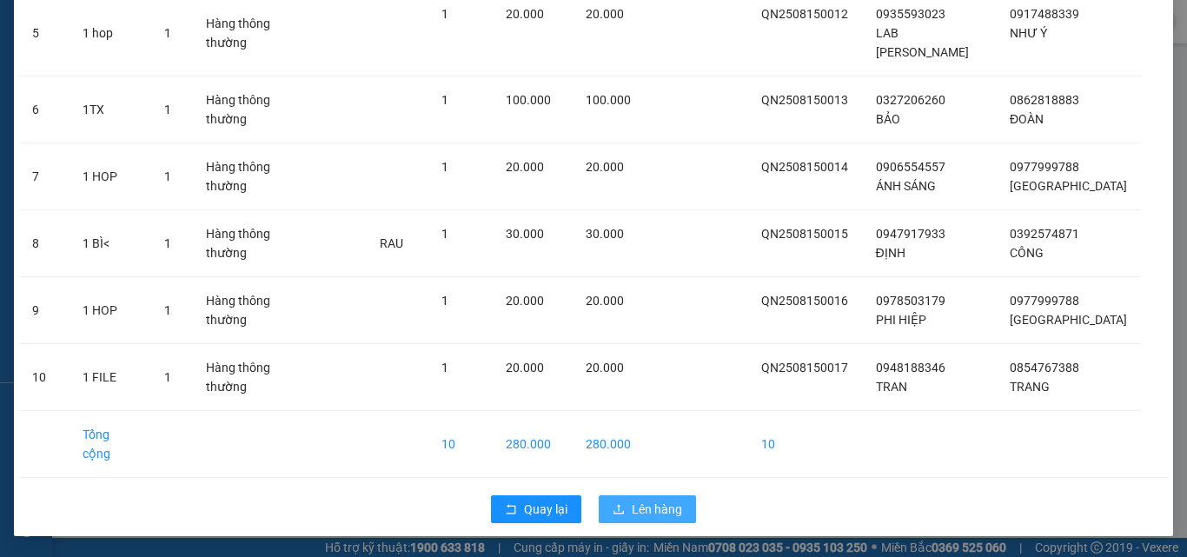
click at [662, 507] on span "Lên hàng" at bounding box center [657, 509] width 50 height 19
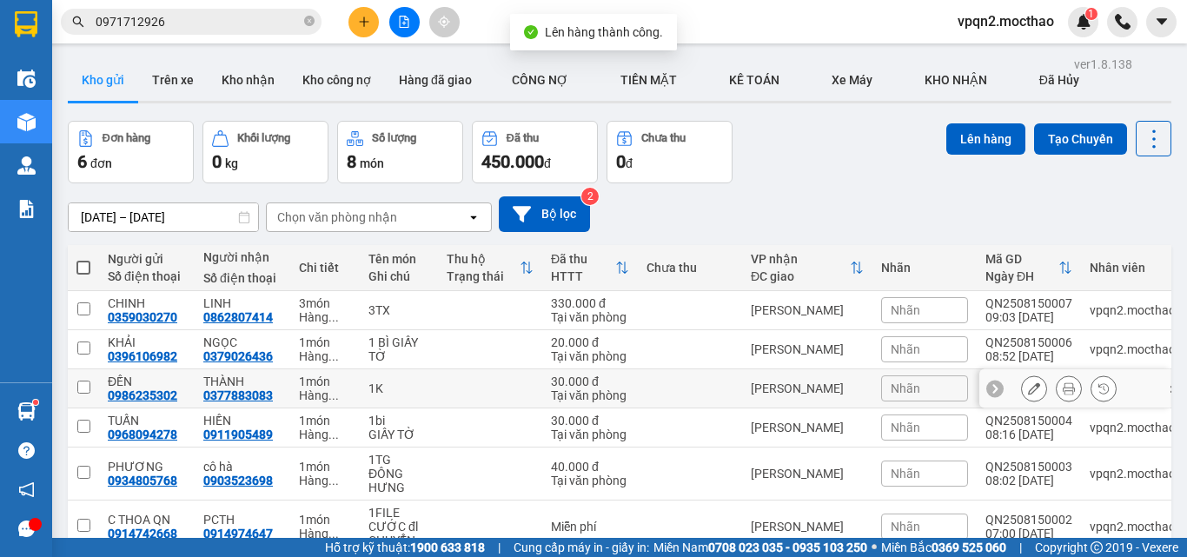
scroll to position [94, 0]
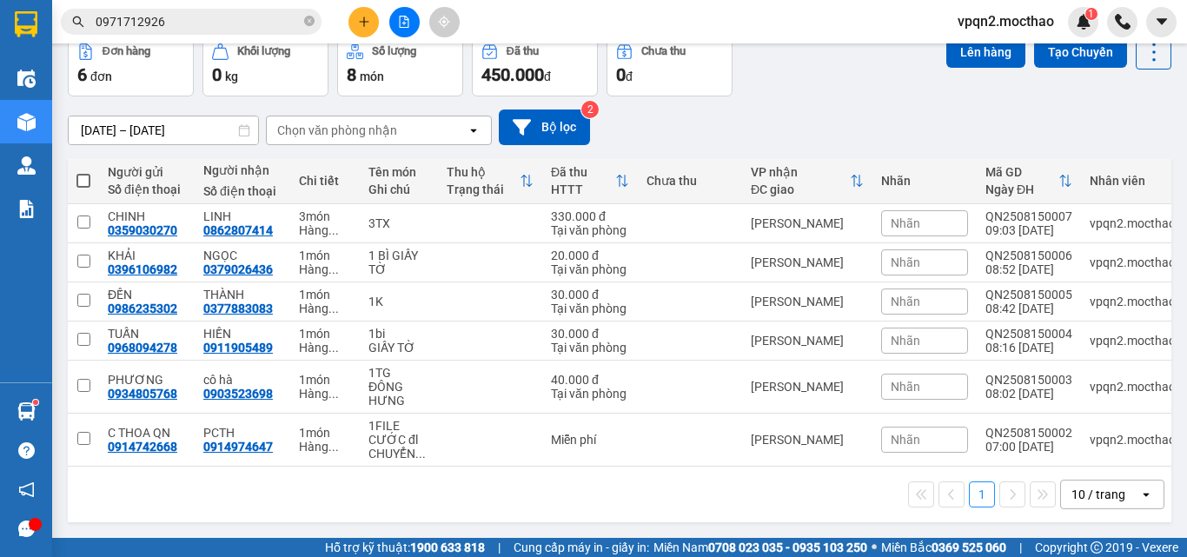
click at [82, 174] on span at bounding box center [83, 181] width 14 height 14
click at [83, 172] on input "checkbox" at bounding box center [83, 172] width 0 height 0
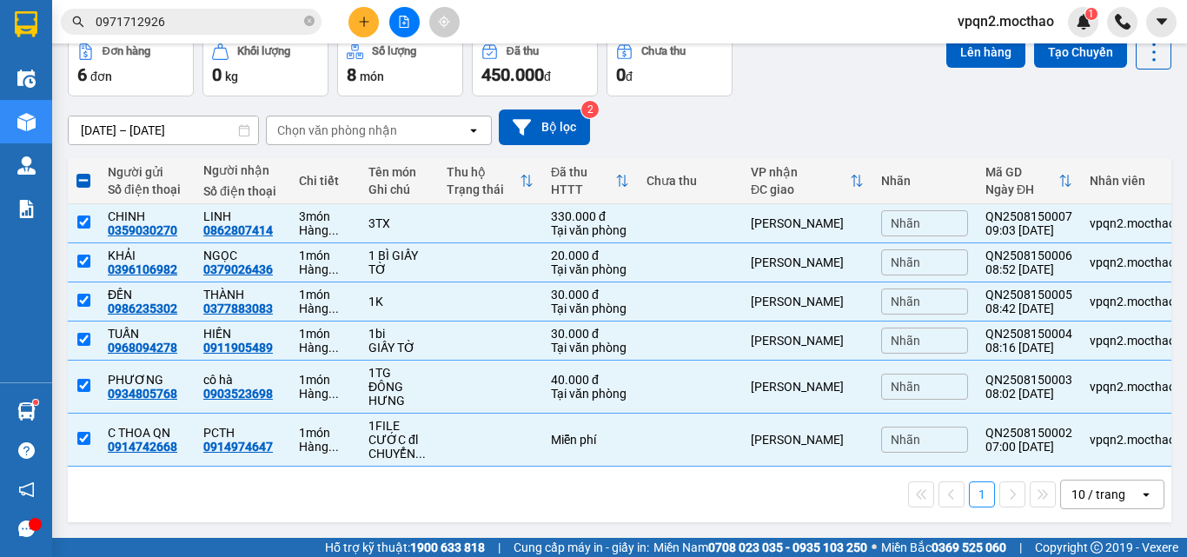
scroll to position [0, 0]
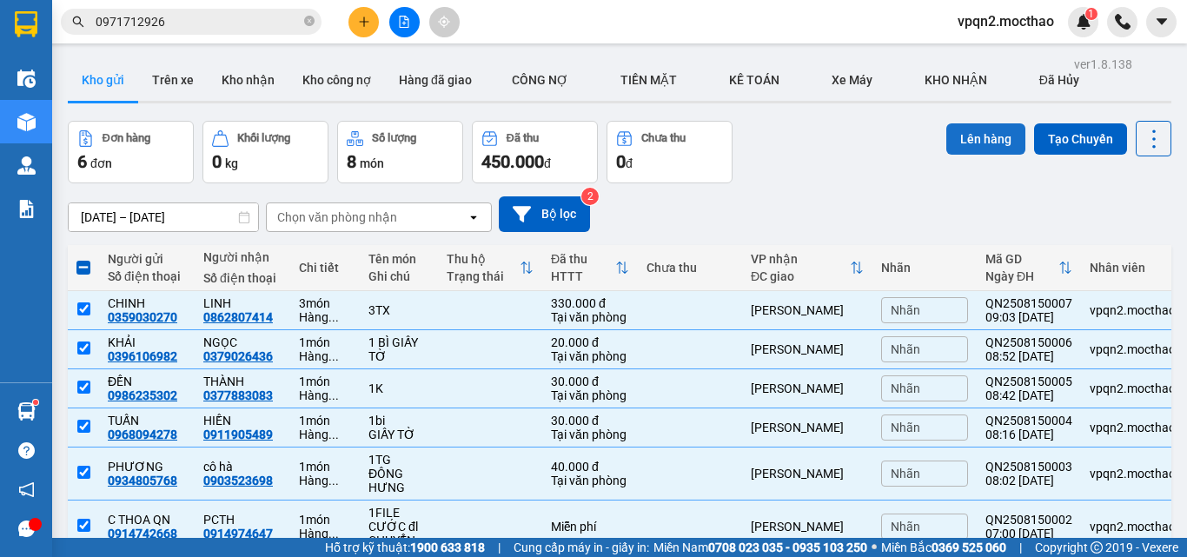
click at [963, 143] on button "Lên hàng" at bounding box center [986, 138] width 79 height 31
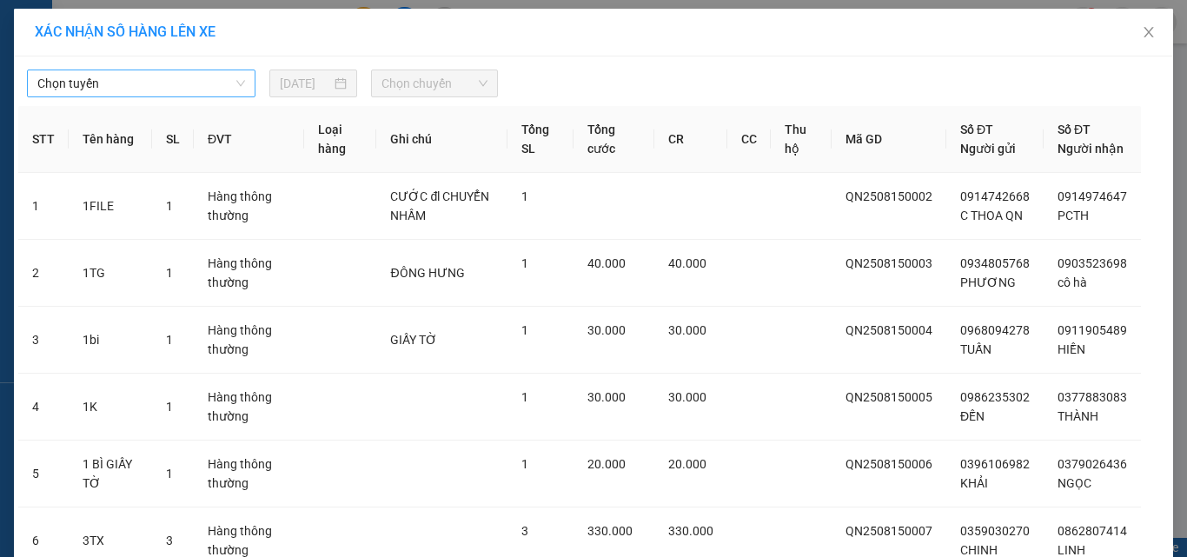
click at [90, 84] on span "Chọn tuyến" at bounding box center [141, 83] width 208 height 26
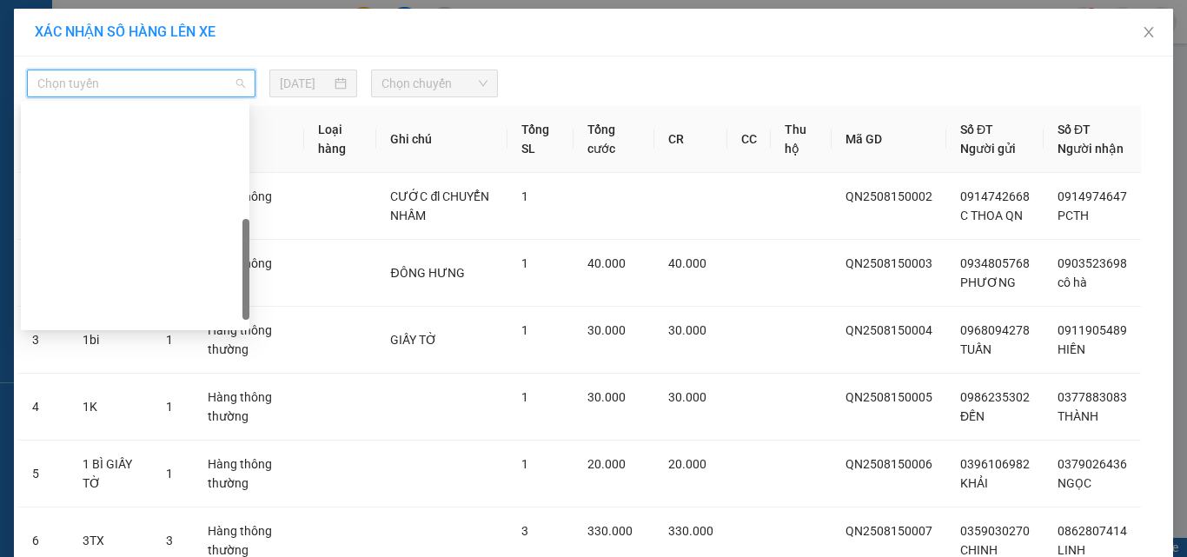
scroll to position [348, 0]
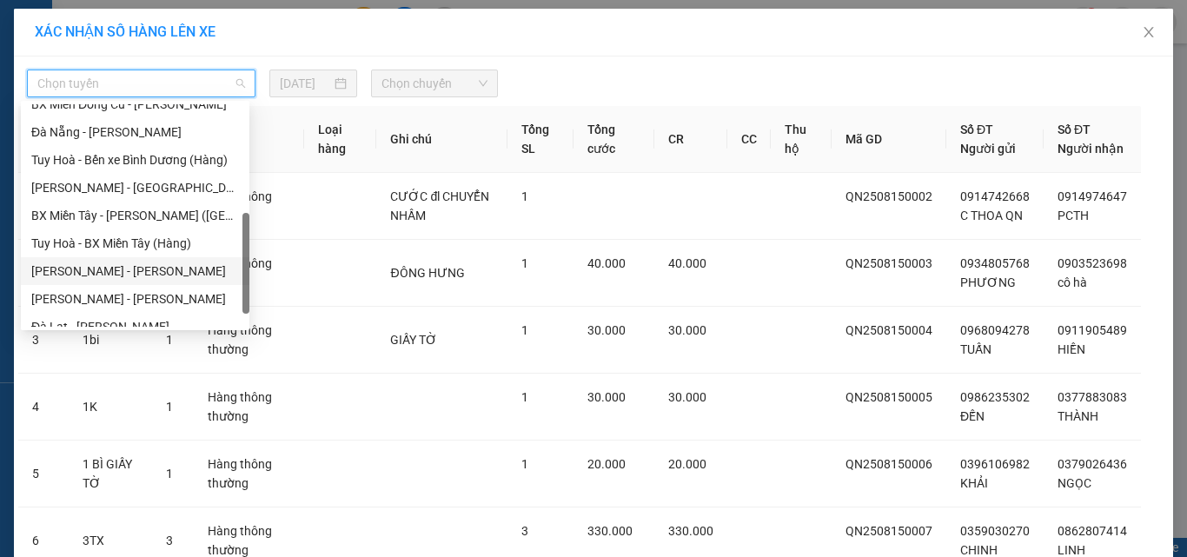
click at [95, 271] on div "[PERSON_NAME] - [PERSON_NAME]" at bounding box center [135, 271] width 208 height 19
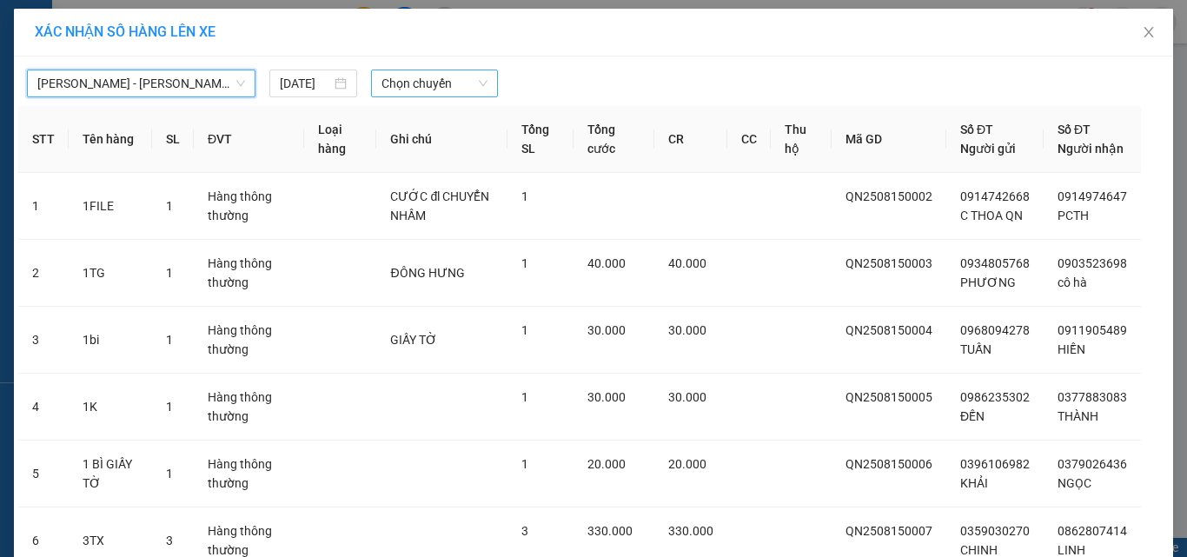
click at [395, 80] on span "Chọn chuyến" at bounding box center [435, 83] width 107 height 26
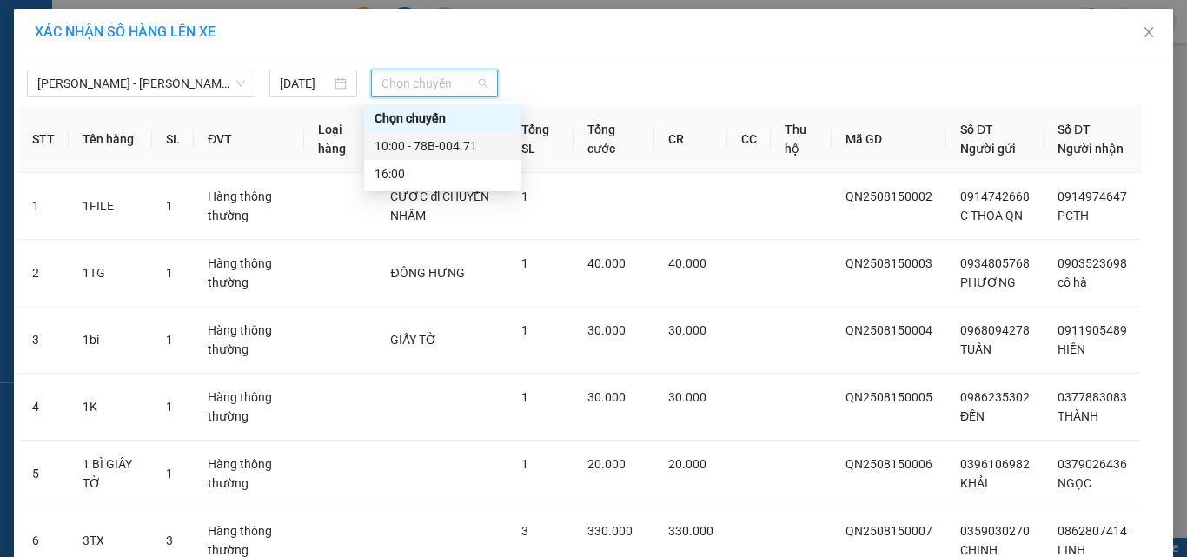
click at [420, 143] on div "10:00 - 78B-004.71" at bounding box center [443, 145] width 136 height 19
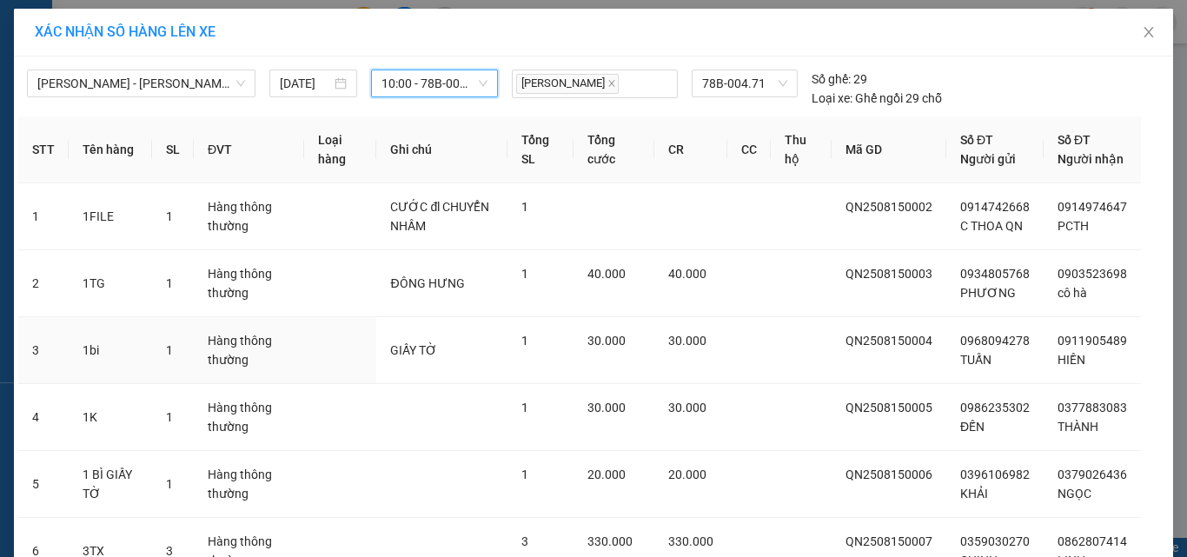
scroll to position [193, 0]
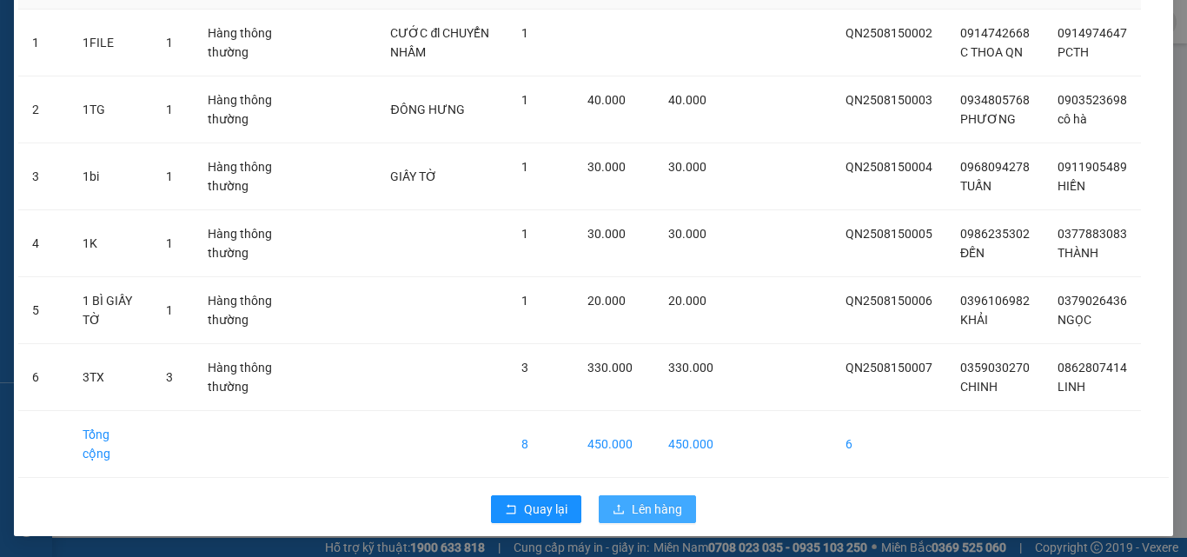
click at [639, 509] on span "Lên hàng" at bounding box center [657, 509] width 50 height 19
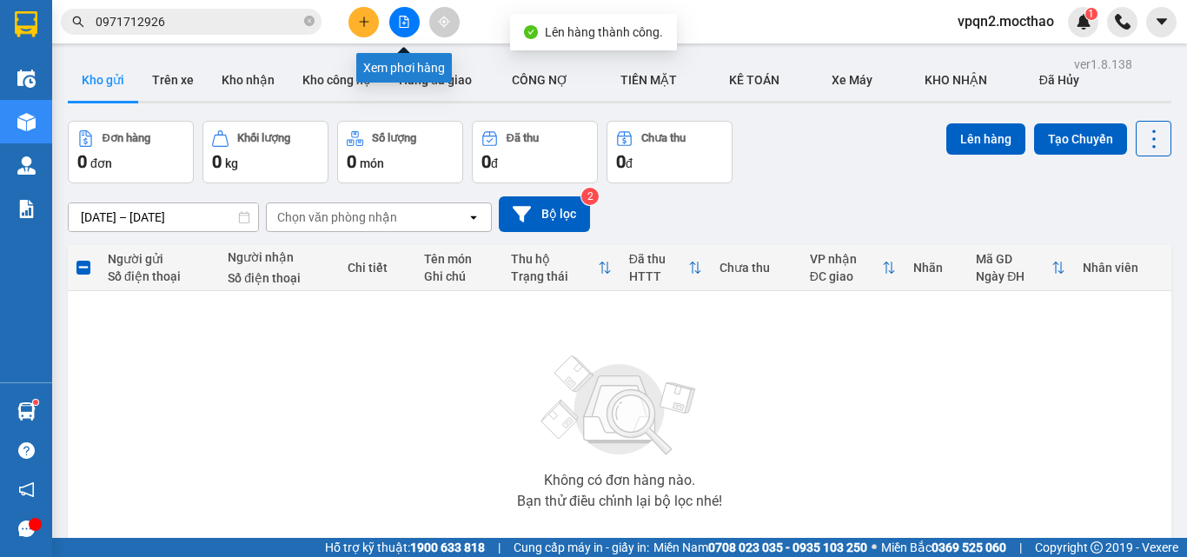
drag, startPoint x: 404, startPoint y: 17, endPoint x: 239, endPoint y: 44, distance: 167.3
click at [403, 17] on icon "file-add" at bounding box center [404, 22] width 12 height 12
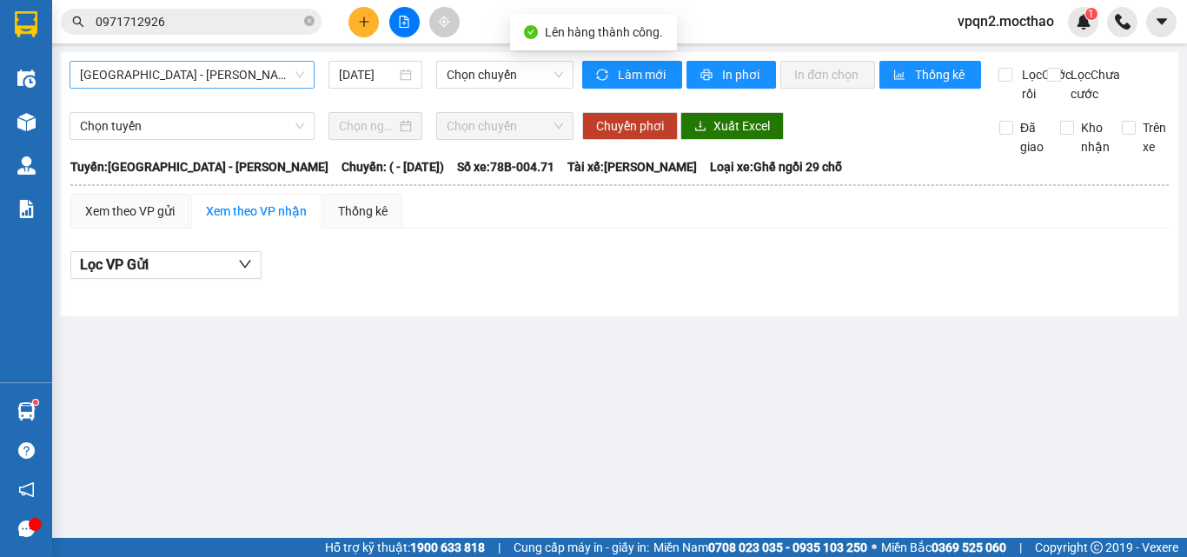
click at [209, 63] on span "[GEOGRAPHIC_DATA] - [PERSON_NAME]" at bounding box center [192, 75] width 224 height 26
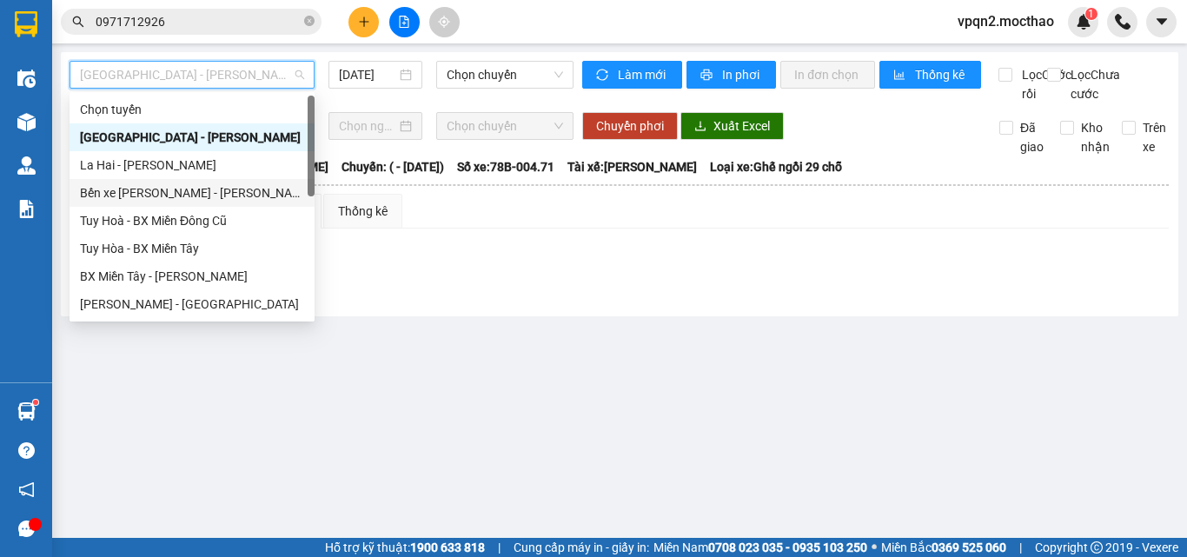
scroll to position [348, 0]
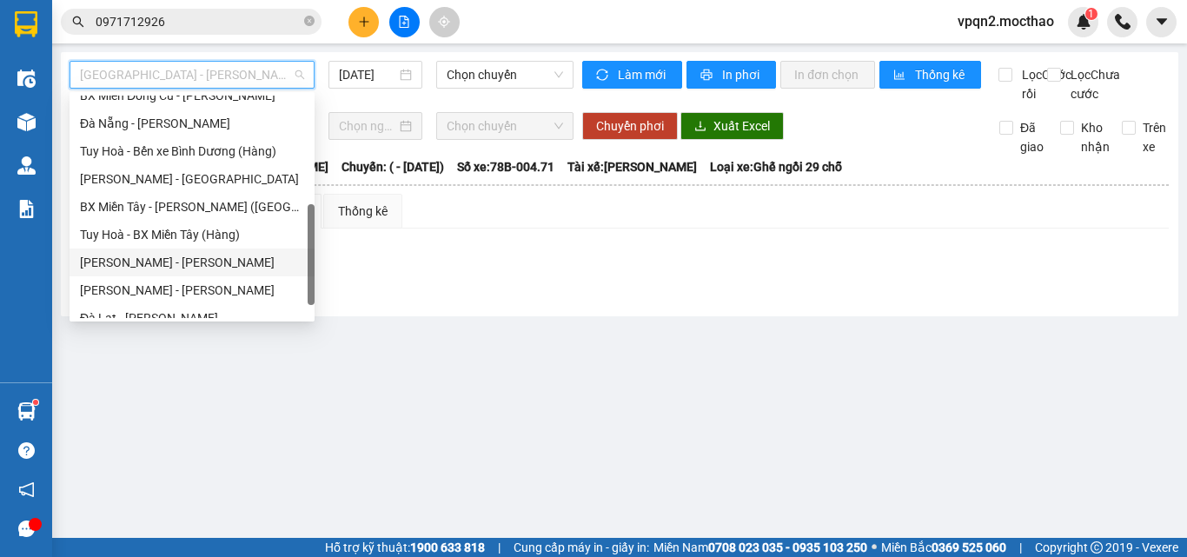
click at [178, 264] on div "[PERSON_NAME] - [PERSON_NAME]" at bounding box center [192, 262] width 224 height 19
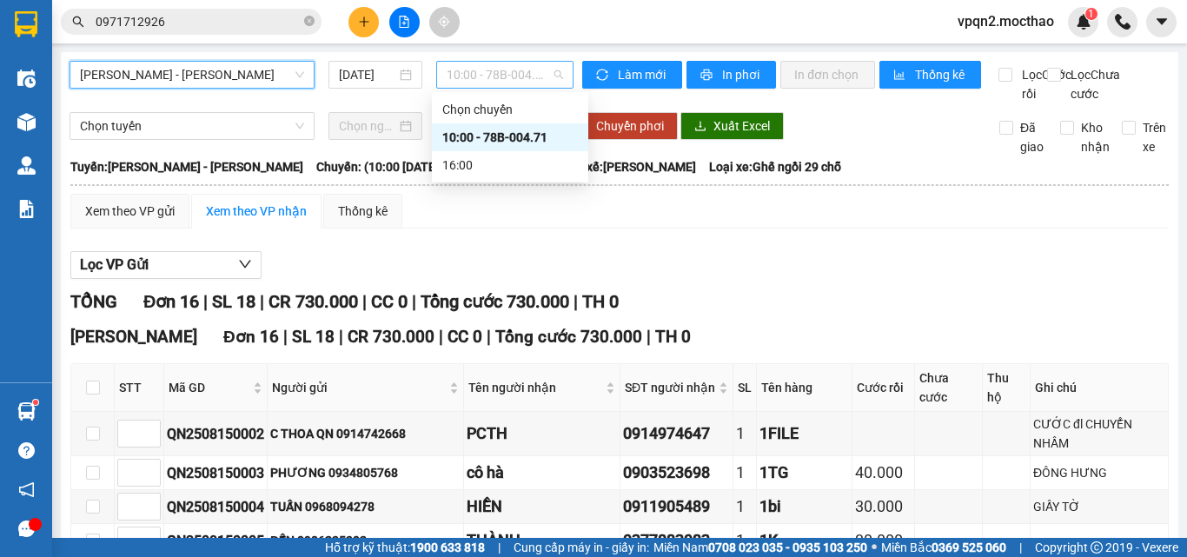
click at [515, 75] on span "10:00 - 78B-004.71" at bounding box center [505, 75] width 116 height 26
click at [515, 136] on div "10:00 - 78B-004.71" at bounding box center [510, 137] width 136 height 19
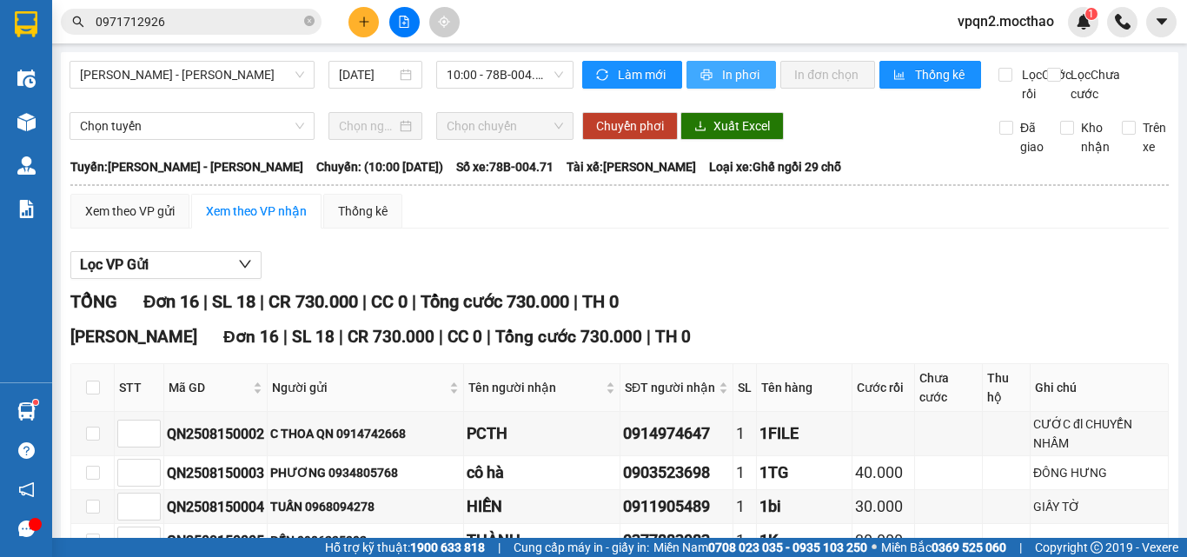
click at [732, 69] on span "In phơi" at bounding box center [742, 74] width 40 height 19
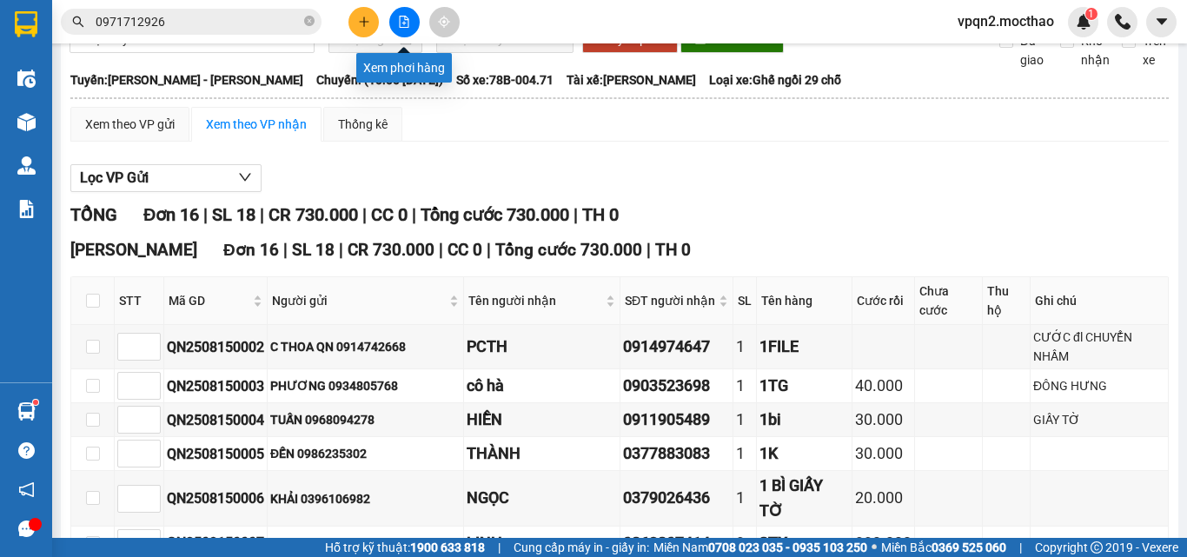
drag, startPoint x: 414, startPoint y: 24, endPoint x: 313, endPoint y: 49, distance: 103.7
click at [409, 24] on button at bounding box center [404, 22] width 30 height 30
drag, startPoint x: 402, startPoint y: 26, endPoint x: 284, endPoint y: 46, distance: 119.9
click at [402, 26] on icon "file-add" at bounding box center [404, 22] width 12 height 12
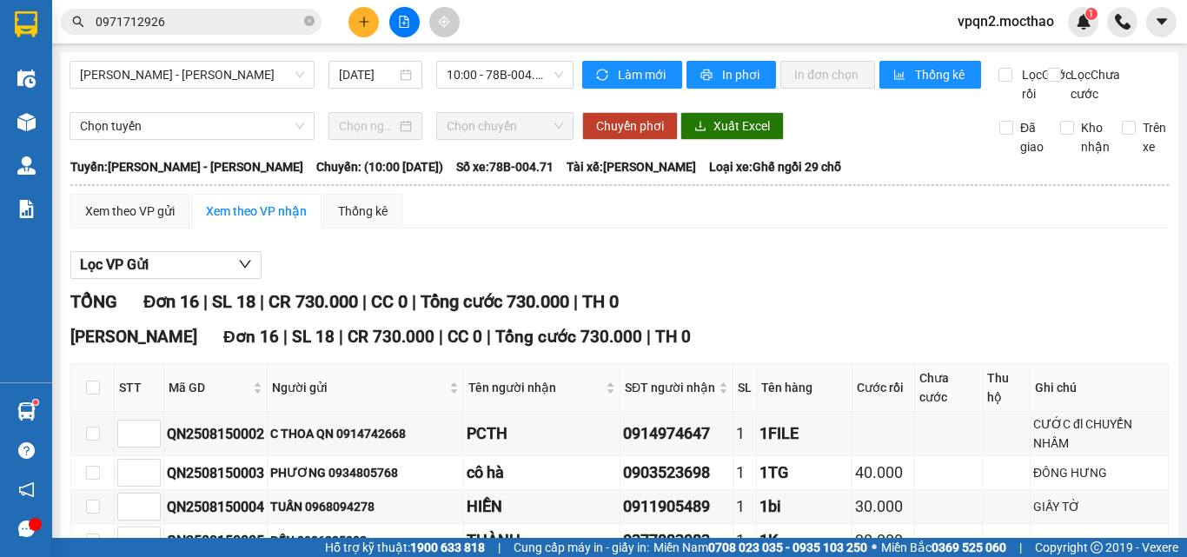
click at [200, 73] on span "[PERSON_NAME] - [PERSON_NAME]" at bounding box center [192, 75] width 224 height 26
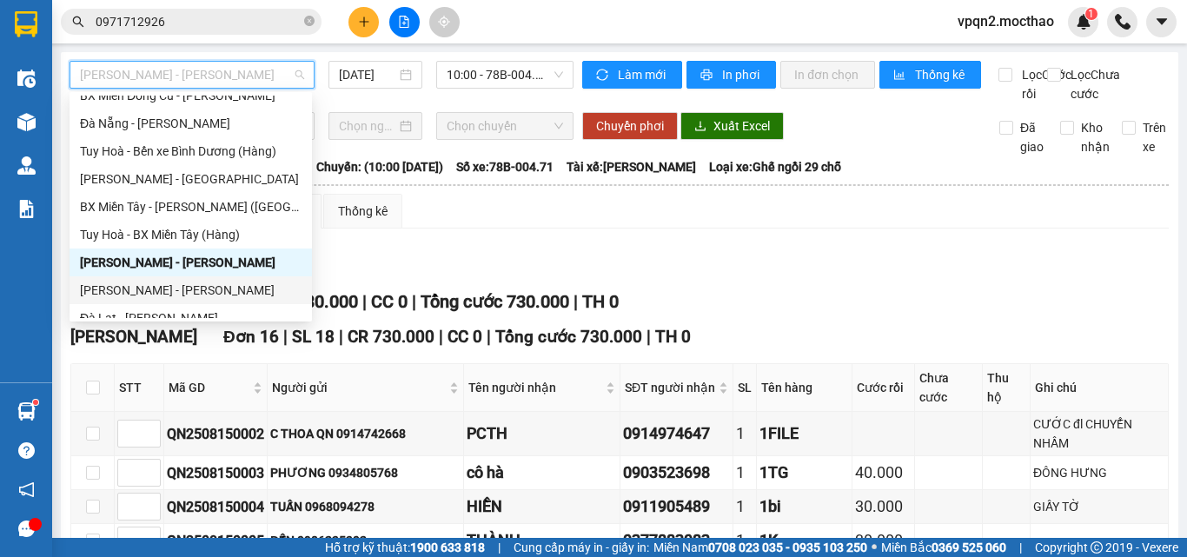
click at [185, 292] on div "[PERSON_NAME] - [PERSON_NAME]" at bounding box center [191, 290] width 222 height 19
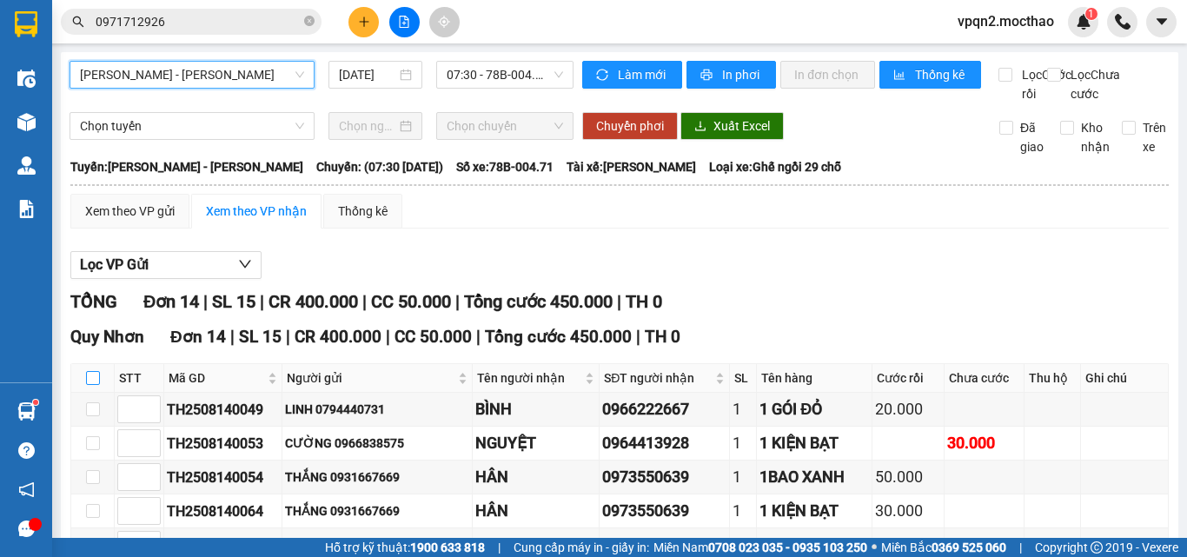
click at [96, 385] on input "checkbox" at bounding box center [93, 378] width 14 height 14
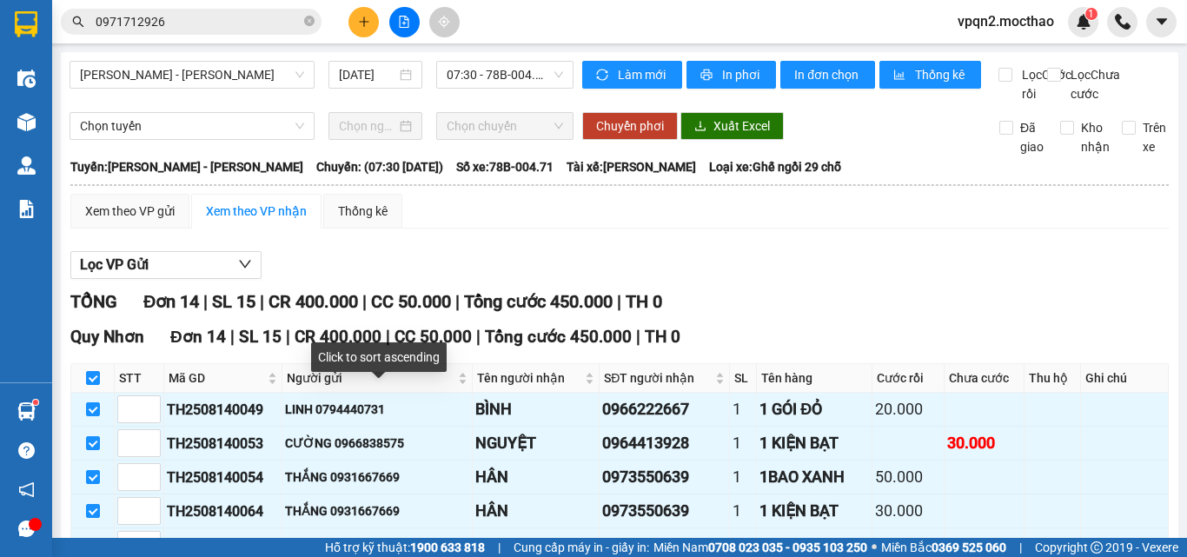
scroll to position [261, 0]
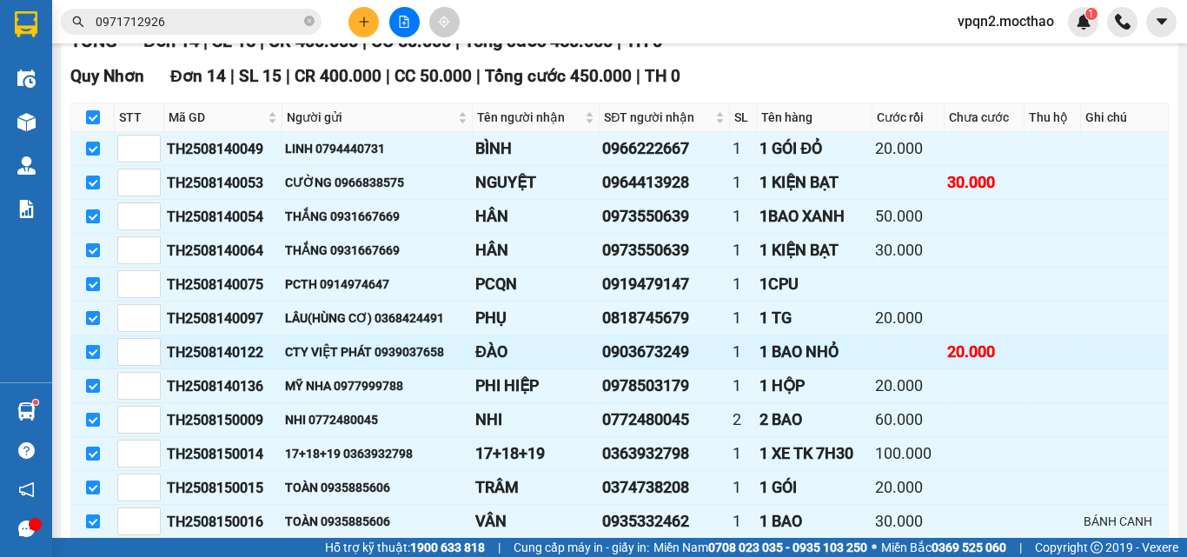
click at [93, 359] on input "checkbox" at bounding box center [93, 352] width 14 height 14
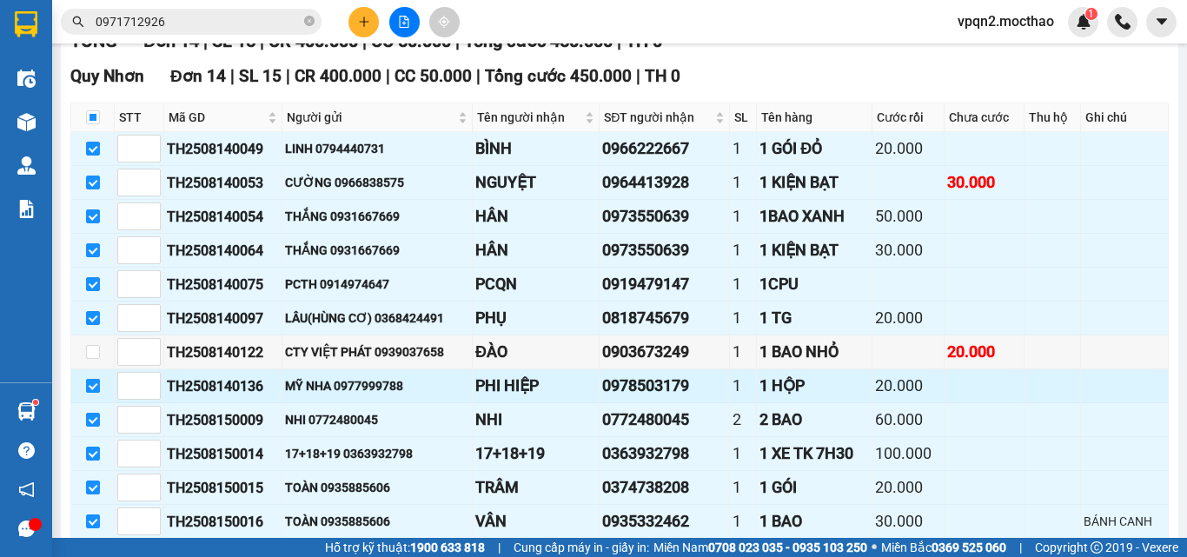
click at [91, 393] on input "checkbox" at bounding box center [93, 386] width 14 height 14
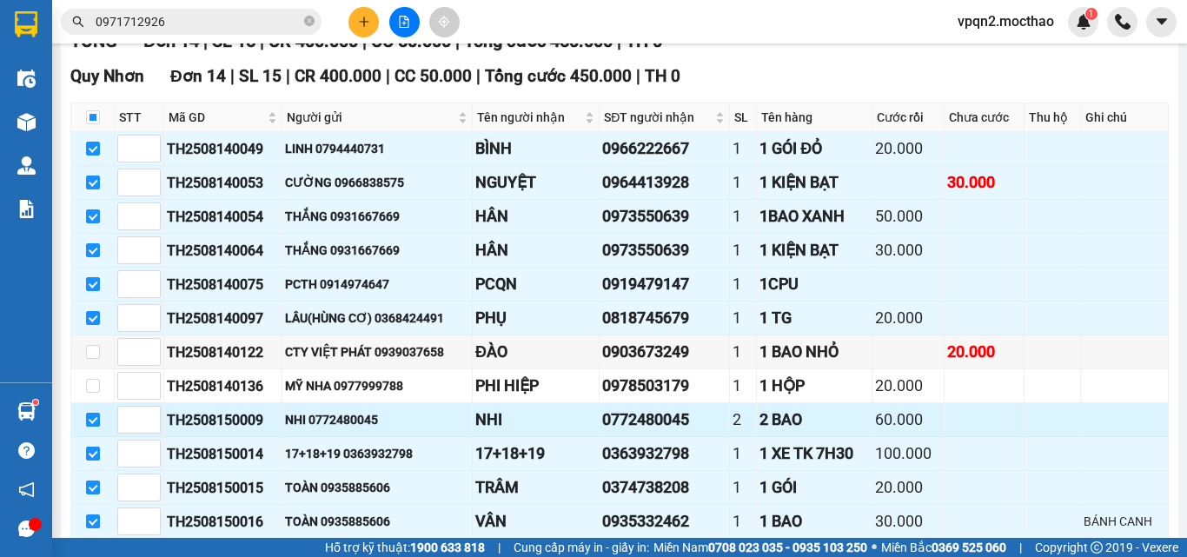
click at [90, 427] on input "checkbox" at bounding box center [93, 420] width 14 height 14
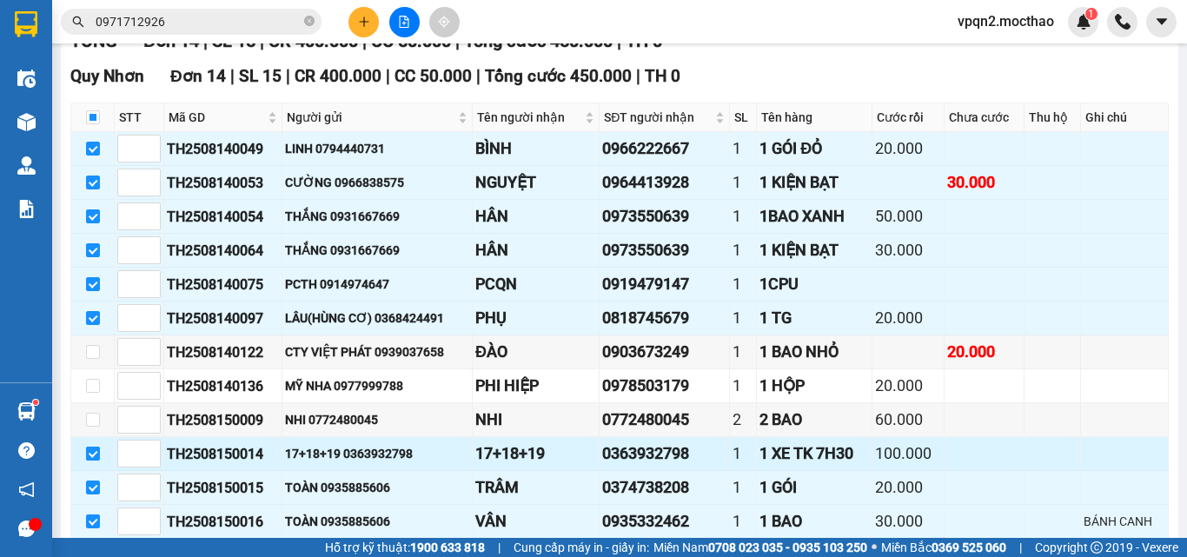
click at [96, 461] on input "checkbox" at bounding box center [93, 454] width 14 height 14
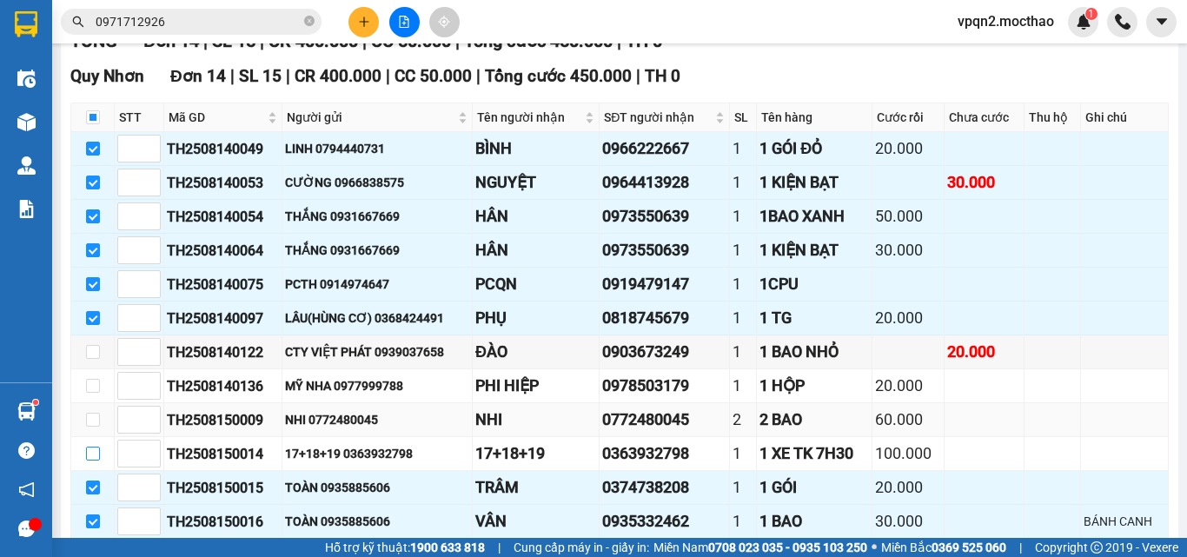
scroll to position [435, 0]
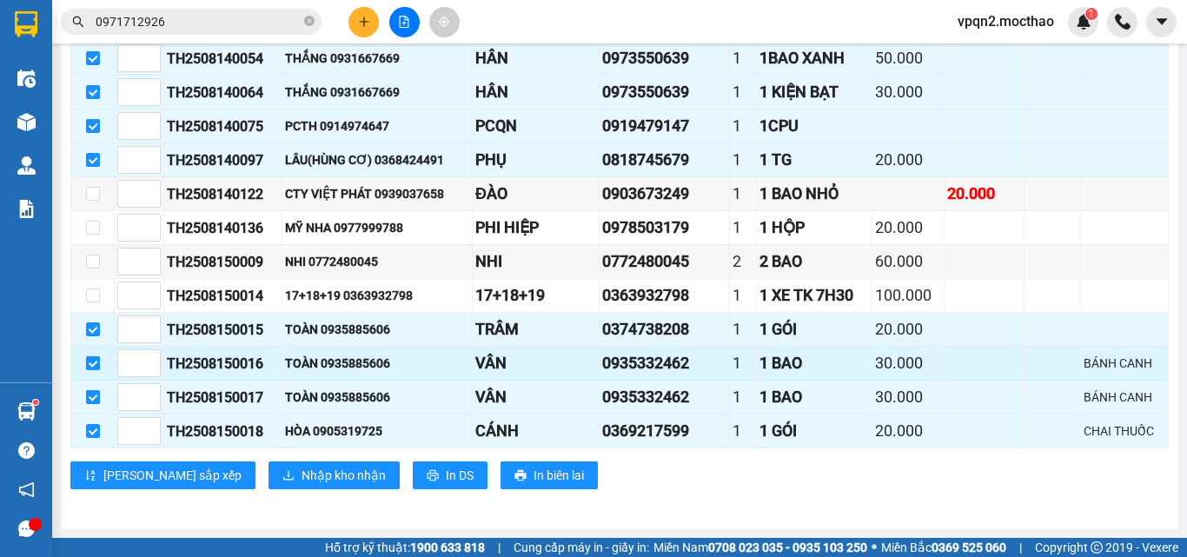
drag, startPoint x: 92, startPoint y: 392, endPoint x: 94, endPoint y: 373, distance: 19.2
click at [93, 391] on label at bounding box center [93, 397] width 14 height 19
click at [94, 366] on input "checkbox" at bounding box center [93, 363] width 14 height 14
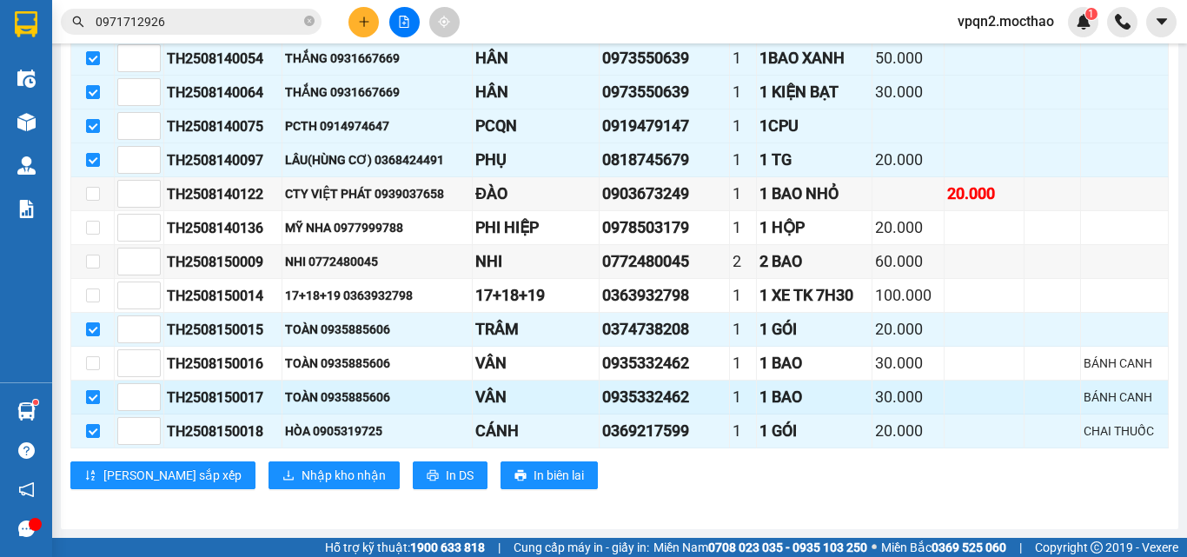
click at [91, 393] on label at bounding box center [93, 397] width 14 height 19
click at [91, 393] on input "checkbox" at bounding box center [93, 397] width 14 height 14
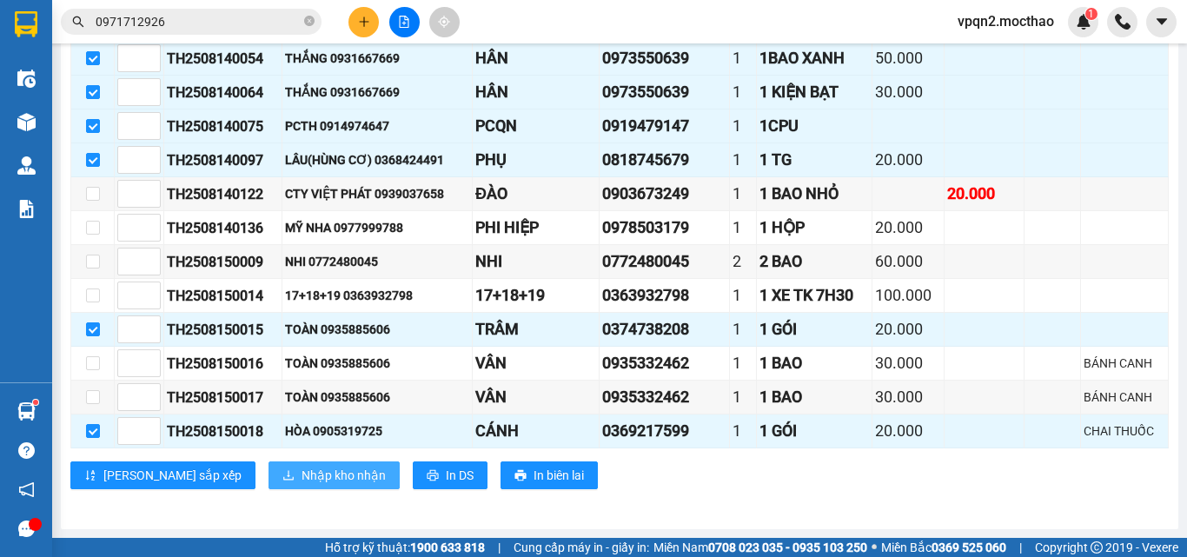
click at [302, 480] on span "Nhập kho nhận" at bounding box center [344, 475] width 84 height 19
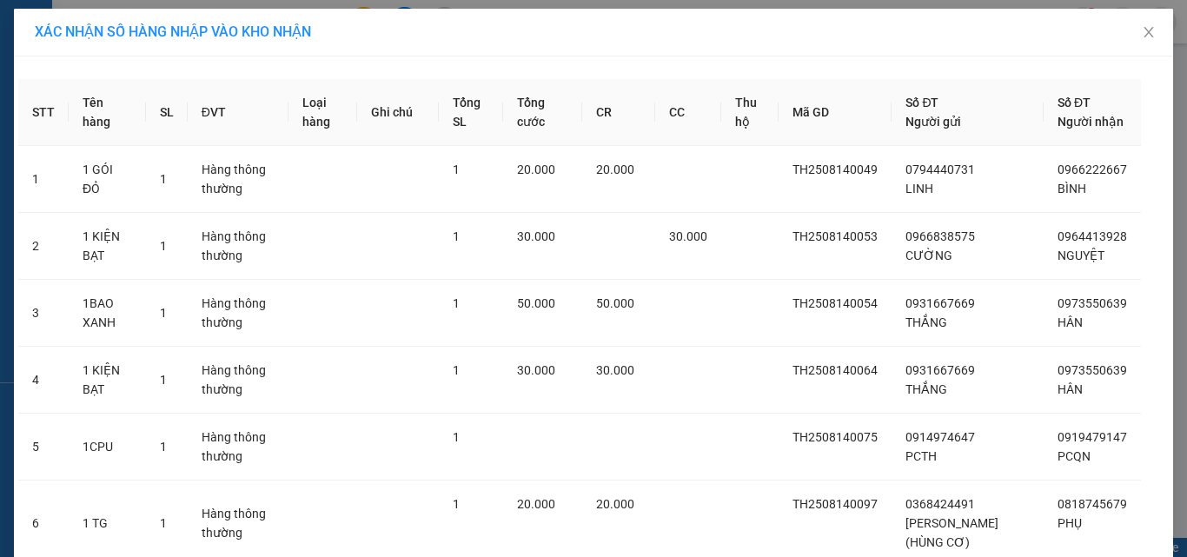
scroll to position [289, 0]
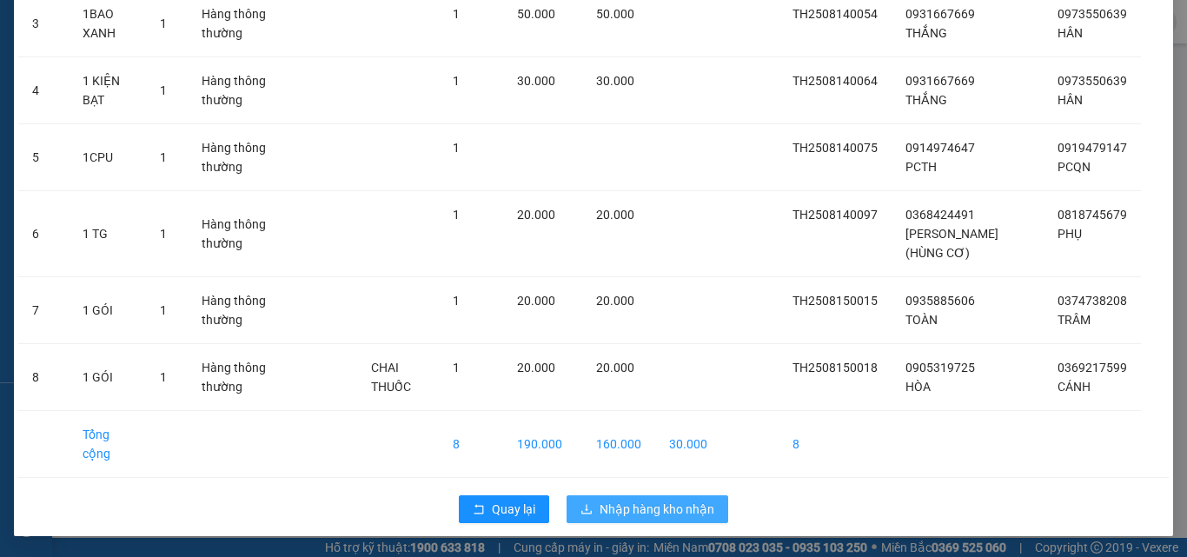
click at [629, 501] on span "Nhập hàng kho nhận" at bounding box center [657, 509] width 115 height 19
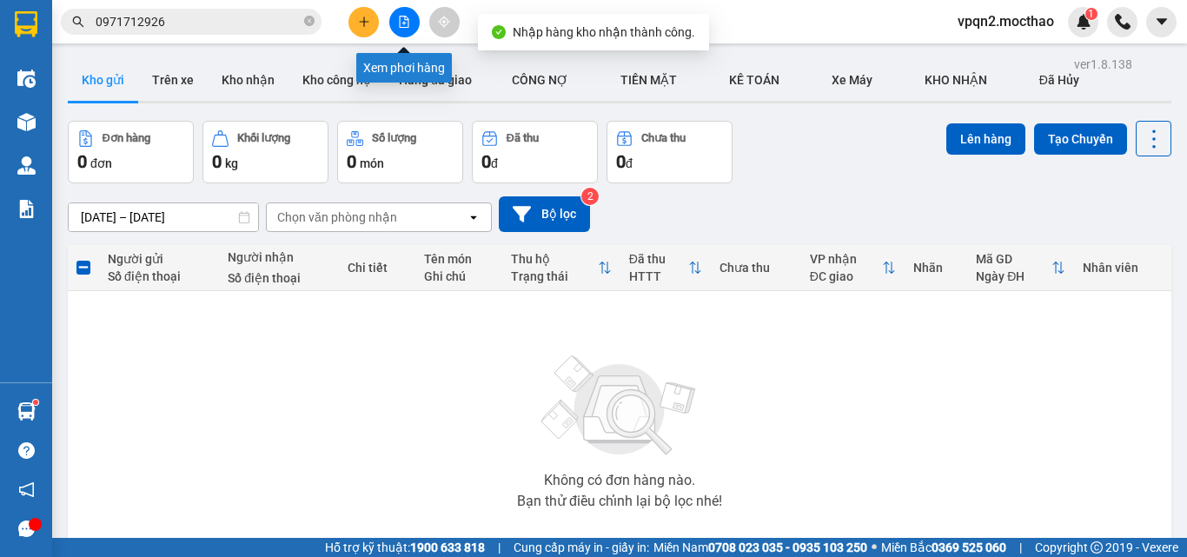
click at [401, 24] on icon "file-add" at bounding box center [404, 22] width 12 height 12
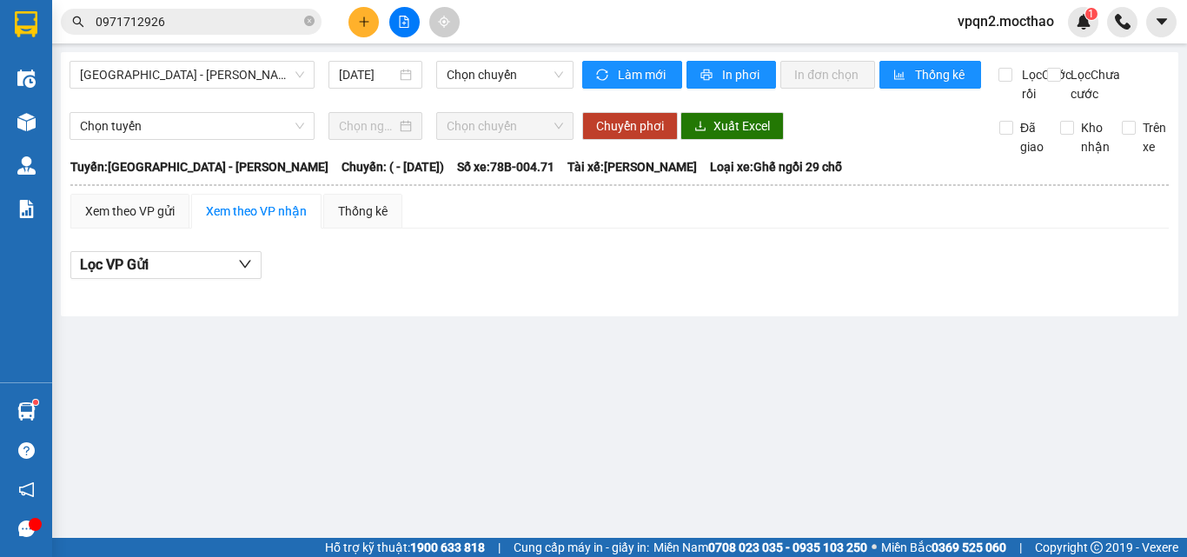
click at [258, 58] on div "[GEOGRAPHIC_DATA] - [PERSON_NAME] [DATE] Chọn [PERSON_NAME] mới In phơi In [PER…" at bounding box center [620, 184] width 1118 height 264
click at [220, 58] on div "[GEOGRAPHIC_DATA] - [PERSON_NAME] [DATE] Chọn [PERSON_NAME] mới In phơi In [PER…" at bounding box center [620, 184] width 1118 height 264
click at [201, 83] on span "[GEOGRAPHIC_DATA] - [PERSON_NAME]" at bounding box center [192, 75] width 224 height 26
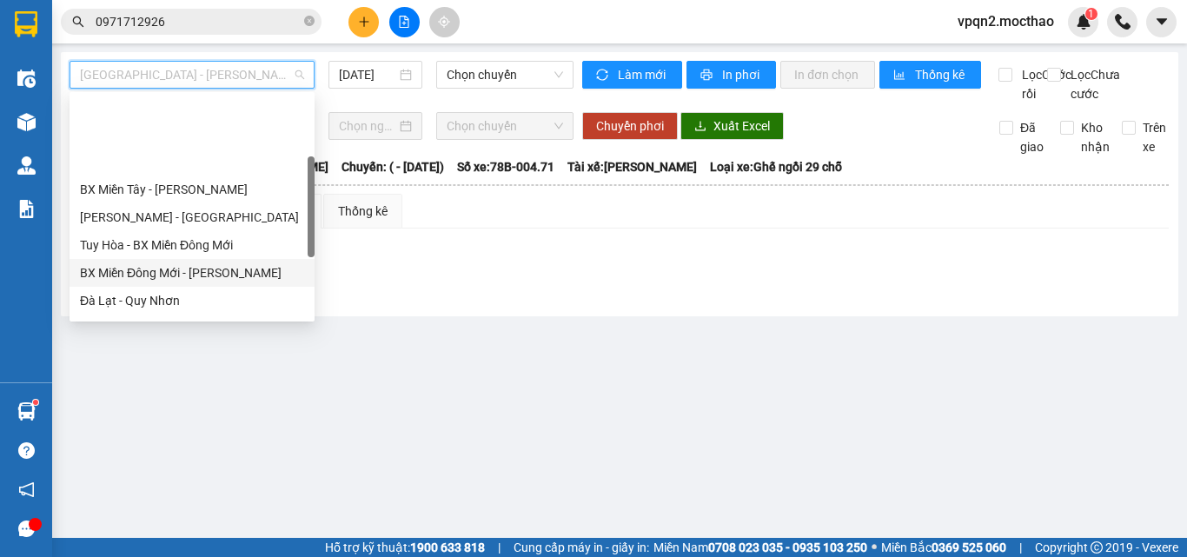
scroll to position [174, 0]
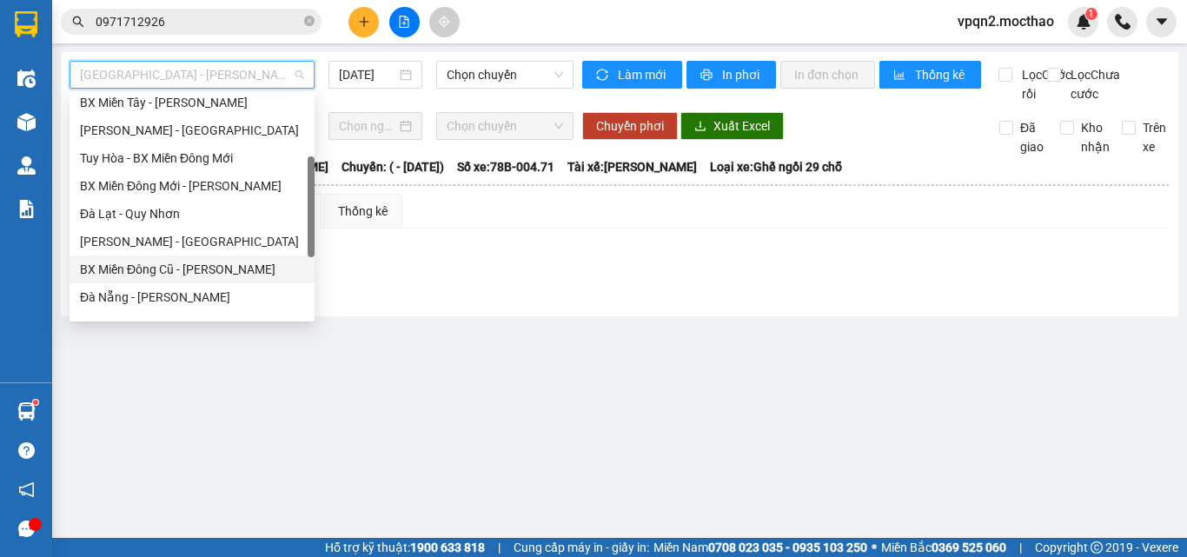
click at [166, 270] on div "BX Miền Đông Cũ - [PERSON_NAME]" at bounding box center [192, 269] width 224 height 19
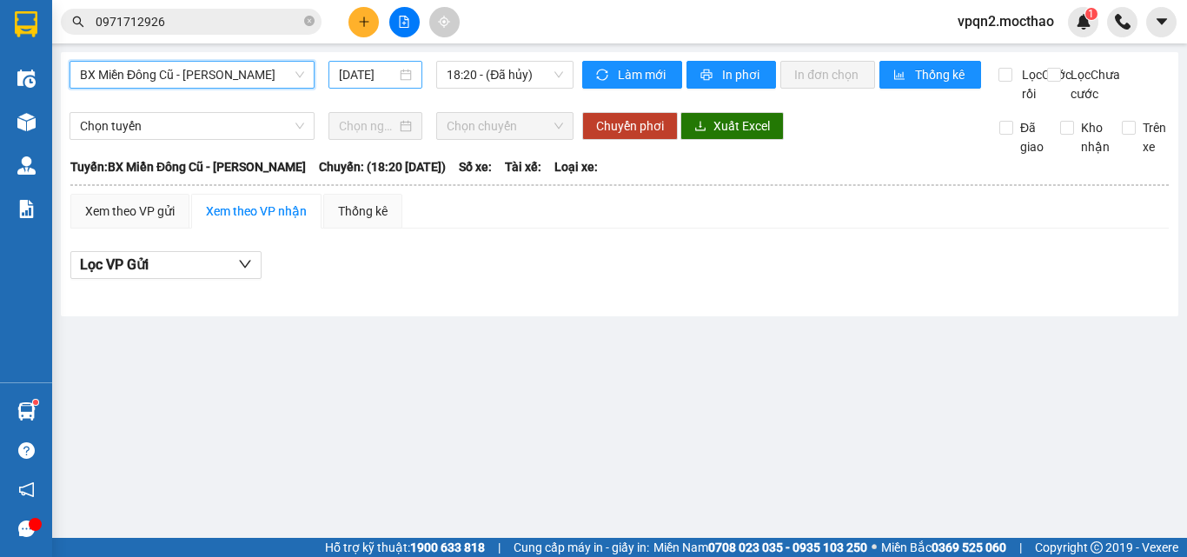
click at [388, 70] on input "[DATE]" at bounding box center [367, 74] width 57 height 19
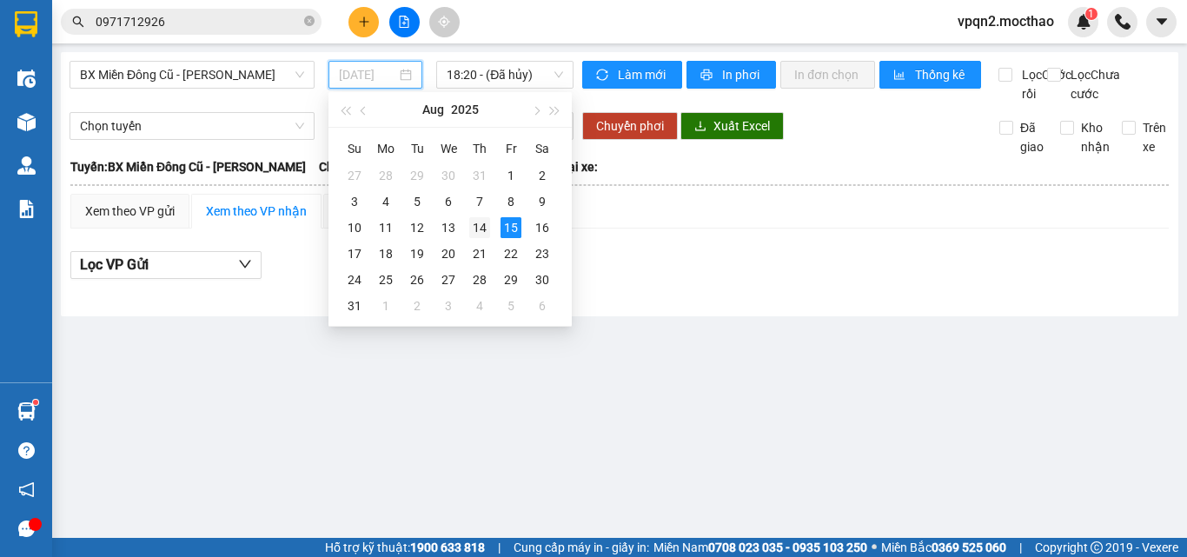
click at [481, 228] on div "14" at bounding box center [479, 227] width 21 height 21
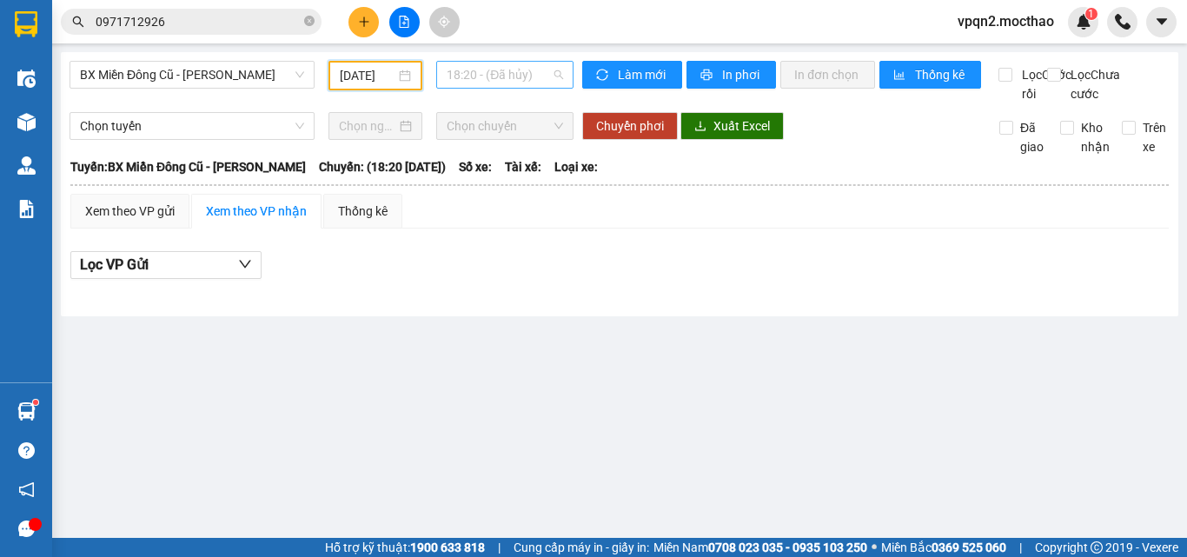
click at [528, 75] on span "18:20 - (Đã hủy)" at bounding box center [505, 75] width 116 height 26
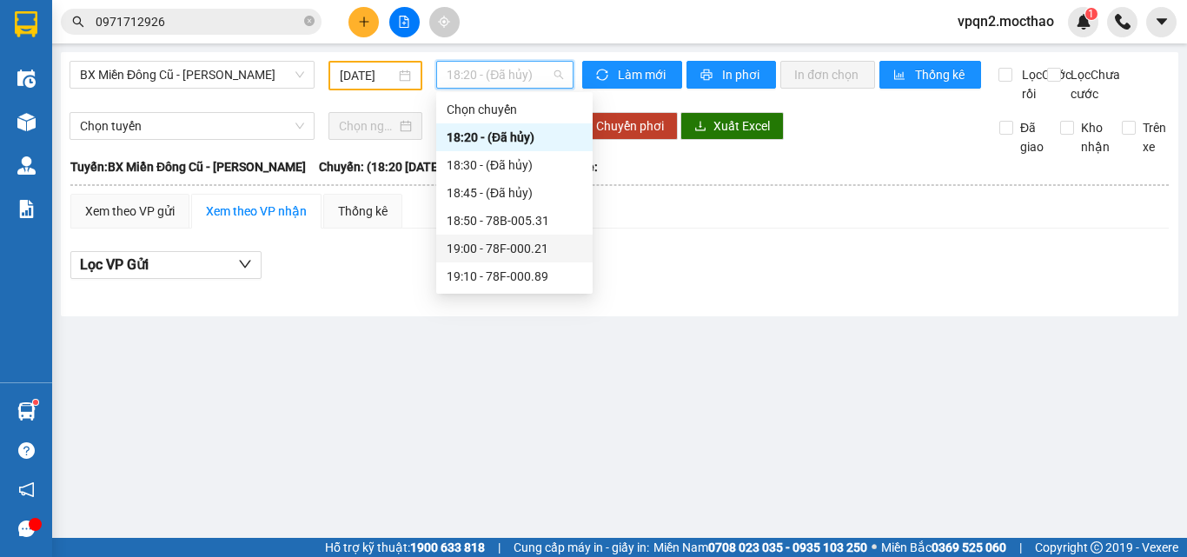
click at [524, 243] on div "19:00 - 78F-000.21" at bounding box center [515, 248] width 136 height 19
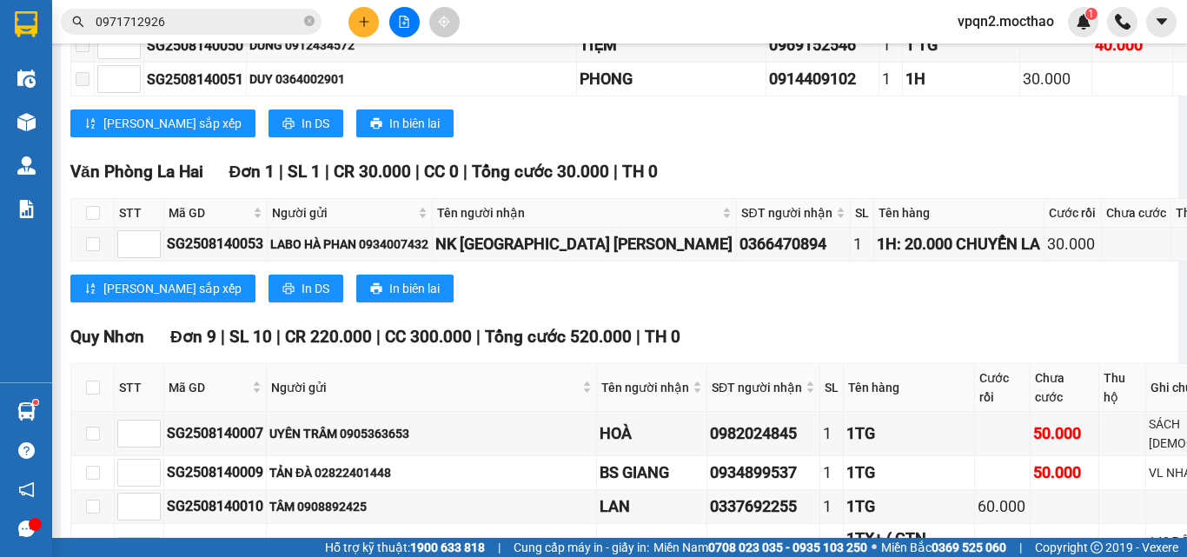
scroll to position [2434, 0]
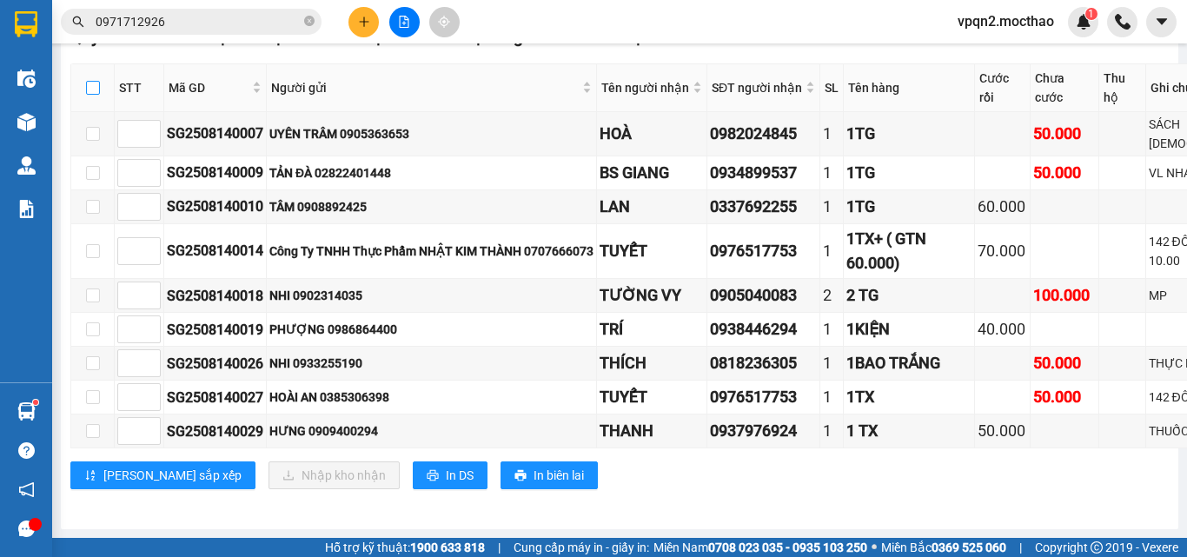
click at [96, 95] on input "checkbox" at bounding box center [93, 88] width 14 height 14
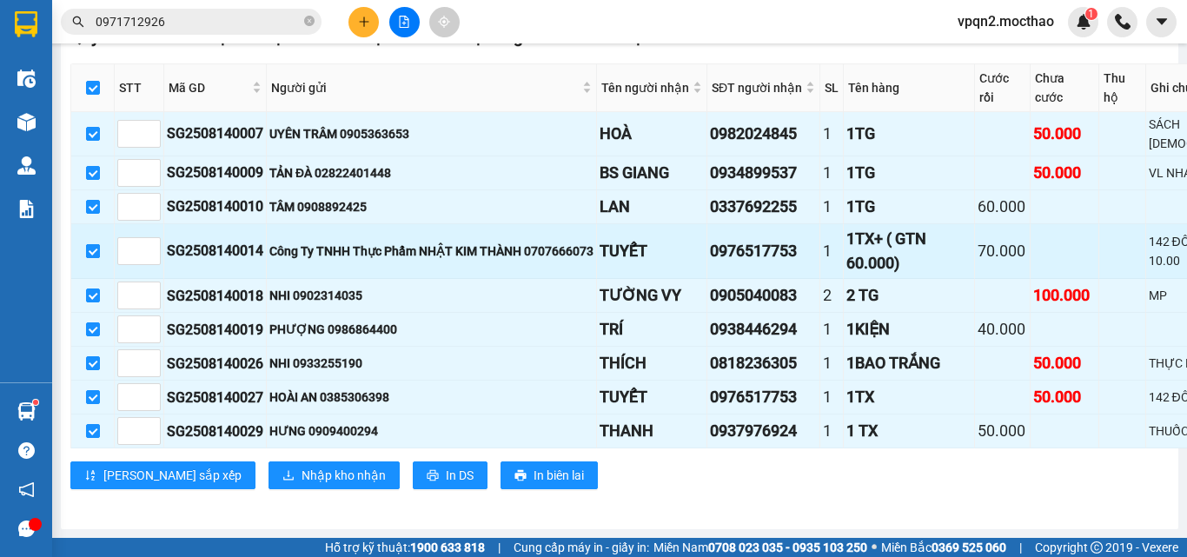
click at [93, 258] on input "checkbox" at bounding box center [93, 251] width 14 height 14
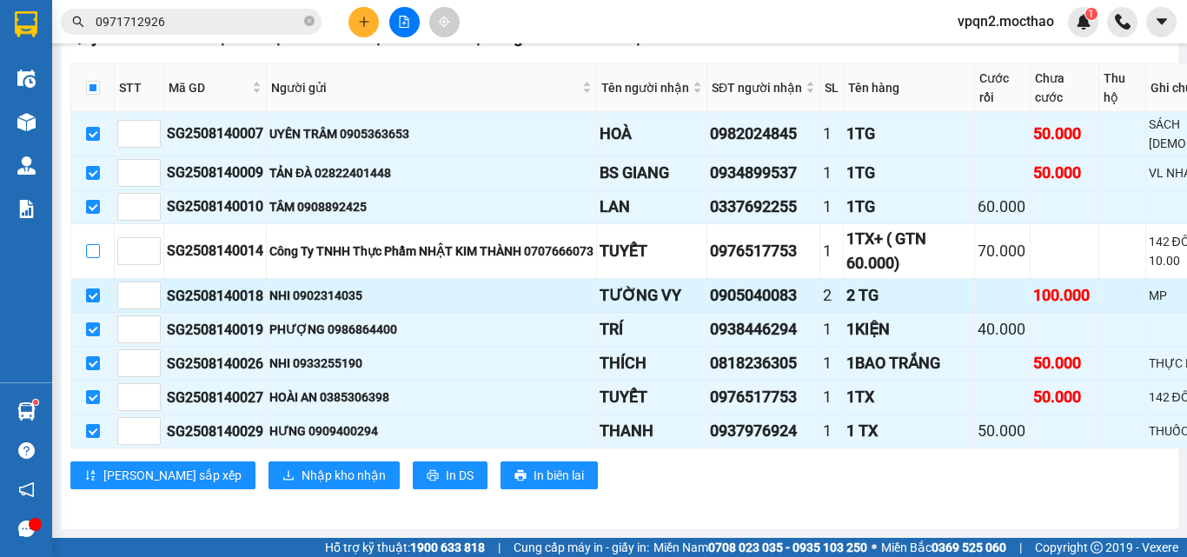
scroll to position [2521, 0]
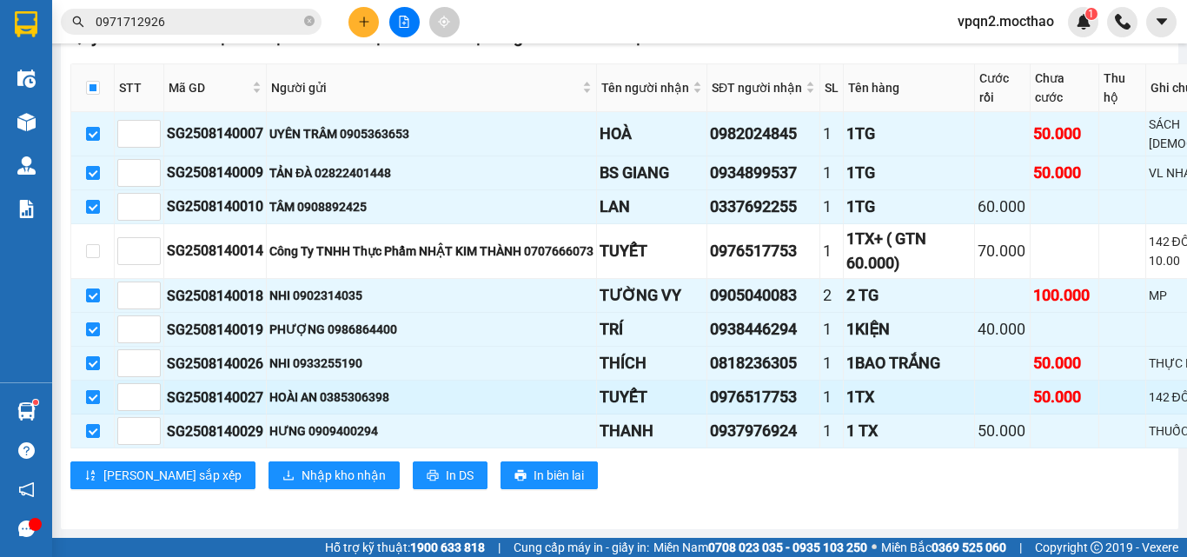
click at [88, 392] on input "checkbox" at bounding box center [93, 397] width 14 height 14
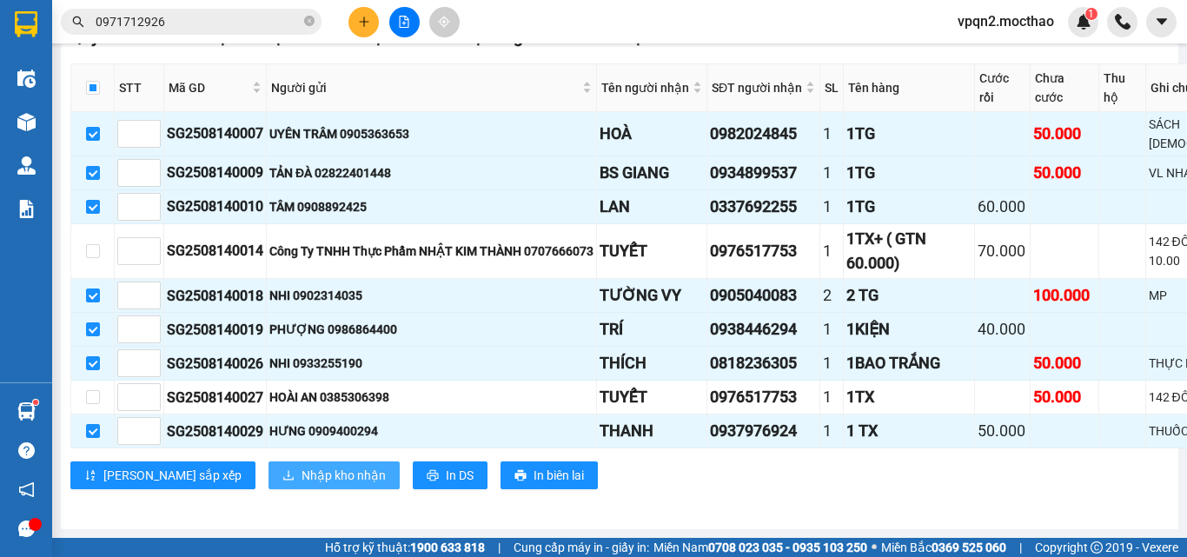
click at [302, 469] on span "Nhập kho nhận" at bounding box center [344, 475] width 84 height 19
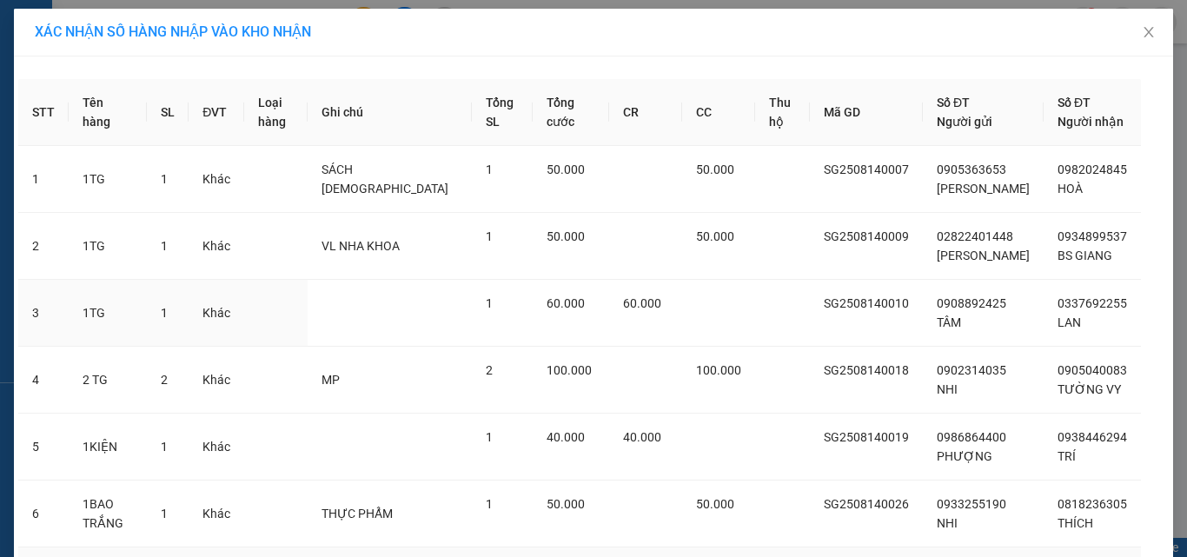
scroll to position [184, 0]
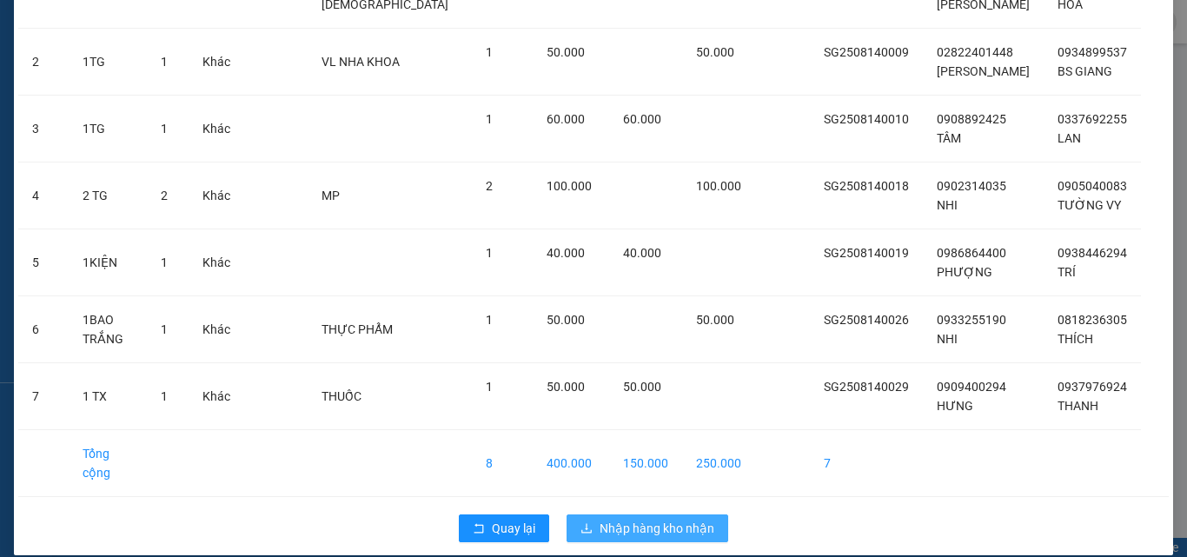
click at [684, 519] on span "Nhập hàng kho nhận" at bounding box center [657, 528] width 115 height 19
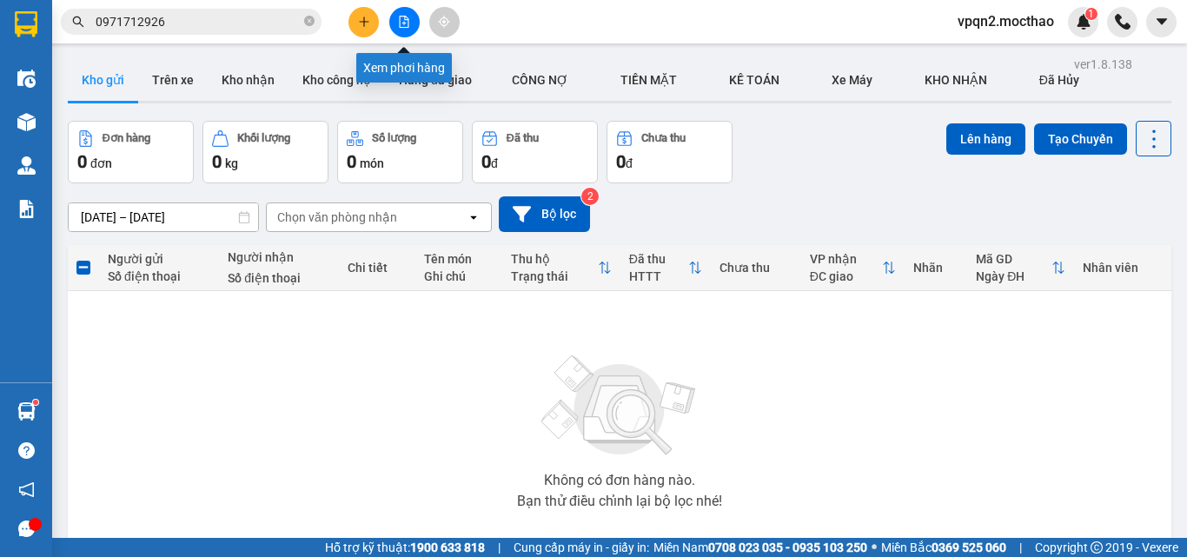
click at [404, 25] on icon "file-add" at bounding box center [404, 22] width 12 height 12
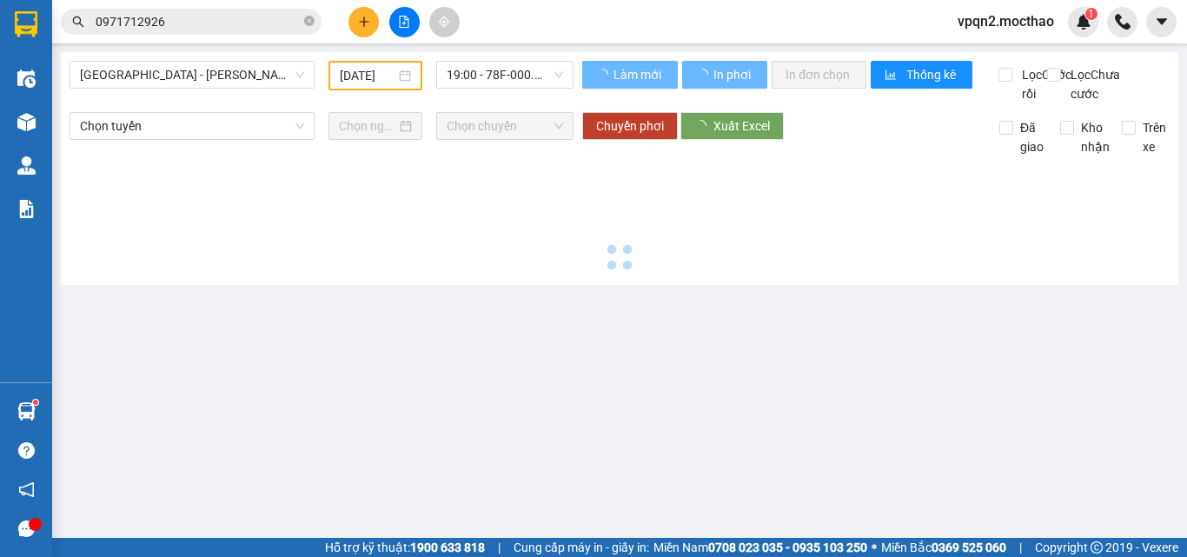
click at [240, 90] on div "[GEOGRAPHIC_DATA] - [PERSON_NAME]" at bounding box center [192, 76] width 259 height 30
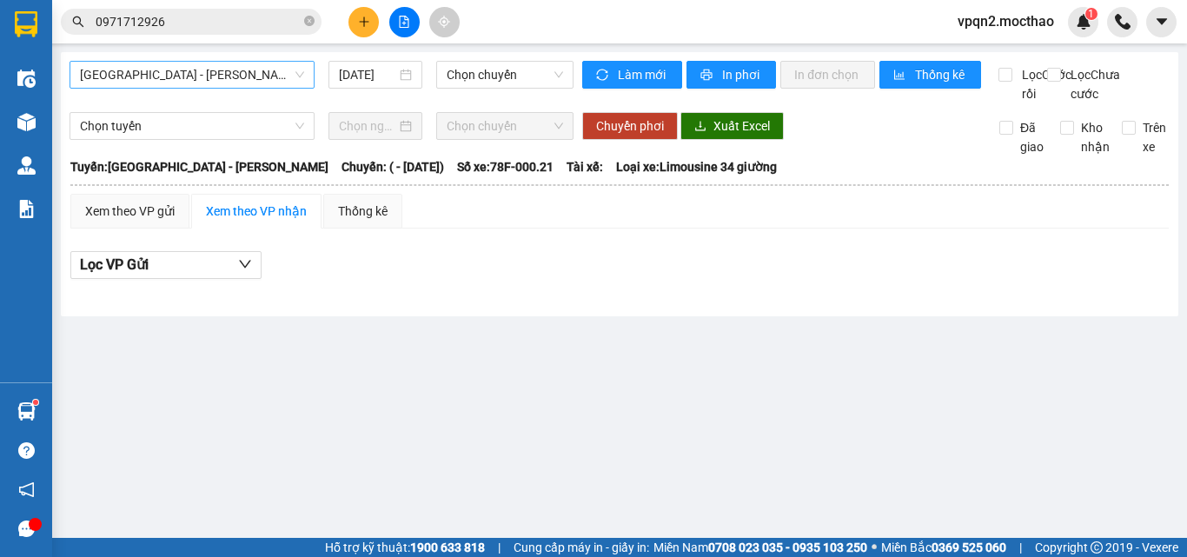
click at [244, 86] on span "[GEOGRAPHIC_DATA] - [PERSON_NAME]" at bounding box center [192, 75] width 224 height 26
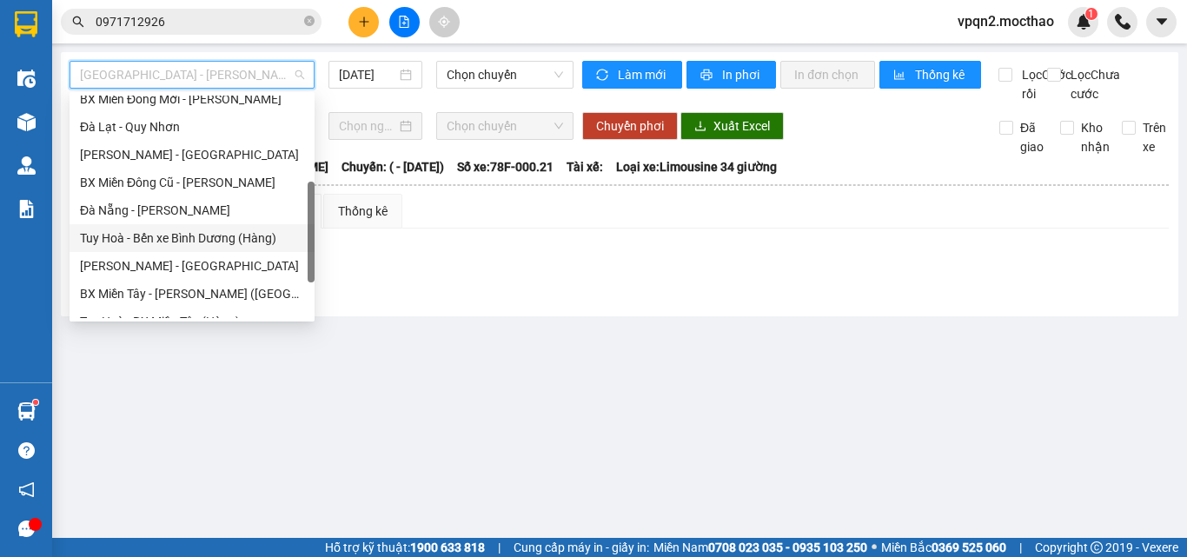
scroll to position [389, 0]
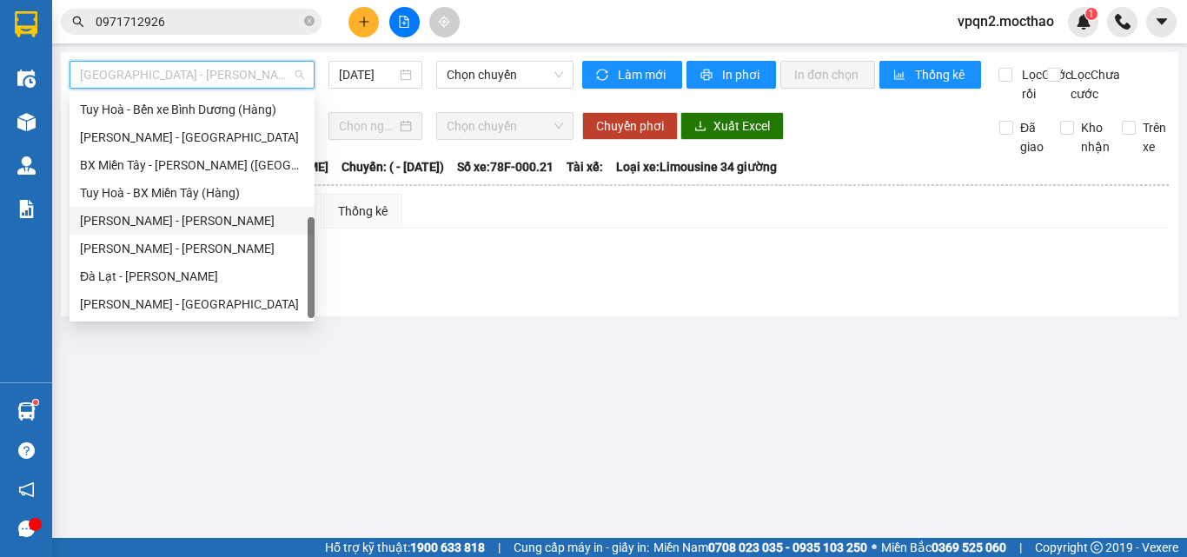
click at [145, 225] on div "[PERSON_NAME] - [PERSON_NAME]" at bounding box center [192, 220] width 224 height 19
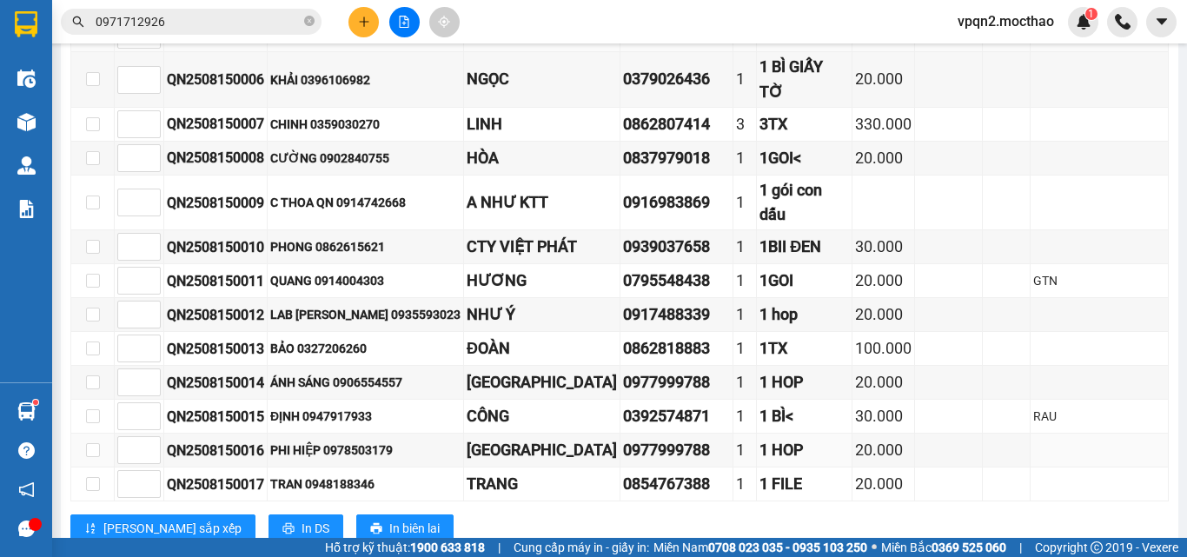
scroll to position [158, 0]
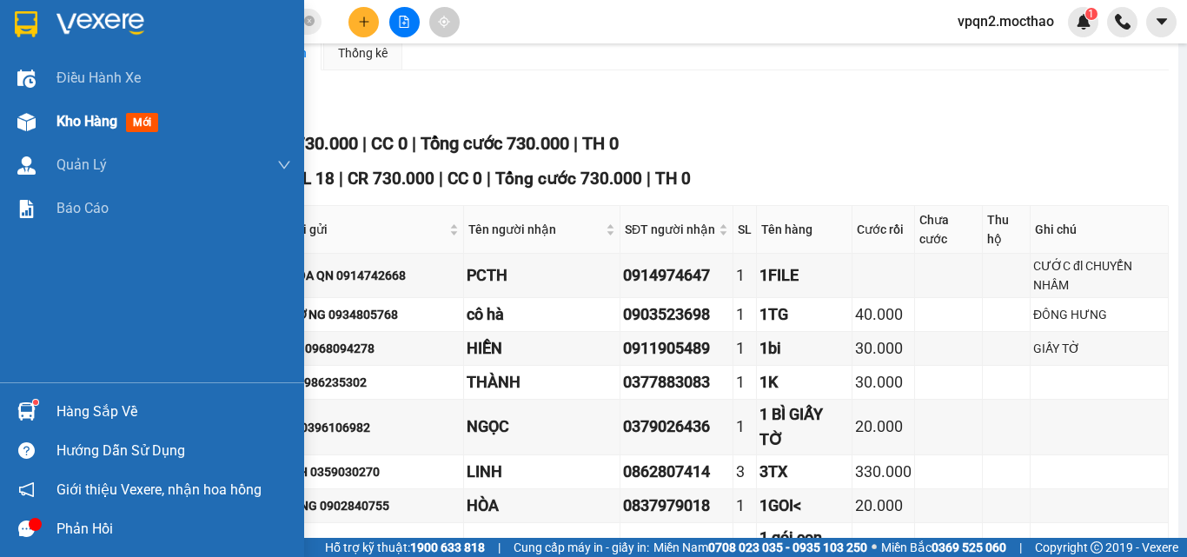
click at [45, 121] on div "Kho hàng mới" at bounding box center [152, 121] width 304 height 43
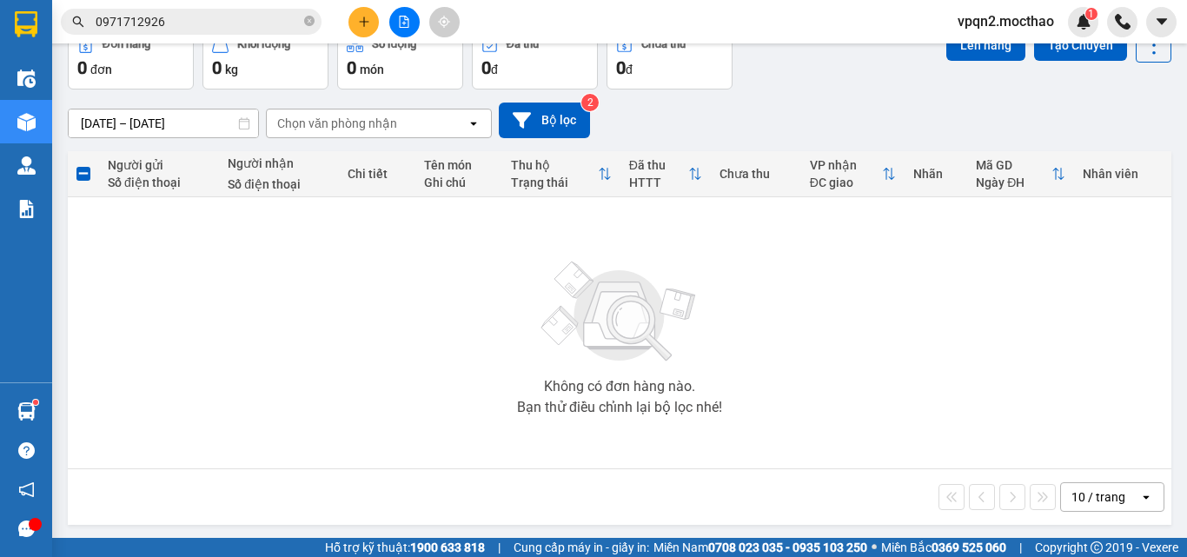
scroll to position [96, 0]
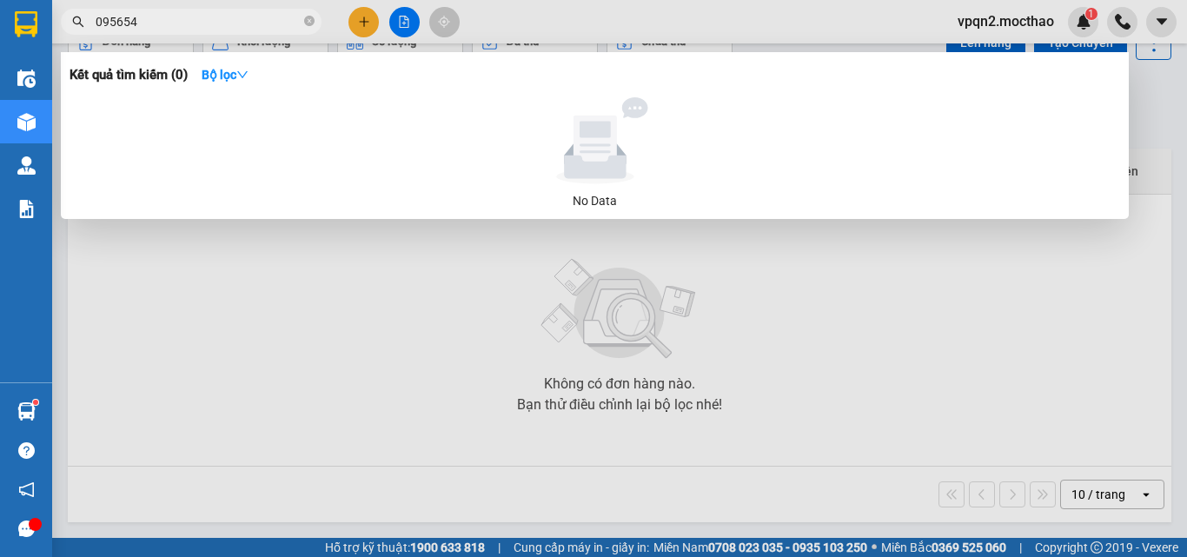
click at [107, 22] on input "095654" at bounding box center [198, 21] width 205 height 19
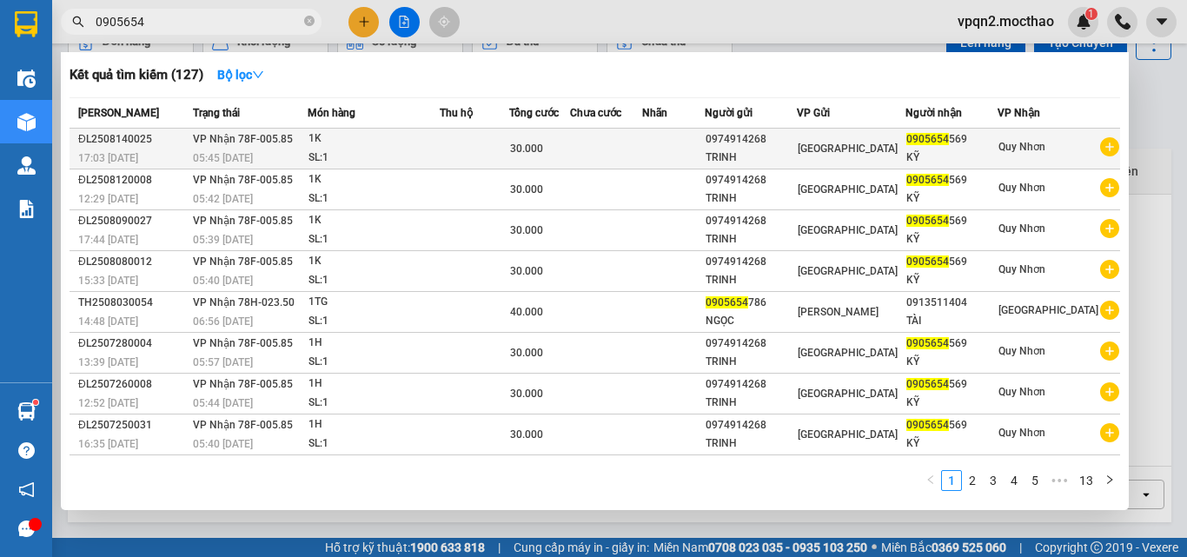
click at [303, 154] on div "05:45 [DATE]" at bounding box center [250, 158] width 114 height 19
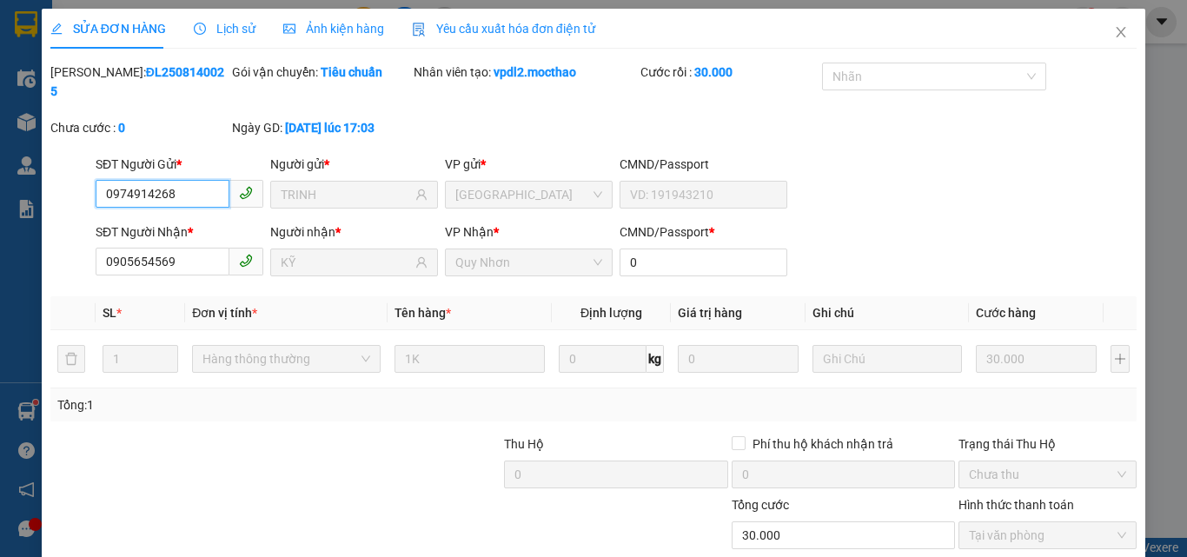
scroll to position [90, 0]
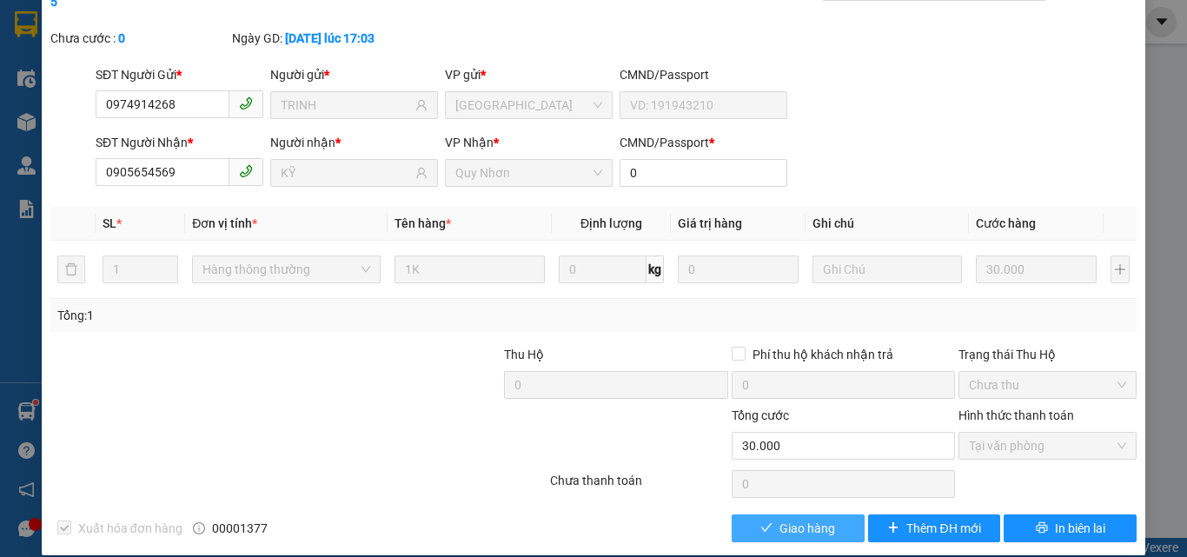
click at [788, 519] on span "Giao hàng" at bounding box center [808, 528] width 56 height 19
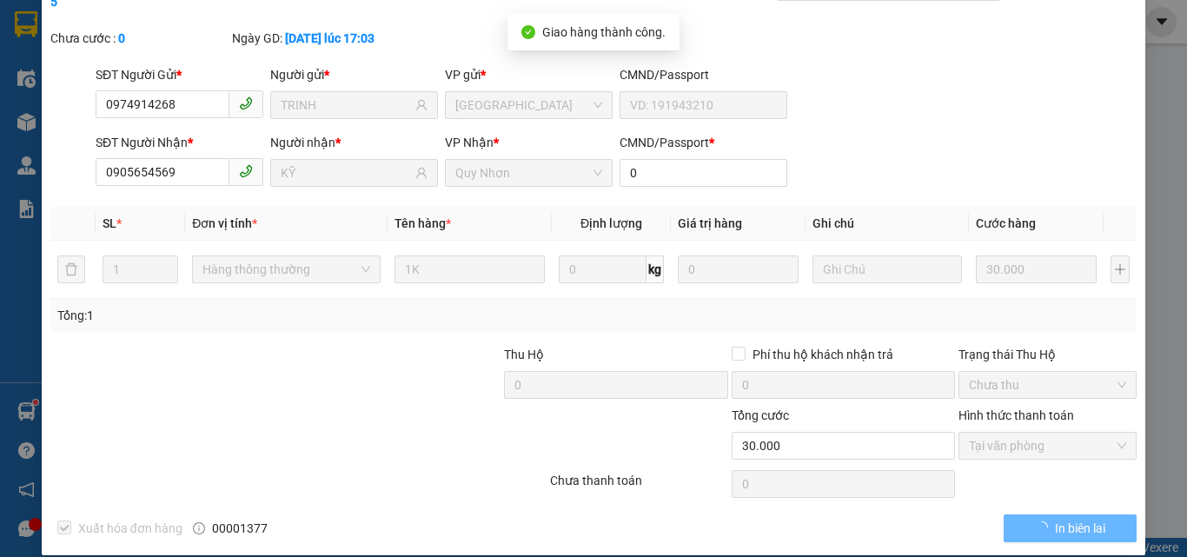
scroll to position [0, 0]
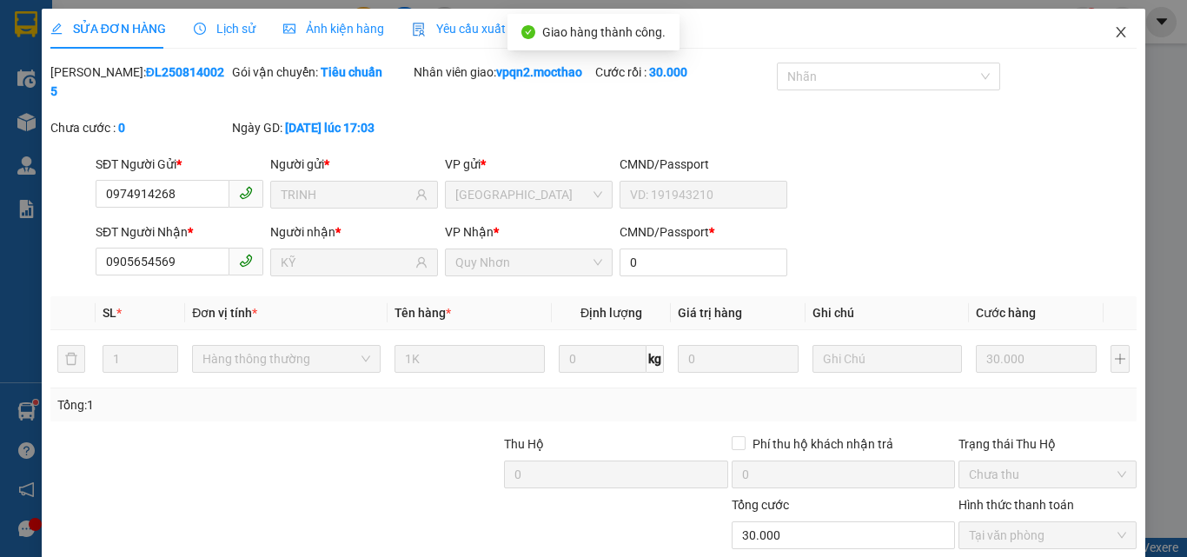
click at [1117, 32] on icon "close" at bounding box center [1122, 32] width 10 height 10
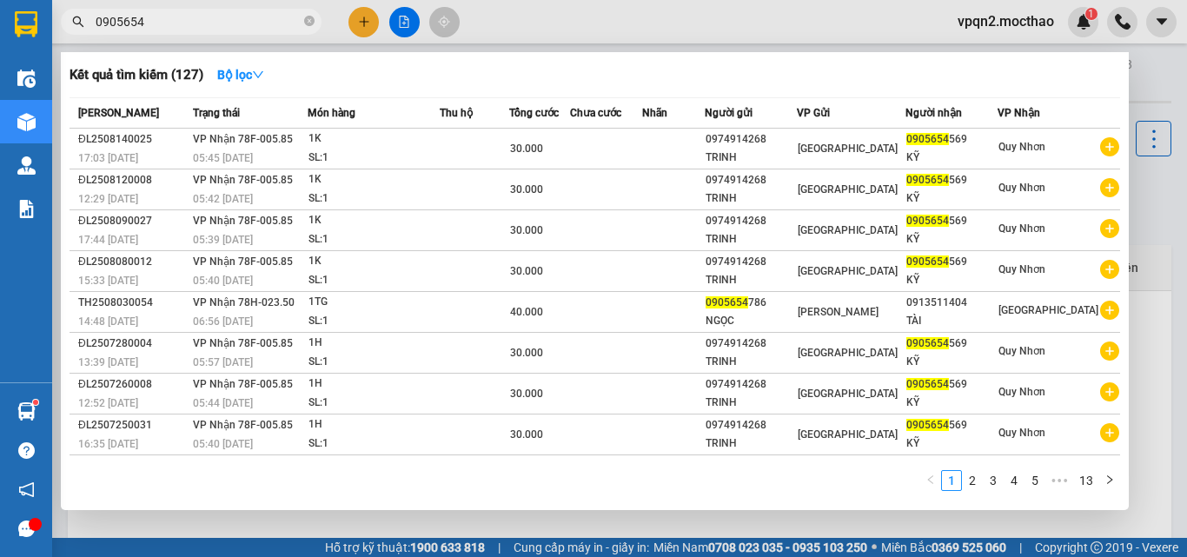
click at [147, 16] on input "0905654" at bounding box center [198, 21] width 205 height 19
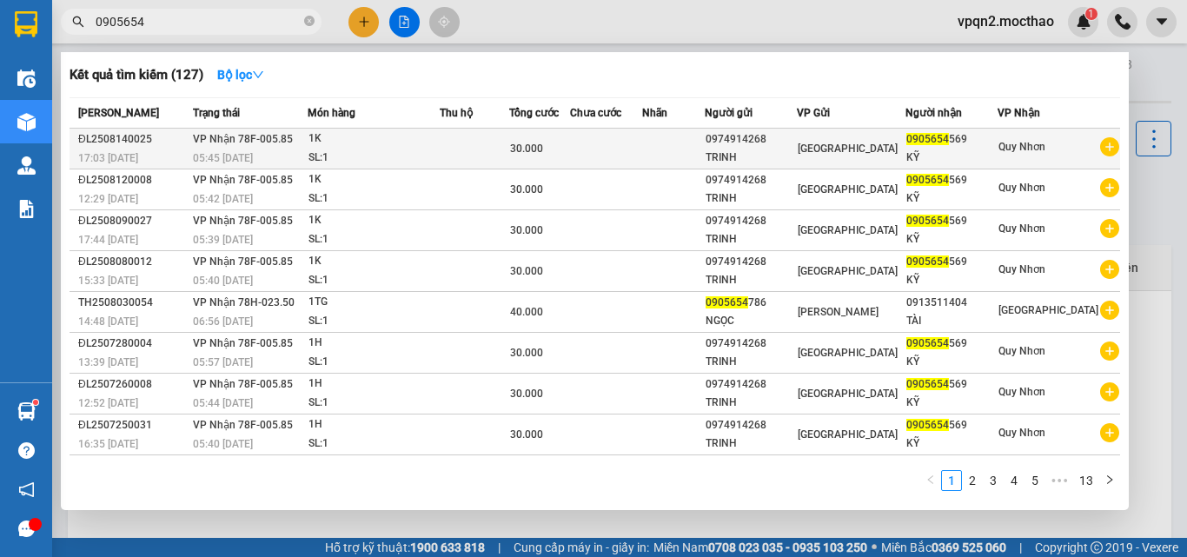
click at [439, 142] on div "1K" at bounding box center [374, 139] width 130 height 19
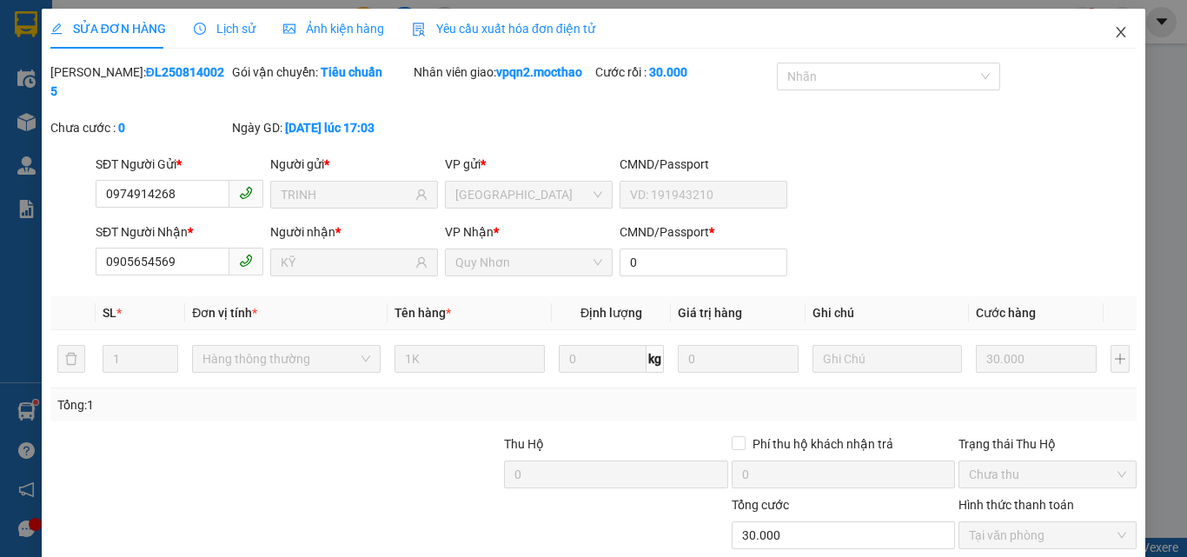
click at [1107, 23] on span "Close" at bounding box center [1121, 33] width 49 height 49
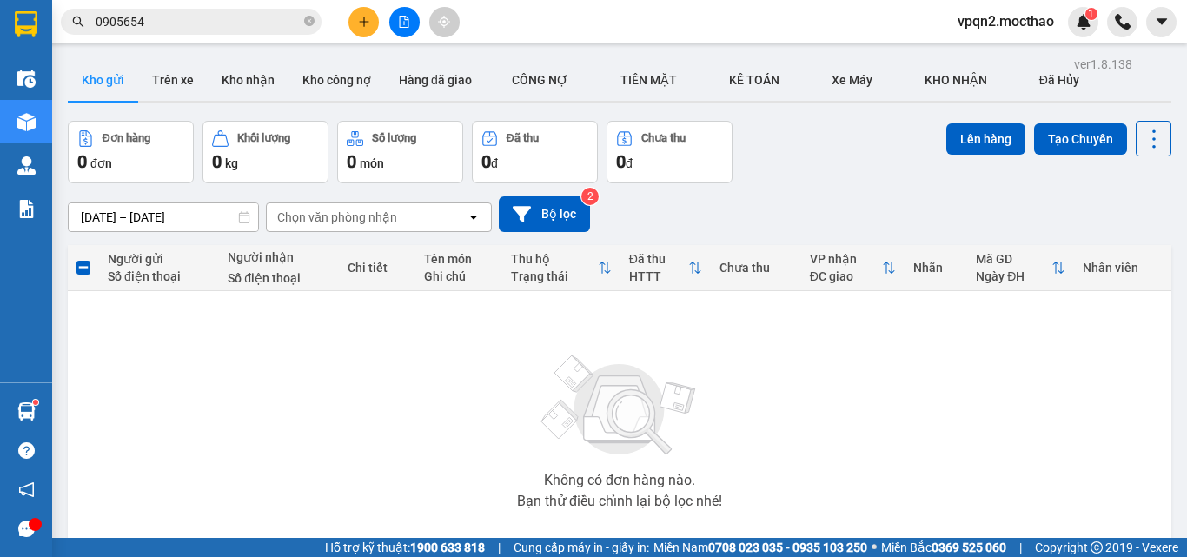
click at [177, 17] on input "0905654" at bounding box center [198, 21] width 205 height 19
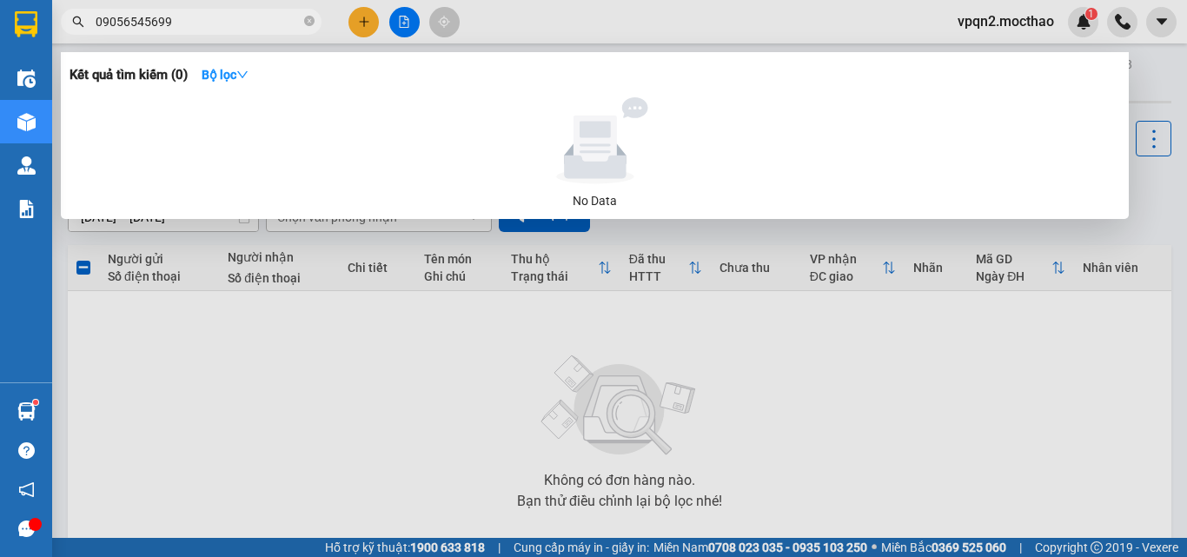
drag, startPoint x: 159, startPoint y: 19, endPoint x: 185, endPoint y: 19, distance: 26.1
click at [185, 19] on input "09056545699" at bounding box center [198, 21] width 205 height 19
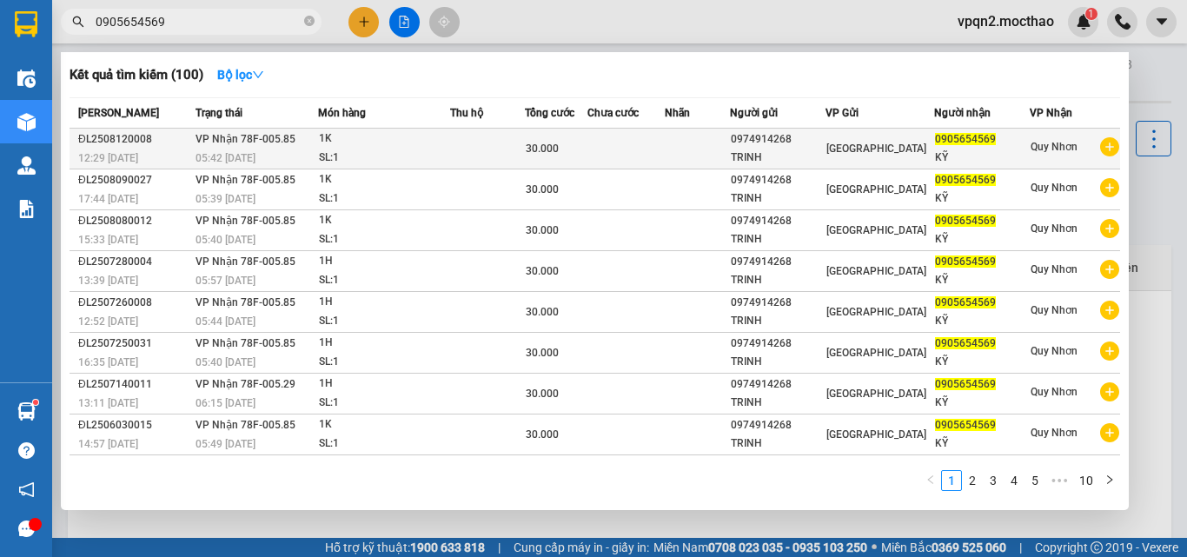
click at [731, 153] on td at bounding box center [698, 149] width 66 height 41
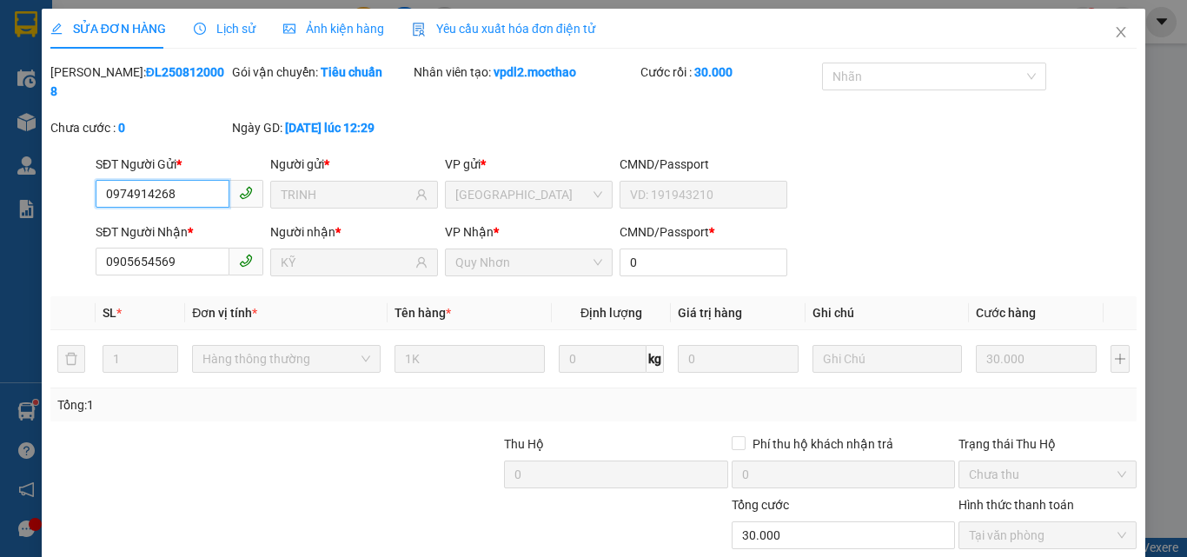
scroll to position [90, 0]
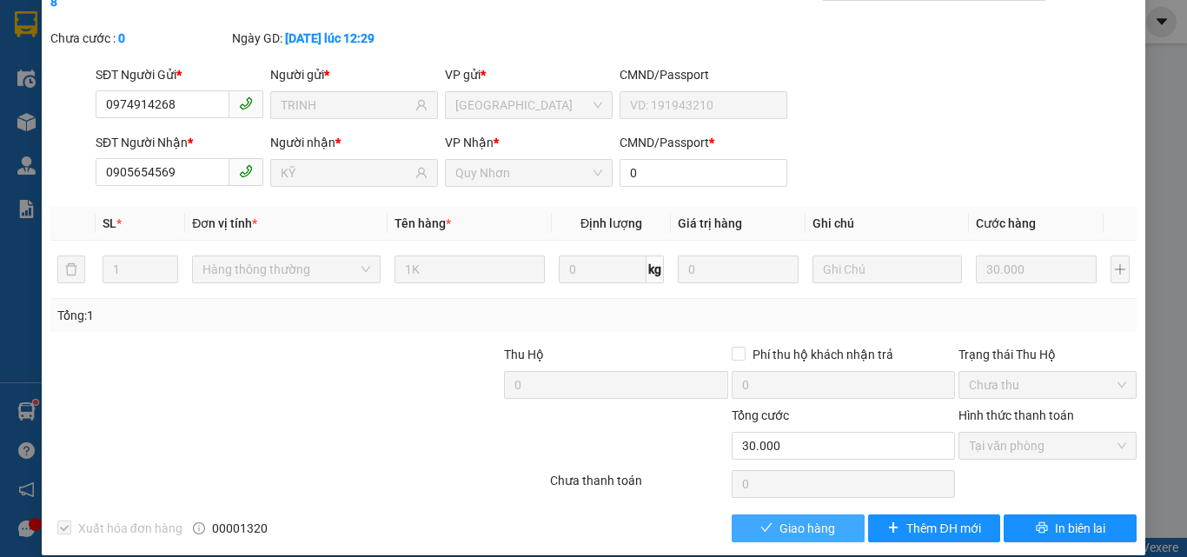
click at [761, 522] on span "check" at bounding box center [767, 529] width 12 height 14
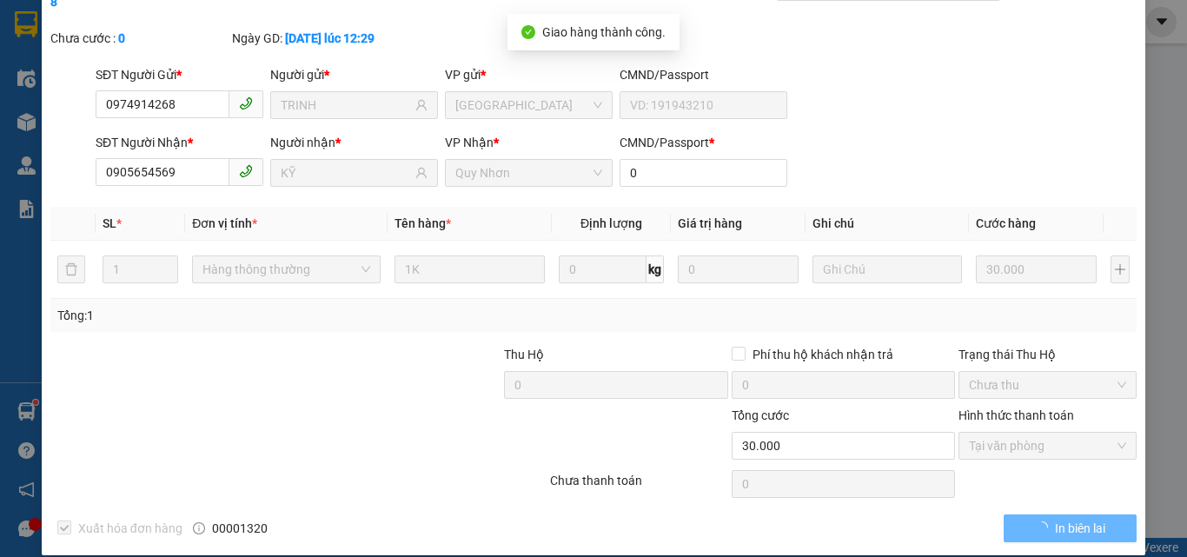
scroll to position [0, 0]
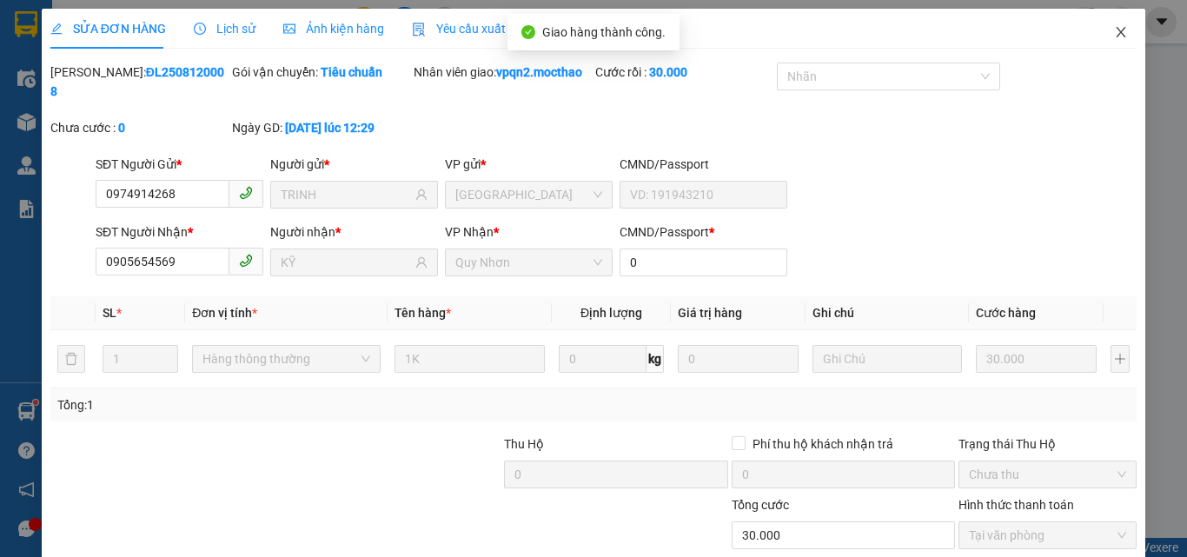
click at [1114, 30] on icon "close" at bounding box center [1121, 32] width 14 height 14
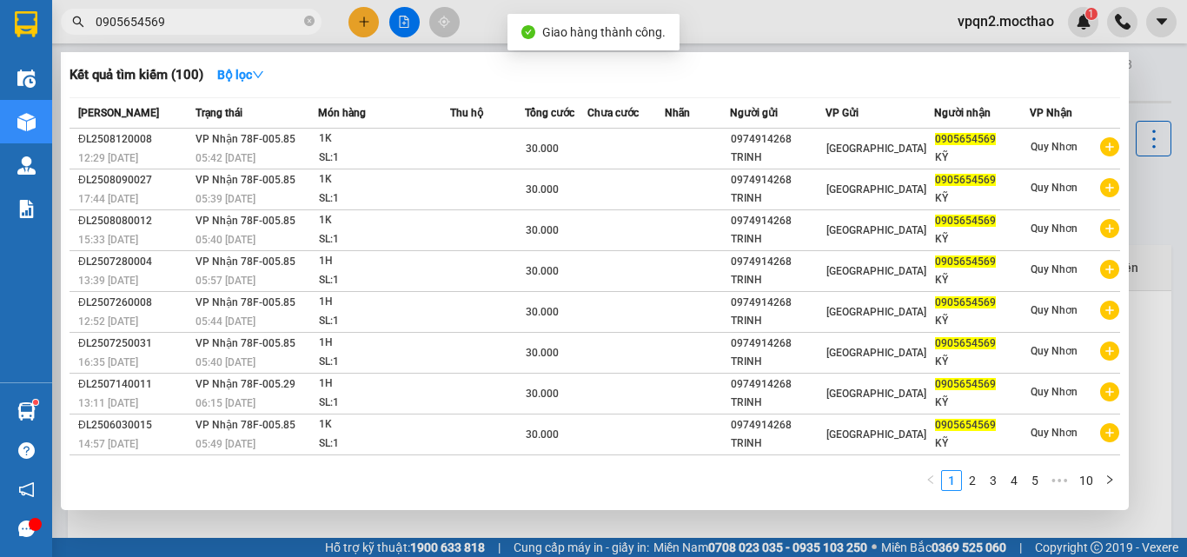
drag, startPoint x: 151, startPoint y: 19, endPoint x: 203, endPoint y: 23, distance: 52.3
click at [203, 23] on input "0905654569" at bounding box center [198, 21] width 205 height 19
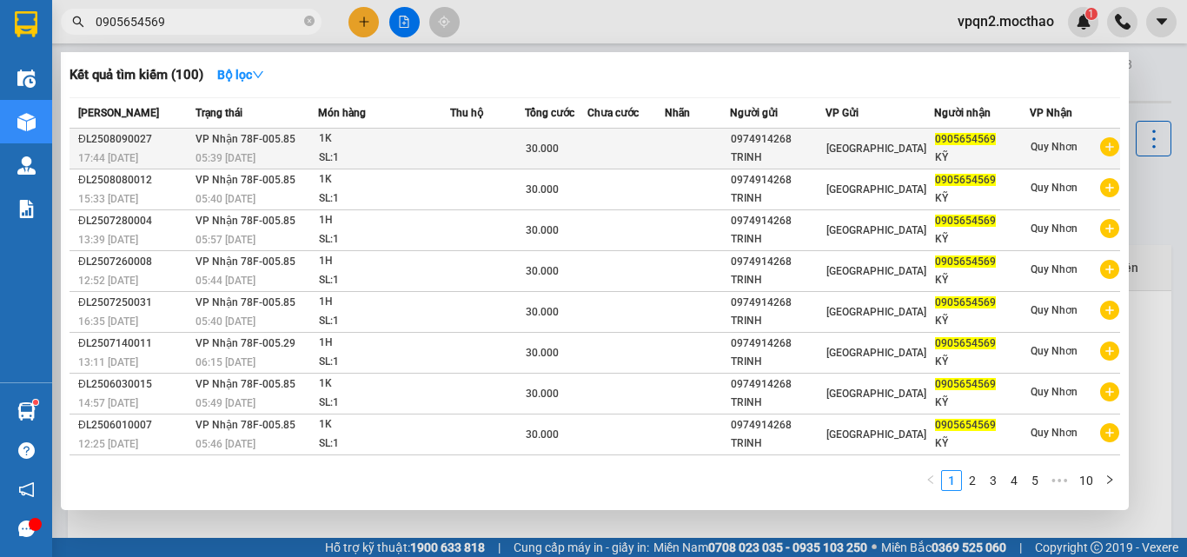
click at [338, 145] on div "1K" at bounding box center [384, 139] width 130 height 19
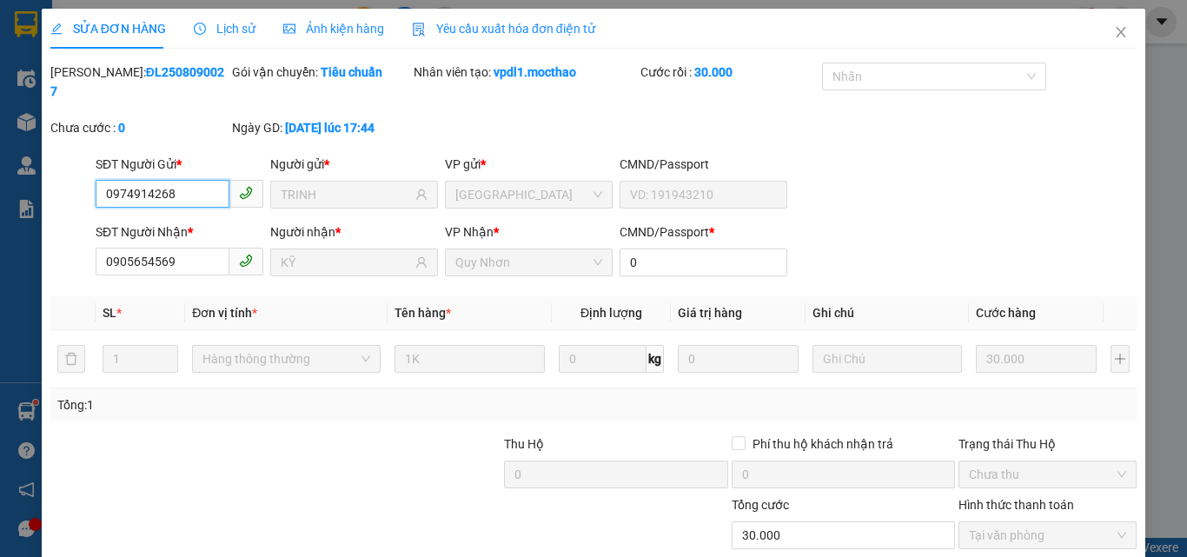
scroll to position [90, 0]
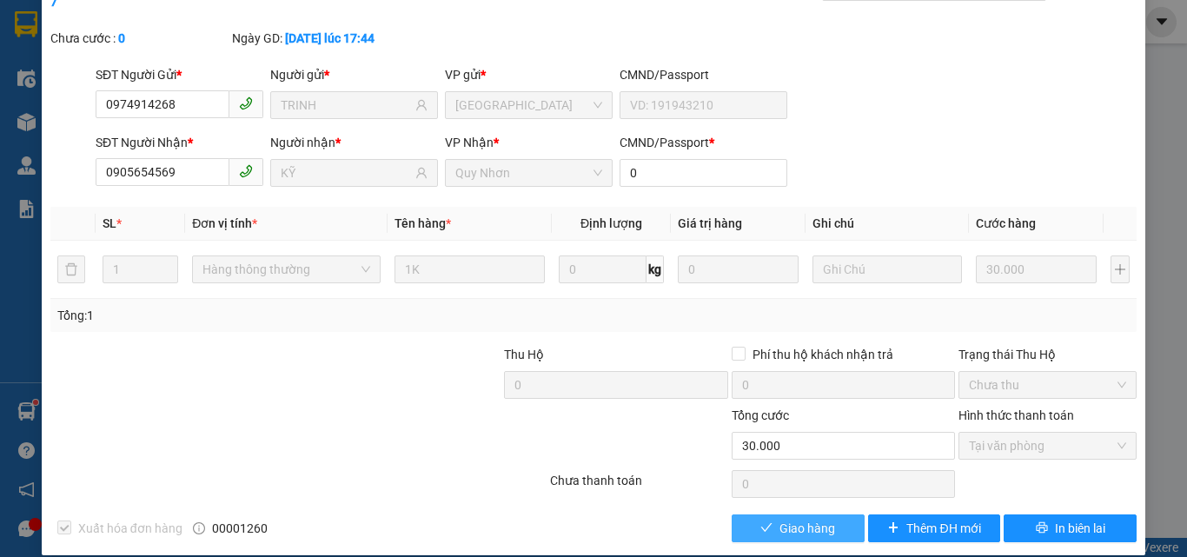
click at [780, 519] on span "Giao hàng" at bounding box center [808, 528] width 56 height 19
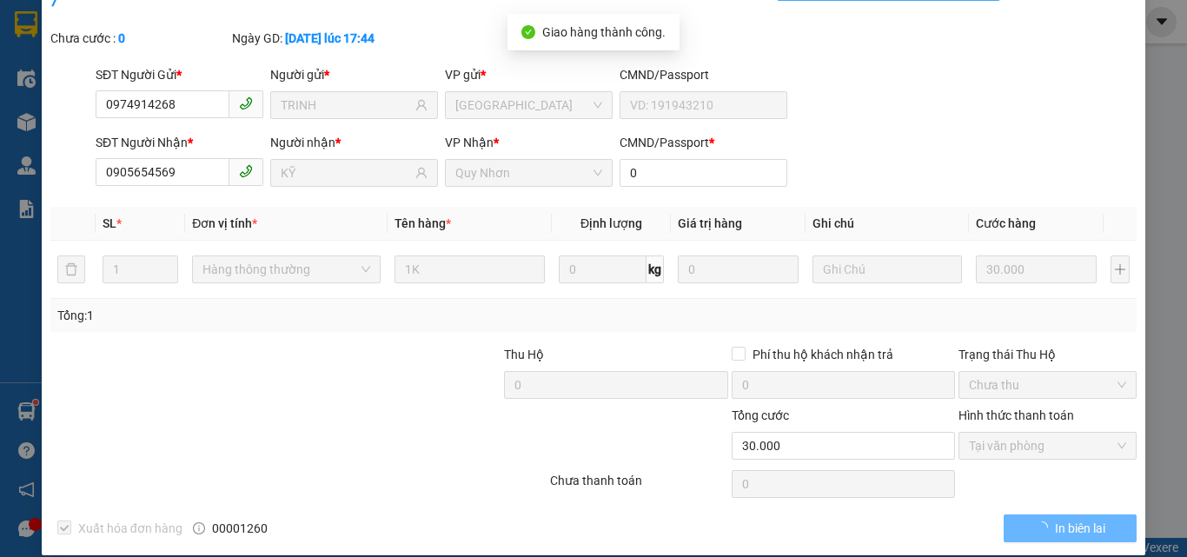
scroll to position [0, 0]
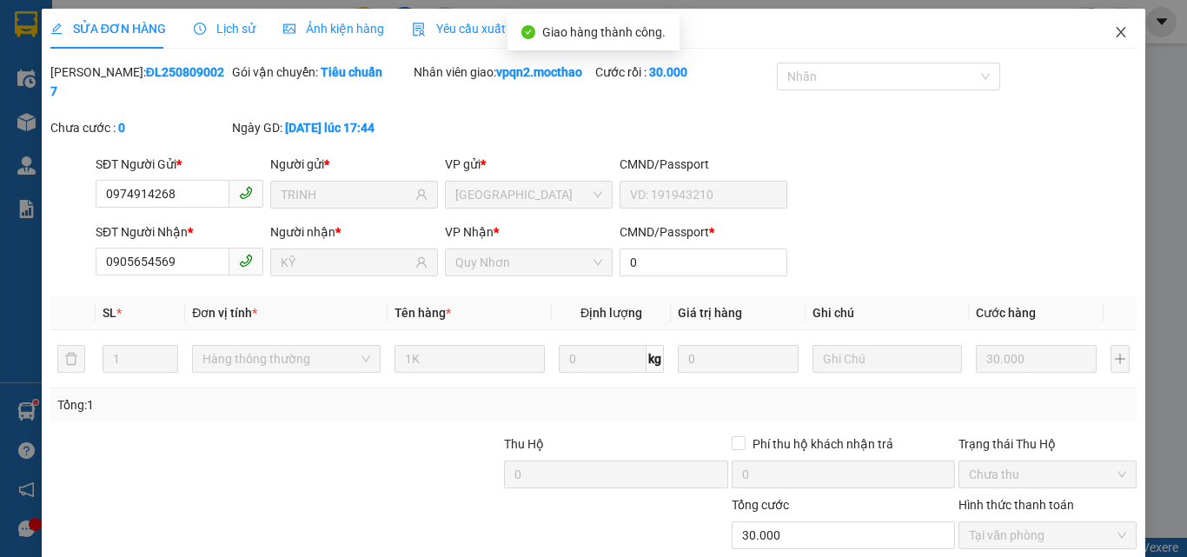
click at [1114, 37] on icon "close" at bounding box center [1121, 32] width 14 height 14
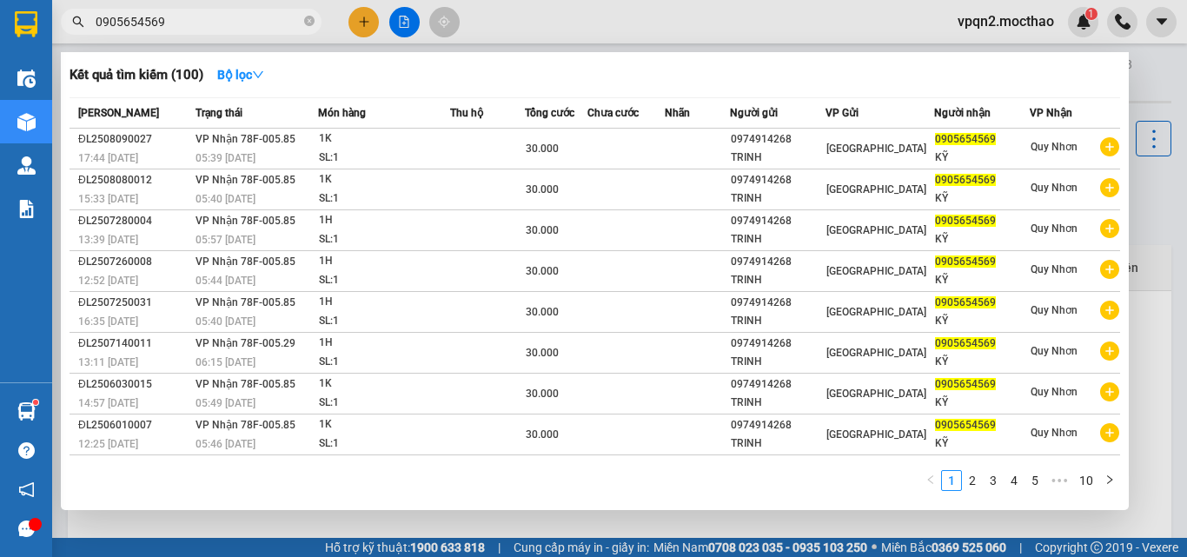
drag, startPoint x: 148, startPoint y: 29, endPoint x: 193, endPoint y: 33, distance: 45.4
click at [193, 33] on span "0905654569" at bounding box center [191, 22] width 261 height 26
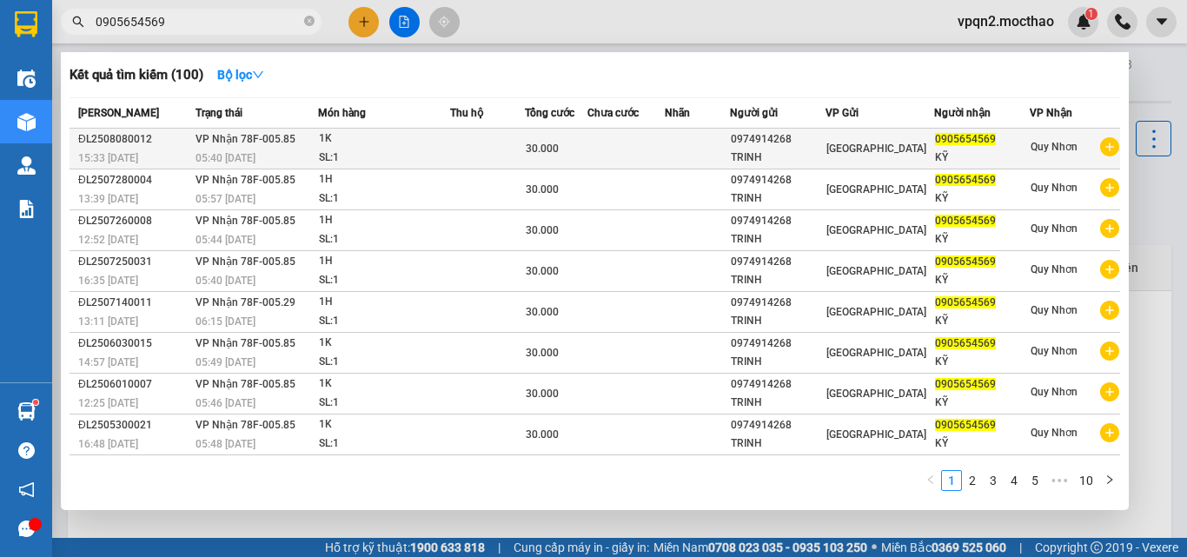
click at [755, 151] on div "TRINH" at bounding box center [778, 158] width 94 height 18
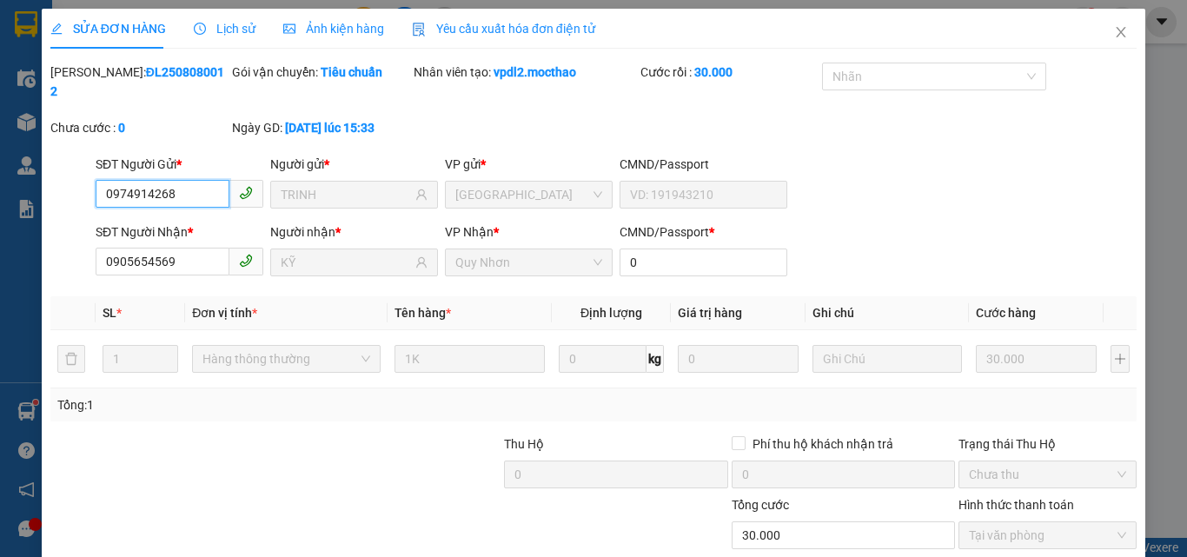
scroll to position [90, 0]
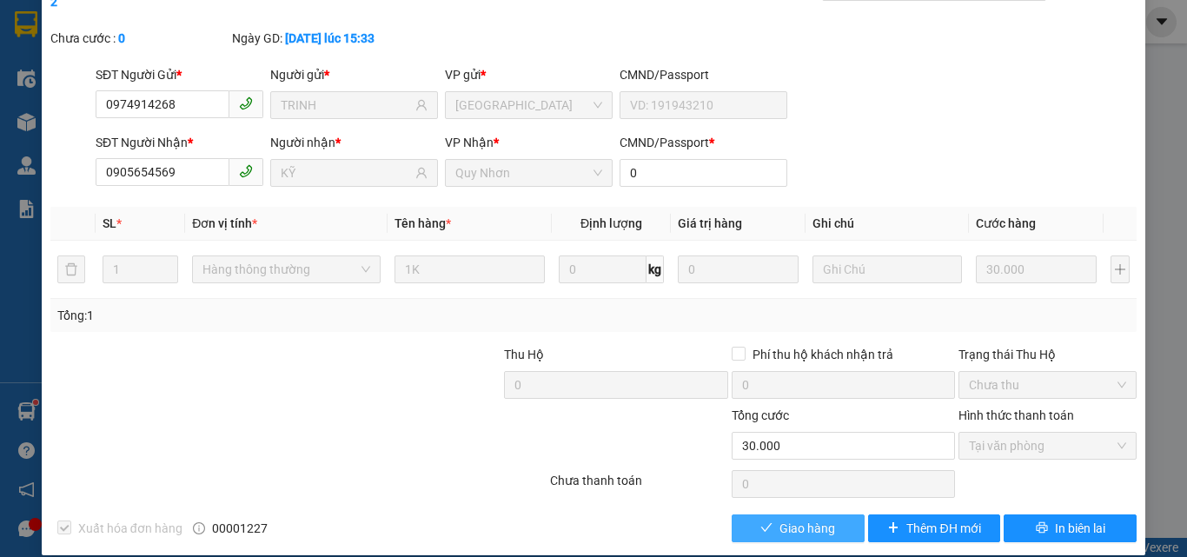
click at [766, 515] on button "Giao hàng" at bounding box center [798, 529] width 133 height 28
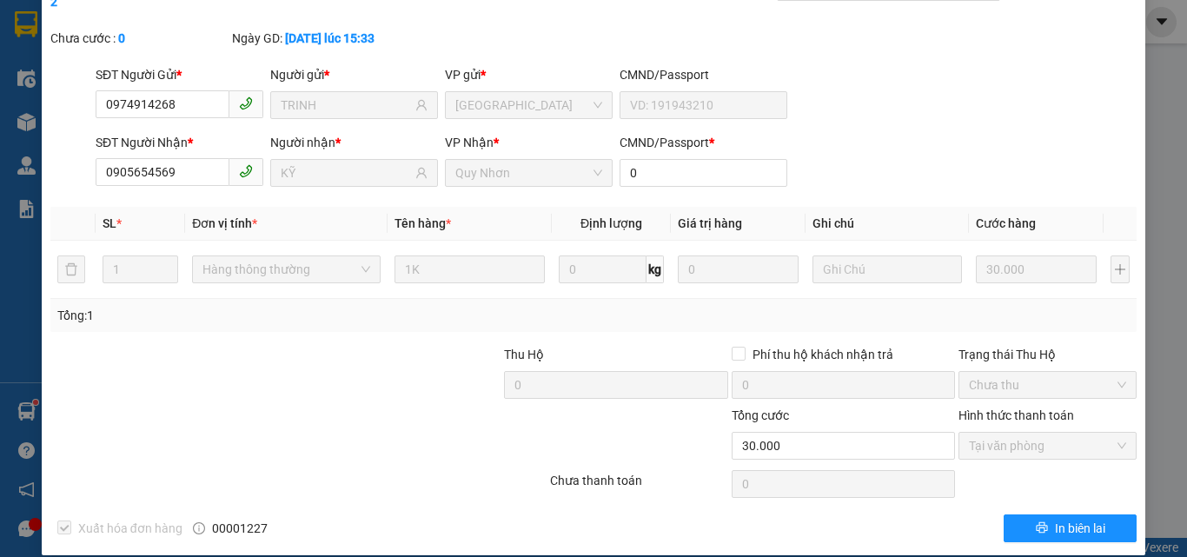
scroll to position [0, 0]
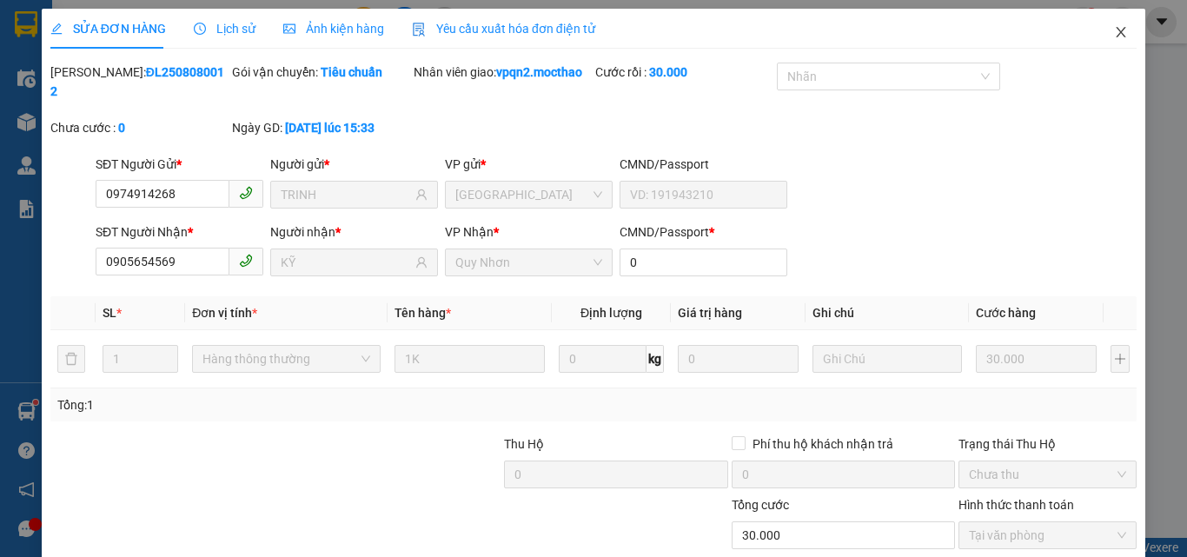
click at [1114, 30] on icon "close" at bounding box center [1121, 32] width 14 height 14
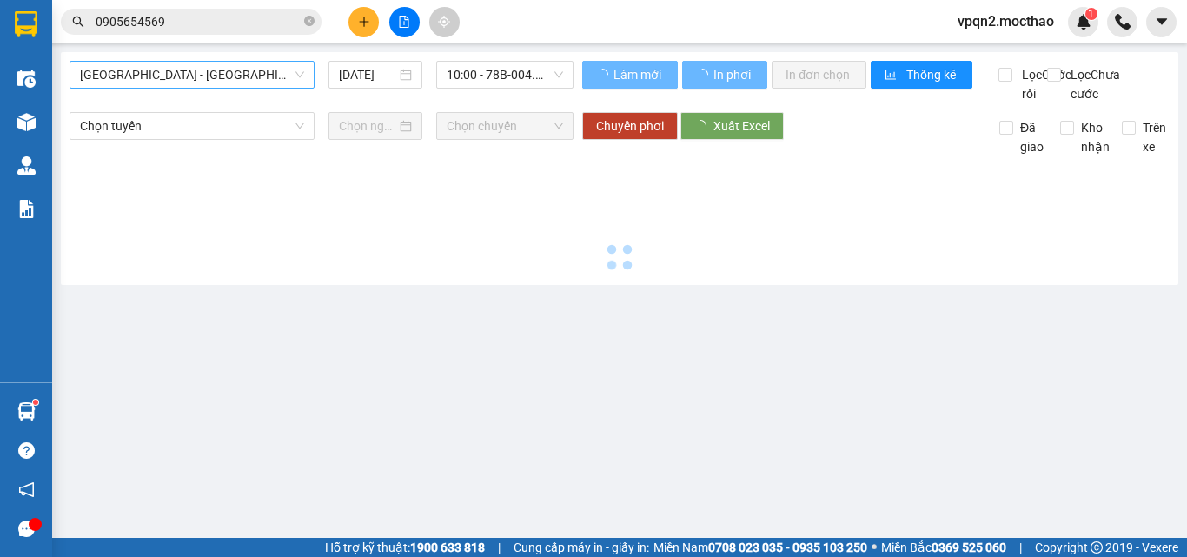
click at [246, 73] on span "[GEOGRAPHIC_DATA] - [PERSON_NAME]" at bounding box center [192, 75] width 224 height 26
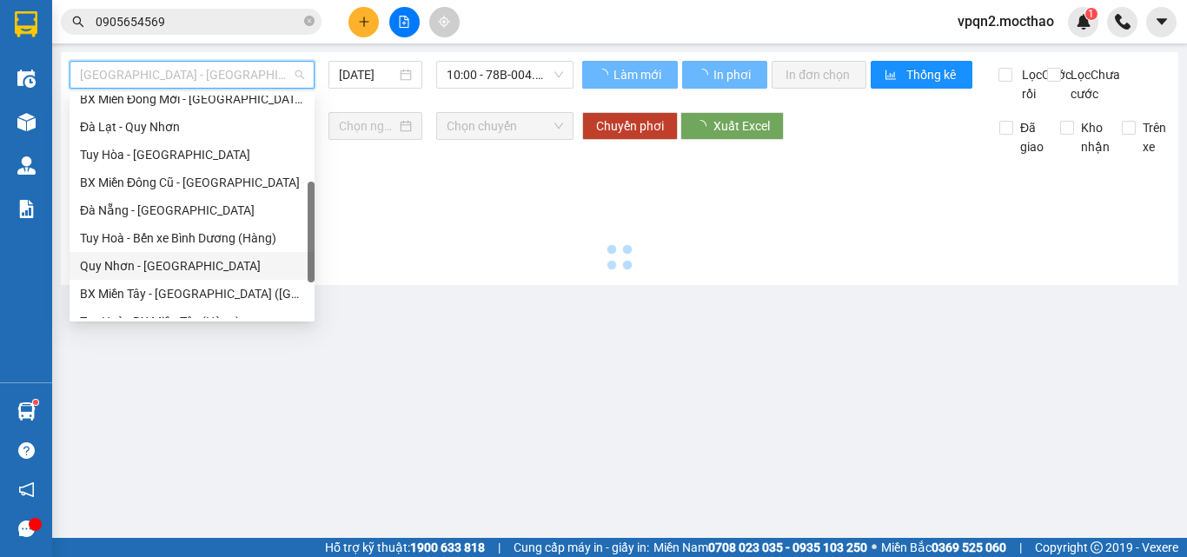
scroll to position [389, 0]
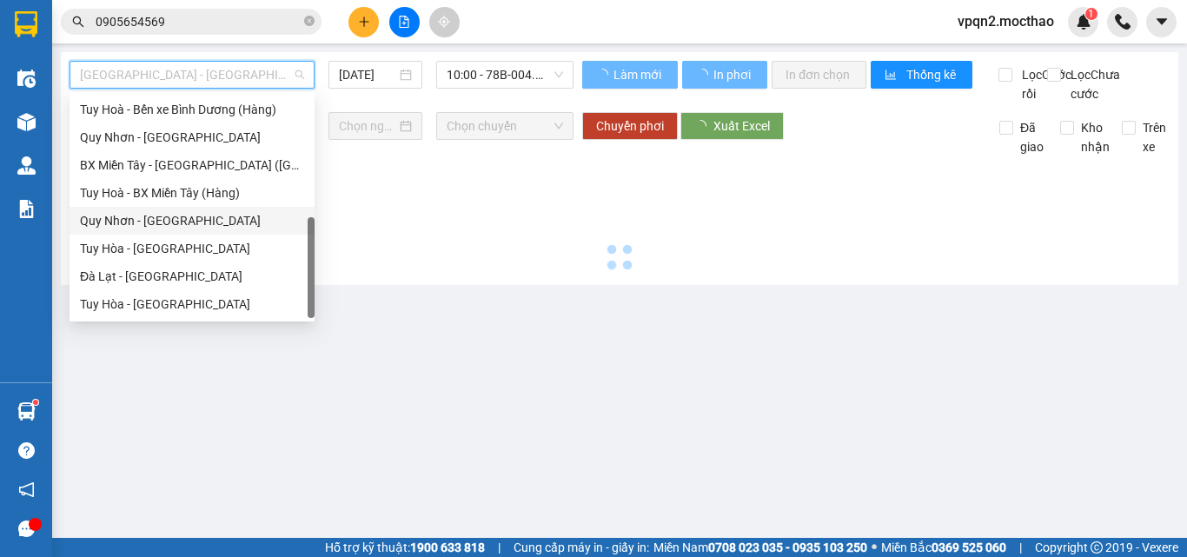
click at [166, 223] on div "[PERSON_NAME] - [PERSON_NAME]" at bounding box center [192, 220] width 224 height 19
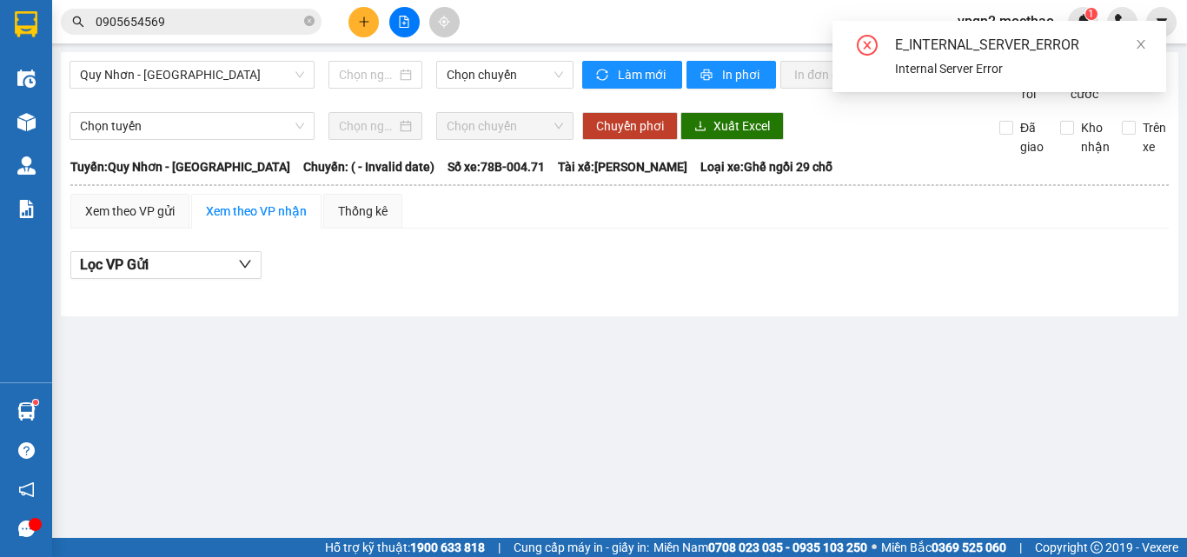
click at [1143, 34] on div "E_INTERNAL_SERVER_ERROR Internal Server Error" at bounding box center [1000, 56] width 334 height 71
type input "[DATE]"
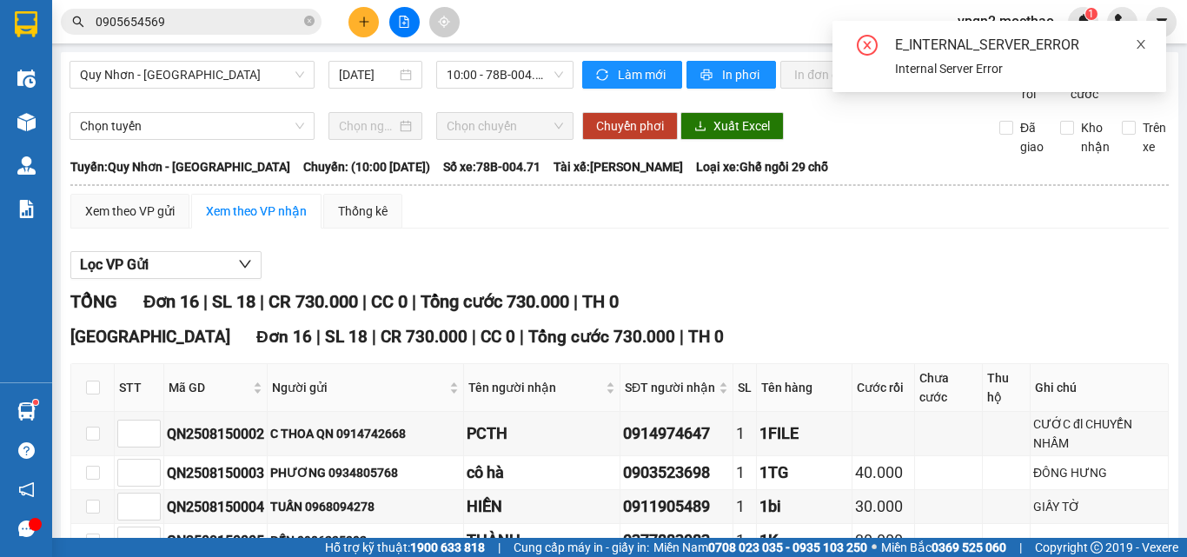
click at [1140, 47] on icon "close" at bounding box center [1141, 44] width 12 height 12
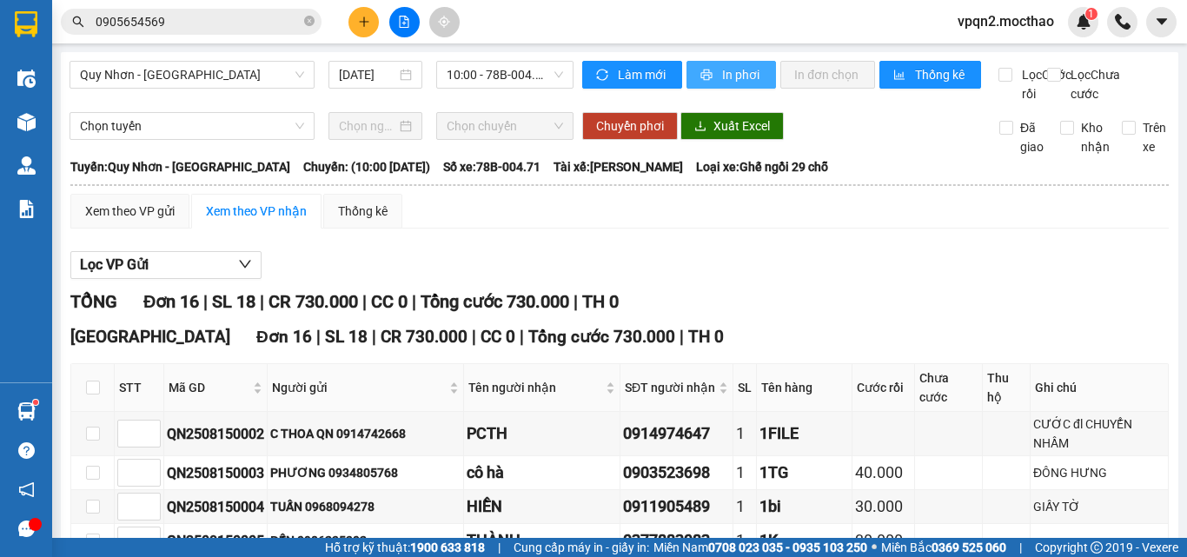
click at [728, 67] on span "In phơi" at bounding box center [742, 74] width 40 height 19
click at [196, 21] on input "0905654569" at bounding box center [198, 21] width 205 height 19
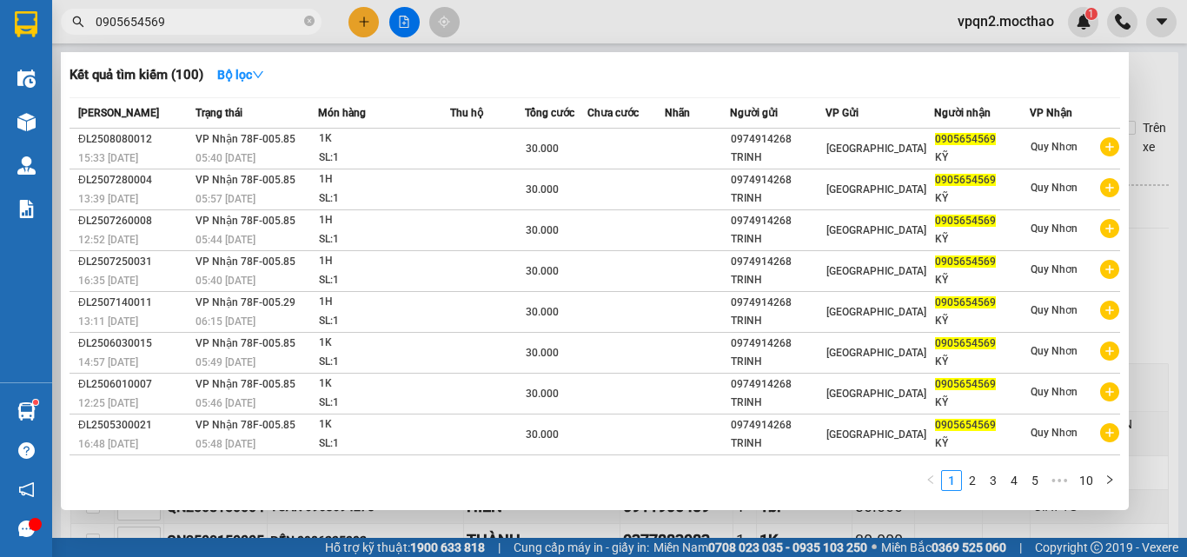
drag, startPoint x: 151, startPoint y: 21, endPoint x: 0, endPoint y: 52, distance: 154.4
click at [0, 52] on section "Kết quả tìm kiếm ( 100 ) Bộ lọc Mã ĐH Trạng thái Món hàng Thu hộ Tổng cước Chưa…" at bounding box center [593, 278] width 1187 height 557
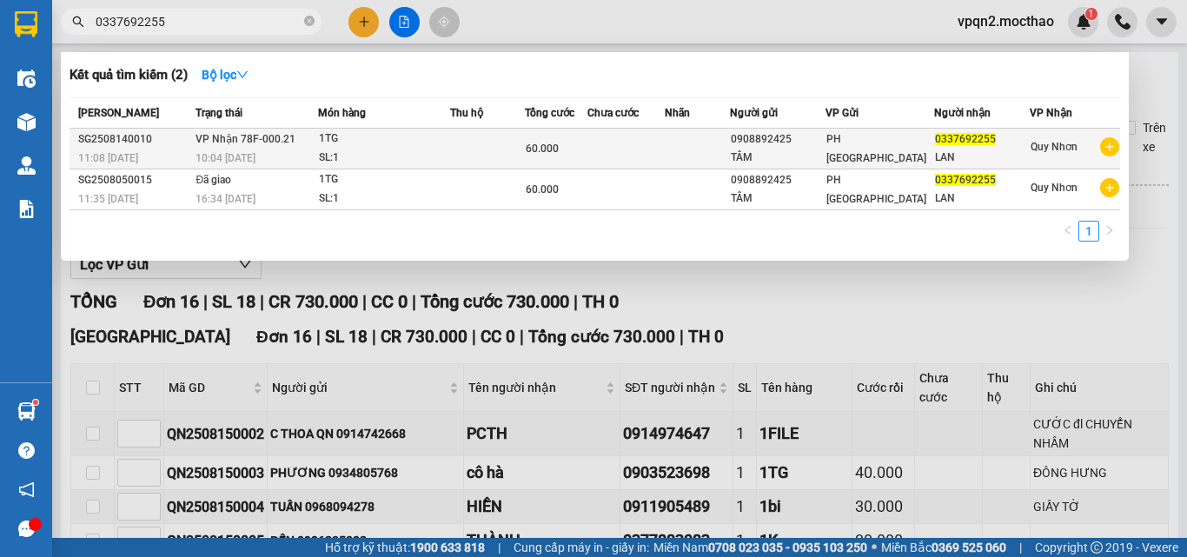
type input "0337692255"
click at [556, 144] on span "60.000" at bounding box center [542, 149] width 33 height 12
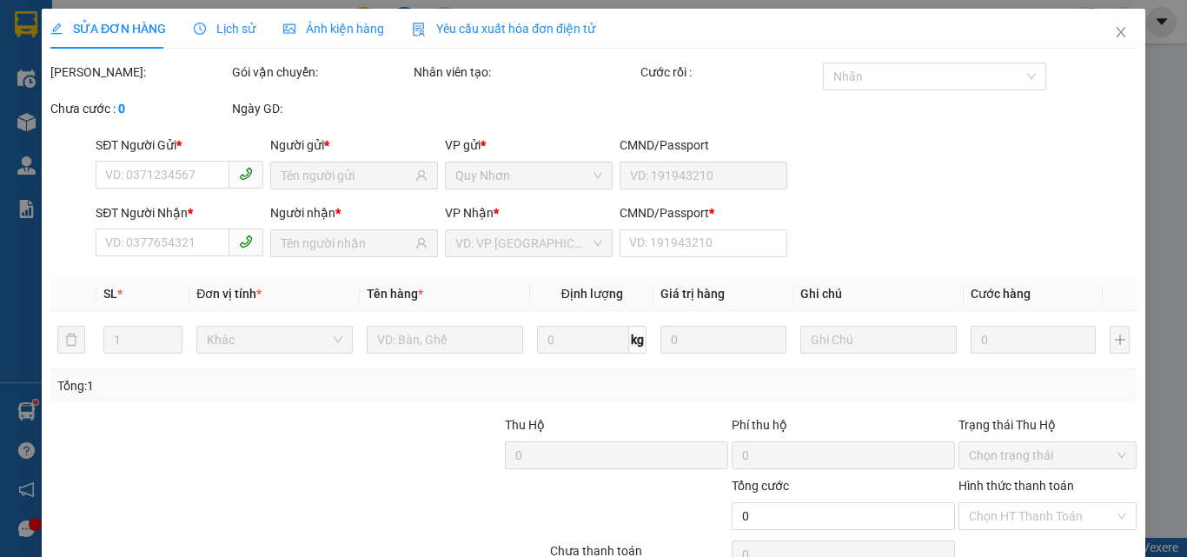
type input "0908892425"
type input "TÂM"
type input "0337692255"
type input "LAN"
type input "1"
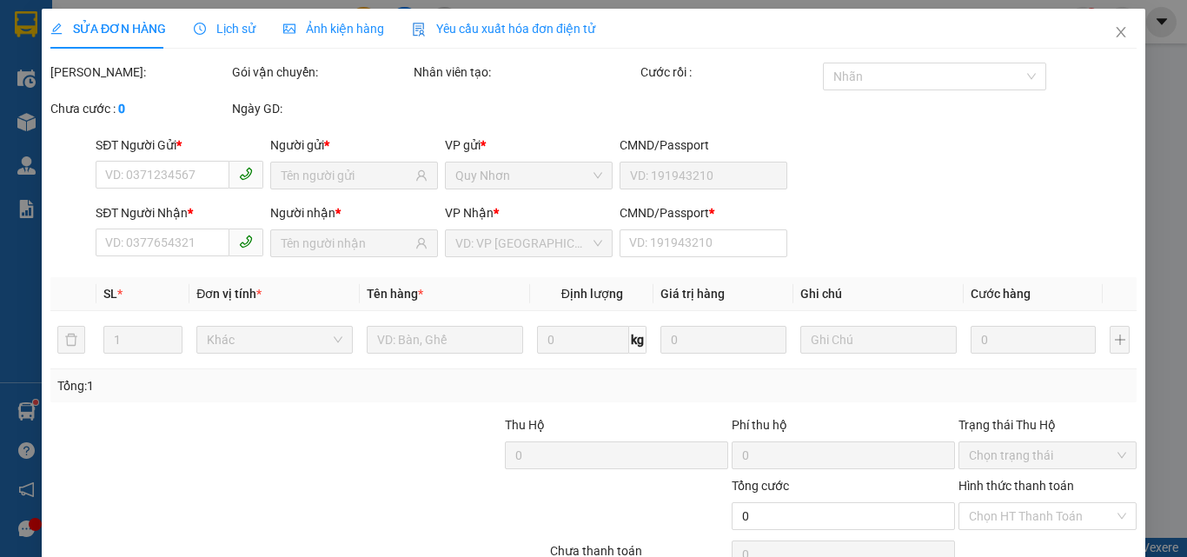
type input "60.000"
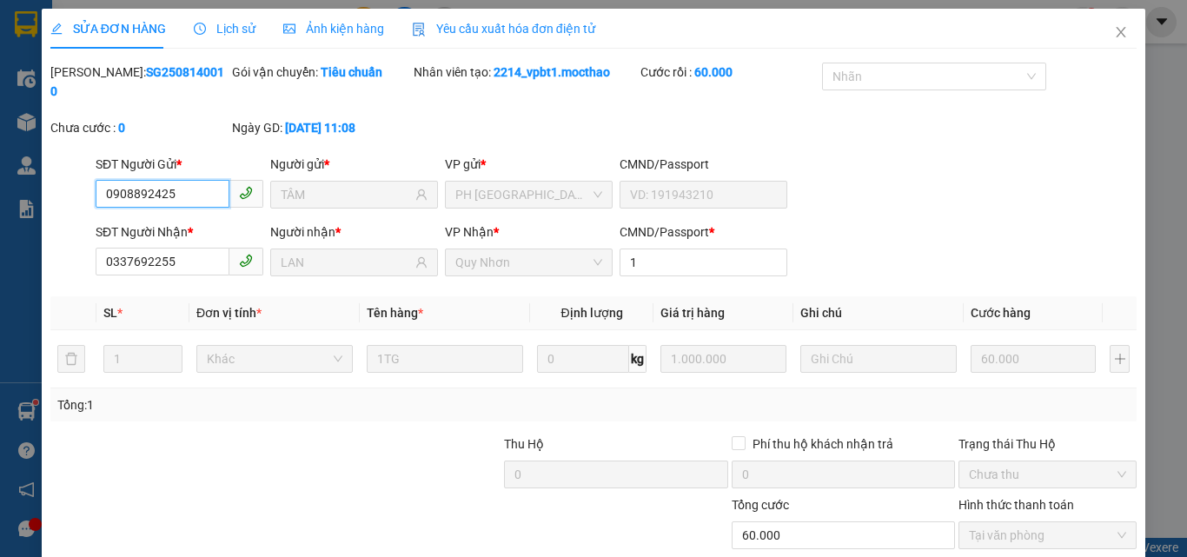
checkbox input "true"
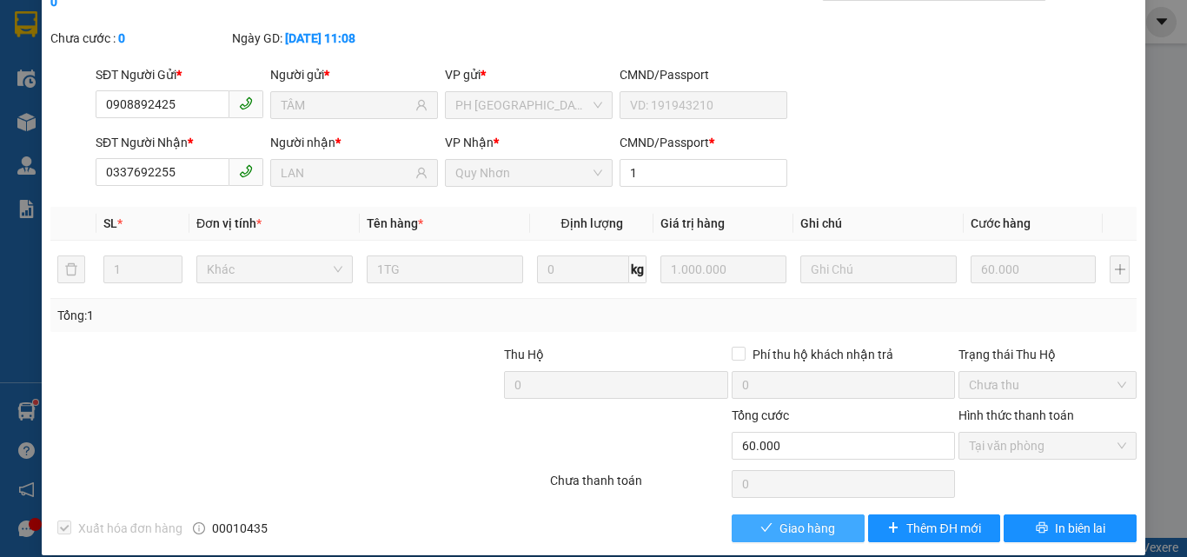
click at [746, 515] on button "Giao hàng" at bounding box center [798, 529] width 133 height 28
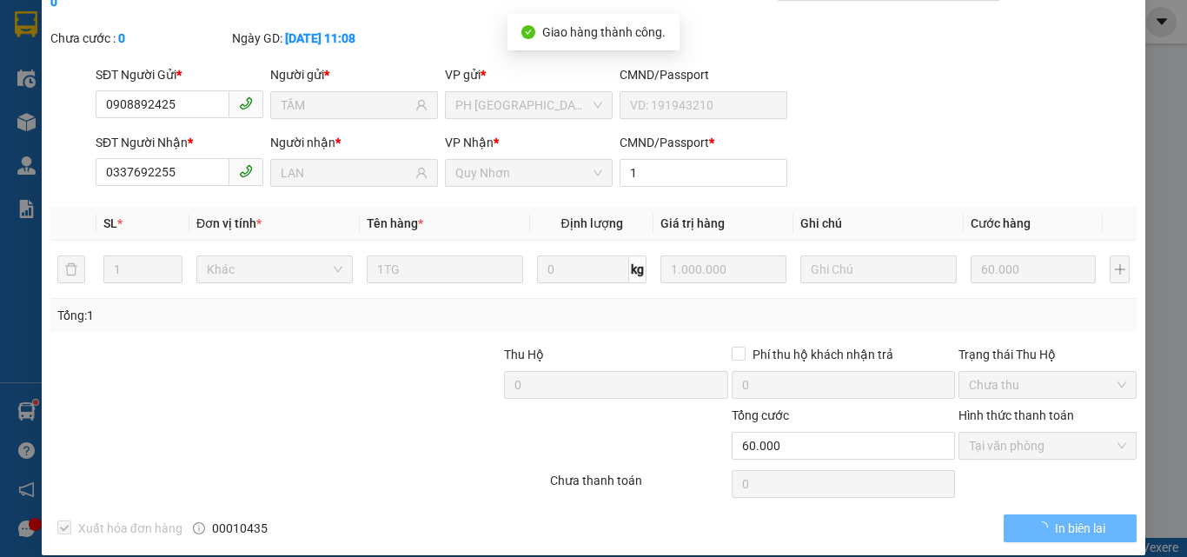
scroll to position [0, 0]
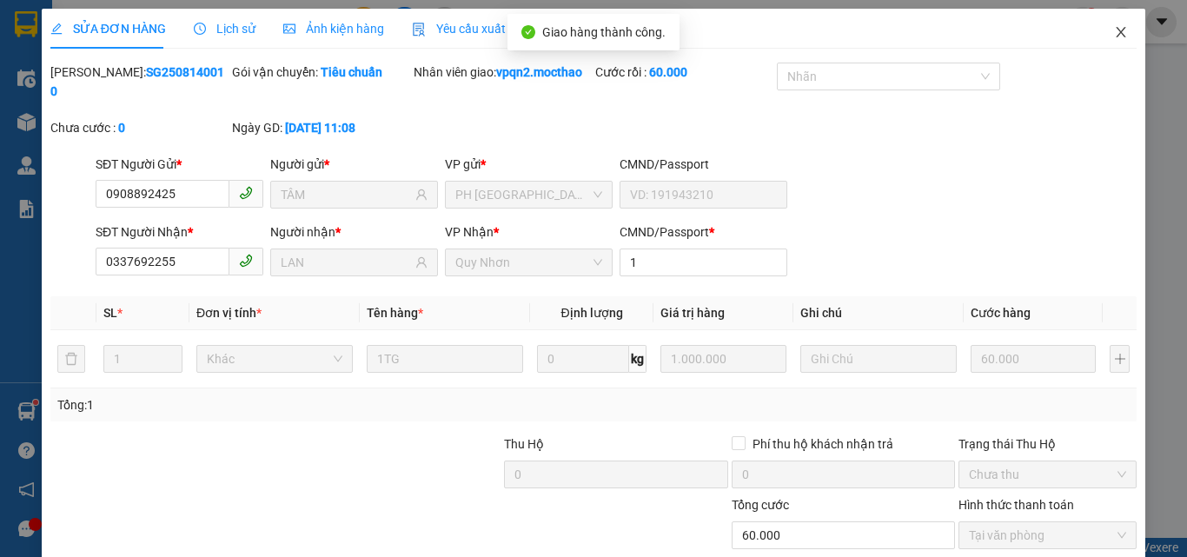
drag, startPoint x: 1109, startPoint y: 25, endPoint x: 357, endPoint y: 1, distance: 752.3
click at [1108, 25] on span "Close" at bounding box center [1121, 33] width 49 height 49
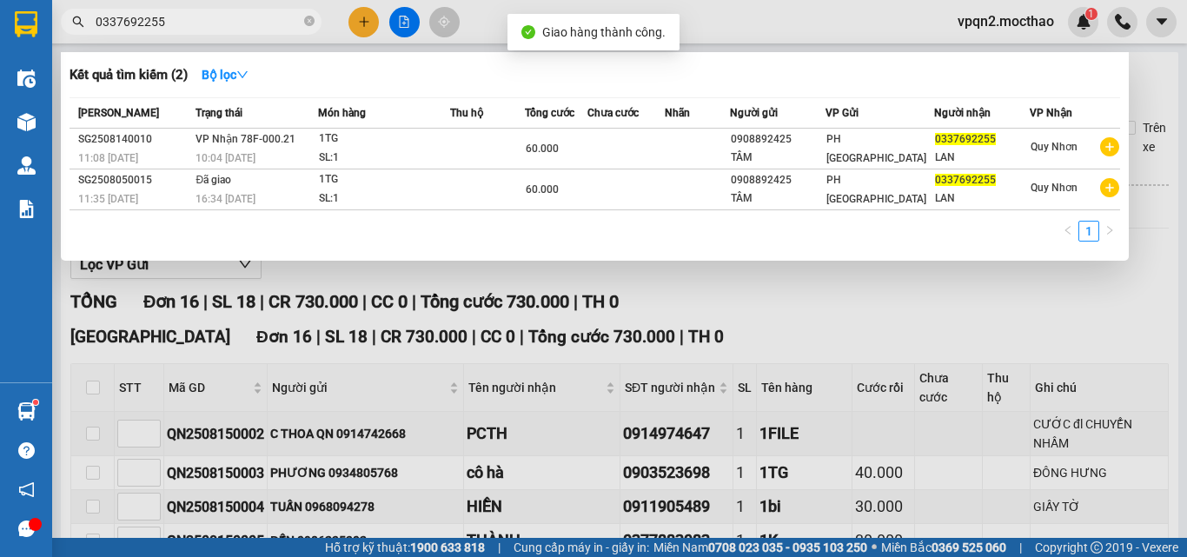
drag, startPoint x: 75, startPoint y: 33, endPoint x: 64, endPoint y: 36, distance: 10.8
click at [64, 36] on div "Kết quả tìm kiếm ( 2 ) Bộ lọc Mã ĐH Trạng thái Món hàng Thu hộ Tổng cước Chưa c…" at bounding box center [169, 22] width 339 height 30
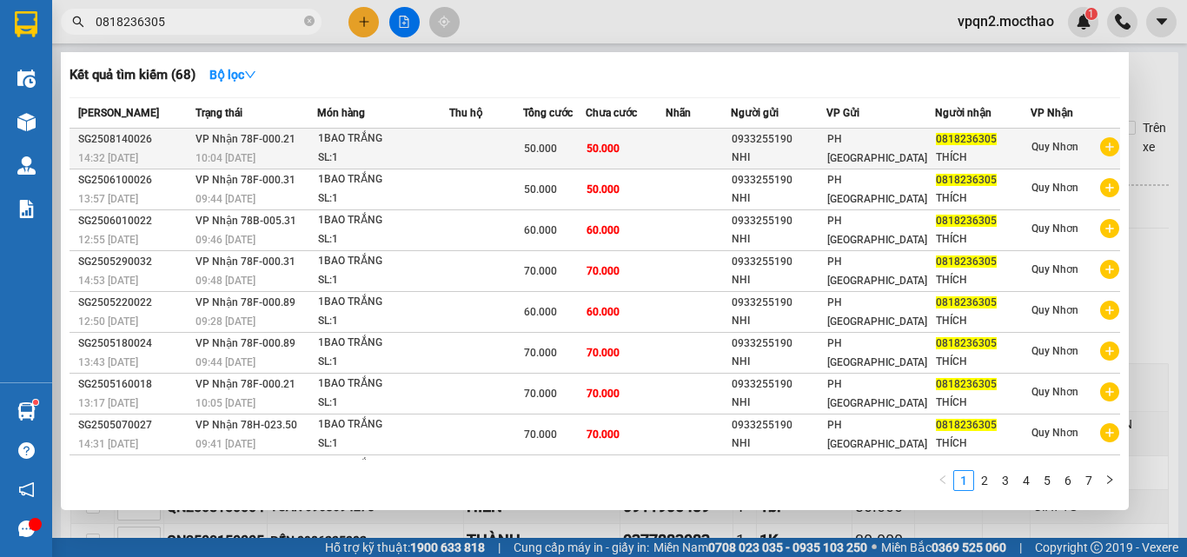
type input "0818236305"
click at [602, 154] on span "50.000" at bounding box center [603, 149] width 33 height 12
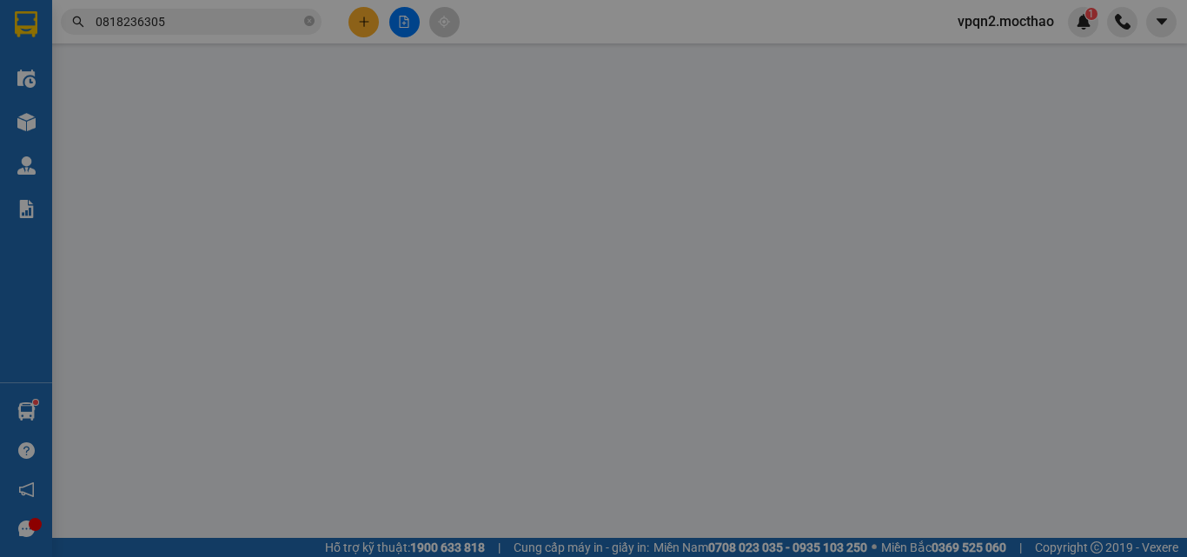
type input "0933255190"
type input "NHI"
type input "0818236305"
type input "THÍCH"
type input "1"
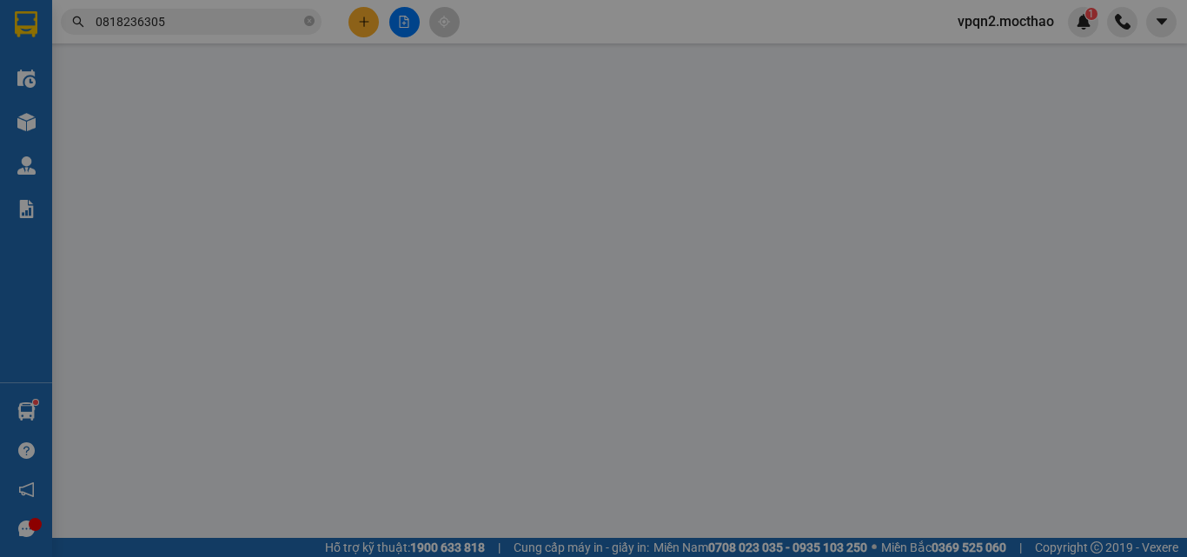
type input "50.000"
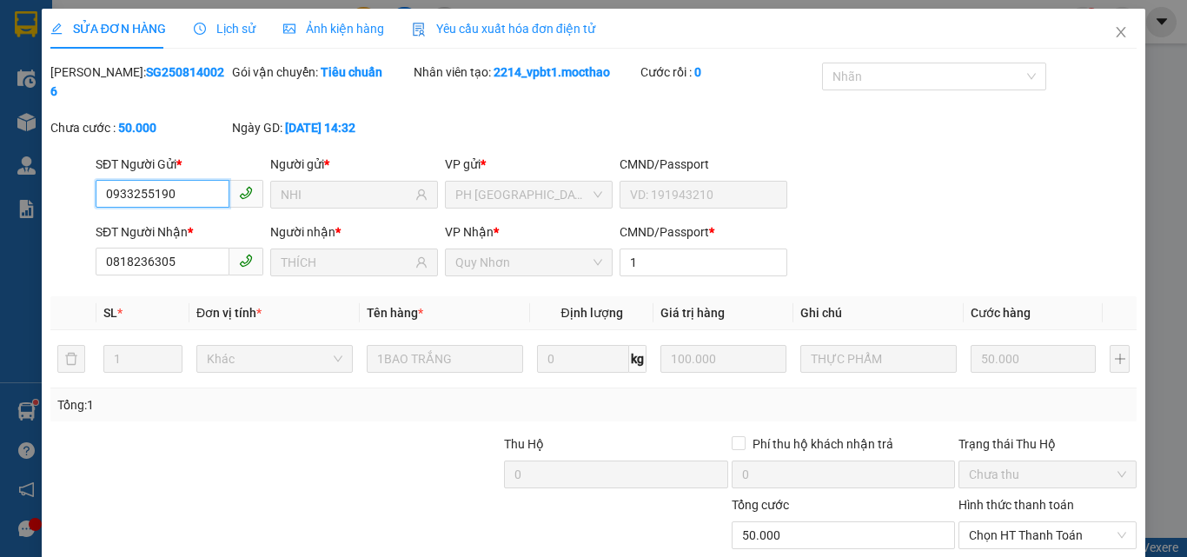
scroll to position [90, 0]
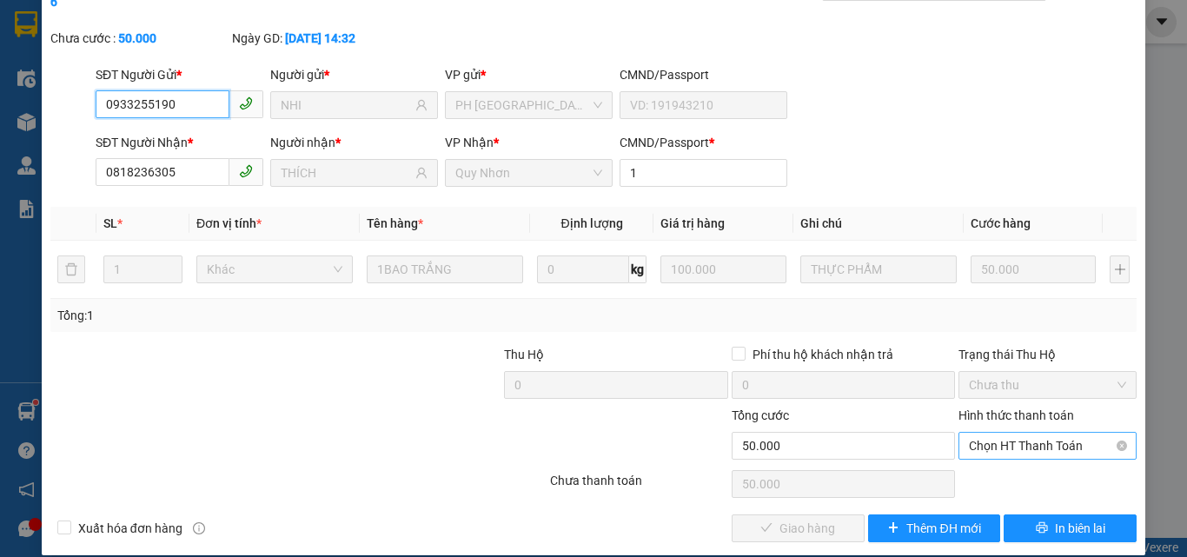
click at [989, 433] on span "Chọn HT Thanh Toán" at bounding box center [1047, 446] width 157 height 26
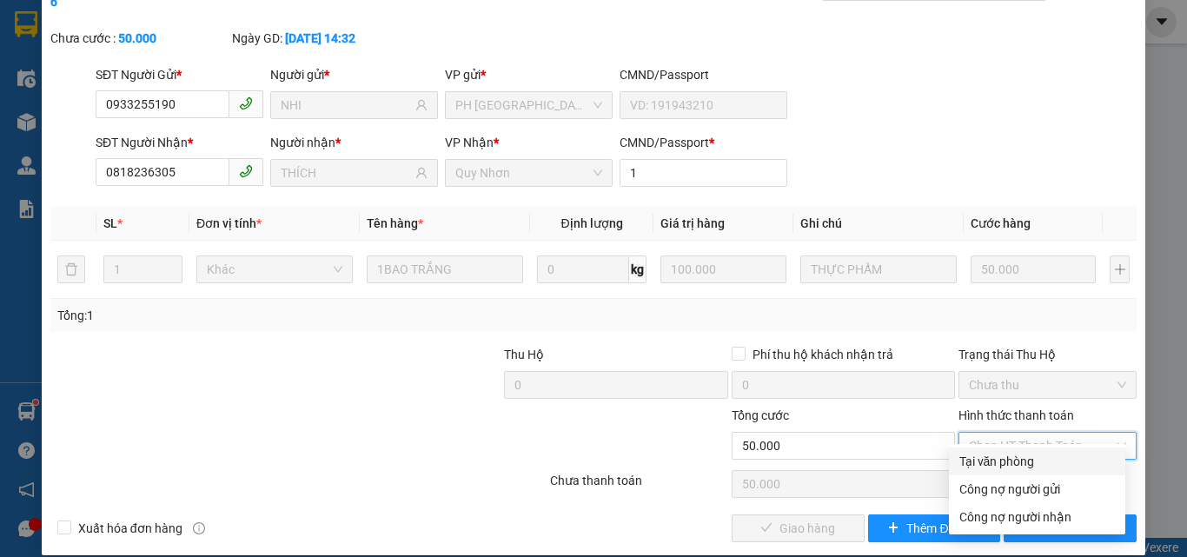
click at [999, 466] on div "Tại văn phòng" at bounding box center [1038, 461] width 156 height 19
type input "0"
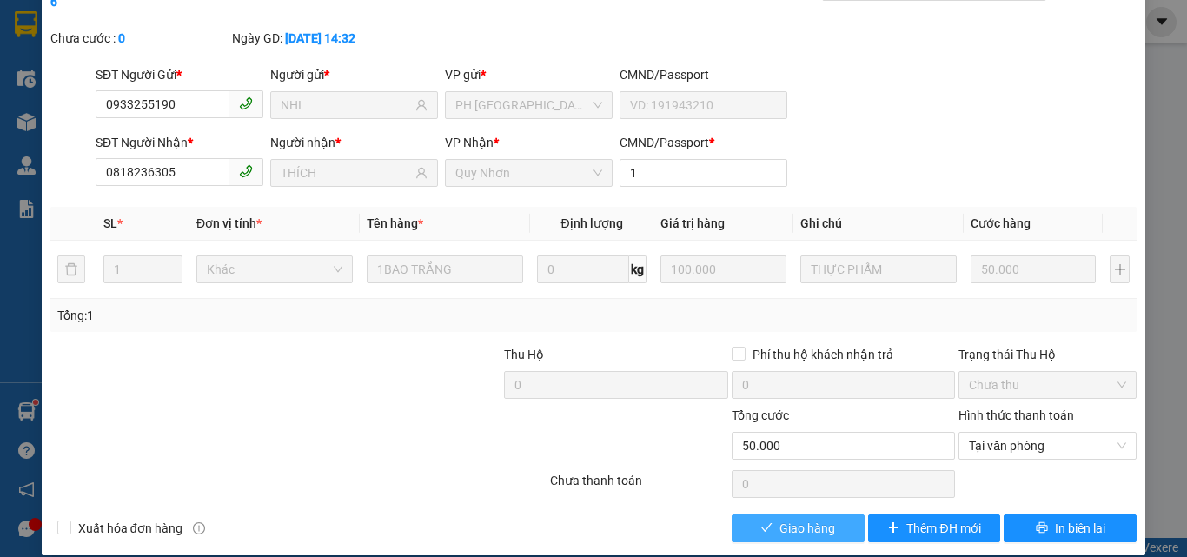
click at [780, 519] on span "Giao hàng" at bounding box center [808, 528] width 56 height 19
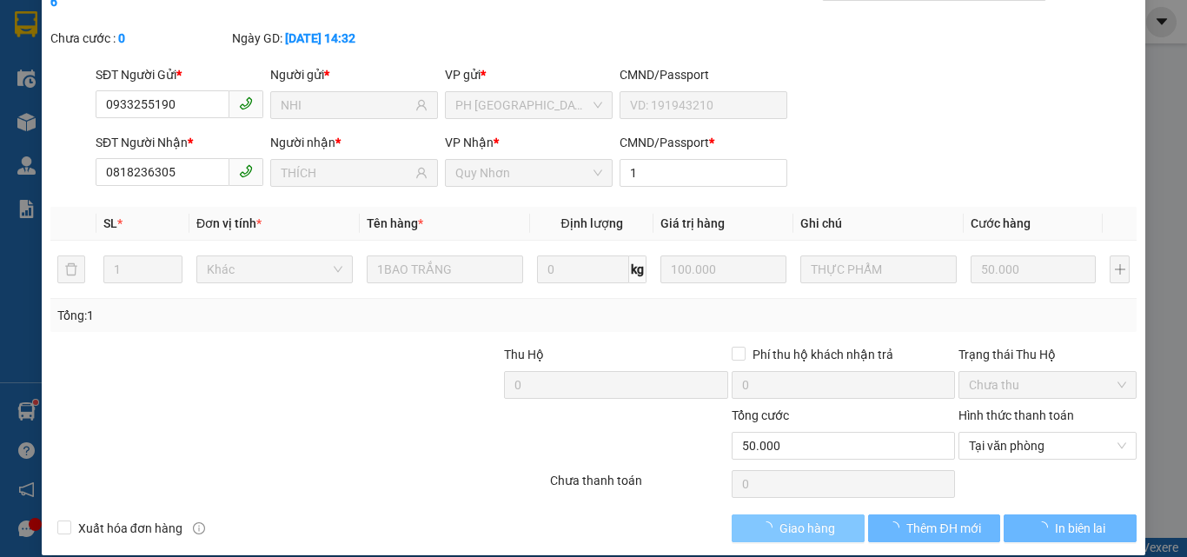
scroll to position [0, 0]
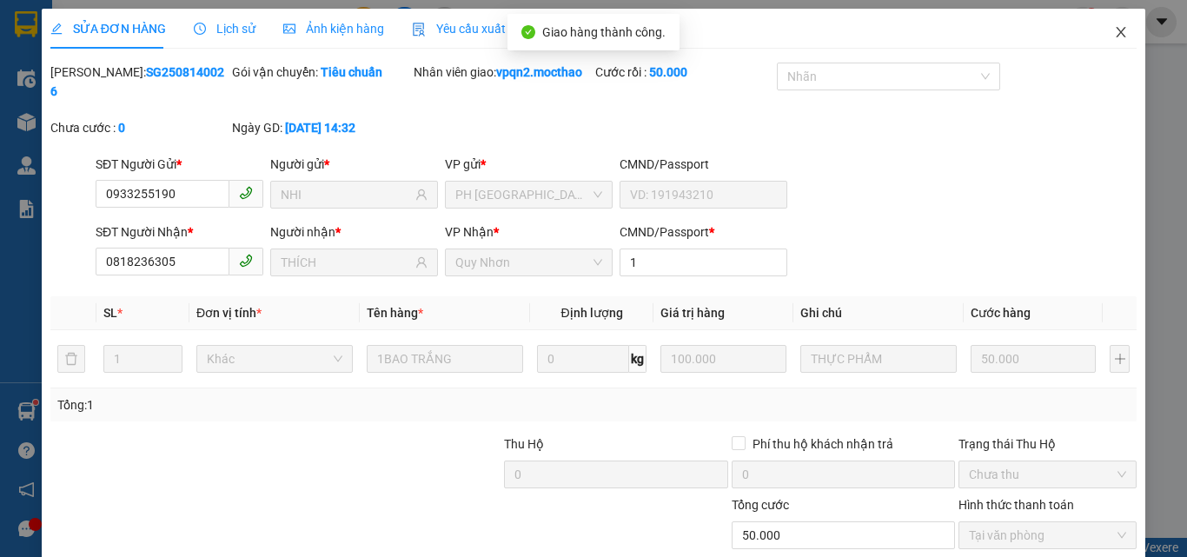
click at [1114, 36] on icon "close" at bounding box center [1121, 32] width 14 height 14
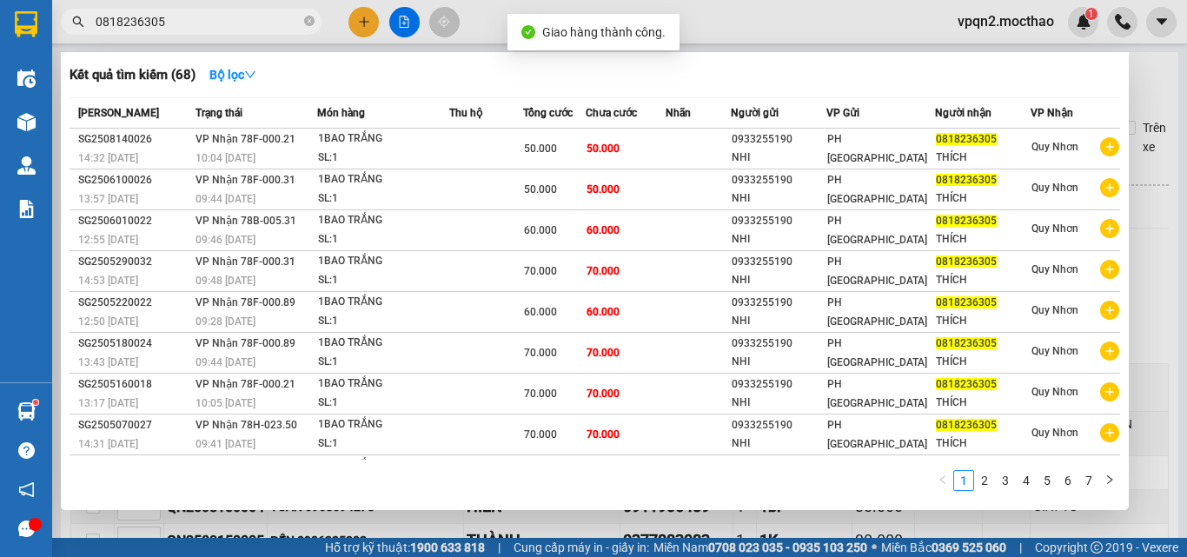
drag, startPoint x: 150, startPoint y: 21, endPoint x: 229, endPoint y: 36, distance: 80.5
click at [229, 36] on div "Kết quả tìm kiếm ( 68 ) Bộ lọc Mã ĐH Trạng thái Món hàng Thu hộ Tổng cước Chưa …" at bounding box center [169, 22] width 339 height 30
type input "0818236305"
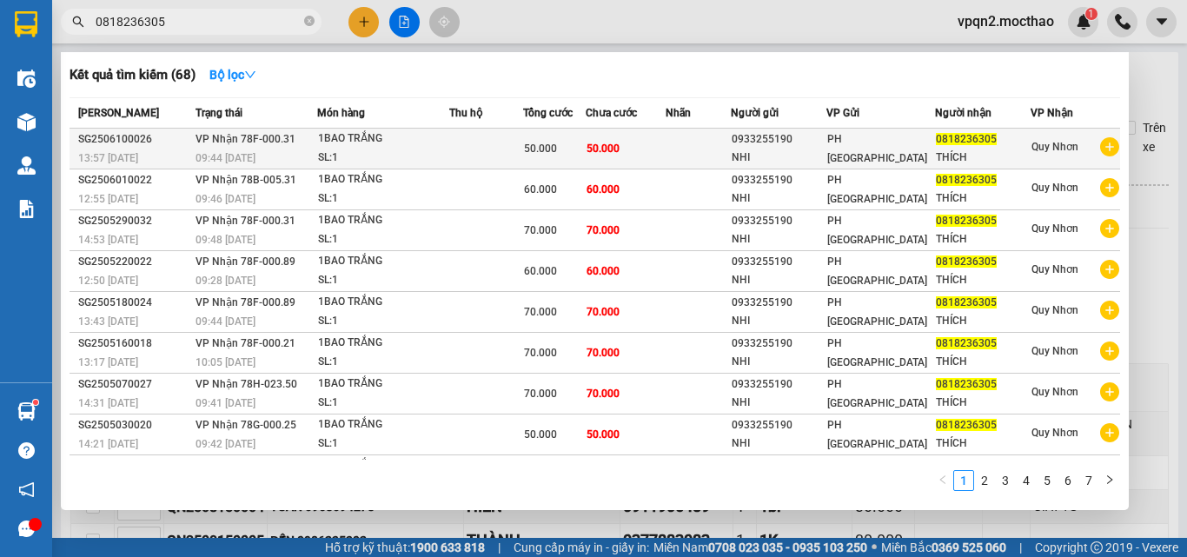
click at [366, 135] on div "1BAO TRẮNG" at bounding box center [383, 139] width 130 height 19
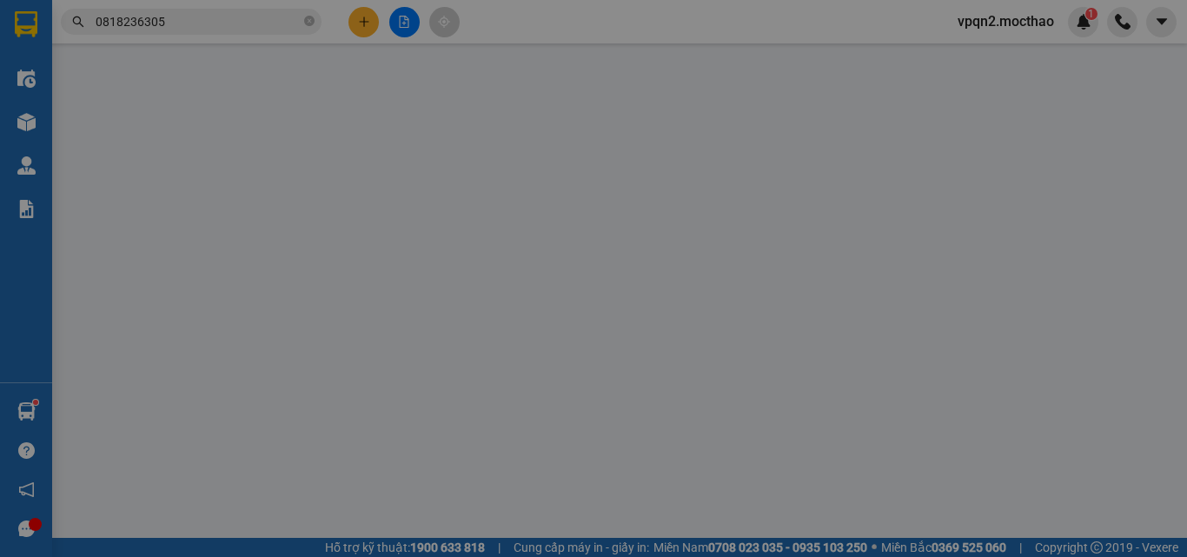
type input "0933255190"
type input "NHI"
type input "0818236305"
type input "THÍCH"
type input "1"
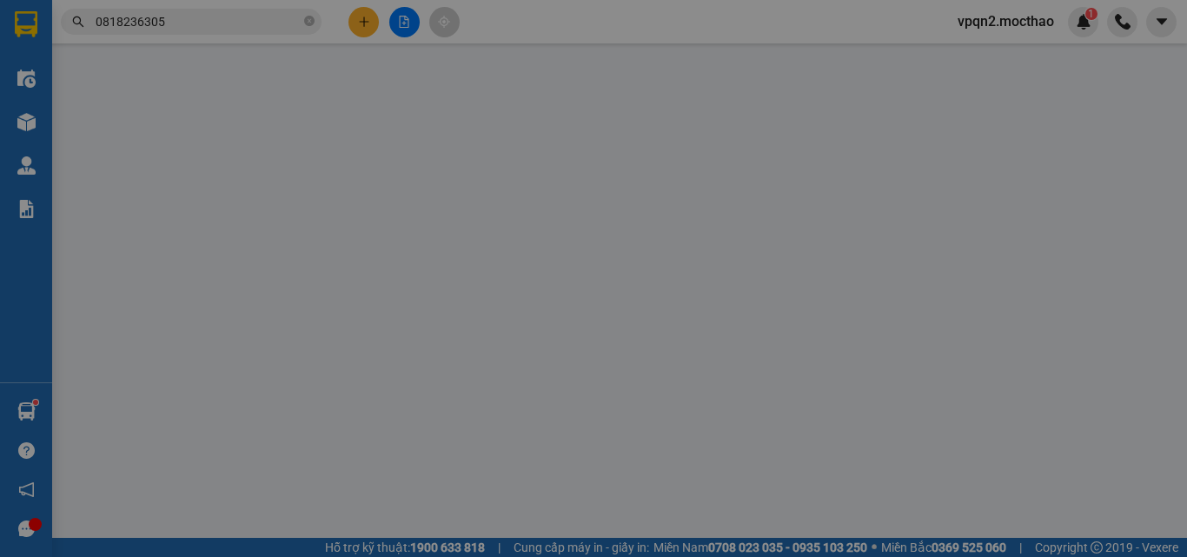
type input "50.000"
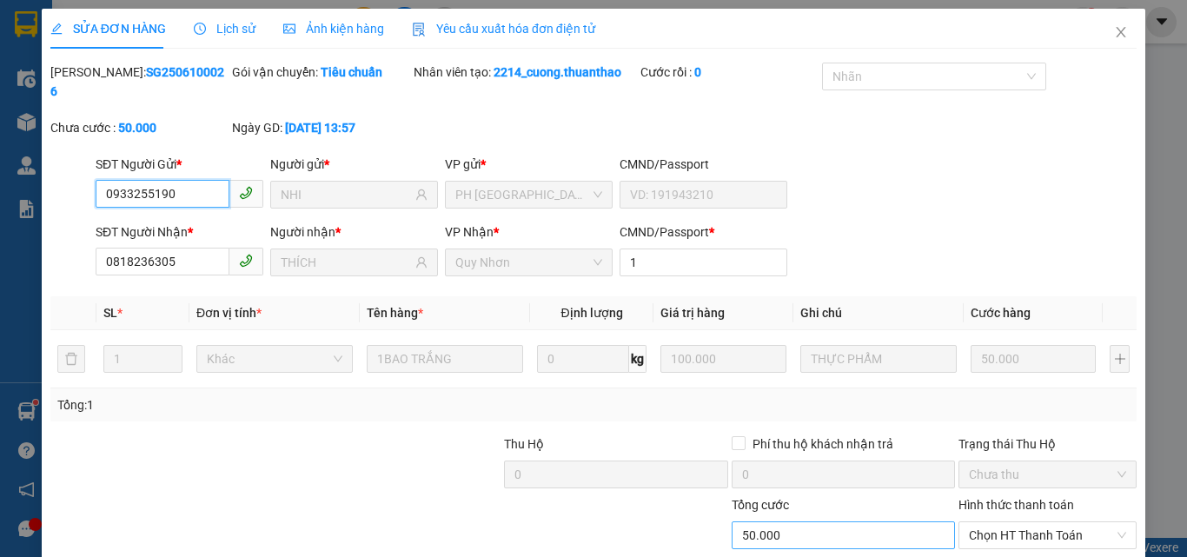
scroll to position [90, 0]
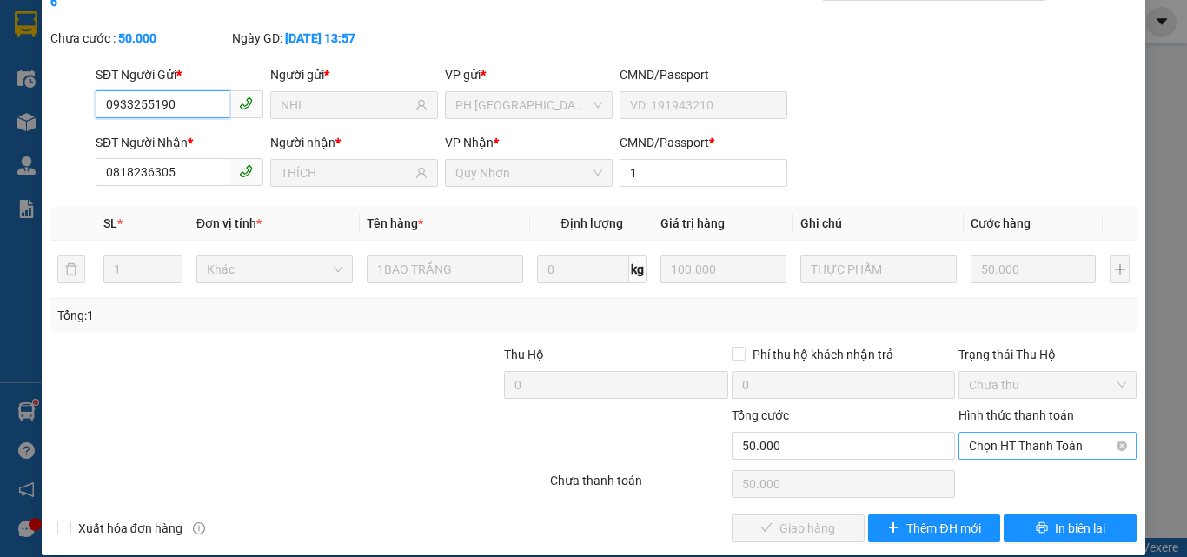
click at [991, 433] on span "Chọn HT Thanh Toán" at bounding box center [1047, 446] width 157 height 26
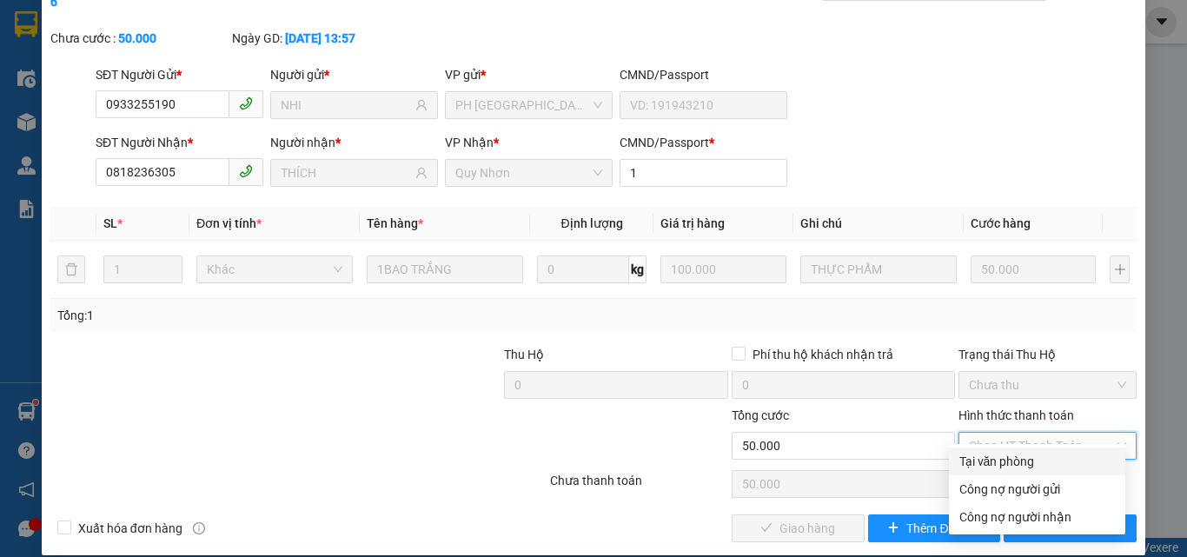
drag, startPoint x: 963, startPoint y: 461, endPoint x: 899, endPoint y: 485, distance: 68.8
click at [963, 462] on div "Tại văn phòng" at bounding box center [1038, 461] width 156 height 19
type input "0"
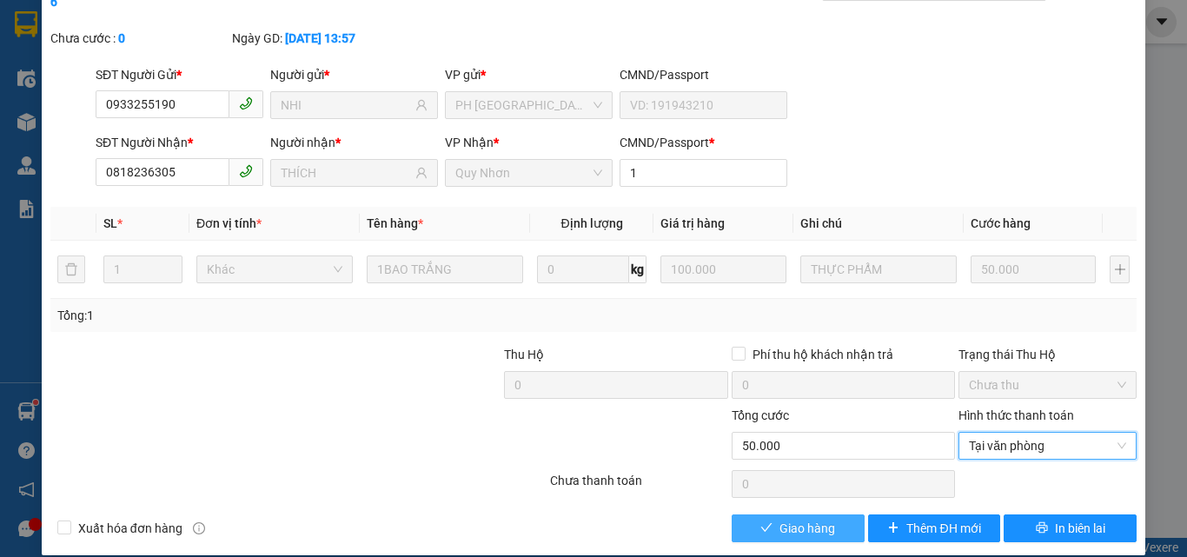
click at [821, 519] on span "Giao hàng" at bounding box center [808, 528] width 56 height 19
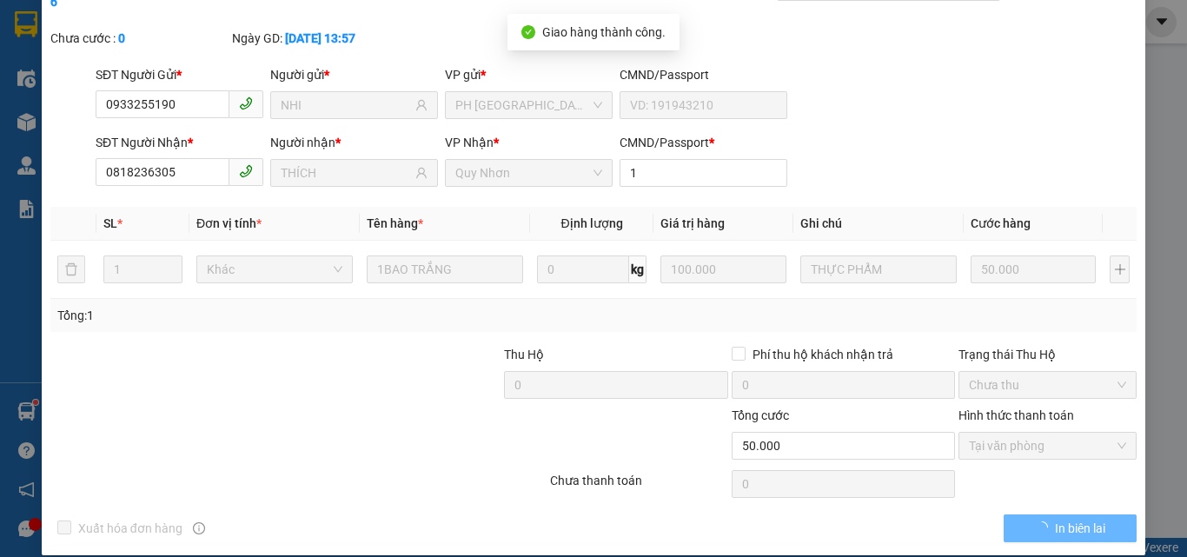
scroll to position [0, 0]
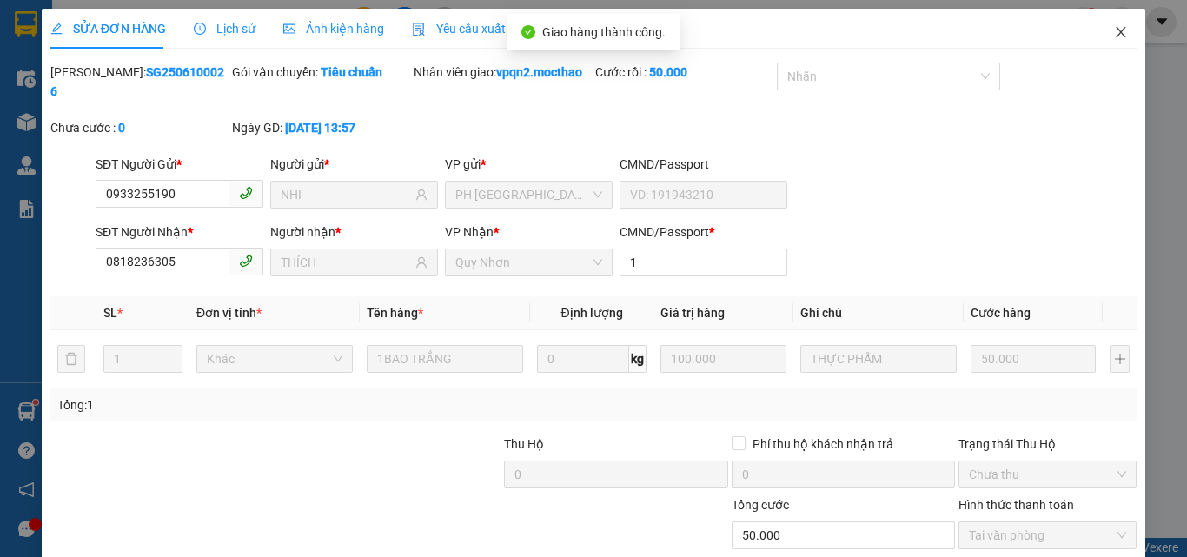
drag, startPoint x: 1107, startPoint y: 28, endPoint x: 539, endPoint y: 3, distance: 569.0
click at [1114, 28] on icon "close" at bounding box center [1121, 32] width 14 height 14
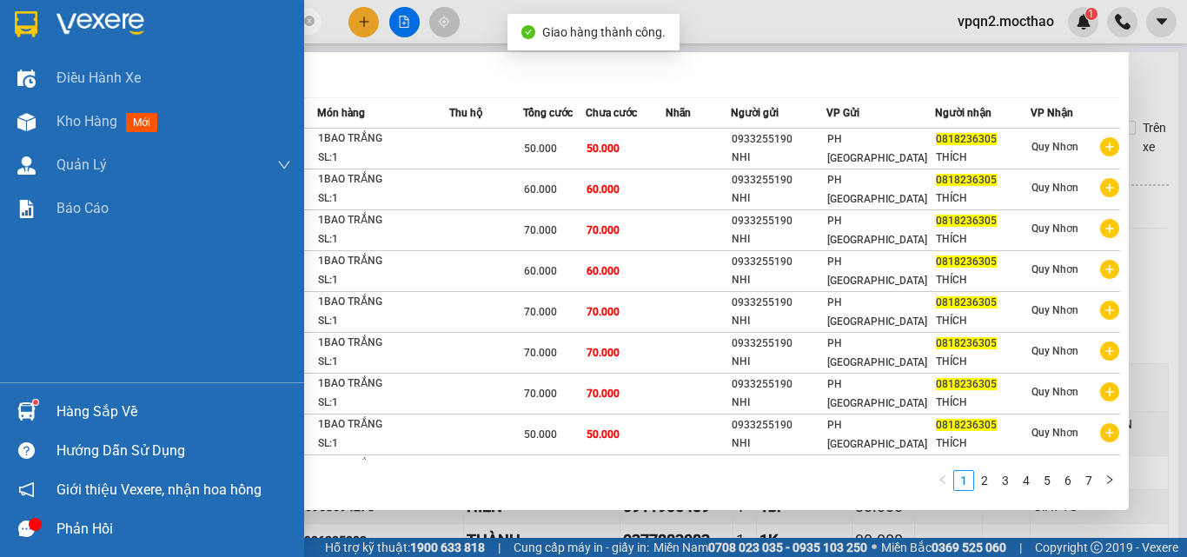
drag, startPoint x: 156, startPoint y: 24, endPoint x: 33, endPoint y: 46, distance: 125.3
click at [33, 46] on section "Kết quả tìm kiếm ( 68 ) Bộ lọc Mã ĐH Trạng thái Món hàng Thu hộ Tổng cước Chưa …" at bounding box center [593, 278] width 1187 height 557
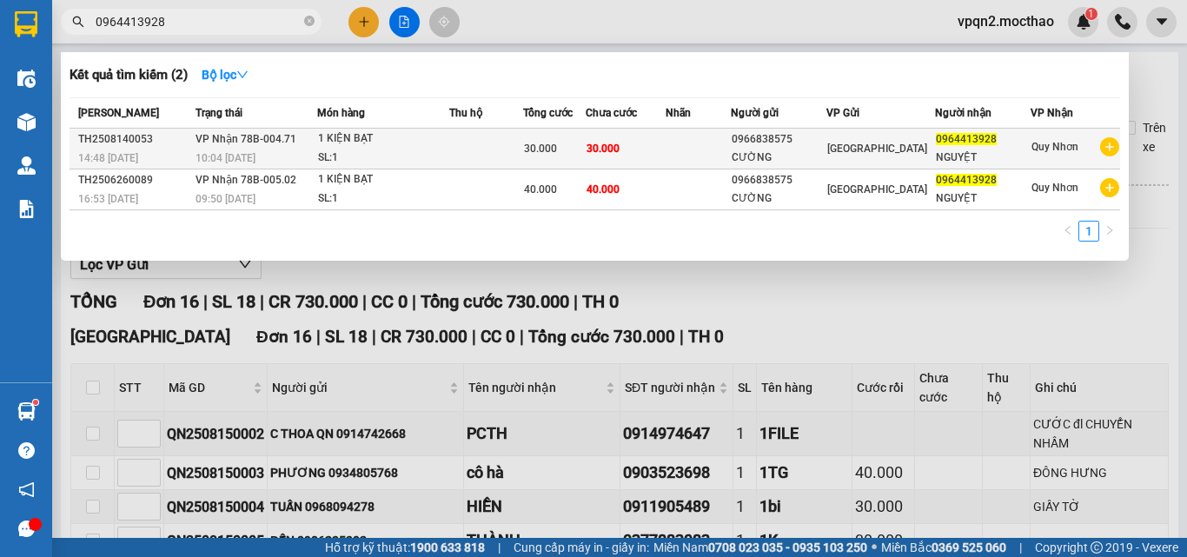
type input "0964413928"
click at [621, 138] on td "30.000" at bounding box center [626, 149] width 80 height 41
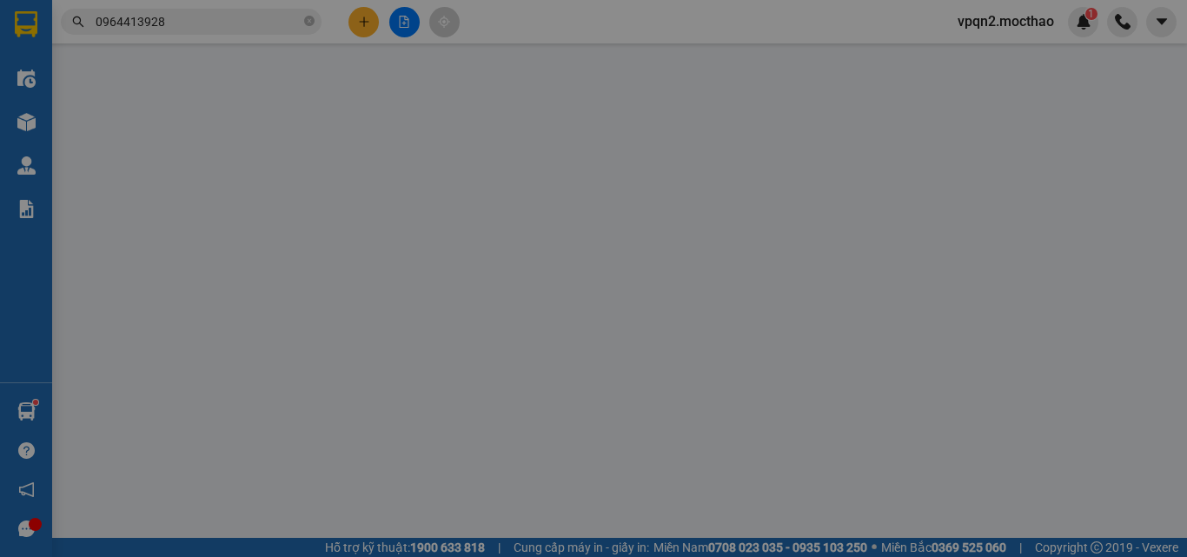
type input "0966838575"
type input "CƯỜNG"
type input "0964413928"
type input "NGUYỆT"
type input "1"
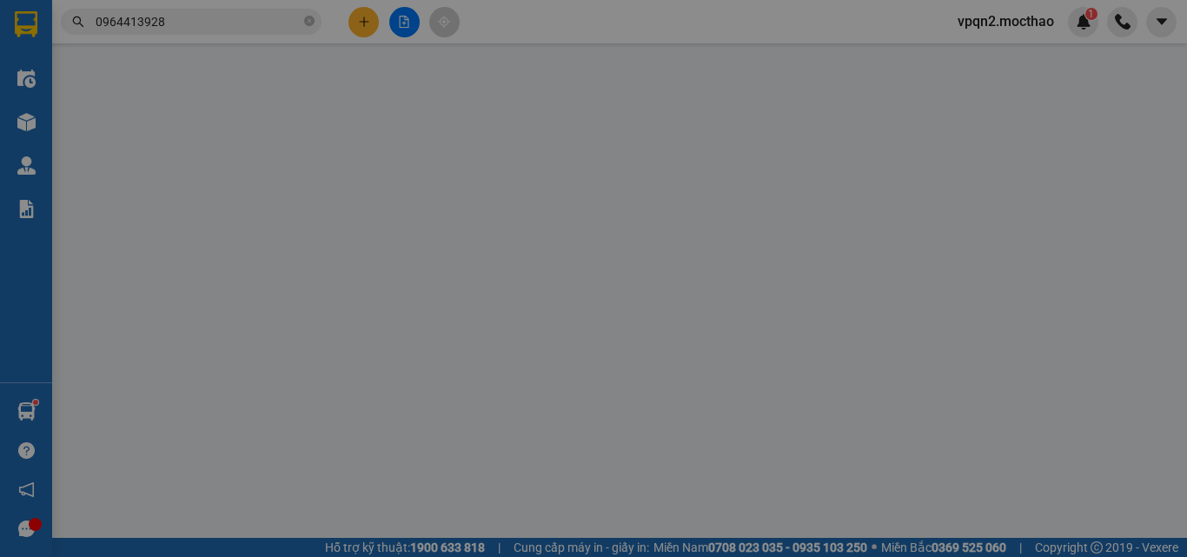
type input "30.000"
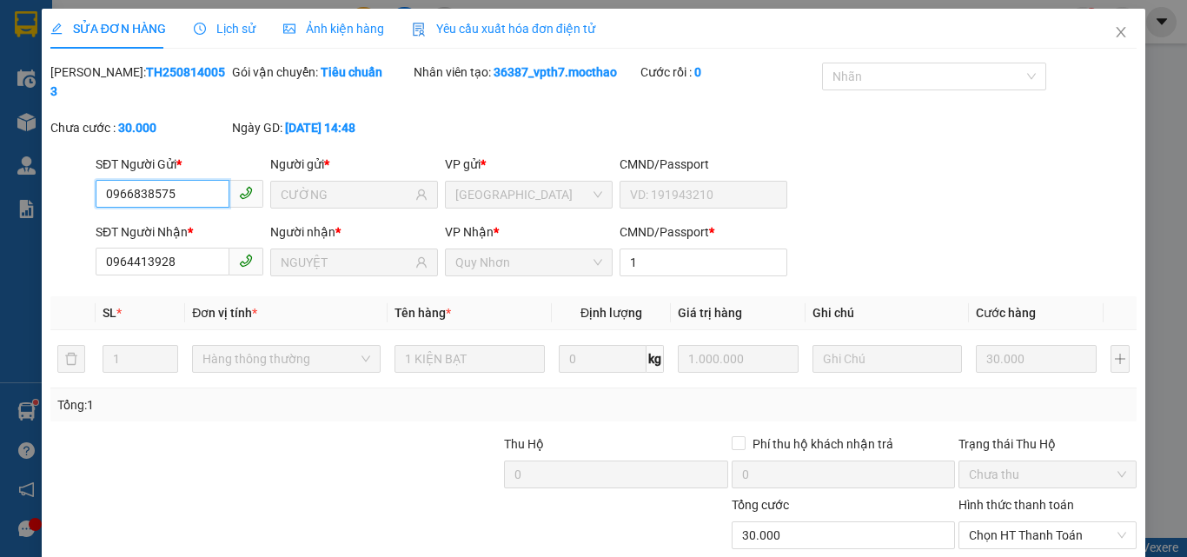
scroll to position [90, 0]
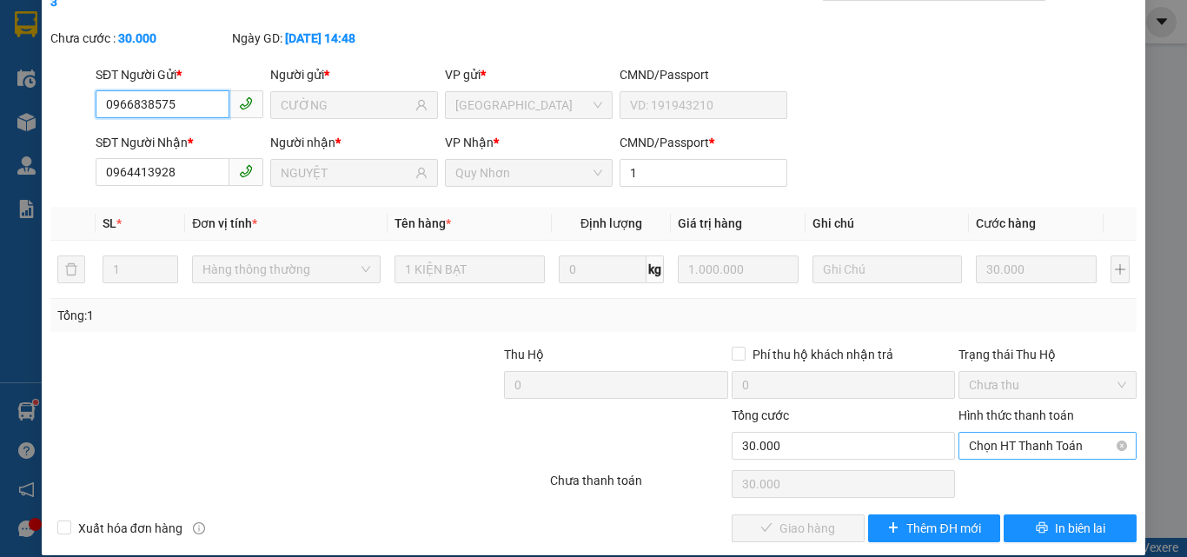
click at [991, 433] on span "Chọn HT Thanh Toán" at bounding box center [1047, 446] width 157 height 26
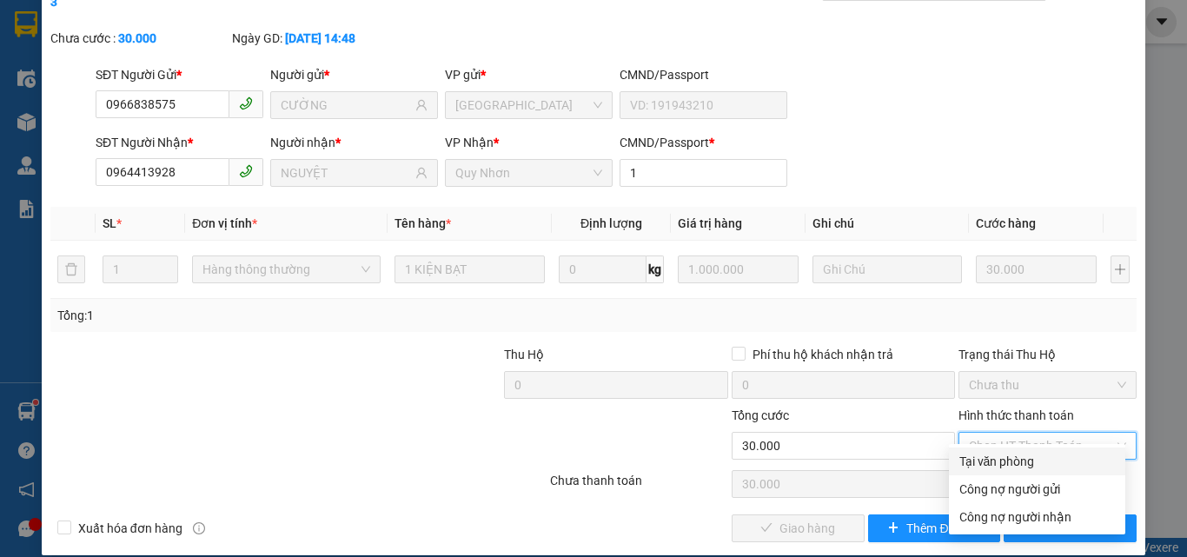
click at [980, 458] on div "Tại văn phòng" at bounding box center [1038, 461] width 156 height 19
type input "0"
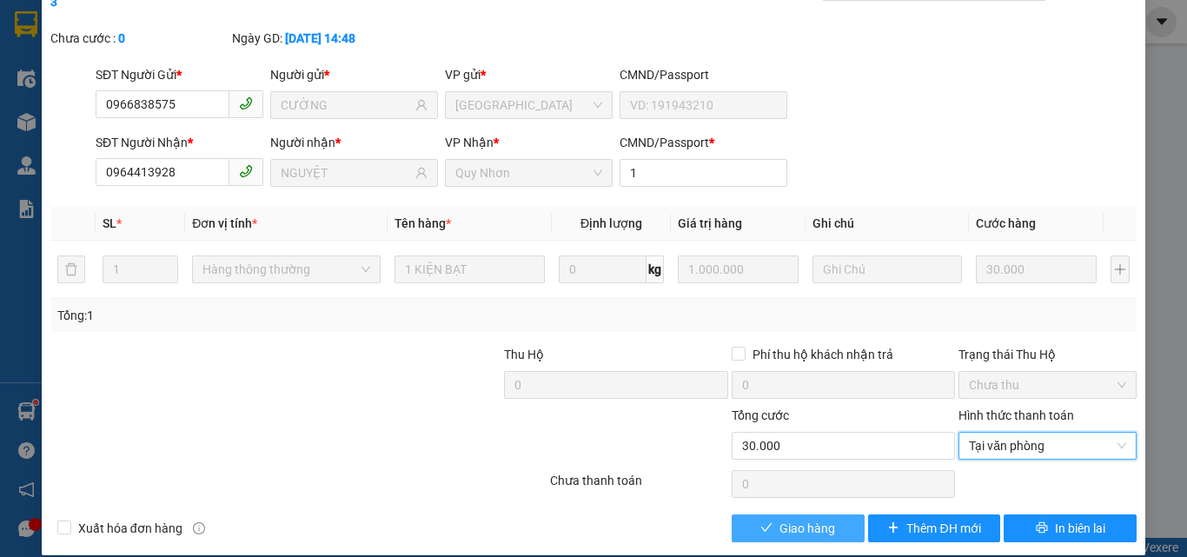
click at [829, 515] on button "Giao hàng" at bounding box center [798, 529] width 133 height 28
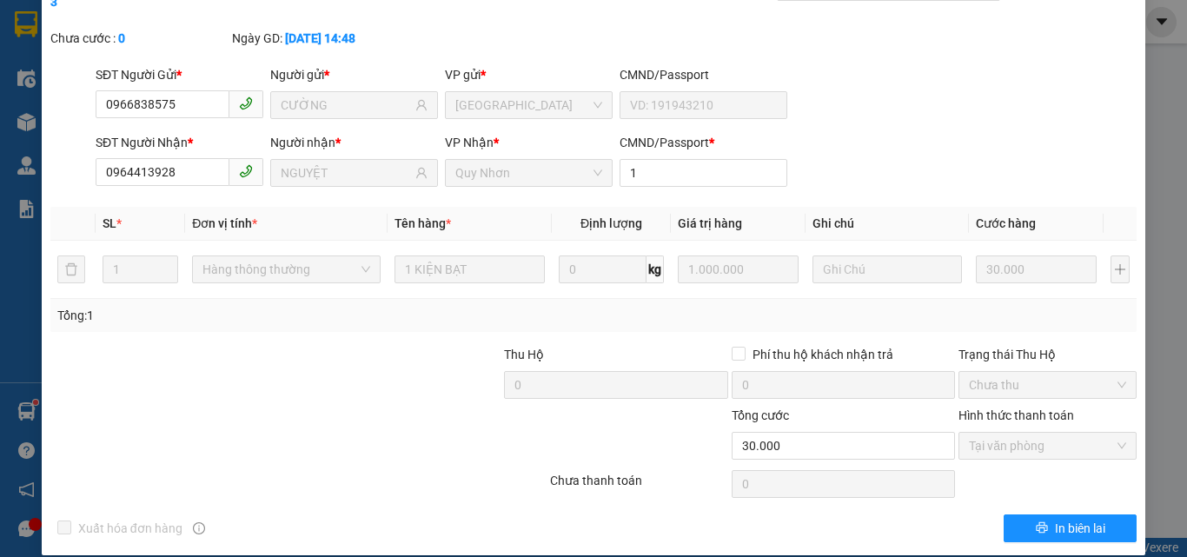
scroll to position [0, 0]
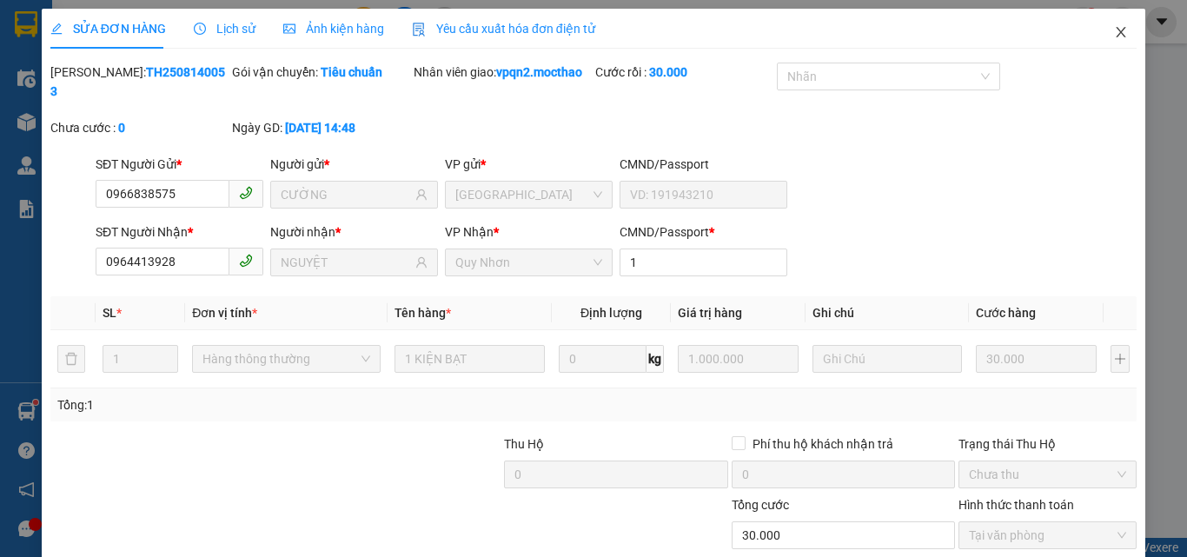
click at [1117, 31] on icon "close" at bounding box center [1122, 32] width 10 height 10
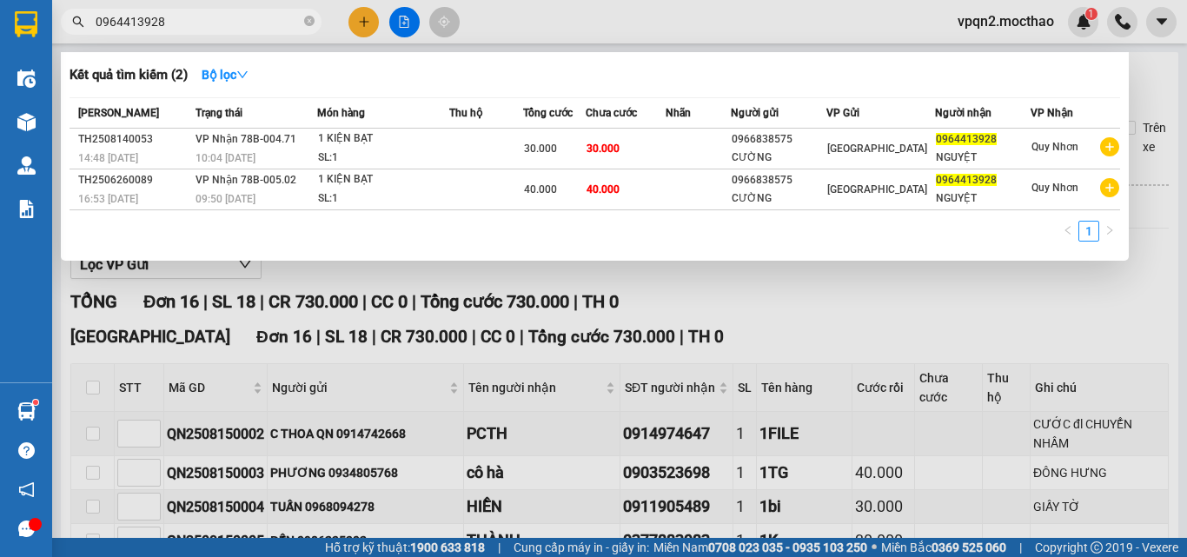
drag, startPoint x: 150, startPoint y: 22, endPoint x: 204, endPoint y: 32, distance: 54.9
click at [204, 32] on span "0964413928" at bounding box center [191, 22] width 261 height 26
type input "0964413928"
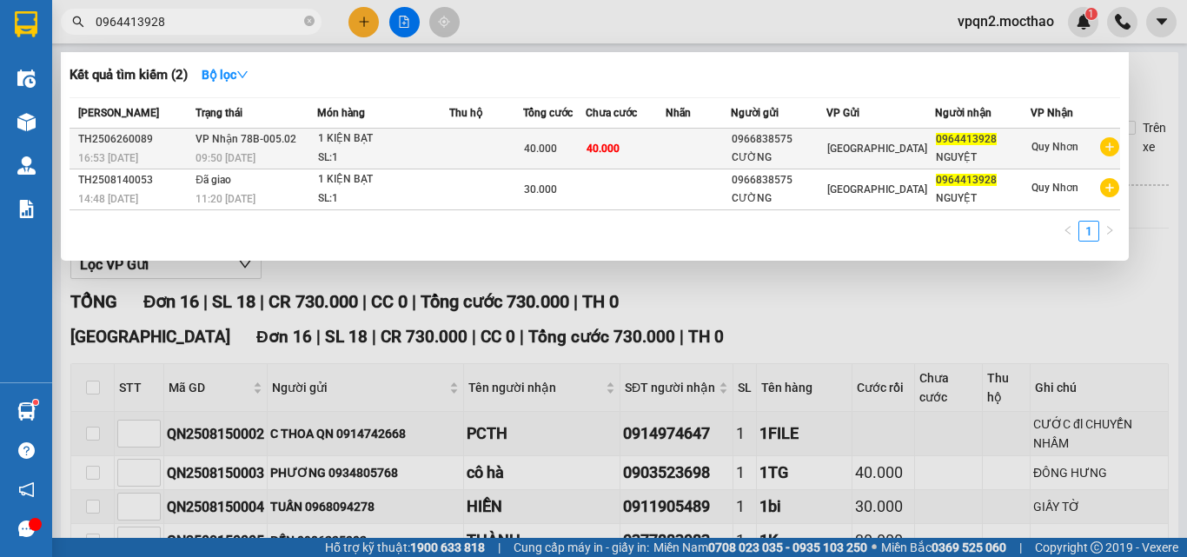
click at [465, 150] on td at bounding box center [486, 149] width 74 height 41
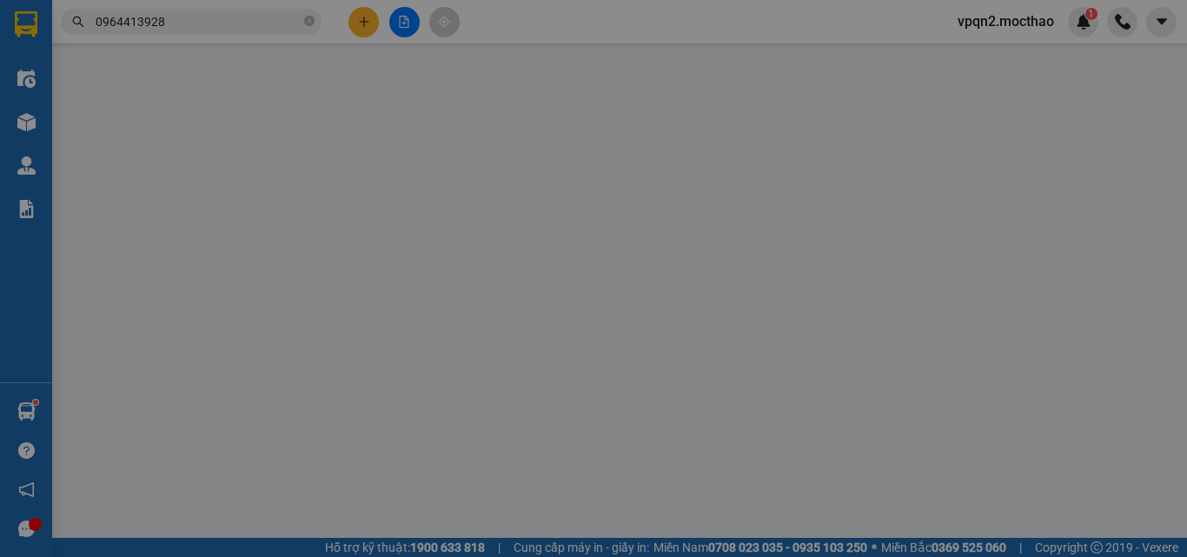
type input "0966838575"
type input "CƯỜNG"
type input "0964413928"
type input "NGUYỆT"
type input "1"
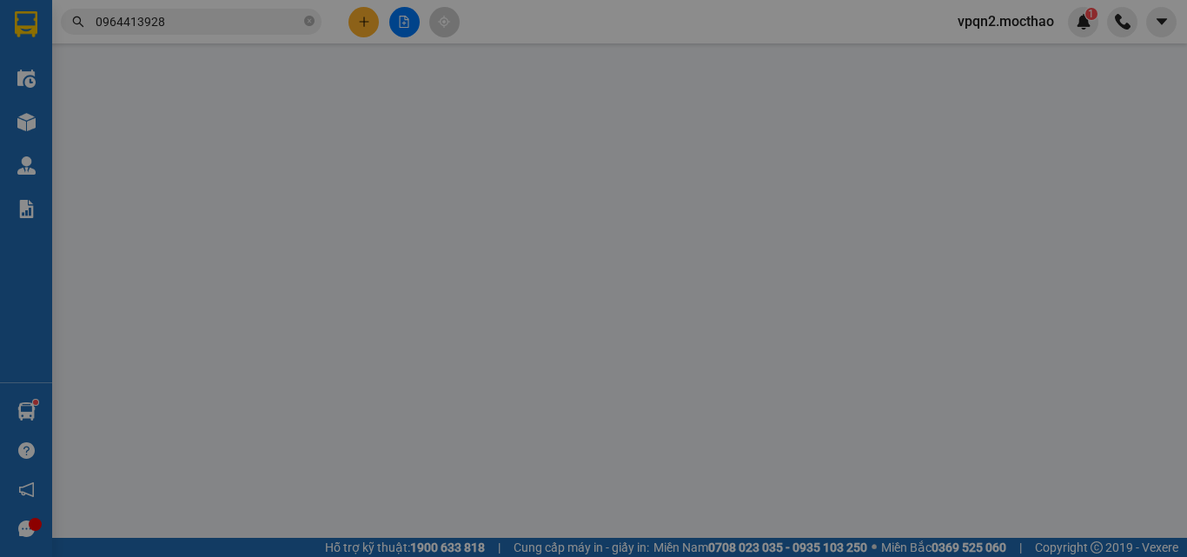
type input "40.000"
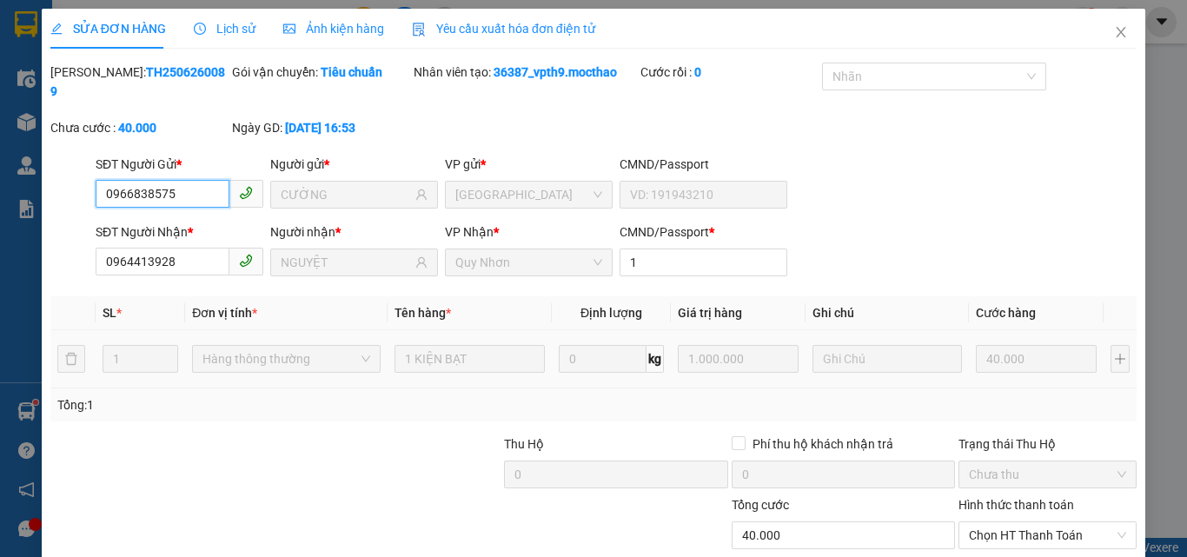
scroll to position [90, 0]
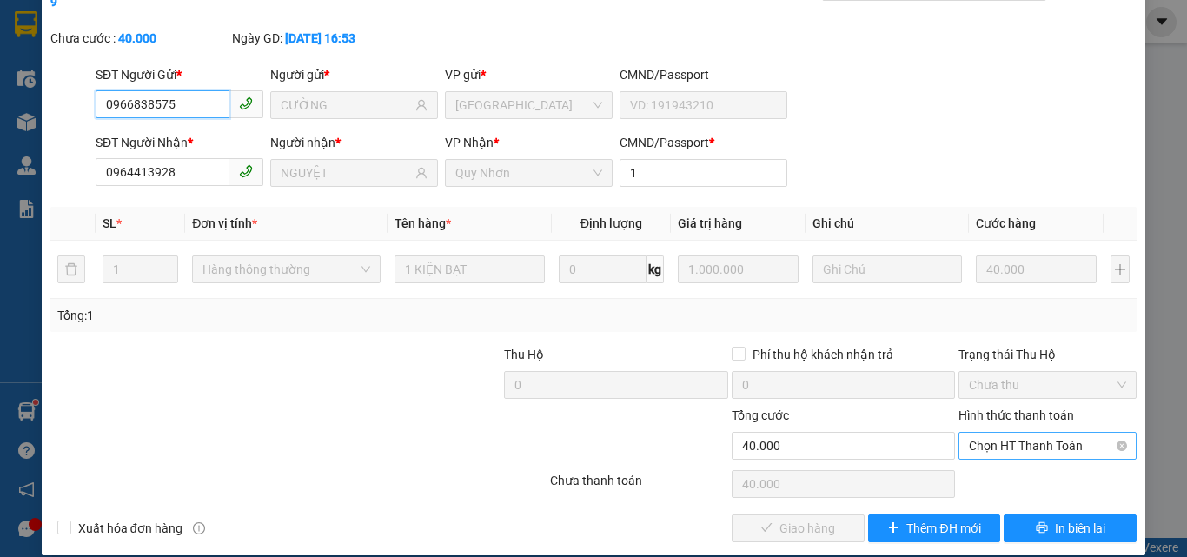
click at [994, 433] on span "Chọn HT Thanh Toán" at bounding box center [1047, 446] width 157 height 26
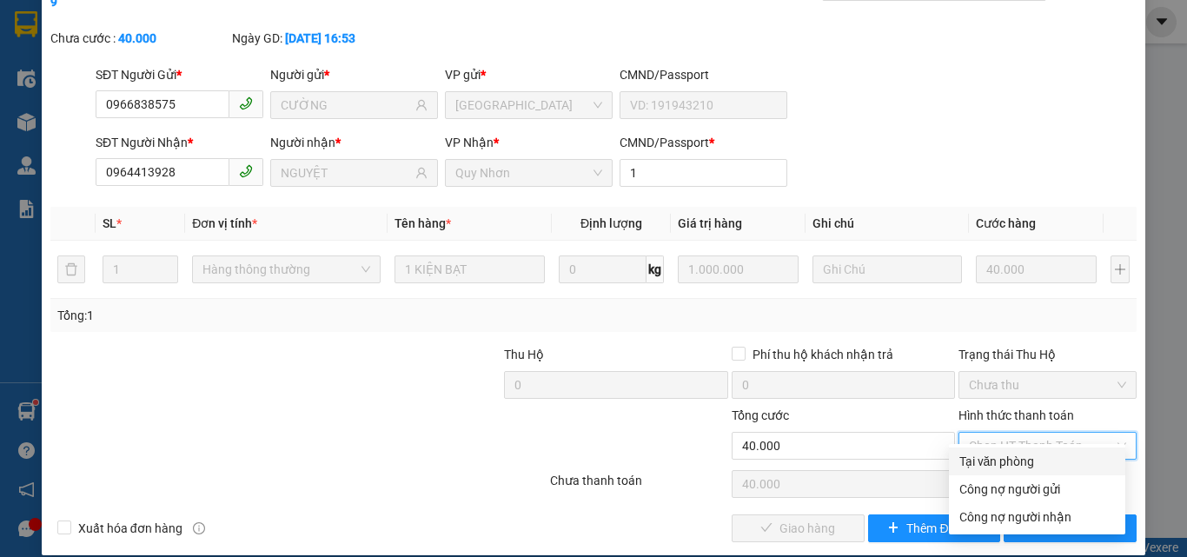
click at [991, 463] on div "Tại văn phòng" at bounding box center [1038, 461] width 156 height 19
type input "0"
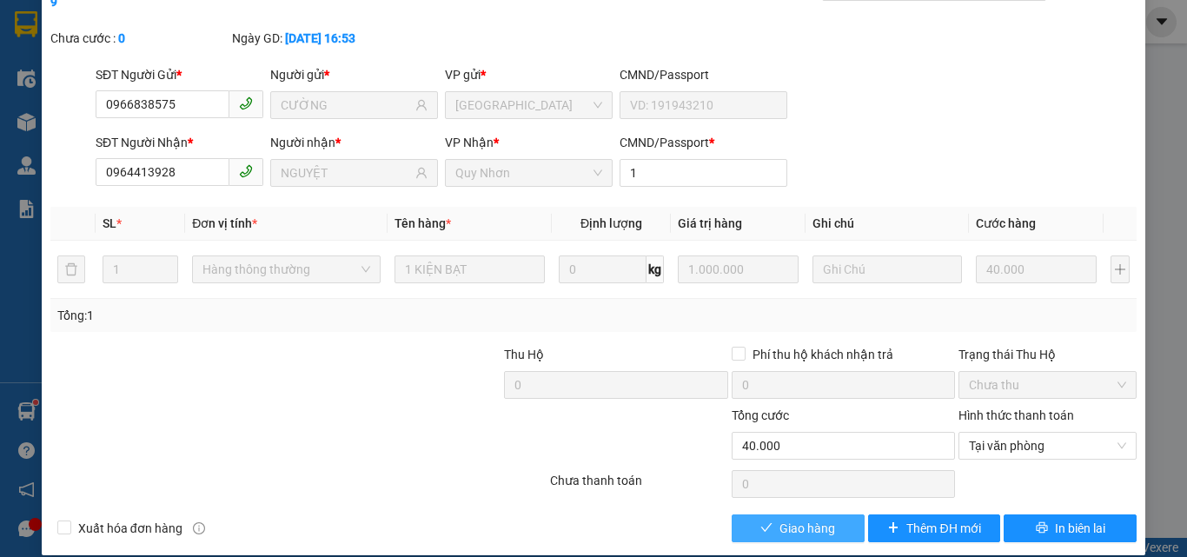
click at [821, 519] on span "Giao hàng" at bounding box center [808, 528] width 56 height 19
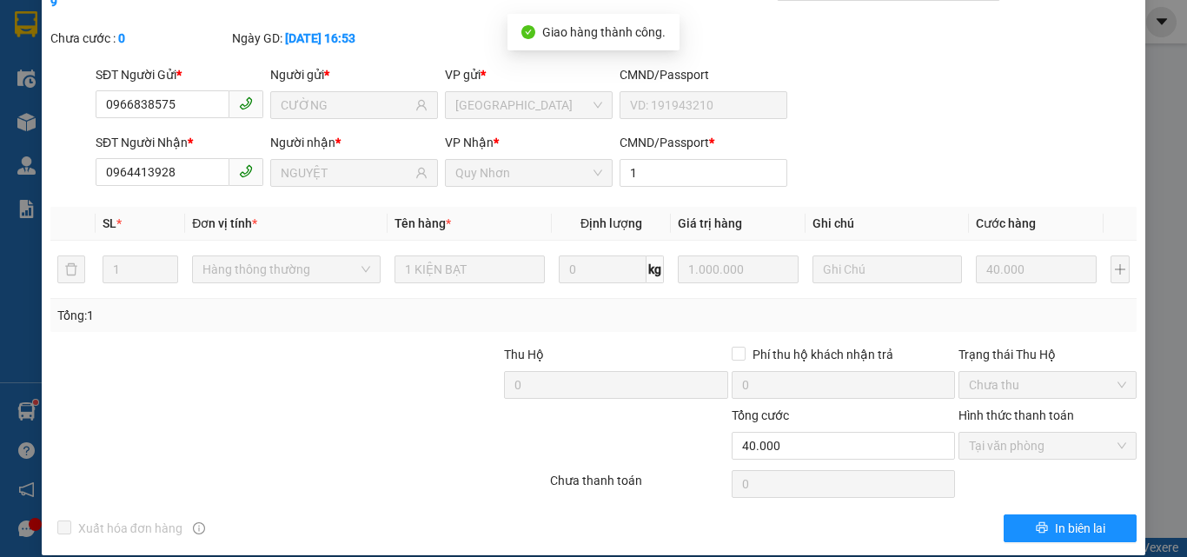
scroll to position [0, 0]
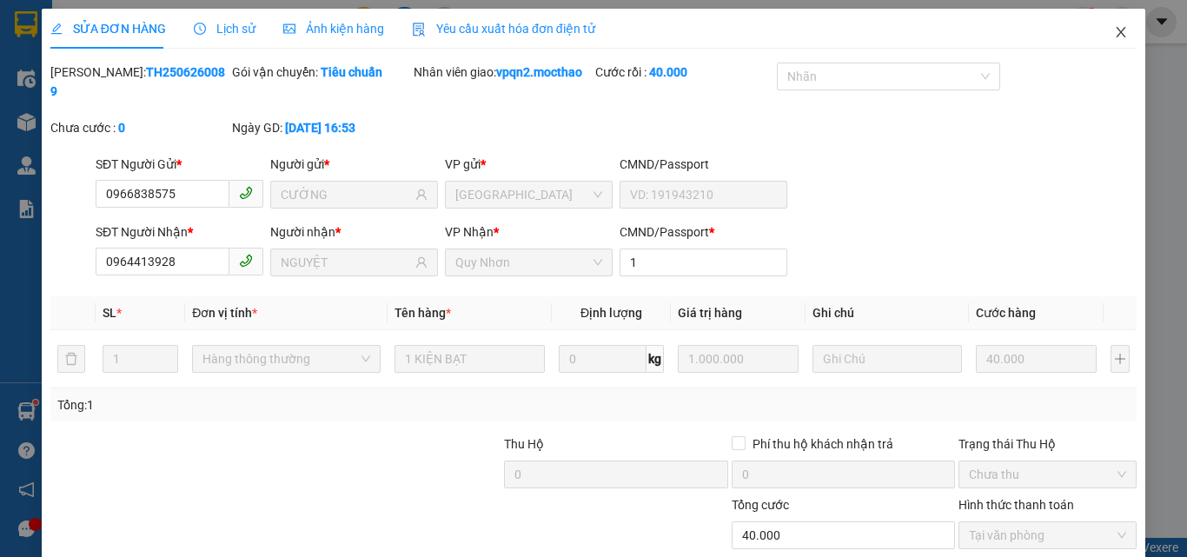
click at [1114, 33] on icon "close" at bounding box center [1121, 32] width 14 height 14
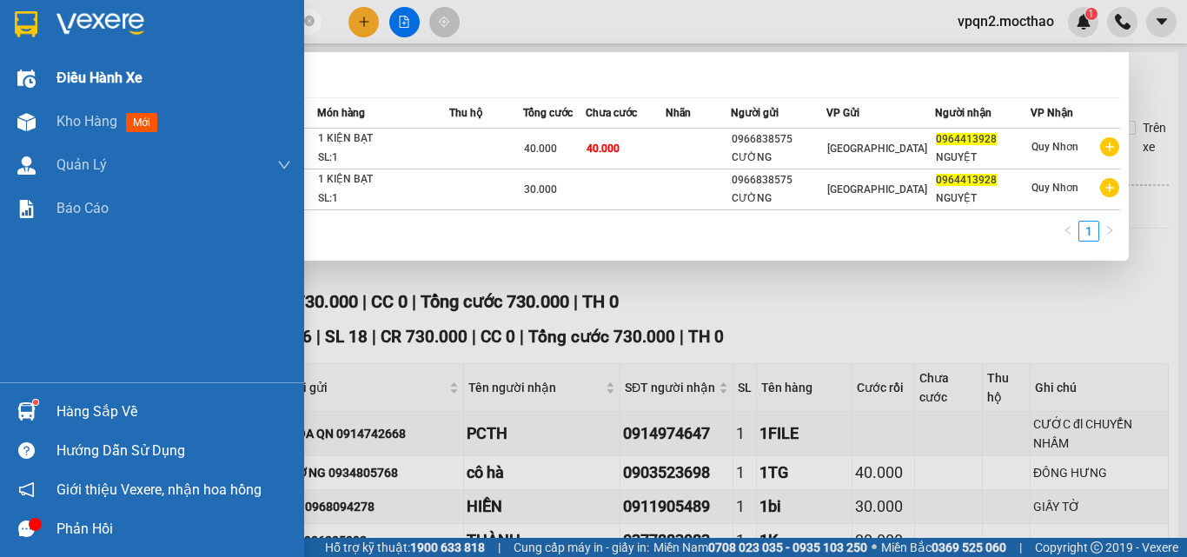
drag, startPoint x: 170, startPoint y: 23, endPoint x: 3, endPoint y: 56, distance: 170.1
click at [2, 56] on section "Kết quả tìm kiếm ( 2 ) Bộ lọc Mã ĐH Trạng thái Món hàng Thu hộ Tổng cước Chưa c…" at bounding box center [593, 278] width 1187 height 557
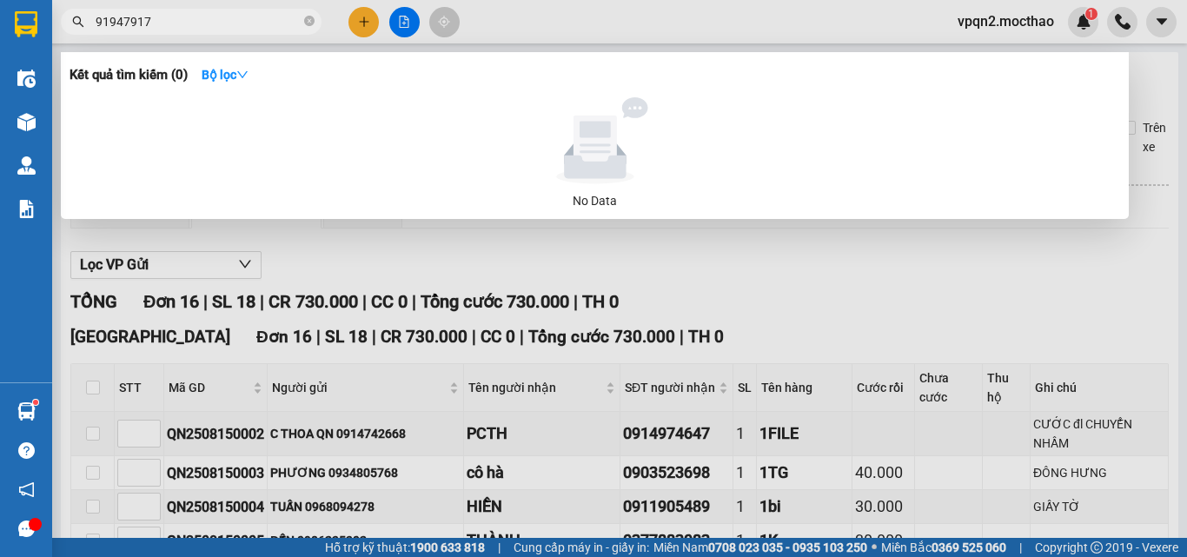
click at [96, 23] on input "91947917" at bounding box center [198, 21] width 205 height 19
click at [147, 20] on input "091947917" at bounding box center [198, 21] width 205 height 19
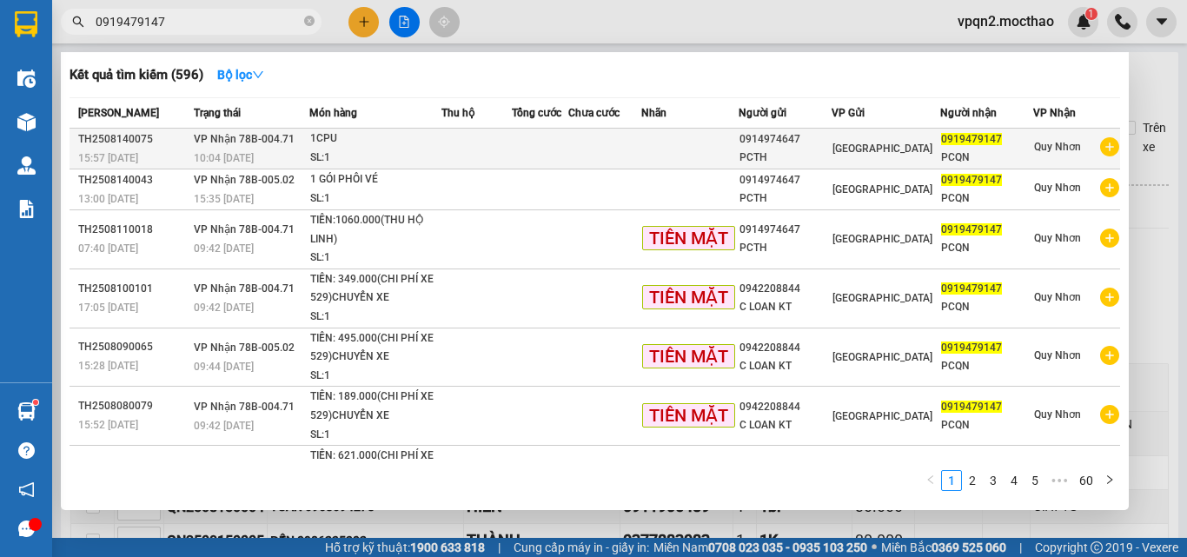
type input "0919479147"
click at [582, 154] on td at bounding box center [604, 149] width 73 height 41
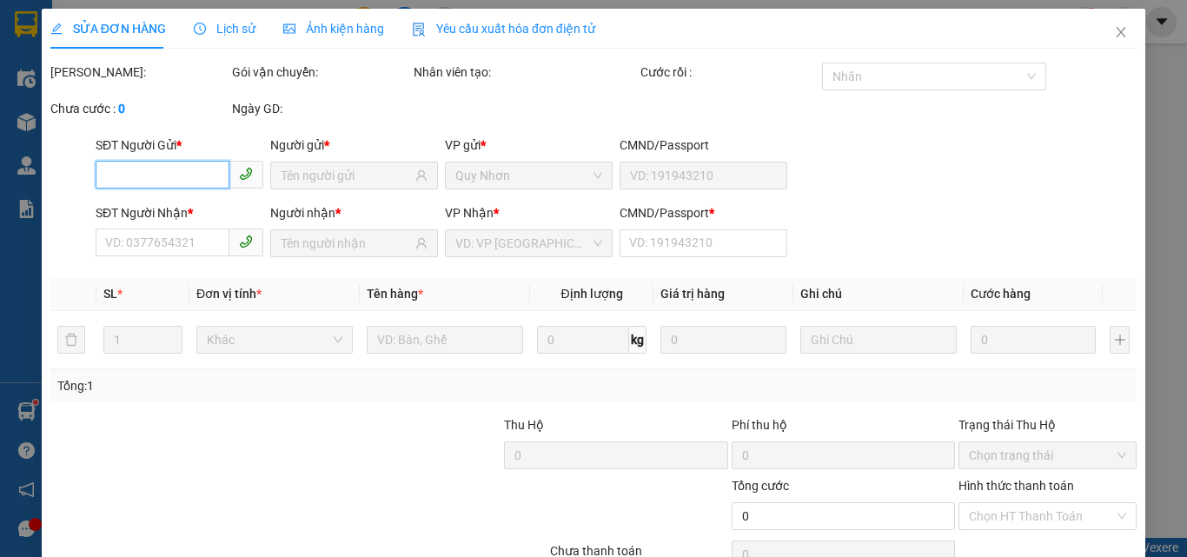
type input "0914974647"
type input "PCTH"
type input "0919479147"
type input "PCQN"
type input "1"
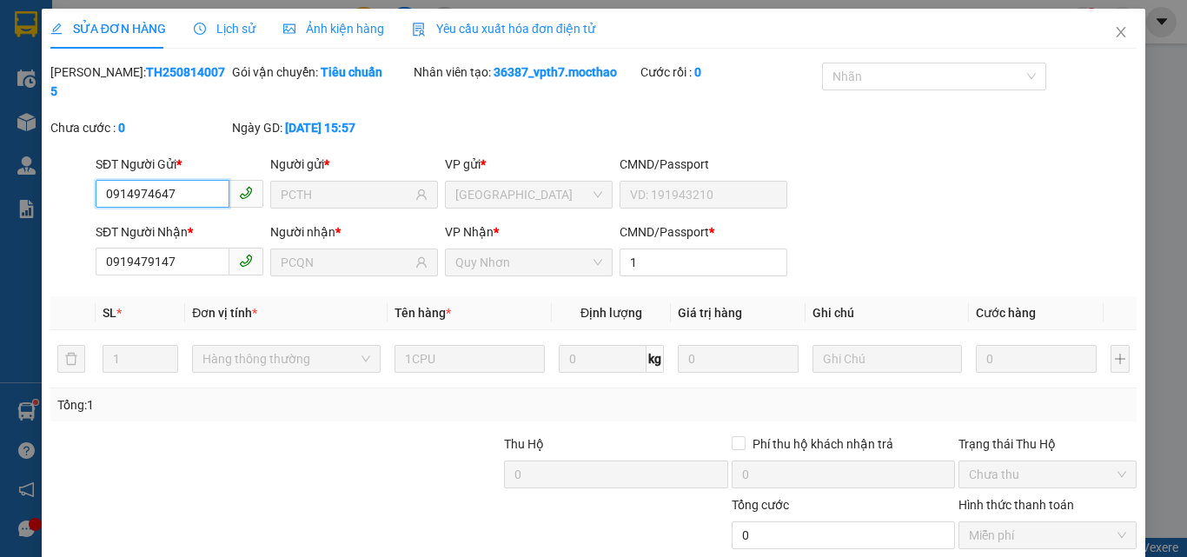
scroll to position [90, 0]
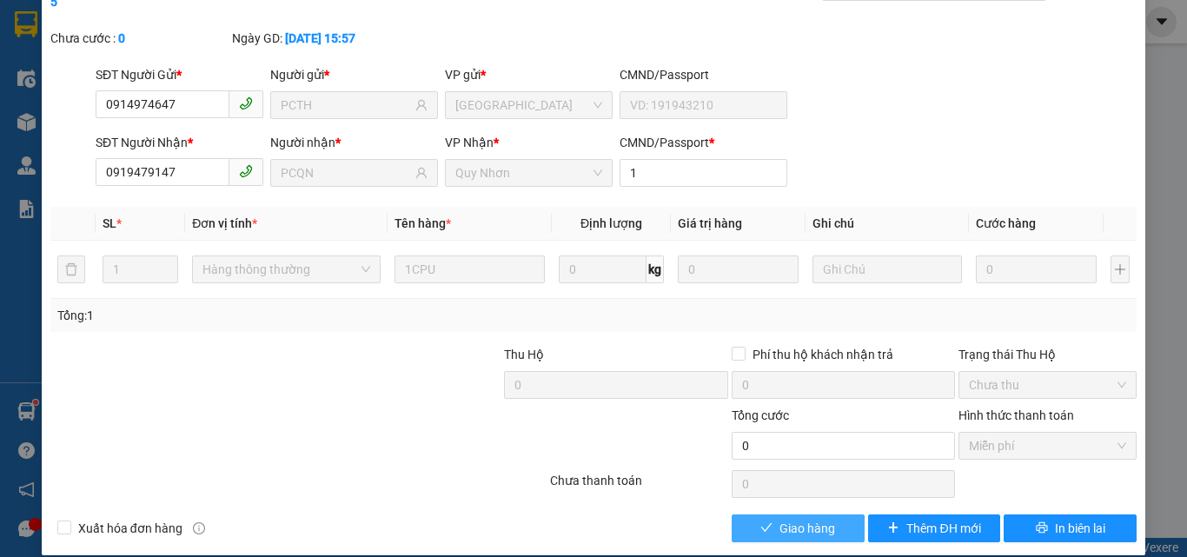
click at [822, 519] on span "Giao hàng" at bounding box center [808, 528] width 56 height 19
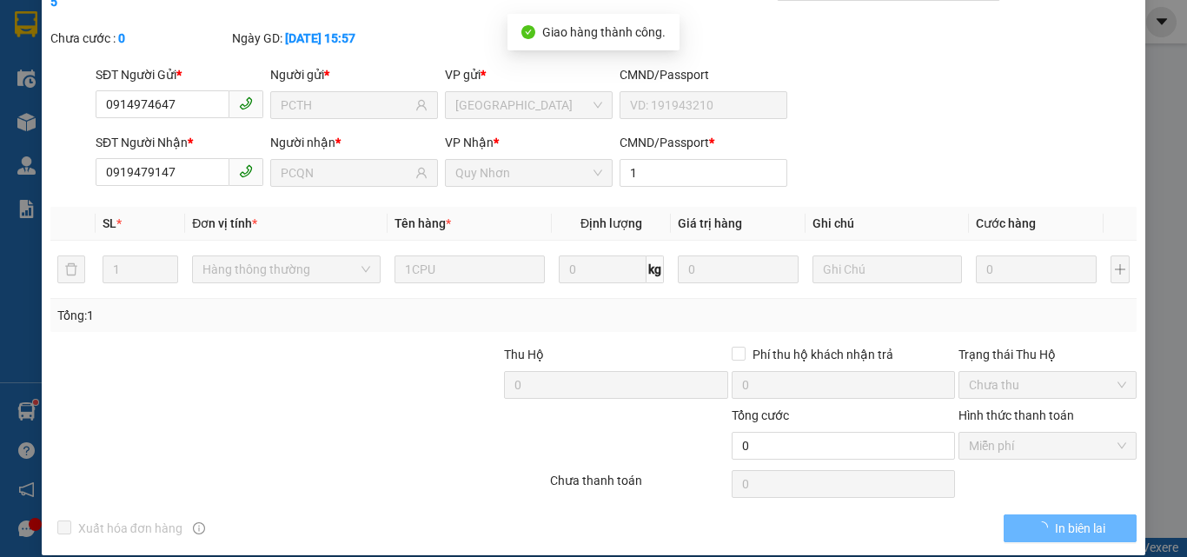
scroll to position [0, 0]
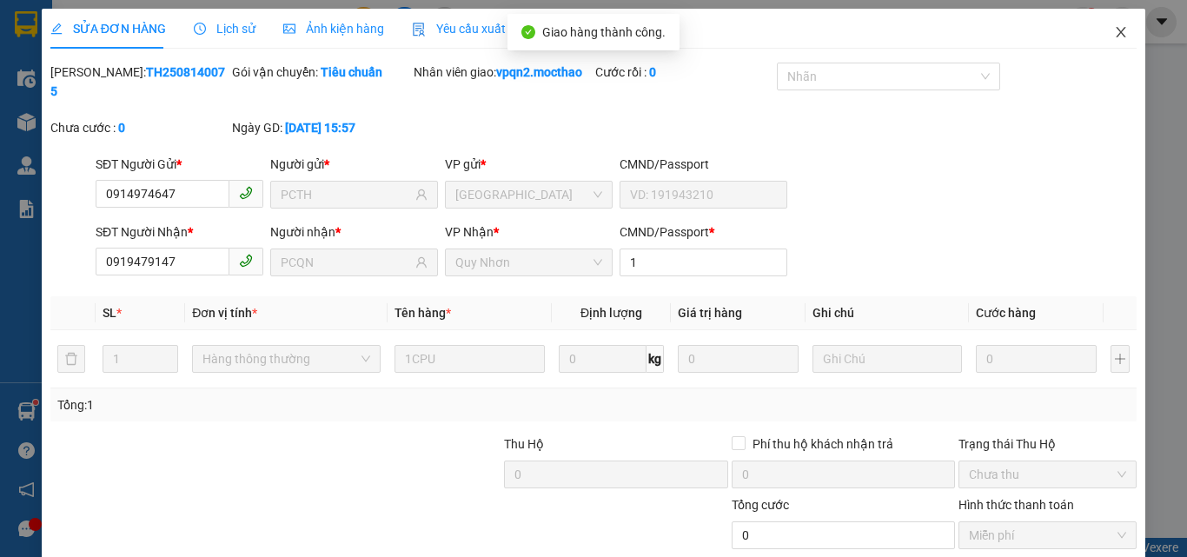
click at [1117, 32] on icon "close" at bounding box center [1122, 32] width 10 height 10
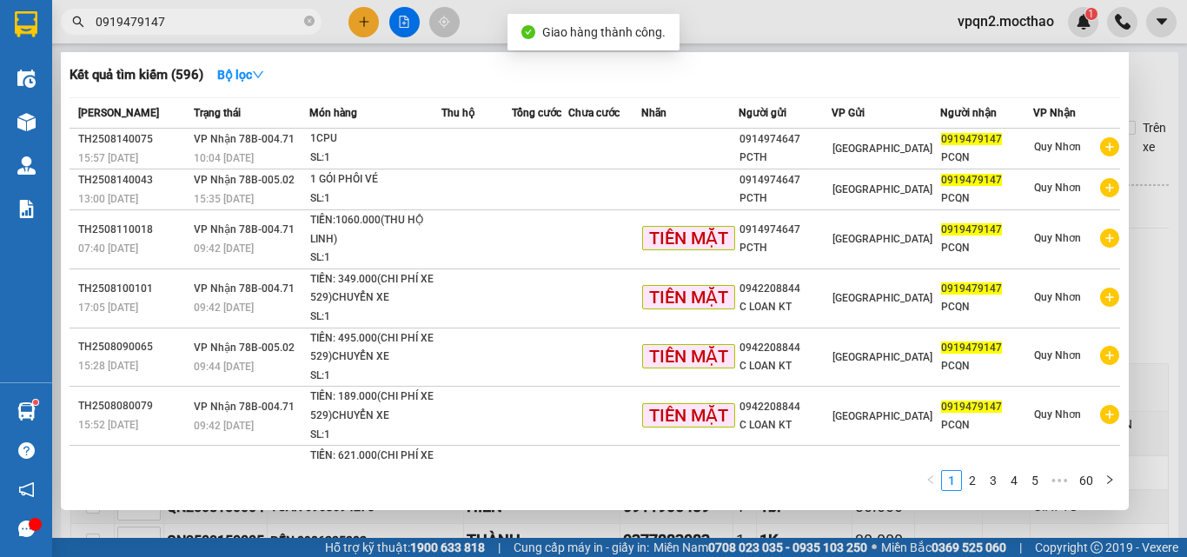
drag, startPoint x: 152, startPoint y: 20, endPoint x: 182, endPoint y: 30, distance: 31.1
click at [224, 36] on div "Kết quả tìm kiếm ( 596 ) Bộ lọc Mã ĐH Trạng thái Món hàng Thu hộ Tổng cước Chưa…" at bounding box center [169, 22] width 339 height 30
drag, startPoint x: 150, startPoint y: 23, endPoint x: 203, endPoint y: 28, distance: 53.2
click at [203, 28] on input "0919479147" at bounding box center [198, 21] width 205 height 19
type input "0919479147"
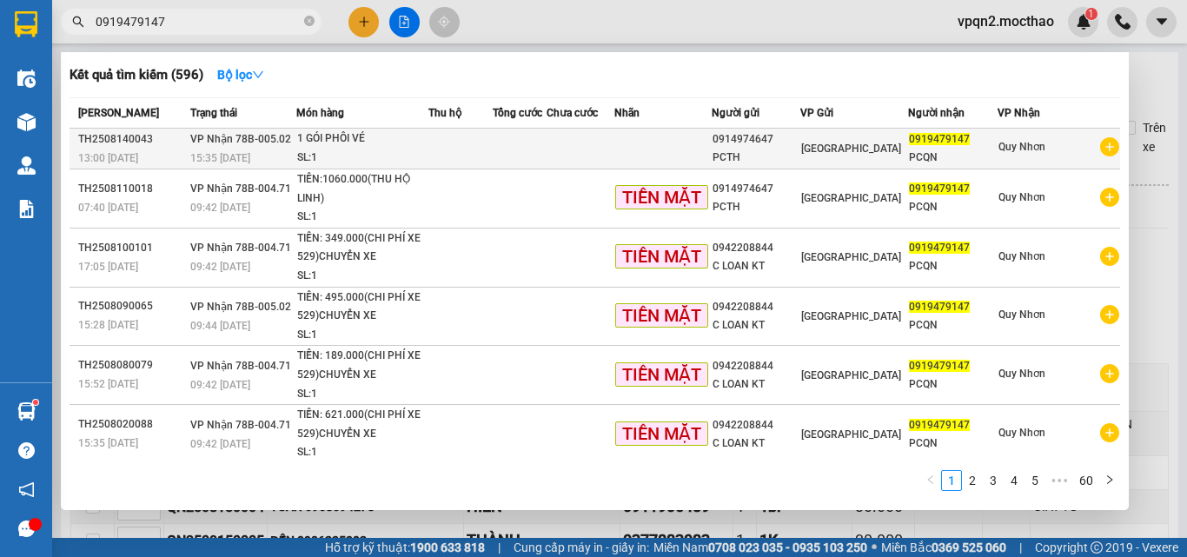
click at [609, 153] on td at bounding box center [581, 149] width 68 height 41
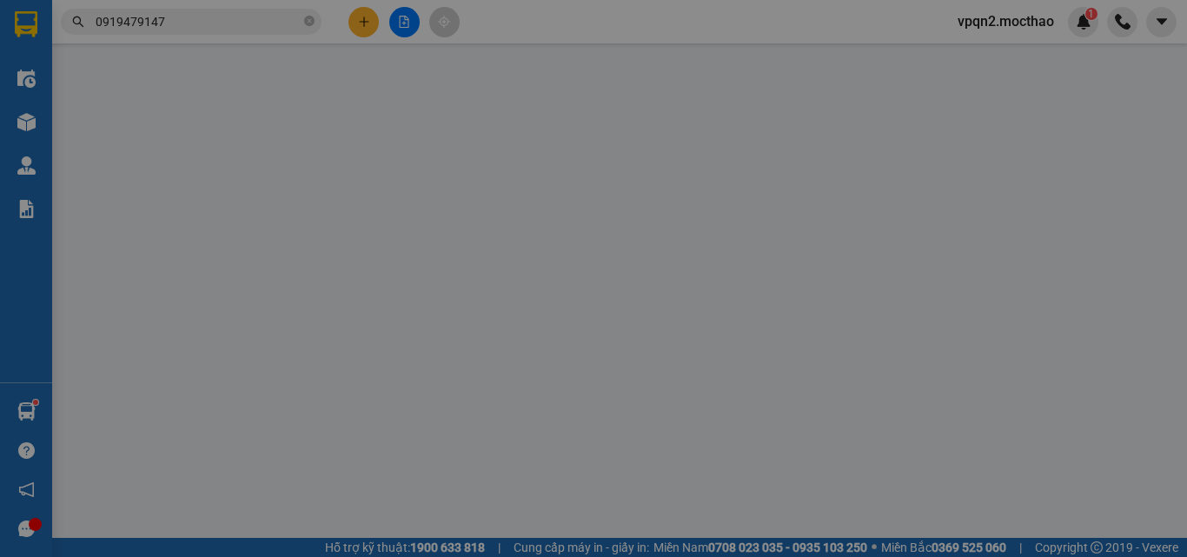
type input "0914974647"
type input "PCTH"
type input "0919479147"
type input "PCQN"
type input "1"
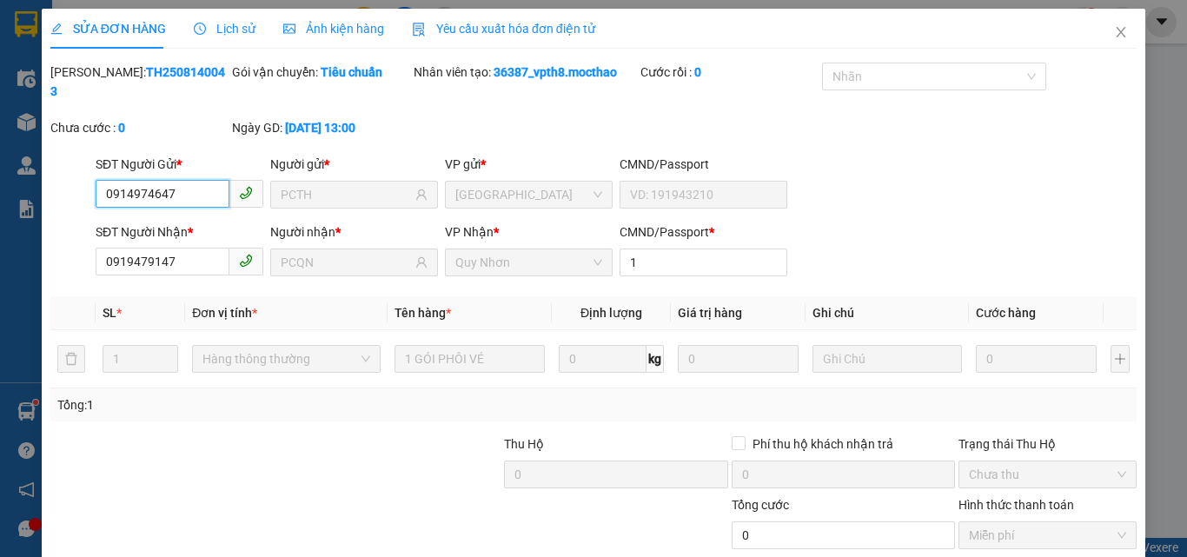
scroll to position [90, 0]
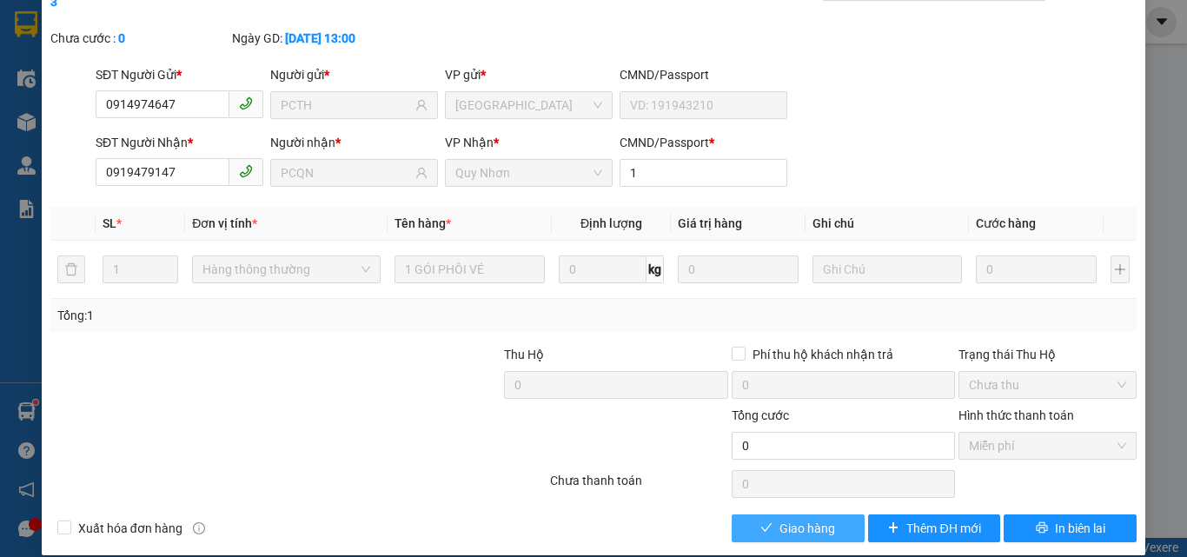
click at [804, 519] on span "Giao hàng" at bounding box center [808, 528] width 56 height 19
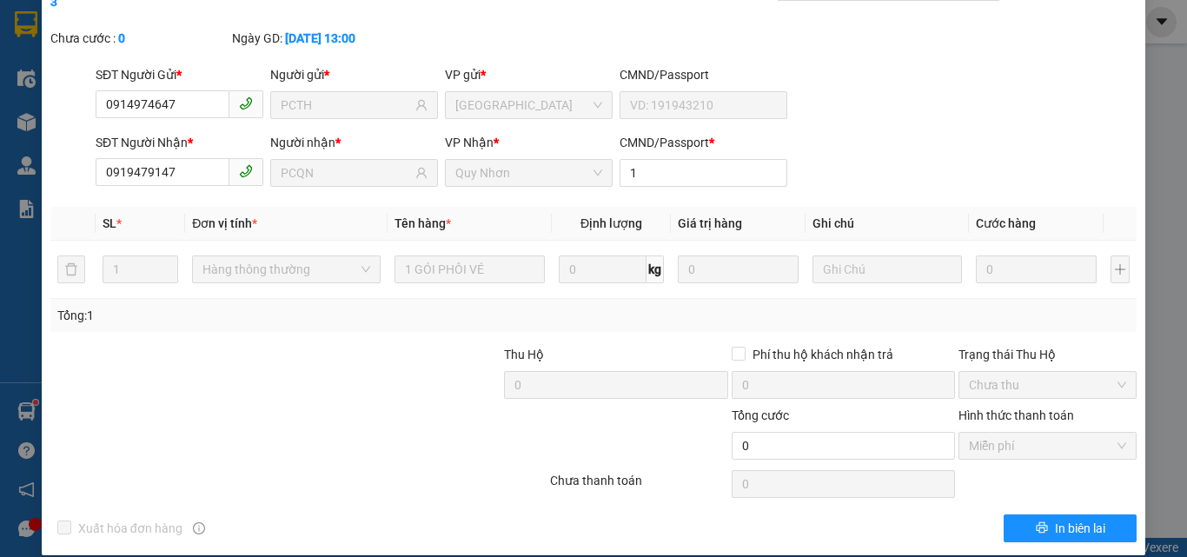
scroll to position [0, 0]
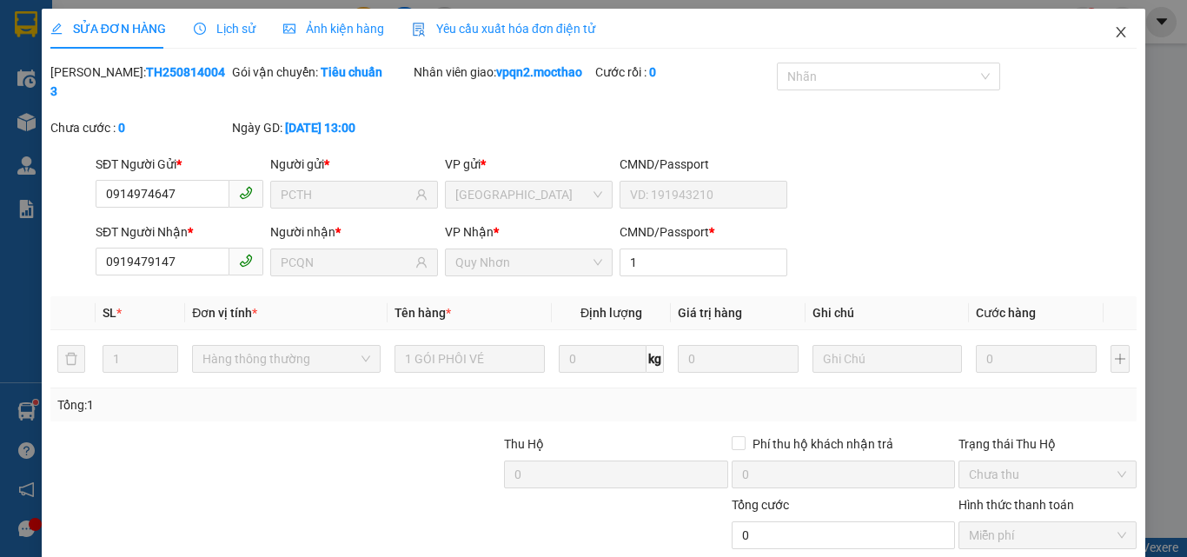
click at [1117, 34] on icon "close" at bounding box center [1122, 32] width 10 height 10
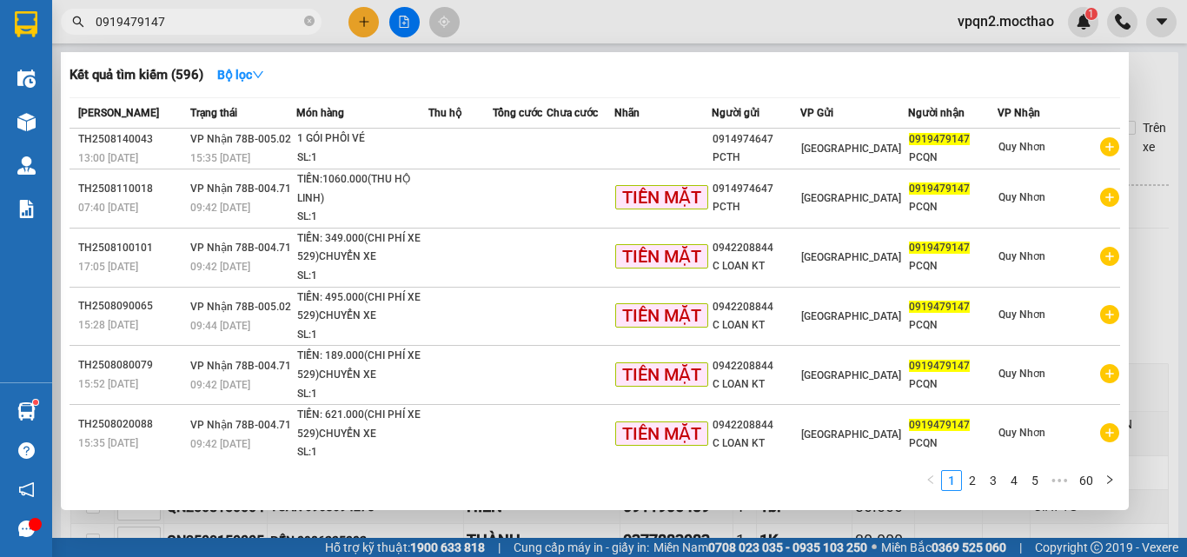
drag, startPoint x: 172, startPoint y: 10, endPoint x: 63, endPoint y: 36, distance: 111.7
click at [63, 36] on div "Kết quả tìm kiếm ( 596 ) Bộ lọc Mã ĐH Trạng thái Món hàng Thu hộ Tổng cước Chưa…" at bounding box center [169, 22] width 339 height 30
click at [172, 23] on input "0919479147" at bounding box center [198, 21] width 205 height 19
drag, startPoint x: 169, startPoint y: 23, endPoint x: 55, endPoint y: 45, distance: 116.9
click at [55, 37] on div "Kết quả tìm kiếm ( 596 ) Bộ lọc Mã ĐH Trạng thái Món hàng Thu hộ Tổng cước Chưa…" at bounding box center [169, 22] width 339 height 30
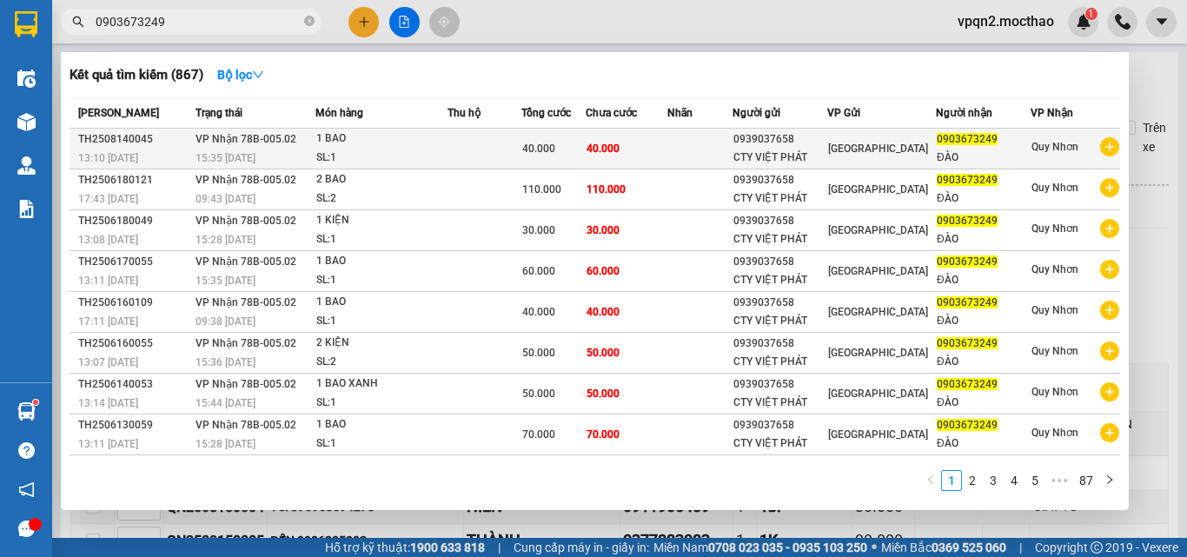
type input "0903673249"
click at [608, 145] on span "40.000" at bounding box center [603, 149] width 33 height 12
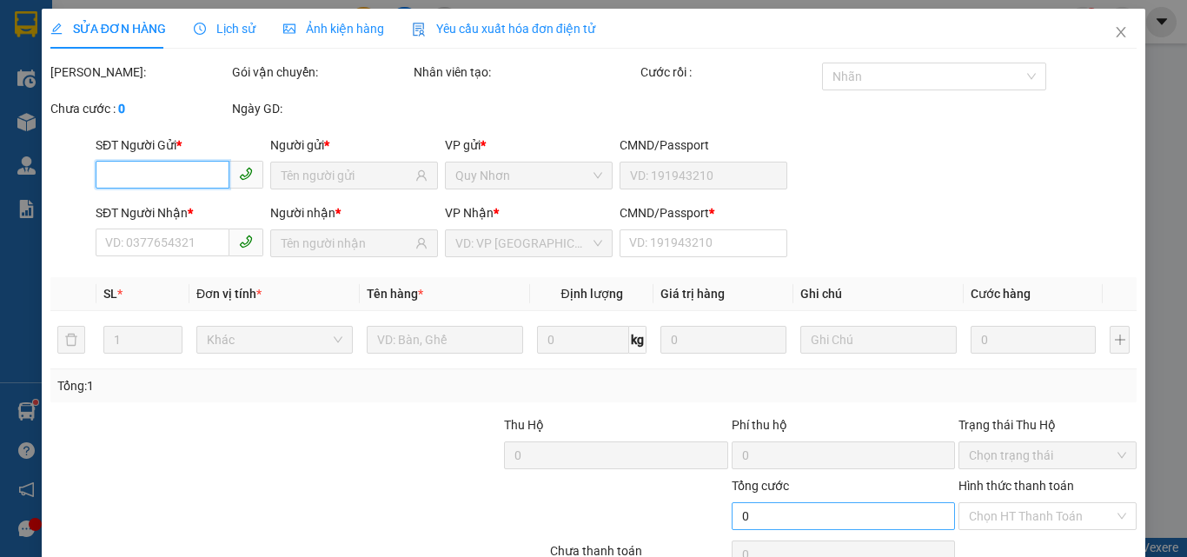
scroll to position [90, 0]
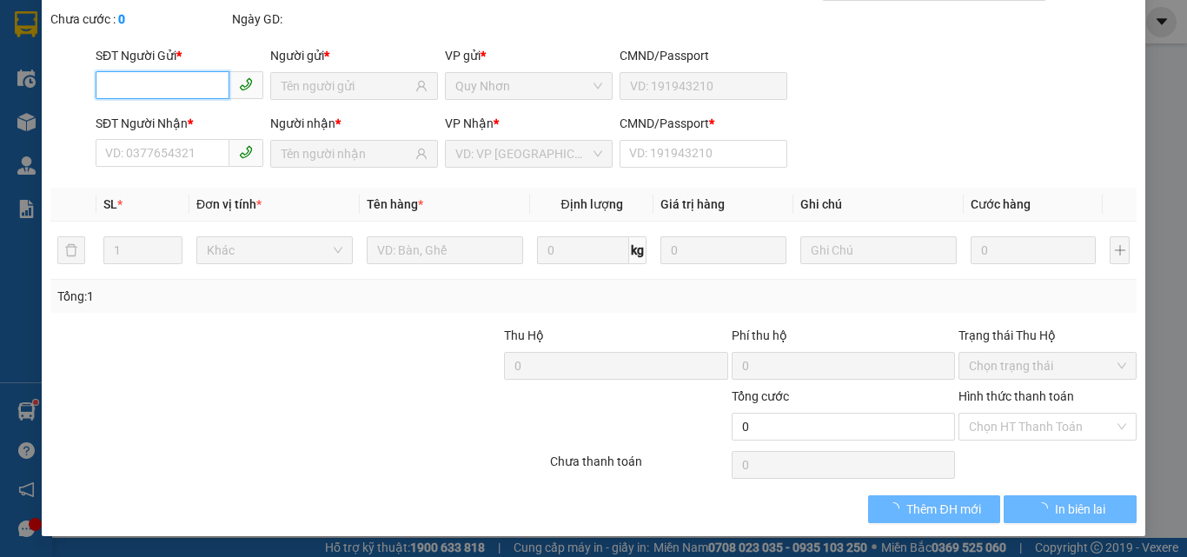
type input "0939037658"
type input "CTY VIỆT PHÁT"
type input "0903673249"
type input "ĐÀO"
type input "1"
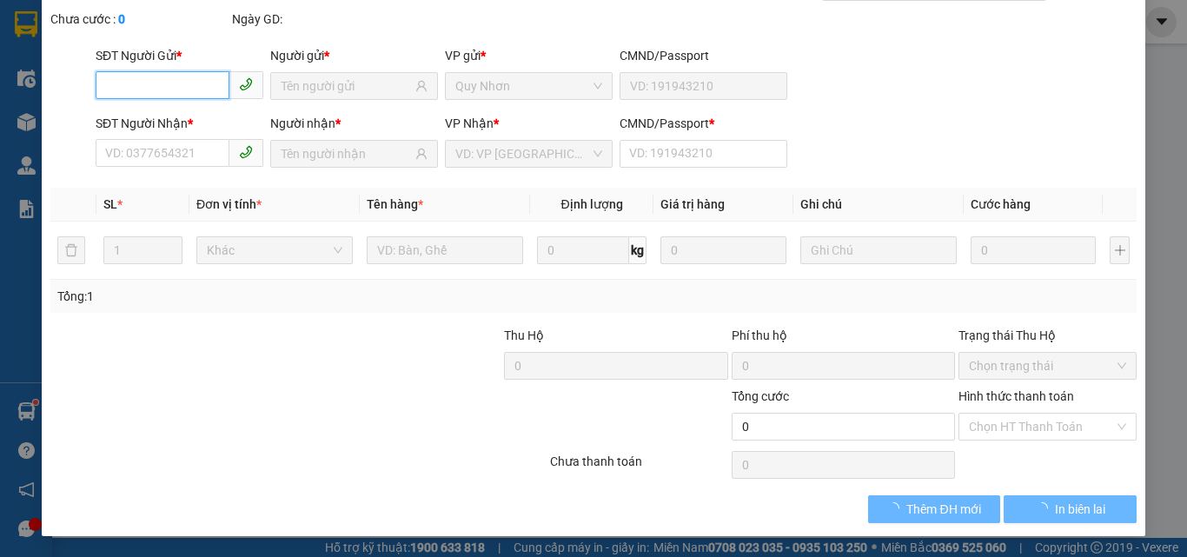
type input "40.000"
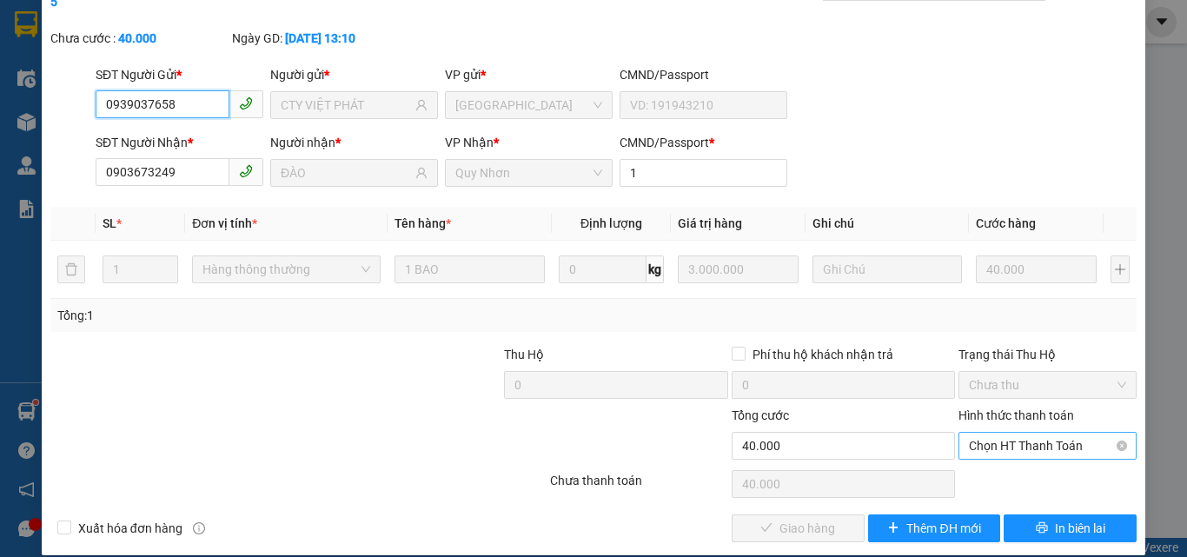
click at [1037, 433] on span "Chọn HT Thanh Toán" at bounding box center [1047, 446] width 157 height 26
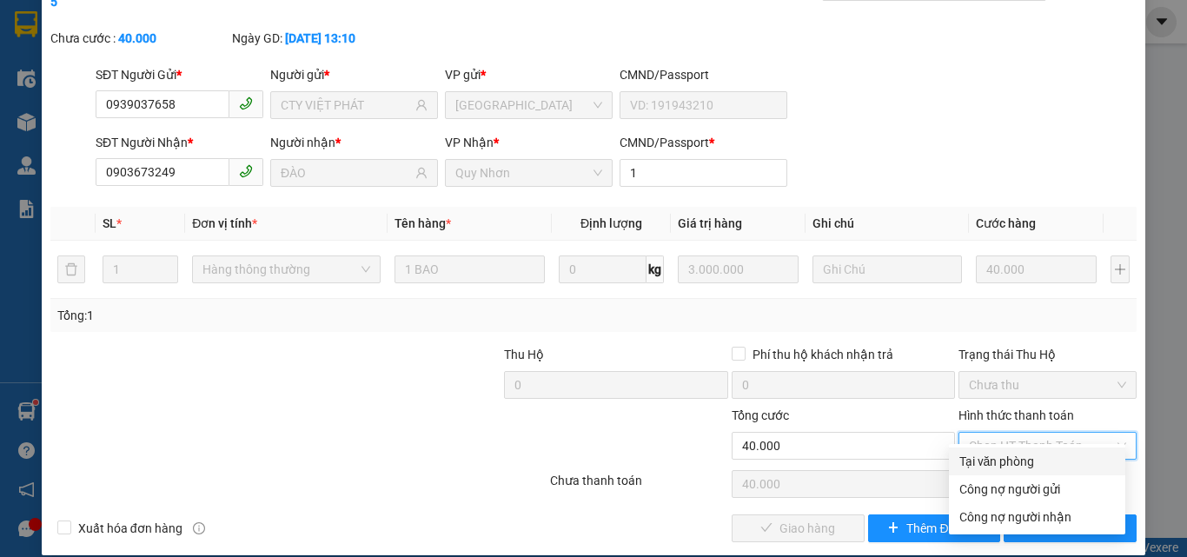
drag, startPoint x: 1003, startPoint y: 462, endPoint x: 993, endPoint y: 466, distance: 11.3
click at [1002, 462] on div "Tại văn phòng" at bounding box center [1038, 461] width 156 height 19
type input "0"
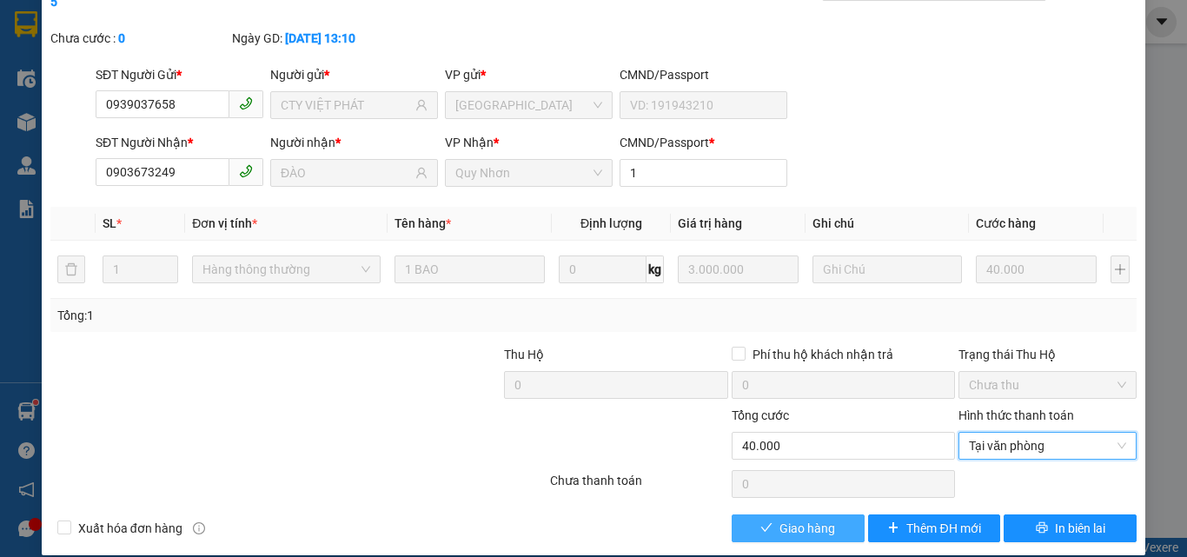
click at [802, 519] on span "Giao hàng" at bounding box center [808, 528] width 56 height 19
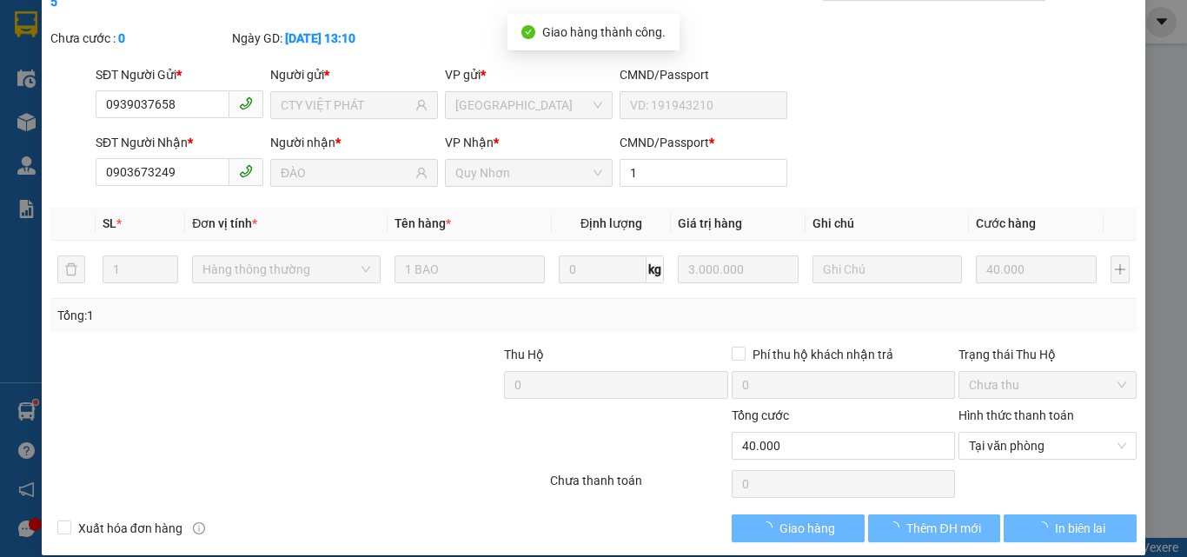
scroll to position [0, 0]
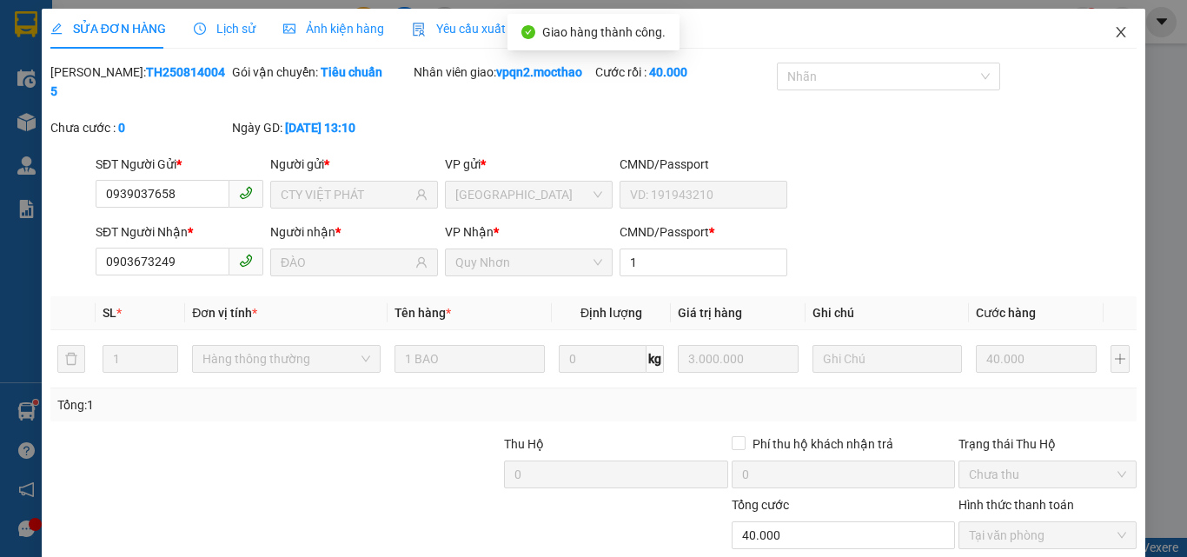
click at [1114, 33] on icon "close" at bounding box center [1121, 32] width 14 height 14
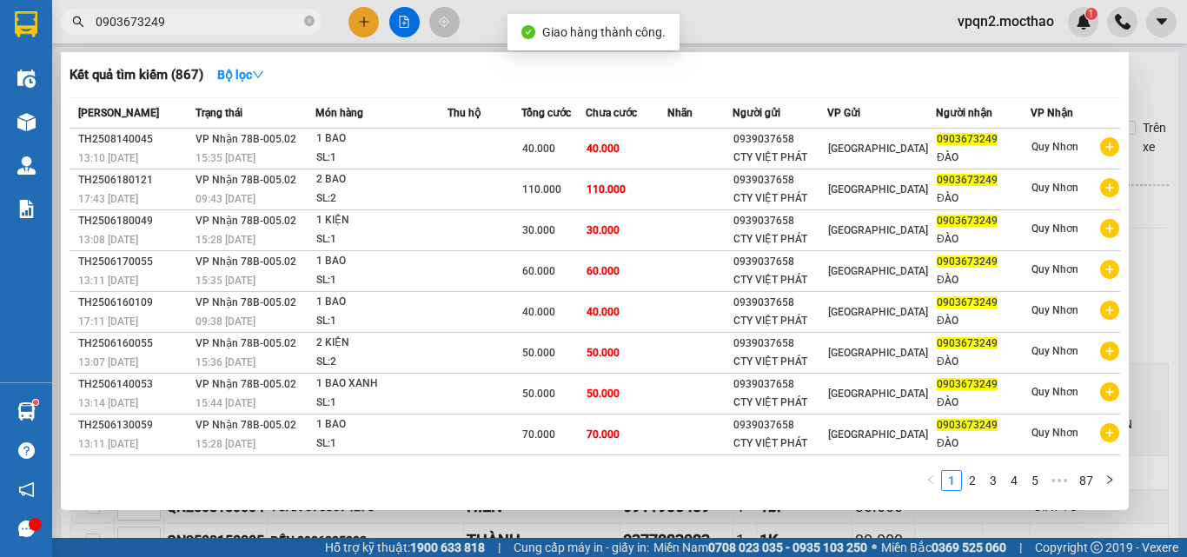
drag, startPoint x: 162, startPoint y: 27, endPoint x: 206, endPoint y: 32, distance: 44.6
click at [206, 32] on span "0903673249" at bounding box center [191, 22] width 261 height 26
type input "0903673249"
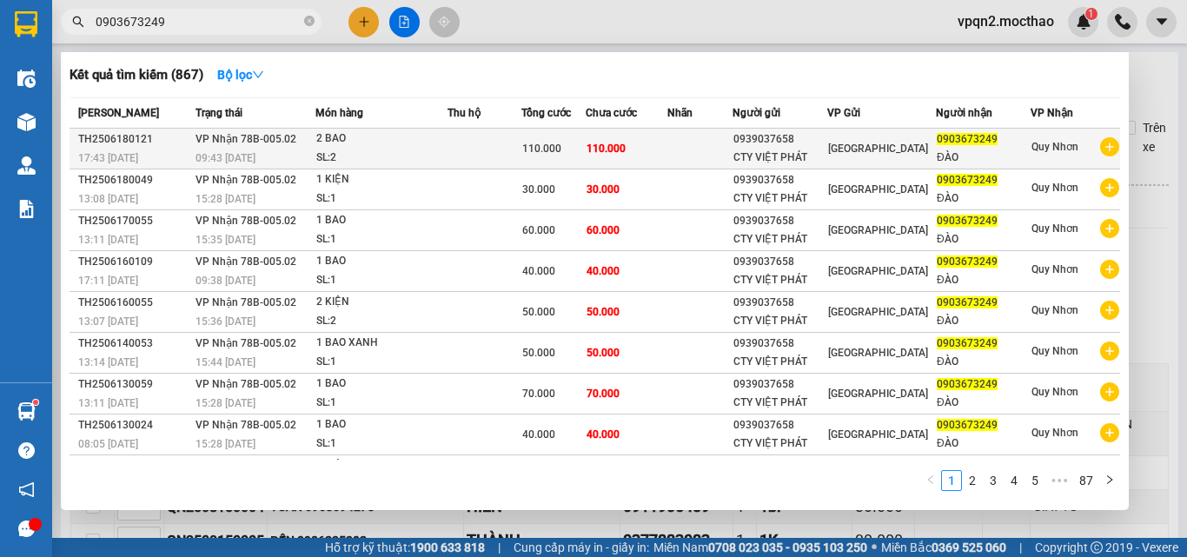
click at [297, 151] on div "09:43 - 19/06" at bounding box center [256, 158] width 120 height 19
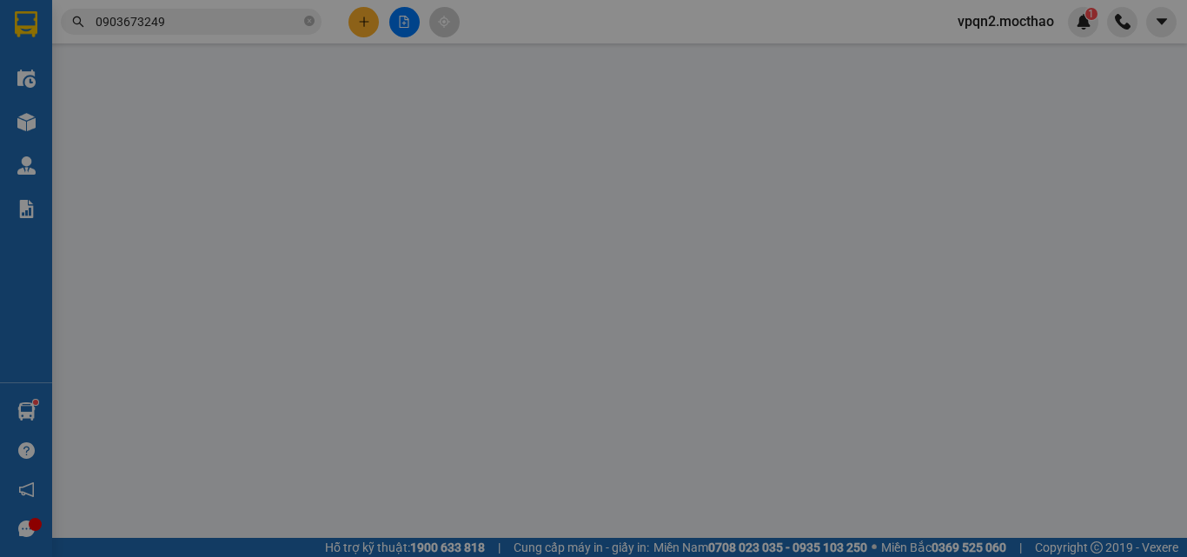
type input "0939037658"
type input "CTY VIỆT PHÁT"
type input "0903673249"
type input "ĐÀO"
type input "1"
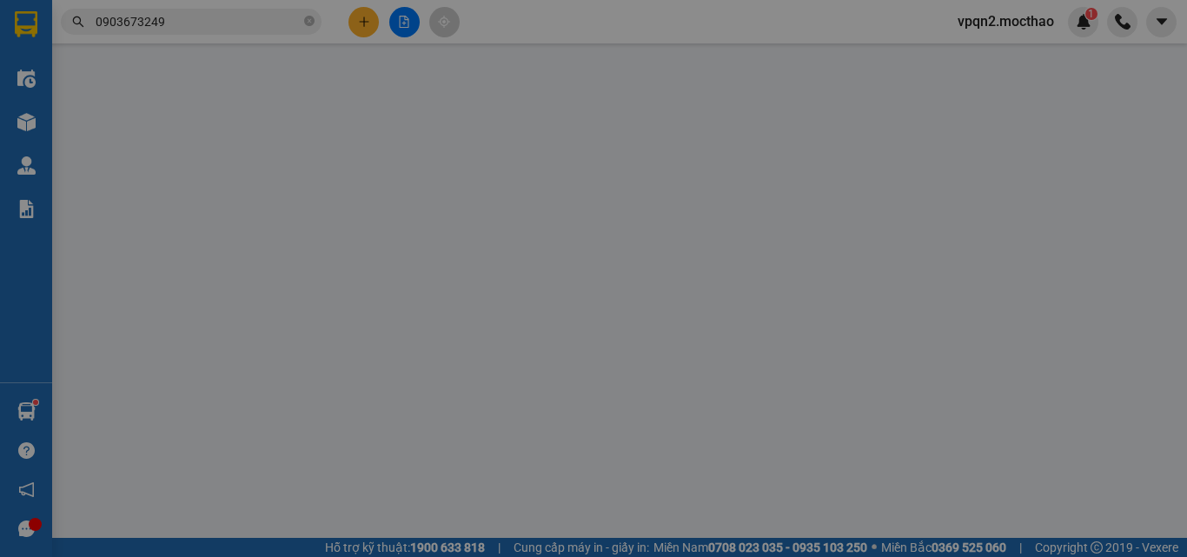
type input "110.000"
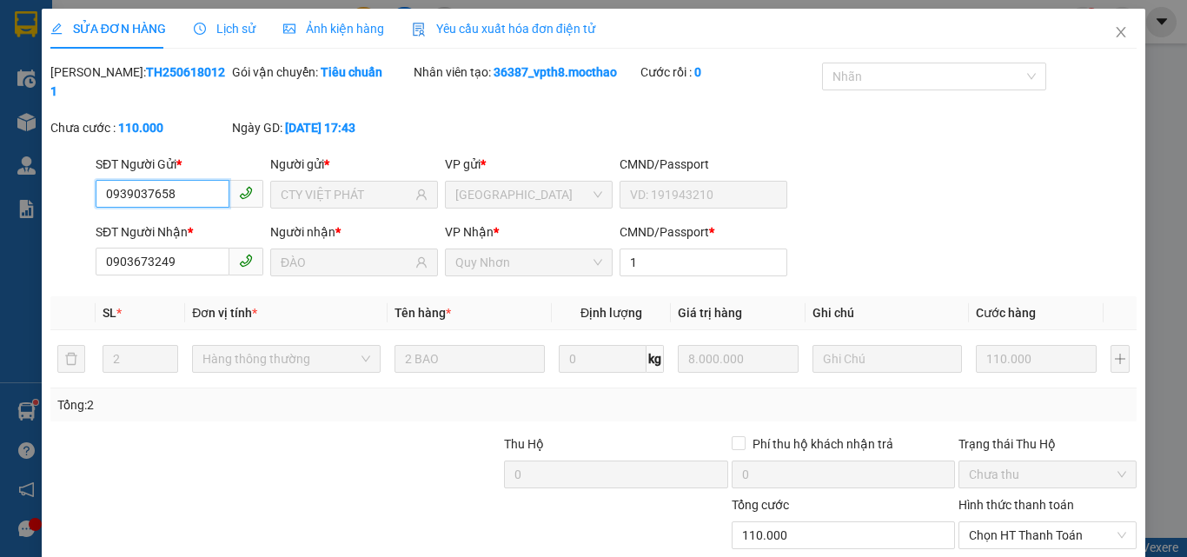
scroll to position [90, 0]
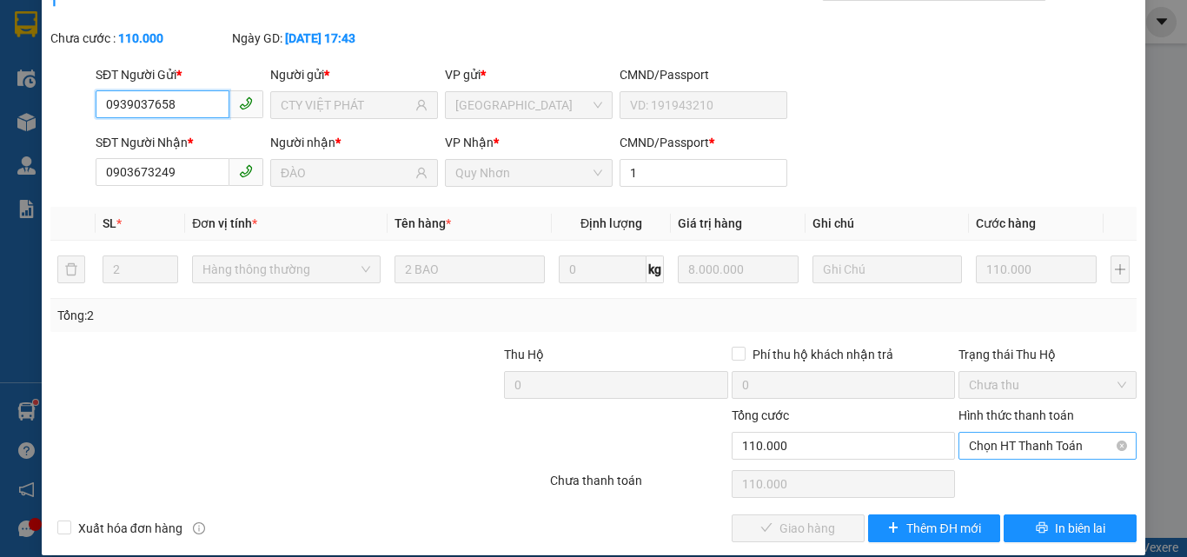
click at [1011, 433] on span "Chọn HT Thanh Toán" at bounding box center [1047, 446] width 157 height 26
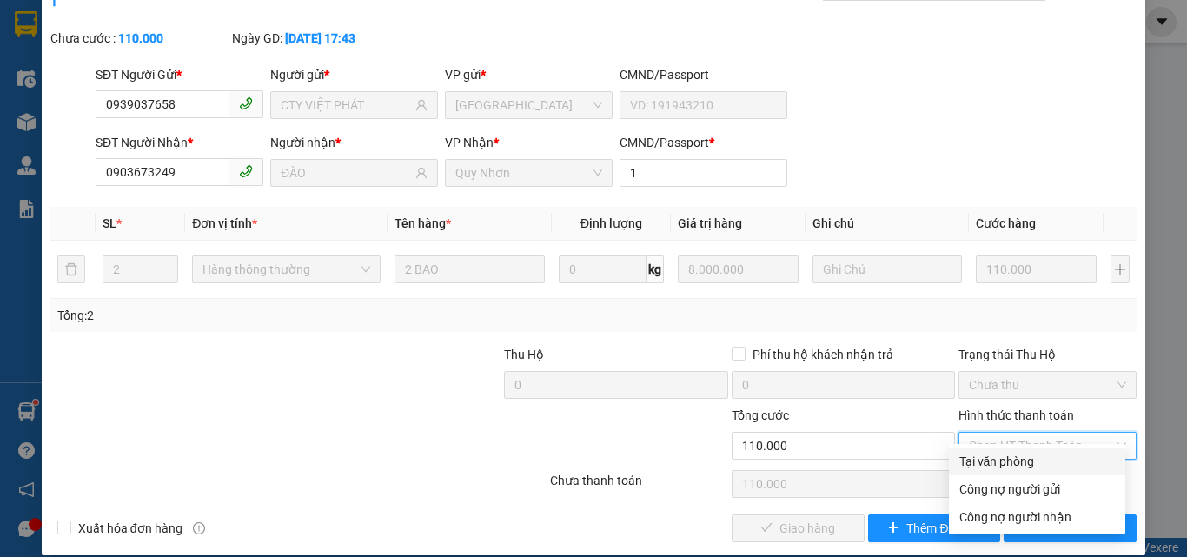
click at [1001, 473] on div "Tại văn phòng" at bounding box center [1037, 462] width 176 height 28
type input "0"
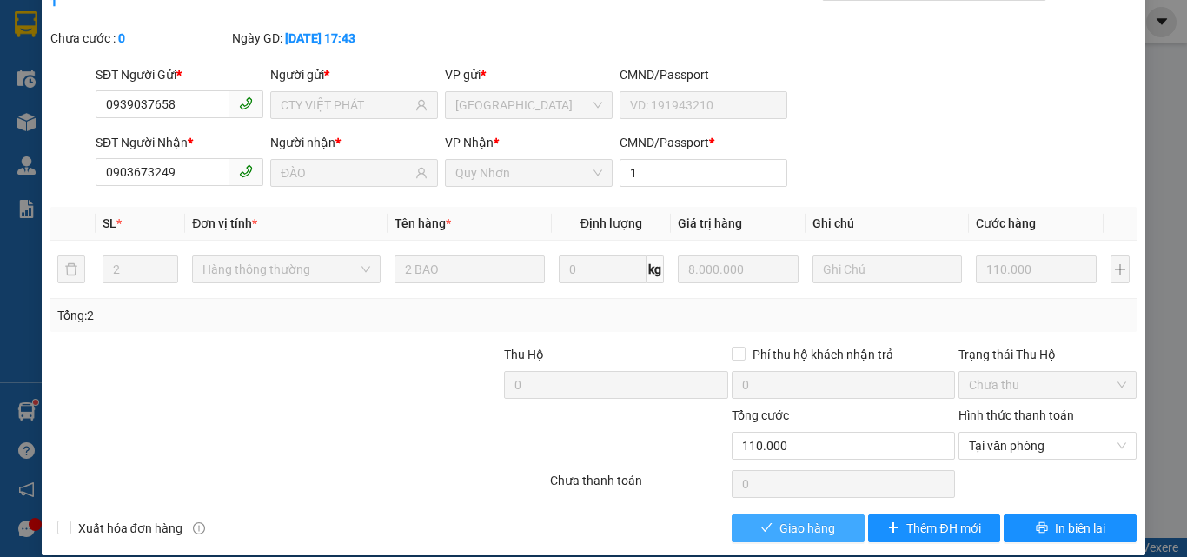
click at [829, 515] on button "Giao hàng" at bounding box center [798, 529] width 133 height 28
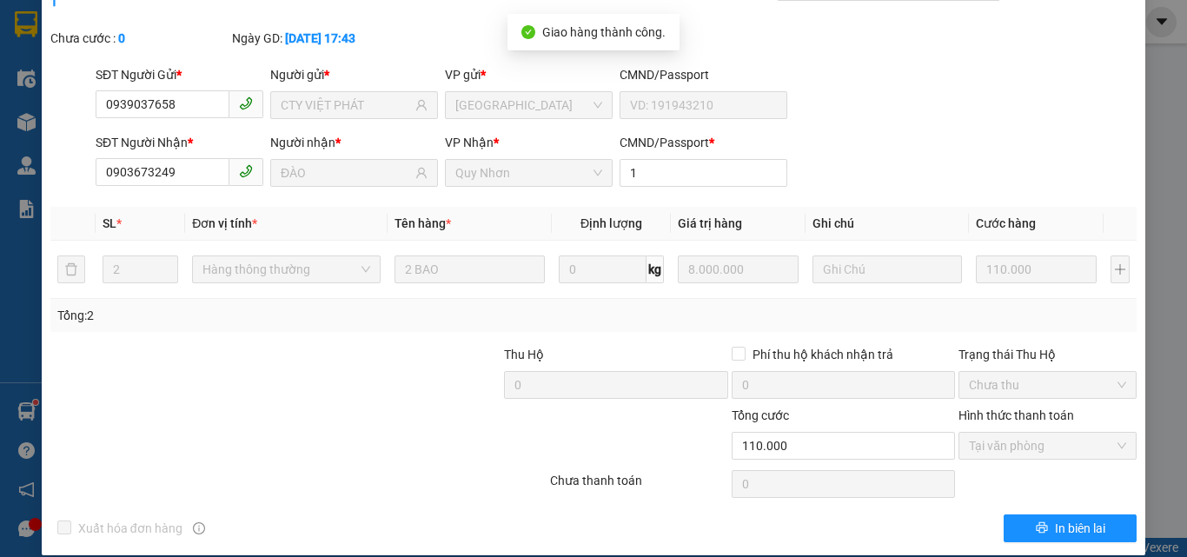
scroll to position [0, 0]
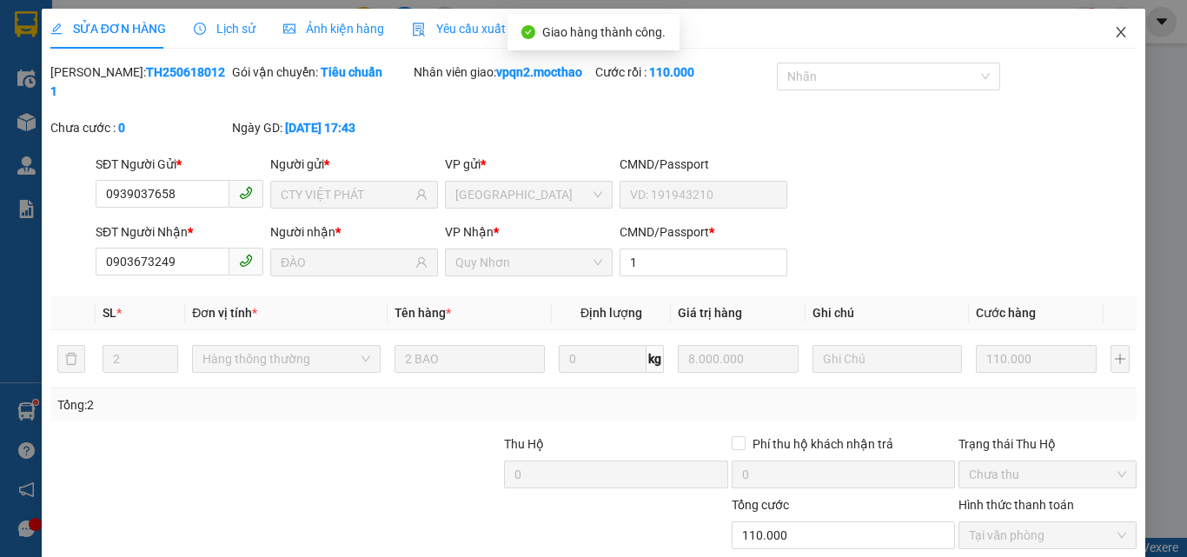
click at [1117, 32] on icon "close" at bounding box center [1122, 32] width 10 height 10
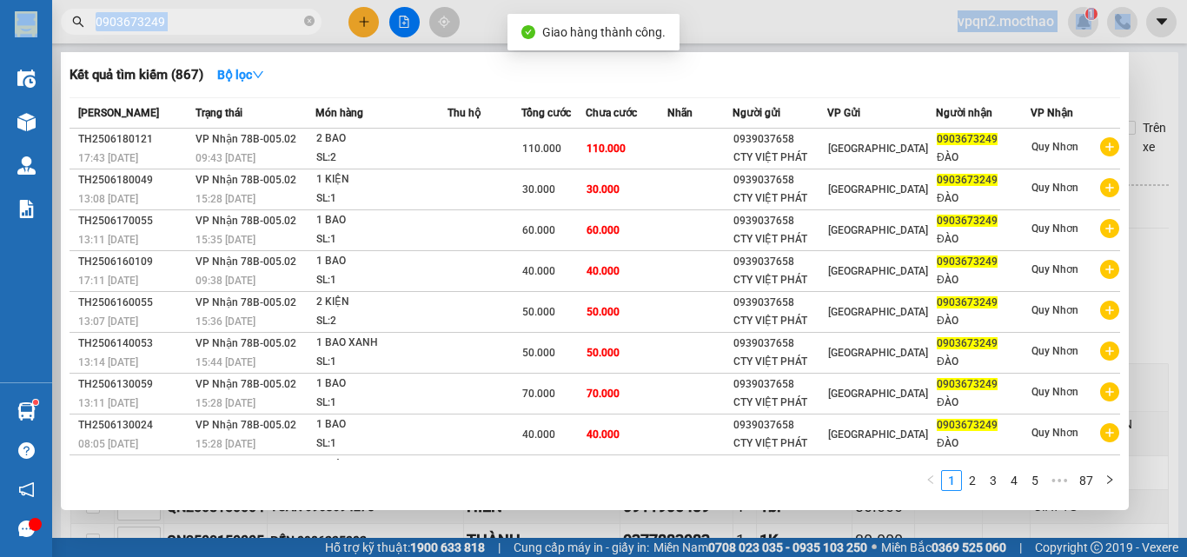
drag, startPoint x: 67, startPoint y: 49, endPoint x: 116, endPoint y: 45, distance: 48.8
click at [62, 52] on section "Kết quả tìm kiếm ( 867 ) Bộ lọc Mã ĐH Trạng thái Món hàng Thu hộ Tổng cước Chưa…" at bounding box center [593, 278] width 1187 height 557
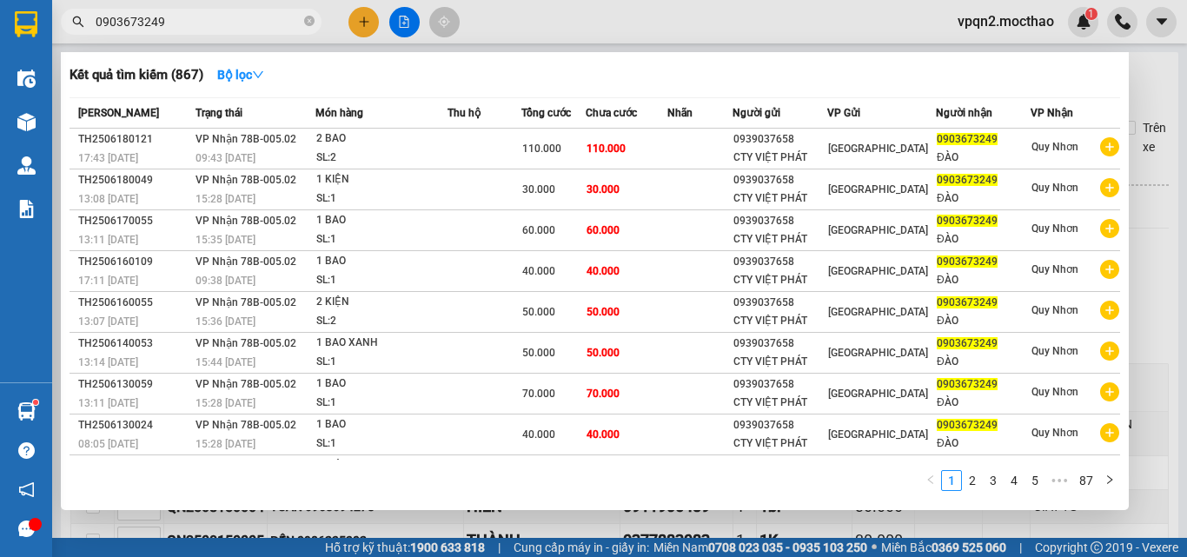
click at [196, 9] on span "0903673249" at bounding box center [191, 22] width 261 height 26
drag, startPoint x: 176, startPoint y: 16, endPoint x: 71, endPoint y: 36, distance: 106.2
click at [72, 36] on div "Kết quả tìm kiếm ( 867 ) Bộ lọc Mã ĐH Trạng thái Món hàng Thu hộ Tổng cước Chưa…" at bounding box center [169, 22] width 339 height 30
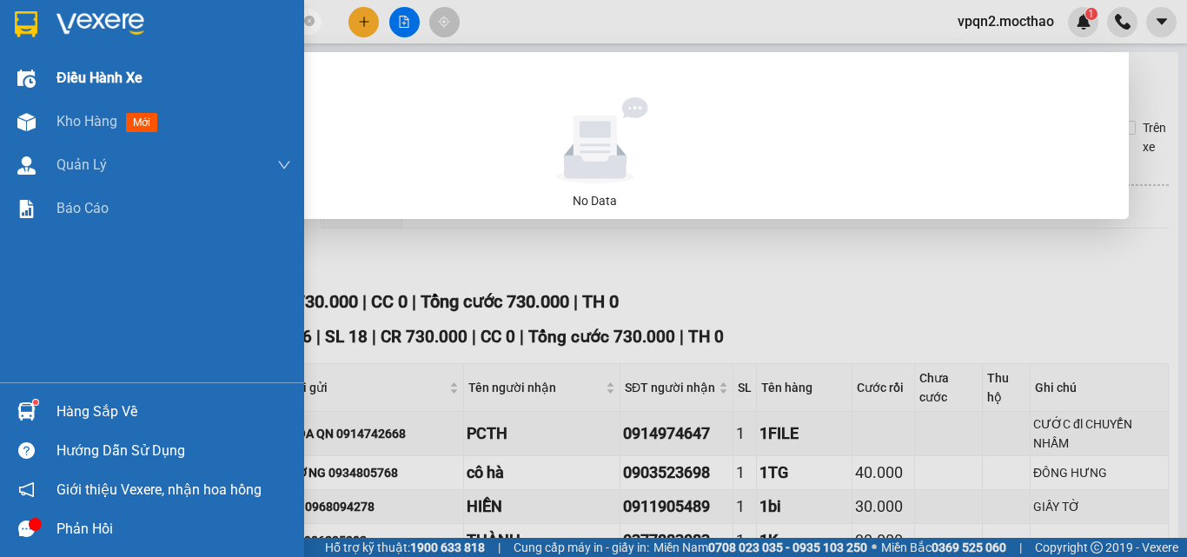
drag, startPoint x: 248, startPoint y: 23, endPoint x: 0, endPoint y: 90, distance: 256.6
click at [0, 90] on section "Kết quả tìm kiếm ( 0 ) Bộ lọc No Data 009070008050003179 vpqn2.mocthao 1 Điều h…" at bounding box center [593, 278] width 1187 height 557
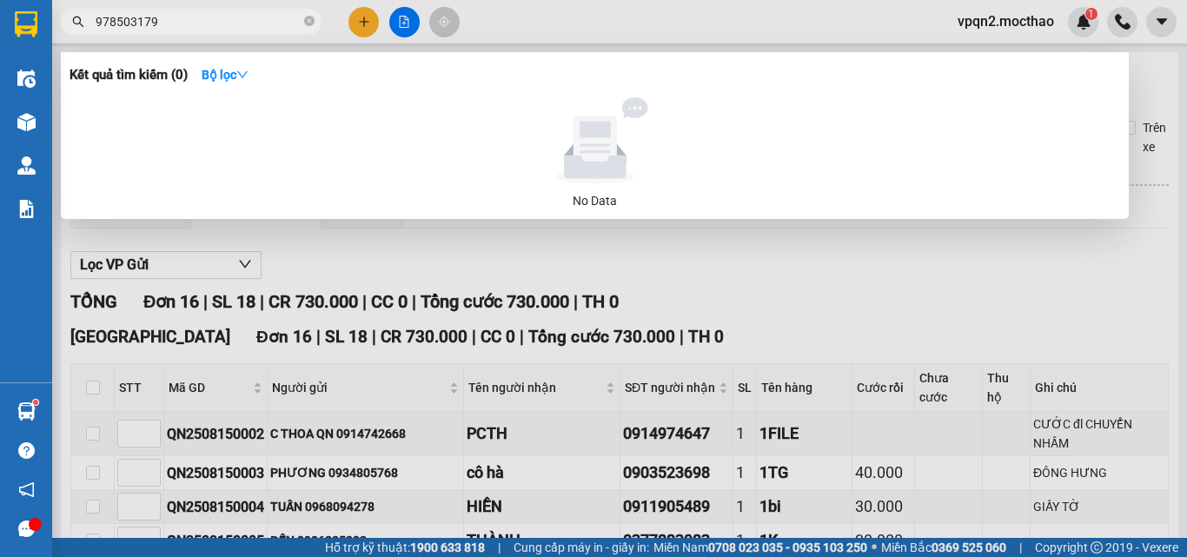
click at [91, 23] on span "978503179" at bounding box center [191, 22] width 261 height 26
click at [96, 23] on input "978503179" at bounding box center [198, 21] width 205 height 19
drag, startPoint x: 307, startPoint y: 21, endPoint x: 254, endPoint y: 42, distance: 57.0
click at [196, 37] on div "Kết quả tìm kiếm ( 0 ) Bộ lọc No Data 00000000000000000000000000000000000000097…" at bounding box center [169, 22] width 339 height 30
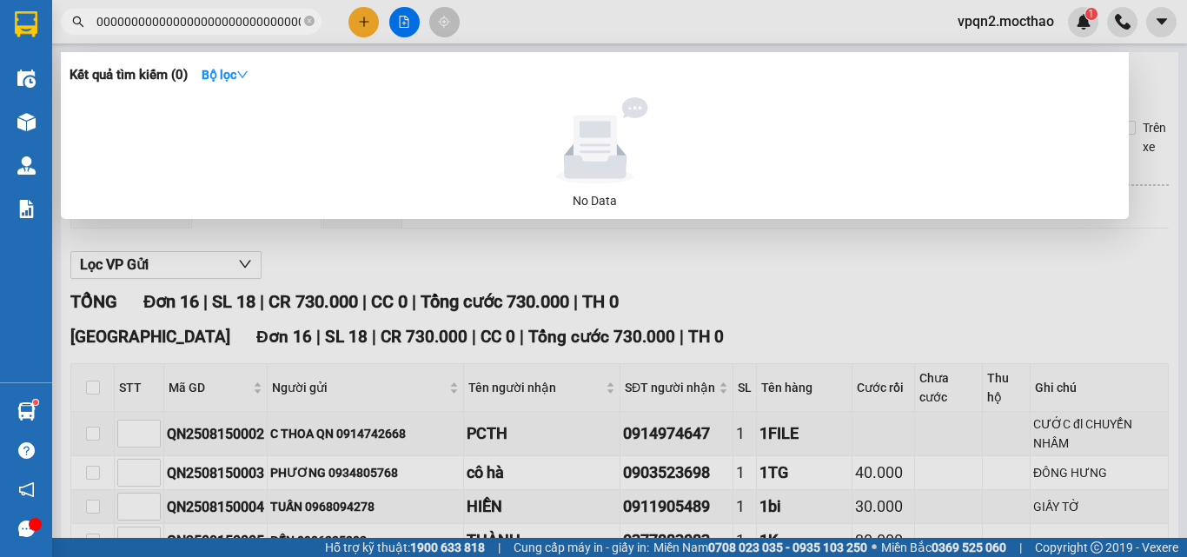
scroll to position [0, 0]
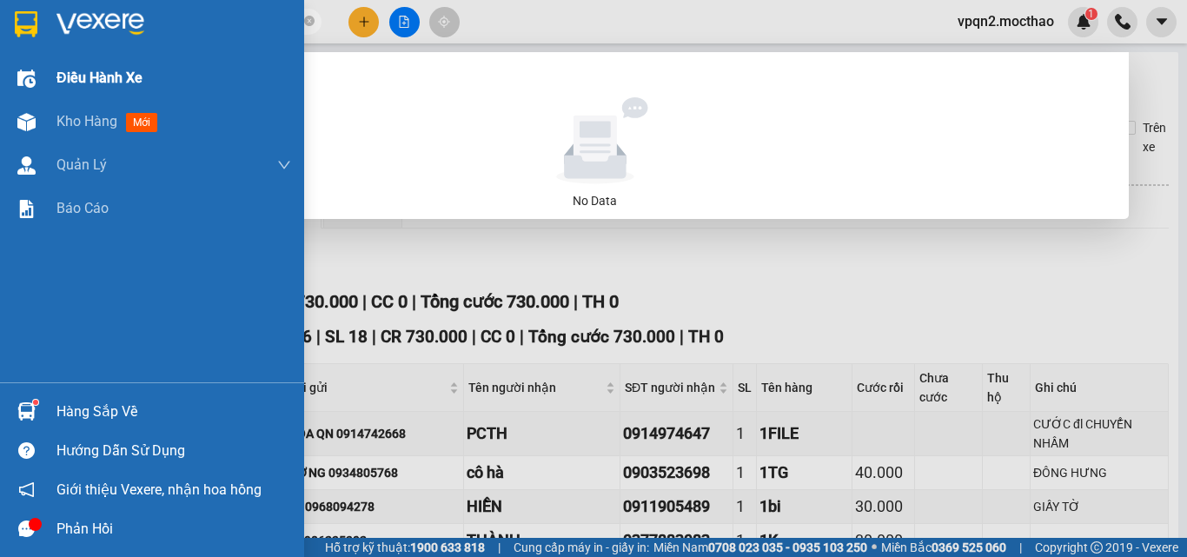
drag, startPoint x: 294, startPoint y: 17, endPoint x: 0, endPoint y: 78, distance: 300.2
click at [0, 78] on section "Kết quả tìm kiếm ( 0 ) Bộ lọc No Data 00000000000000000000000000000000000000097…" at bounding box center [593, 278] width 1187 height 557
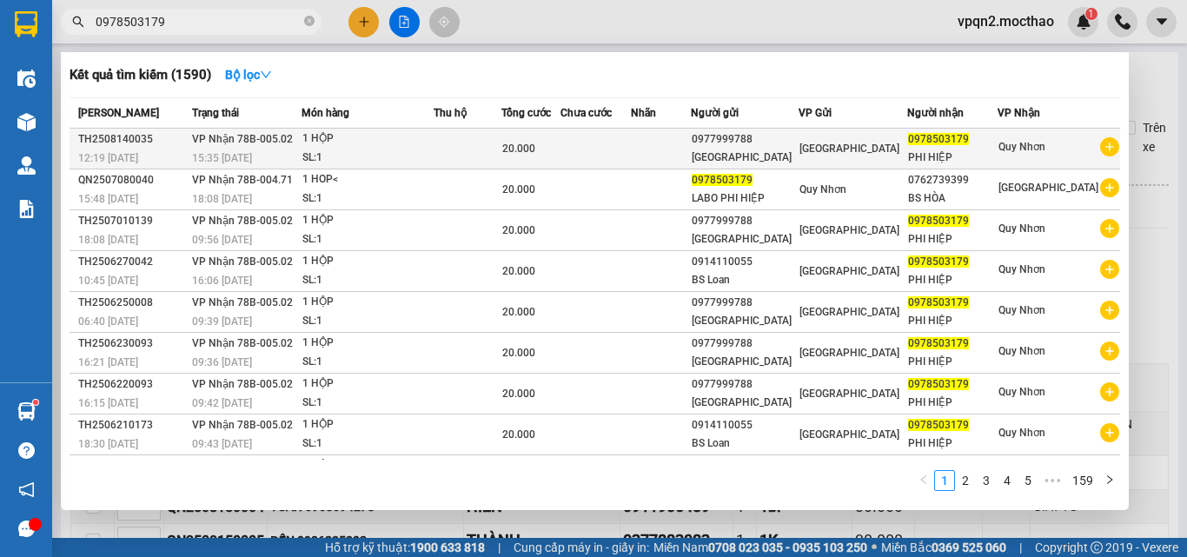
type input "0978503179"
click at [609, 144] on td at bounding box center [596, 149] width 70 height 41
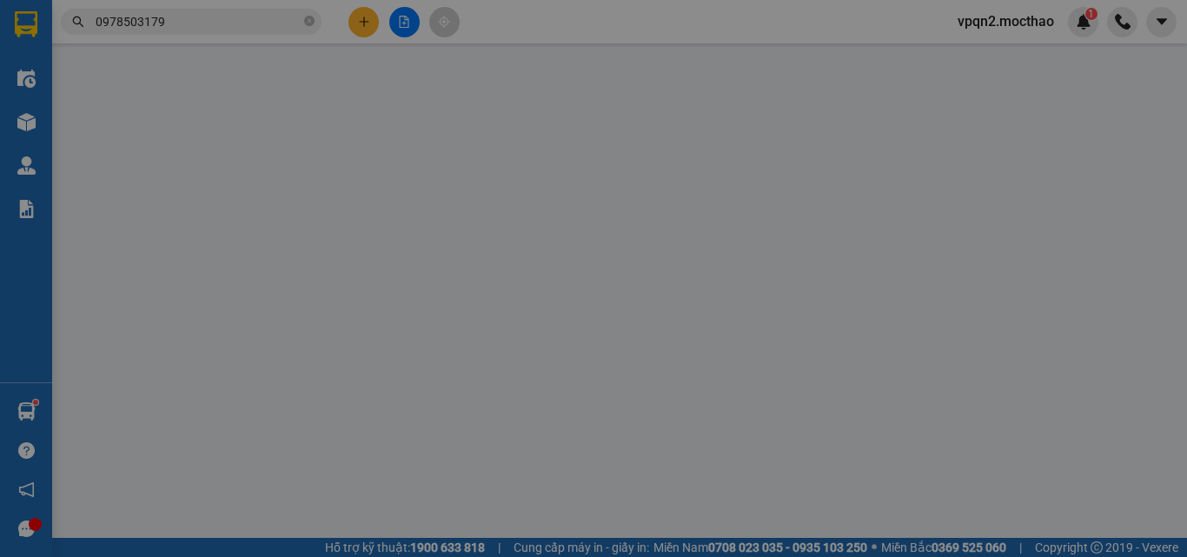
type input "0977999788"
type input "[GEOGRAPHIC_DATA]"
type input "0978503179"
type input "PHI HIỆP"
type input "0"
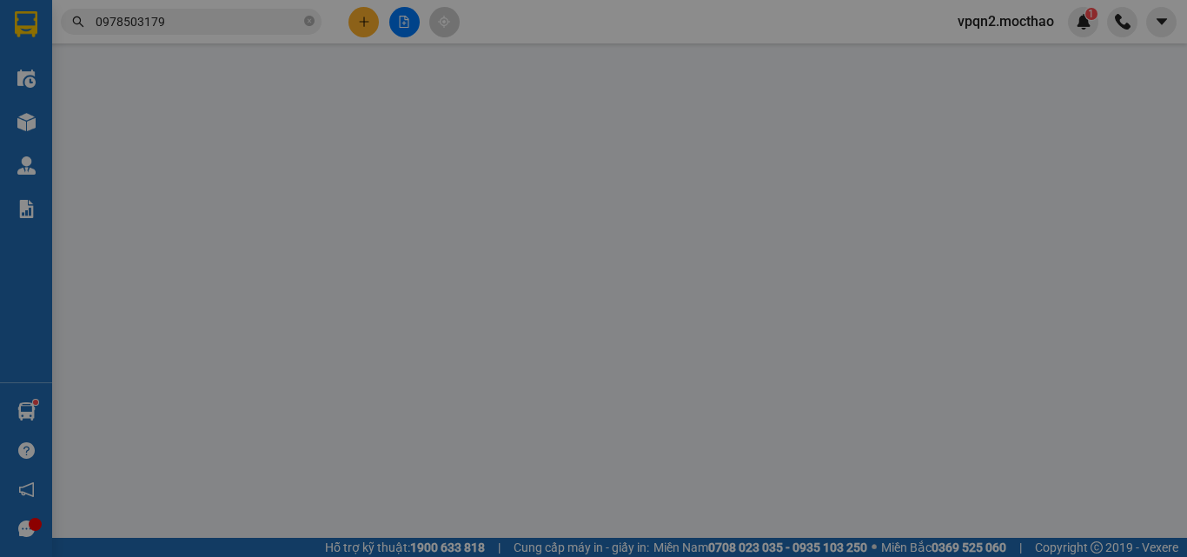
type input "20.000"
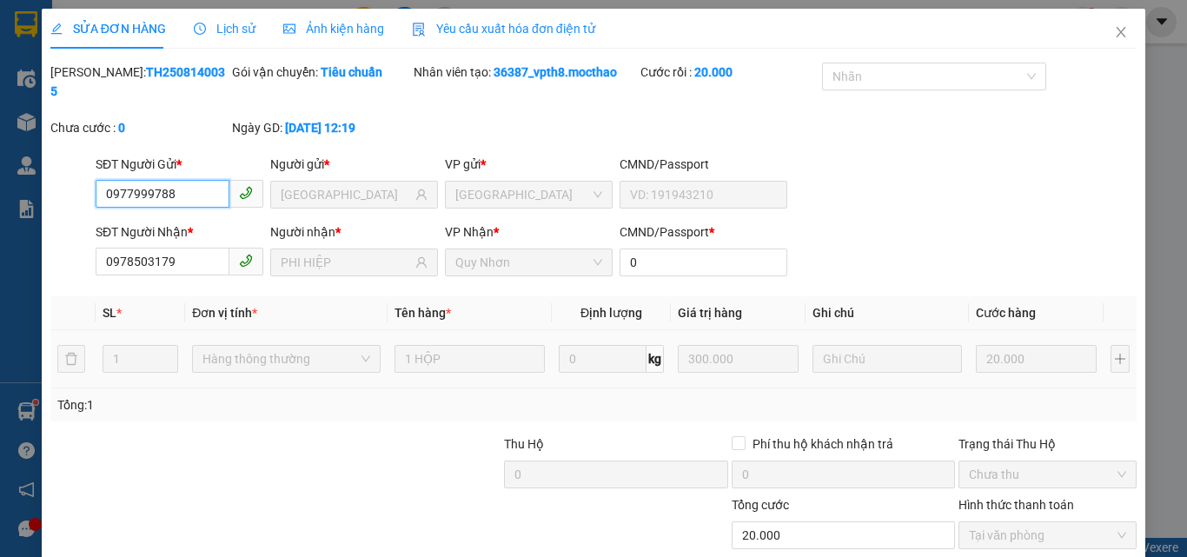
scroll to position [90, 0]
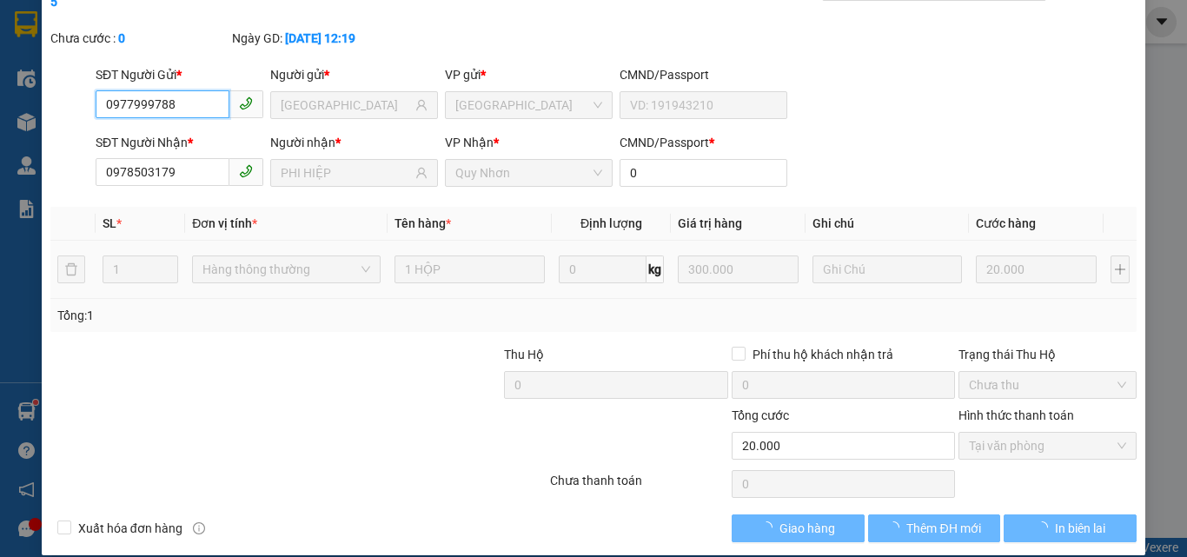
checkbox input "true"
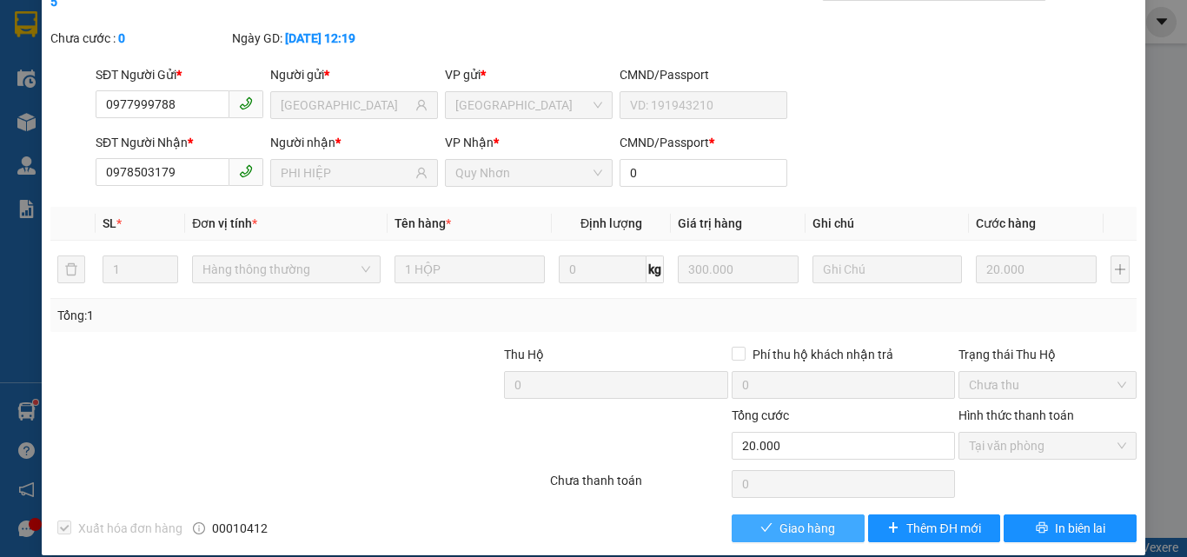
click at [818, 519] on span "Giao hàng" at bounding box center [808, 528] width 56 height 19
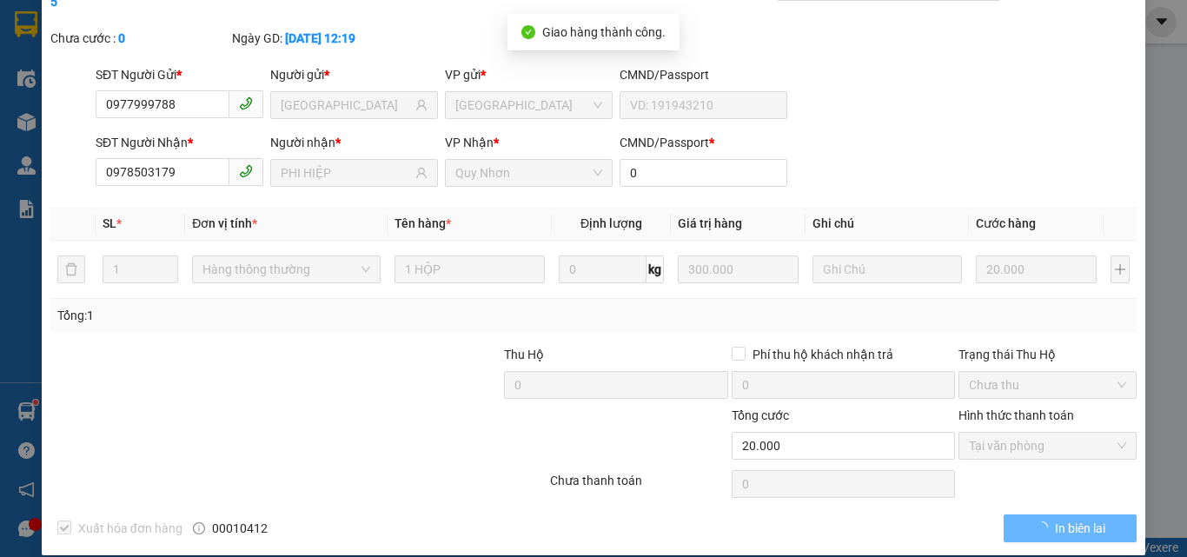
scroll to position [0, 0]
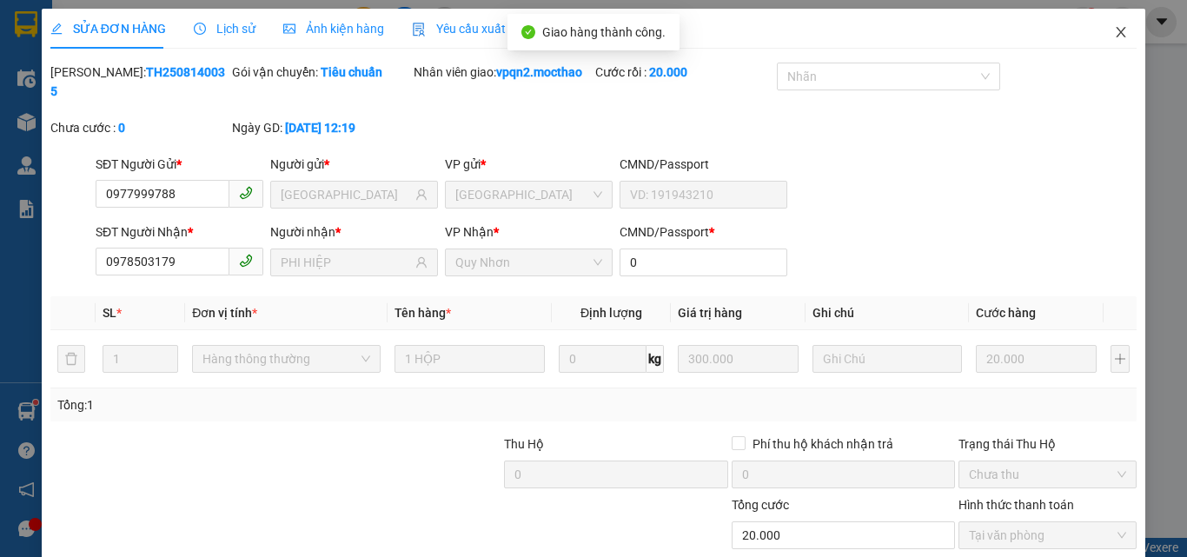
click at [1114, 32] on icon "close" at bounding box center [1121, 32] width 14 height 14
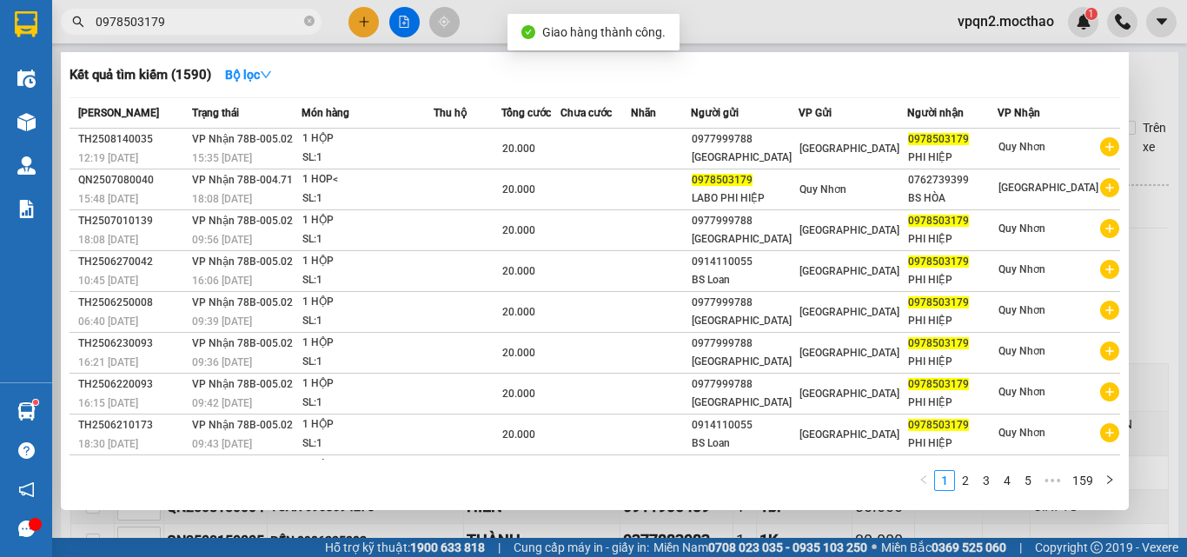
drag, startPoint x: 148, startPoint y: 11, endPoint x: 163, endPoint y: 25, distance: 20.3
click at [177, 20] on span "0978503179" at bounding box center [191, 22] width 261 height 26
drag, startPoint x: 149, startPoint y: 24, endPoint x: 207, endPoint y: 23, distance: 58.2
click at [207, 23] on input "0978503179" at bounding box center [198, 21] width 205 height 19
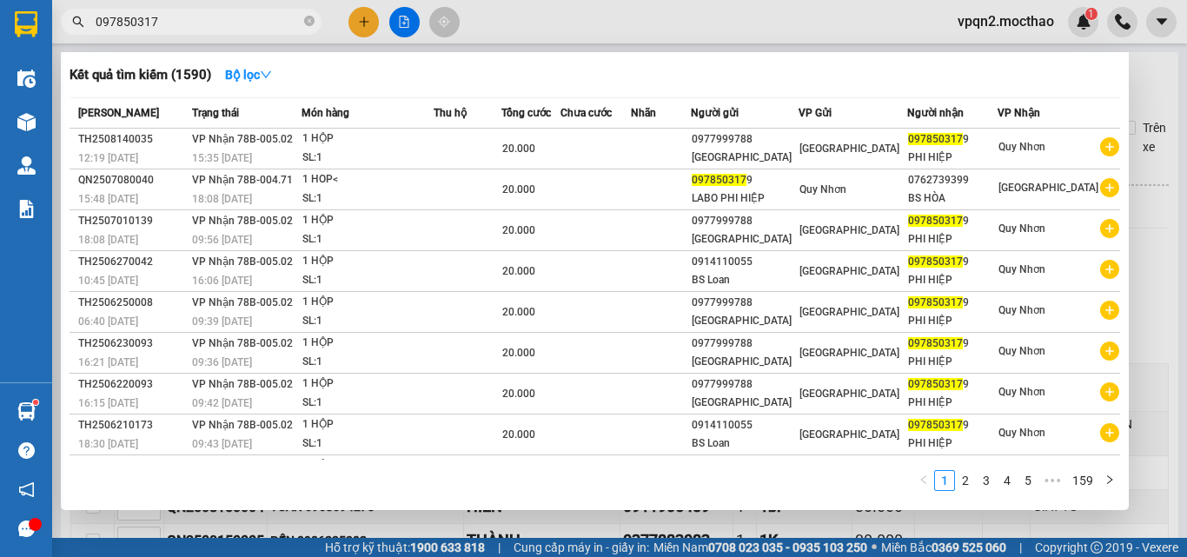
type input "0978503179"
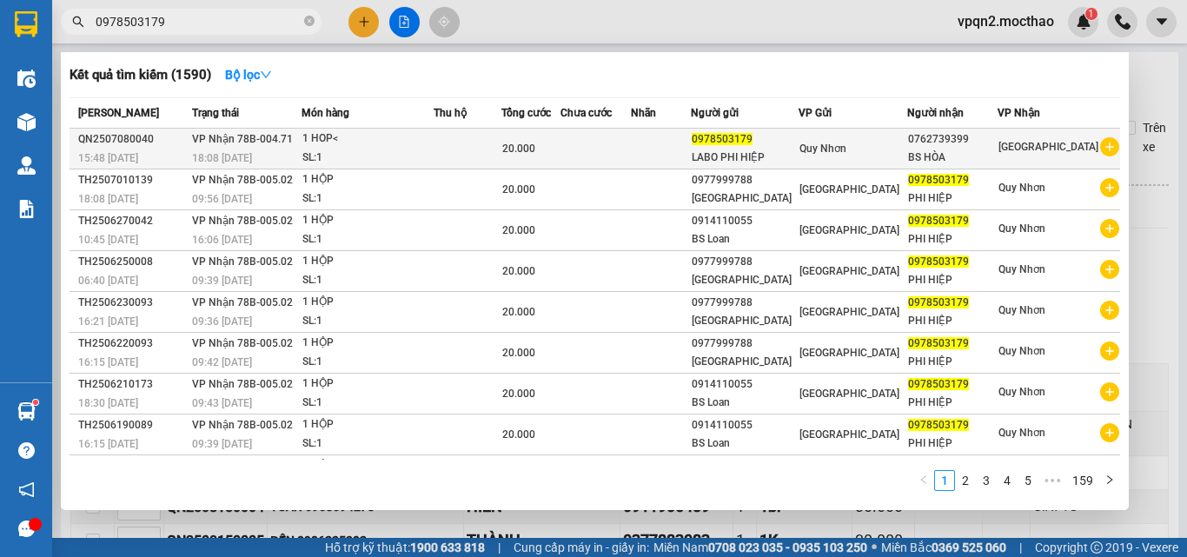
click at [270, 162] on div "18:08 - 08/07" at bounding box center [247, 158] width 110 height 19
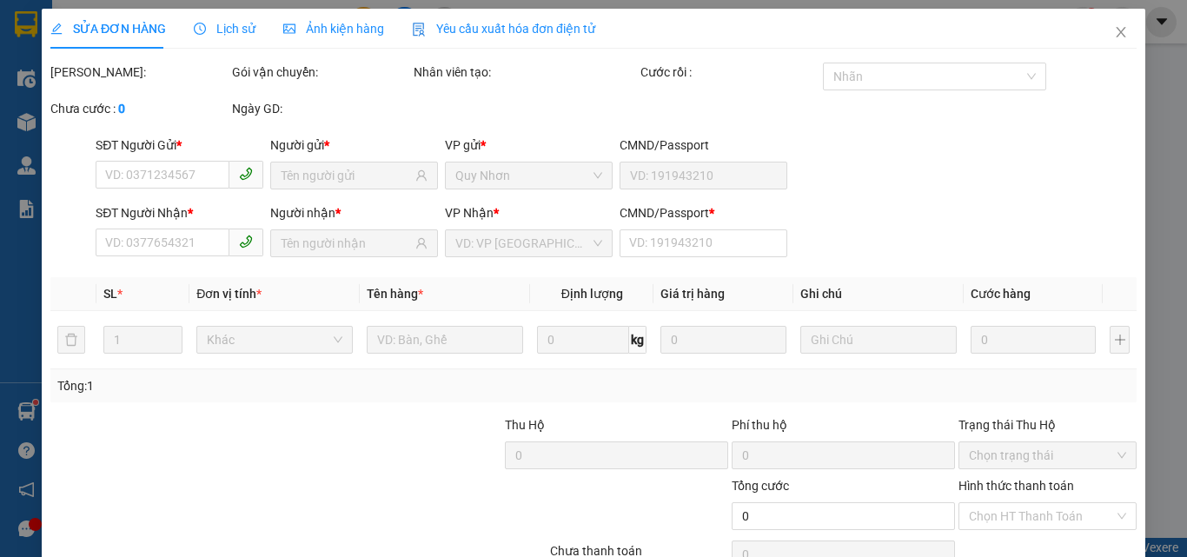
type input "0978503179"
type input "0762739399"
type input "a"
type input "20.000"
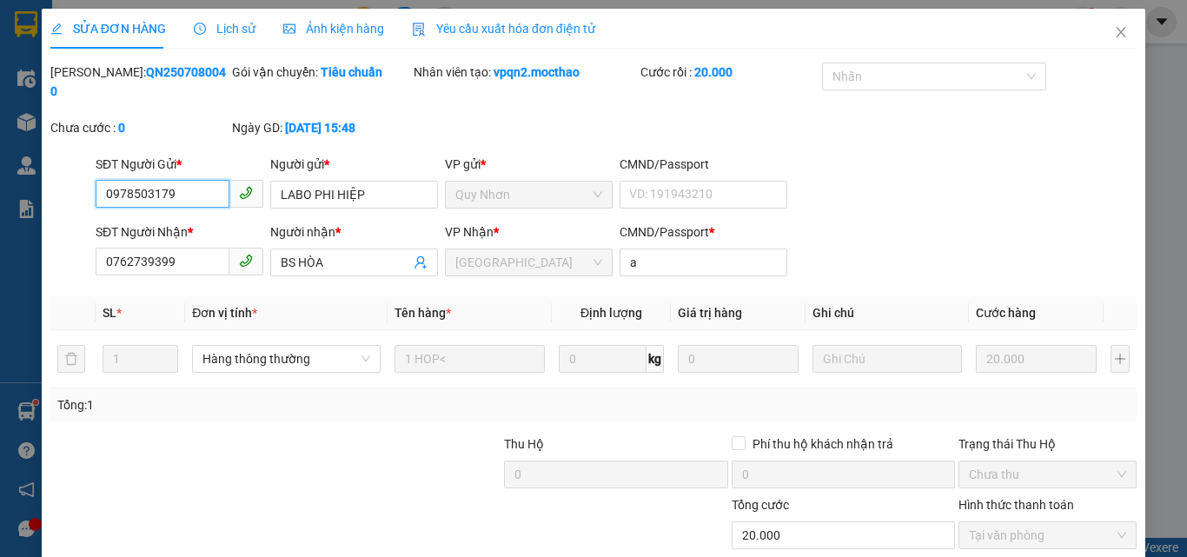
scroll to position [90, 0]
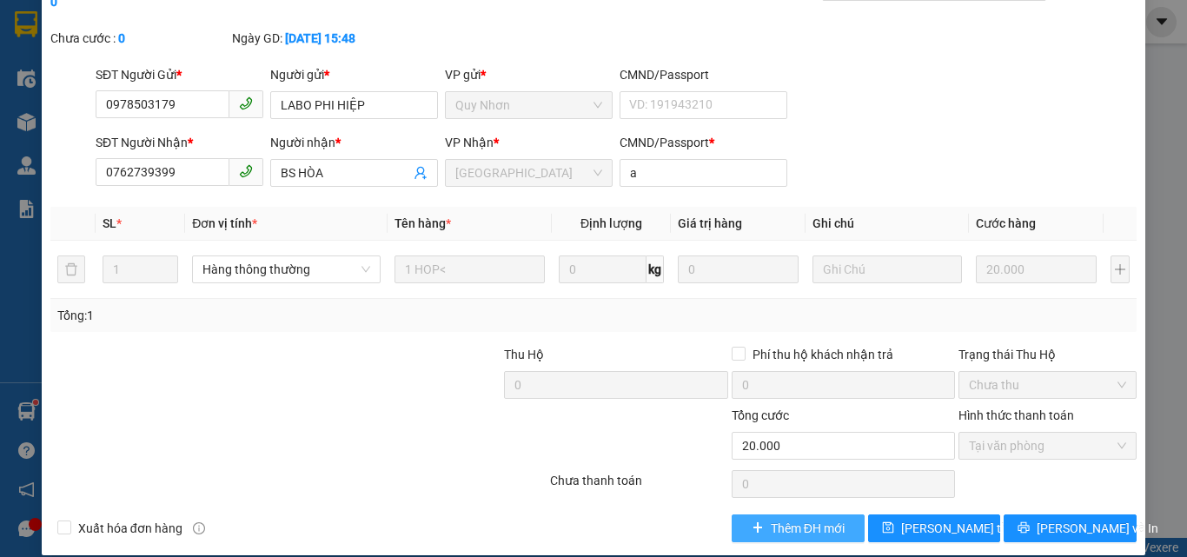
click at [788, 519] on span "Thêm ĐH mới" at bounding box center [808, 528] width 74 height 19
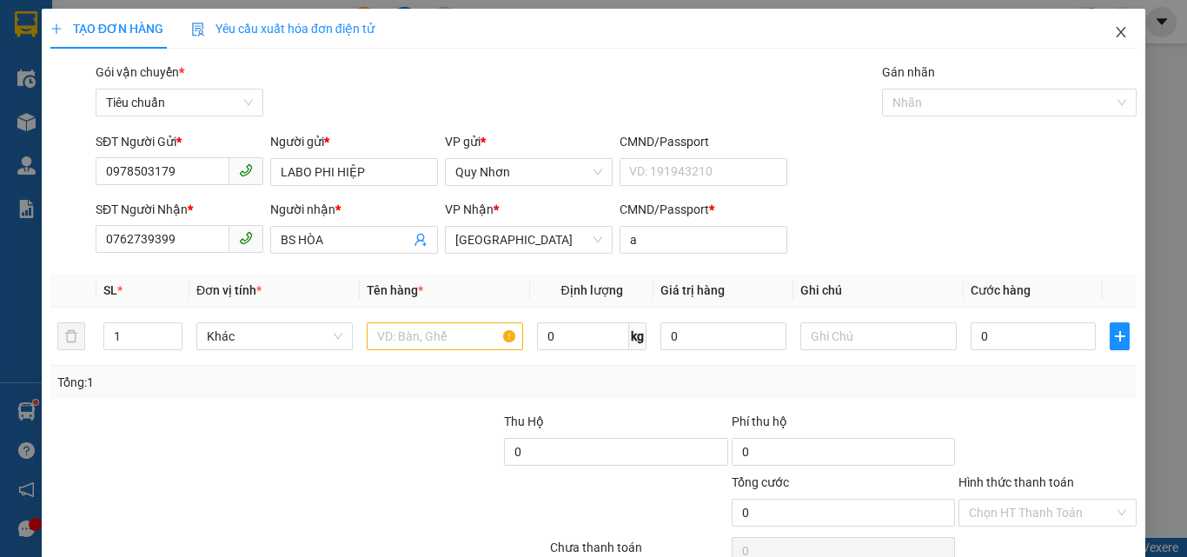
click at [1114, 31] on icon "close" at bounding box center [1121, 32] width 14 height 14
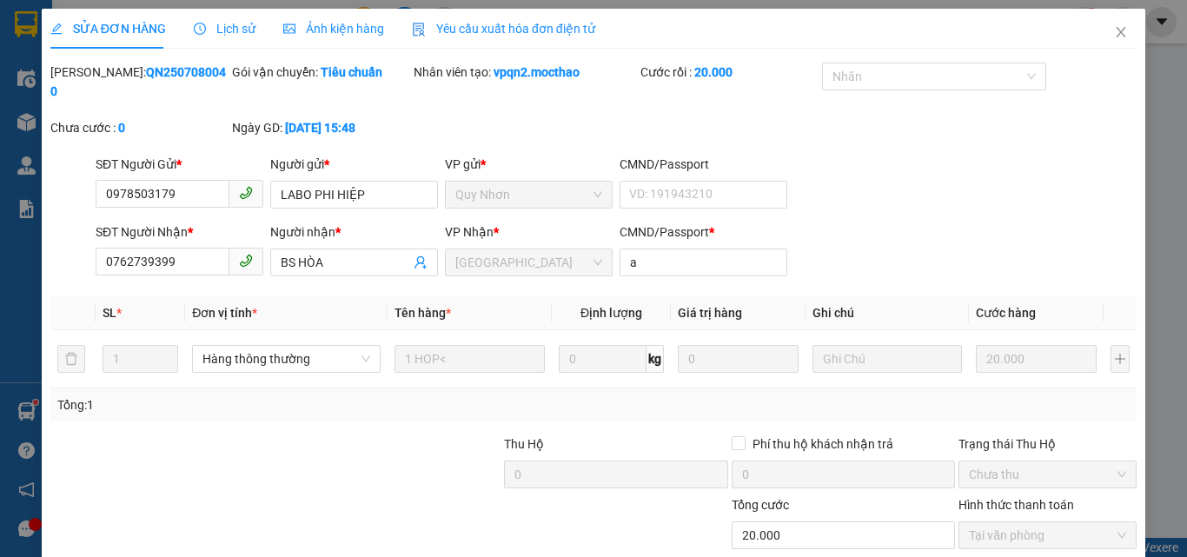
type input "0978503179"
type input "0762739399"
type input "a"
type input "20.000"
drag, startPoint x: 1108, startPoint y: 33, endPoint x: 362, endPoint y: 1, distance: 747.4
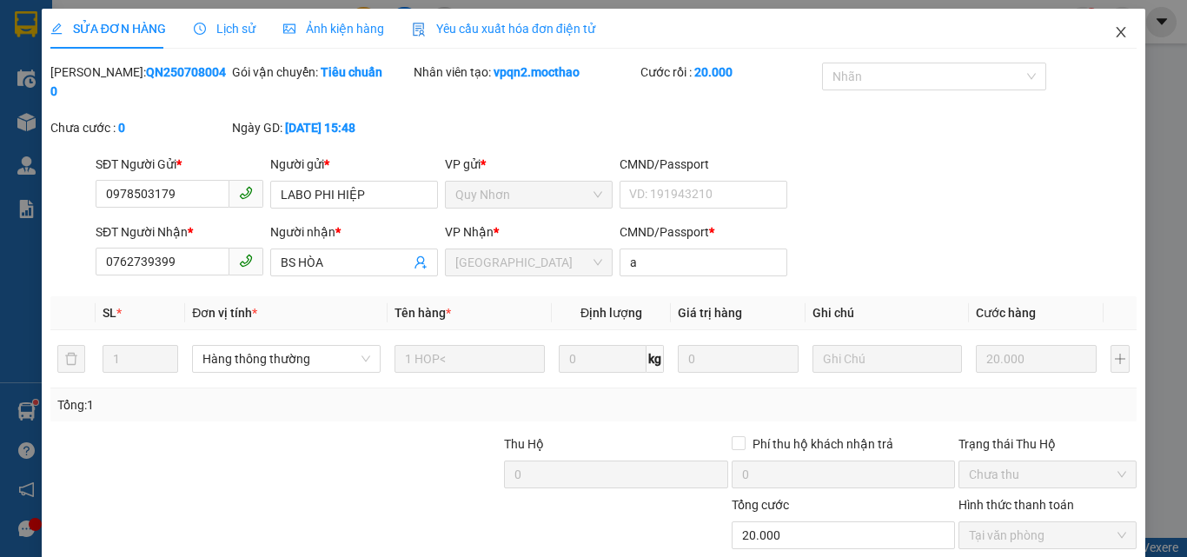
click at [1114, 33] on icon "close" at bounding box center [1121, 32] width 14 height 14
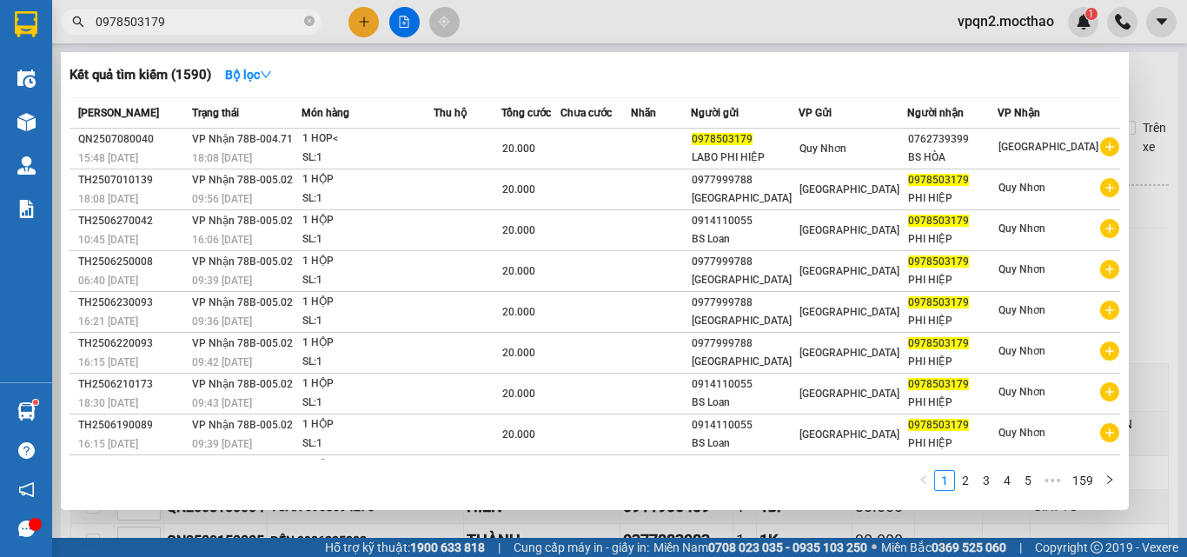
drag, startPoint x: 146, startPoint y: 20, endPoint x: 217, endPoint y: 31, distance: 72.2
click at [217, 31] on span "0978503179" at bounding box center [191, 22] width 261 height 26
type input "0978503179"
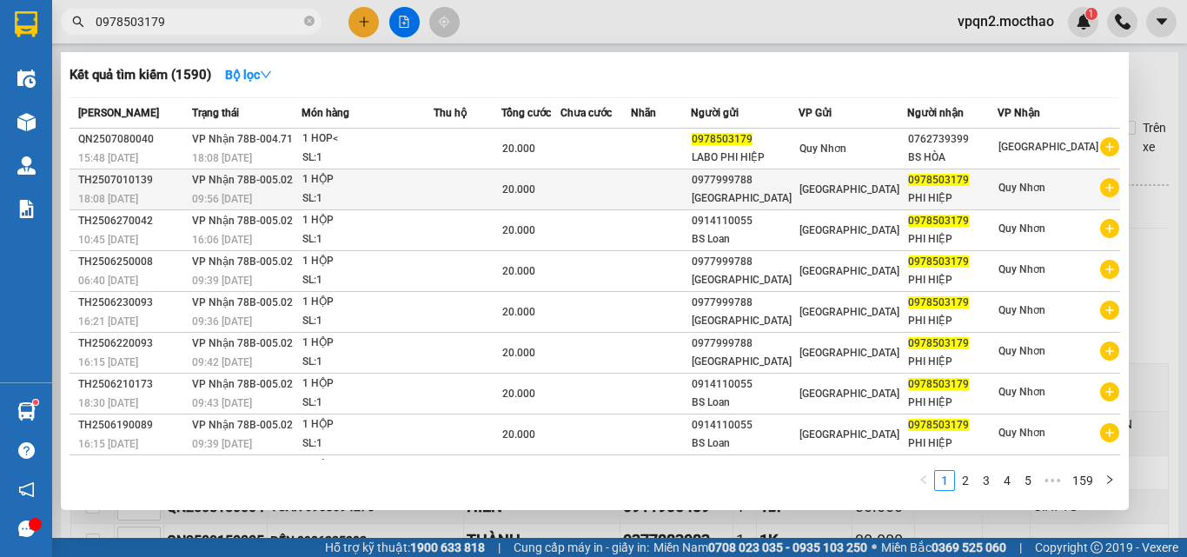
click at [359, 191] on div "SL: 1" at bounding box center [367, 198] width 130 height 19
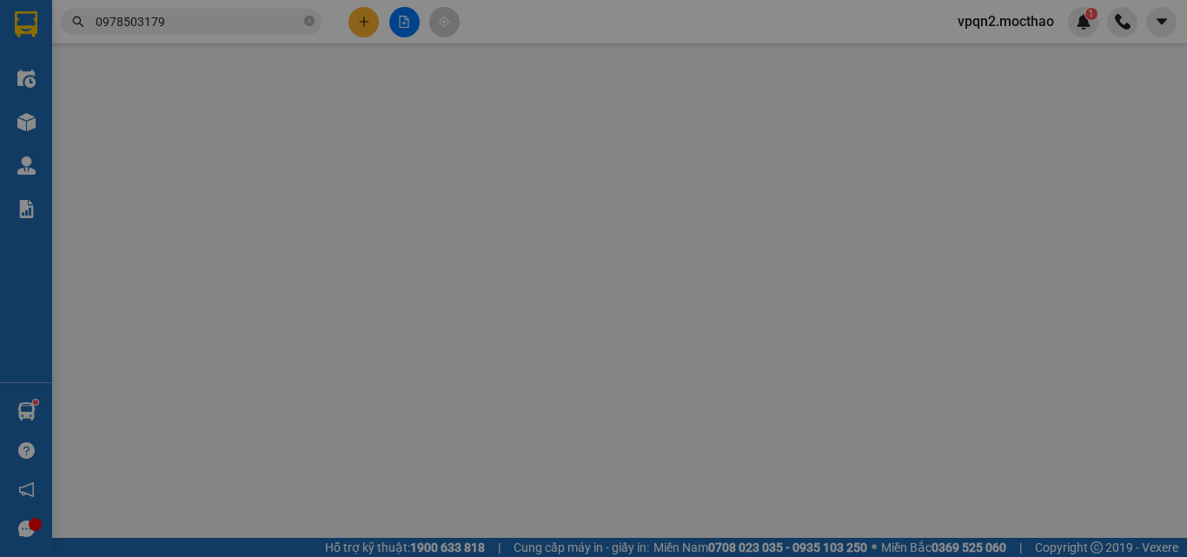
type input "0977999788"
type input "[GEOGRAPHIC_DATA]"
type input "0978503179"
type input "PHI HIỆP"
type input "1"
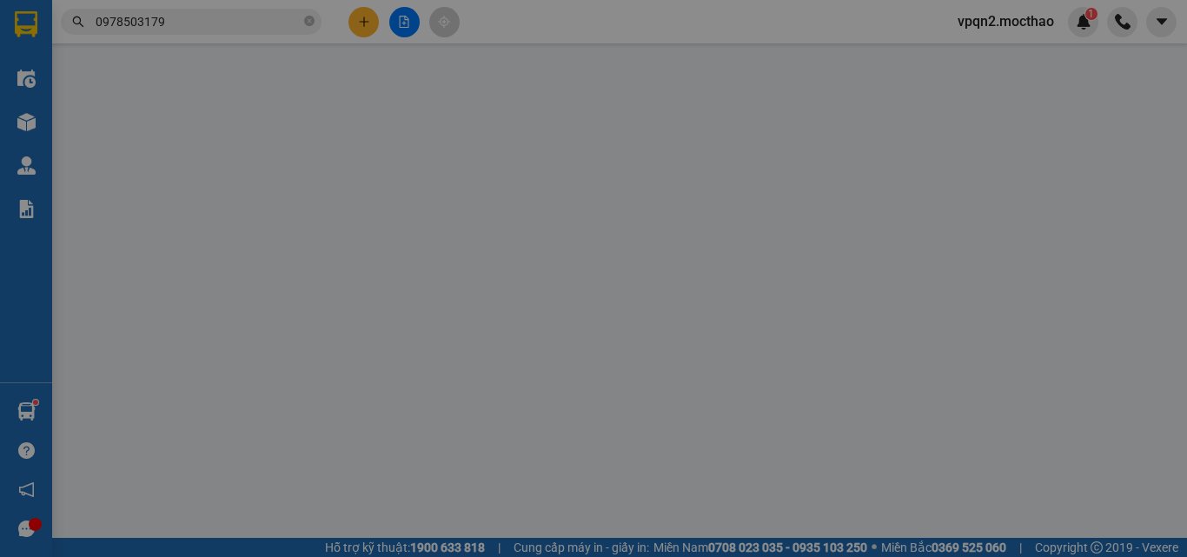
type input "20.000"
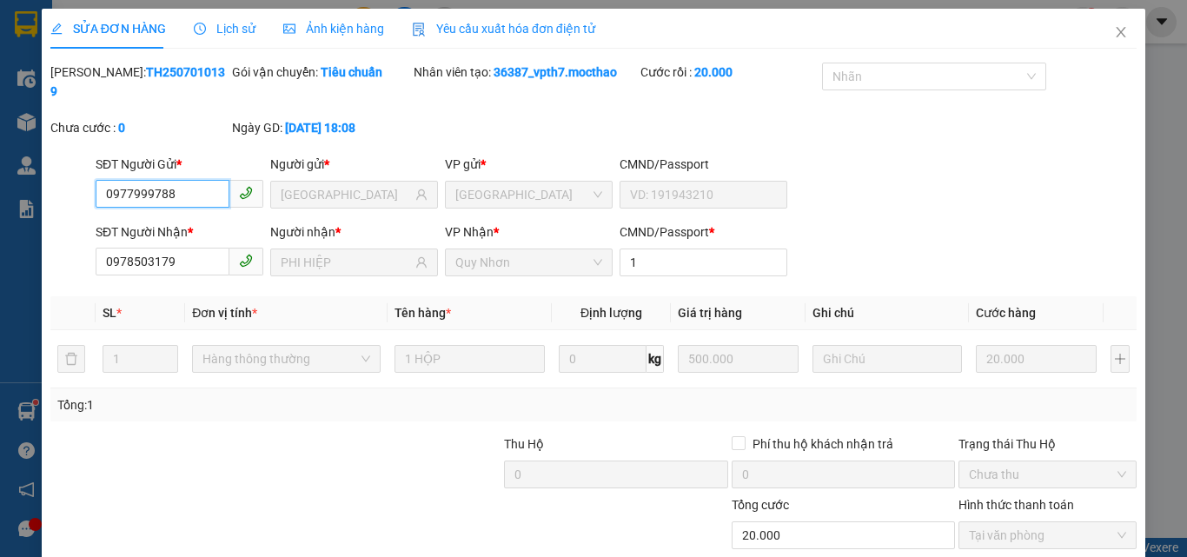
scroll to position [90, 0]
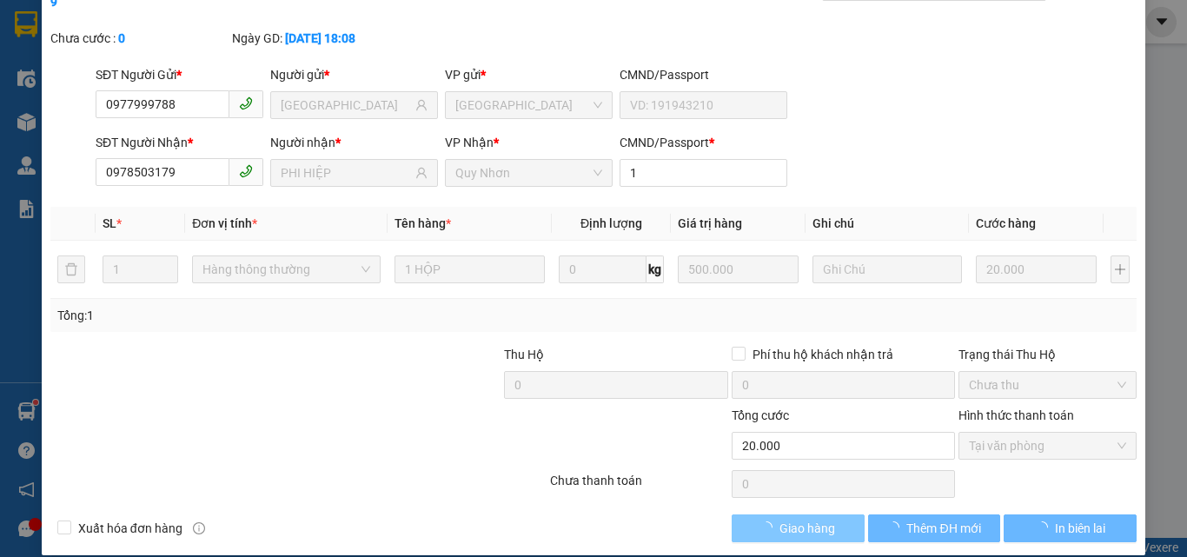
click at [802, 519] on span "Giao hàng" at bounding box center [808, 528] width 56 height 19
click at [814, 519] on span "Giao hàng" at bounding box center [808, 528] width 56 height 19
click at [818, 519] on span "Giao hàng" at bounding box center [808, 528] width 56 height 19
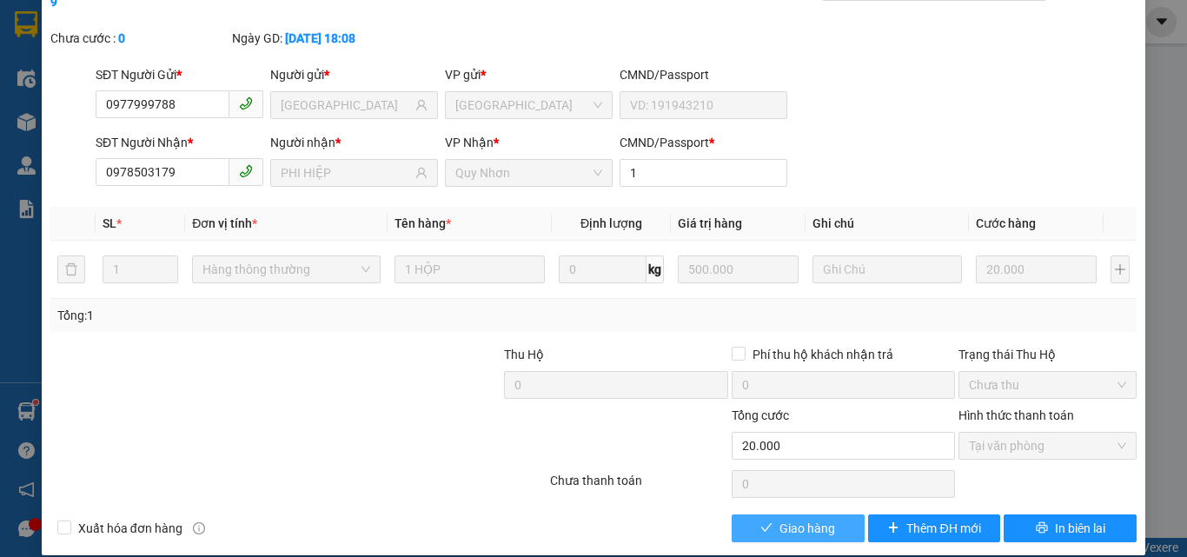
click at [814, 519] on span "Giao hàng" at bounding box center [808, 528] width 56 height 19
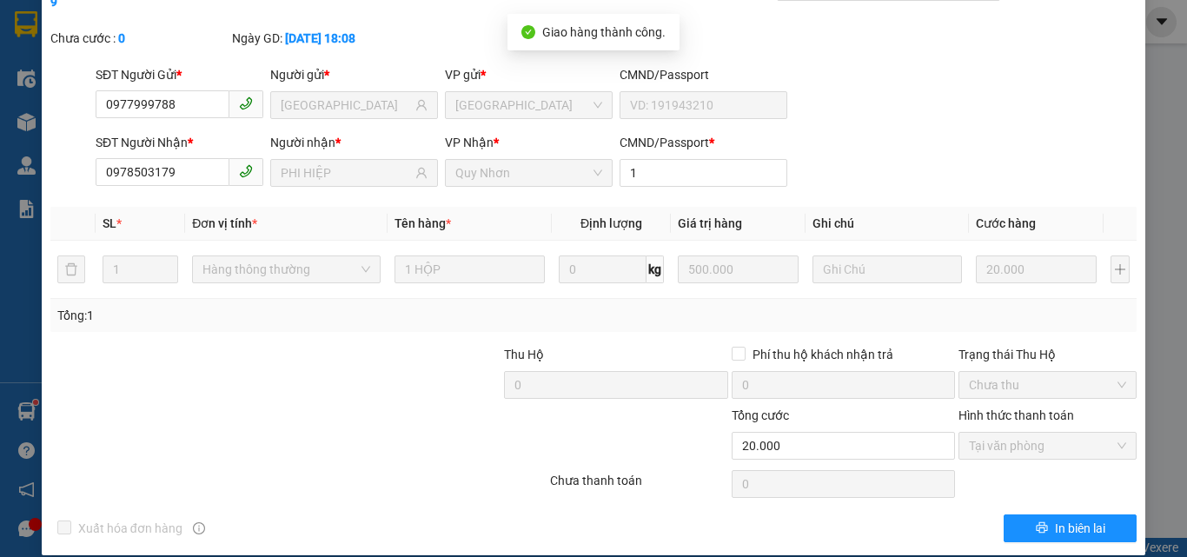
scroll to position [0, 0]
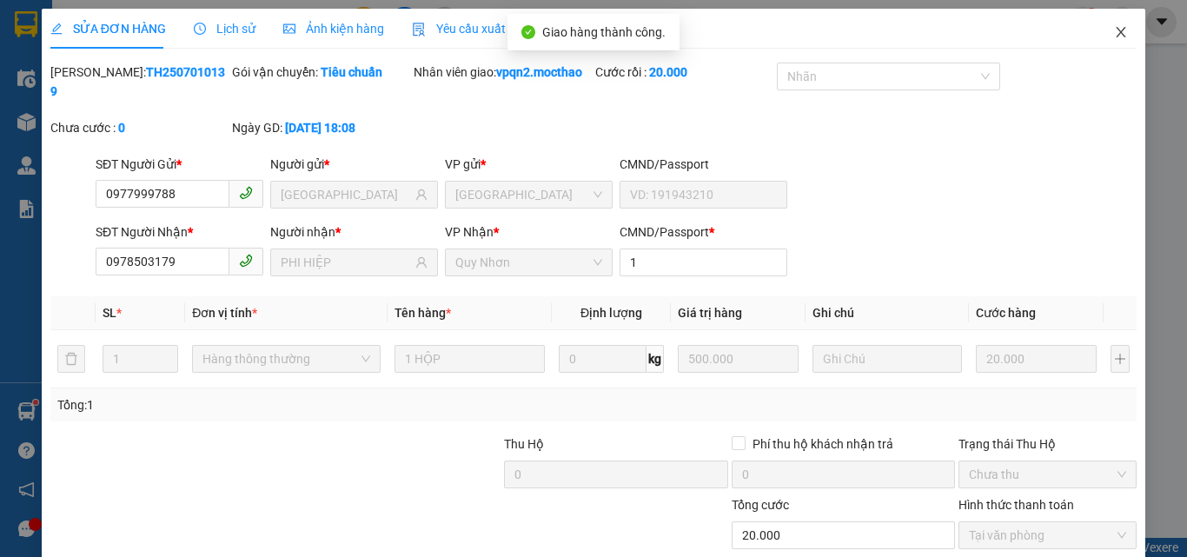
click at [1114, 27] on icon "close" at bounding box center [1121, 32] width 14 height 14
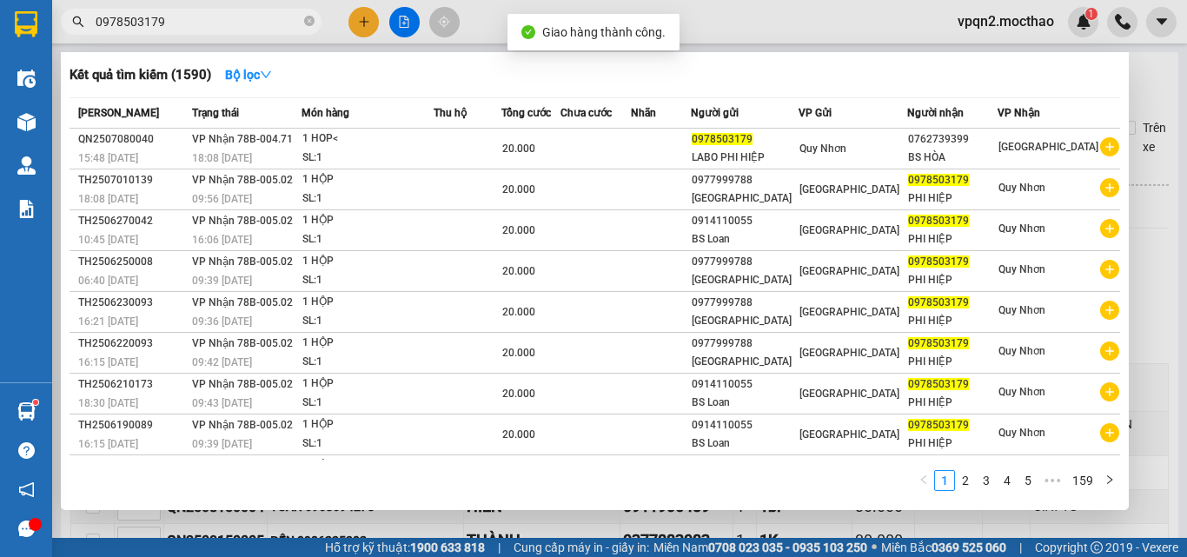
drag, startPoint x: 150, startPoint y: 25, endPoint x: 200, endPoint y: 25, distance: 50.4
click at [200, 25] on input "0978503179" at bounding box center [198, 21] width 205 height 19
type input "0978503179"
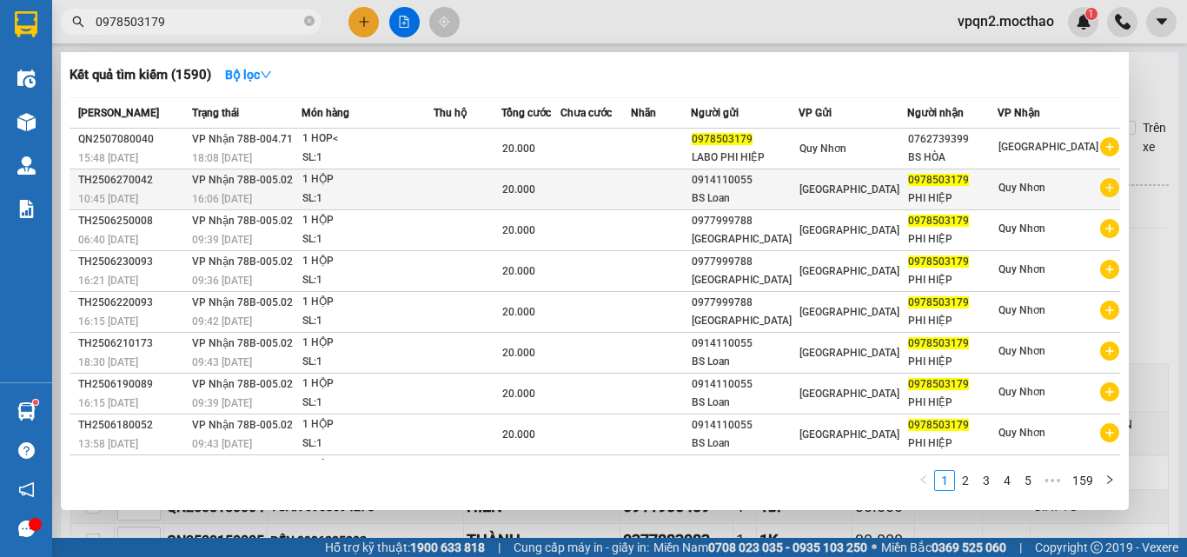
click at [763, 192] on div "BS Loan" at bounding box center [745, 198] width 106 height 18
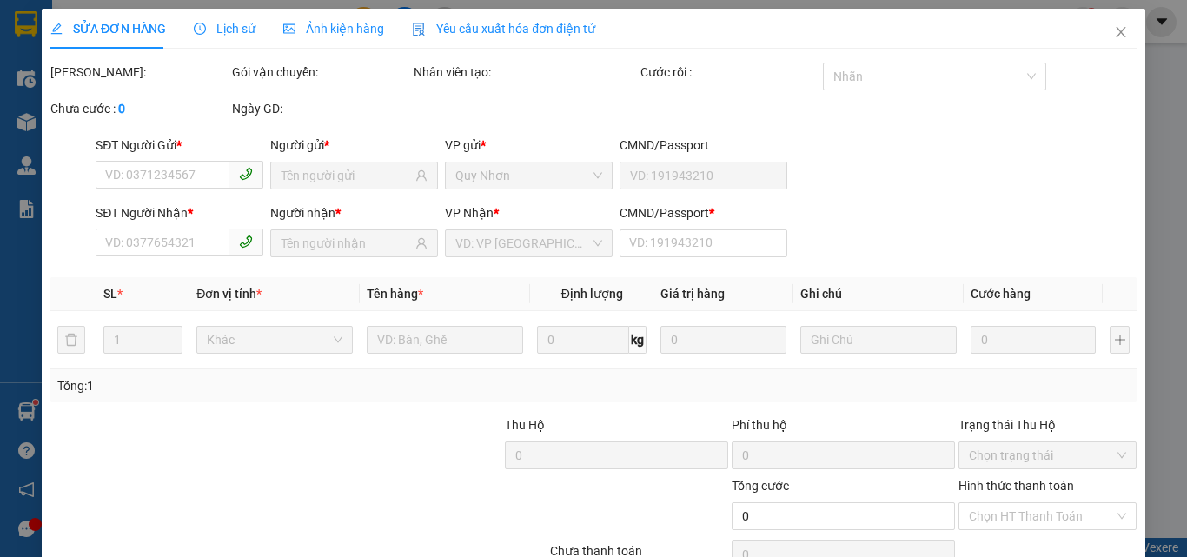
type input "0914110055"
type input "BS Loan"
type input "0978503179"
type input "PHI HIỆP"
type input "1"
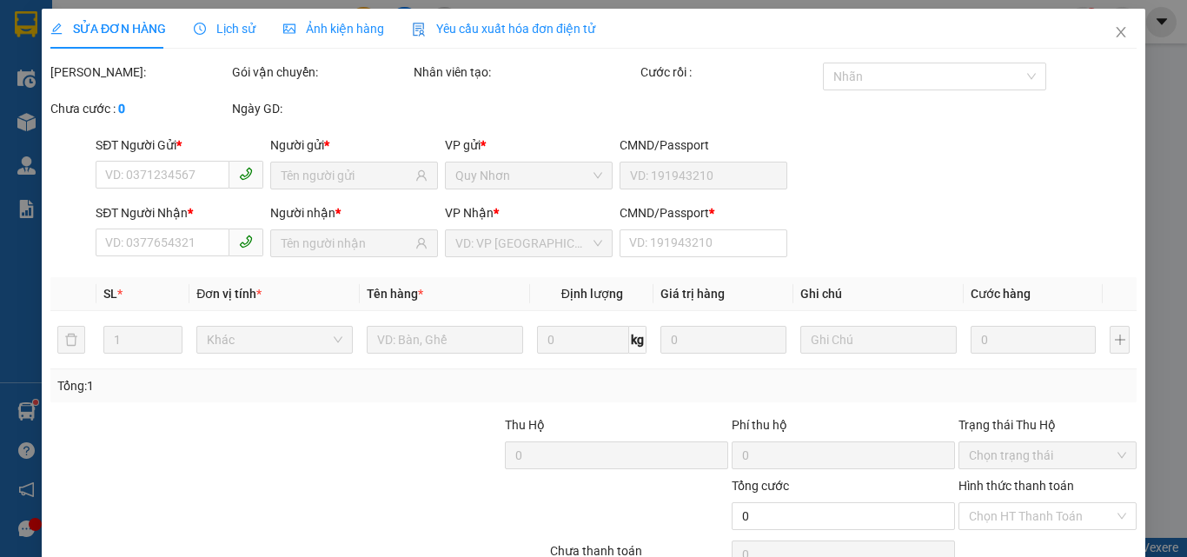
type input "20.000"
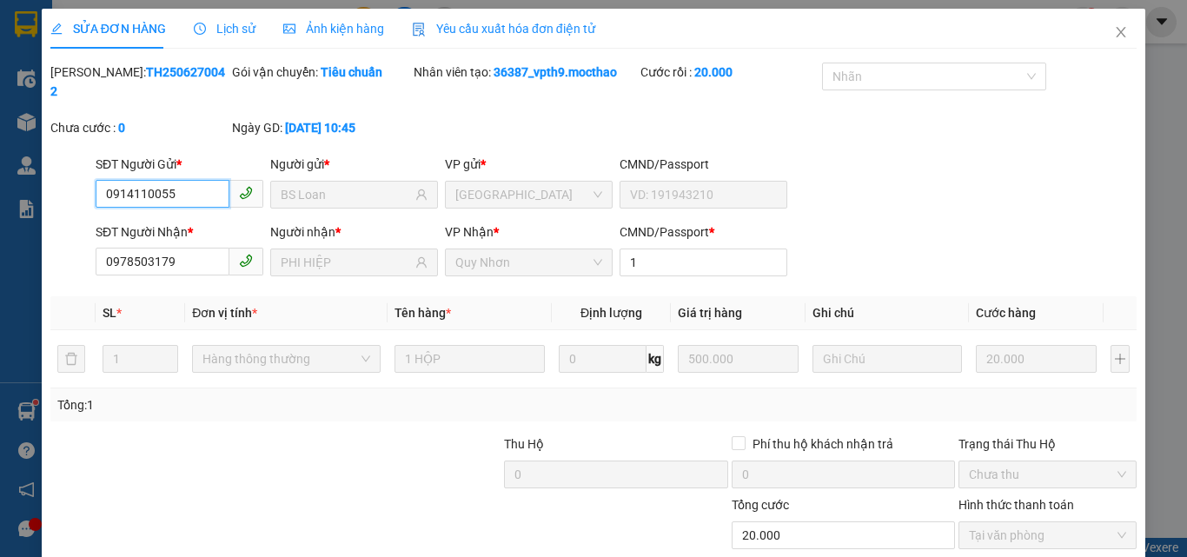
checkbox input "true"
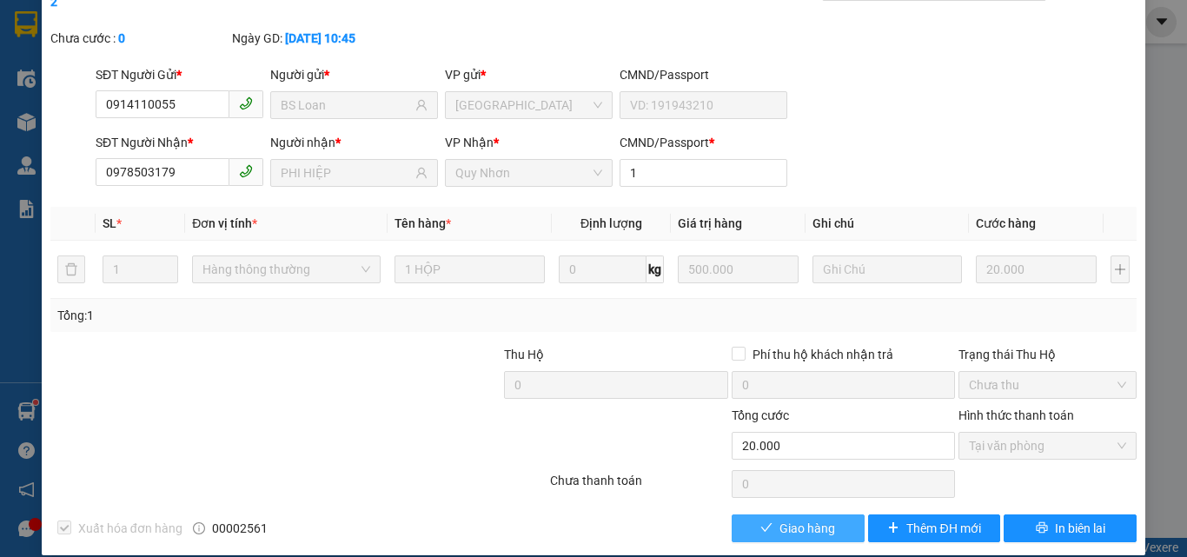
click at [769, 515] on button "Giao hàng" at bounding box center [798, 529] width 133 height 28
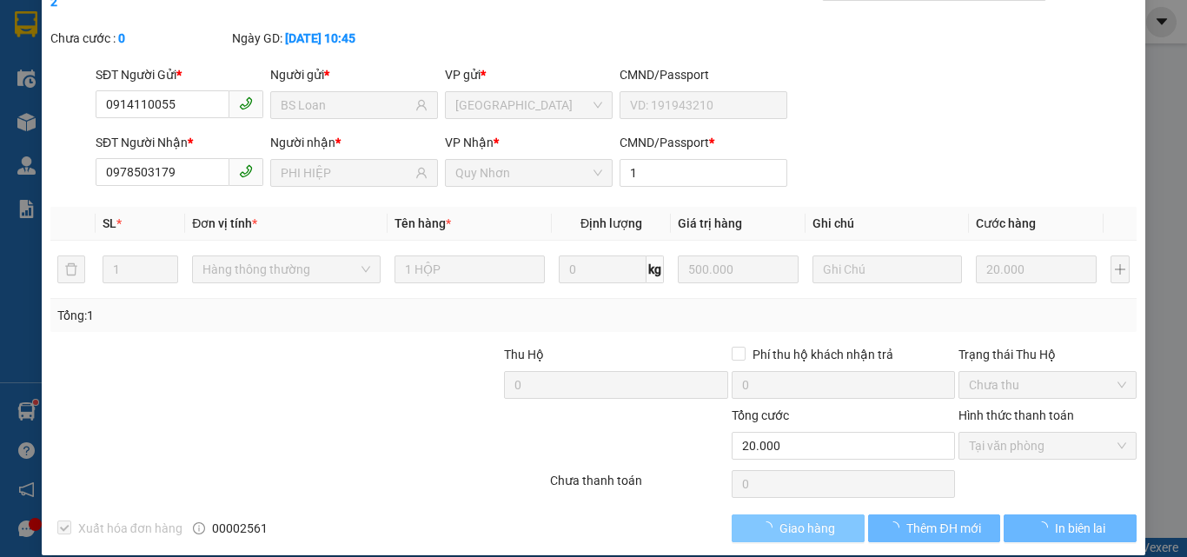
scroll to position [0, 0]
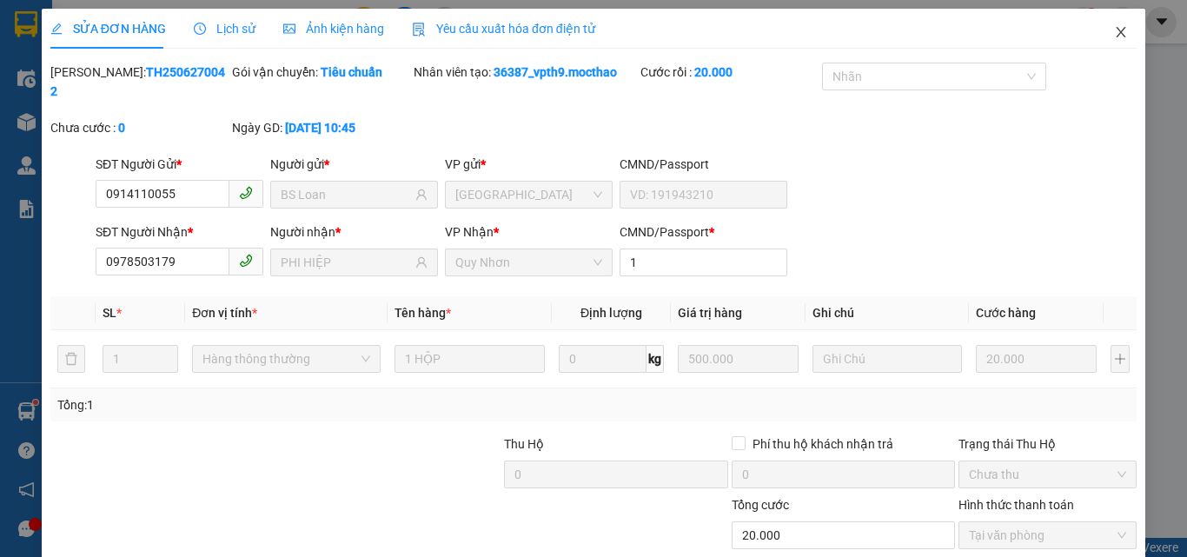
click at [1114, 38] on icon "close" at bounding box center [1121, 32] width 14 height 14
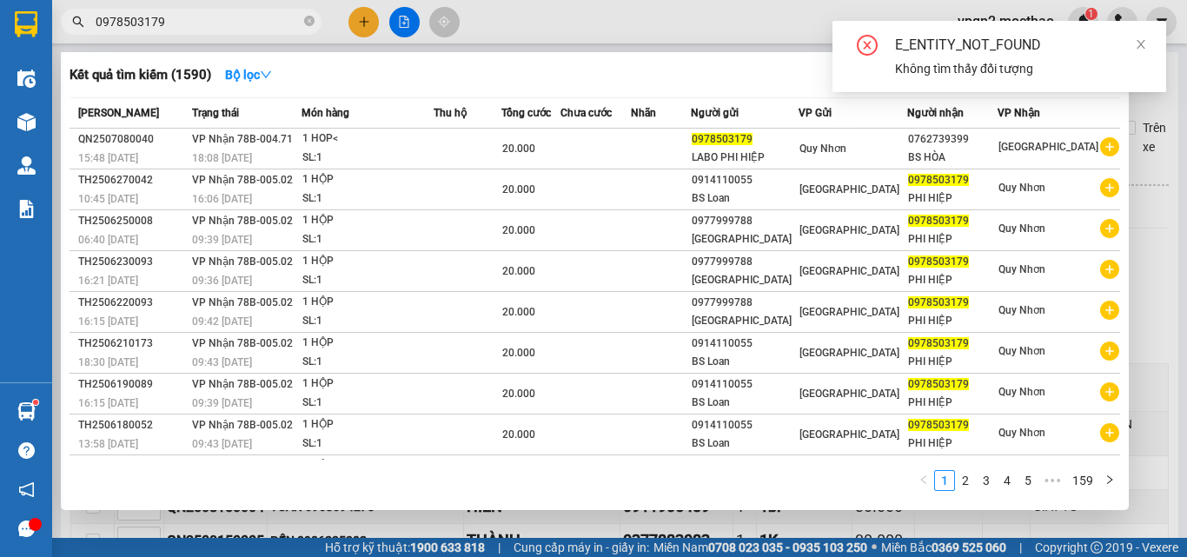
drag, startPoint x: 148, startPoint y: 23, endPoint x: 189, endPoint y: 23, distance: 40.9
click at [189, 23] on input "0978503179" at bounding box center [198, 21] width 205 height 19
type input "0978503179"
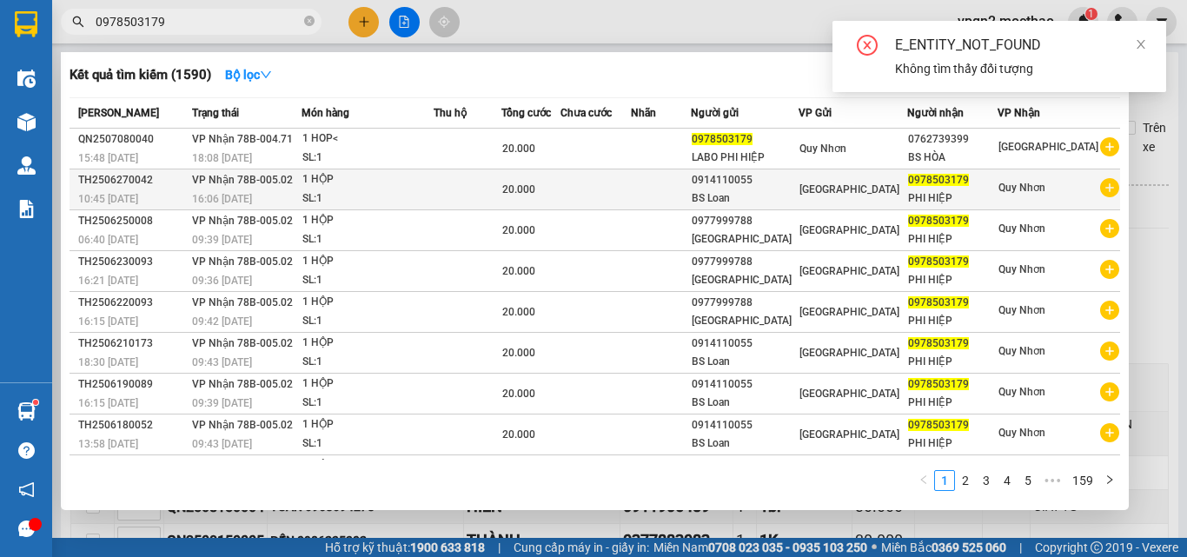
click at [795, 194] on div "BS Loan" at bounding box center [745, 198] width 106 height 18
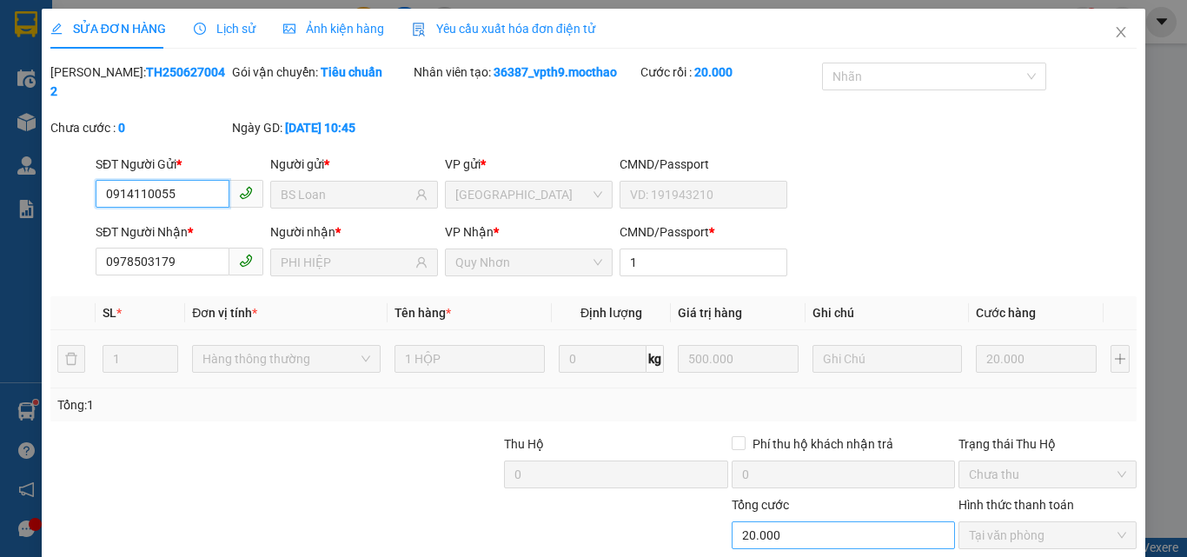
type input "0914110055"
type input "BS Loan"
type input "0978503179"
type input "PHI HIỆP"
type input "1"
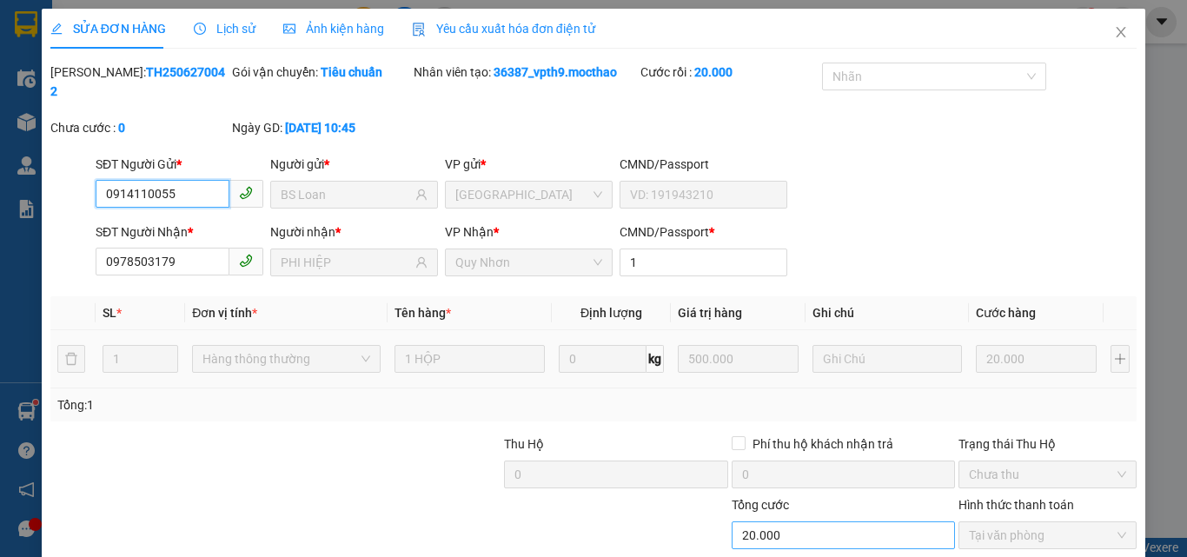
type input "20.000"
checkbox input "true"
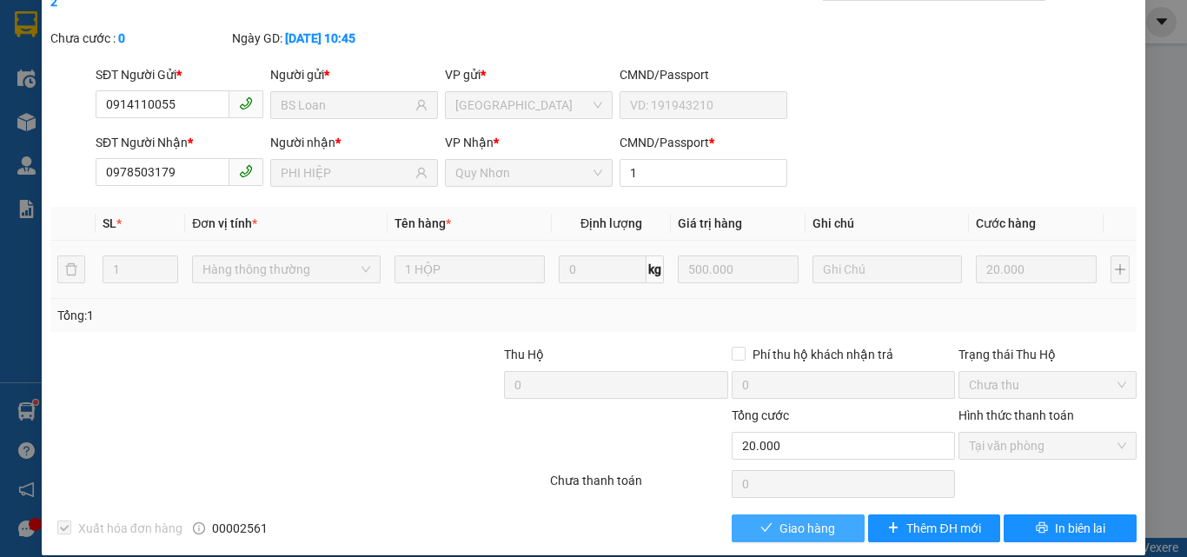
click at [782, 519] on span "Giao hàng" at bounding box center [808, 528] width 56 height 19
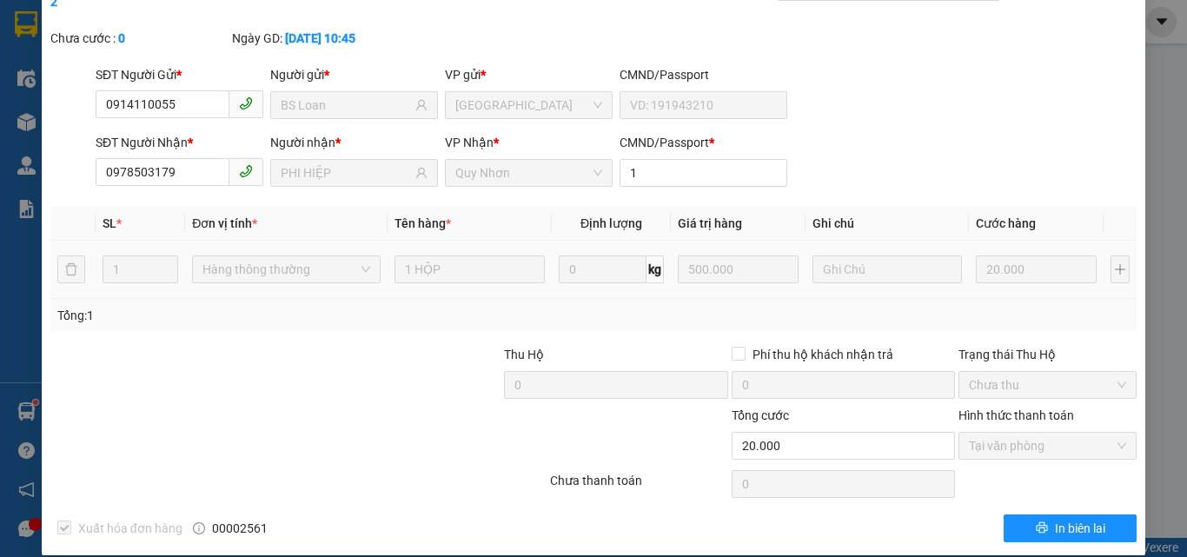
scroll to position [0, 0]
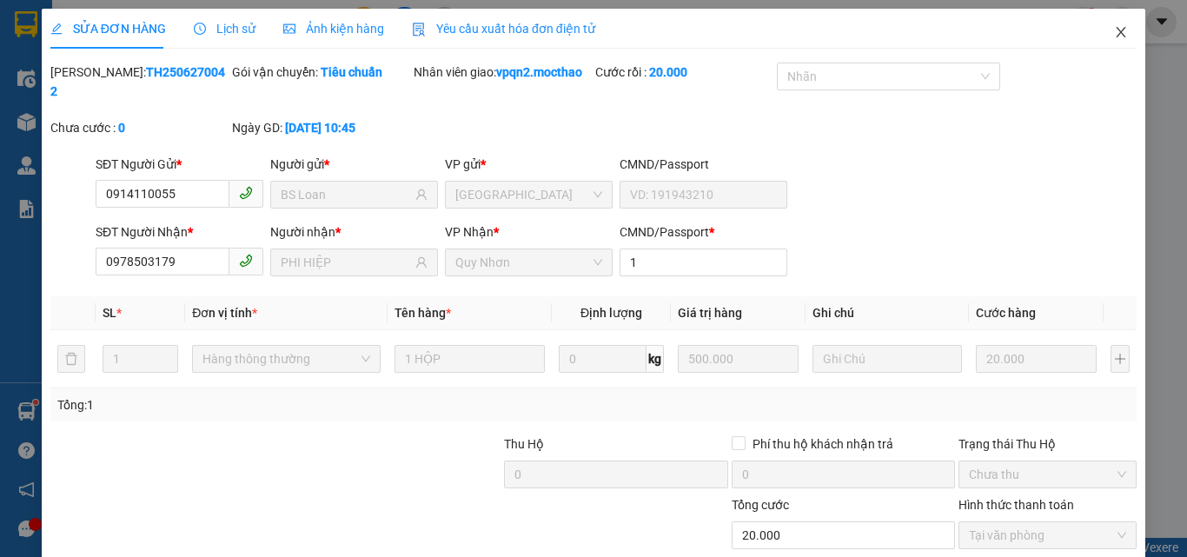
click at [1114, 30] on icon "close" at bounding box center [1121, 32] width 14 height 14
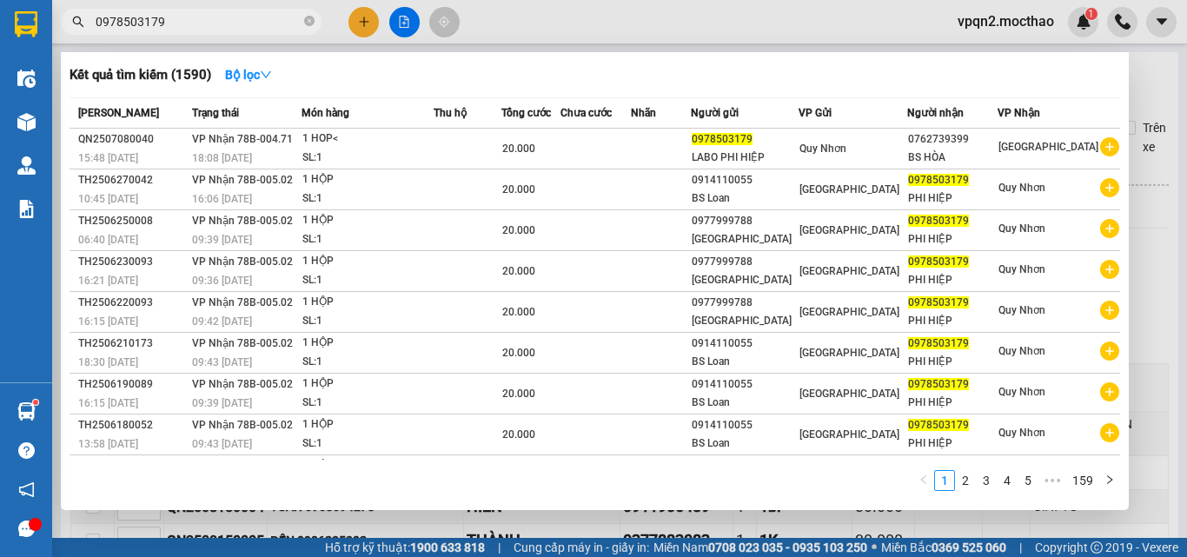
drag, startPoint x: 148, startPoint y: 20, endPoint x: 226, endPoint y: 24, distance: 78.4
click at [226, 24] on input "0978503179" at bounding box center [198, 21] width 205 height 19
type input "0978503179"
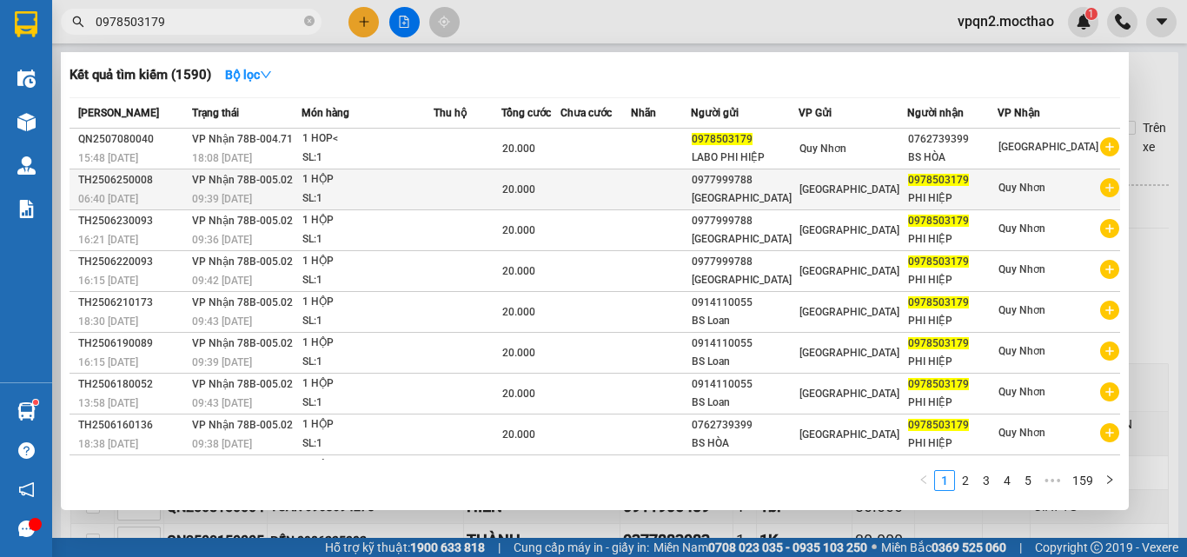
click at [755, 186] on div "0977999788" at bounding box center [745, 180] width 106 height 18
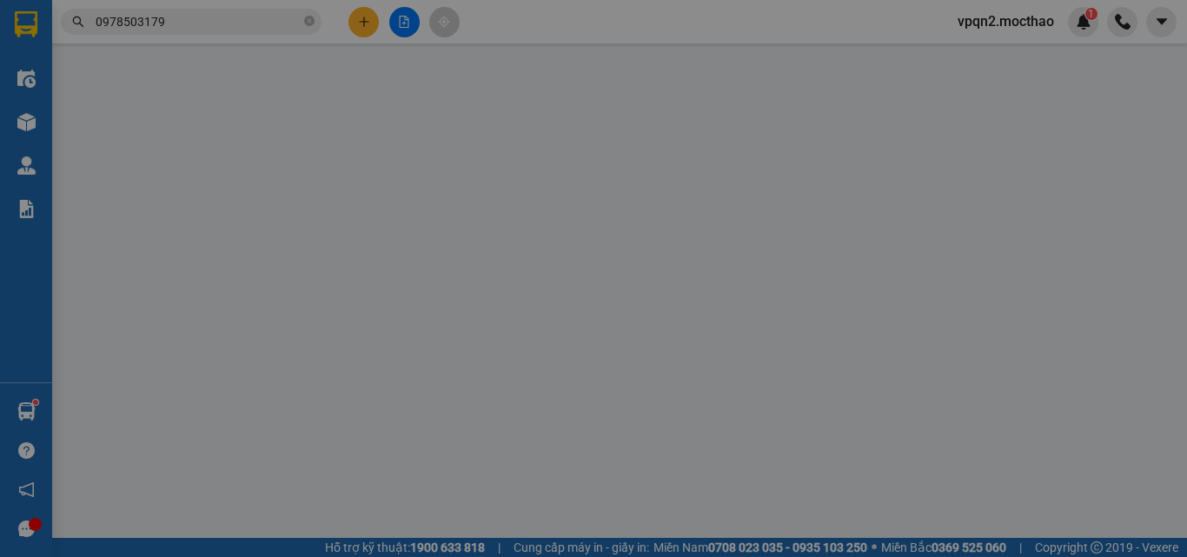
type input "0977999788"
type input "[GEOGRAPHIC_DATA]"
type input "0978503179"
type input "PHI HIỆP"
type input "1"
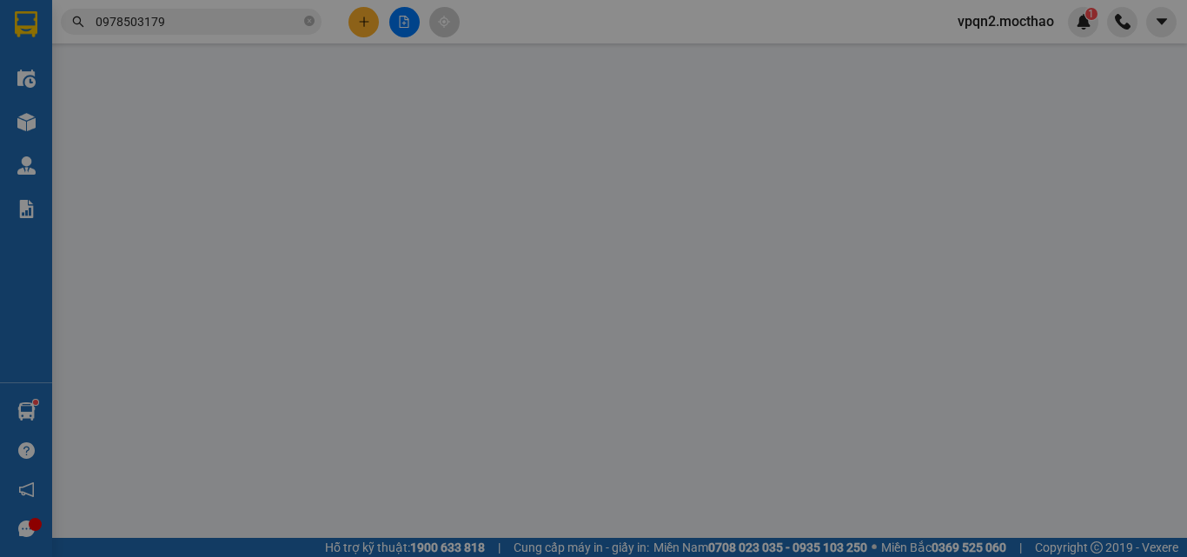
type input "20.000"
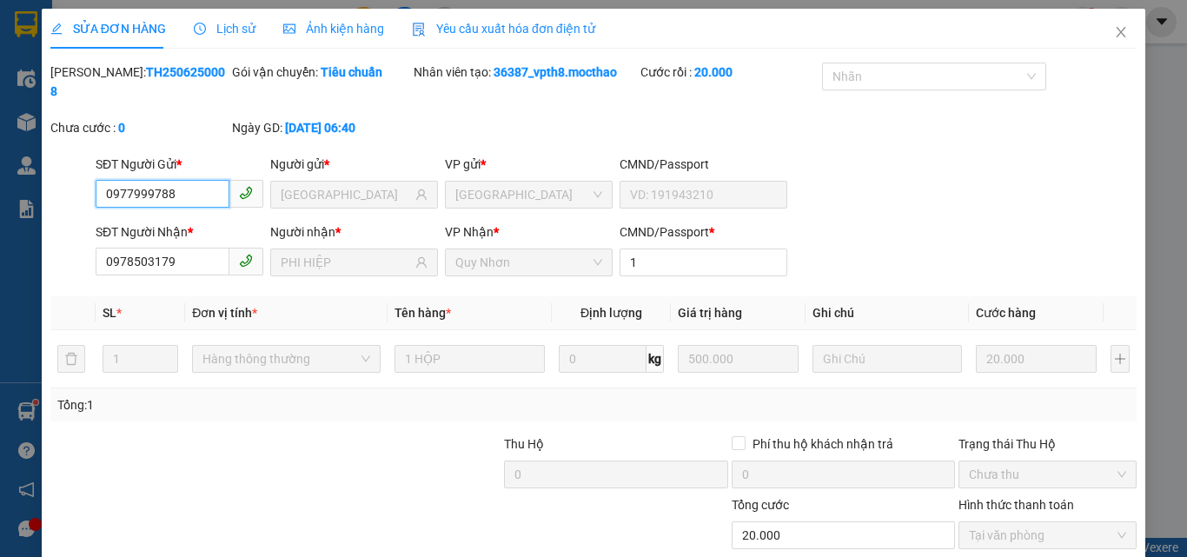
checkbox input "true"
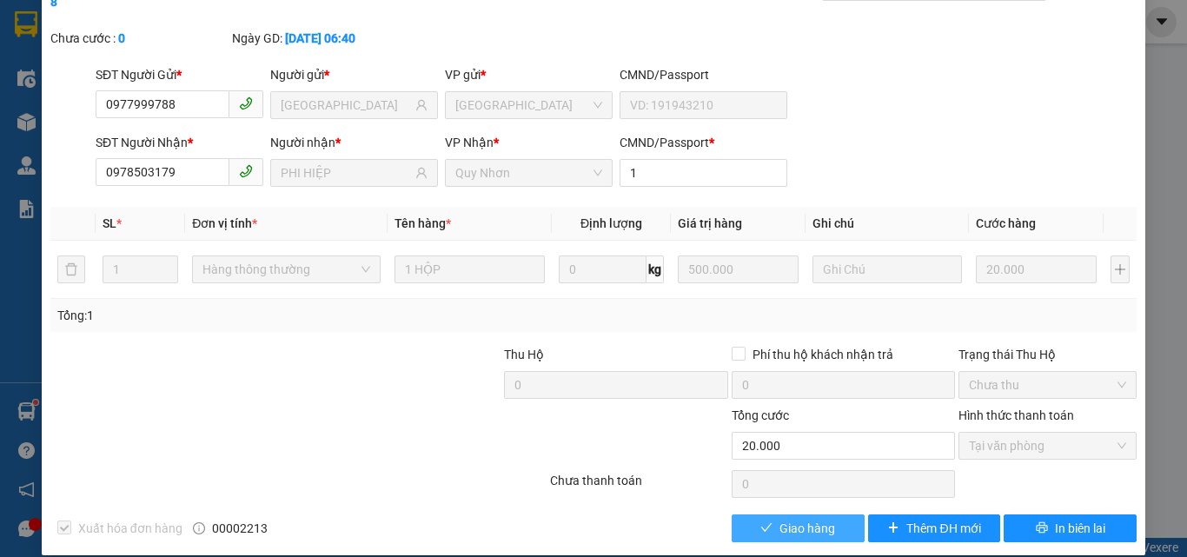
click at [785, 519] on span "Giao hàng" at bounding box center [808, 528] width 56 height 19
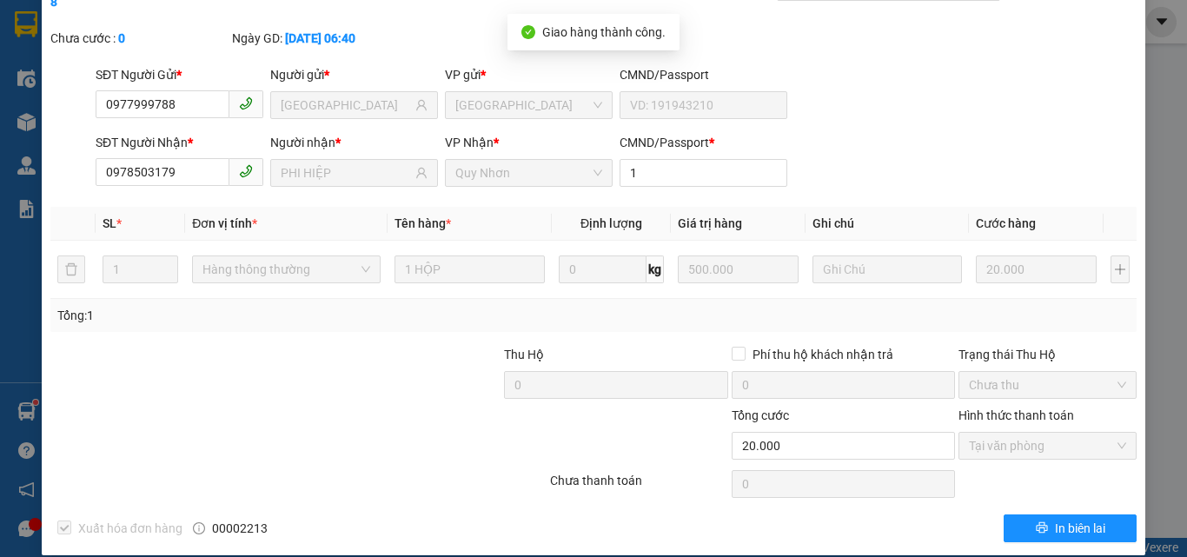
drag, startPoint x: 708, startPoint y: 496, endPoint x: 773, endPoint y: 368, distance: 144.2
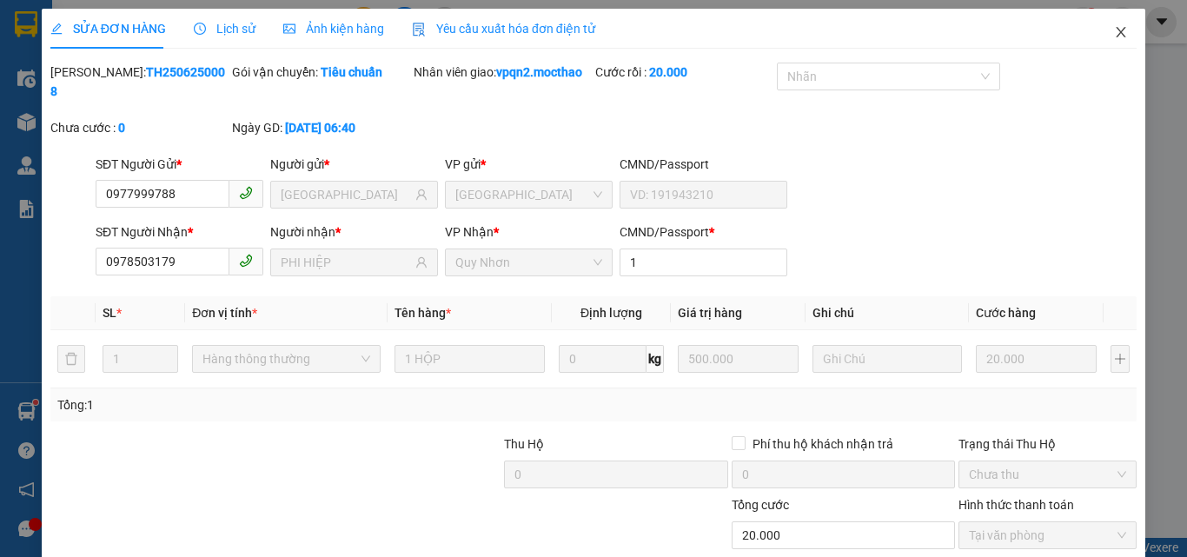
click at [1117, 29] on icon "close" at bounding box center [1122, 32] width 10 height 10
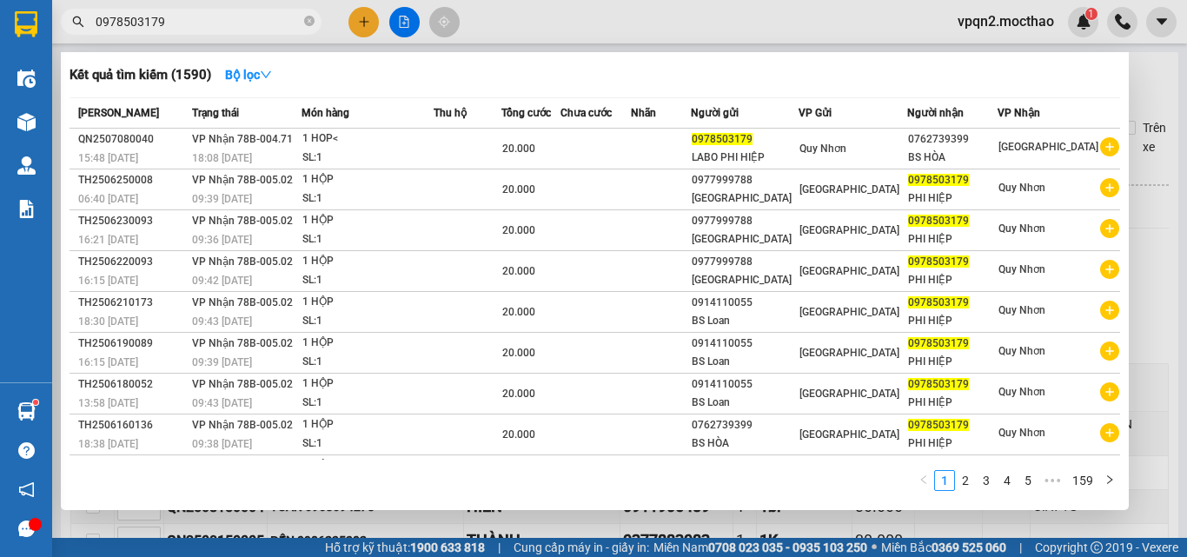
click at [194, 32] on span "0978503179" at bounding box center [191, 22] width 261 height 26
type input "0978503179"
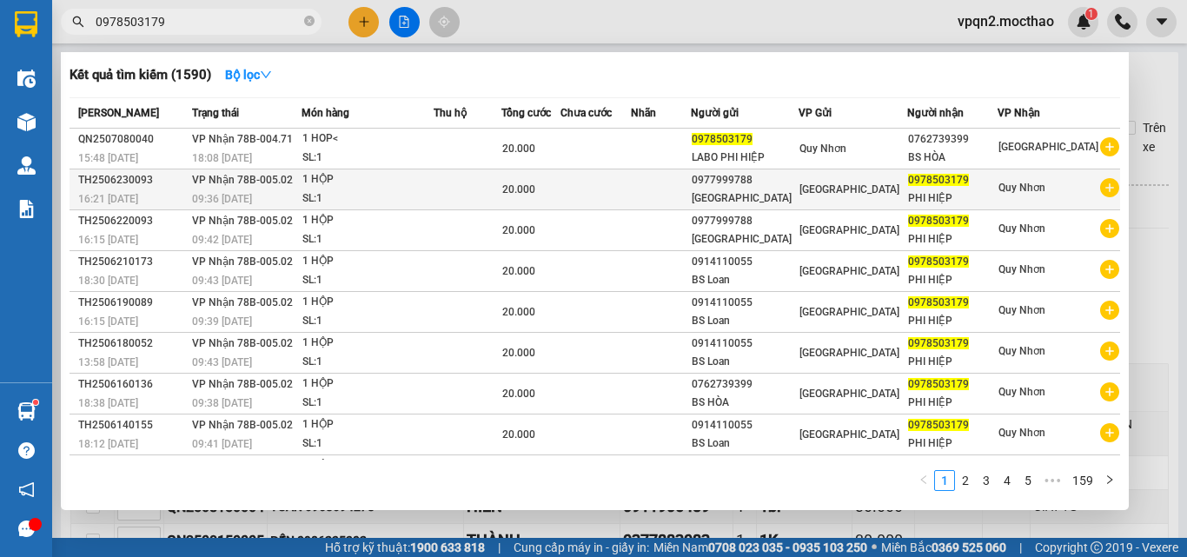
click at [934, 201] on div "PHI HIỆP" at bounding box center [953, 198] width 90 height 18
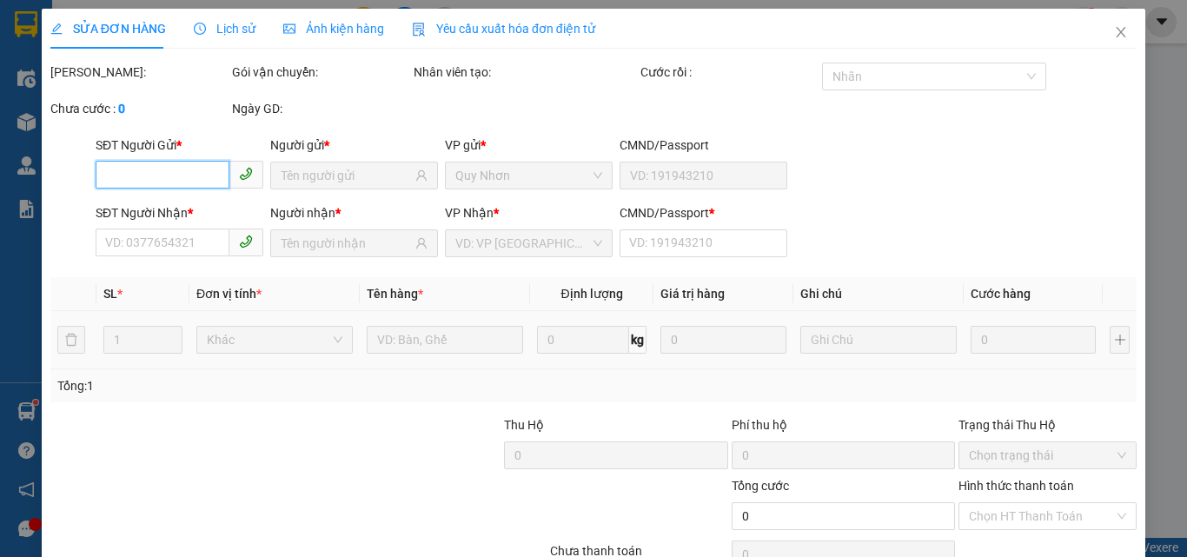
type input "0977999788"
type input "[GEOGRAPHIC_DATA]"
type input "0978503179"
type input "PHI HIỆP"
type input "1"
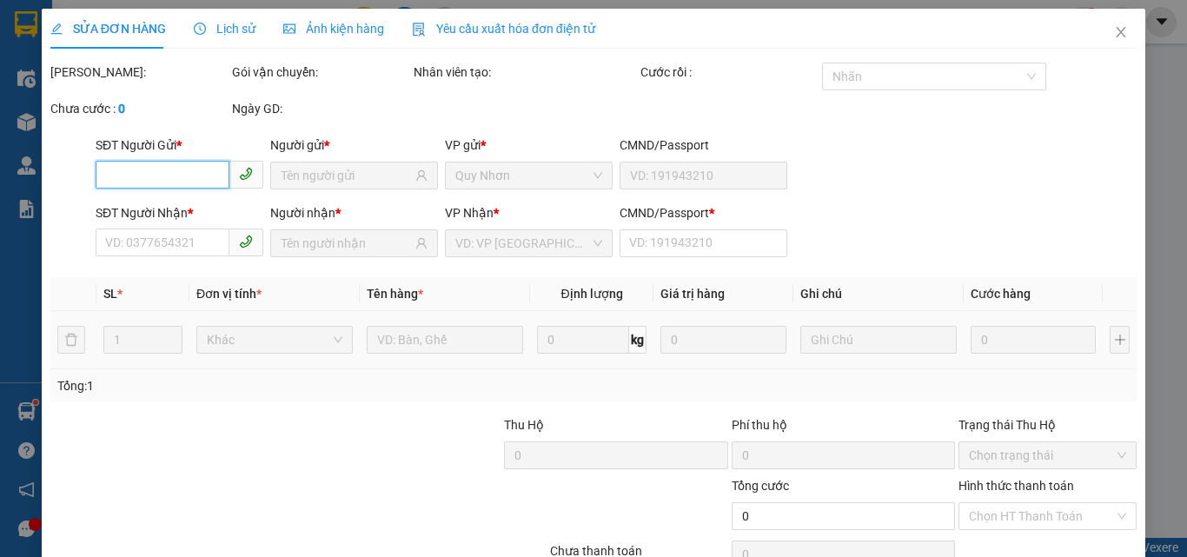
type input "20.000"
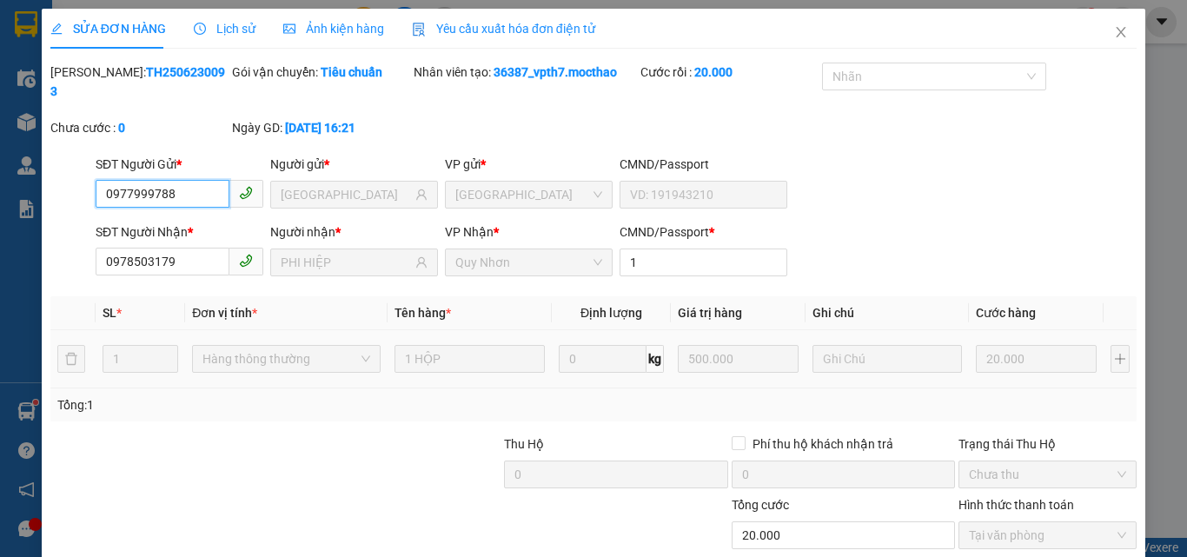
scroll to position [90, 0]
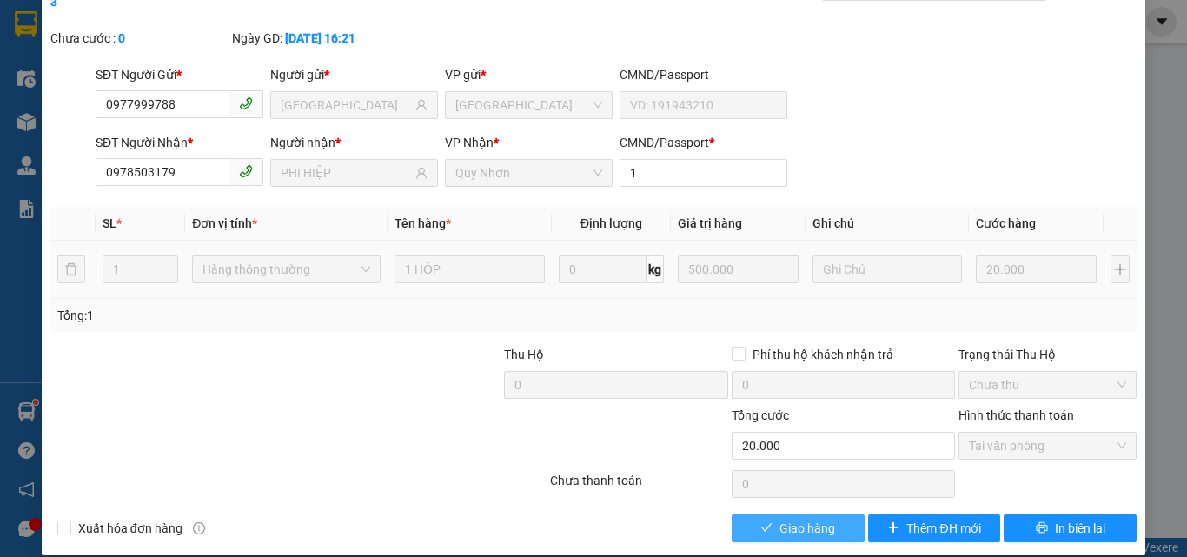
click at [816, 519] on span "Giao hàng" at bounding box center [808, 528] width 56 height 19
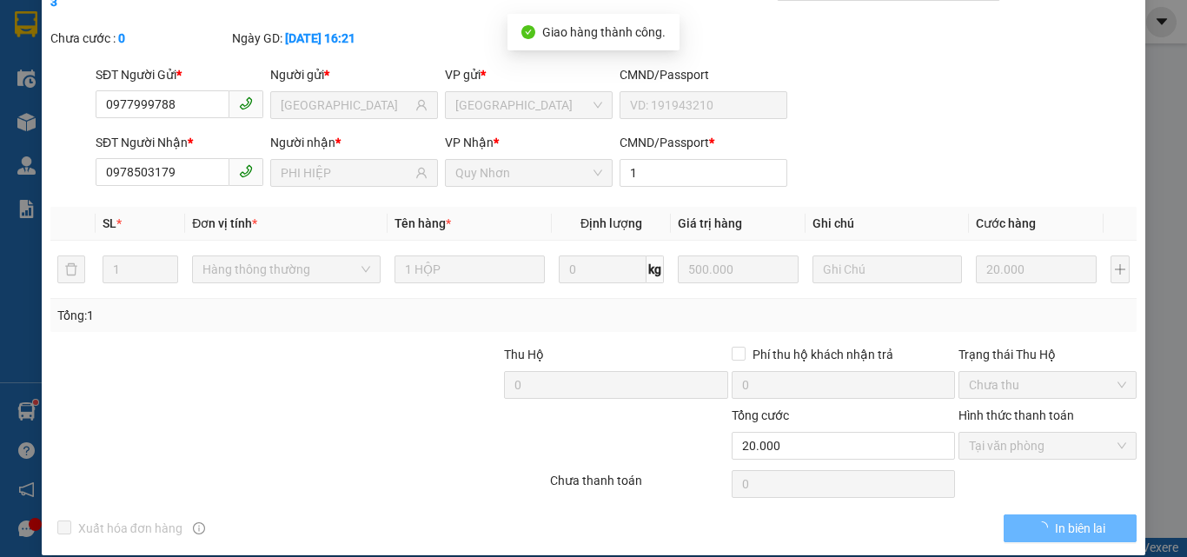
scroll to position [0, 0]
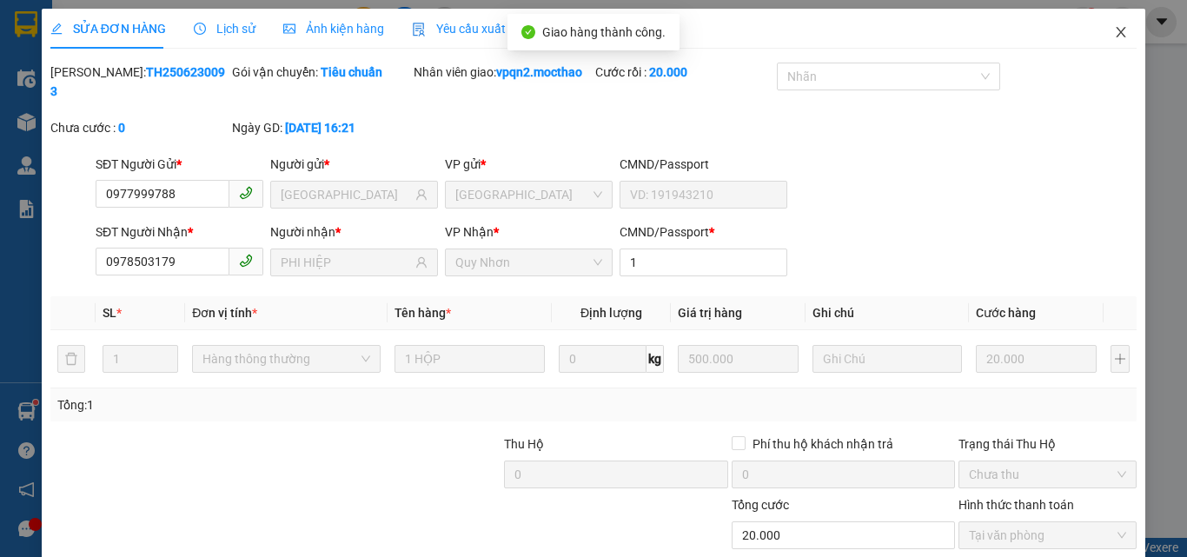
click at [1117, 31] on icon "close" at bounding box center [1122, 32] width 10 height 10
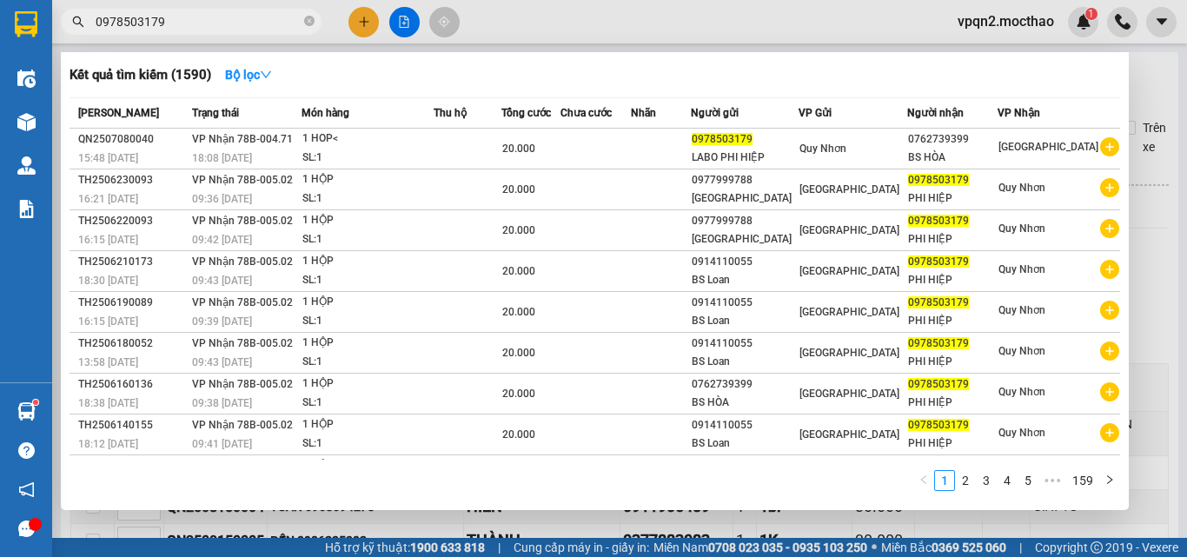
drag, startPoint x: 152, startPoint y: 17, endPoint x: 223, endPoint y: 25, distance: 70.8
click at [223, 25] on input "0978503179" at bounding box center [198, 21] width 205 height 19
type input "0978503179"
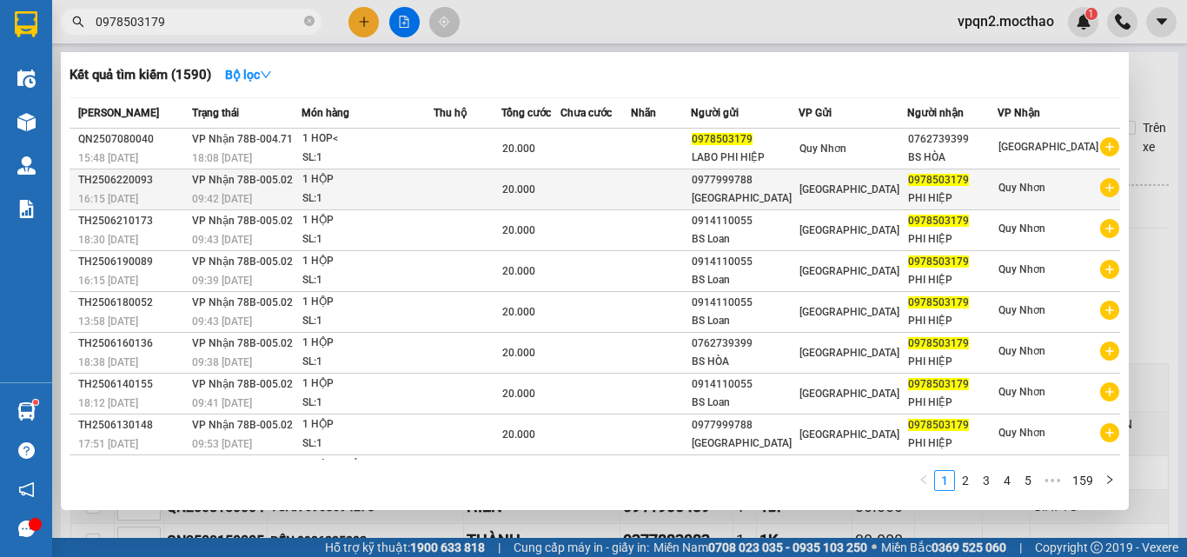
click at [755, 195] on div "[GEOGRAPHIC_DATA]" at bounding box center [745, 198] width 106 height 18
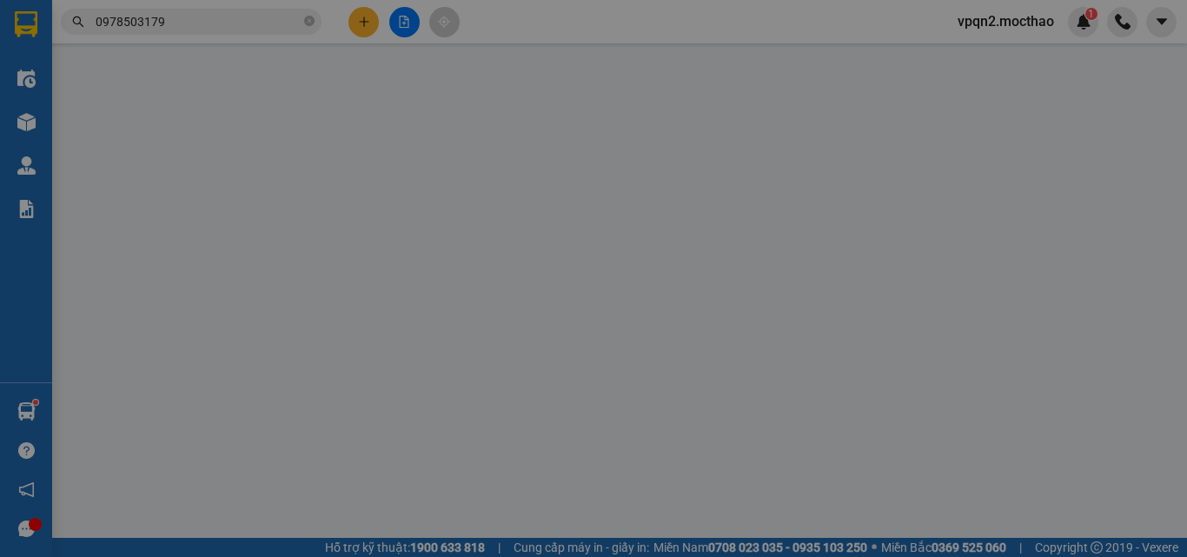
type input "0977999788"
type input "[GEOGRAPHIC_DATA]"
type input "0978503179"
type input "PHI HIỆP"
type input "1"
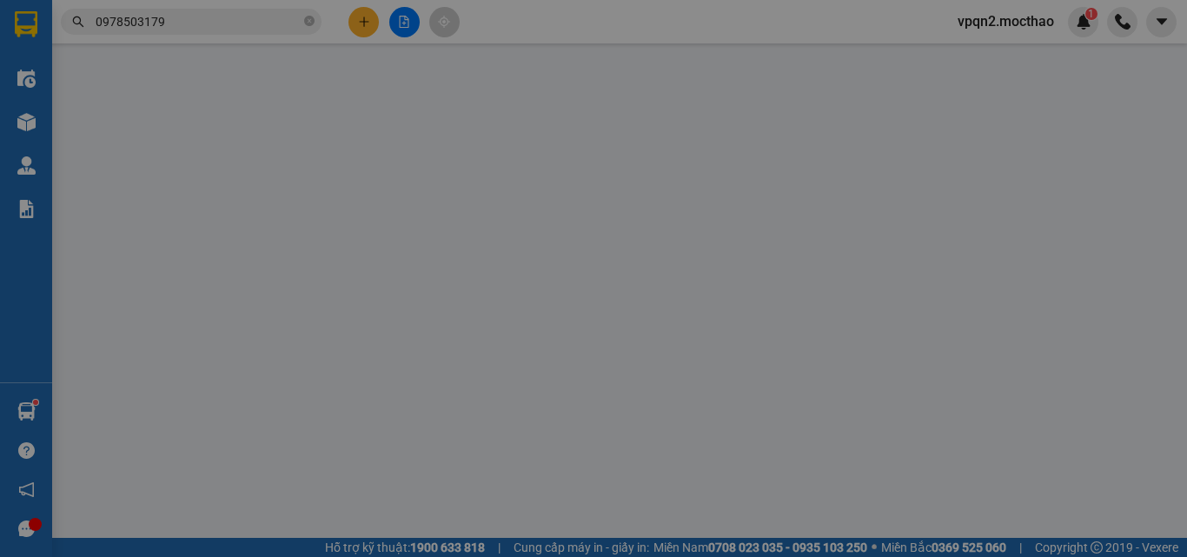
type input "20.000"
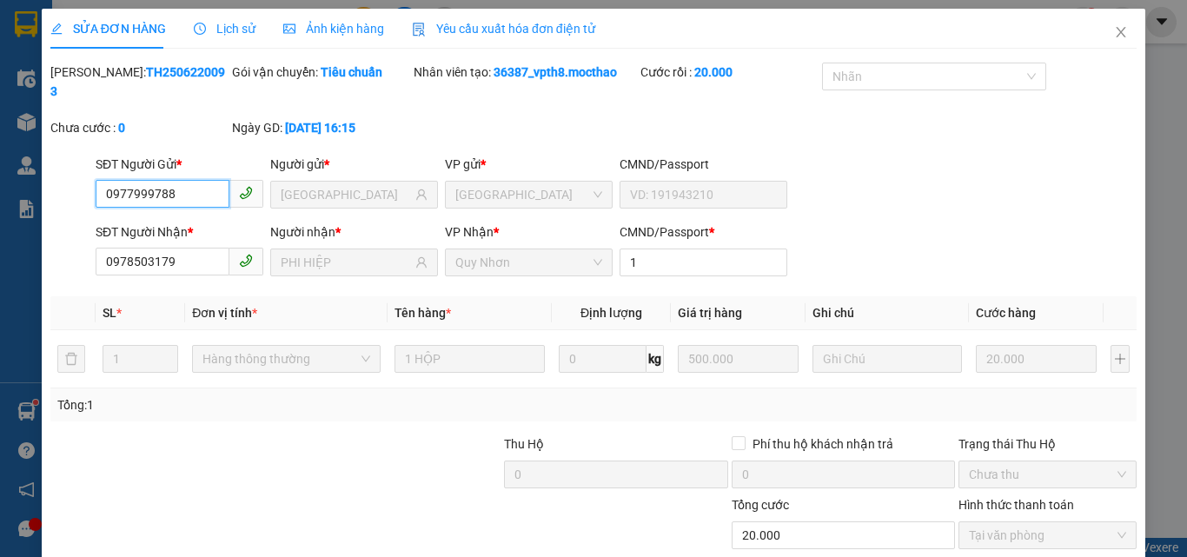
scroll to position [90, 0]
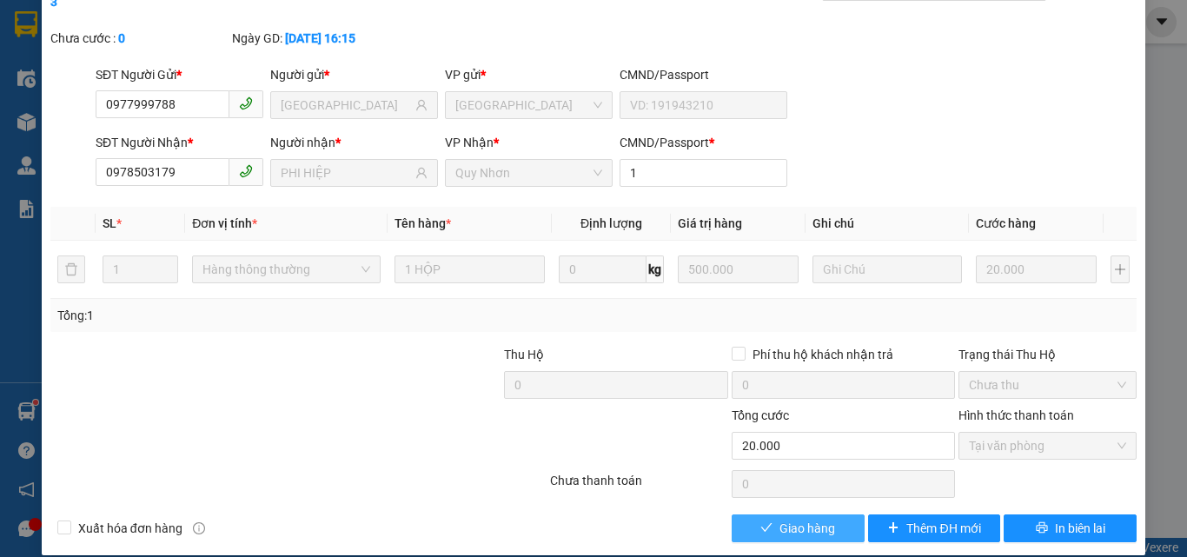
click at [811, 519] on span "Giao hàng" at bounding box center [808, 528] width 56 height 19
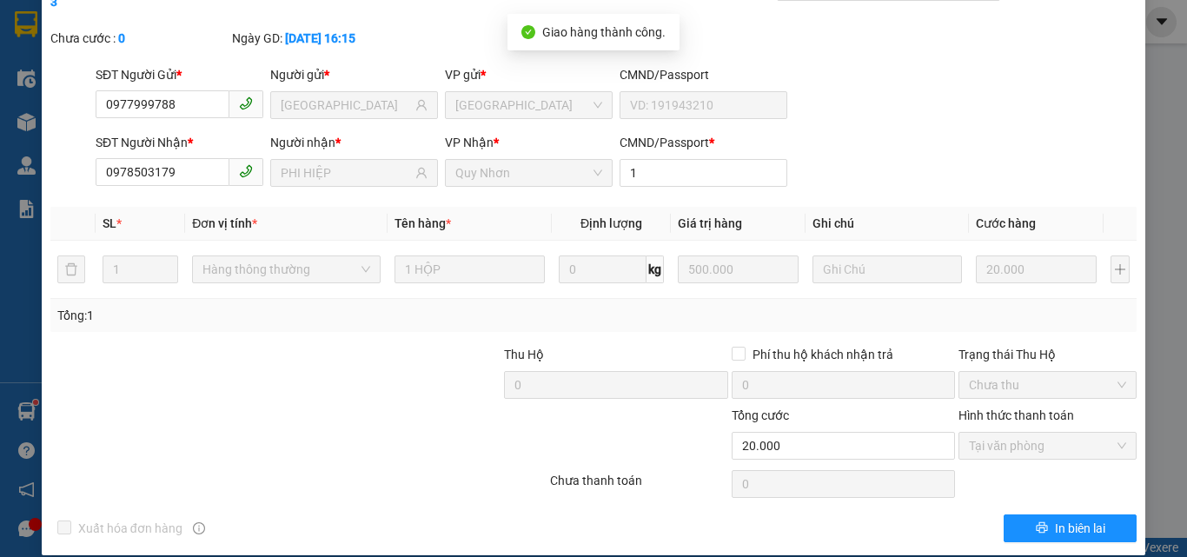
scroll to position [0, 0]
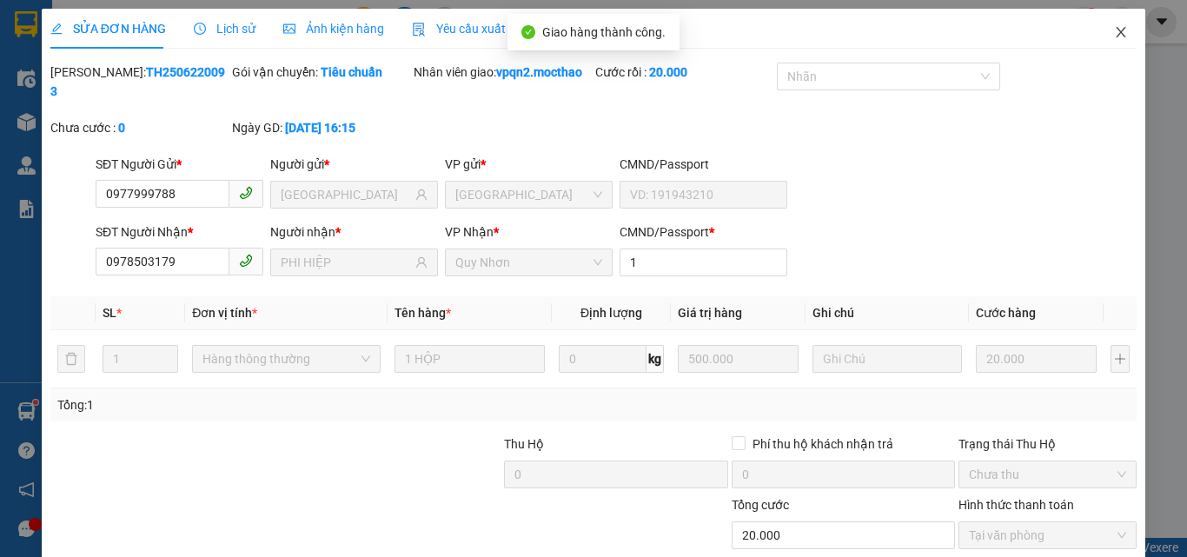
click at [1114, 26] on icon "close" at bounding box center [1121, 32] width 14 height 14
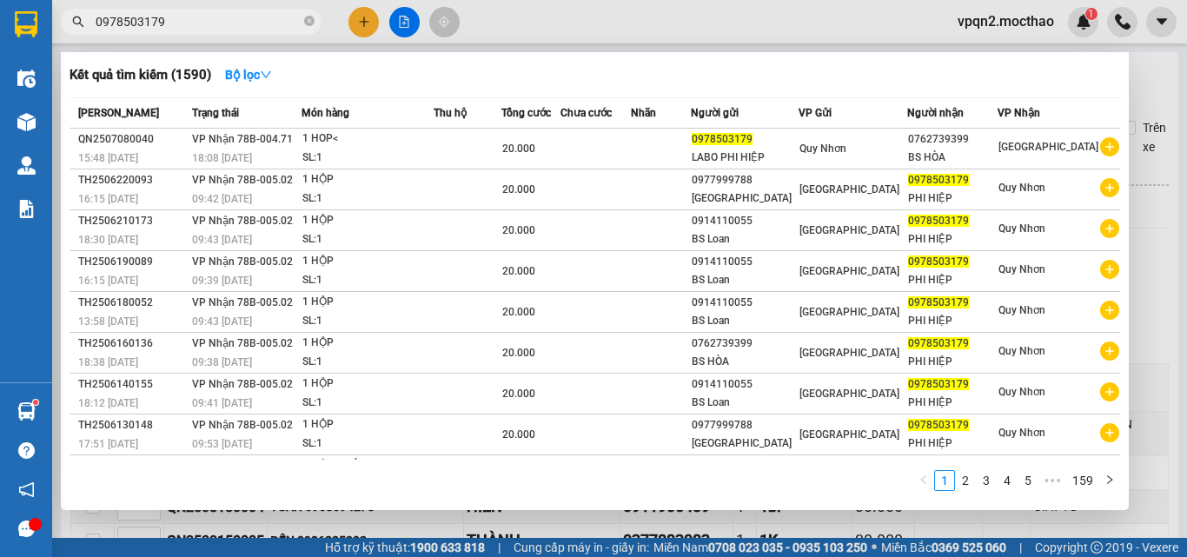
drag, startPoint x: 130, startPoint y: 31, endPoint x: 64, endPoint y: 43, distance: 67.0
click at [64, 37] on div "Kết quả tìm kiếm ( 1590 ) Bộ lọc Mã ĐH Trạng thái Món hàng Thu hộ Tổng cước Chư…" at bounding box center [169, 22] width 339 height 30
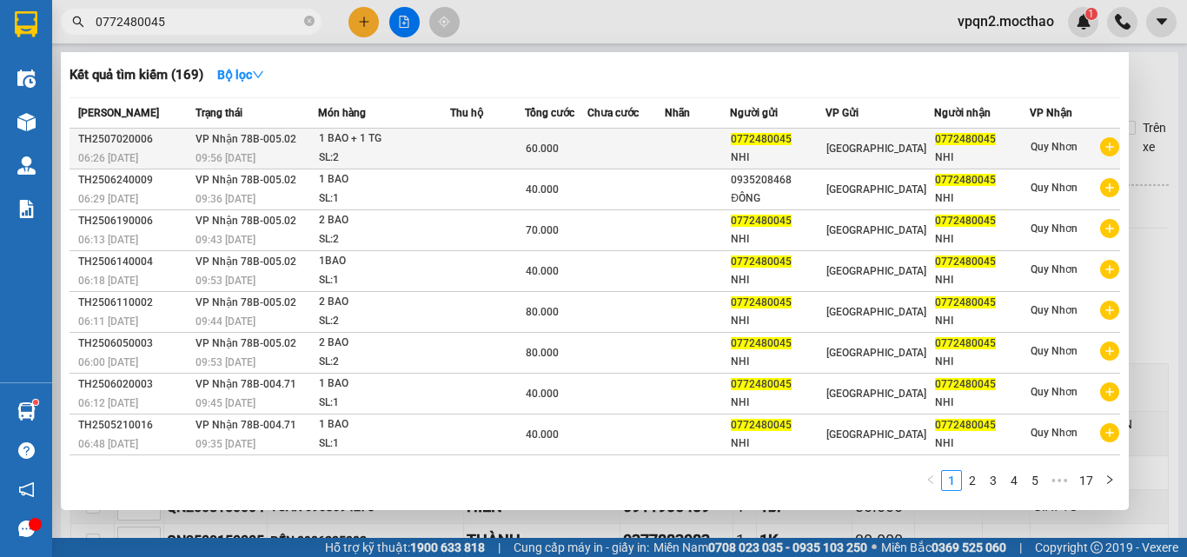
type input "0772480045"
click at [525, 145] on td at bounding box center [487, 149] width 75 height 41
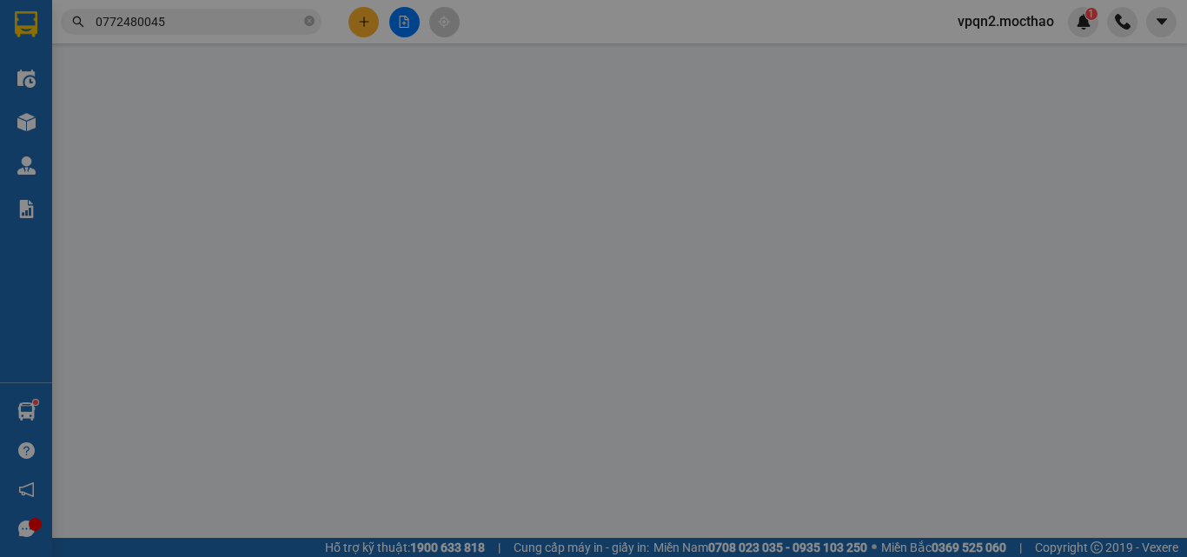
type input "0772480045"
type input "NHI"
type input "0772480045"
type input "NHI"
type input "1"
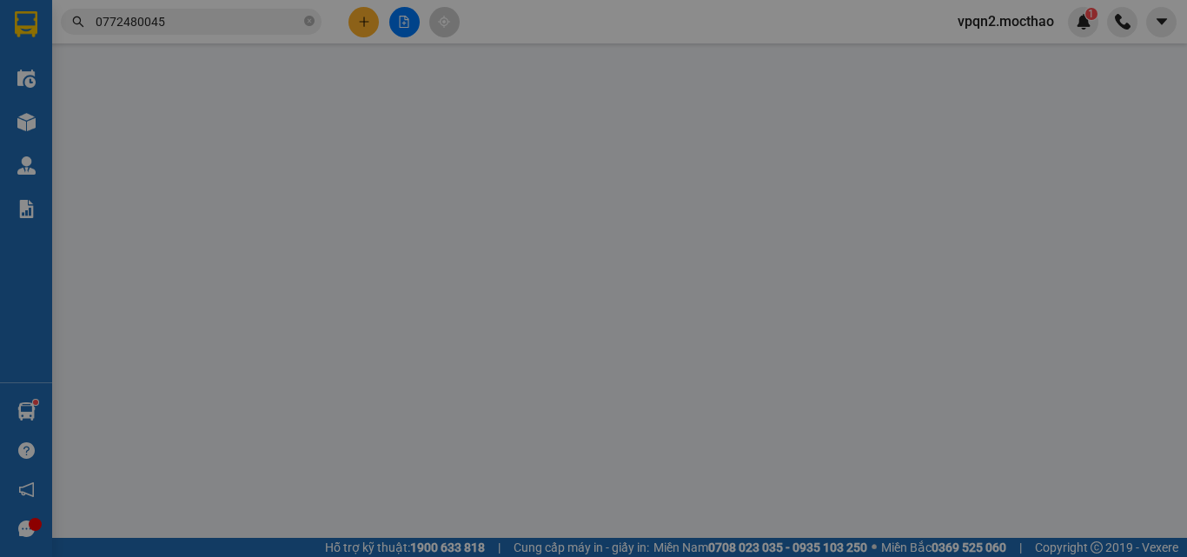
type input "60.000"
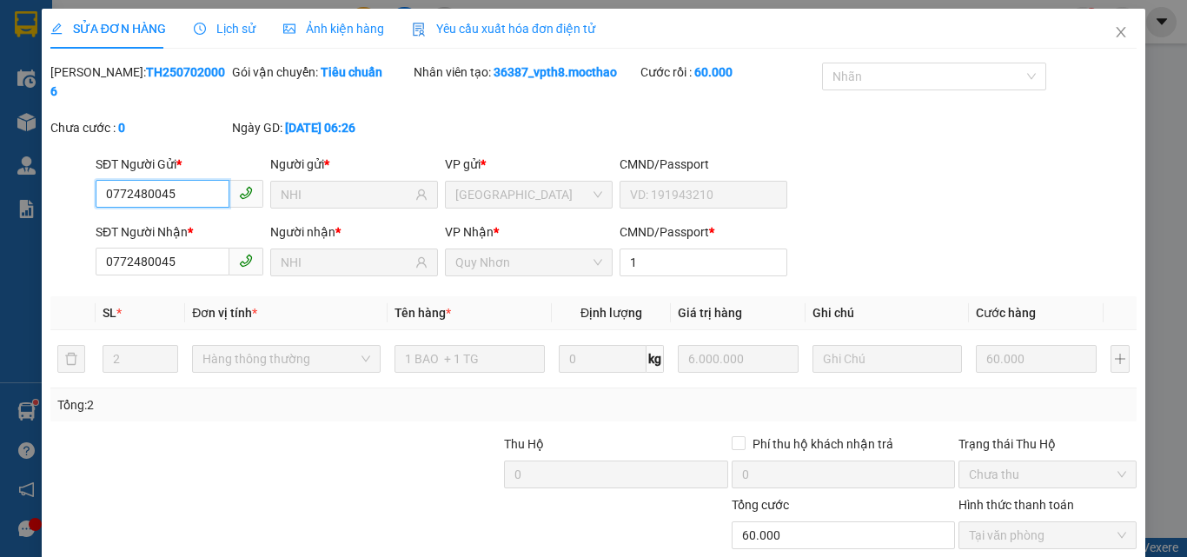
checkbox input "true"
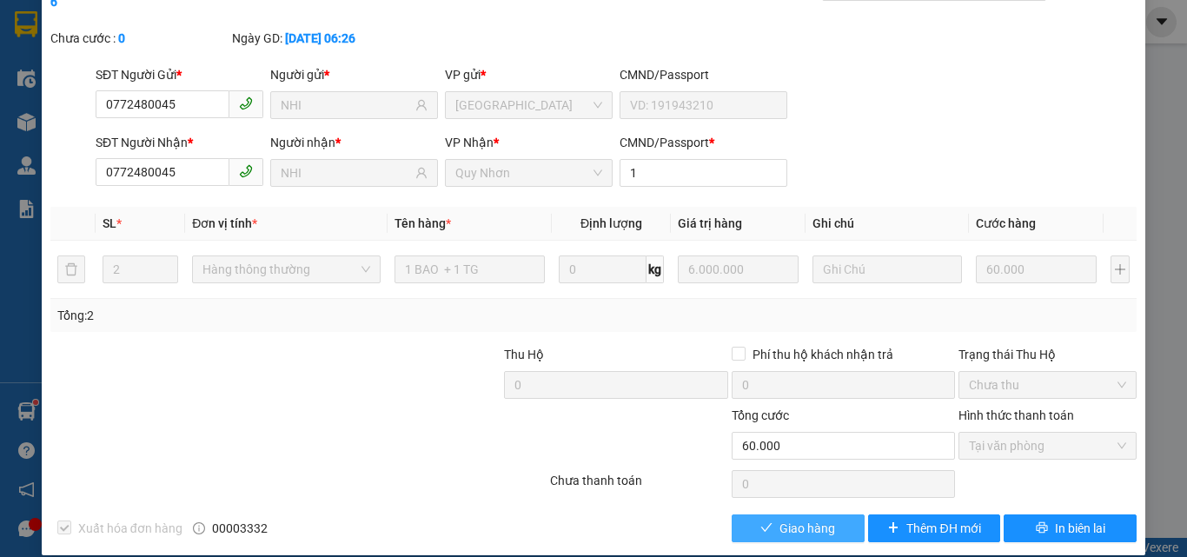
click at [801, 519] on span "Giao hàng" at bounding box center [808, 528] width 56 height 19
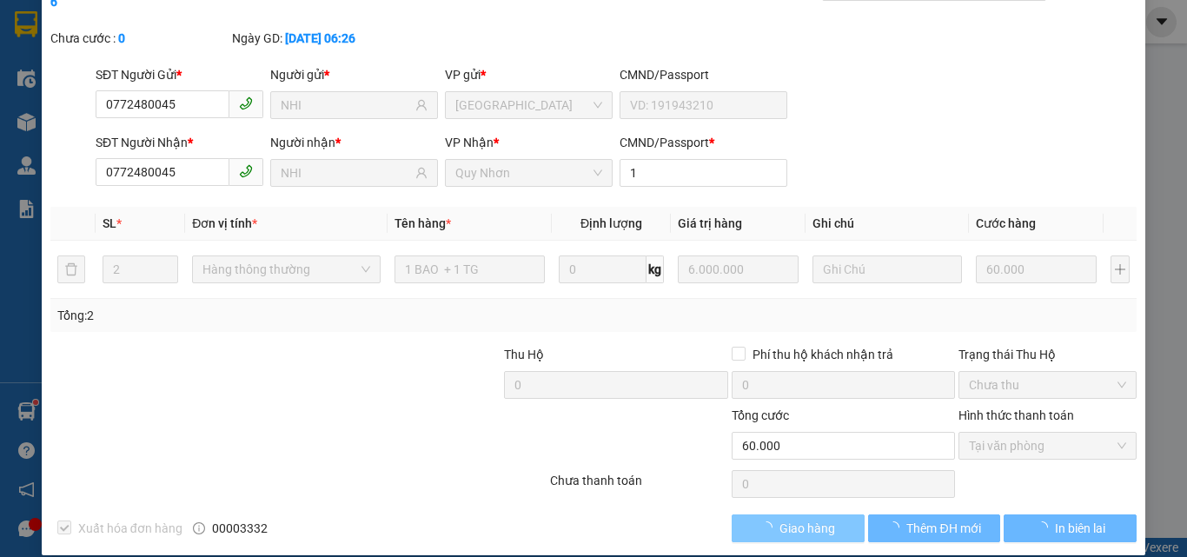
scroll to position [0, 0]
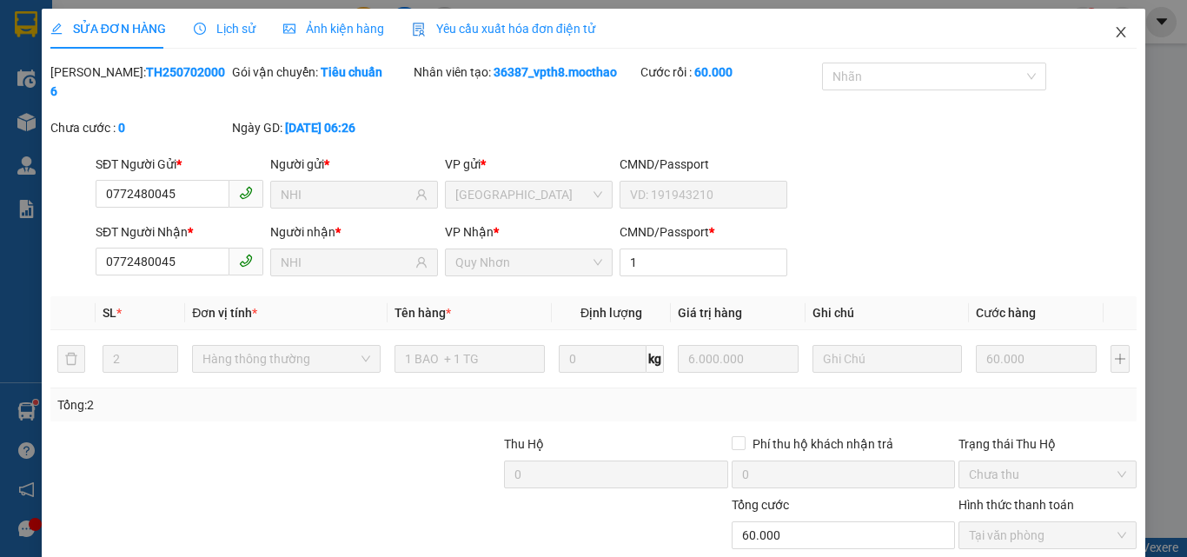
click at [1114, 27] on icon "close" at bounding box center [1121, 32] width 14 height 14
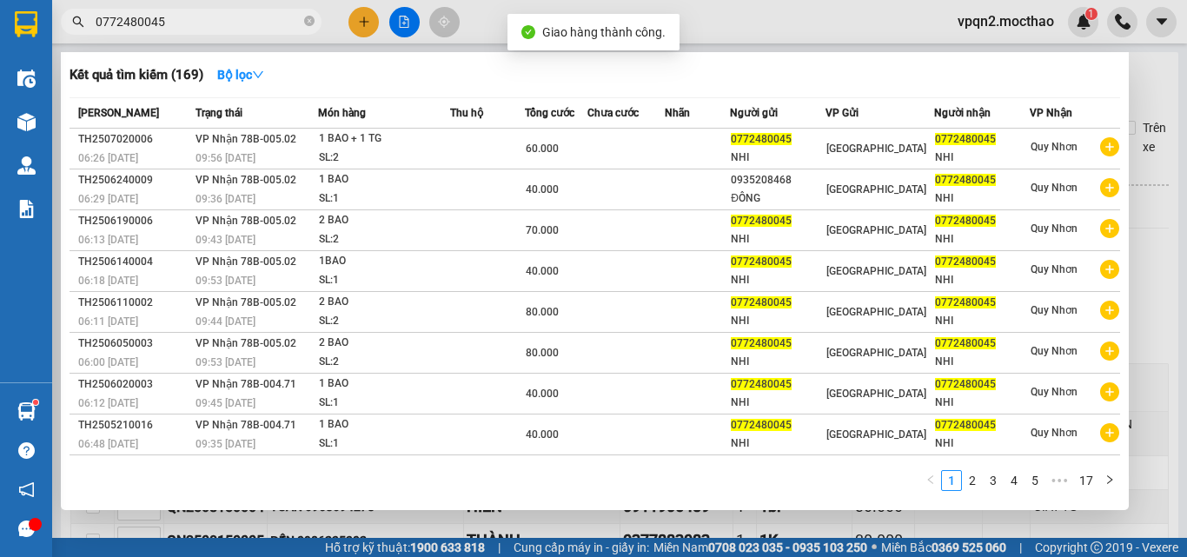
drag, startPoint x: 150, startPoint y: 20, endPoint x: 201, endPoint y: 18, distance: 50.4
click at [201, 18] on input "0772480045" at bounding box center [198, 21] width 205 height 19
type input "0772480045"
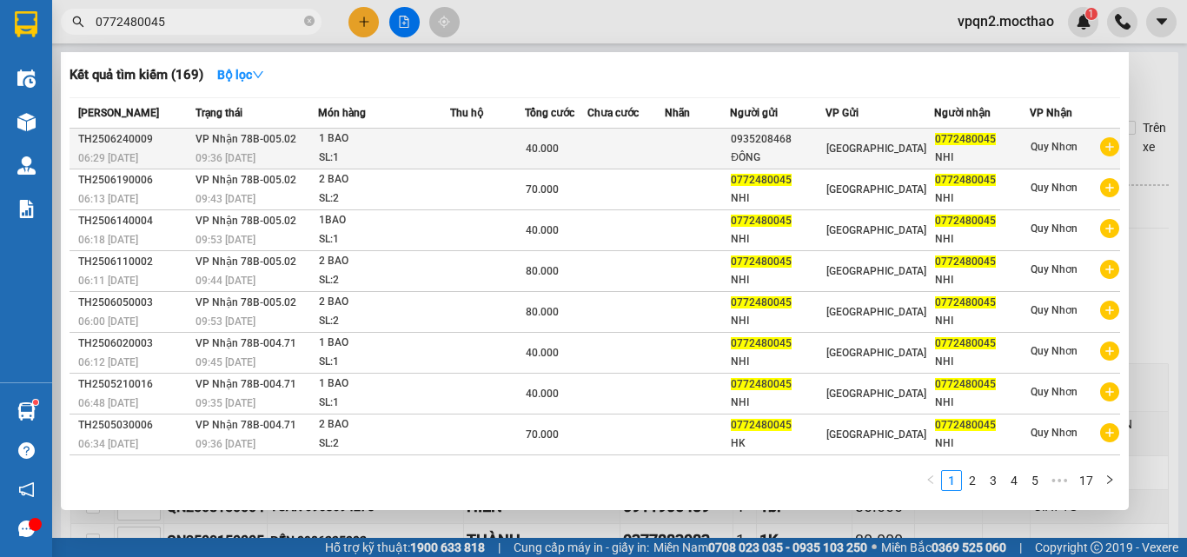
click at [553, 156] on div "40.000" at bounding box center [557, 148] width 62 height 19
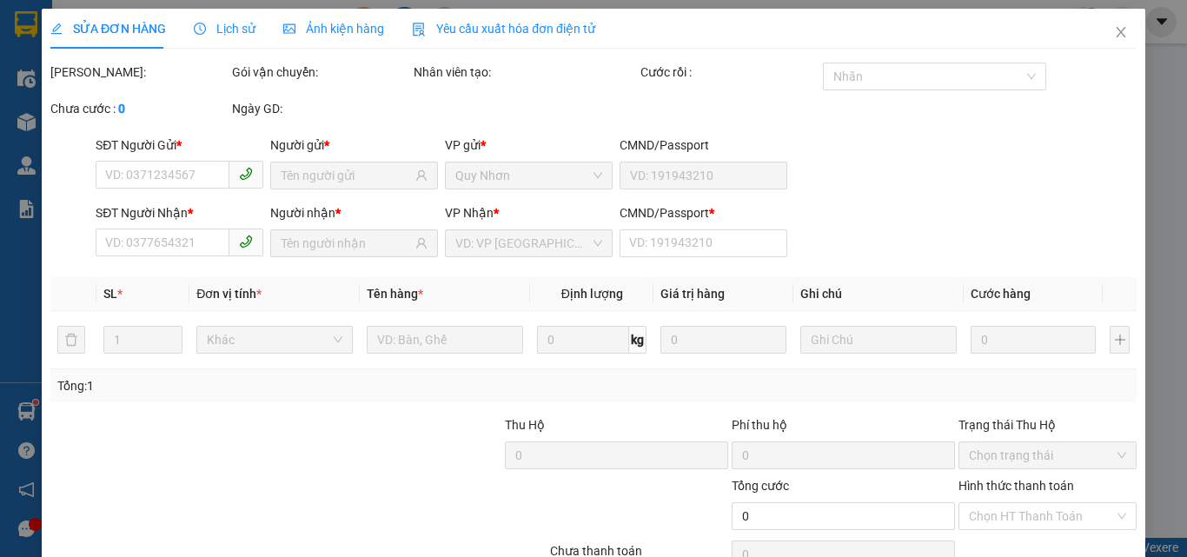
type input "0935208468"
type input "ĐÔNG"
type input "0772480045"
type input "NHI"
type input "1"
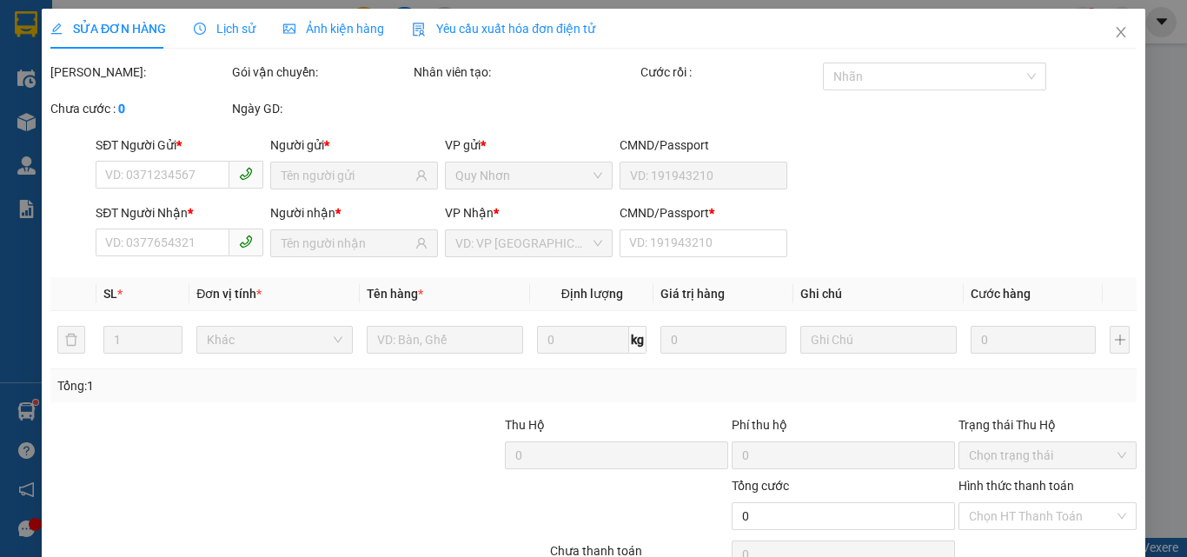
type input "40.000"
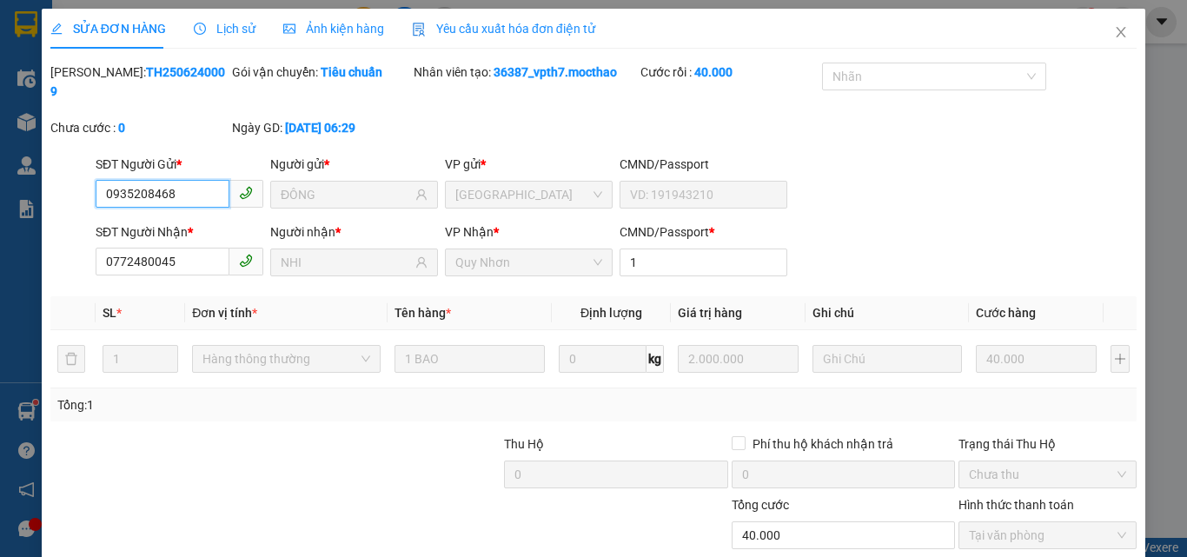
scroll to position [90, 0]
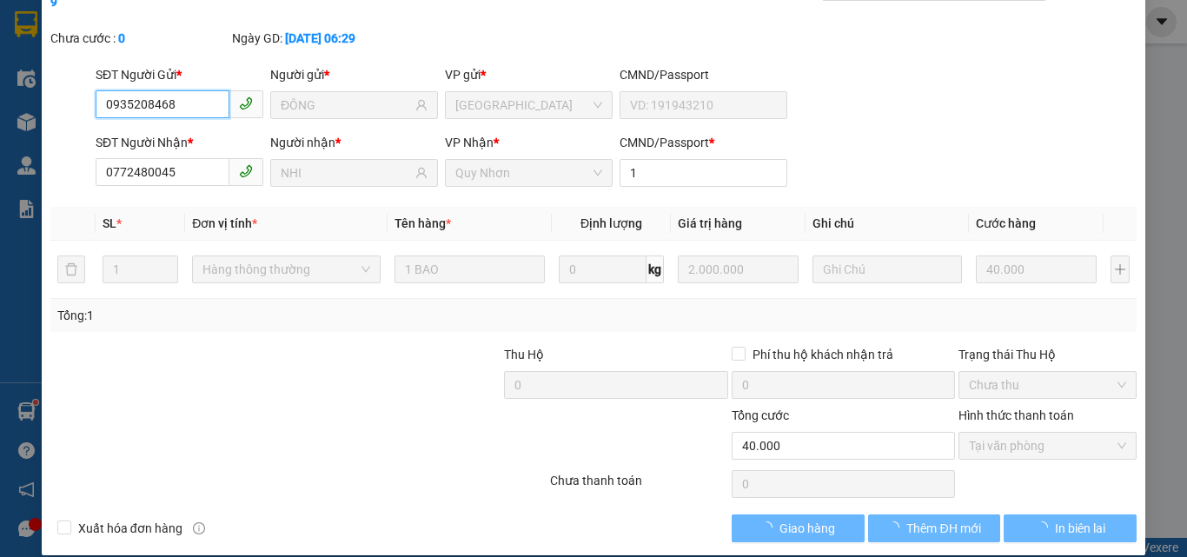
checkbox input "true"
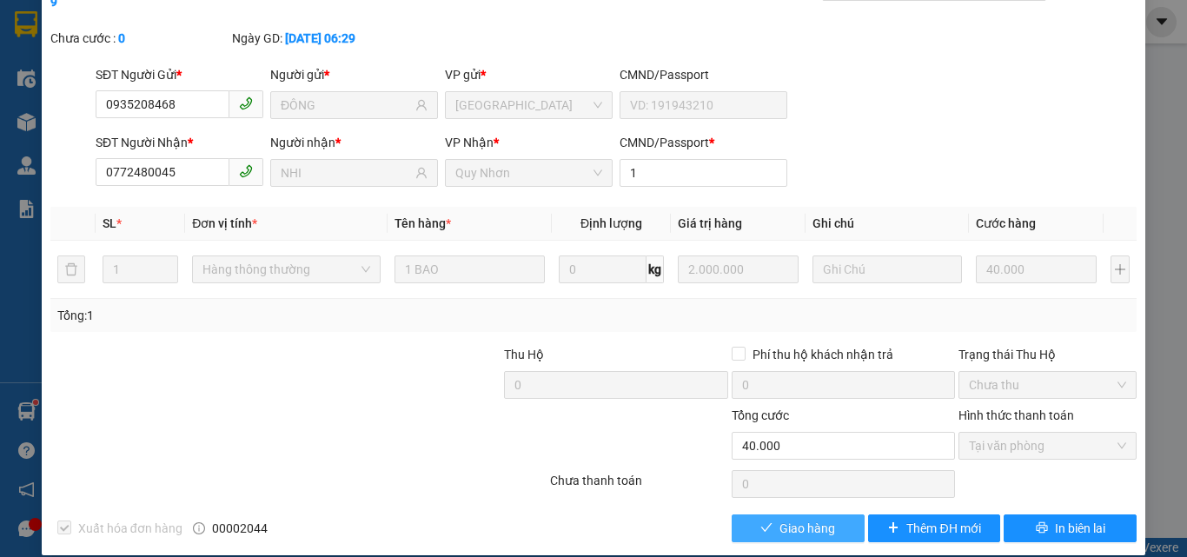
click at [786, 519] on span "Giao hàng" at bounding box center [808, 528] width 56 height 19
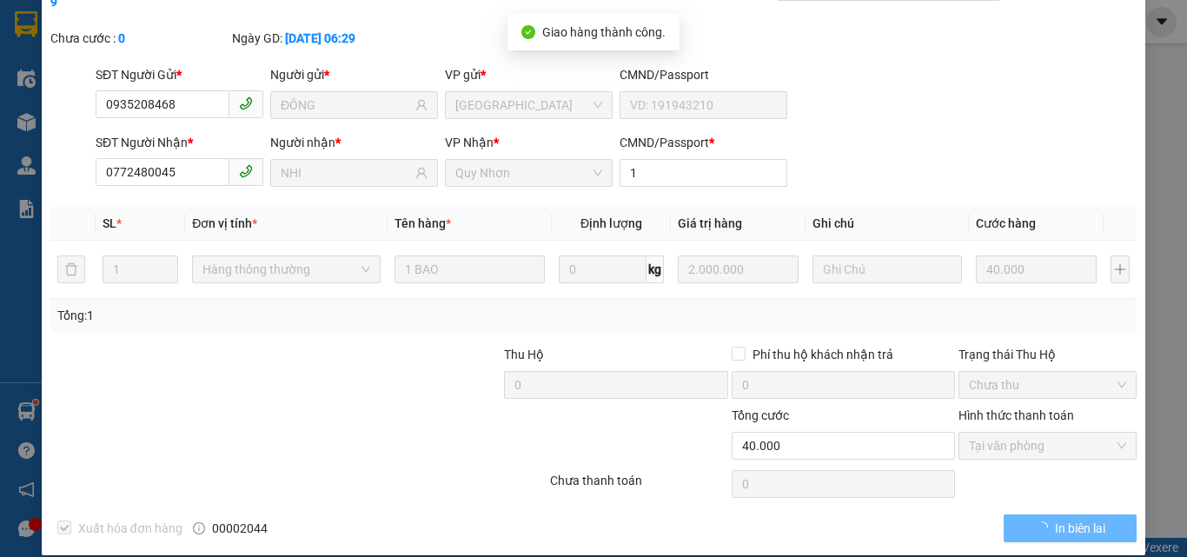
scroll to position [0, 0]
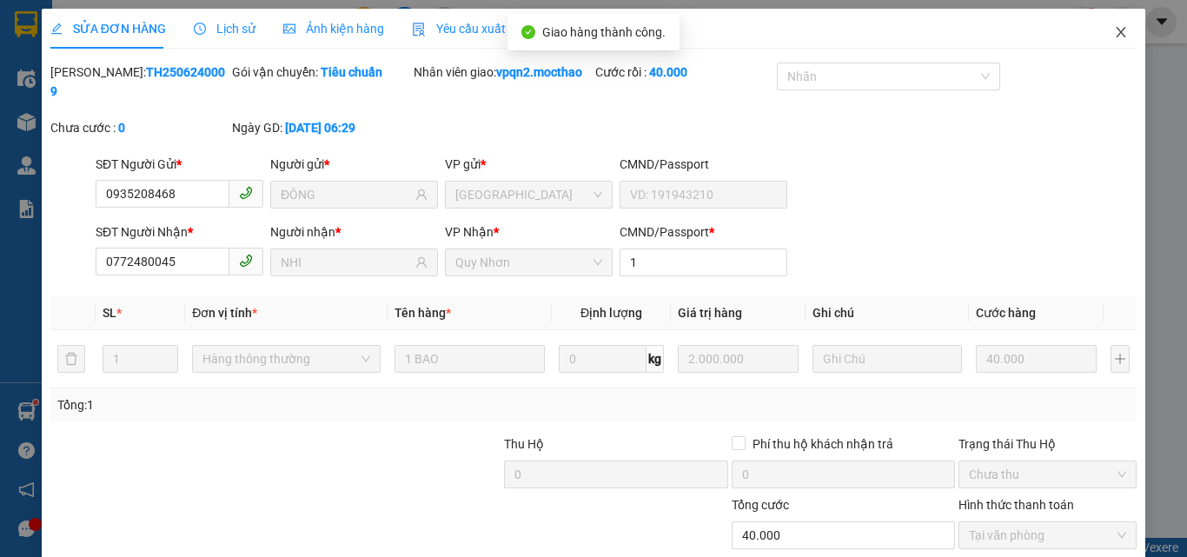
click at [1117, 33] on icon "close" at bounding box center [1122, 32] width 10 height 10
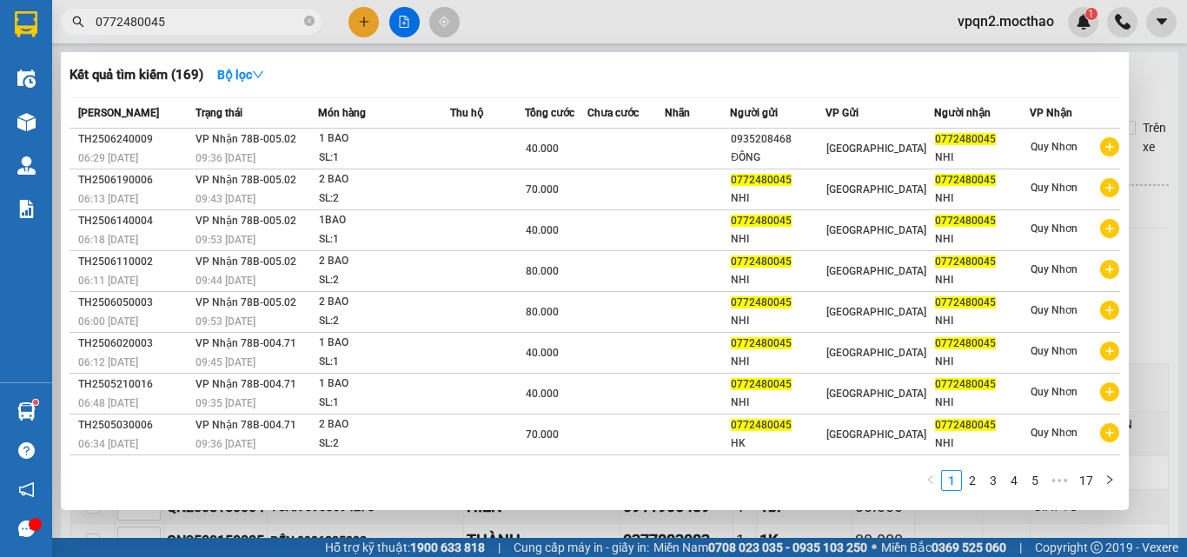
drag, startPoint x: 149, startPoint y: 26, endPoint x: 236, endPoint y: 26, distance: 87.8
click at [236, 26] on input "0772480045" at bounding box center [198, 21] width 205 height 19
type input "0772480045"
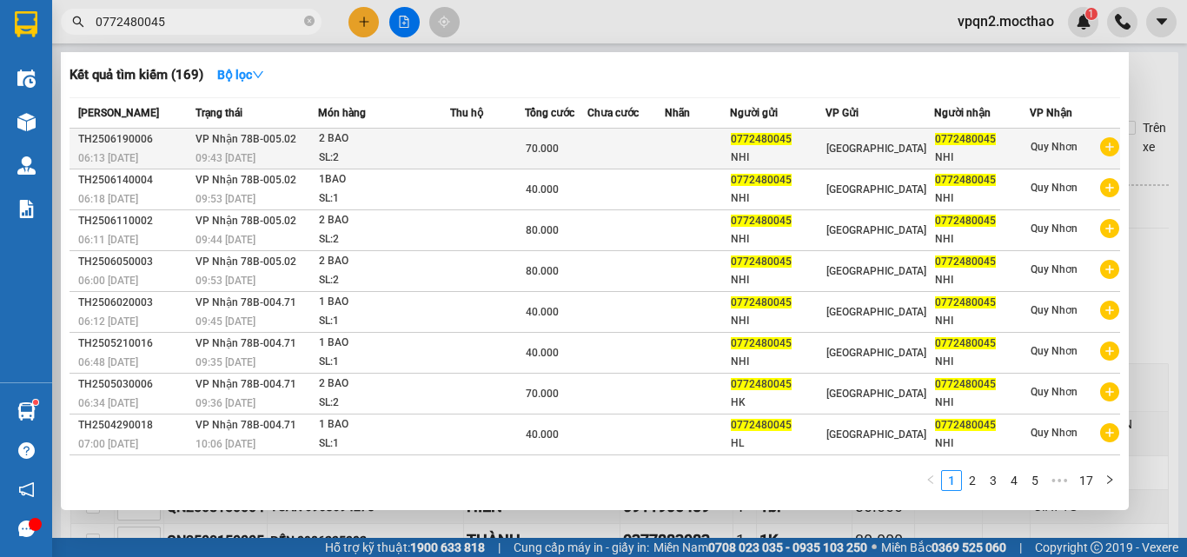
click at [549, 144] on span "70.000" at bounding box center [542, 149] width 33 height 12
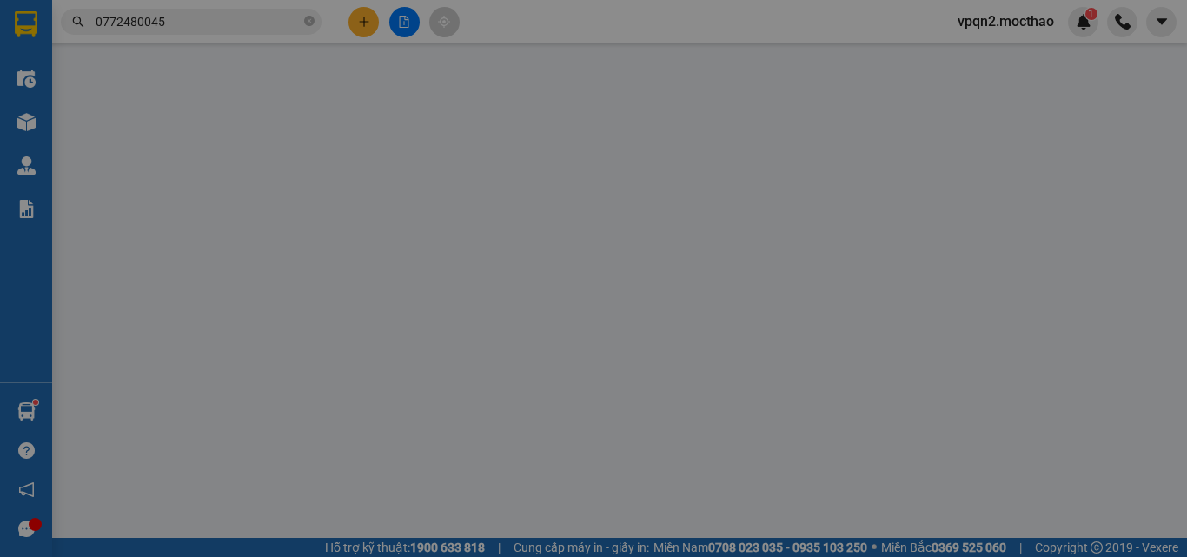
type input "0772480045"
type input "NHI"
type input "0772480045"
type input "NHI"
type input "1"
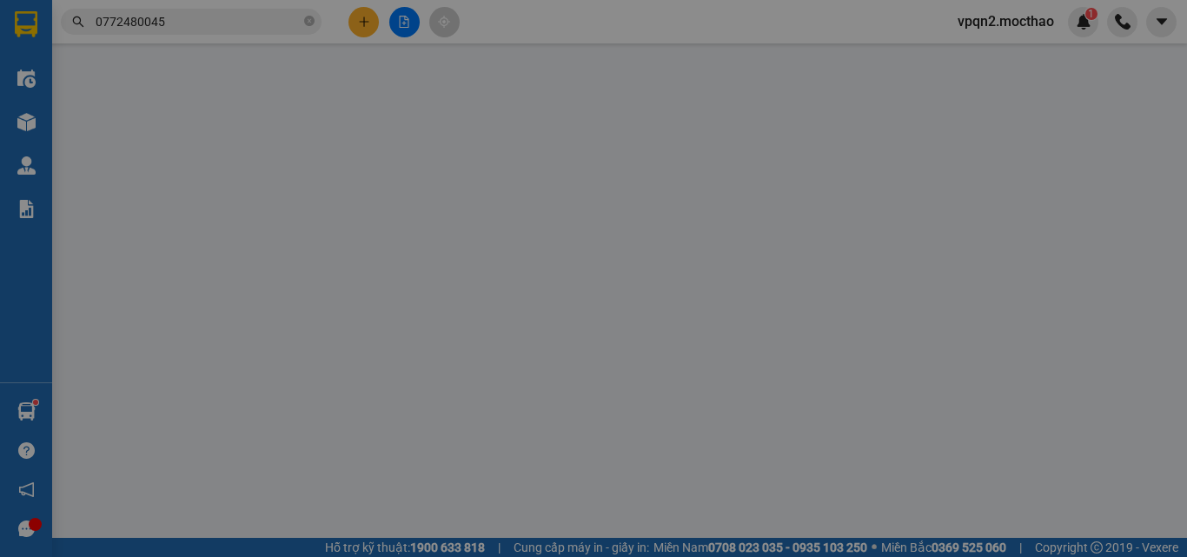
type input "70.000"
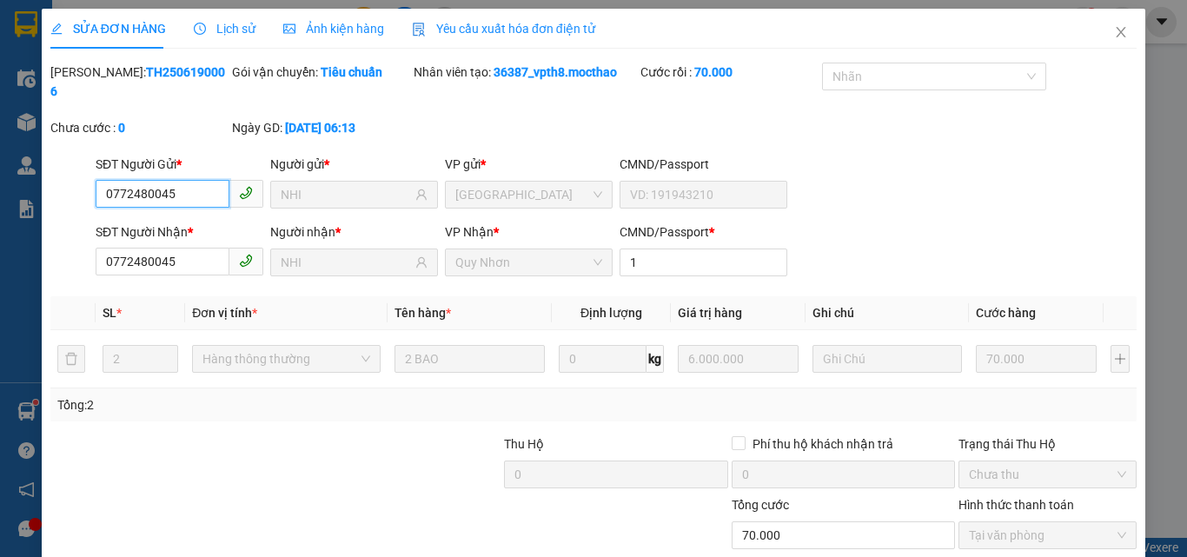
scroll to position [90, 0]
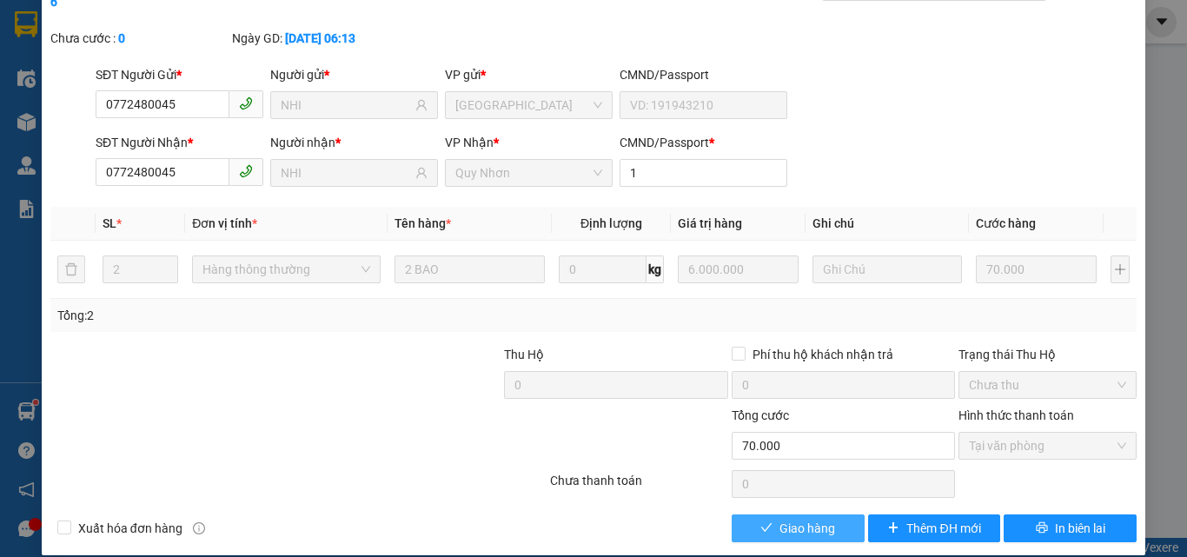
click at [781, 519] on span "Giao hàng" at bounding box center [808, 528] width 56 height 19
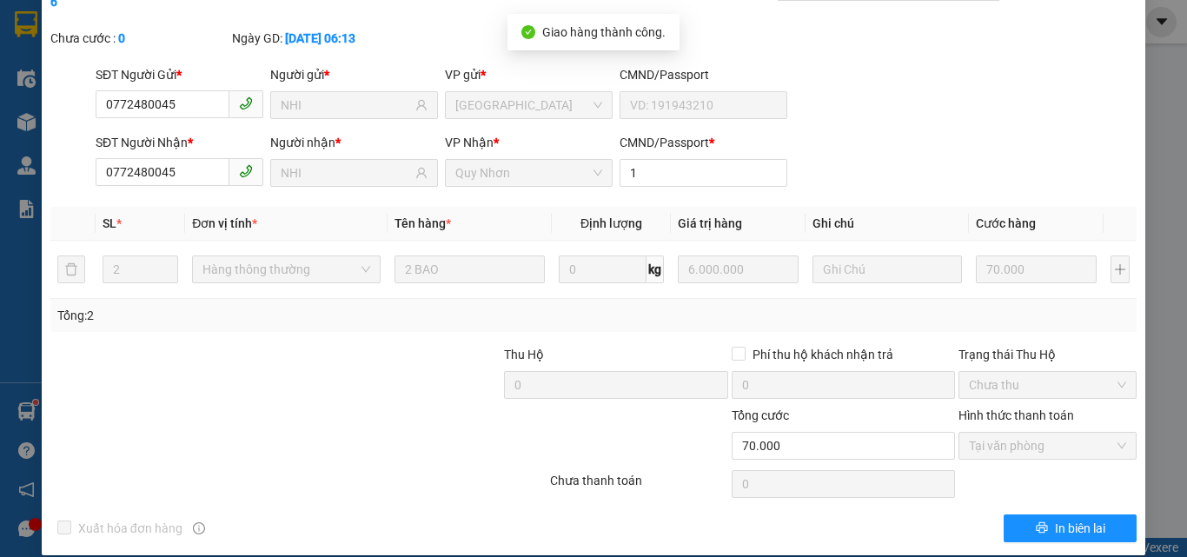
scroll to position [0, 0]
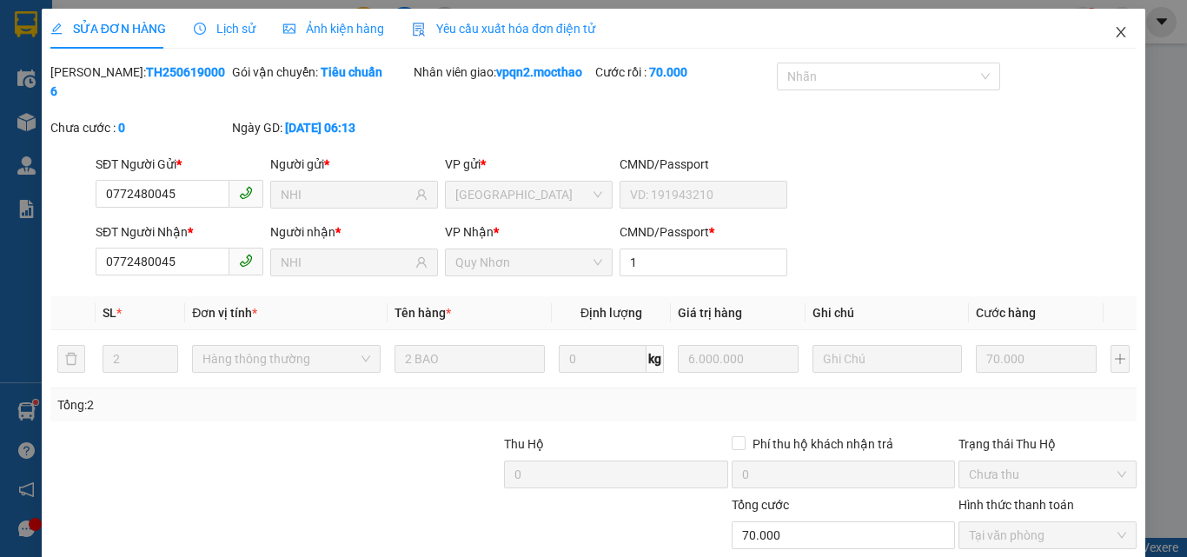
click at [1114, 30] on icon "close" at bounding box center [1121, 32] width 14 height 14
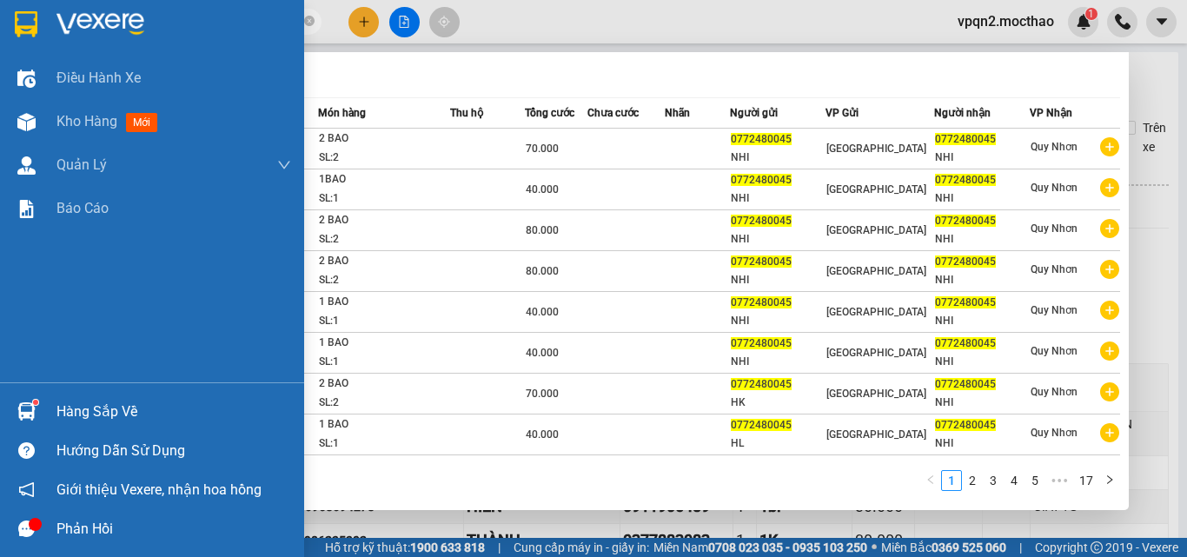
drag, startPoint x: 22, startPoint y: 51, endPoint x: 10, endPoint y: 53, distance: 12.3
click at [9, 54] on section "Kết quả tìm kiếm ( 169 ) Bộ lọc Mã ĐH Trạng thái Món hàng Thu hộ Tổng cước Chưa…" at bounding box center [593, 278] width 1187 height 557
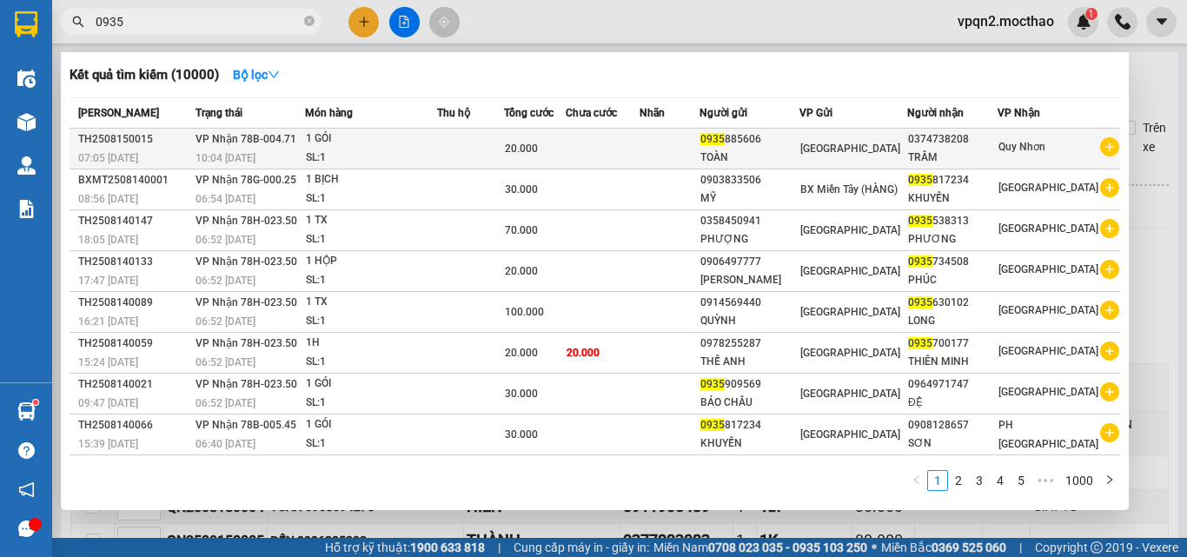
type input "0935"
click at [349, 150] on div "SL: 1" at bounding box center [371, 158] width 130 height 19
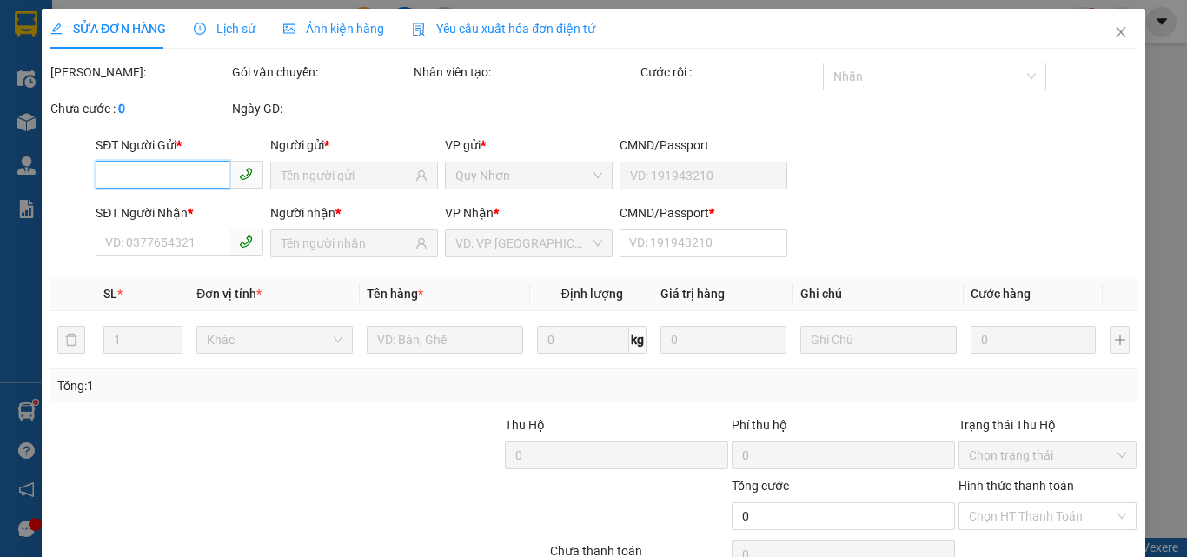
type input "0935885606"
type input "TOÀN"
type input "0374738208"
type input "TRÂM"
type input "112345678"
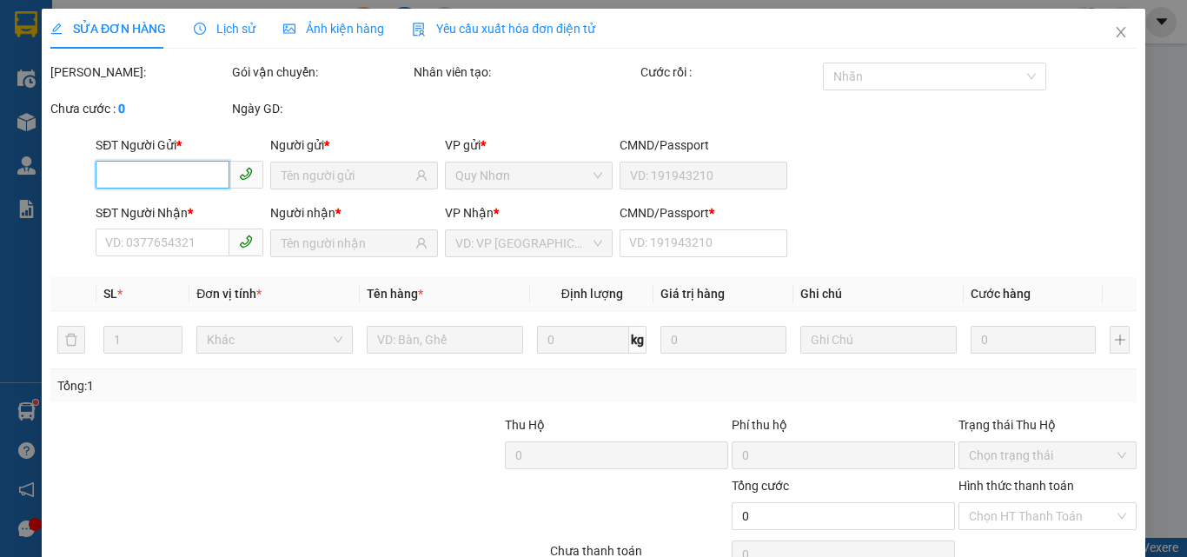
type input "20.000"
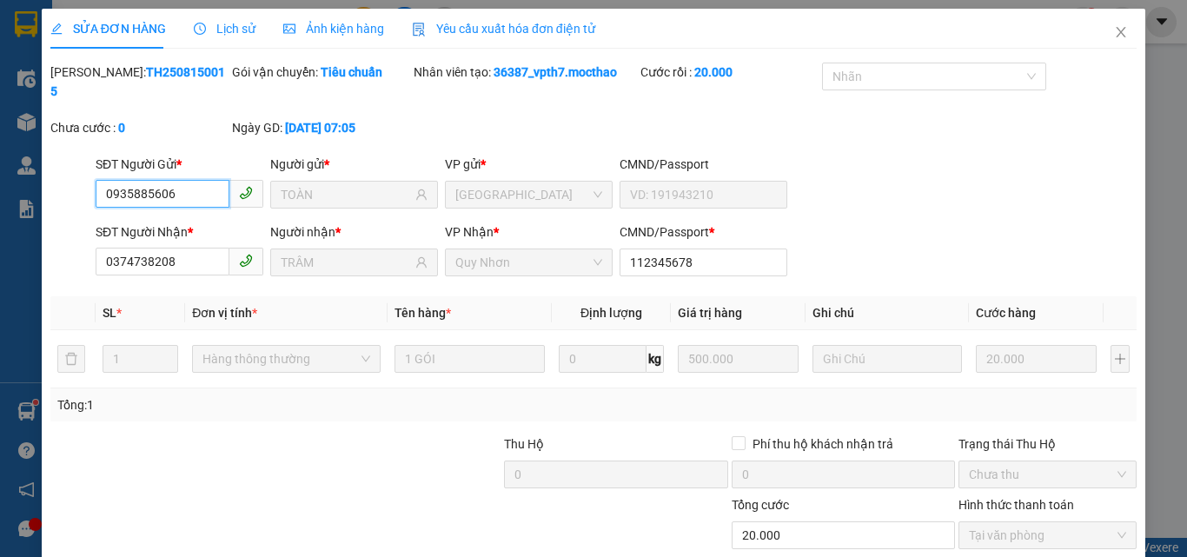
checkbox input "true"
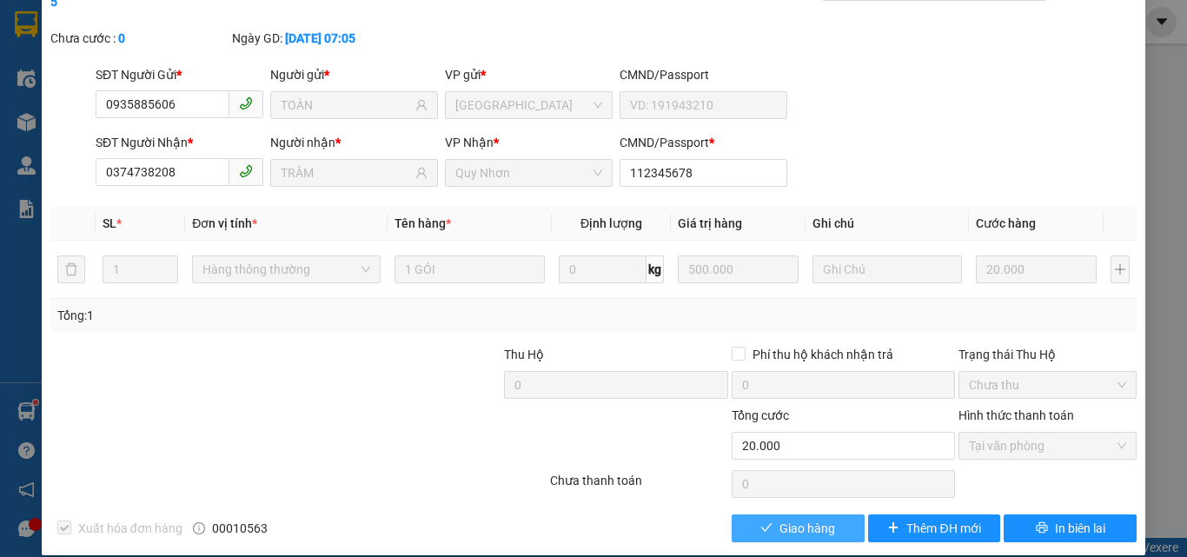
click at [767, 515] on button "Giao hàng" at bounding box center [798, 529] width 133 height 28
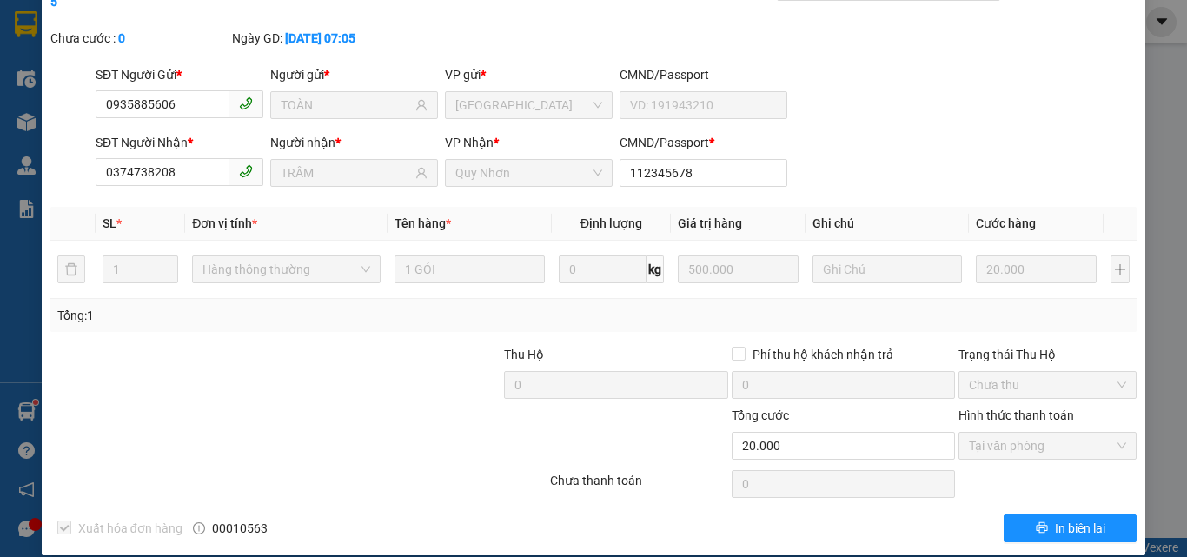
scroll to position [0, 0]
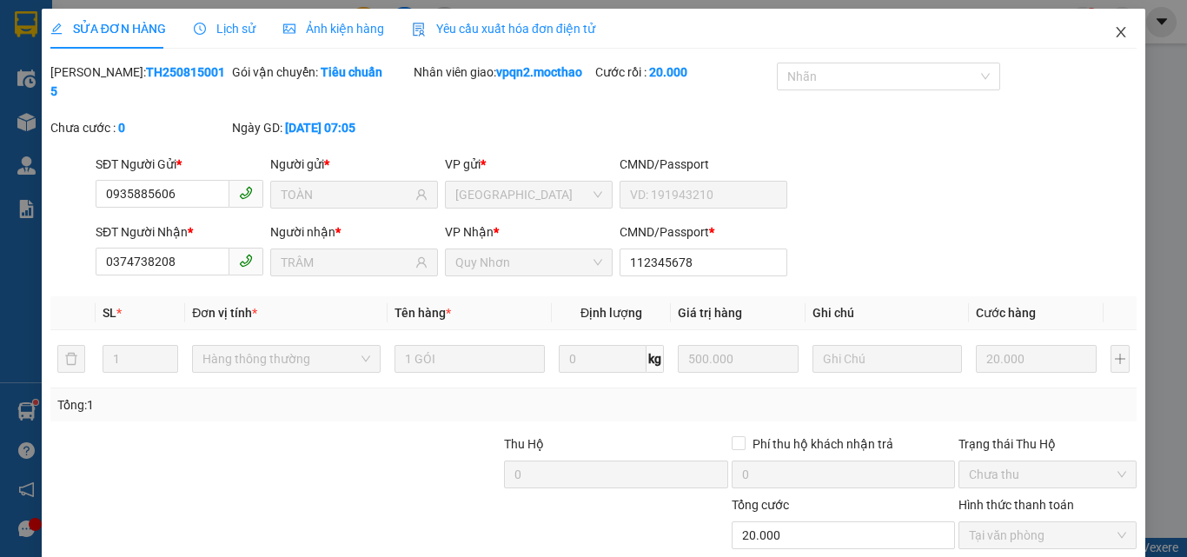
click at [1114, 33] on icon "close" at bounding box center [1121, 32] width 14 height 14
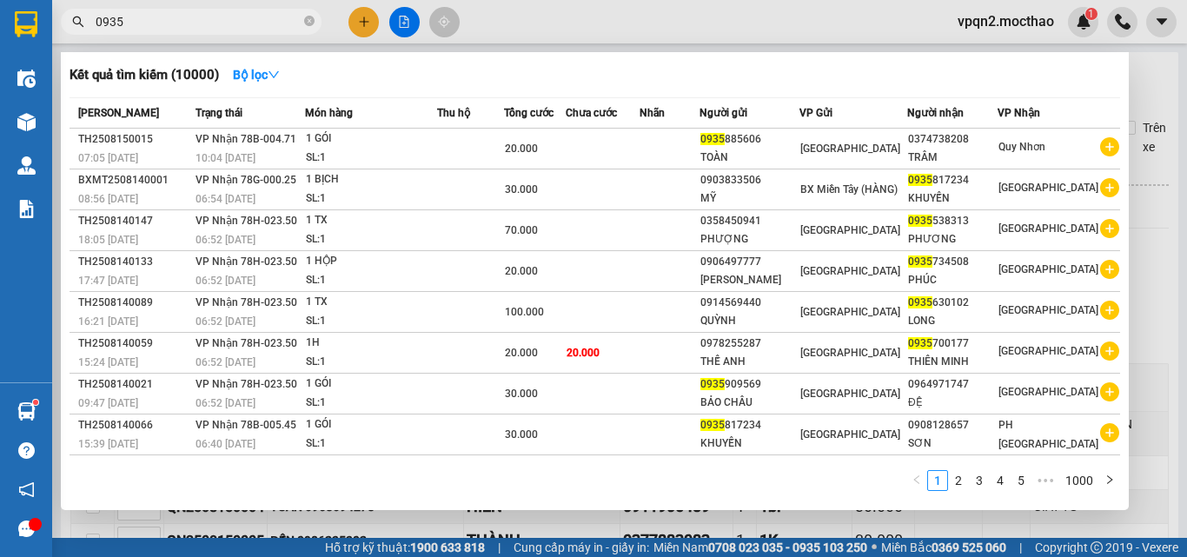
drag, startPoint x: 98, startPoint y: 35, endPoint x: 56, endPoint y: 43, distance: 43.5
click at [56, 37] on div "Kết quả tìm kiếm ( 10000 ) Bộ lọc Mã ĐH Trạng thái Món hàng Thu hộ Tổng cước Ch…" at bounding box center [169, 22] width 339 height 30
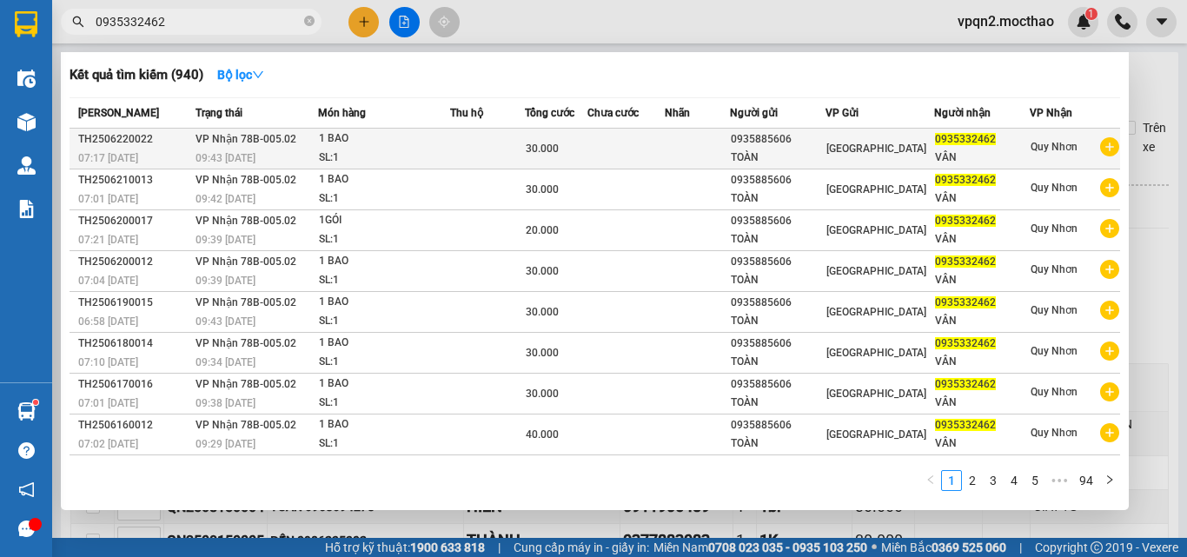
type input "0935332462"
click at [572, 150] on div "30.000" at bounding box center [557, 148] width 62 height 19
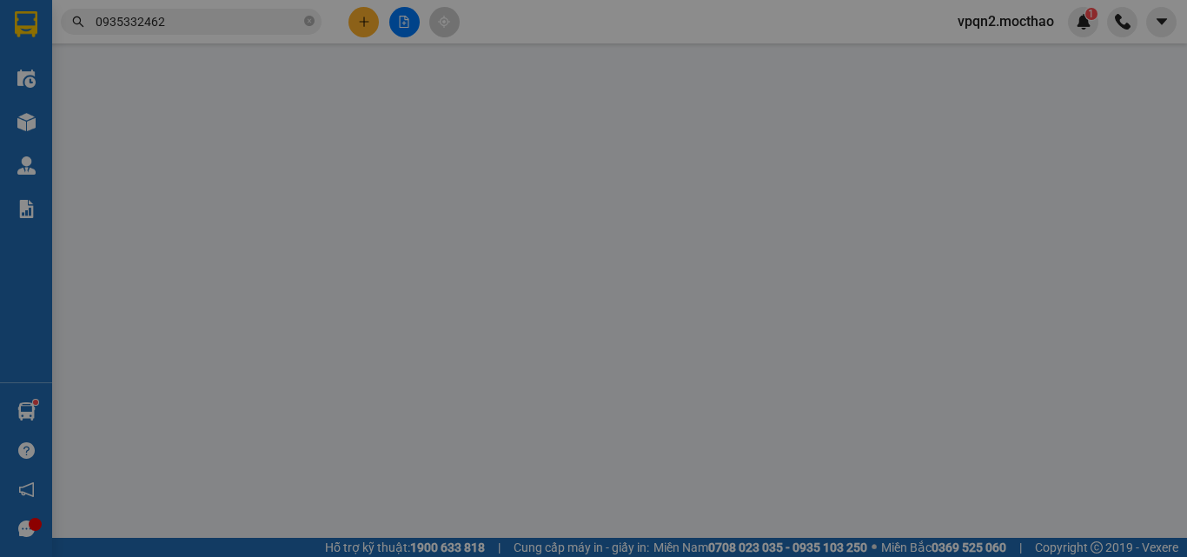
type input "0935885606"
type input "TOÀN"
type input "0935332462"
type input "VÂN"
type input "0"
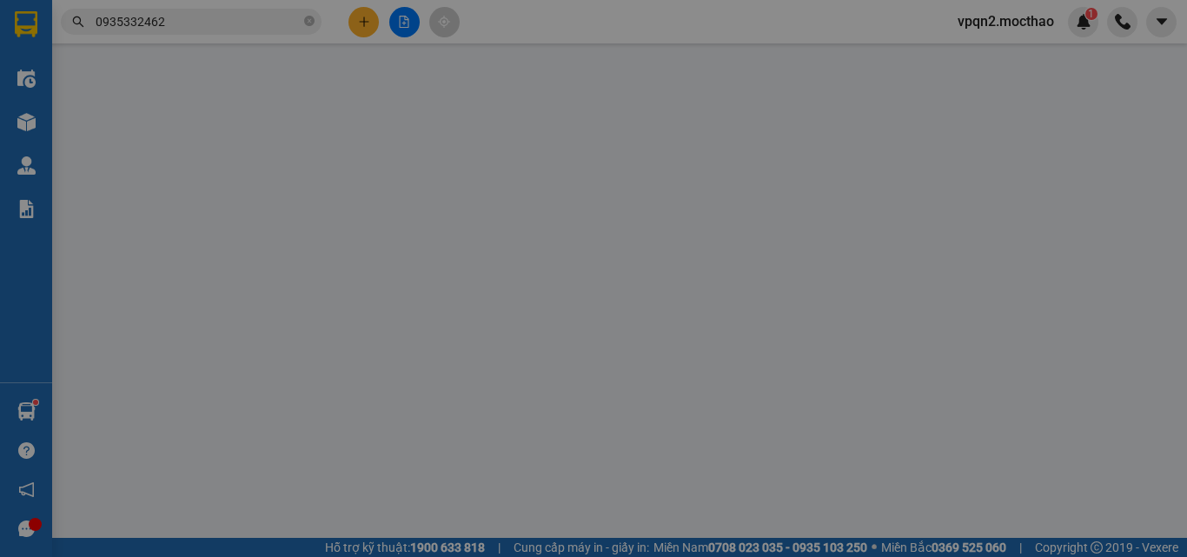
type input "30.000"
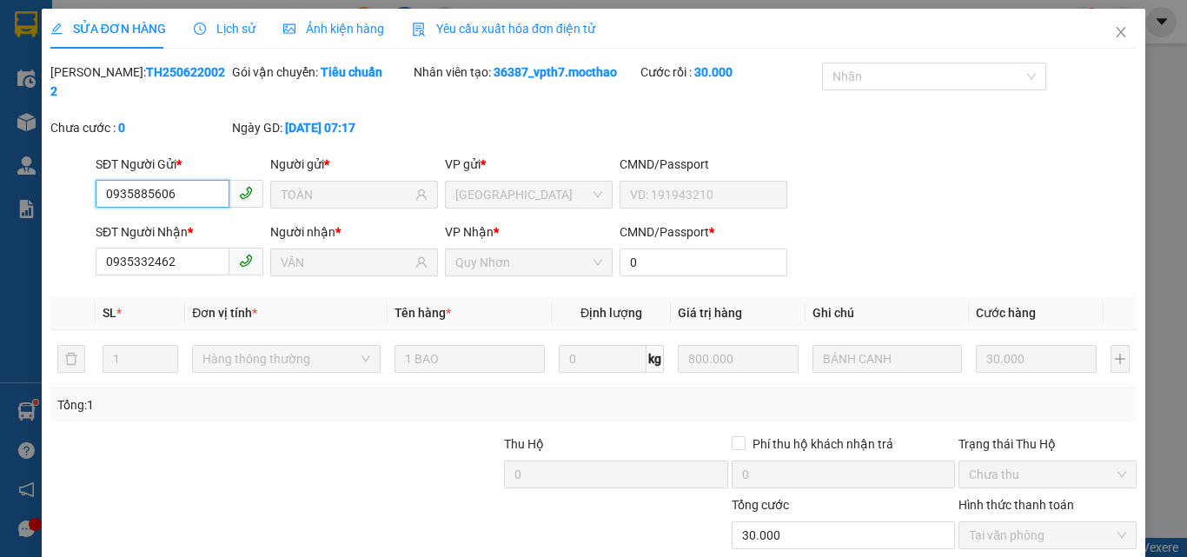
scroll to position [90, 0]
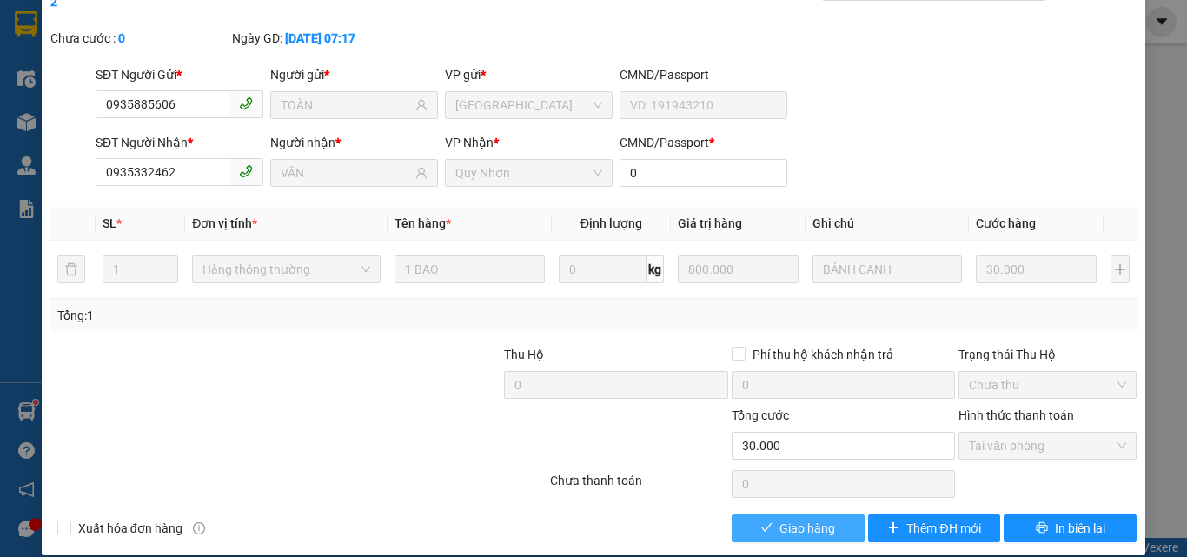
click at [797, 519] on span "Giao hàng" at bounding box center [808, 528] width 56 height 19
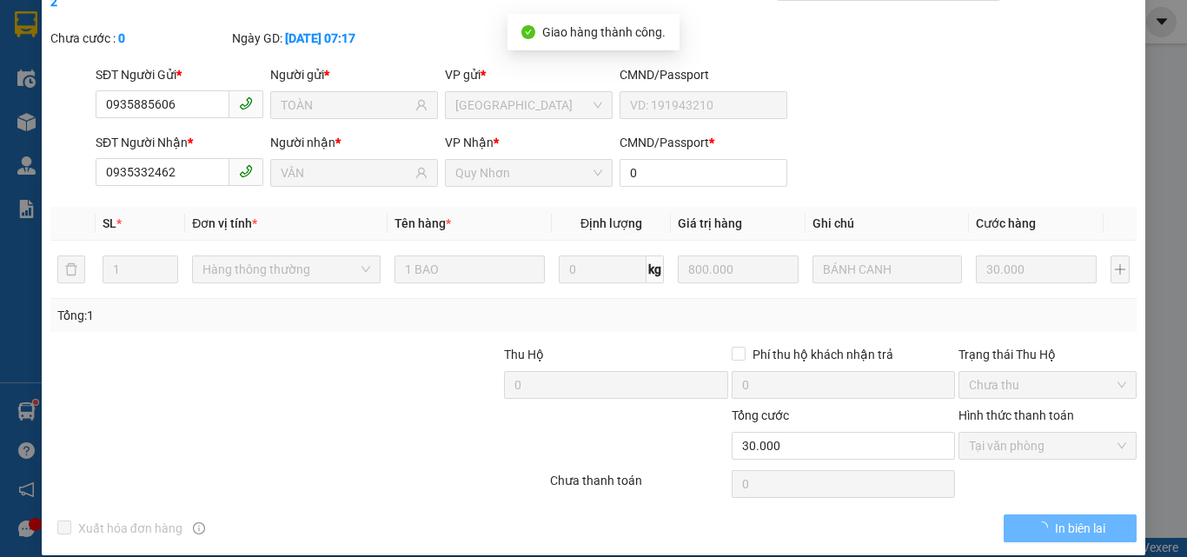
scroll to position [0, 0]
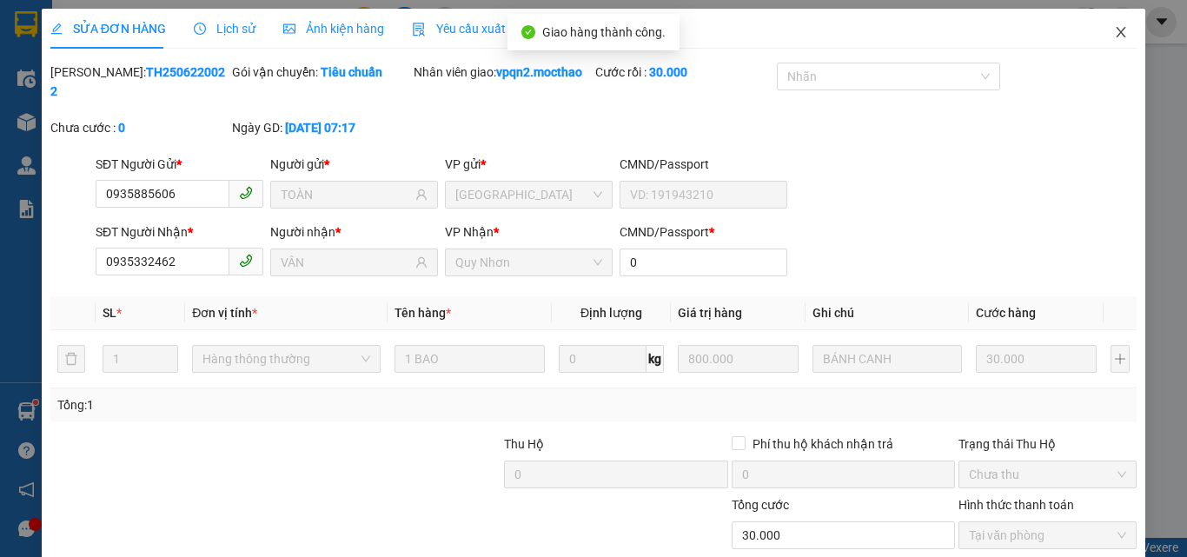
click at [1117, 34] on icon "close" at bounding box center [1122, 32] width 10 height 10
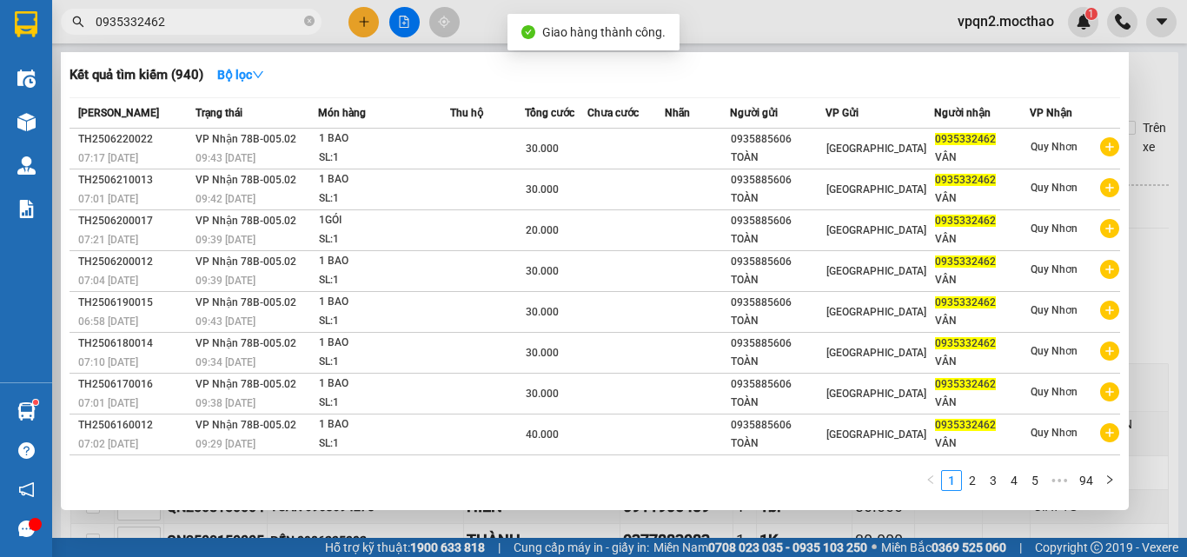
drag, startPoint x: 143, startPoint y: 18, endPoint x: 183, endPoint y: 18, distance: 40.9
click at [183, 18] on input "0935332462" at bounding box center [198, 21] width 205 height 19
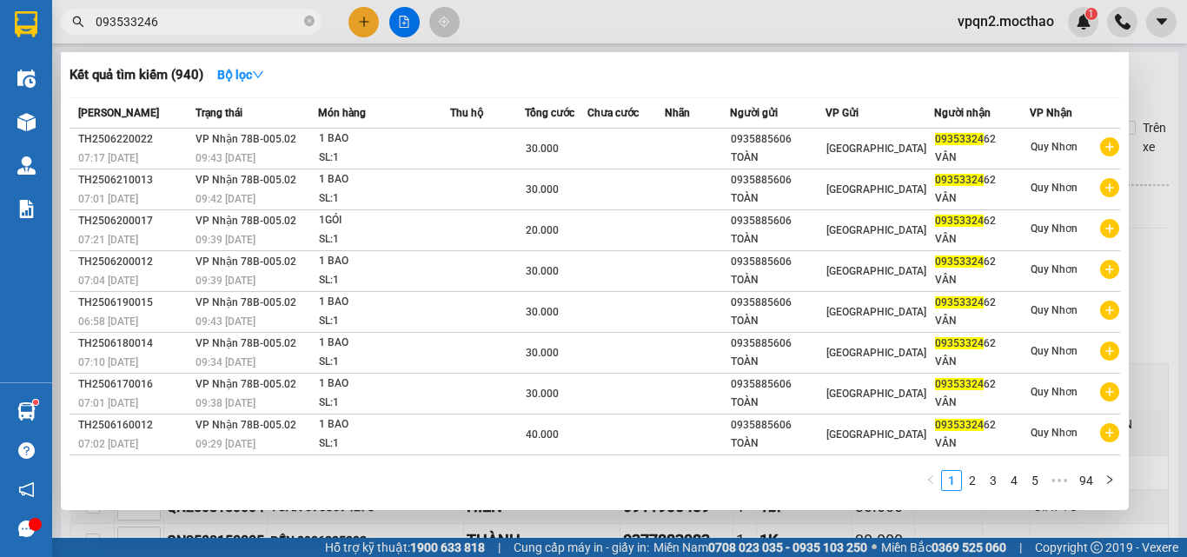
type input "0935332462"
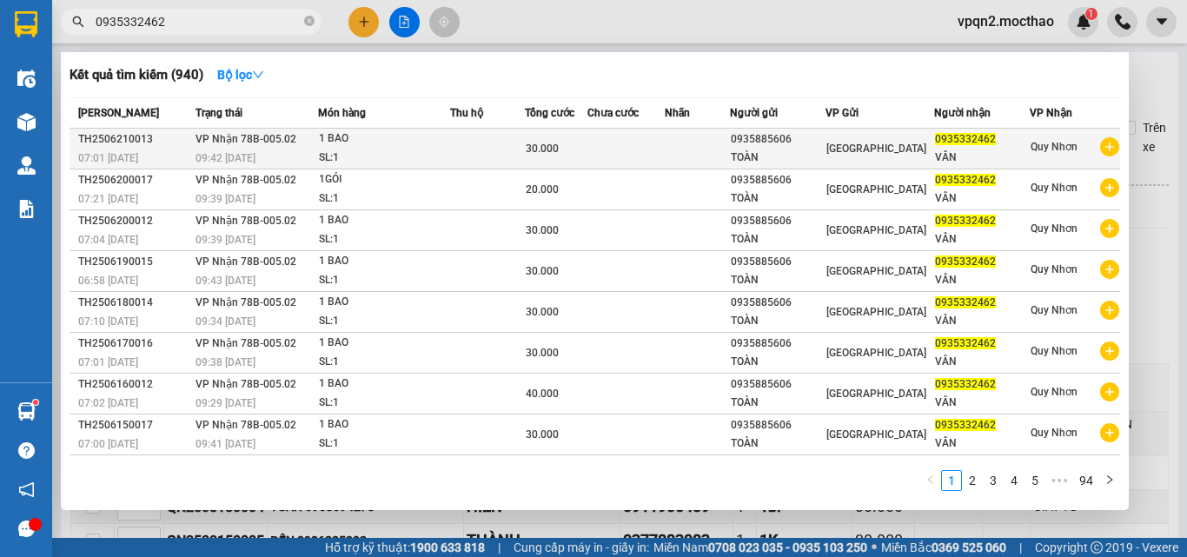
click at [409, 138] on div "1 BAO" at bounding box center [384, 139] width 130 height 19
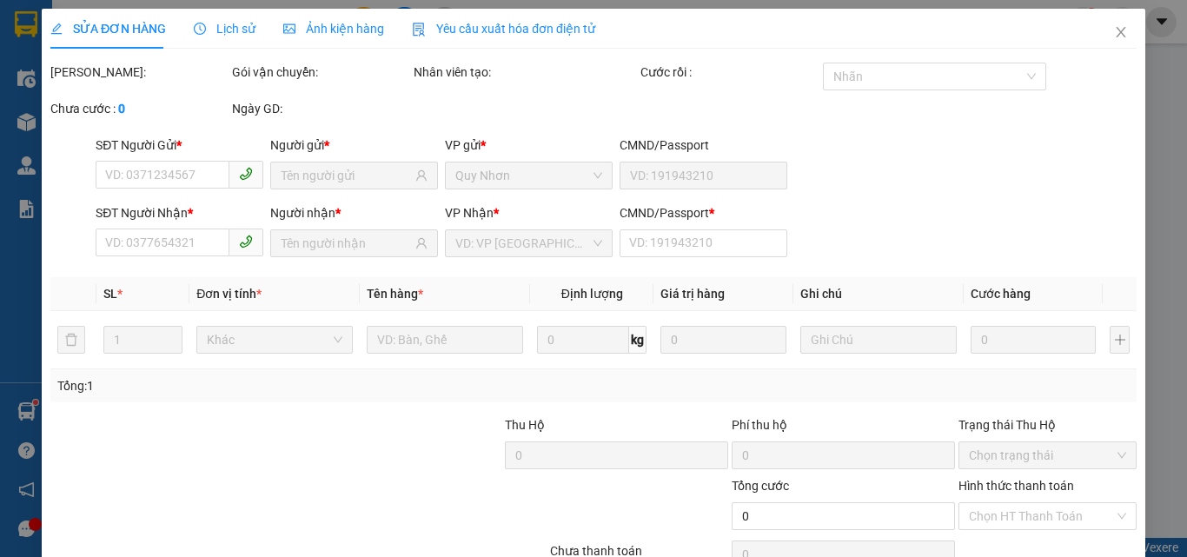
type input "0935885606"
type input "TOÀN"
type input "0935332462"
type input "VÂN"
type input "0"
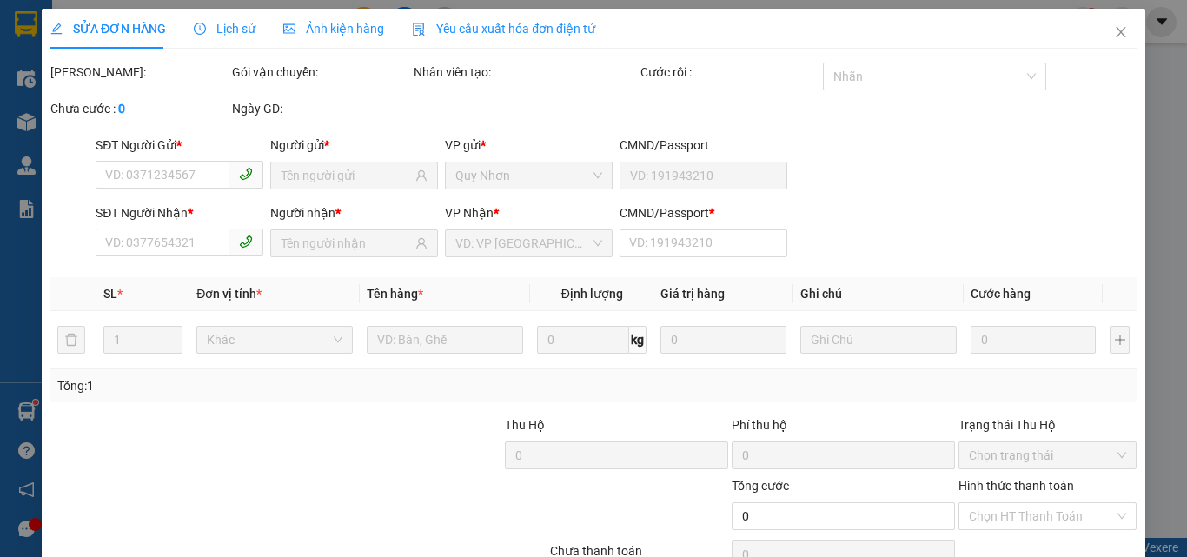
type input "30.000"
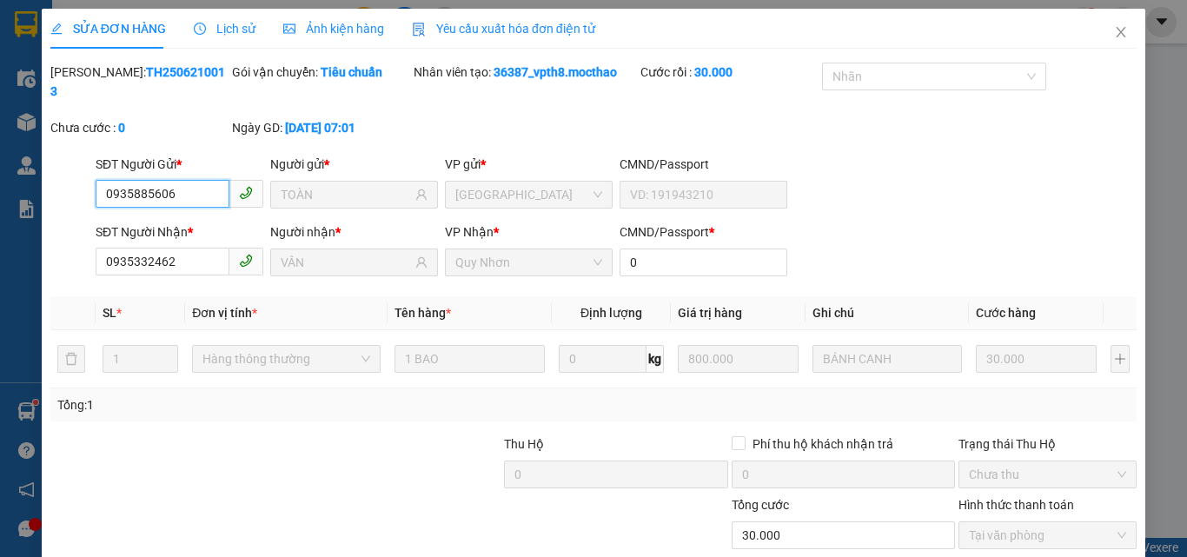
scroll to position [90, 0]
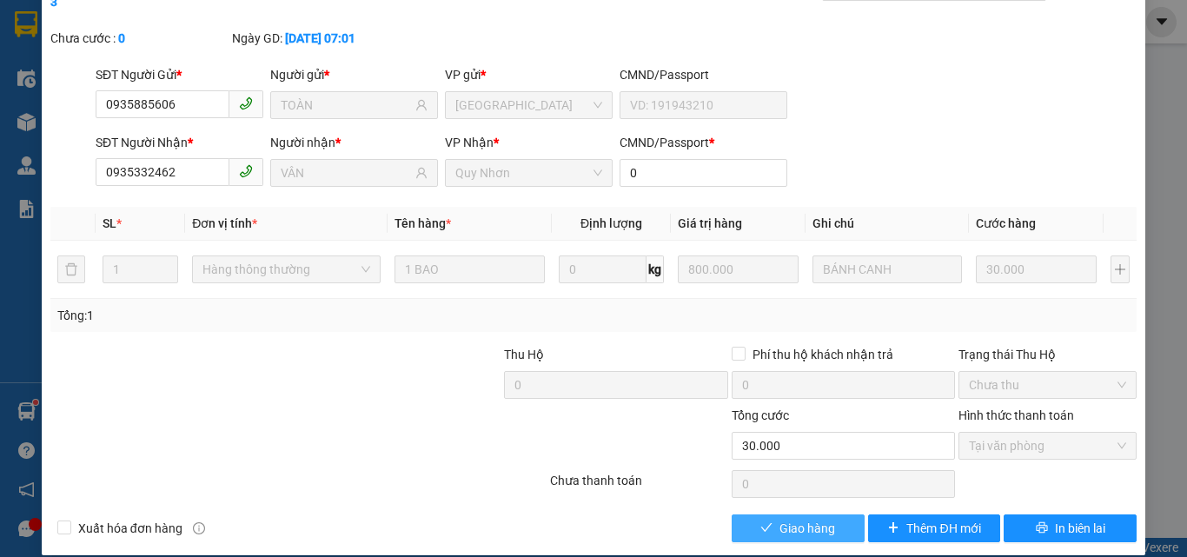
click at [780, 519] on span "Giao hàng" at bounding box center [808, 528] width 56 height 19
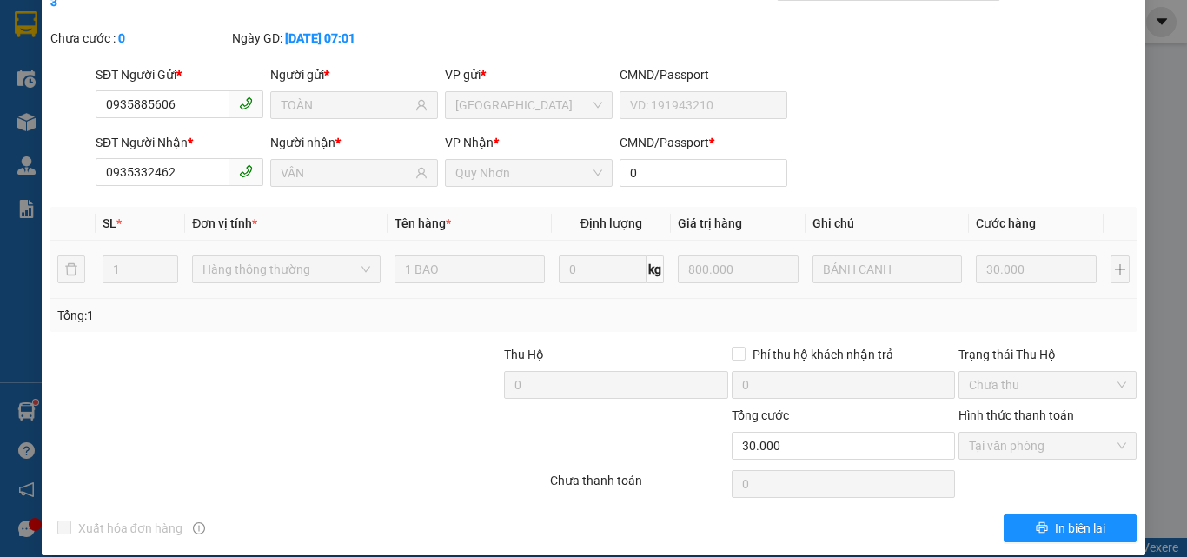
scroll to position [0, 0]
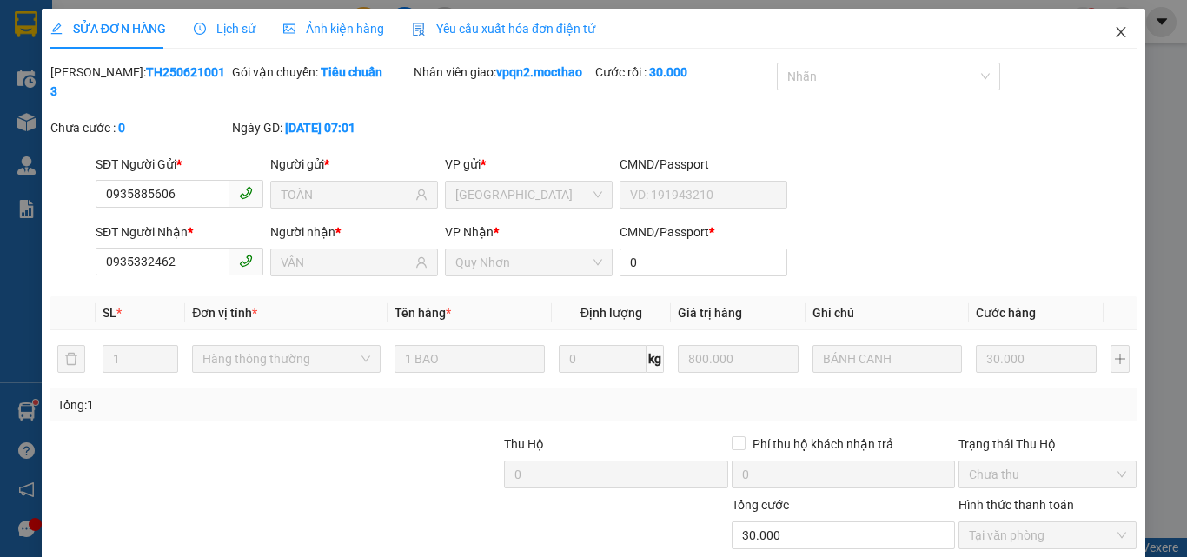
drag, startPoint x: 1110, startPoint y: 33, endPoint x: 1100, endPoint y: 35, distance: 9.7
click at [1114, 34] on icon "close" at bounding box center [1121, 32] width 14 height 14
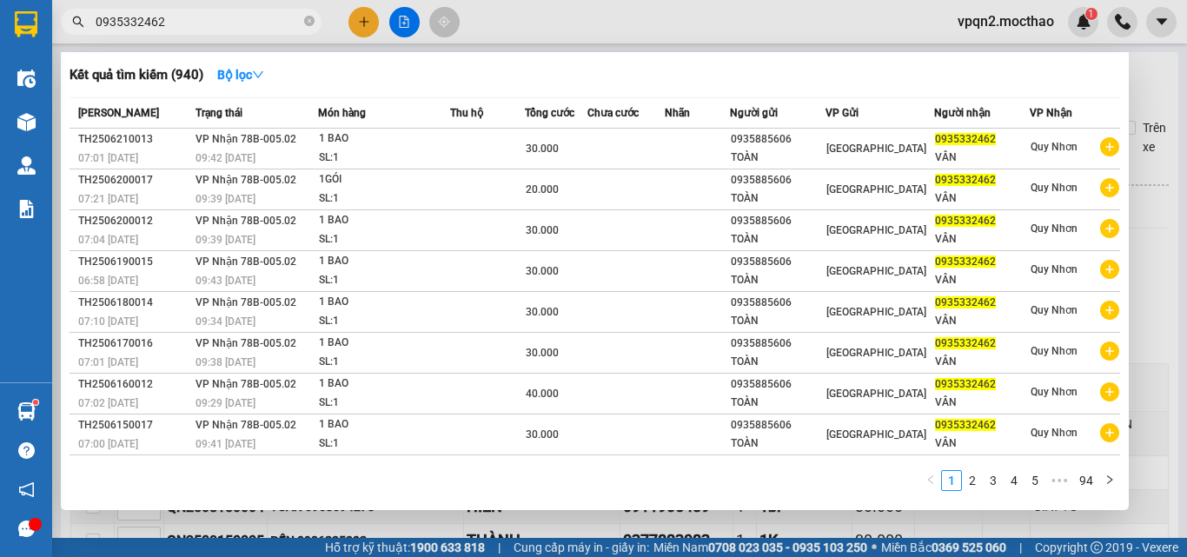
drag, startPoint x: 170, startPoint y: 30, endPoint x: 83, endPoint y: 45, distance: 88.2
click at [83, 37] on div "Kết quả tìm kiếm ( 940 ) Bộ lọc Mã ĐH Trạng thái Món hàng Thu hộ Tổng cước Chưa…" at bounding box center [169, 22] width 339 height 30
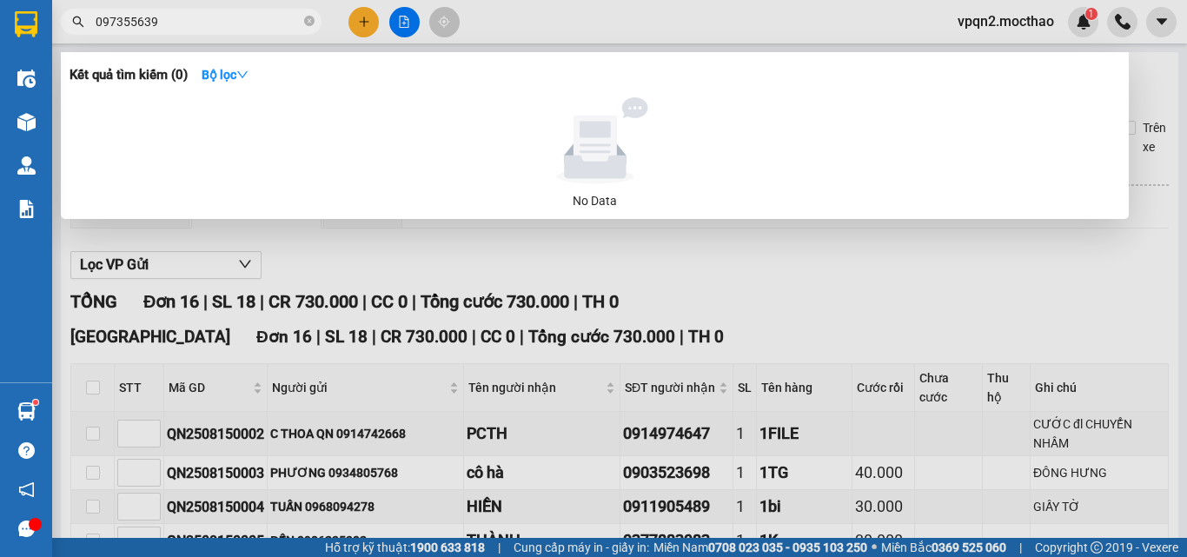
click at [133, 24] on input "097355639" at bounding box center [198, 21] width 205 height 19
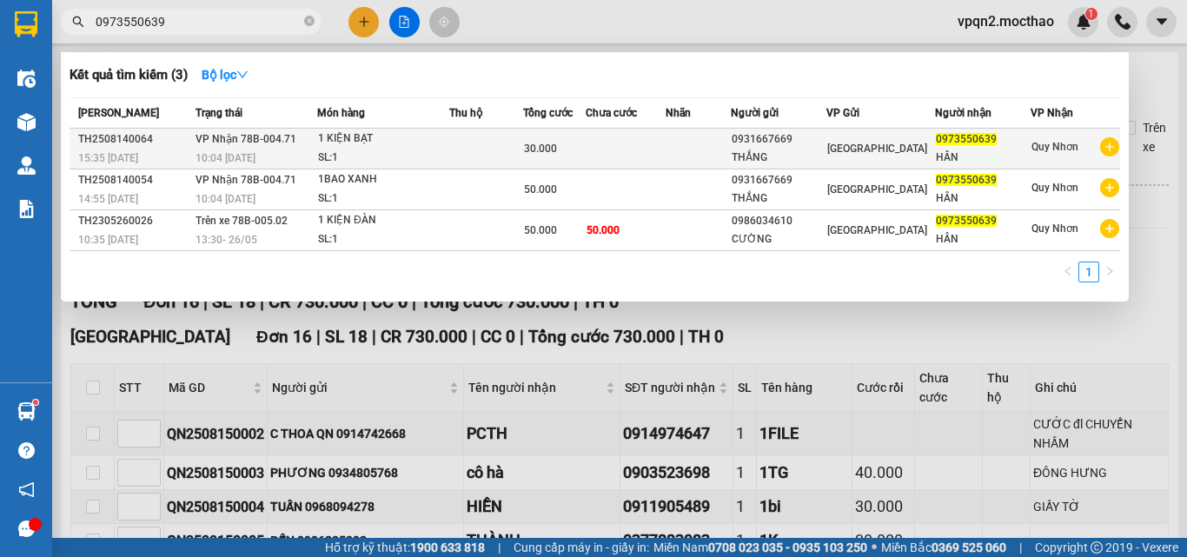
type input "0973550639"
click at [548, 156] on div "30.000" at bounding box center [554, 148] width 61 height 19
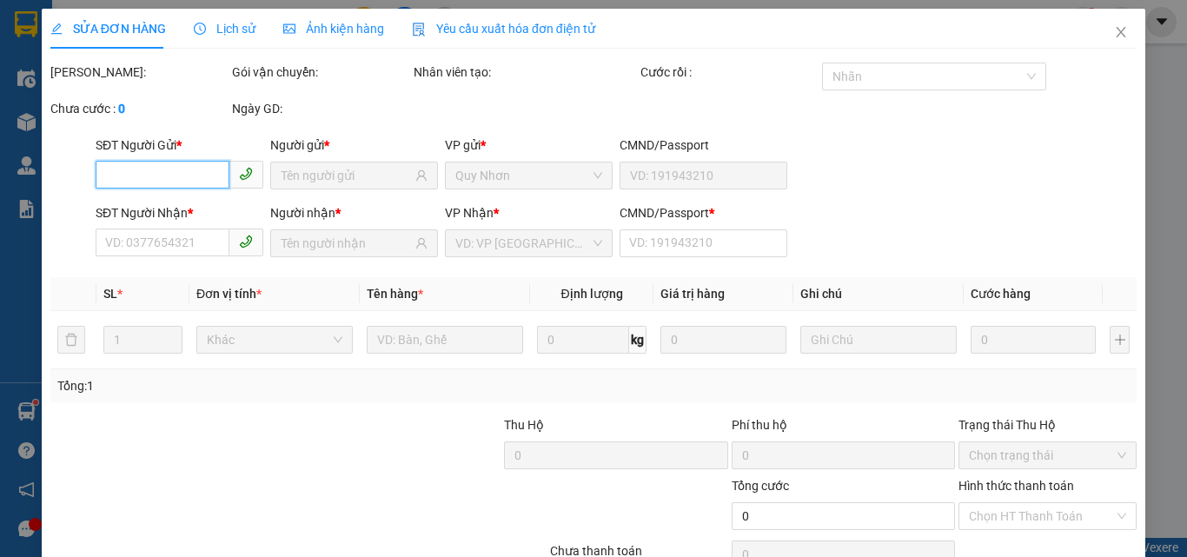
scroll to position [90, 0]
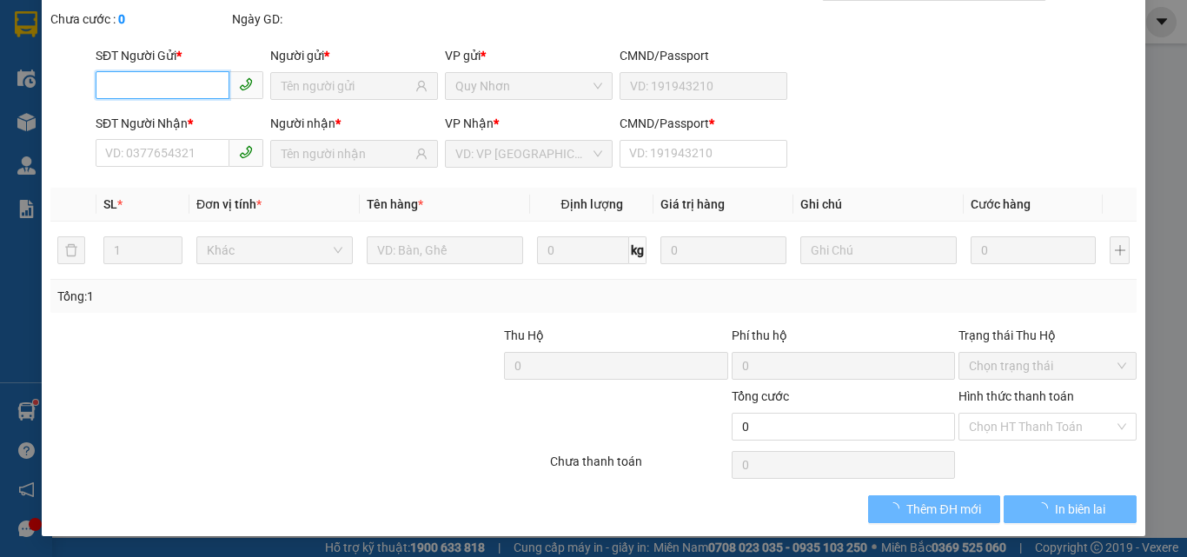
type input "0931667669"
type input "THẮNG"
type input "0973550639"
type input "HÂN"
type input "1"
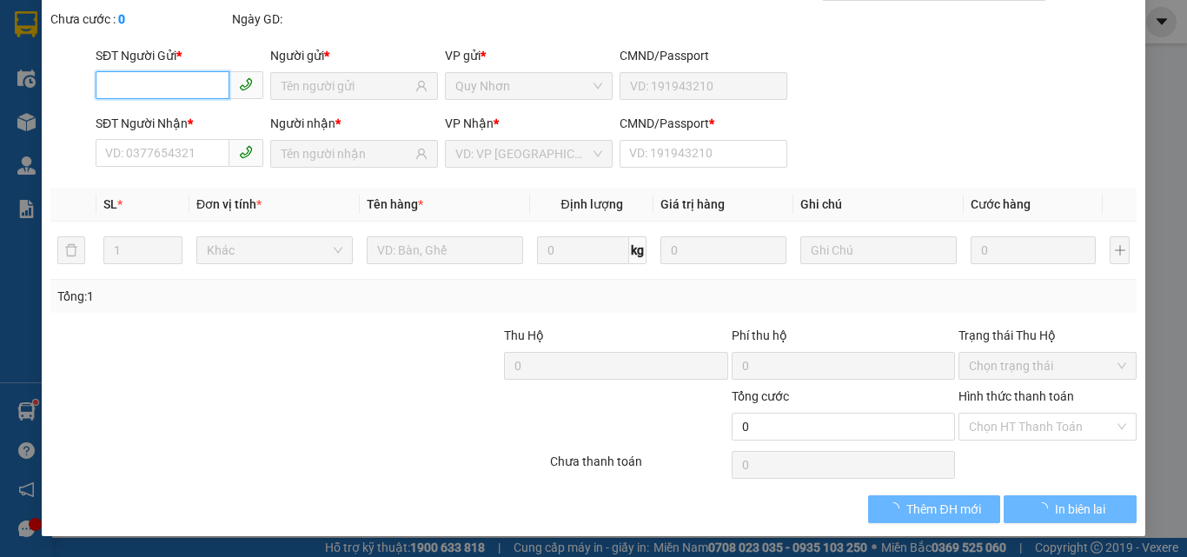
type input "30.000"
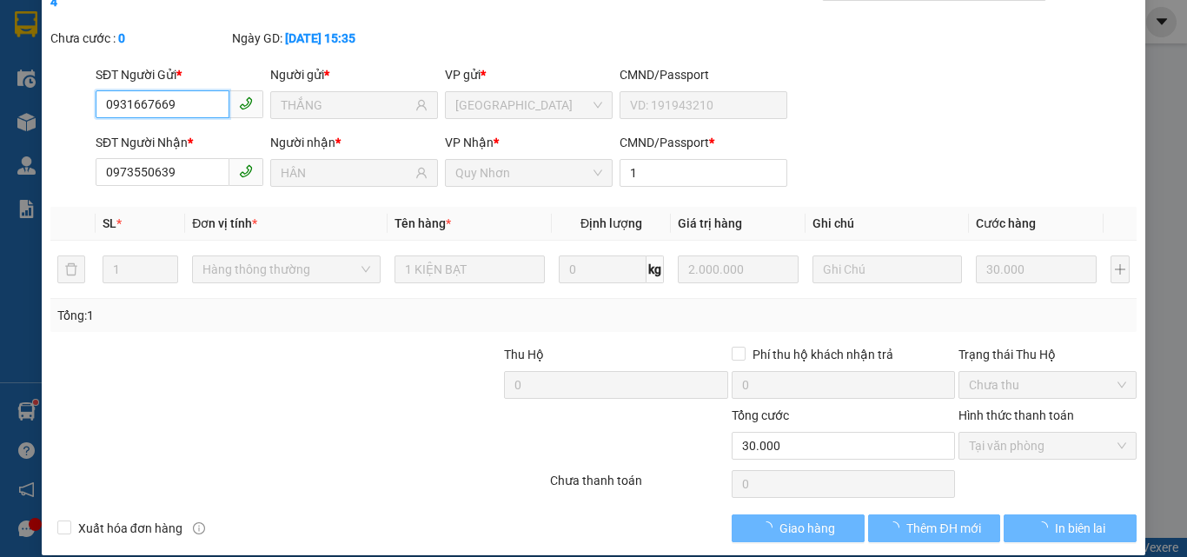
checkbox input "true"
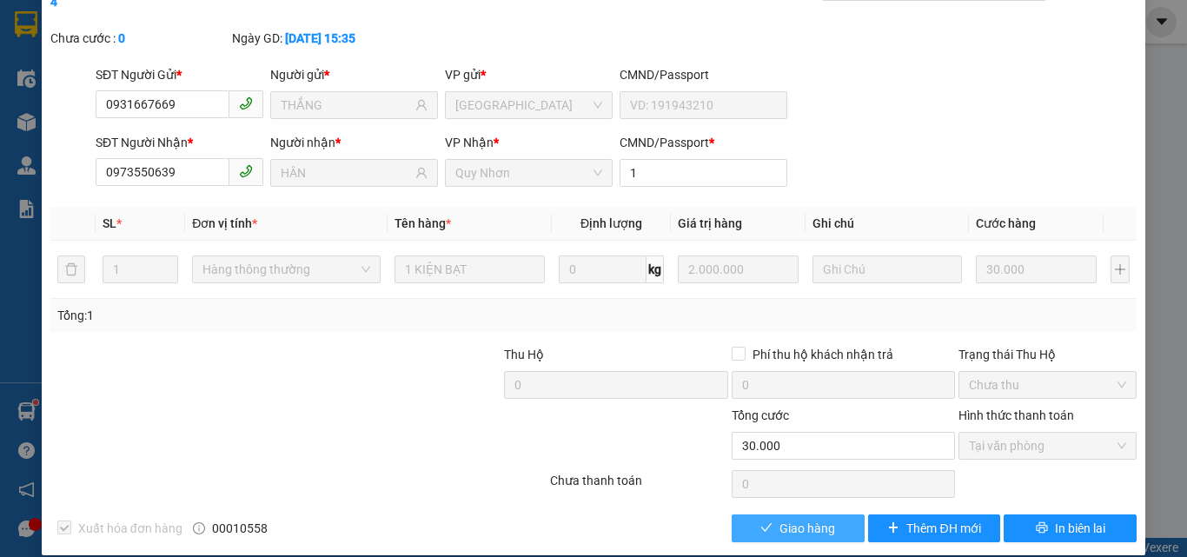
click at [781, 519] on span "Giao hàng" at bounding box center [808, 528] width 56 height 19
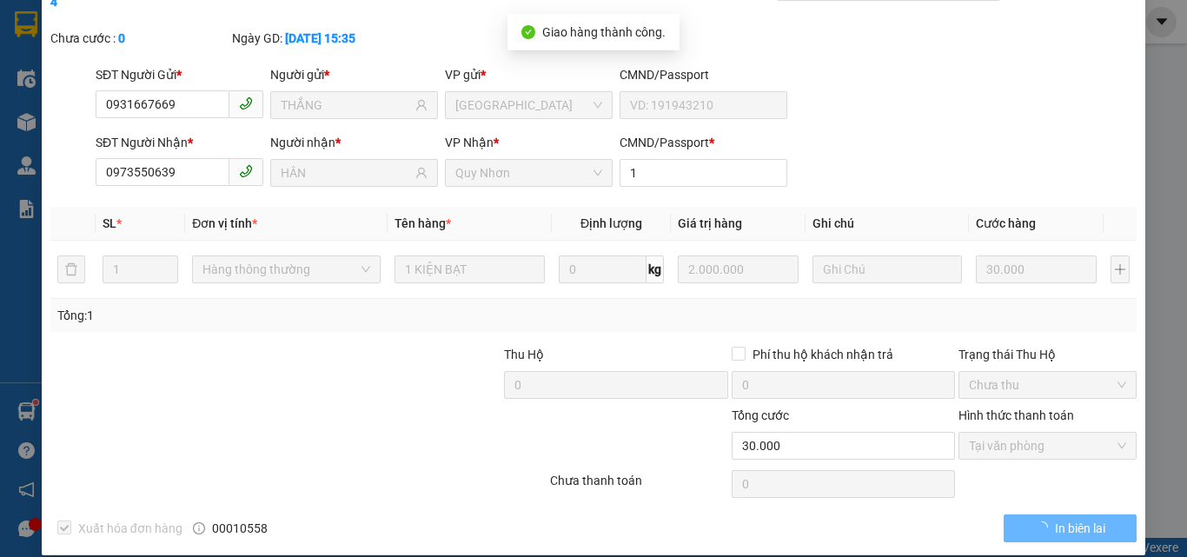
scroll to position [0, 0]
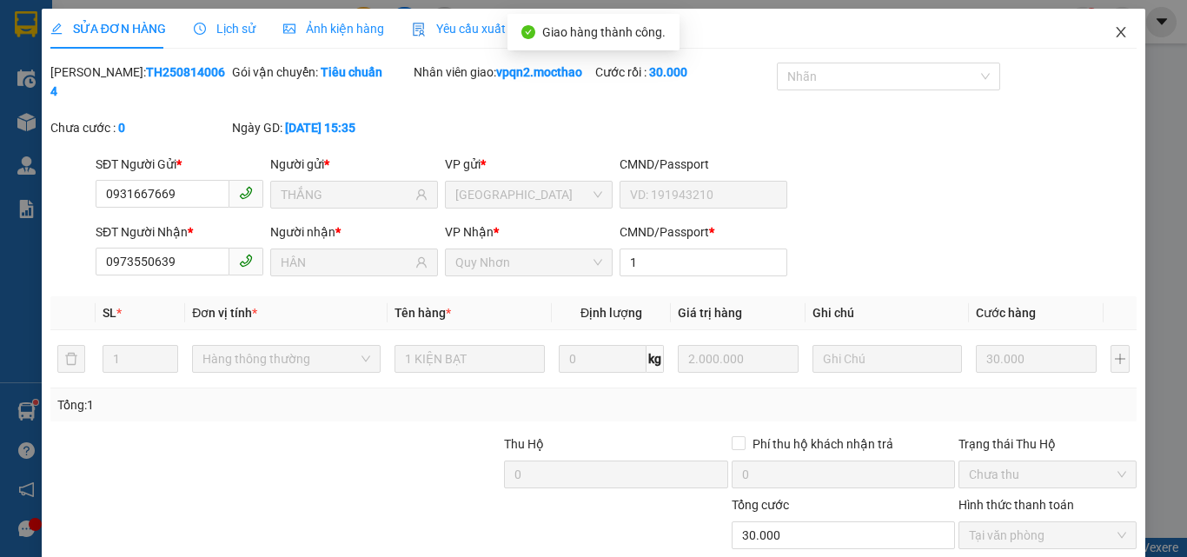
click at [1117, 36] on icon "close" at bounding box center [1122, 32] width 10 height 10
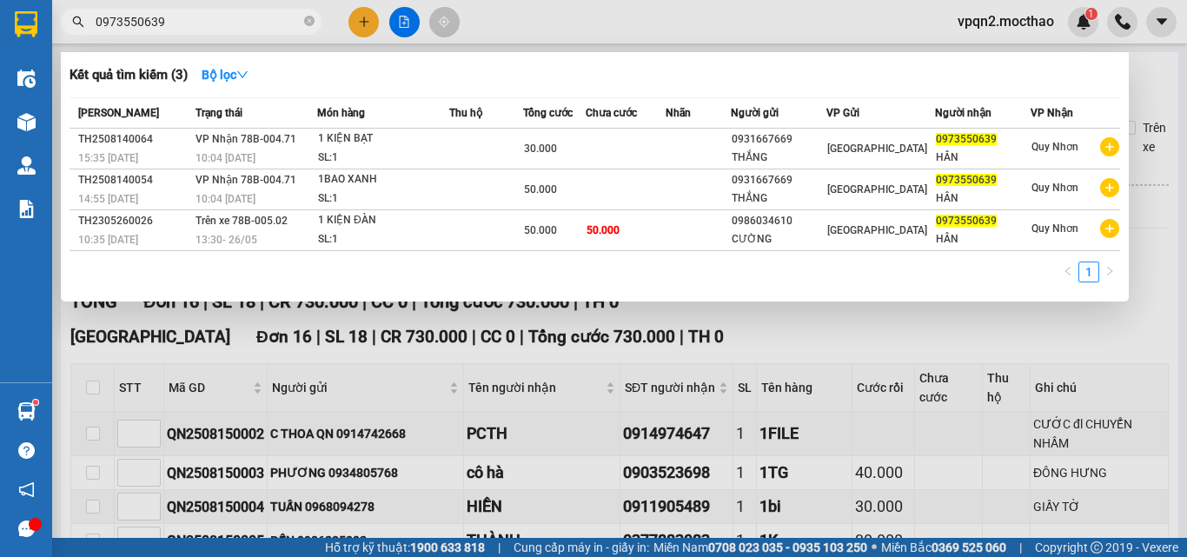
drag, startPoint x: 150, startPoint y: 23, endPoint x: 224, endPoint y: 23, distance: 74.8
click at [224, 23] on input "0973550639" at bounding box center [198, 21] width 205 height 19
type input "0973550639"
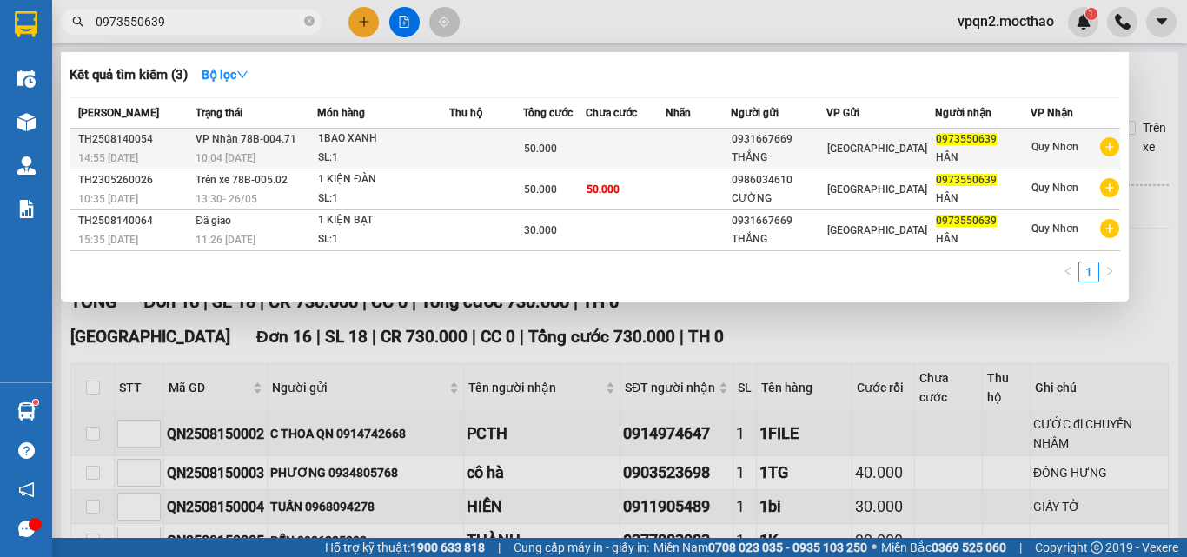
click at [355, 146] on div "1BAO XANH" at bounding box center [383, 139] width 130 height 19
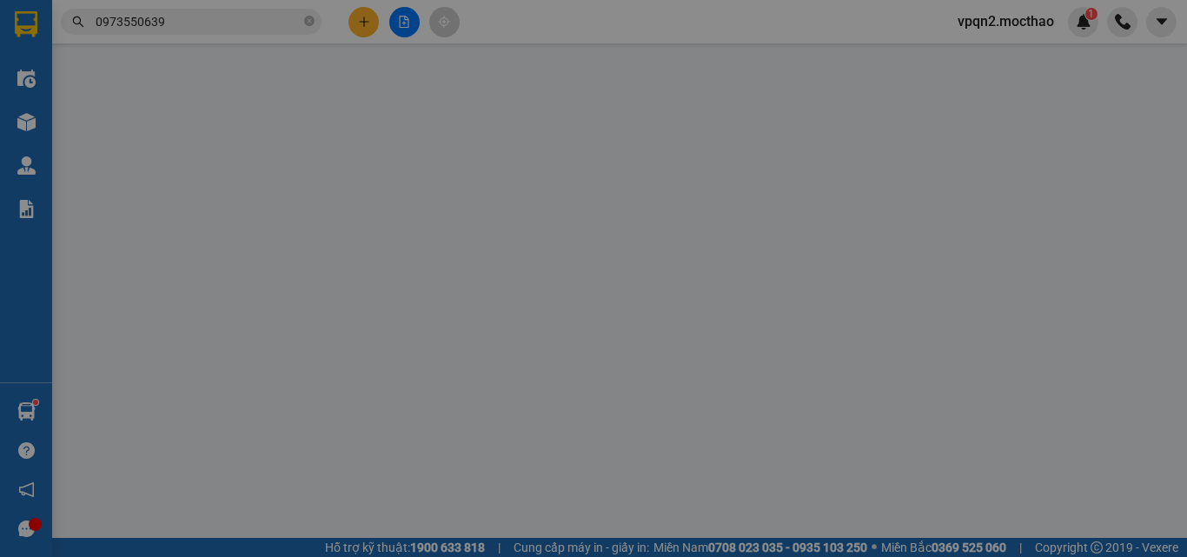
type input "0931667669"
type input "THẮNG"
type input "0973550639"
type input "HÂN"
type input "1"
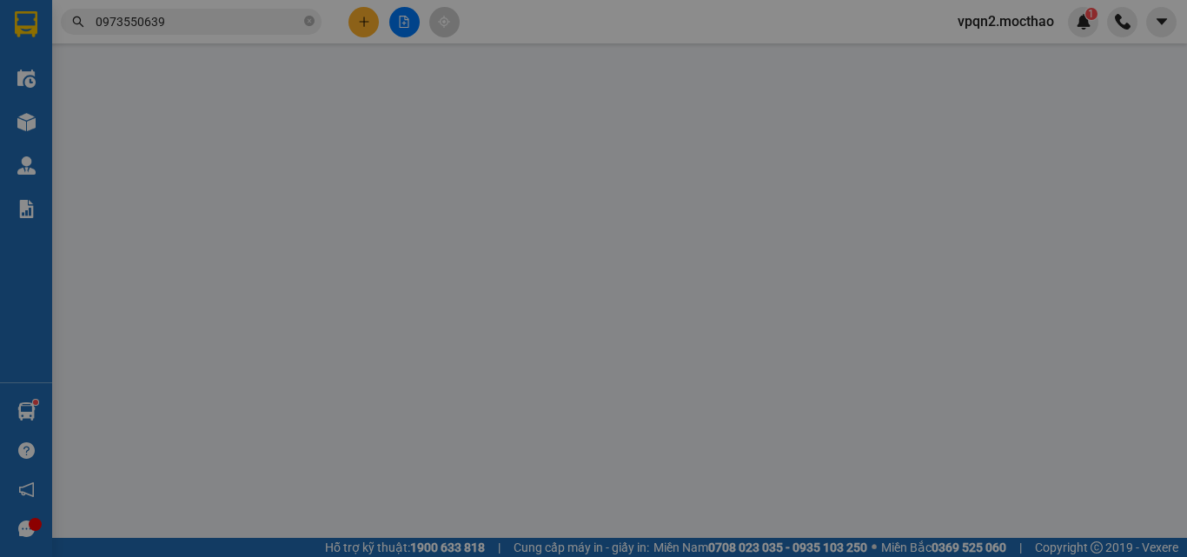
type input "50.000"
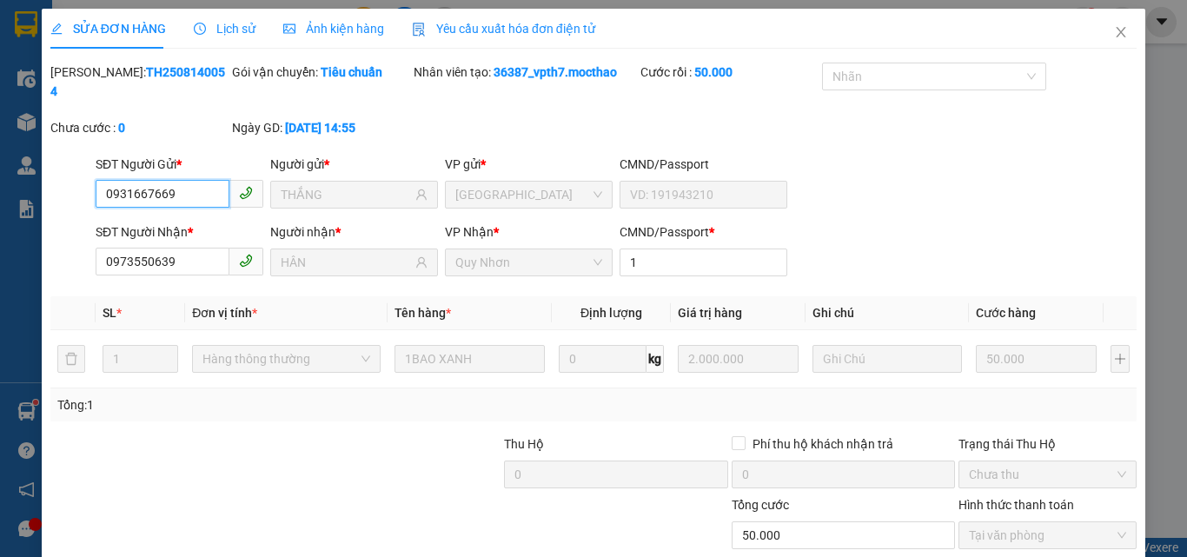
checkbox input "true"
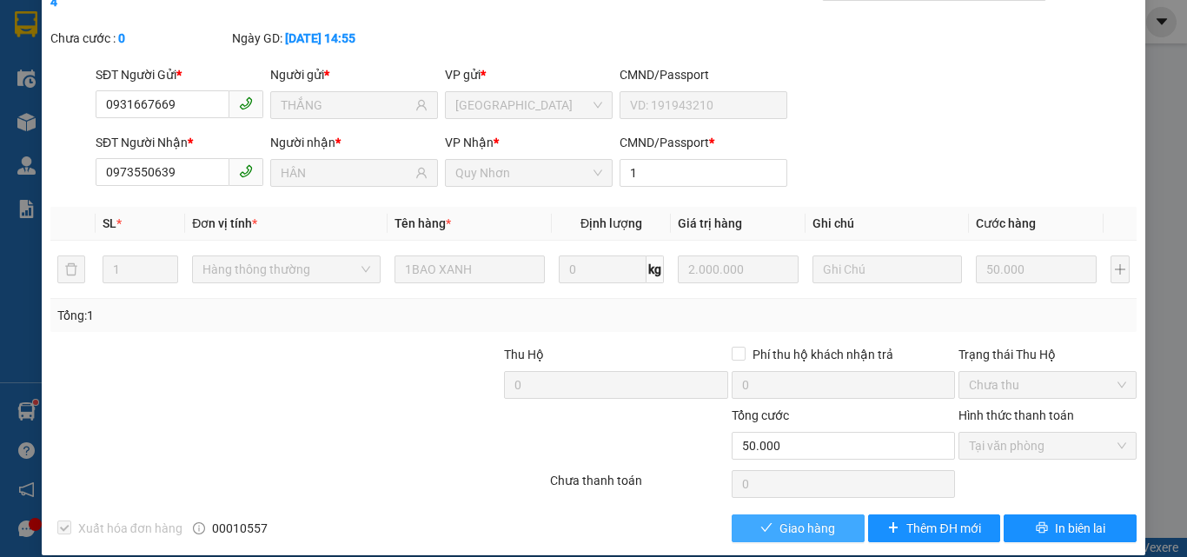
click at [780, 519] on span "Giao hàng" at bounding box center [808, 528] width 56 height 19
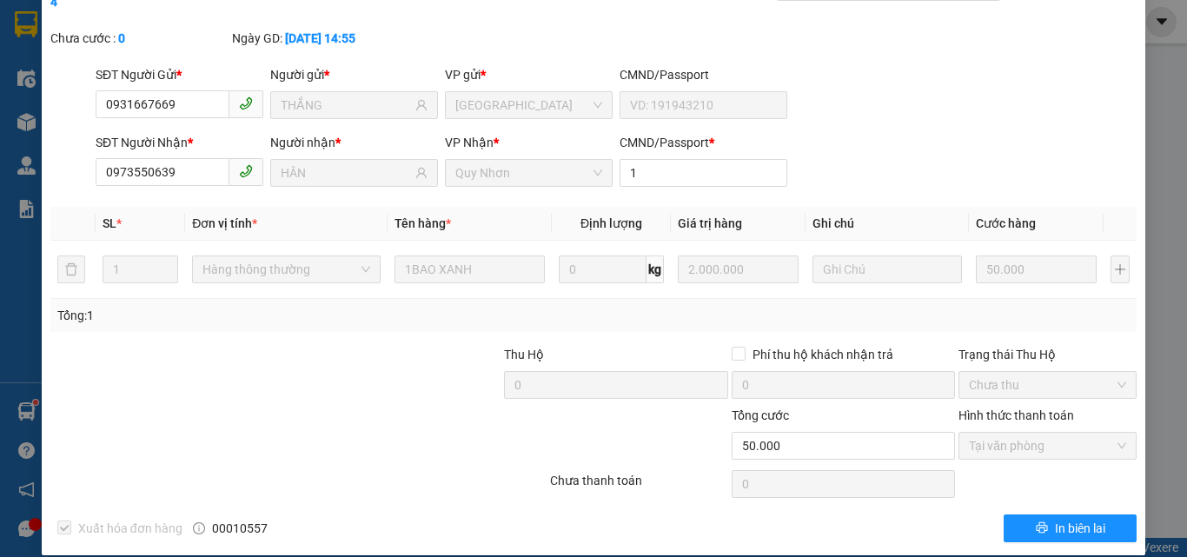
scroll to position [0, 0]
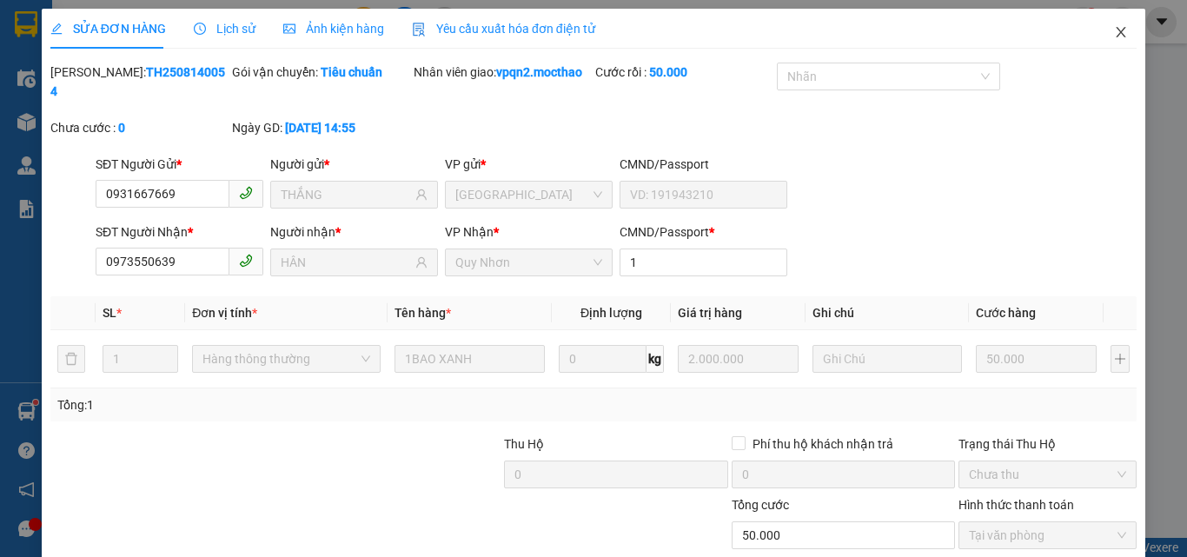
click at [1114, 28] on icon "close" at bounding box center [1121, 32] width 14 height 14
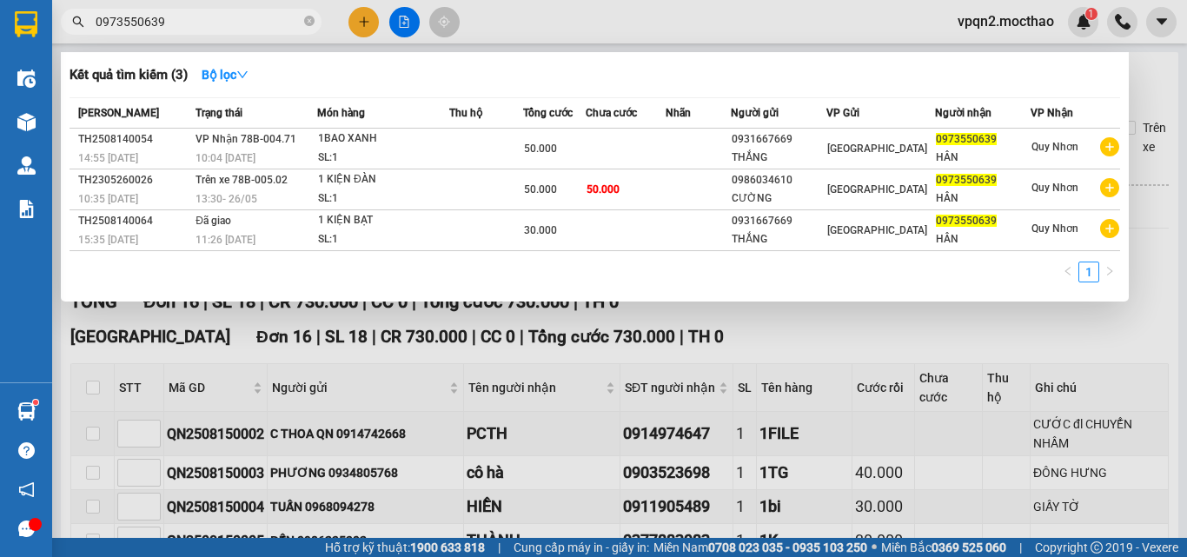
drag, startPoint x: 150, startPoint y: 24, endPoint x: 203, endPoint y: 24, distance: 52.2
click at [203, 24] on input "0973550639" at bounding box center [198, 21] width 205 height 19
type input "0973550639"
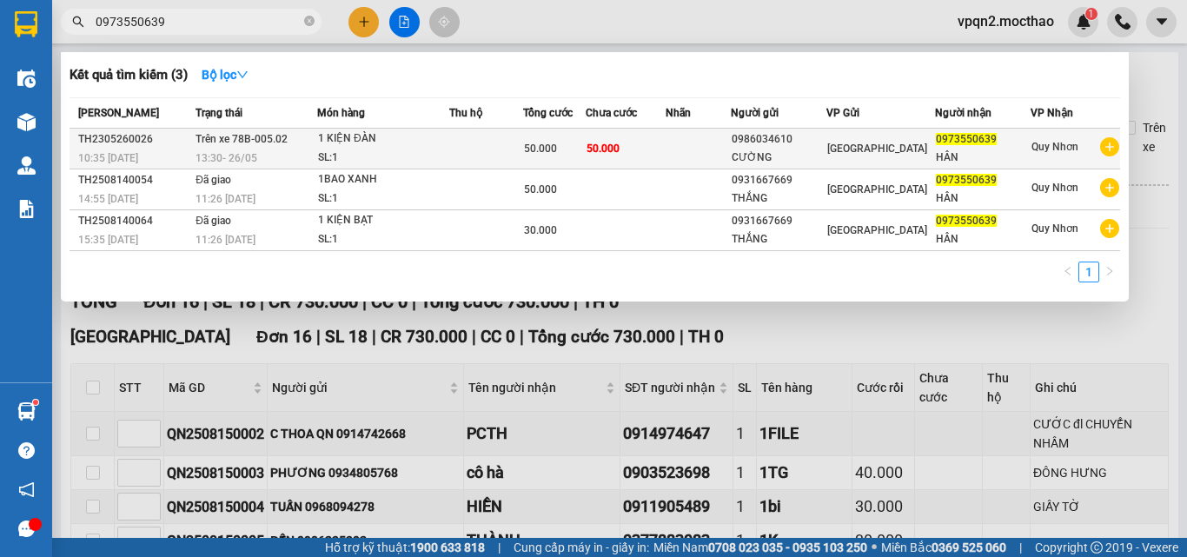
click at [361, 136] on div "1 KIỆN ĐÀN" at bounding box center [383, 139] width 130 height 19
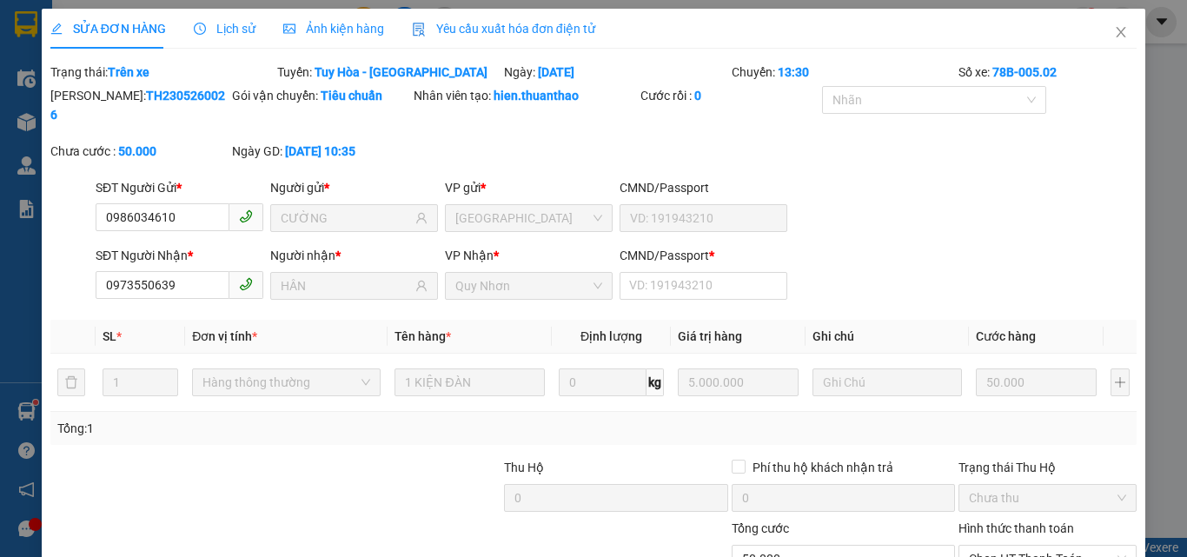
type input "0986034610"
type input "CƯỜNG"
type input "0973550639"
type input "HÂN"
type input "50.000"
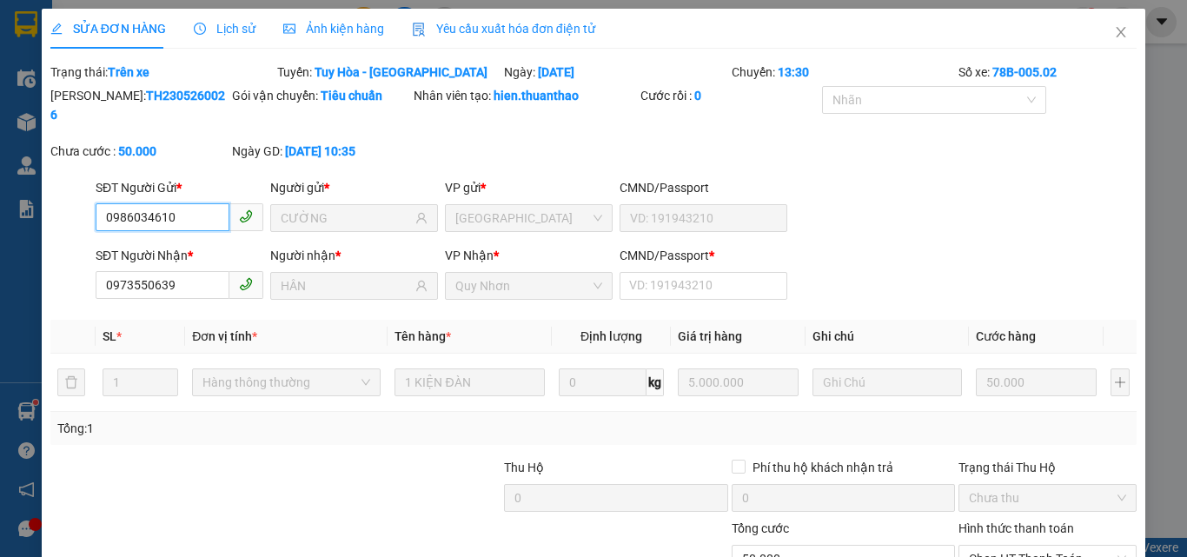
scroll to position [113, 0]
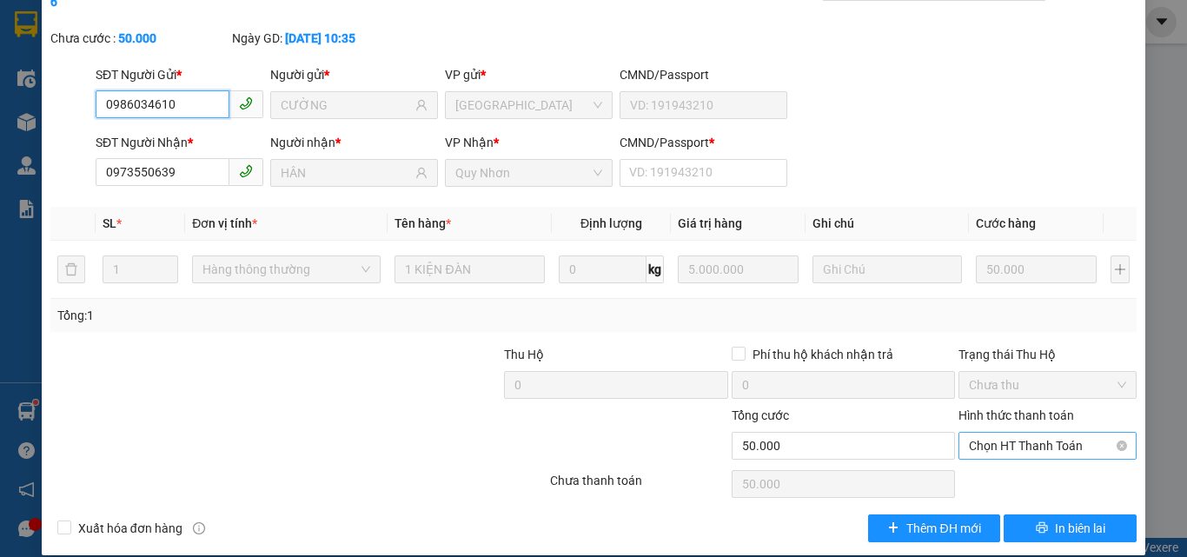
click at [1004, 433] on span "Chọn HT Thanh Toán" at bounding box center [1047, 446] width 157 height 26
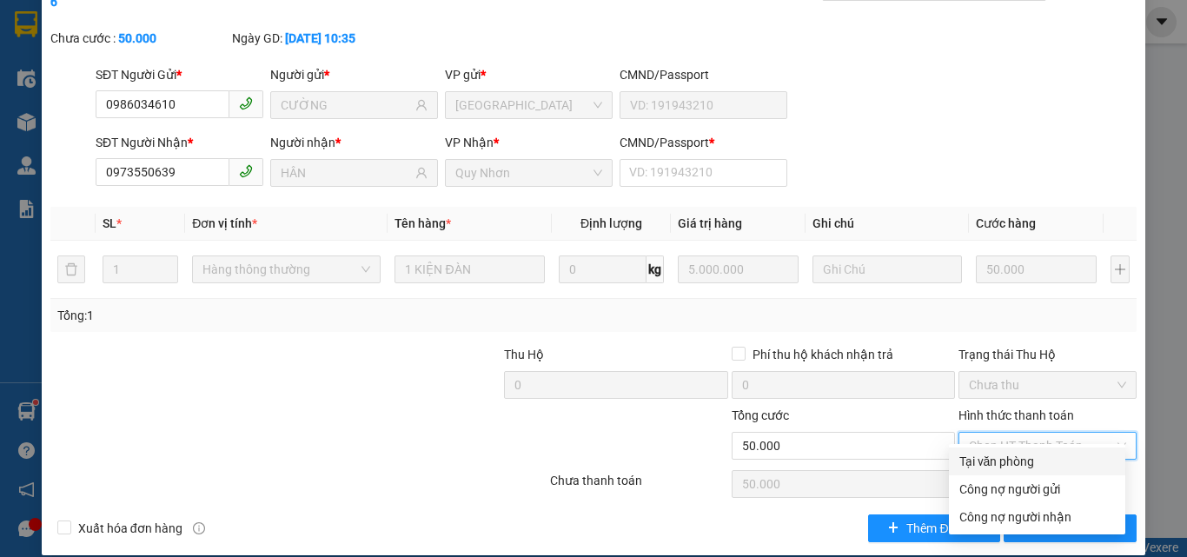
click at [1000, 460] on div "Tại văn phòng" at bounding box center [1038, 461] width 156 height 19
type input "0"
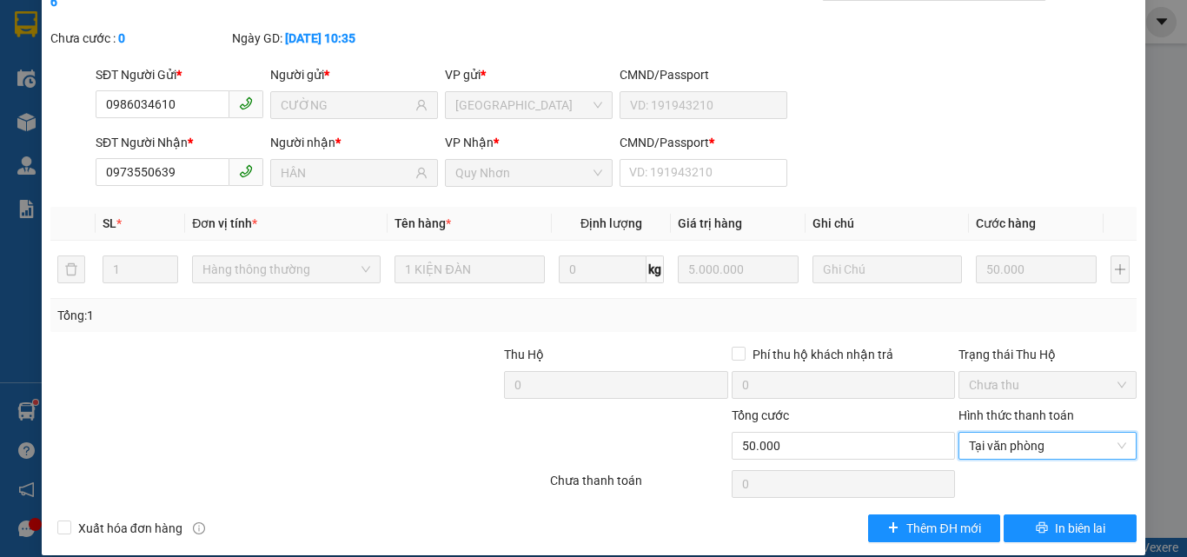
scroll to position [0, 0]
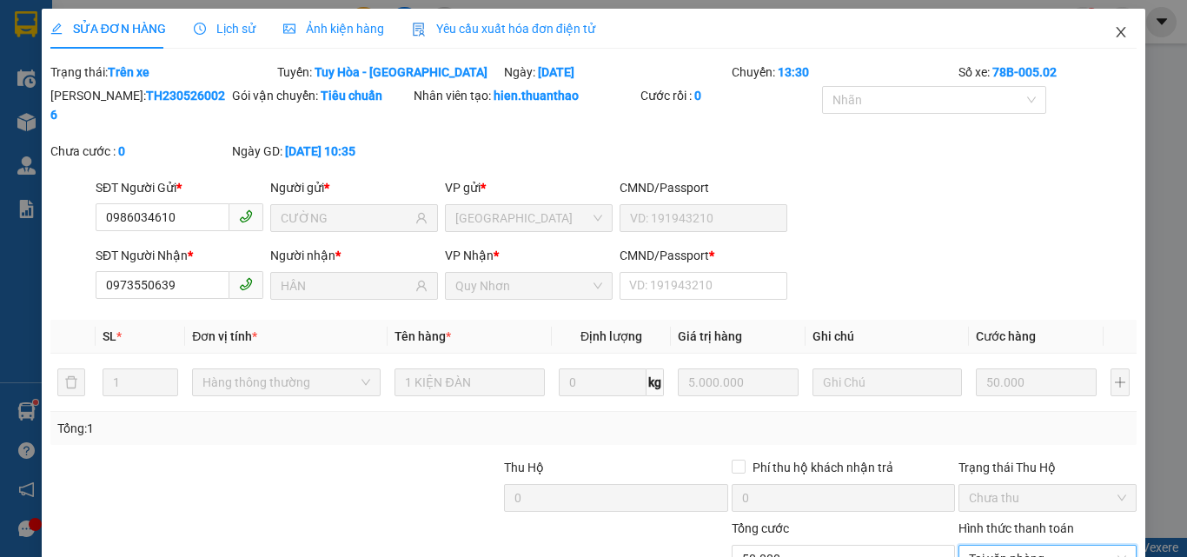
click at [1114, 31] on icon "close" at bounding box center [1121, 32] width 14 height 14
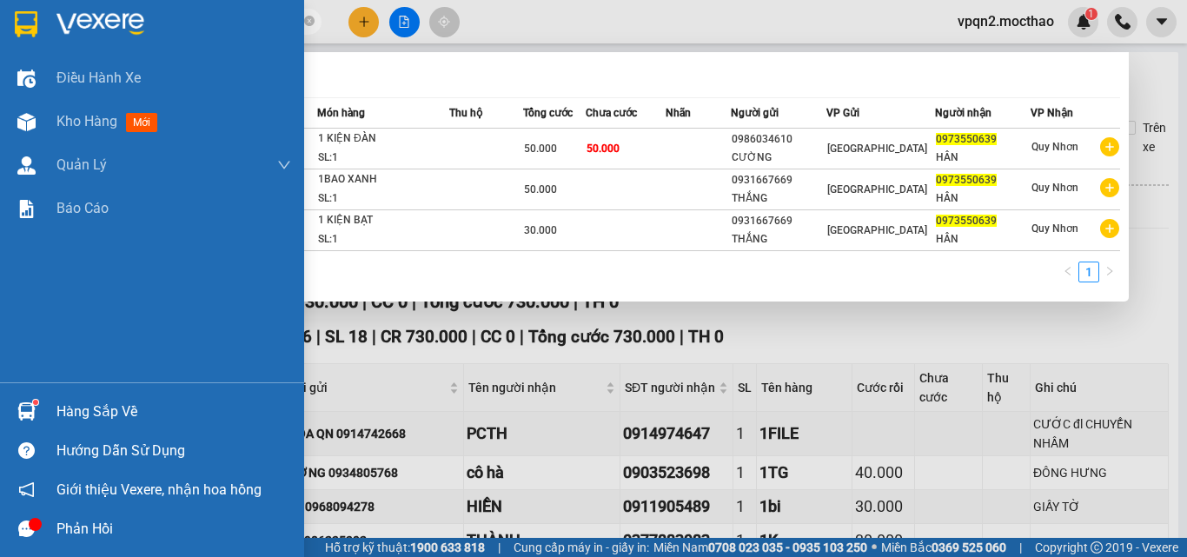
drag, startPoint x: 27, startPoint y: 48, endPoint x: 245, endPoint y: 63, distance: 218.7
click at [2, 52] on section "Kết quả tìm kiếm ( 3 ) Bộ lọc Mã ĐH Trạng thái Món hàng Thu hộ Tổng cước Chưa c…" at bounding box center [593, 278] width 1187 height 557
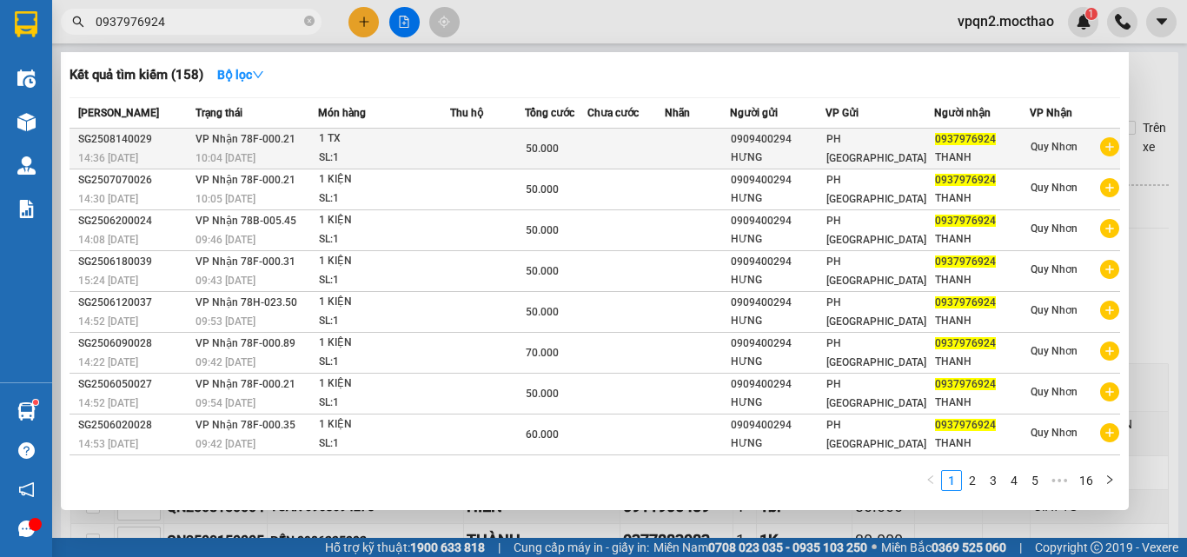
type input "0937976924"
click at [543, 145] on span "50.000" at bounding box center [542, 149] width 33 height 12
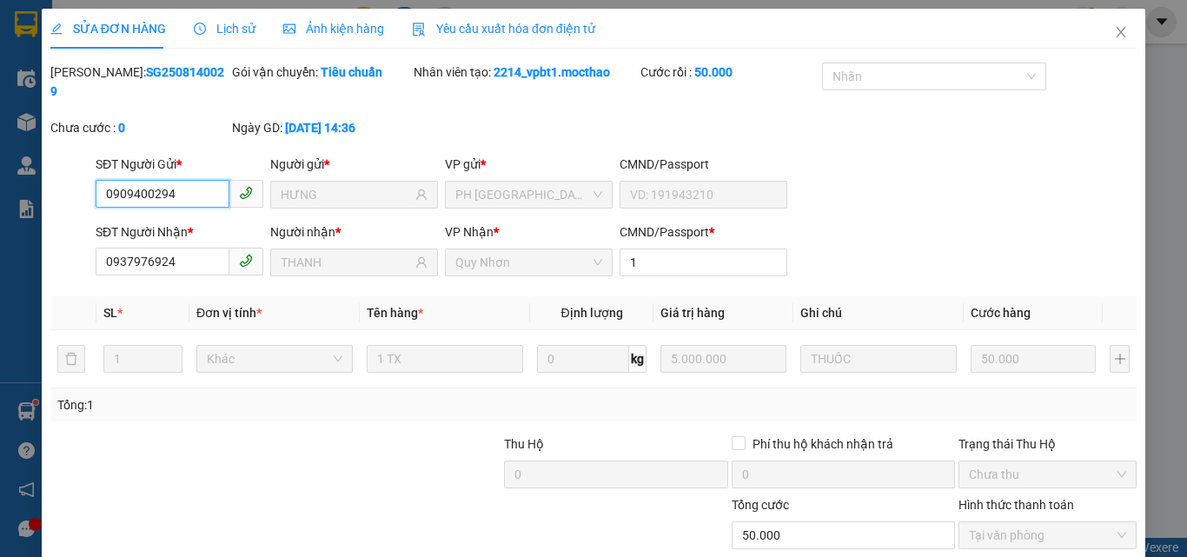
scroll to position [90, 0]
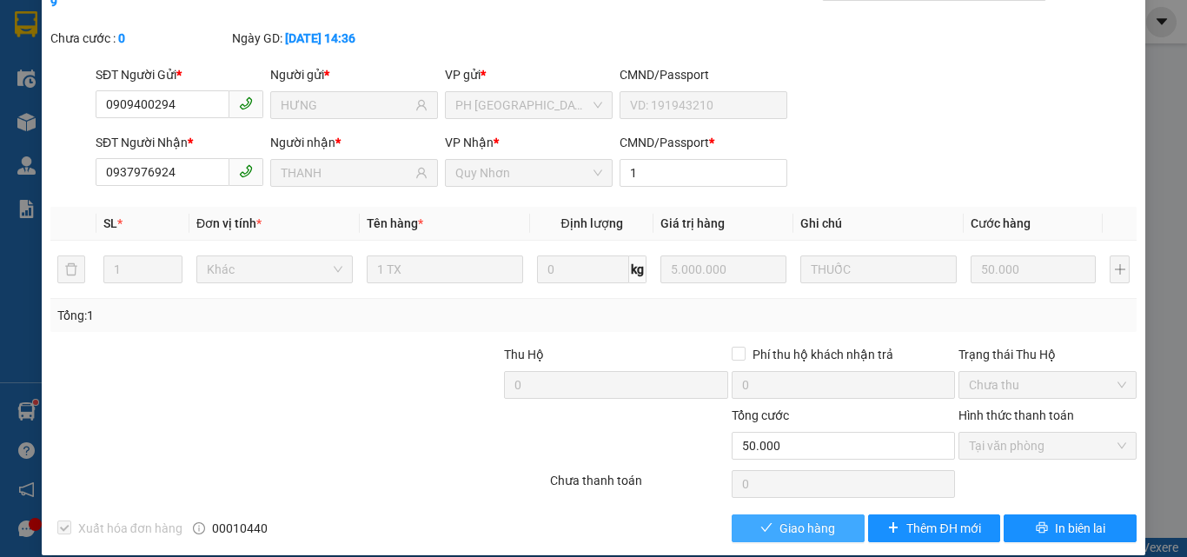
click at [809, 519] on span "Giao hàng" at bounding box center [808, 528] width 56 height 19
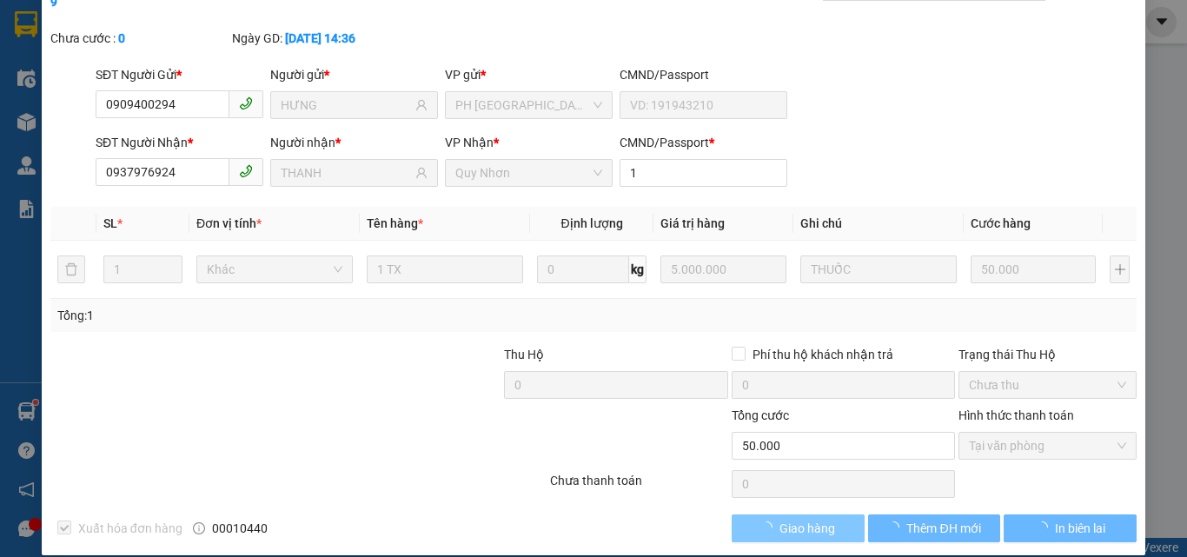
scroll to position [0, 0]
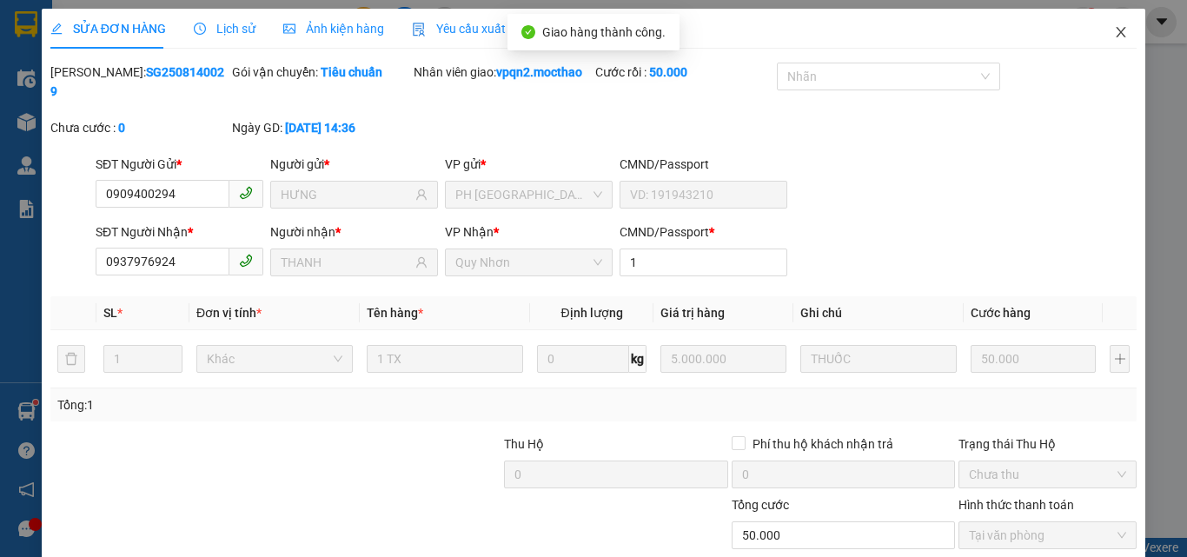
click at [1114, 28] on icon "close" at bounding box center [1121, 32] width 14 height 14
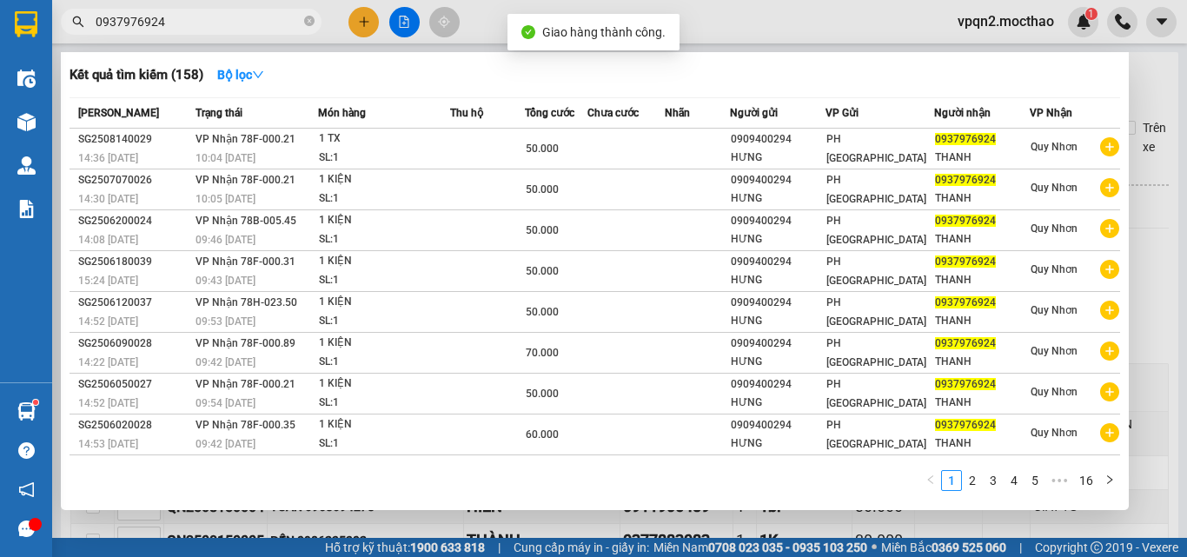
drag, startPoint x: 147, startPoint y: 18, endPoint x: 201, endPoint y: 23, distance: 54.1
click at [201, 23] on input "0937976924" at bounding box center [198, 21] width 205 height 19
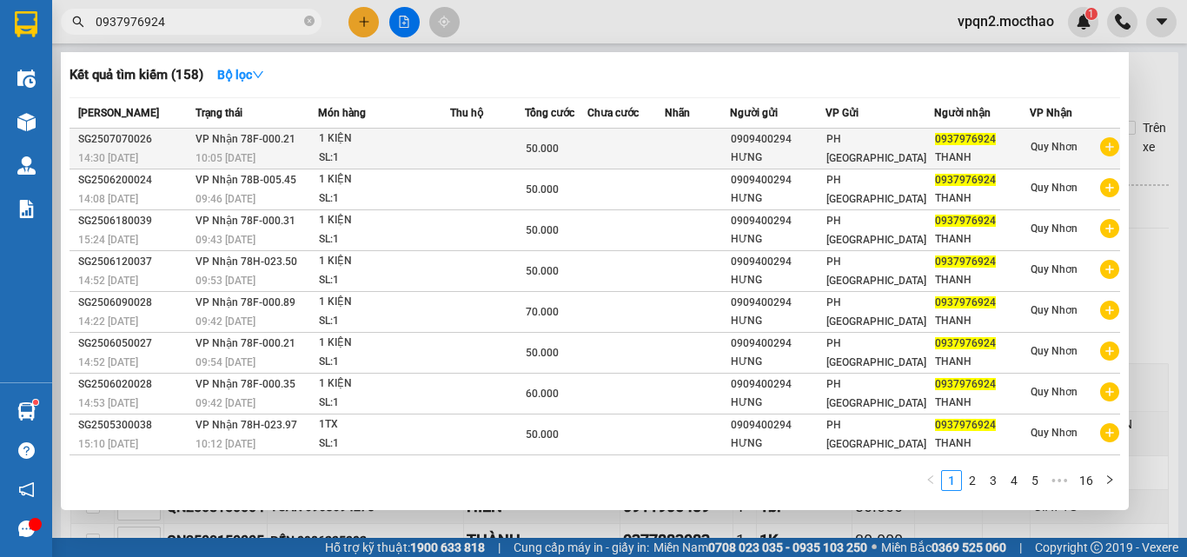
click at [555, 147] on span "50.000" at bounding box center [542, 149] width 33 height 12
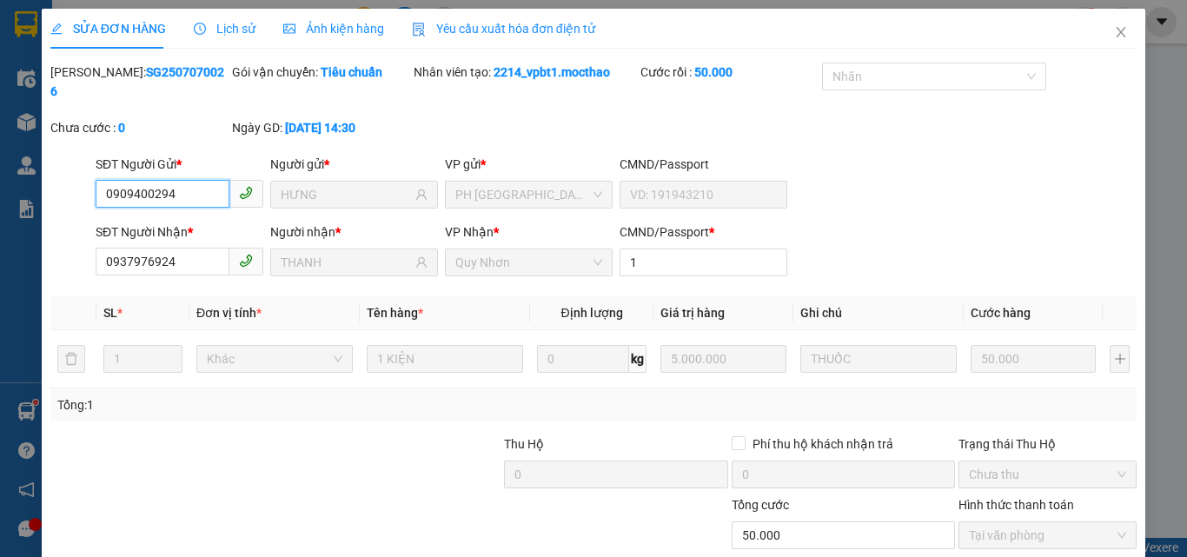
scroll to position [90, 0]
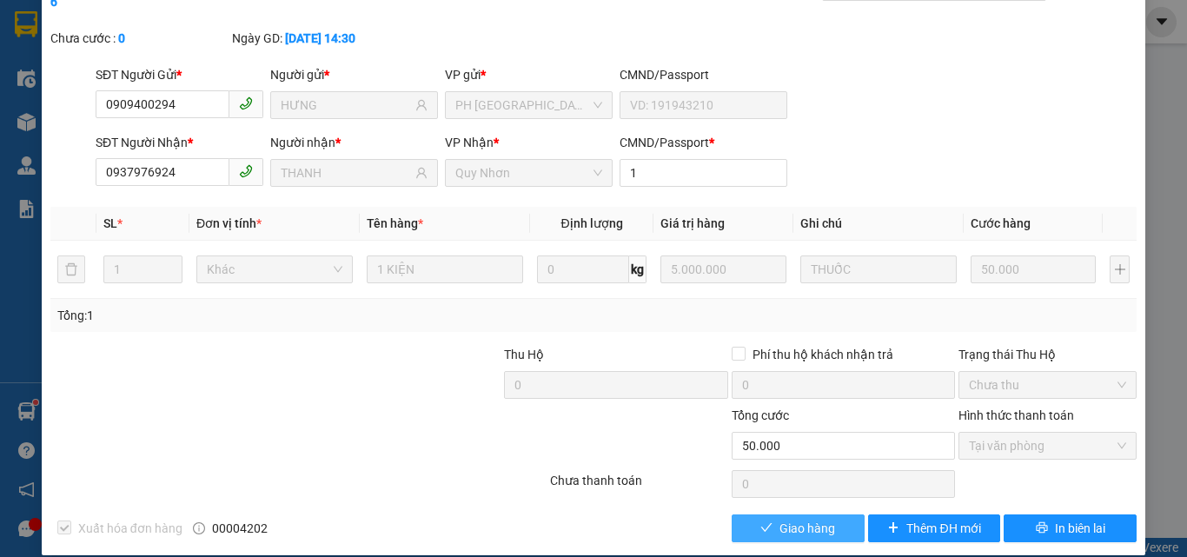
click at [765, 515] on button "Giao hàng" at bounding box center [798, 529] width 133 height 28
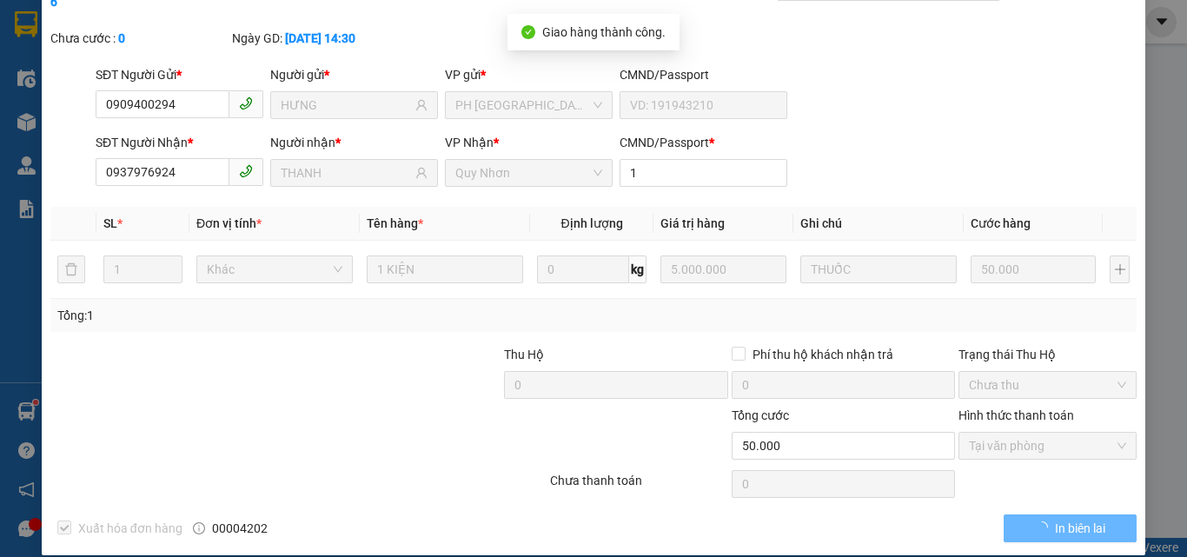
scroll to position [0, 0]
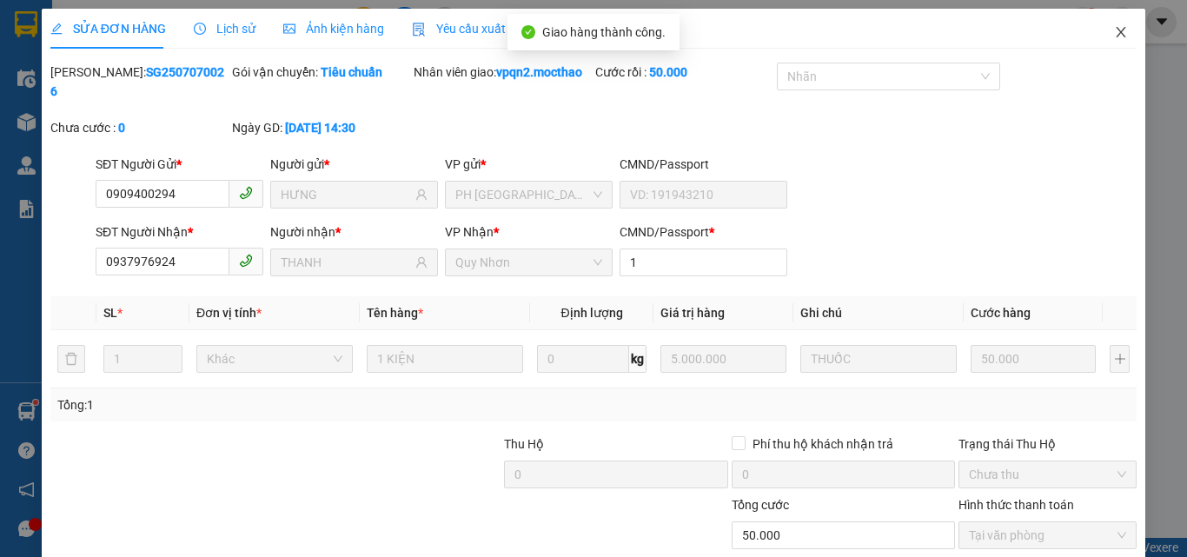
click at [1114, 33] on icon "close" at bounding box center [1121, 32] width 14 height 14
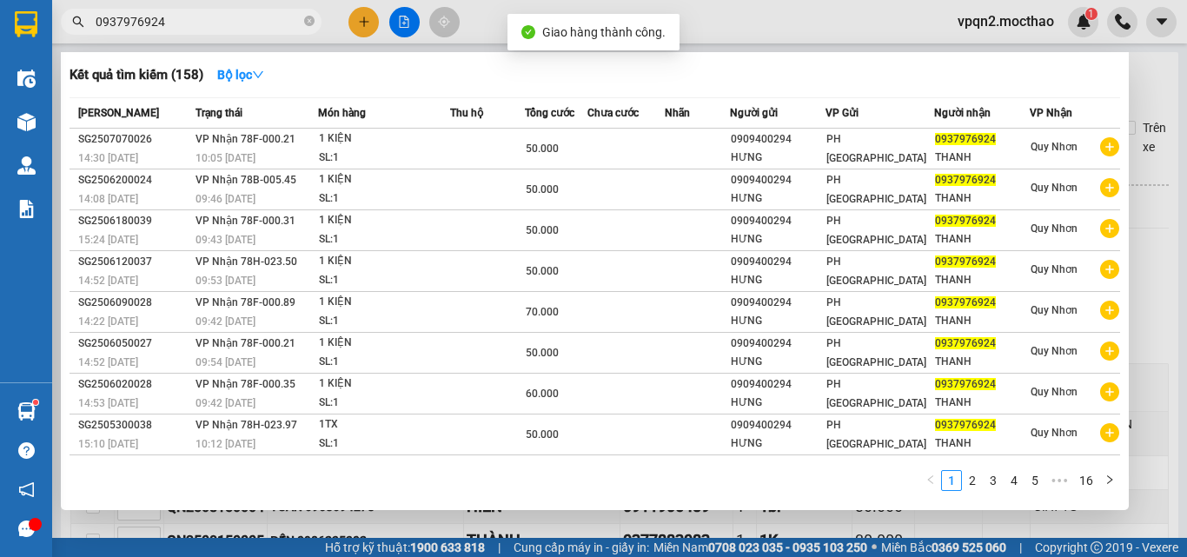
drag, startPoint x: 147, startPoint y: 29, endPoint x: 176, endPoint y: 29, distance: 29.6
click at [176, 29] on input "0937976924" at bounding box center [198, 21] width 205 height 19
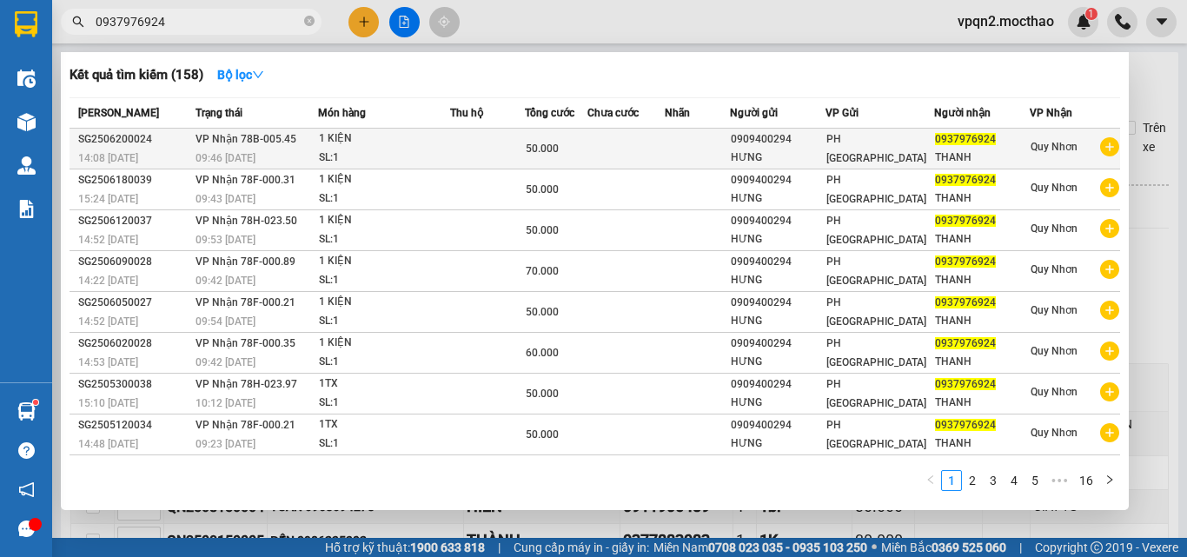
click at [356, 143] on div "1 KIỆN" at bounding box center [384, 139] width 130 height 19
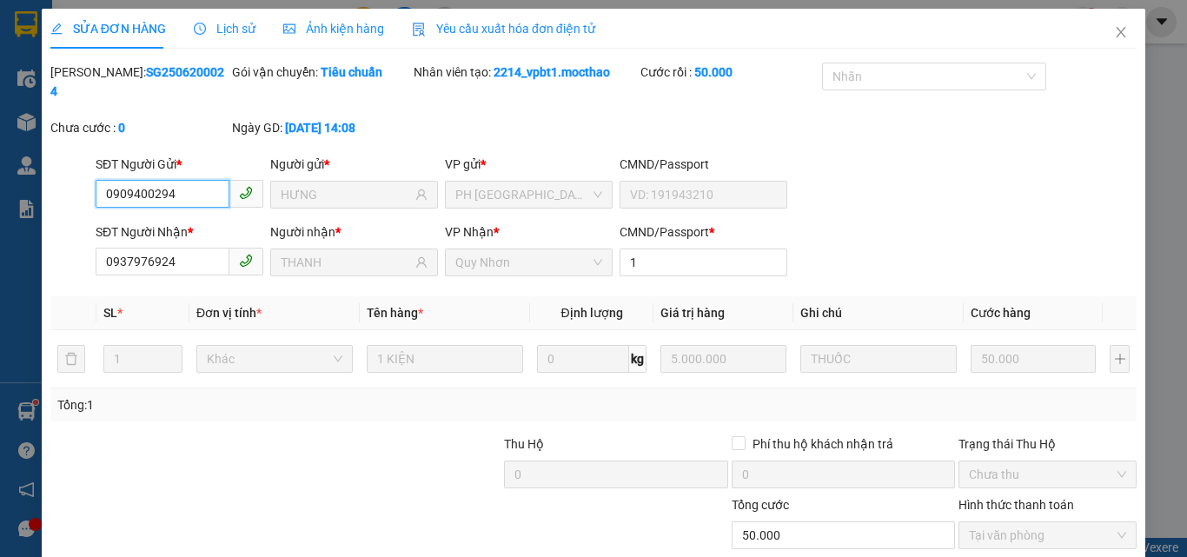
scroll to position [90, 0]
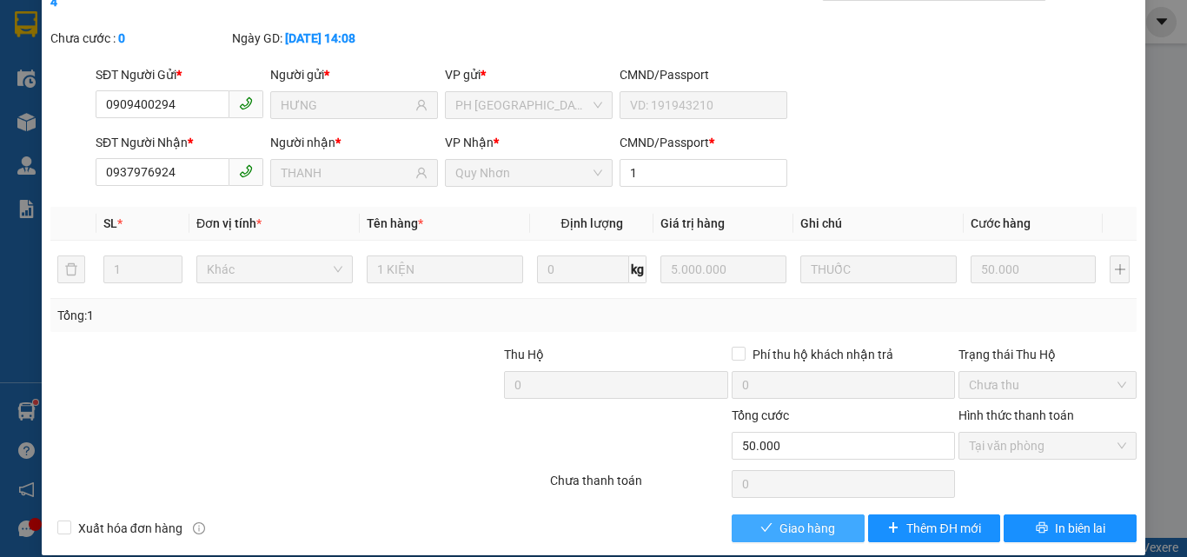
click at [821, 519] on span "Giao hàng" at bounding box center [808, 528] width 56 height 19
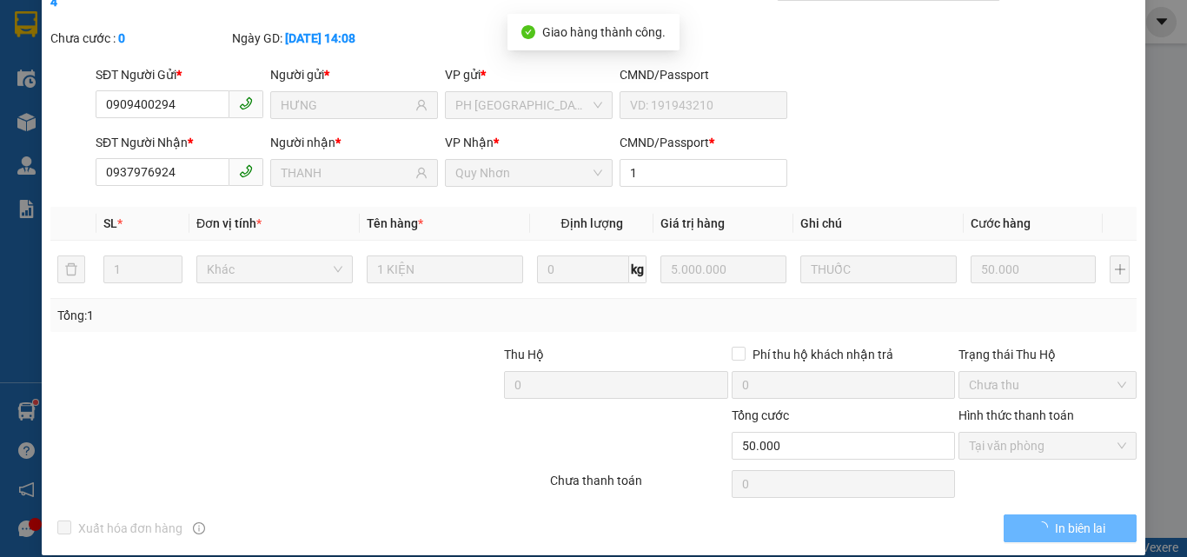
scroll to position [0, 0]
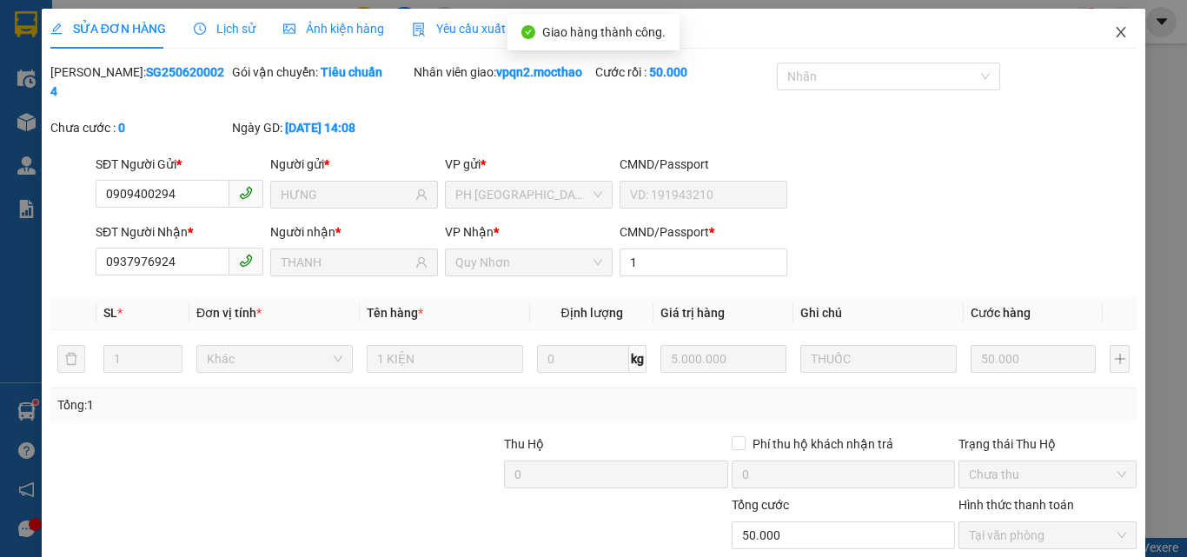
click at [1114, 38] on icon "close" at bounding box center [1121, 32] width 14 height 14
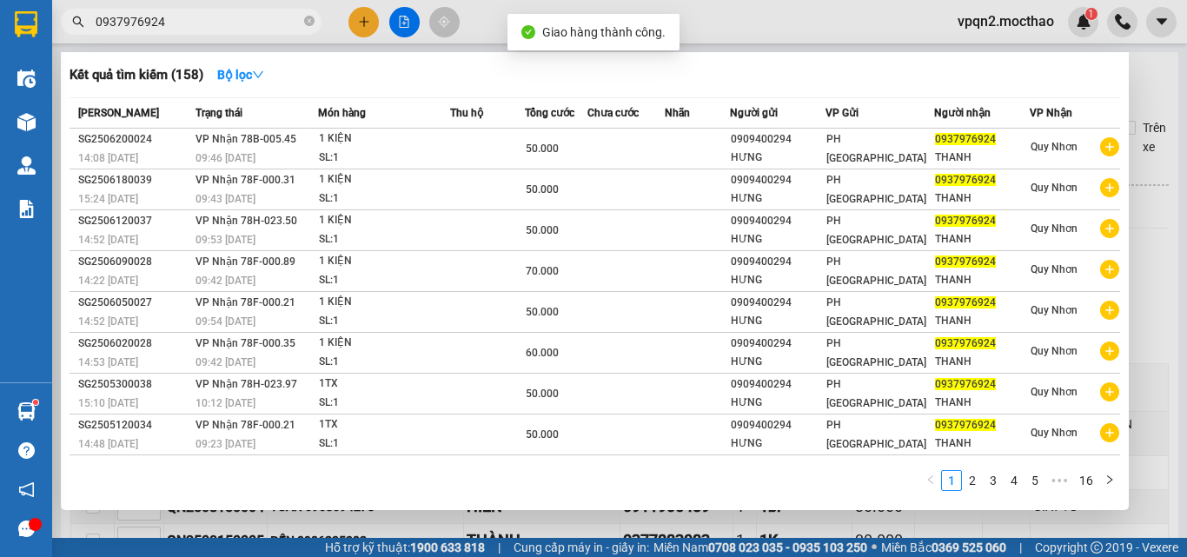
drag, startPoint x: 148, startPoint y: 25, endPoint x: 208, endPoint y: 22, distance: 60.1
click at [205, 25] on input "0937976924" at bounding box center [198, 21] width 205 height 19
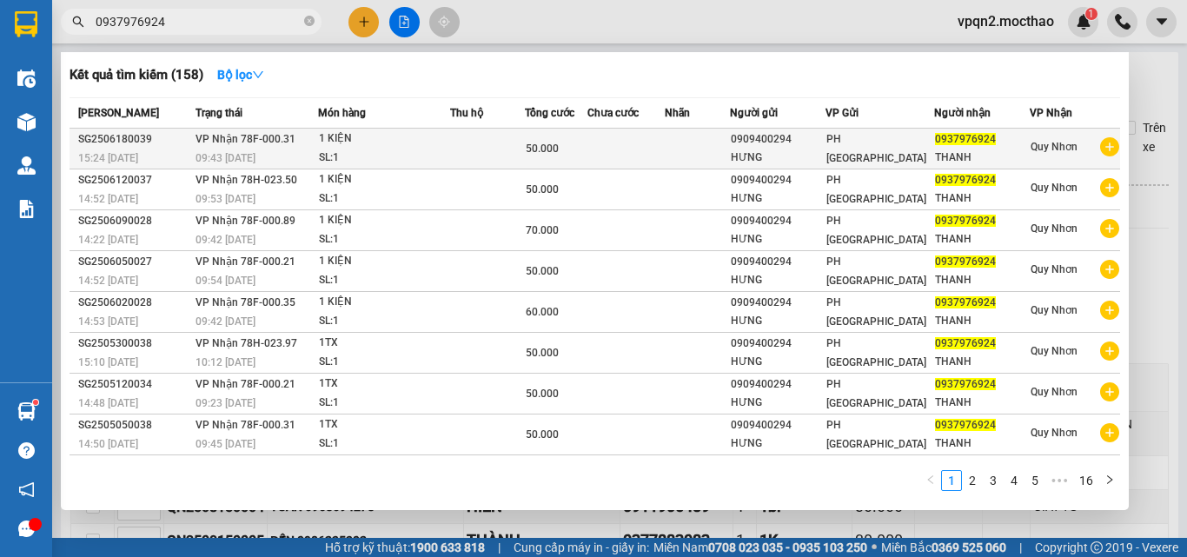
click at [350, 140] on div "1 KIỆN" at bounding box center [384, 139] width 130 height 19
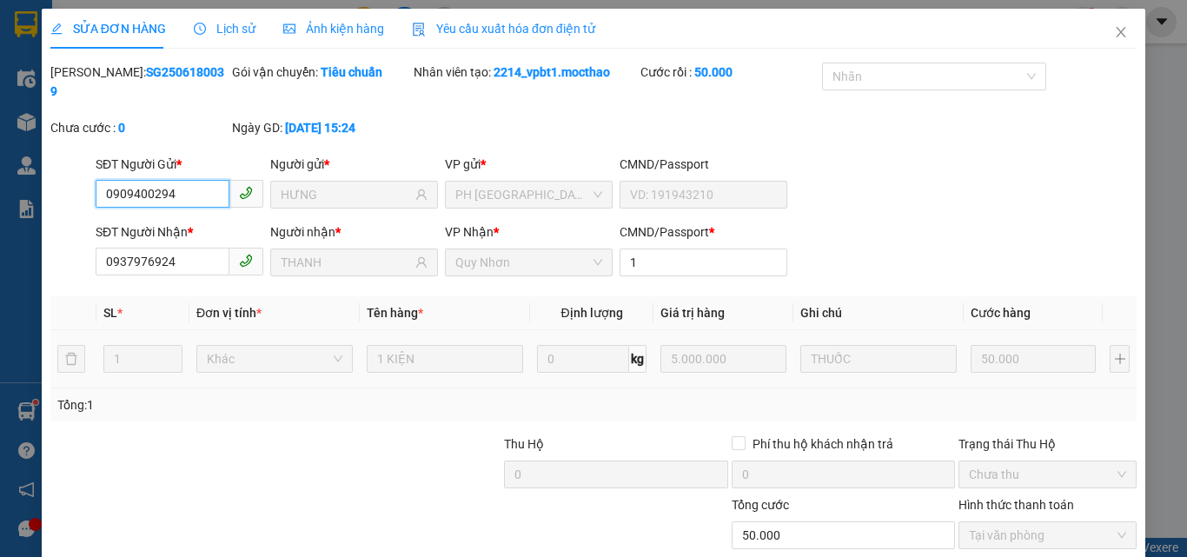
scroll to position [90, 0]
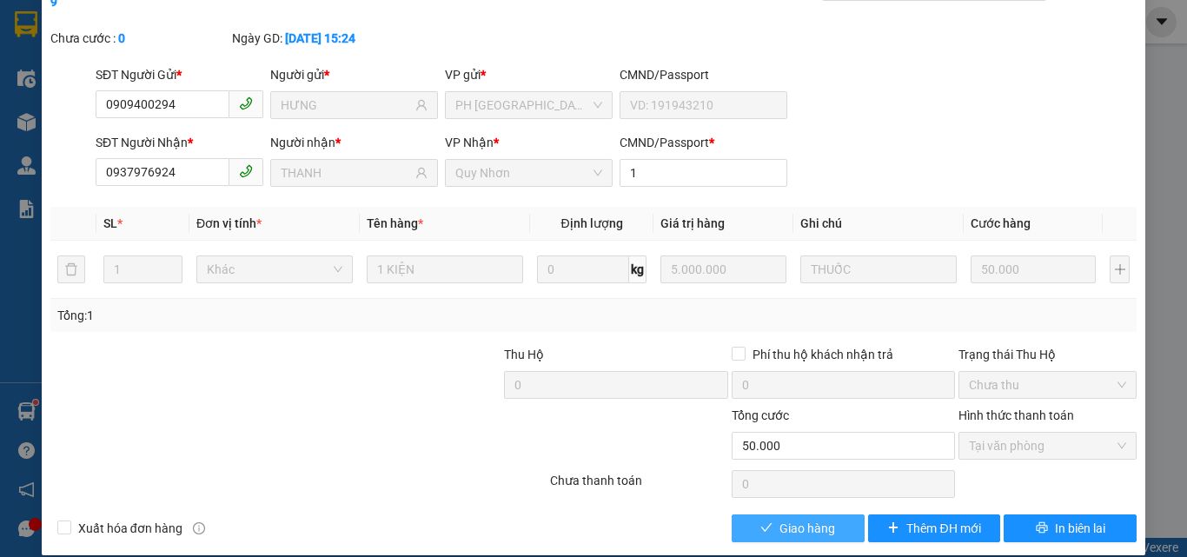
click at [810, 519] on span "Giao hàng" at bounding box center [808, 528] width 56 height 19
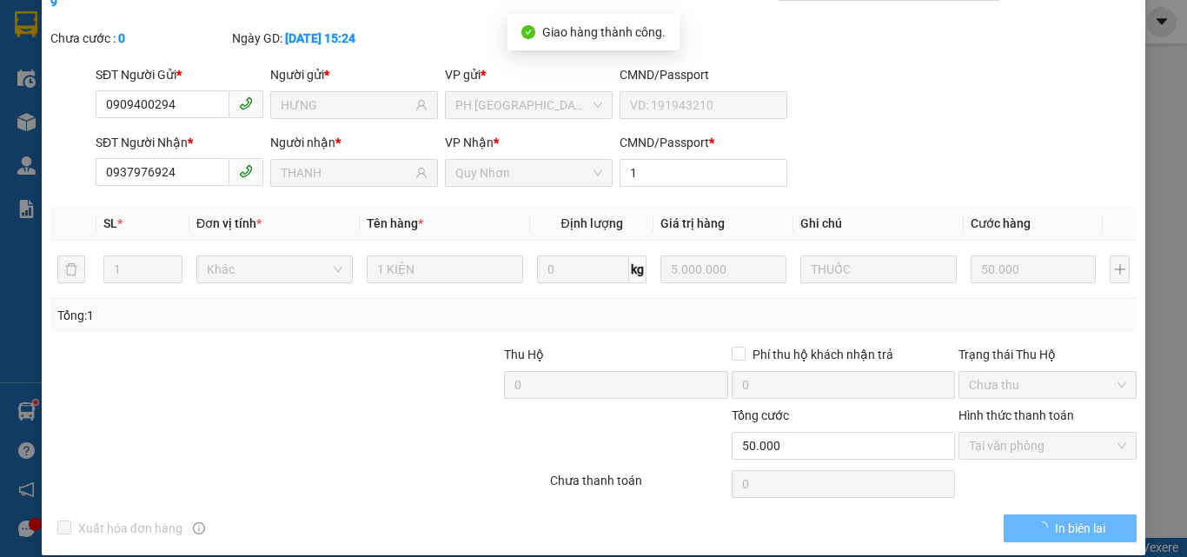
scroll to position [0, 0]
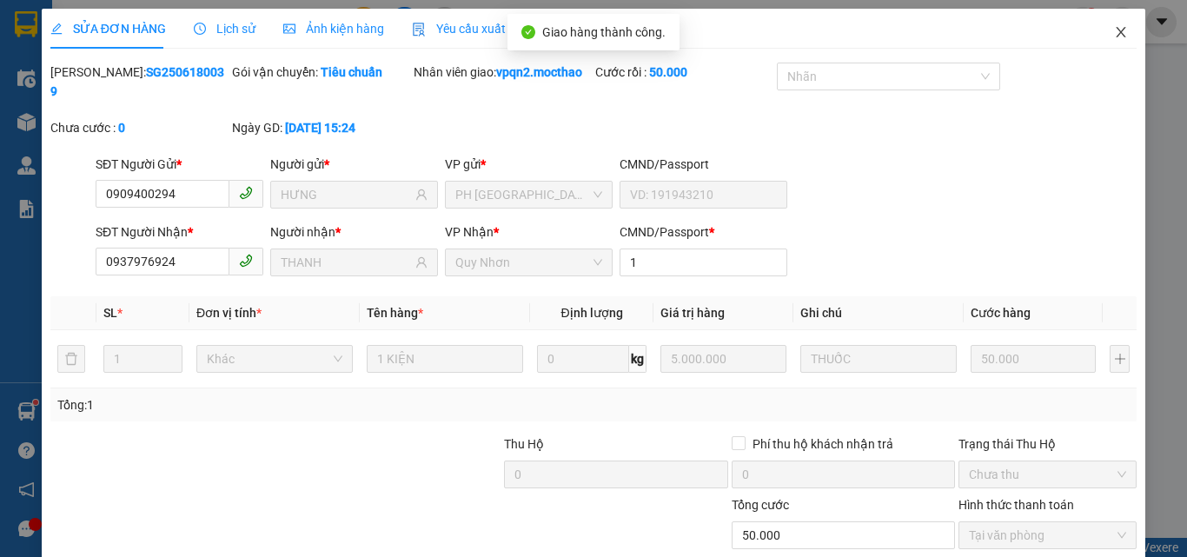
click at [1114, 26] on icon "close" at bounding box center [1121, 32] width 14 height 14
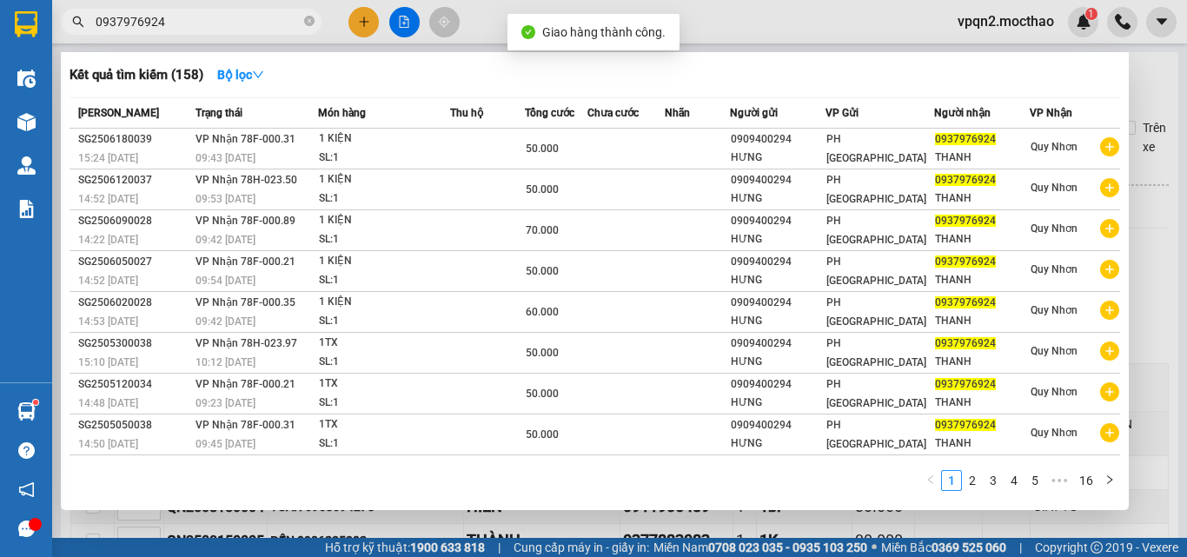
drag, startPoint x: 149, startPoint y: 19, endPoint x: 213, endPoint y: 19, distance: 64.3
click at [213, 19] on input "0937976924" at bounding box center [198, 21] width 205 height 19
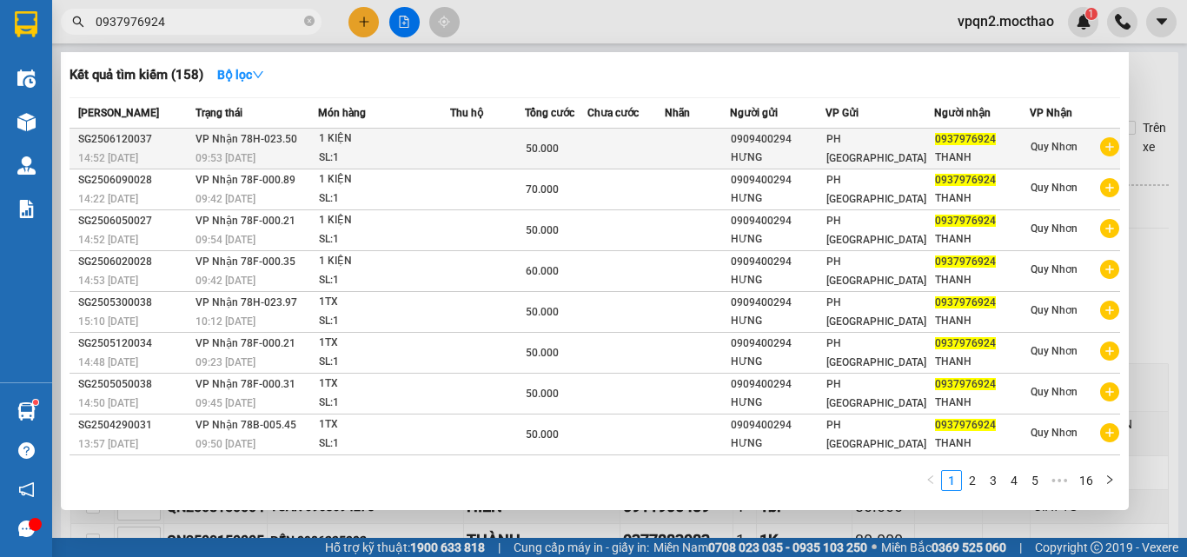
click at [349, 160] on div "SL: 1" at bounding box center [384, 158] width 130 height 19
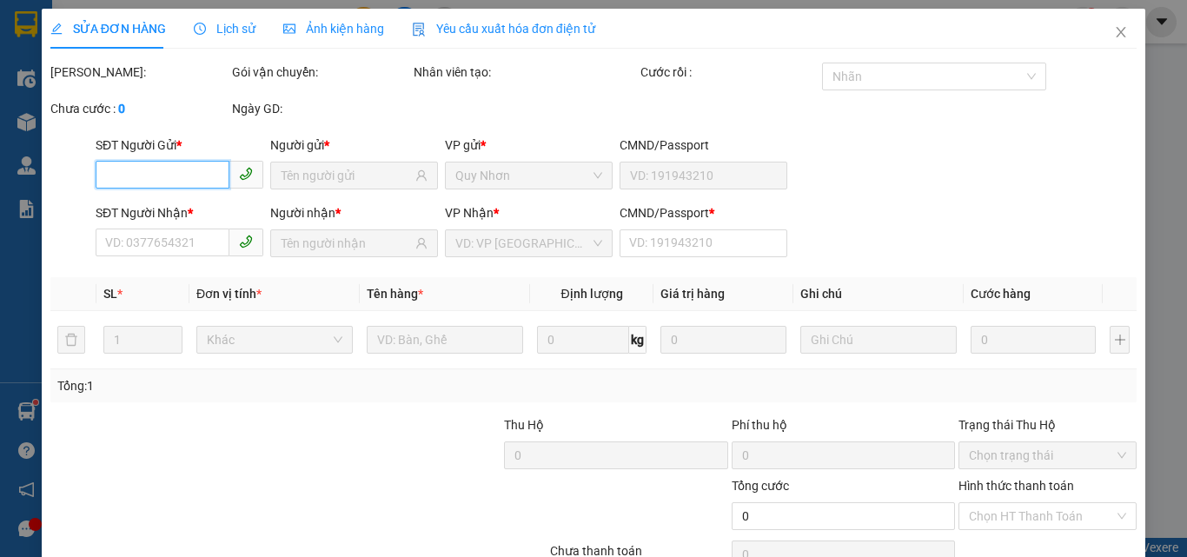
scroll to position [90, 0]
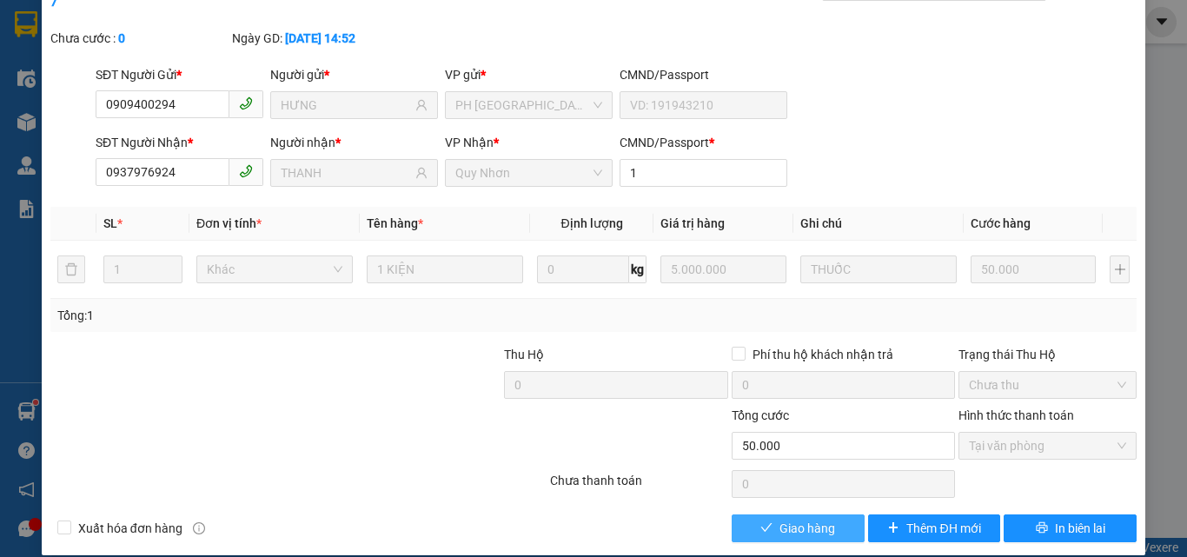
click at [740, 515] on button "Giao hàng" at bounding box center [798, 529] width 133 height 28
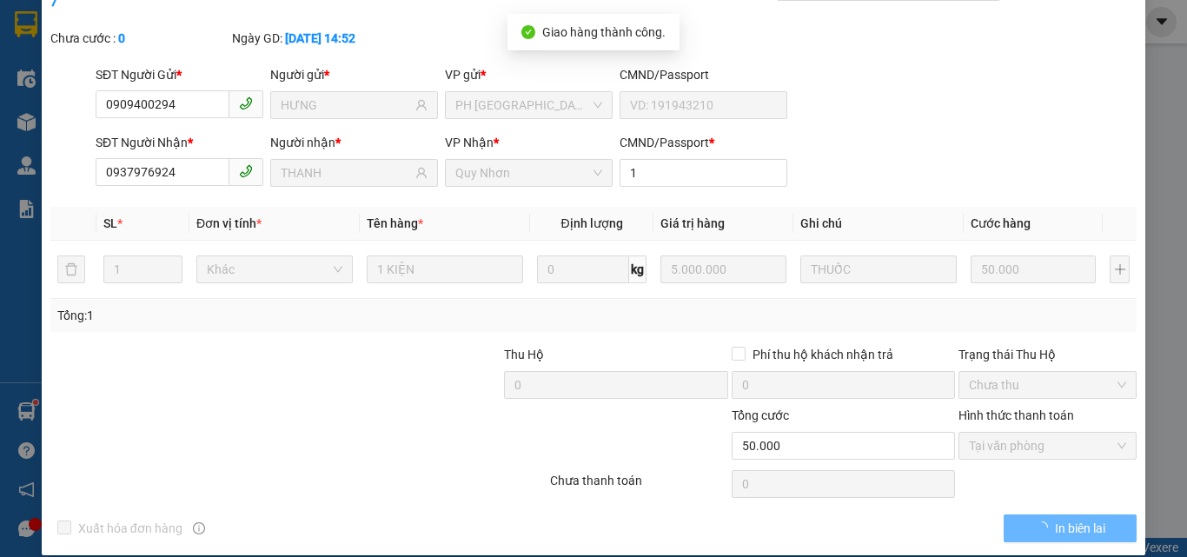
scroll to position [0, 0]
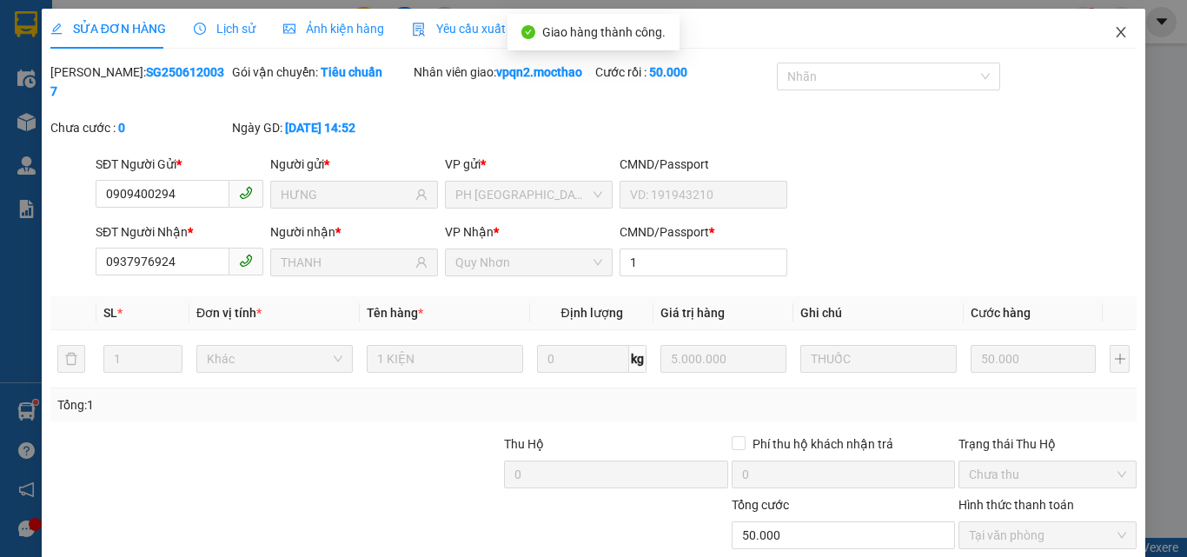
click at [1114, 36] on icon "close" at bounding box center [1121, 32] width 14 height 14
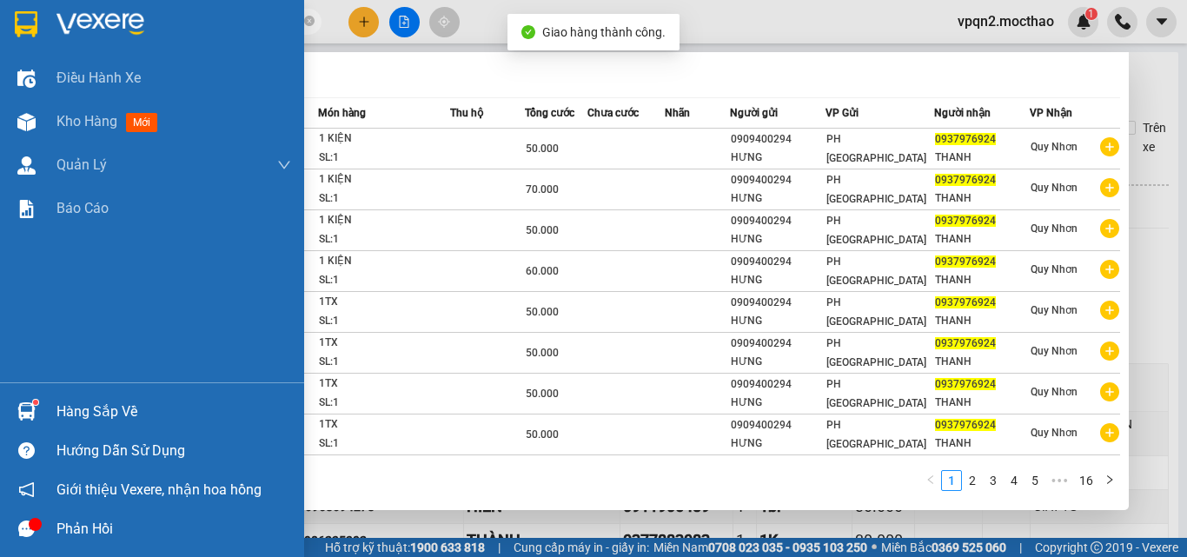
drag, startPoint x: 165, startPoint y: 24, endPoint x: 6, endPoint y: 49, distance: 160.9
click at [6, 49] on section "Kết quả tìm kiếm ( 158 ) Bộ lọc Mã ĐH Trạng thái Món hàng Thu hộ Tổng cước Chưa…" at bounding box center [593, 278] width 1187 height 557
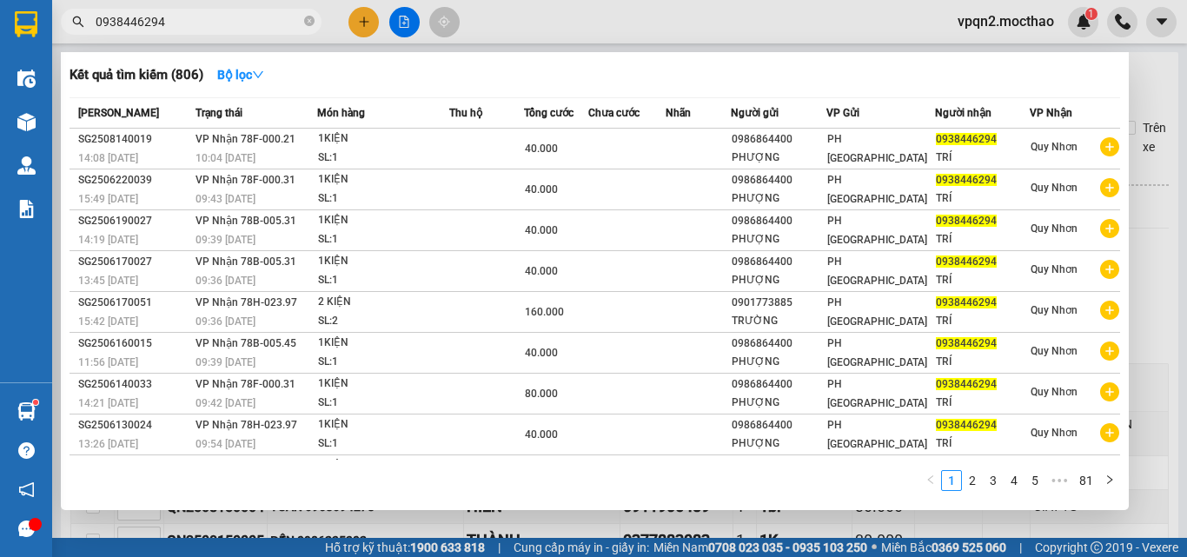
click at [412, 128] on th "Món hàng" at bounding box center [383, 113] width 132 height 30
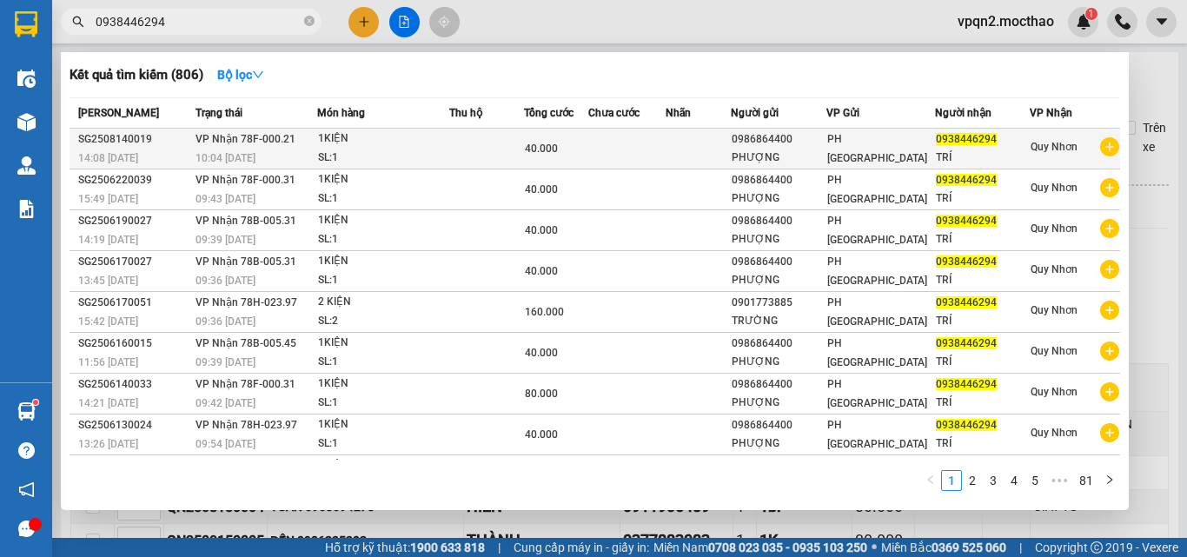
click at [467, 148] on td at bounding box center [486, 149] width 74 height 41
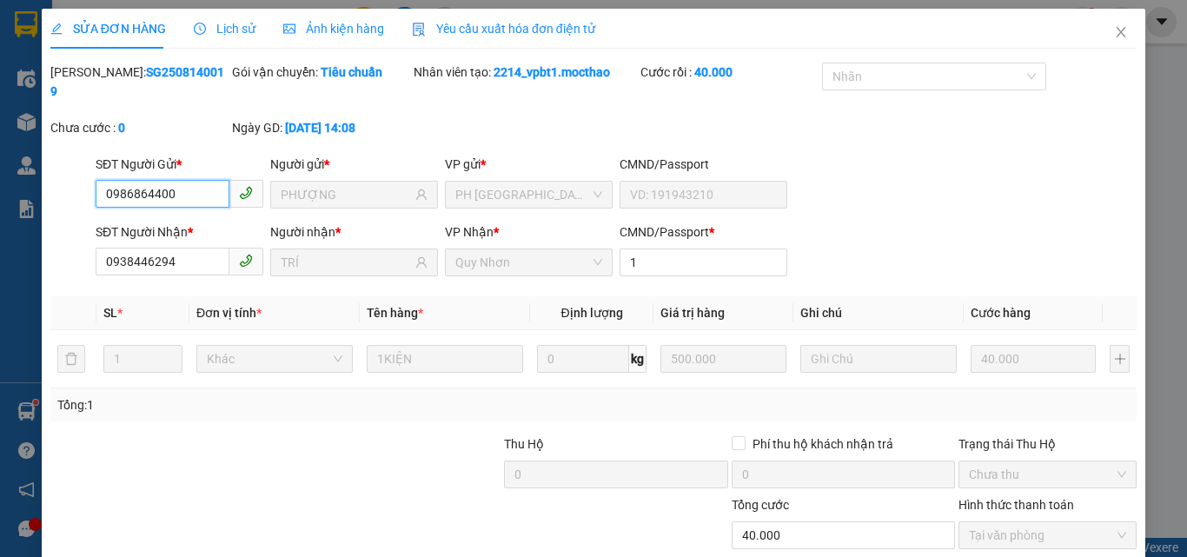
scroll to position [90, 0]
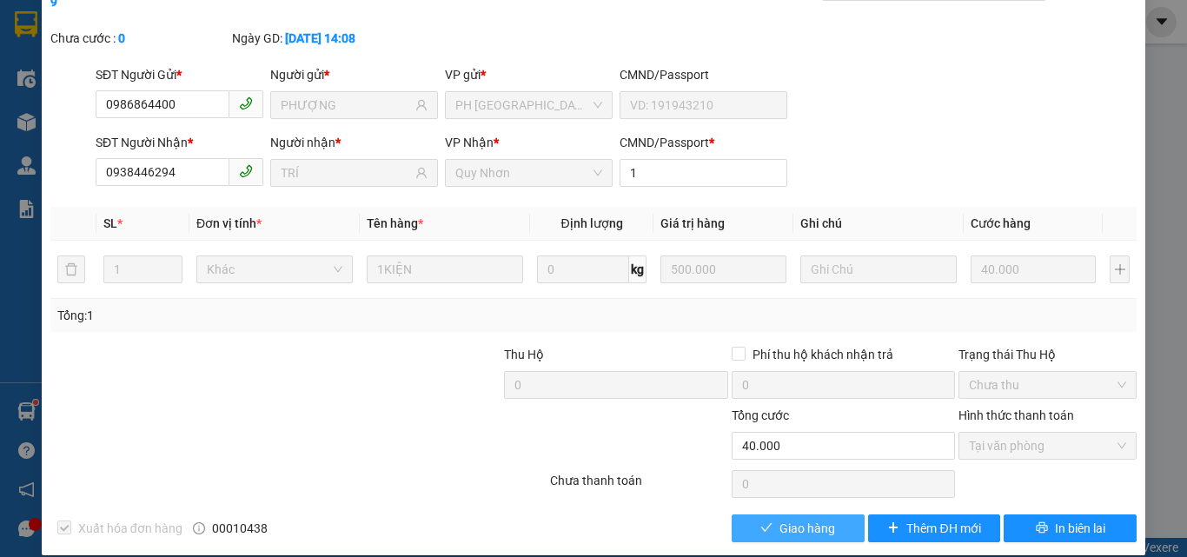
click at [790, 515] on button "Giao hàng" at bounding box center [798, 529] width 133 height 28
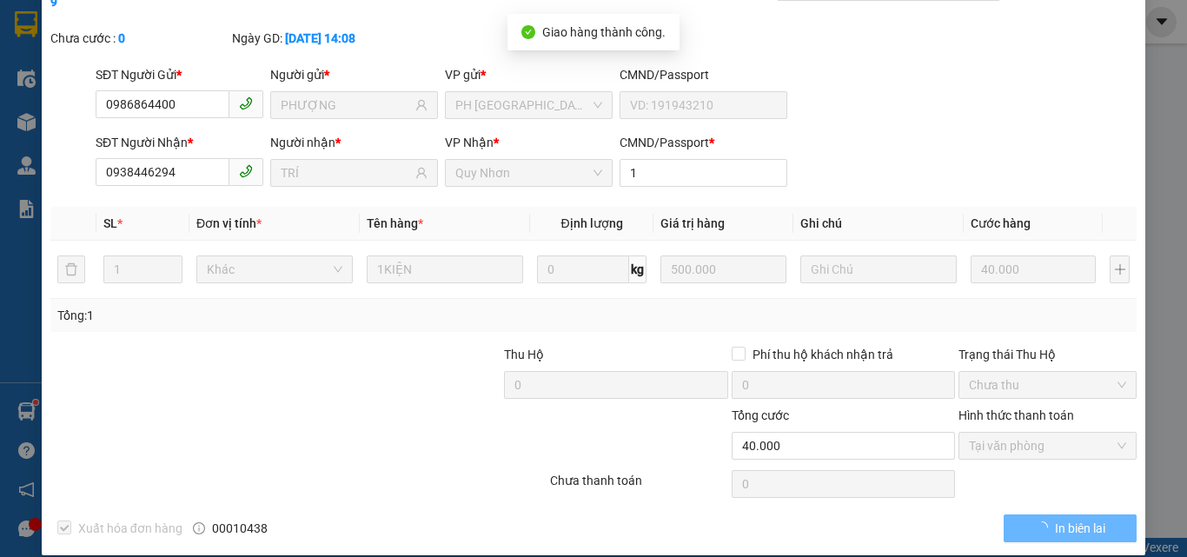
scroll to position [0, 0]
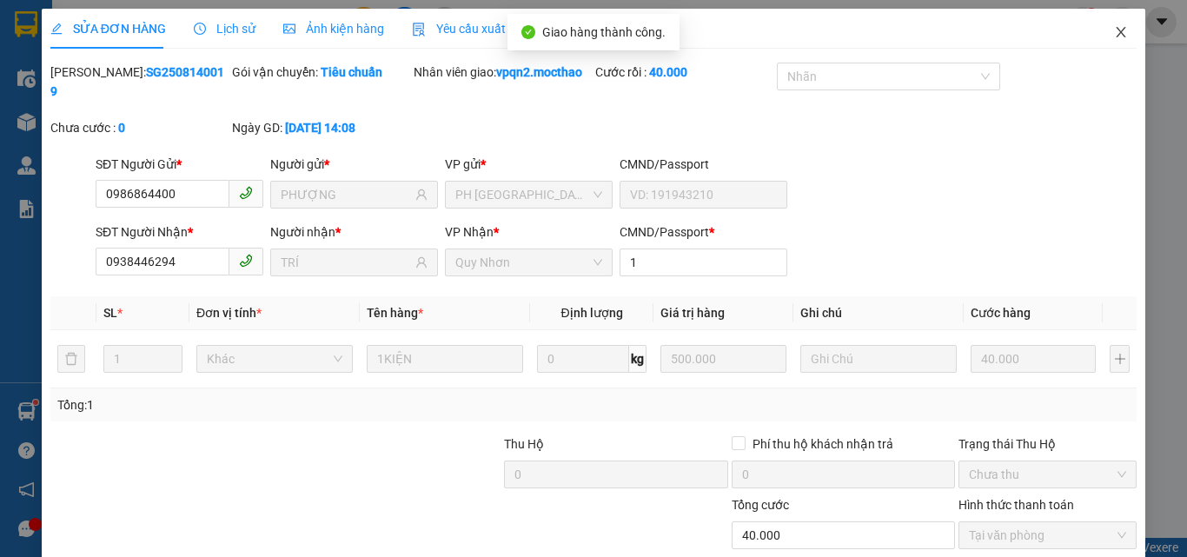
click at [1114, 27] on icon "close" at bounding box center [1121, 32] width 14 height 14
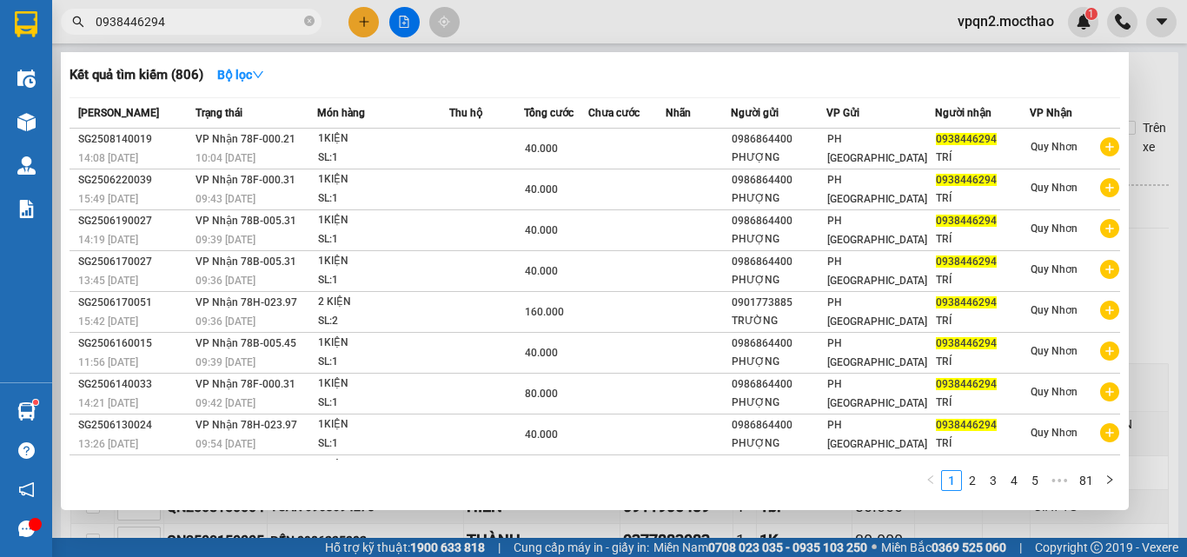
drag, startPoint x: 148, startPoint y: 25, endPoint x: 201, endPoint y: 29, distance: 53.1
click at [201, 29] on input "0938446294" at bounding box center [198, 21] width 205 height 19
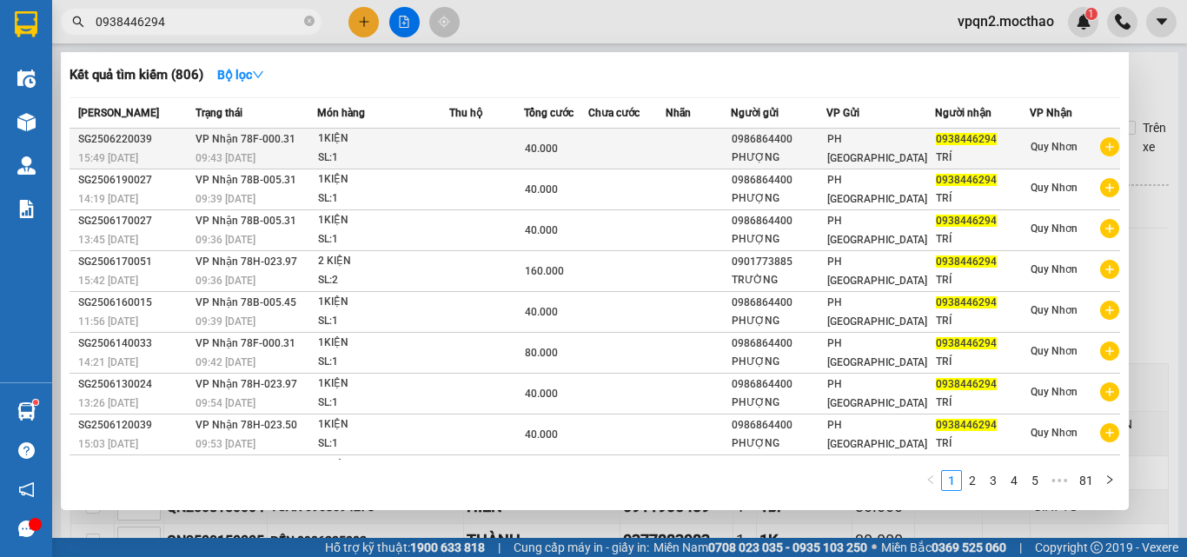
click at [523, 150] on td at bounding box center [486, 149] width 74 height 41
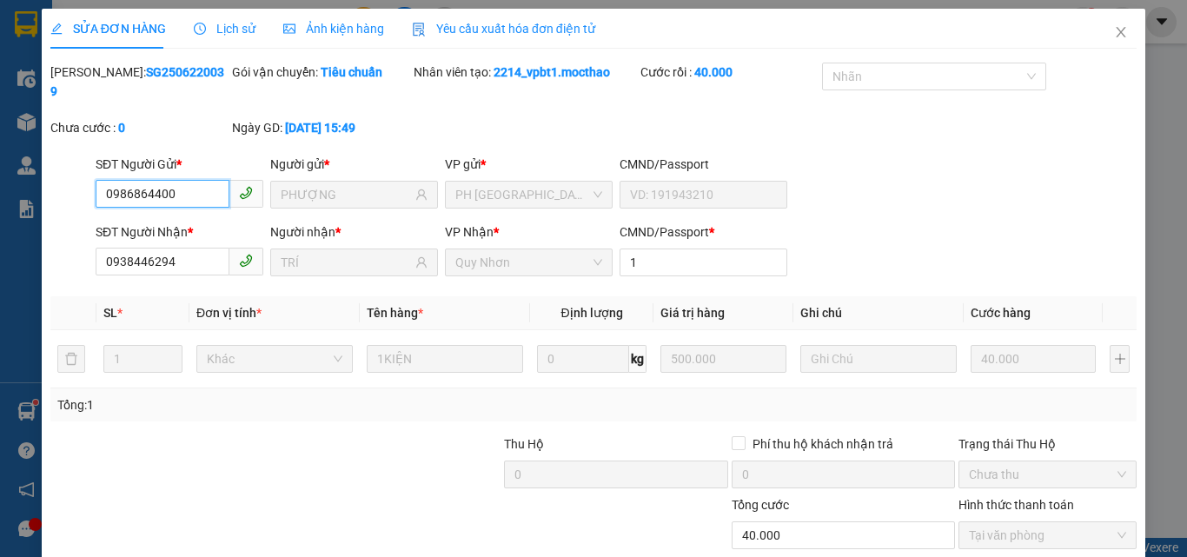
scroll to position [90, 0]
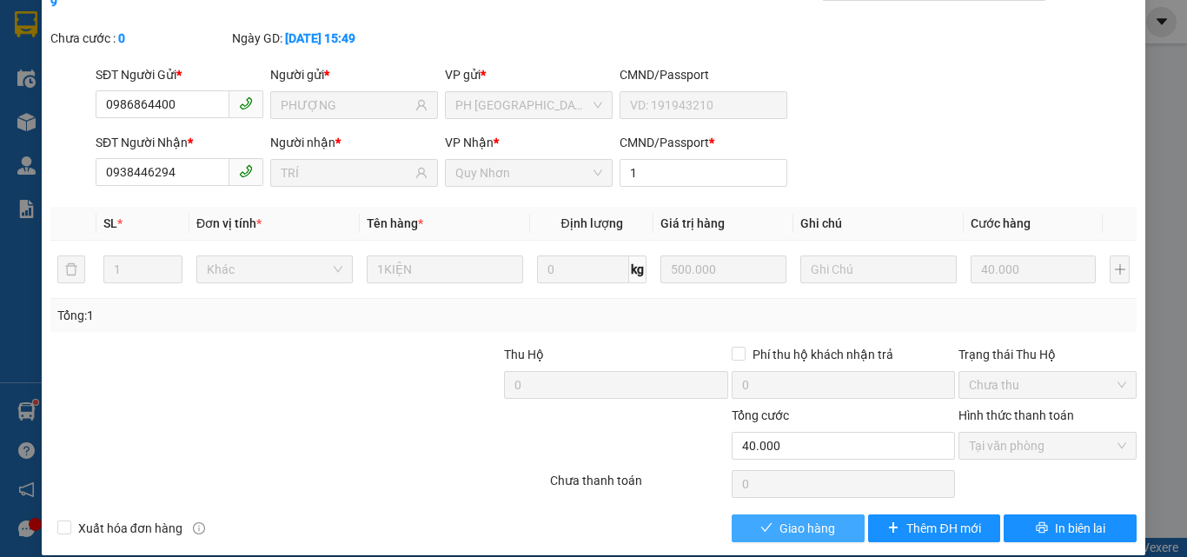
click at [765, 515] on button "Giao hàng" at bounding box center [798, 529] width 133 height 28
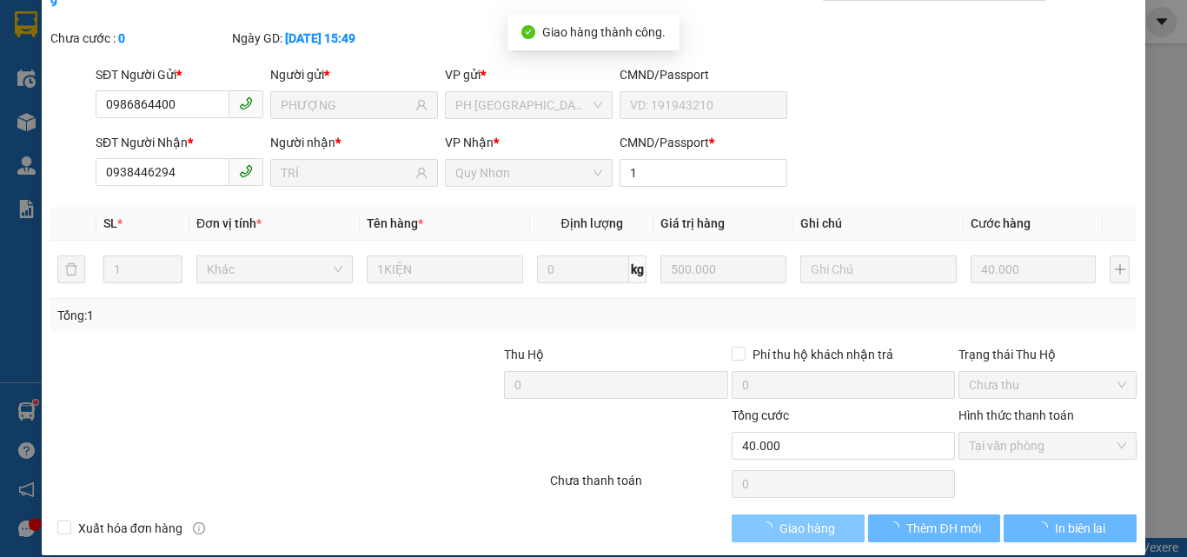
scroll to position [0, 0]
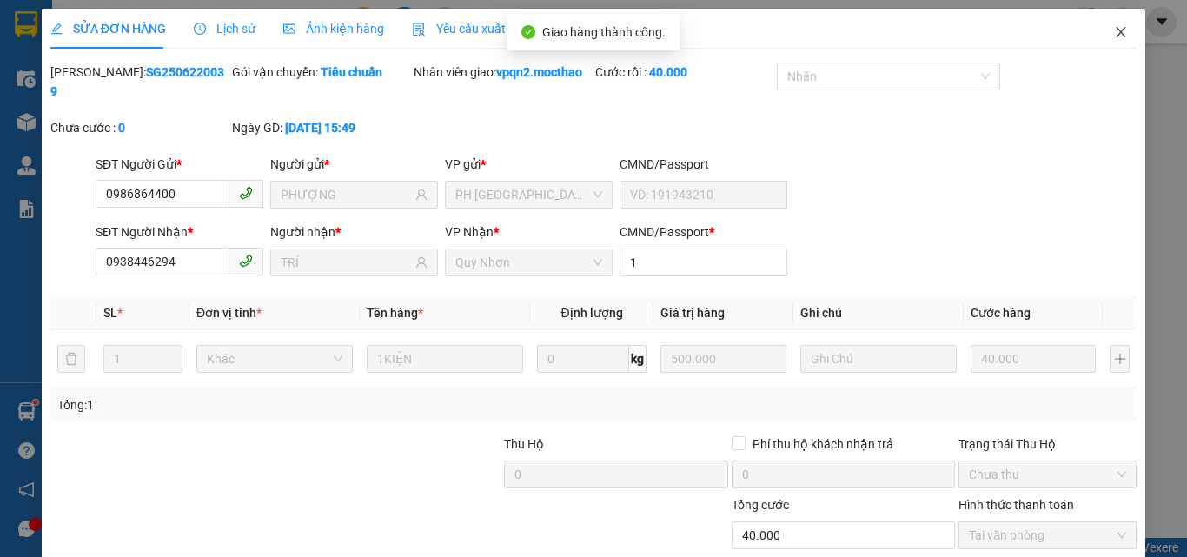
click at [1114, 27] on icon "close" at bounding box center [1121, 32] width 14 height 14
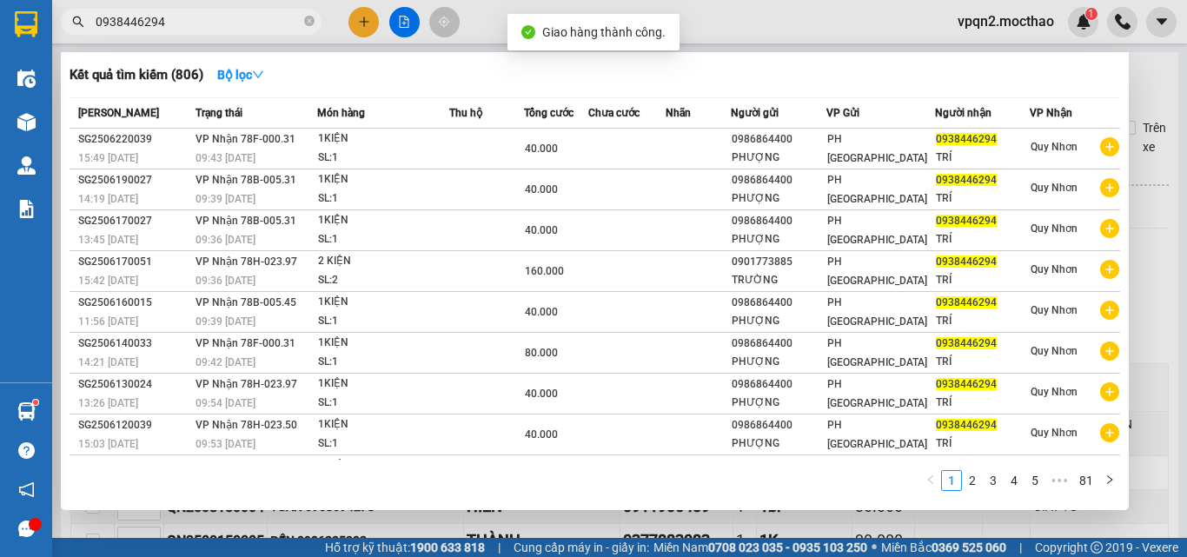
drag, startPoint x: 149, startPoint y: 25, endPoint x: 208, endPoint y: 26, distance: 59.1
click at [208, 26] on input "0938446294" at bounding box center [198, 21] width 205 height 19
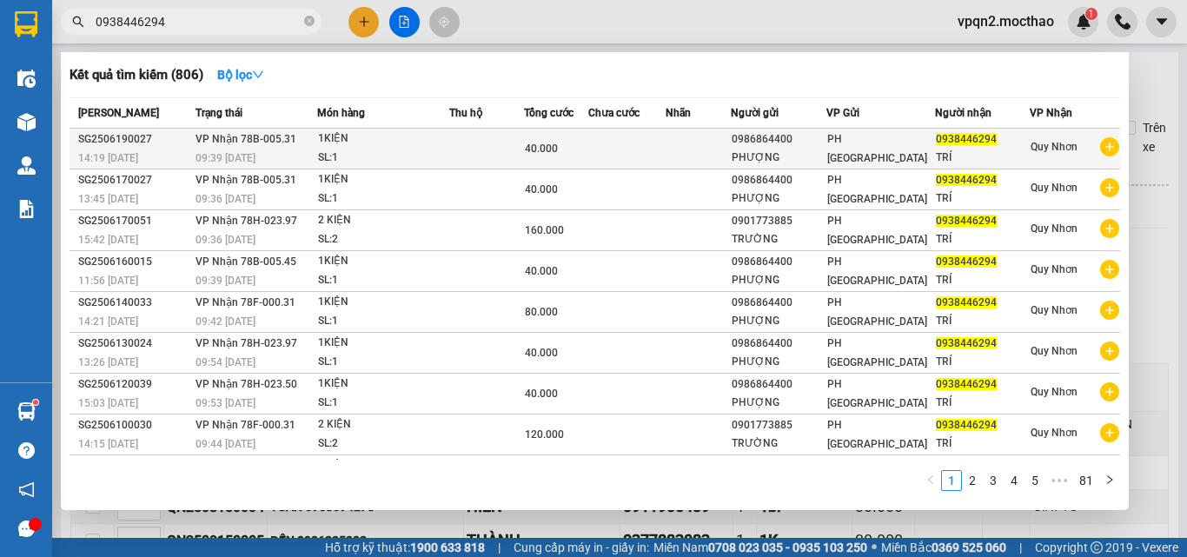
click at [377, 149] on div "SL: 1" at bounding box center [383, 158] width 130 height 19
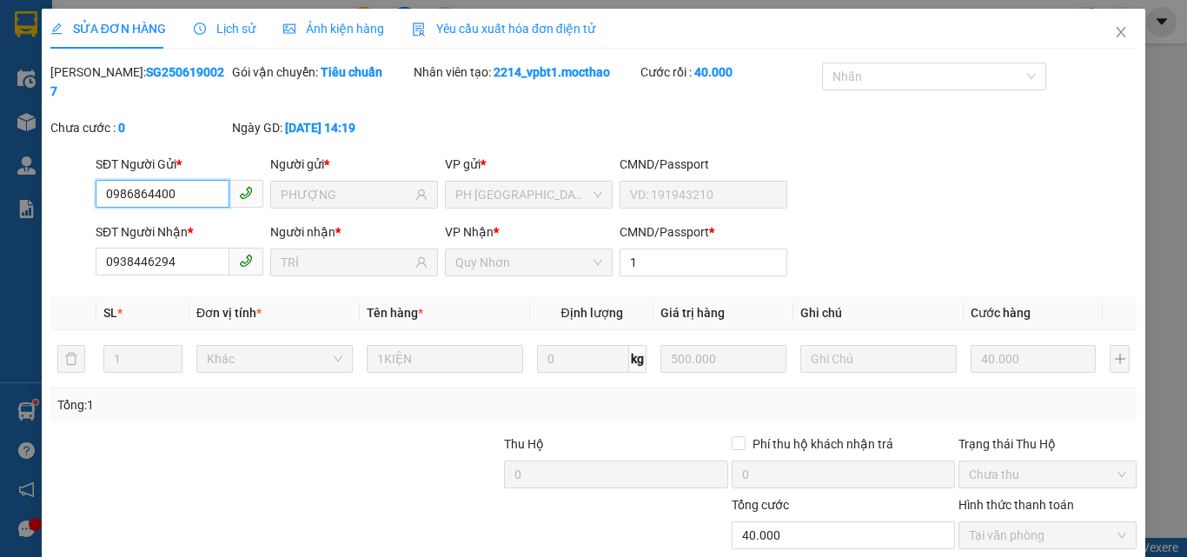
scroll to position [90, 0]
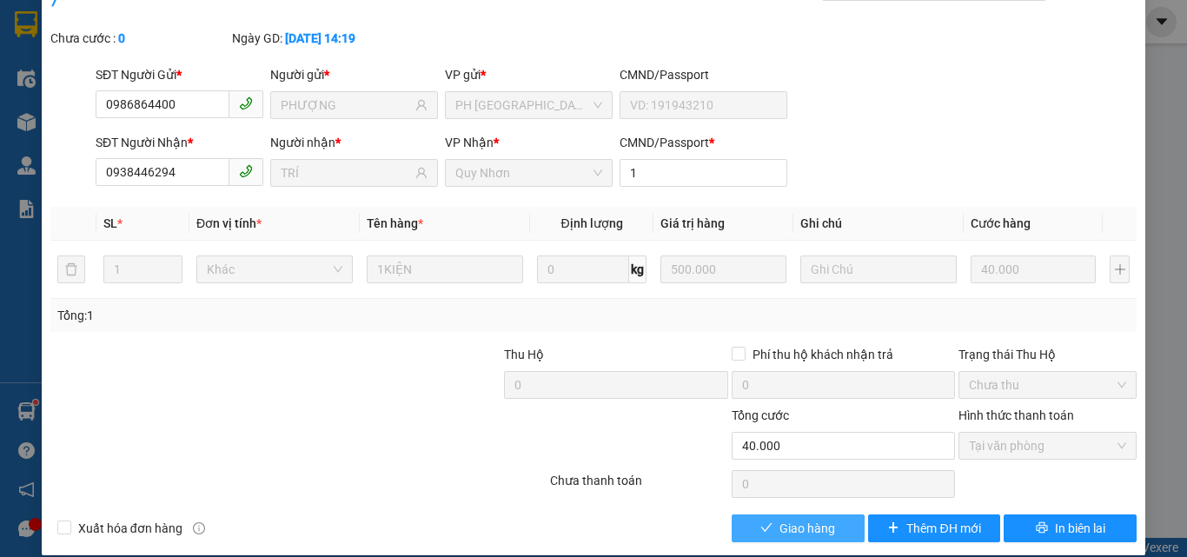
click at [780, 519] on span "Giao hàng" at bounding box center [808, 528] width 56 height 19
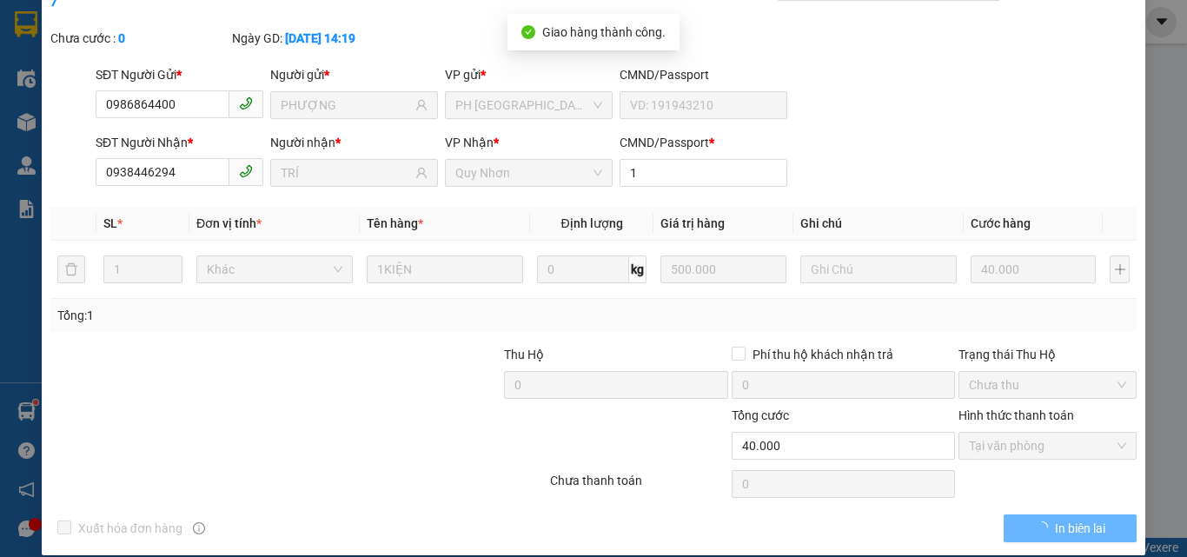
scroll to position [0, 0]
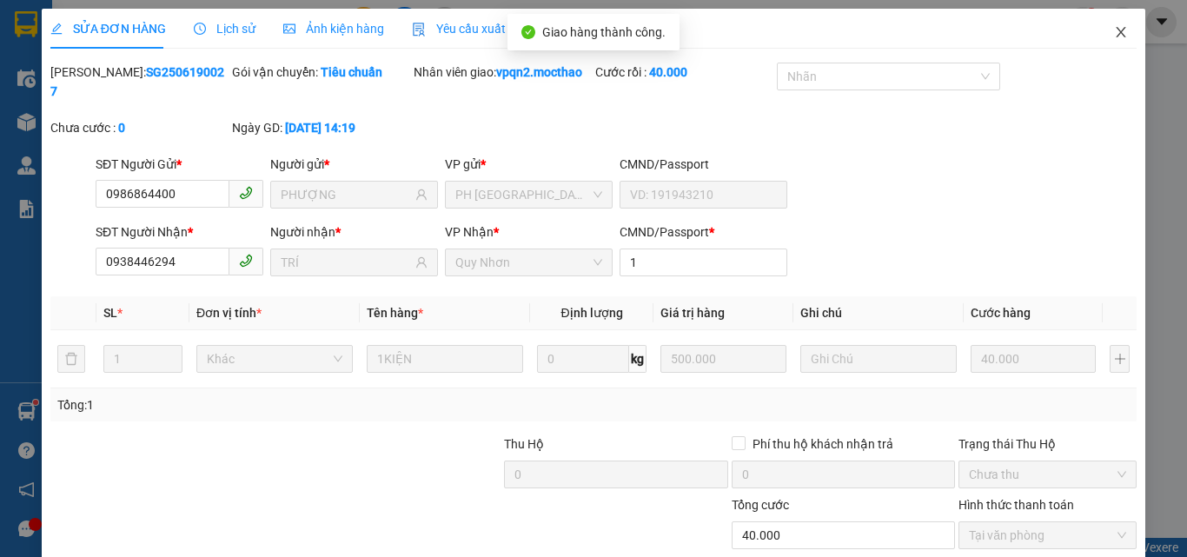
click at [1114, 24] on span "Close" at bounding box center [1121, 33] width 49 height 49
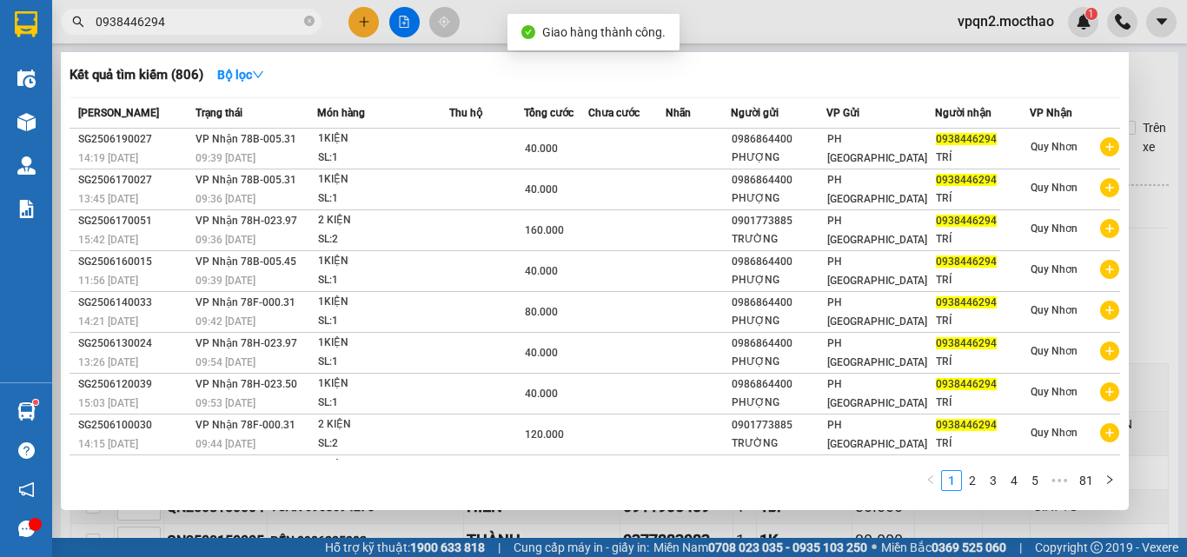
drag, startPoint x: 151, startPoint y: 23, endPoint x: 209, endPoint y: 22, distance: 57.4
click at [208, 23] on input "0938446294" at bounding box center [198, 21] width 205 height 19
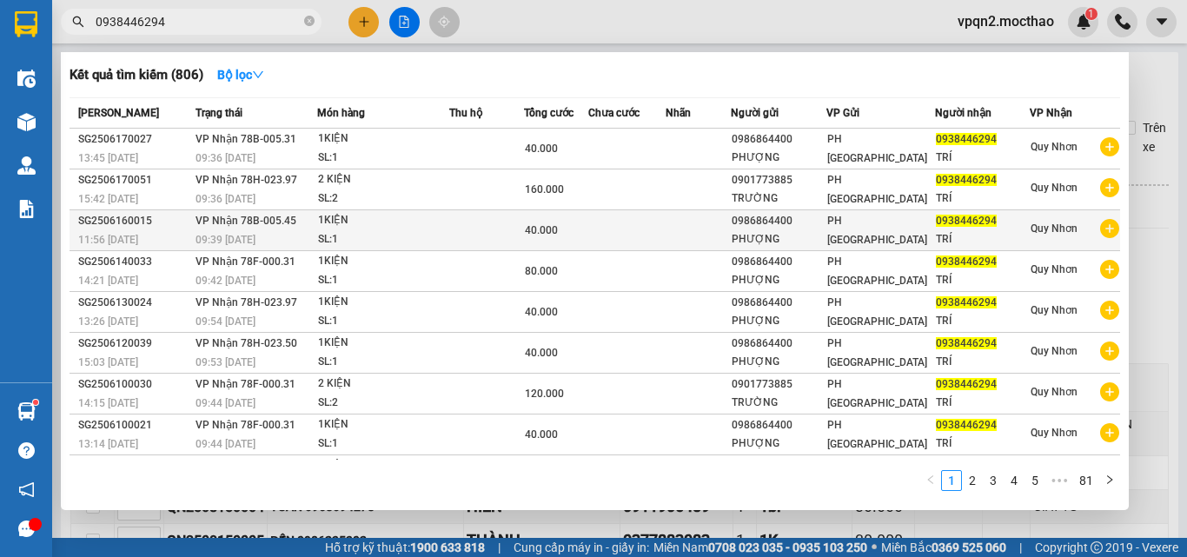
scroll to position [77, 0]
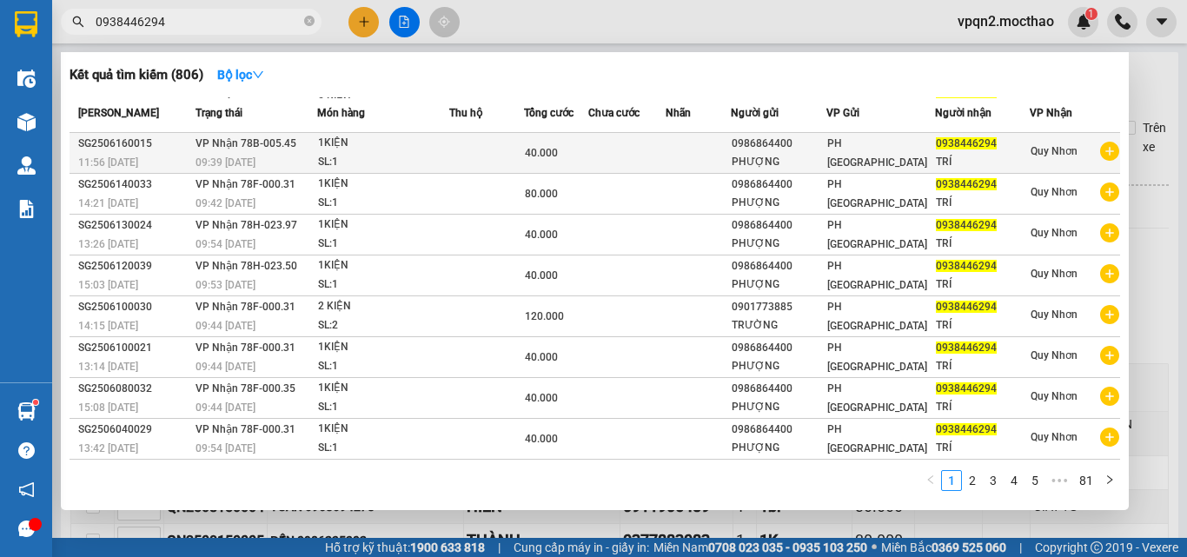
click at [577, 148] on div "40.000" at bounding box center [556, 152] width 63 height 19
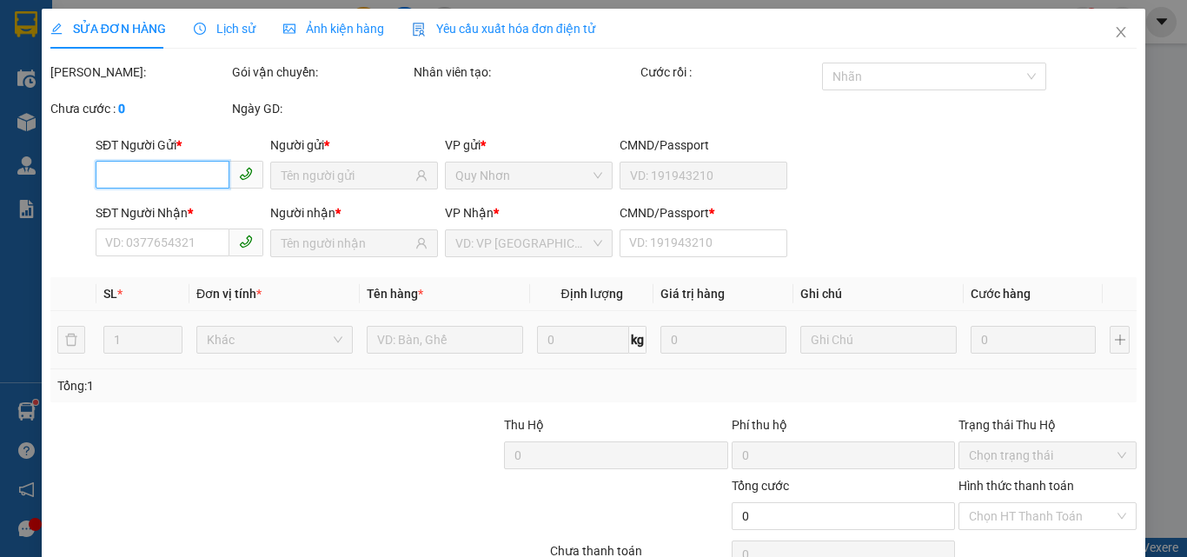
scroll to position [90, 0]
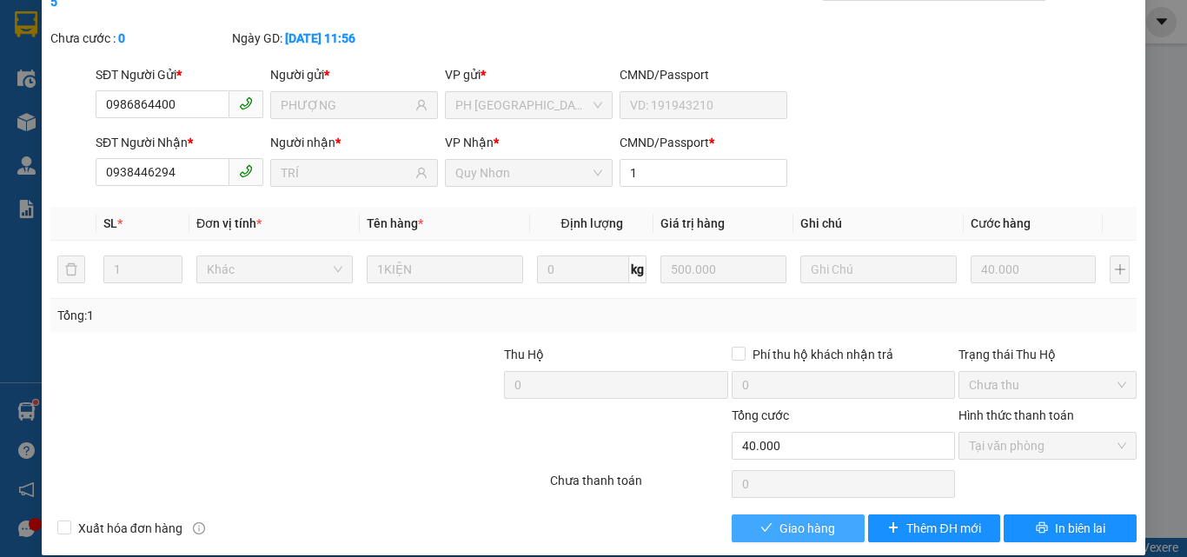
click at [807, 519] on span "Giao hàng" at bounding box center [808, 528] width 56 height 19
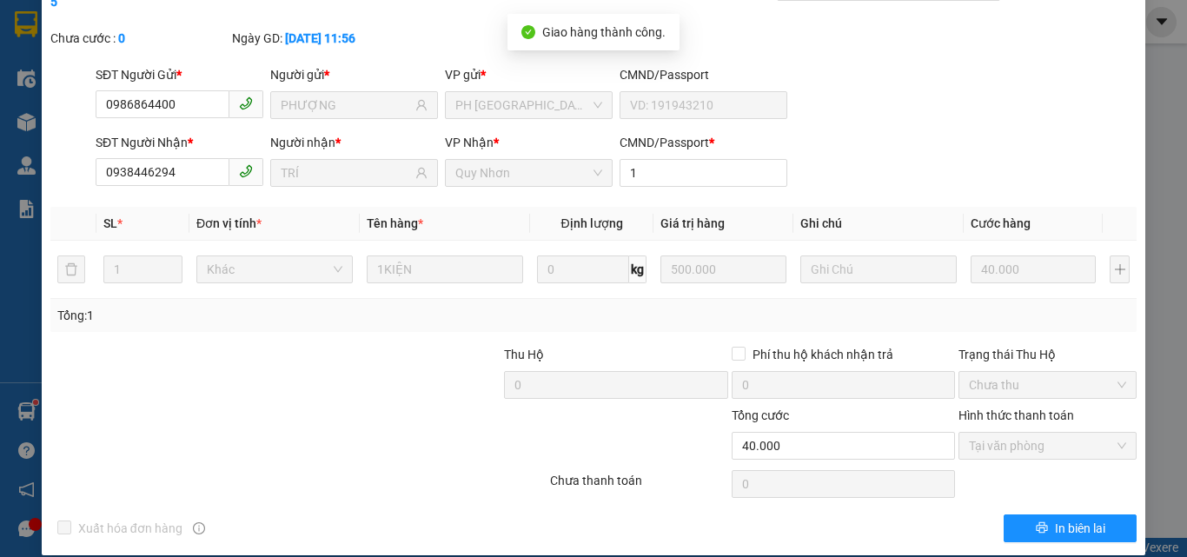
scroll to position [0, 0]
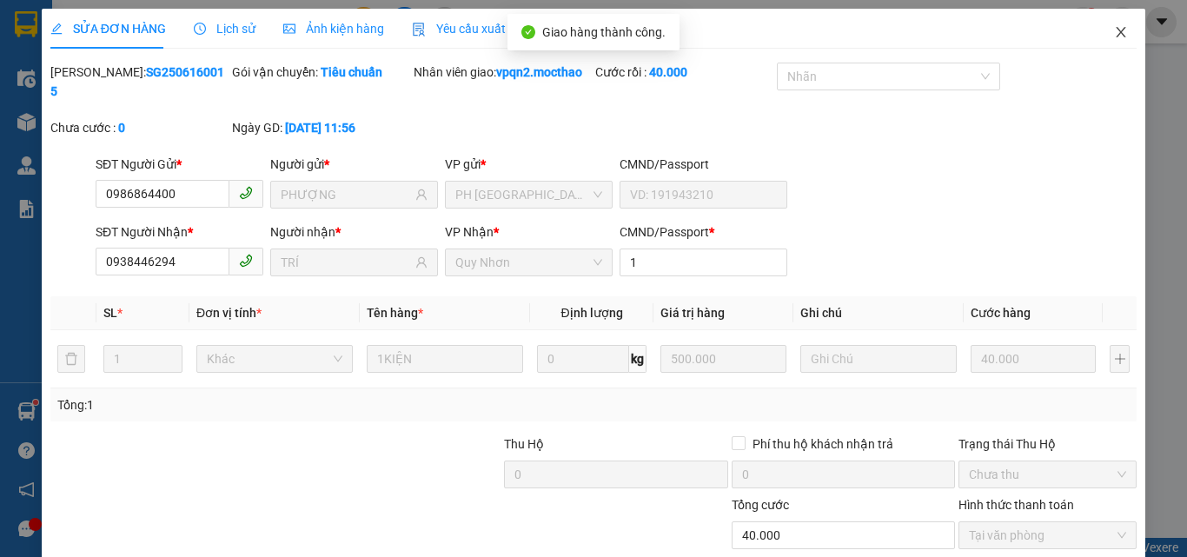
click at [1114, 29] on icon "close" at bounding box center [1121, 32] width 14 height 14
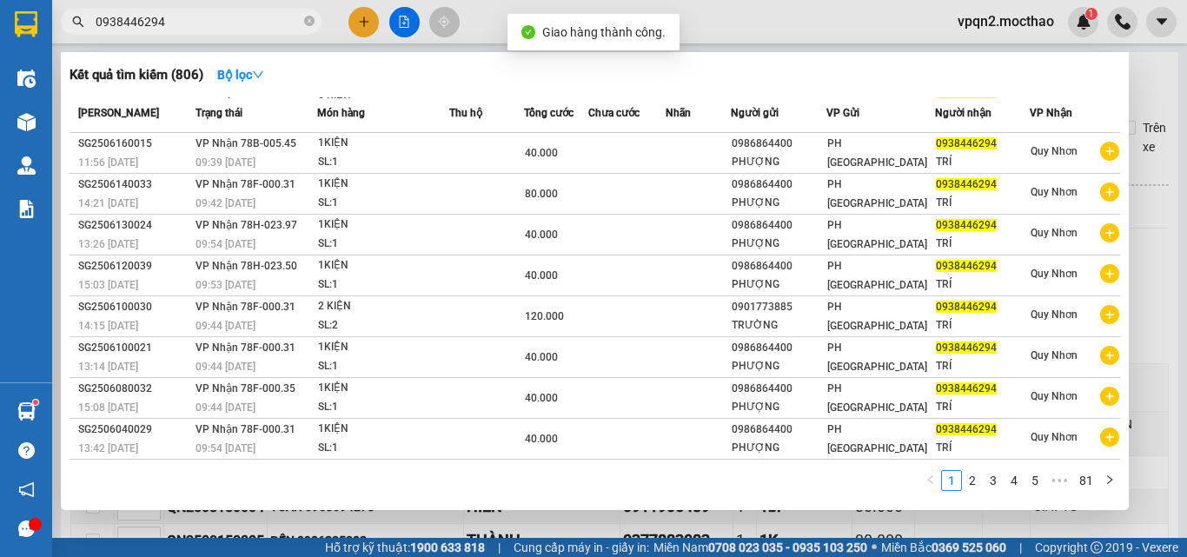
drag, startPoint x: 145, startPoint y: 24, endPoint x: 202, endPoint y: 27, distance: 56.6
click at [202, 27] on input "0938446294" at bounding box center [198, 21] width 205 height 19
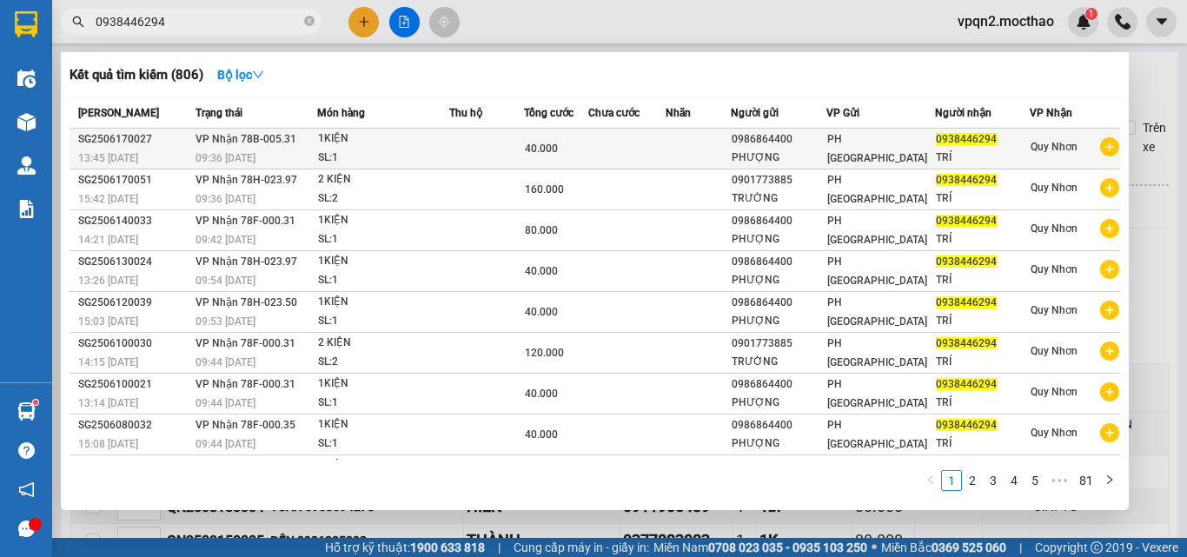
click at [280, 151] on div "09:36 - 18/06" at bounding box center [256, 158] width 121 height 19
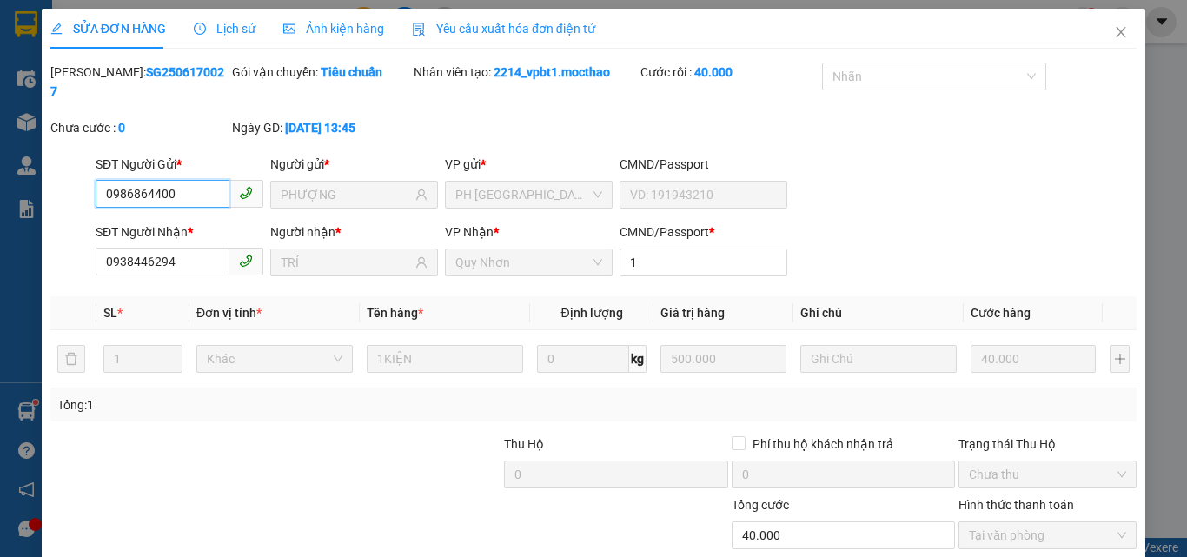
scroll to position [81, 0]
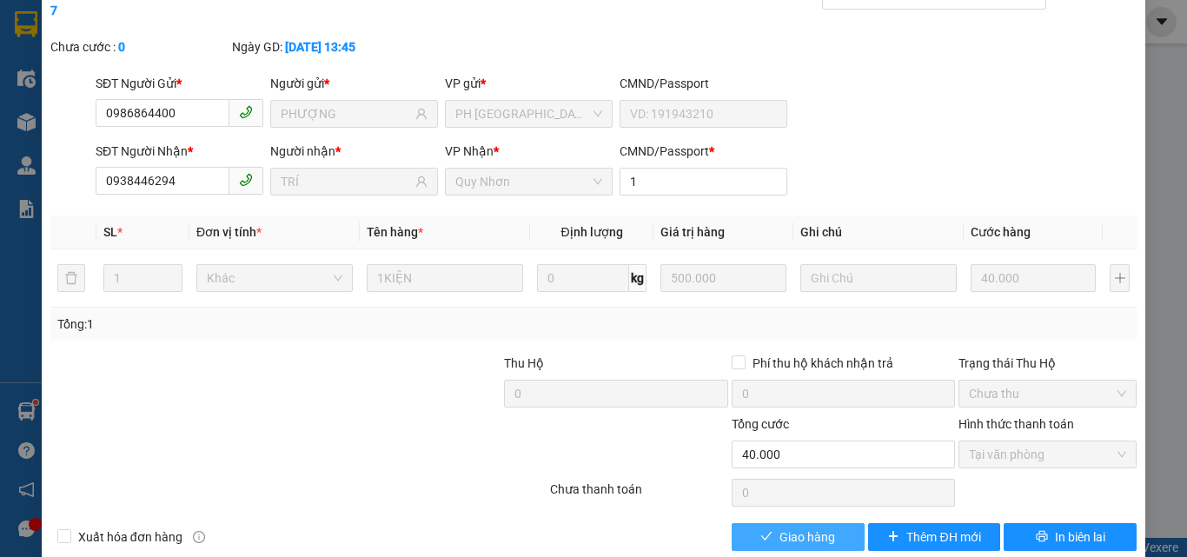
click at [761, 530] on icon "check" at bounding box center [767, 536] width 12 height 12
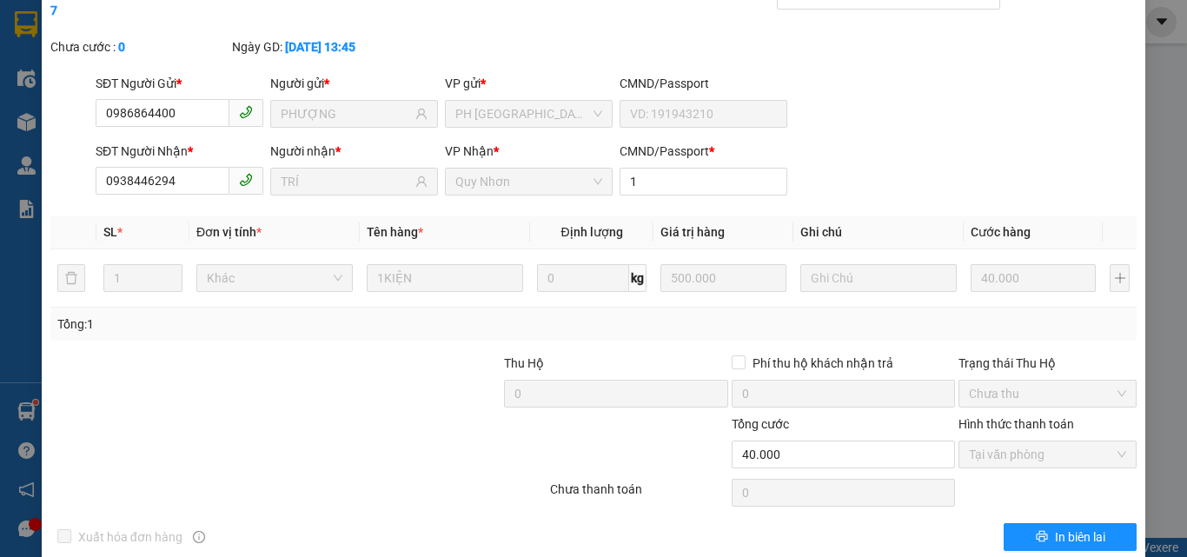
scroll to position [0, 0]
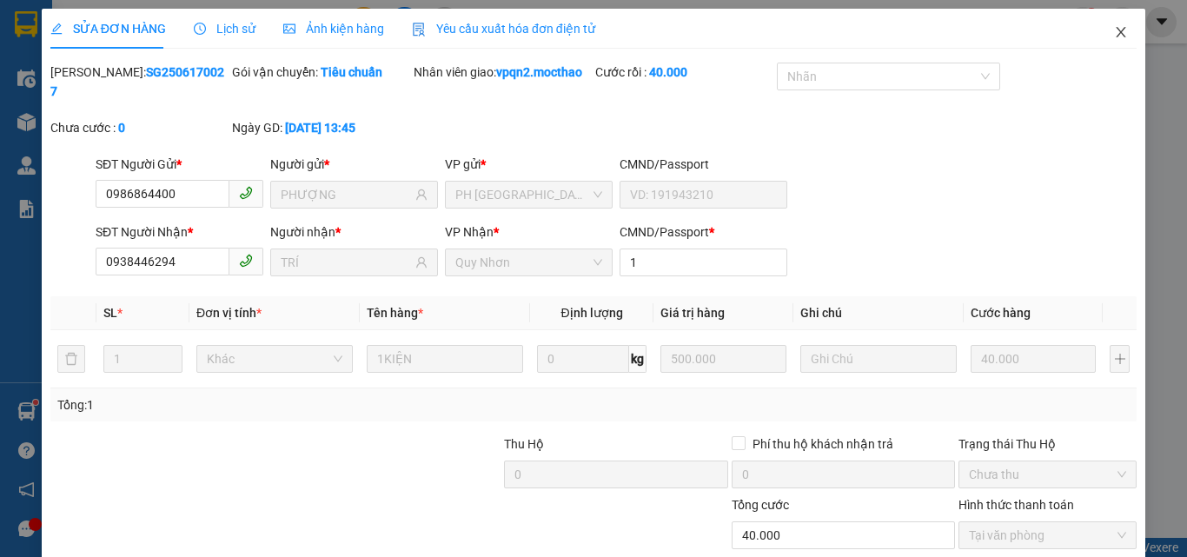
click at [1114, 32] on icon "close" at bounding box center [1121, 32] width 14 height 14
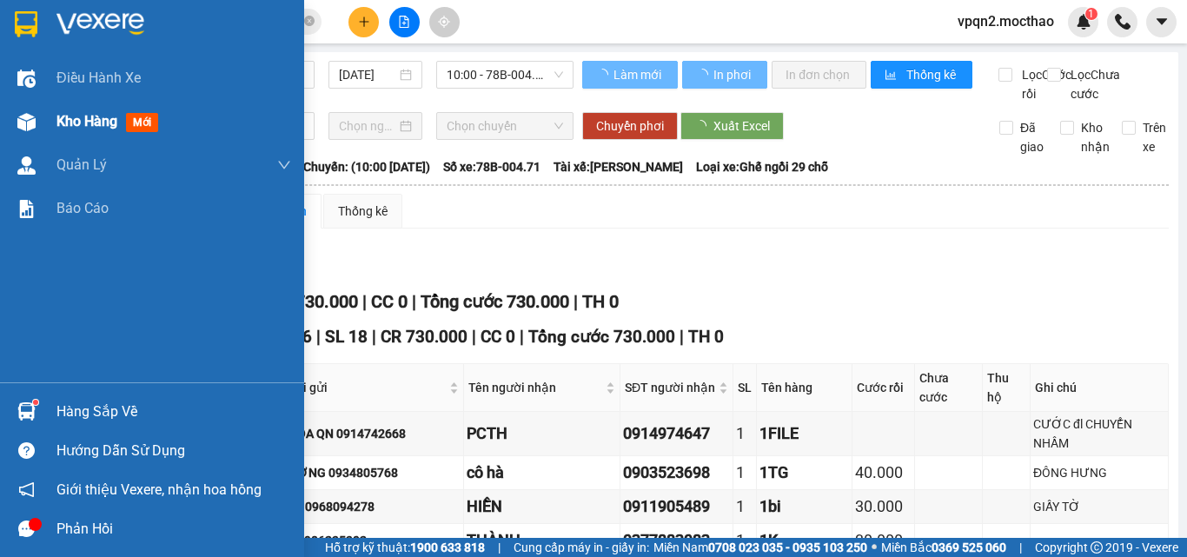
click at [49, 127] on div "Kho hàng mới" at bounding box center [152, 121] width 304 height 43
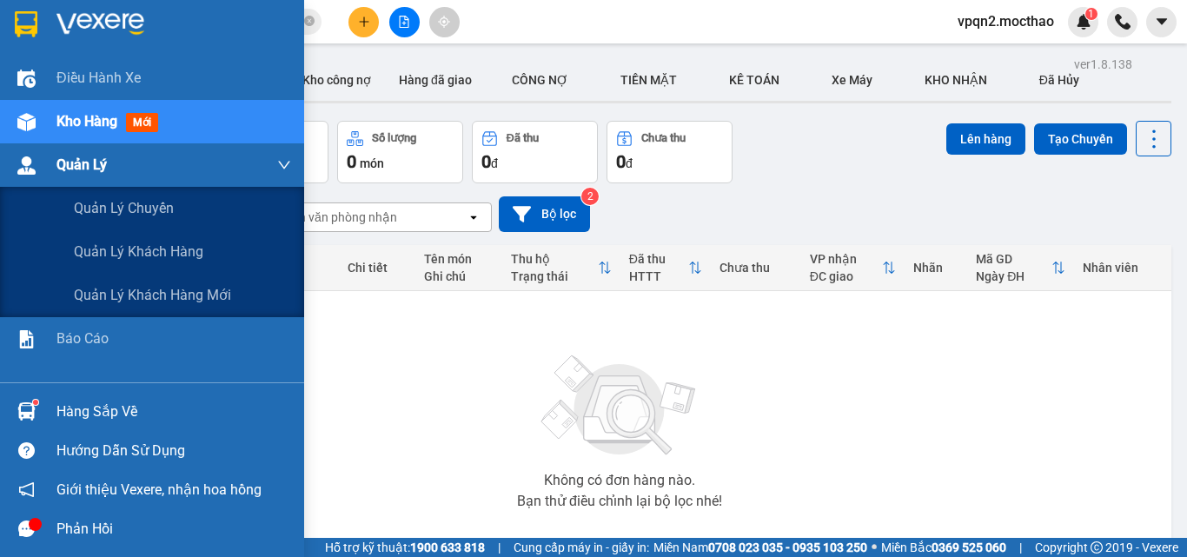
click at [89, 170] on span "Quản Lý" at bounding box center [81, 165] width 50 height 22
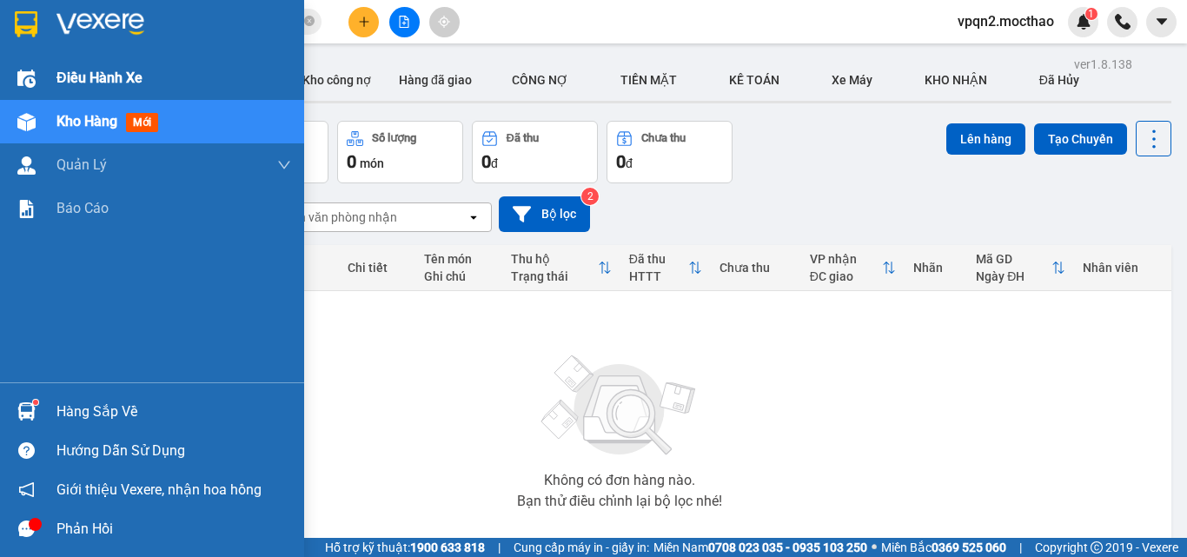
click at [97, 83] on span "Điều hành xe" at bounding box center [99, 78] width 86 height 22
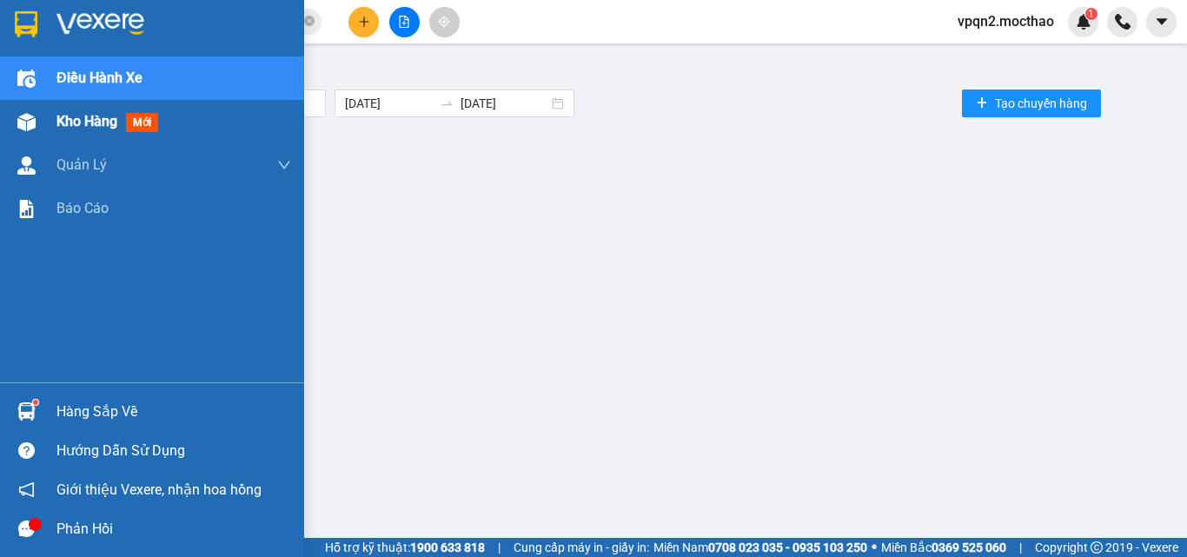
click at [24, 117] on img at bounding box center [26, 122] width 18 height 18
